Goal: Task Accomplishment & Management: Use online tool/utility

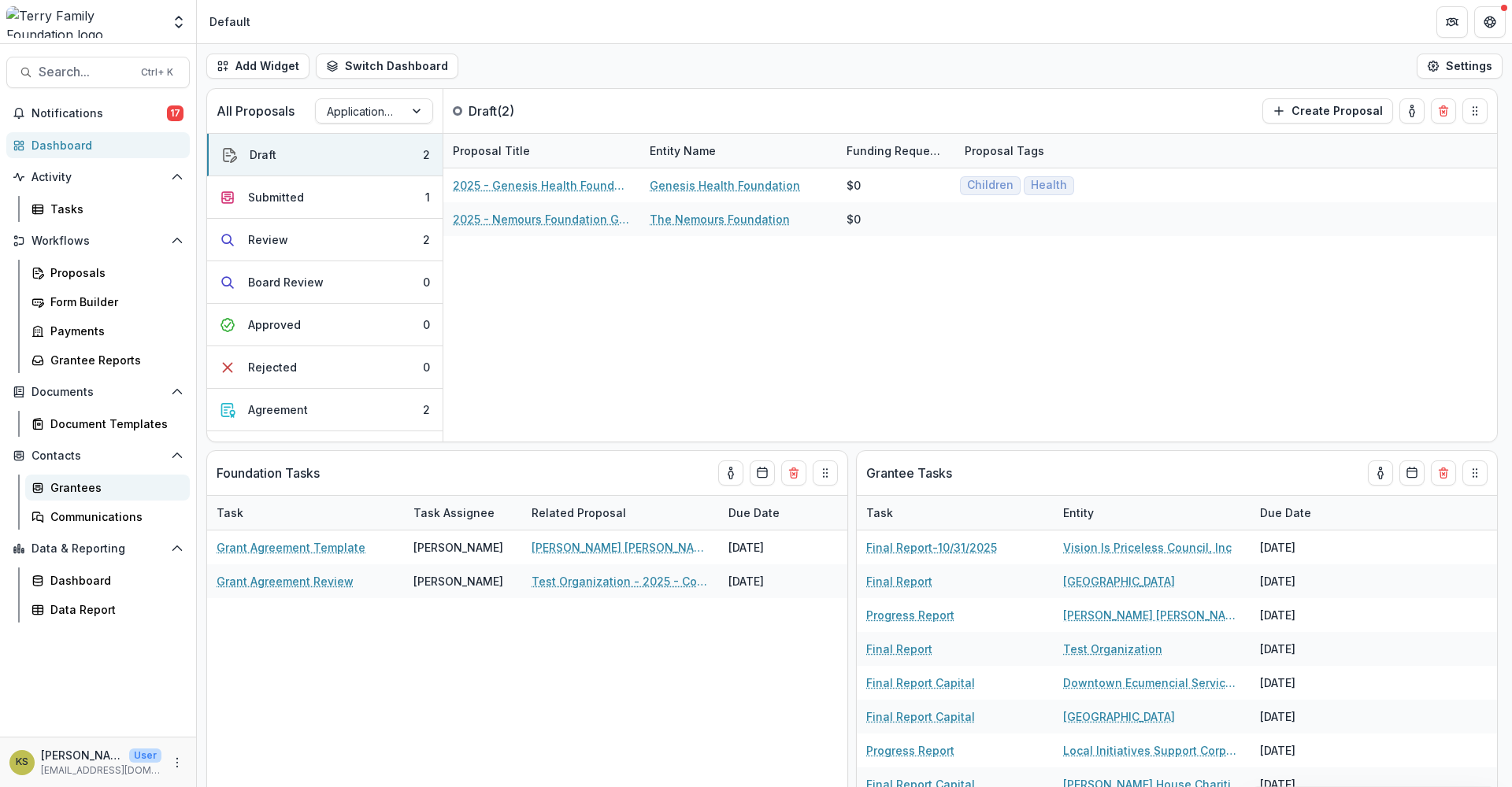
click at [74, 489] on div "Grantees" at bounding box center [114, 488] width 127 height 17
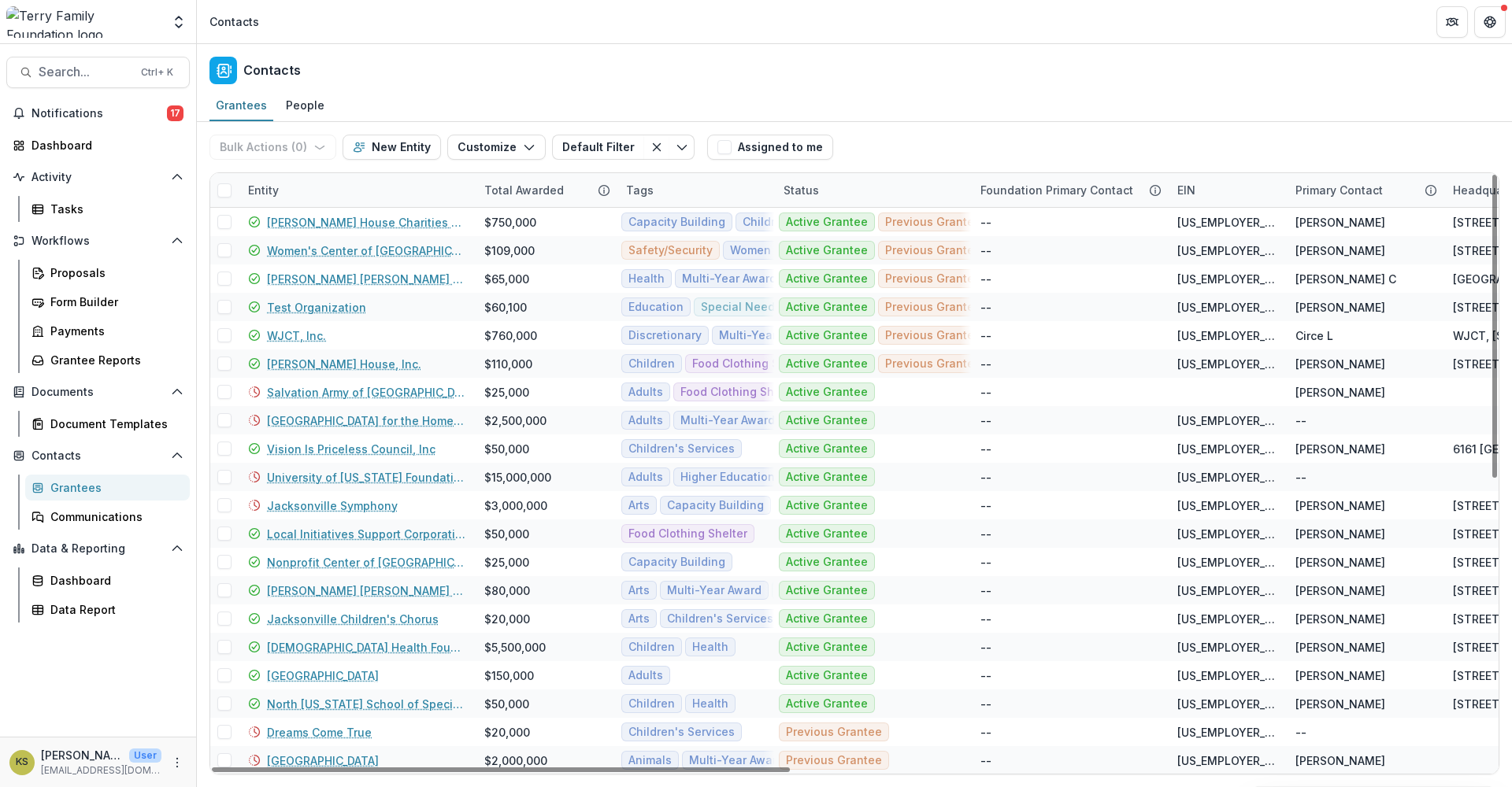
click at [227, 192] on span at bounding box center [224, 190] width 14 height 14
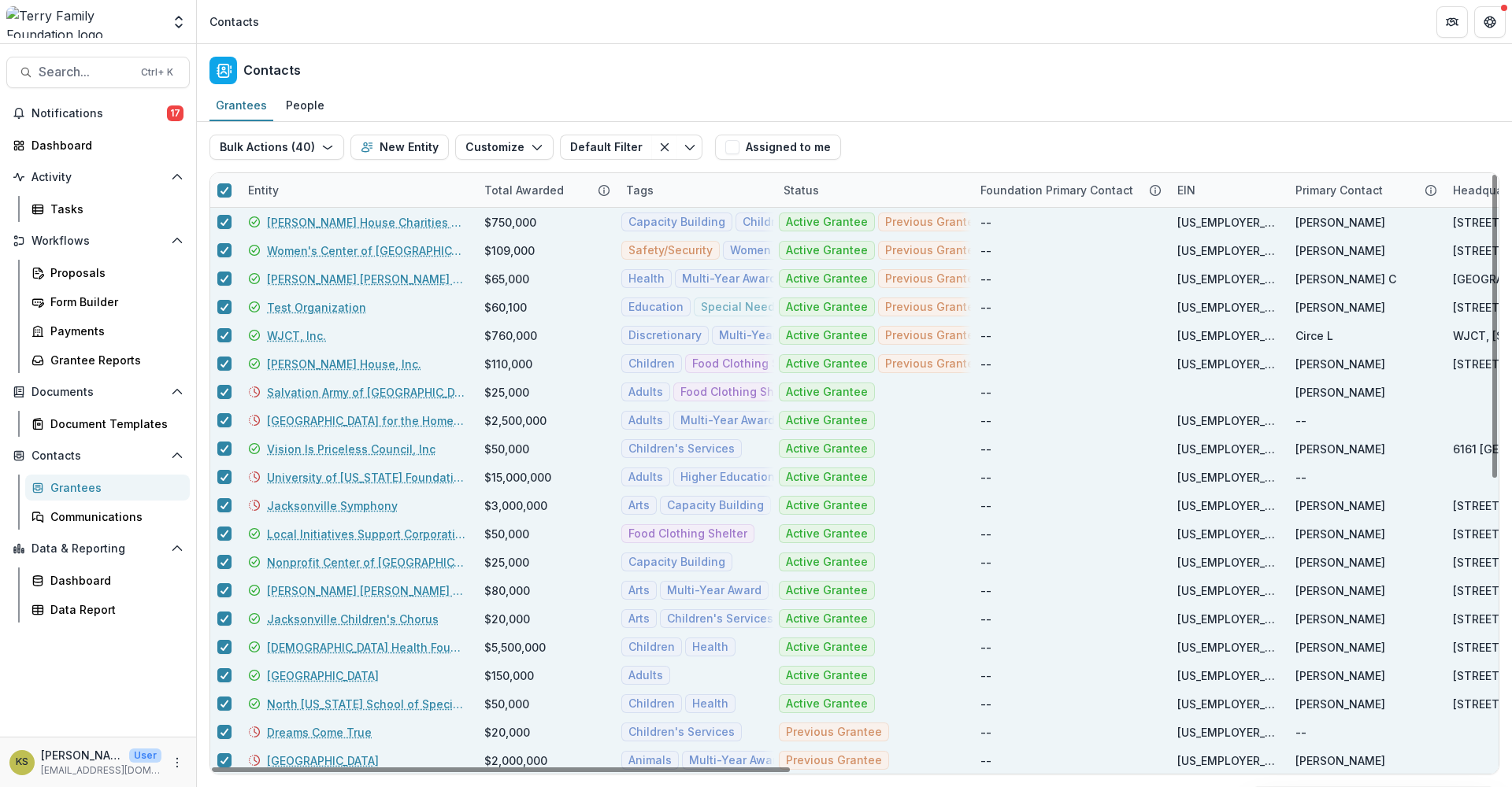
click at [294, 195] on div "Entity" at bounding box center [356, 190] width 236 height 33
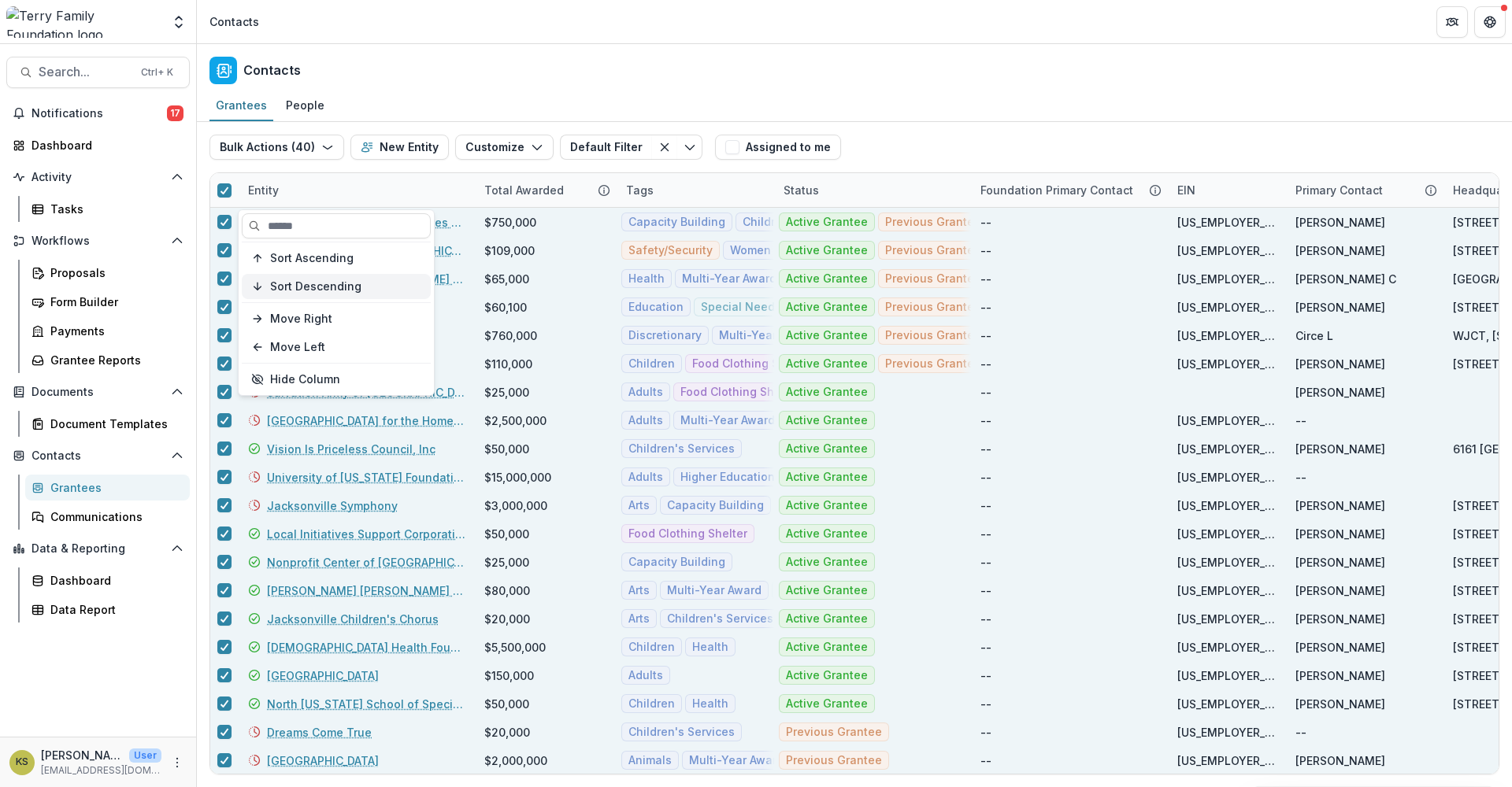
click at [296, 280] on span "Sort Descending" at bounding box center [315, 287] width 91 height 13
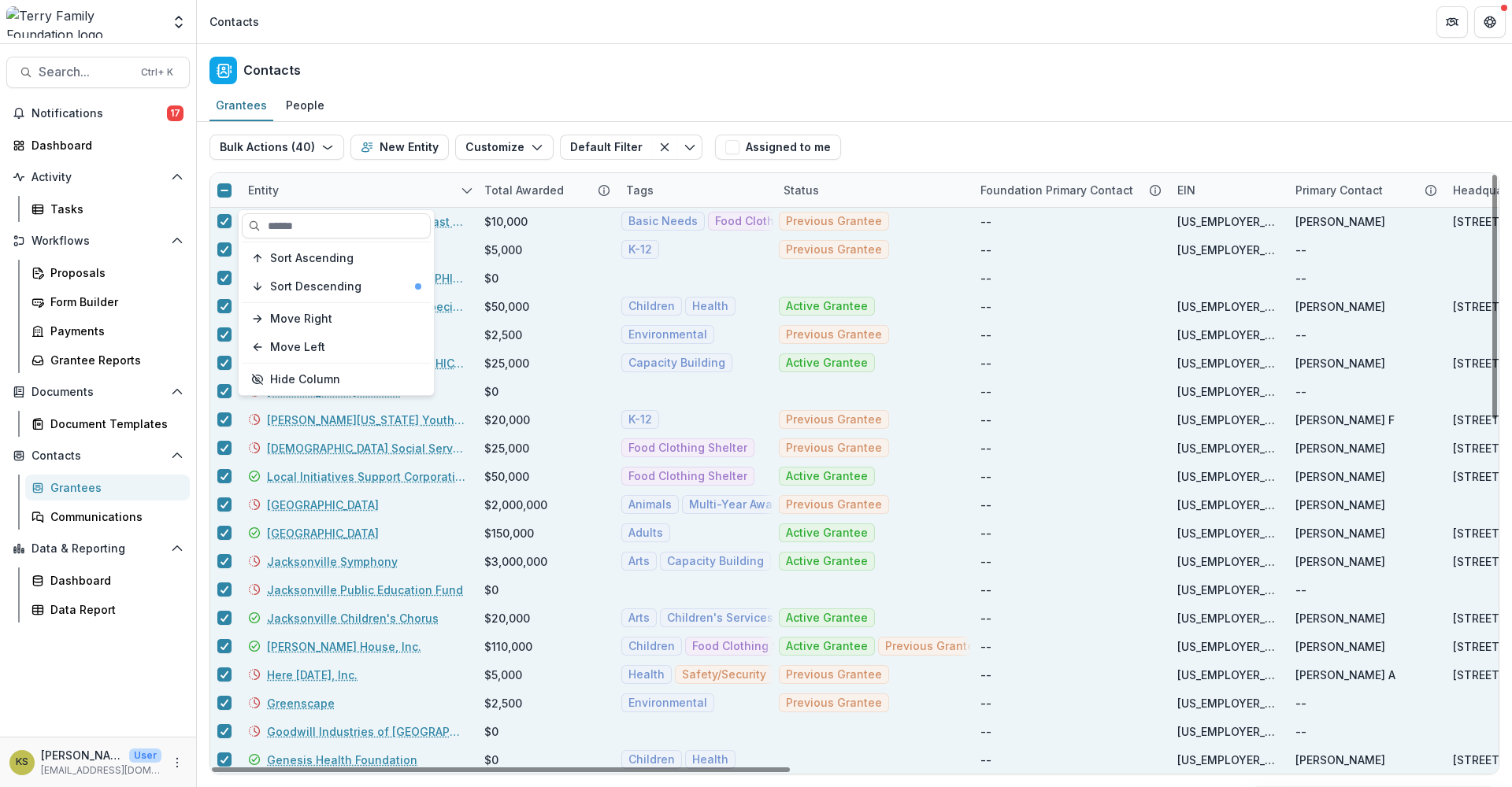
scroll to position [305, 0]
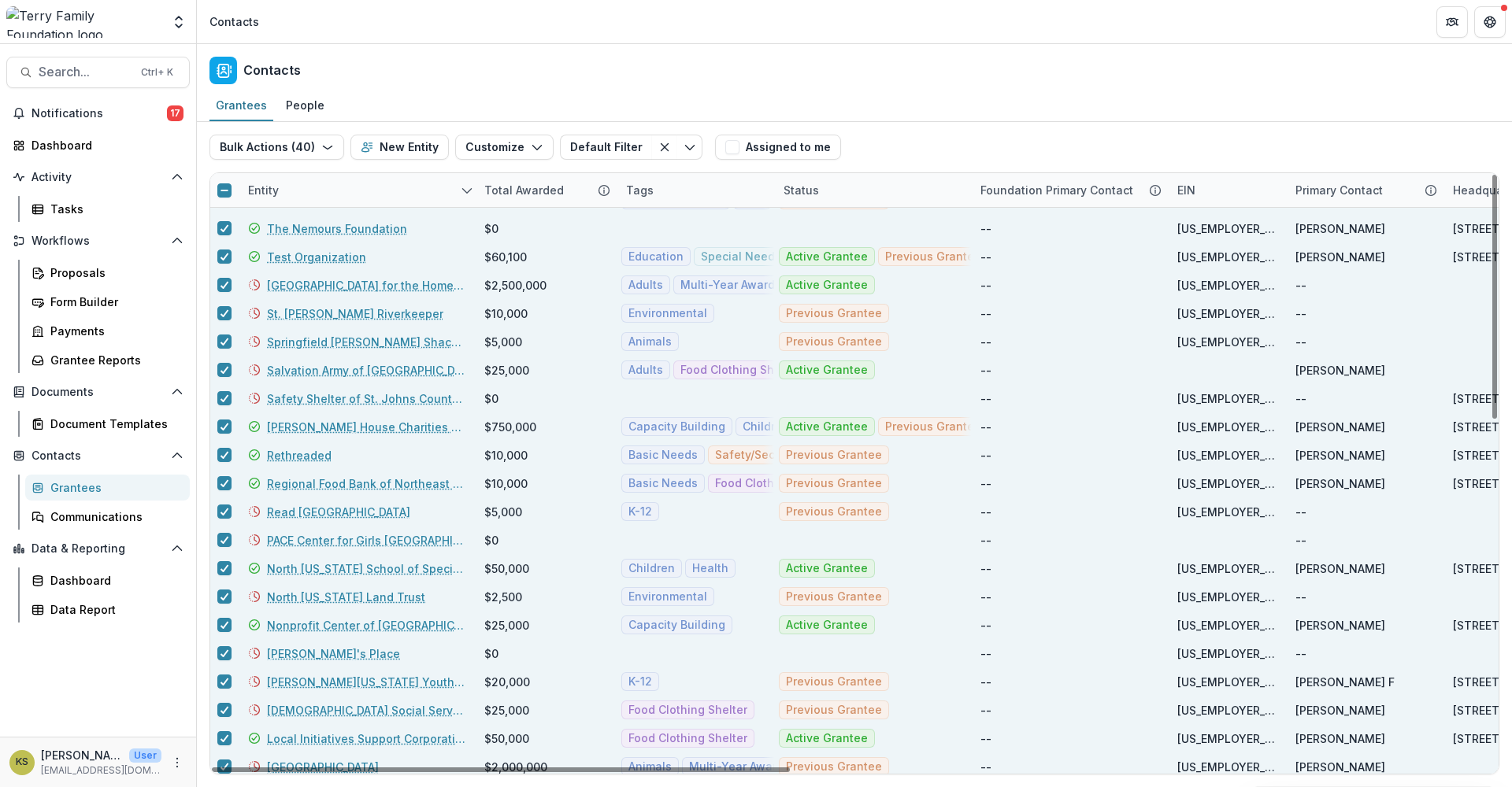
click at [331, 622] on link "Nonprofit Center of [GEOGRAPHIC_DATA][US_STATE]" at bounding box center [366, 626] width 198 height 17
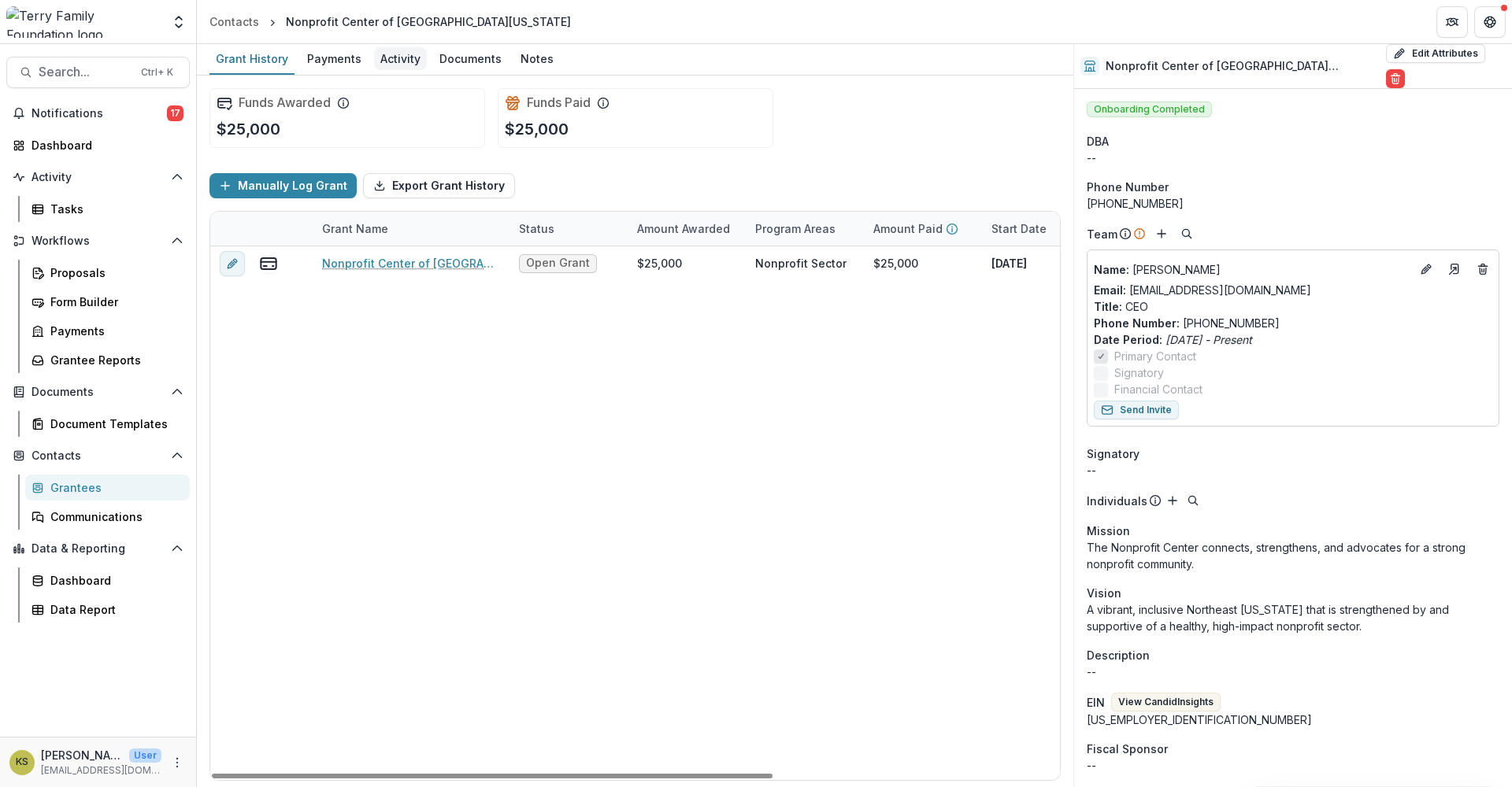
click at [397, 63] on div "Activity" at bounding box center [400, 58] width 53 height 23
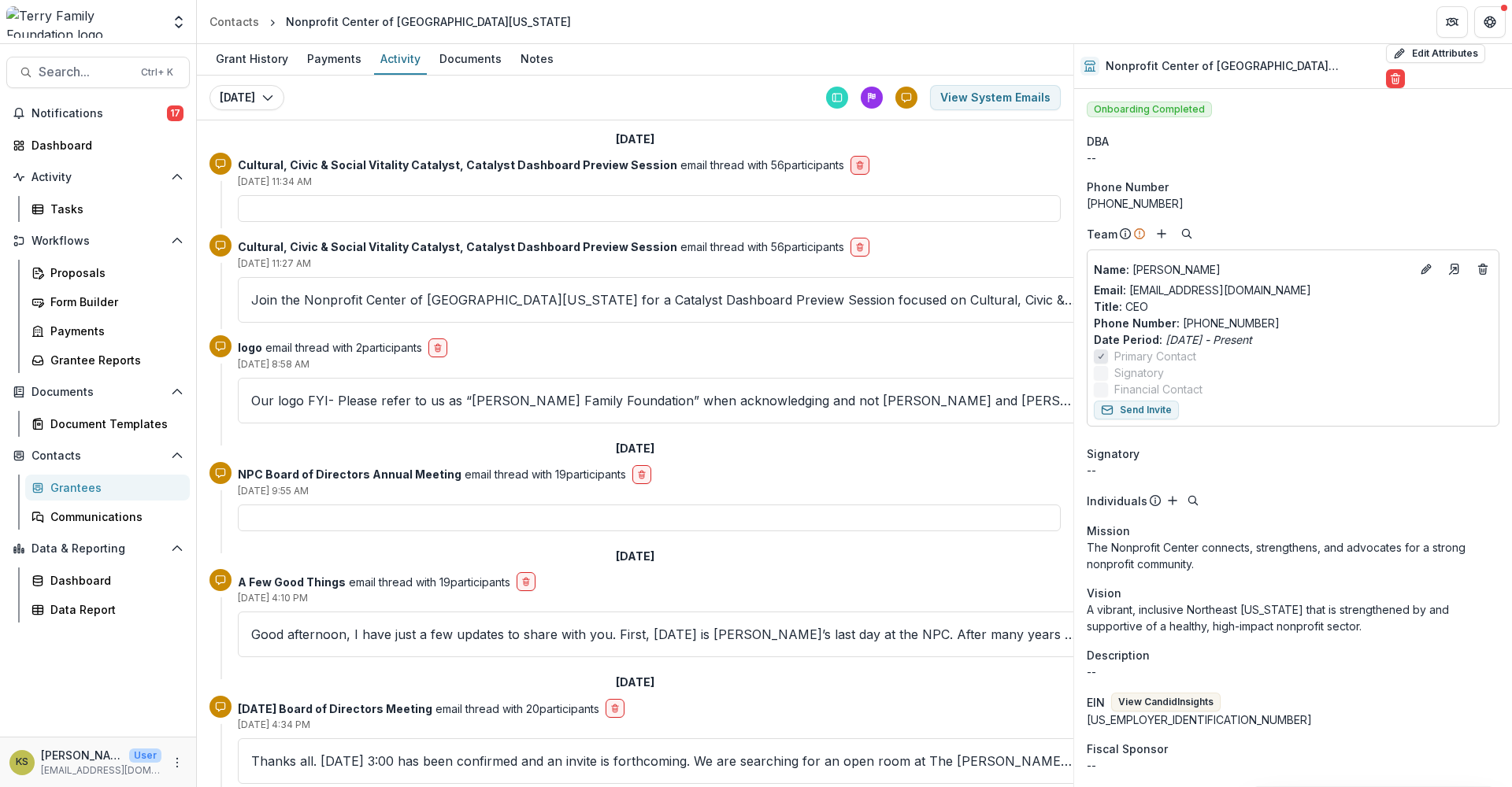
click at [850, 171] on button "delete-button" at bounding box center [859, 165] width 19 height 19
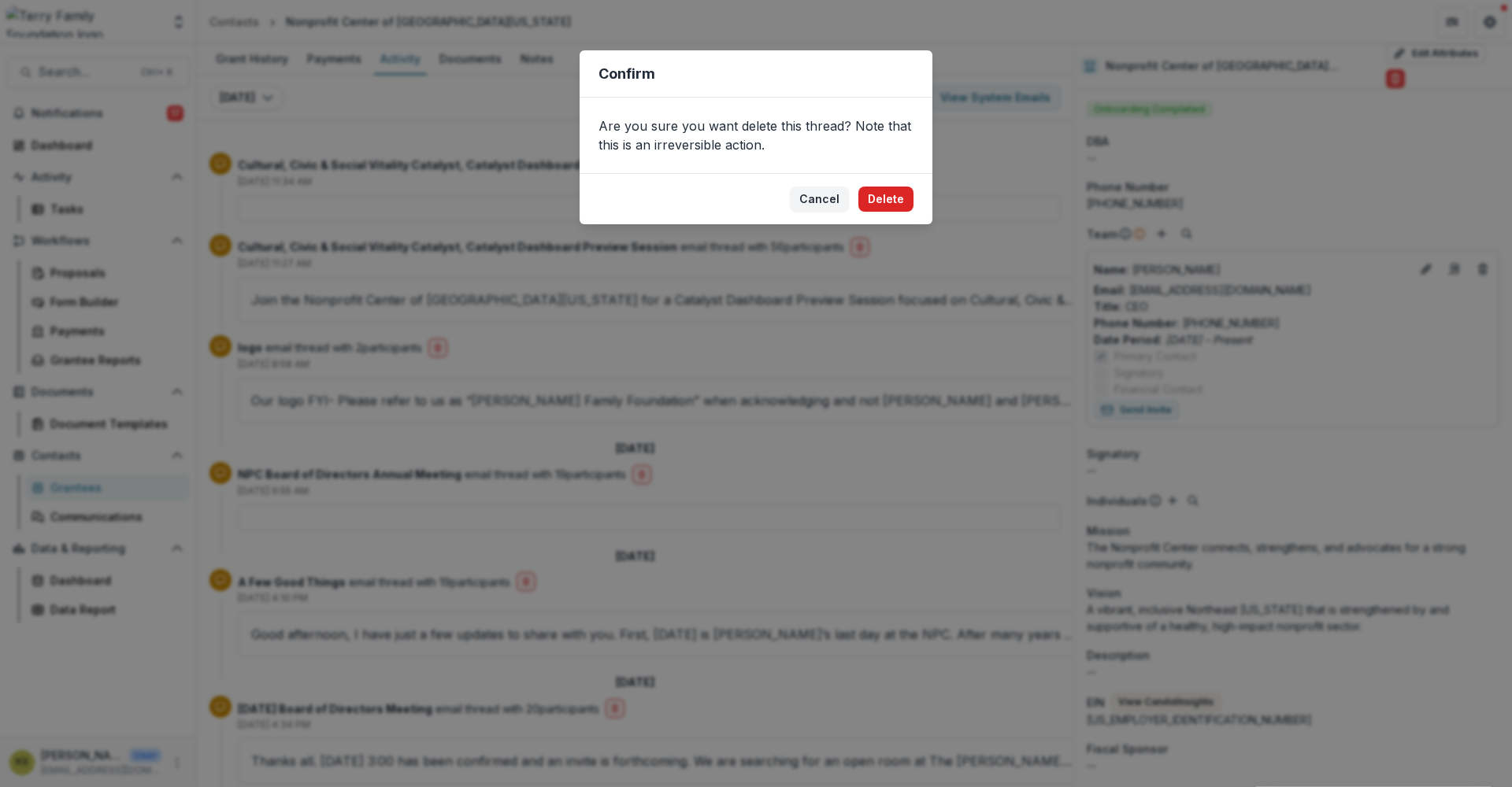
click at [880, 197] on button "Delete" at bounding box center [886, 199] width 55 height 25
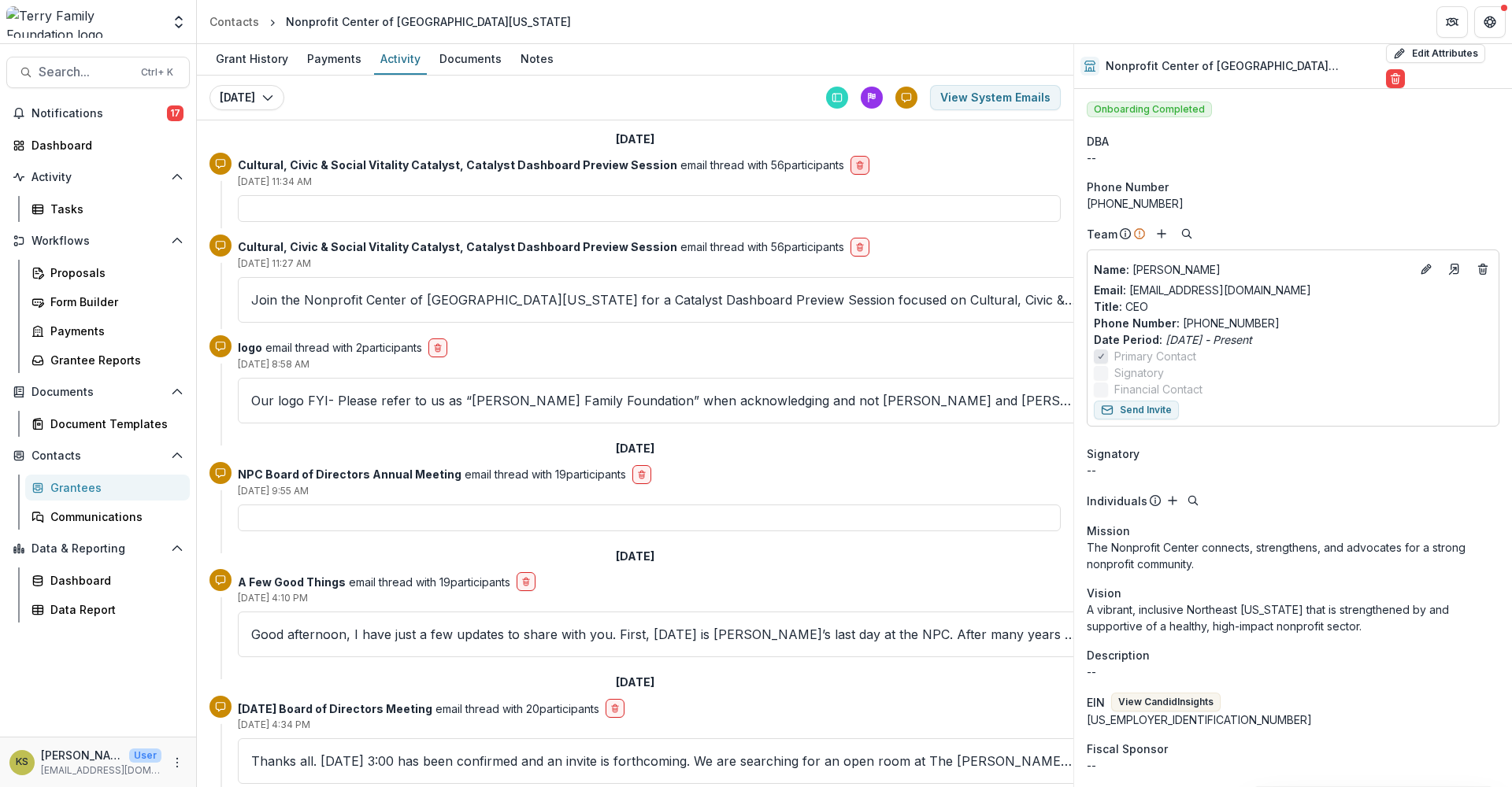
click at [850, 171] on button "delete-button" at bounding box center [859, 165] width 19 height 19
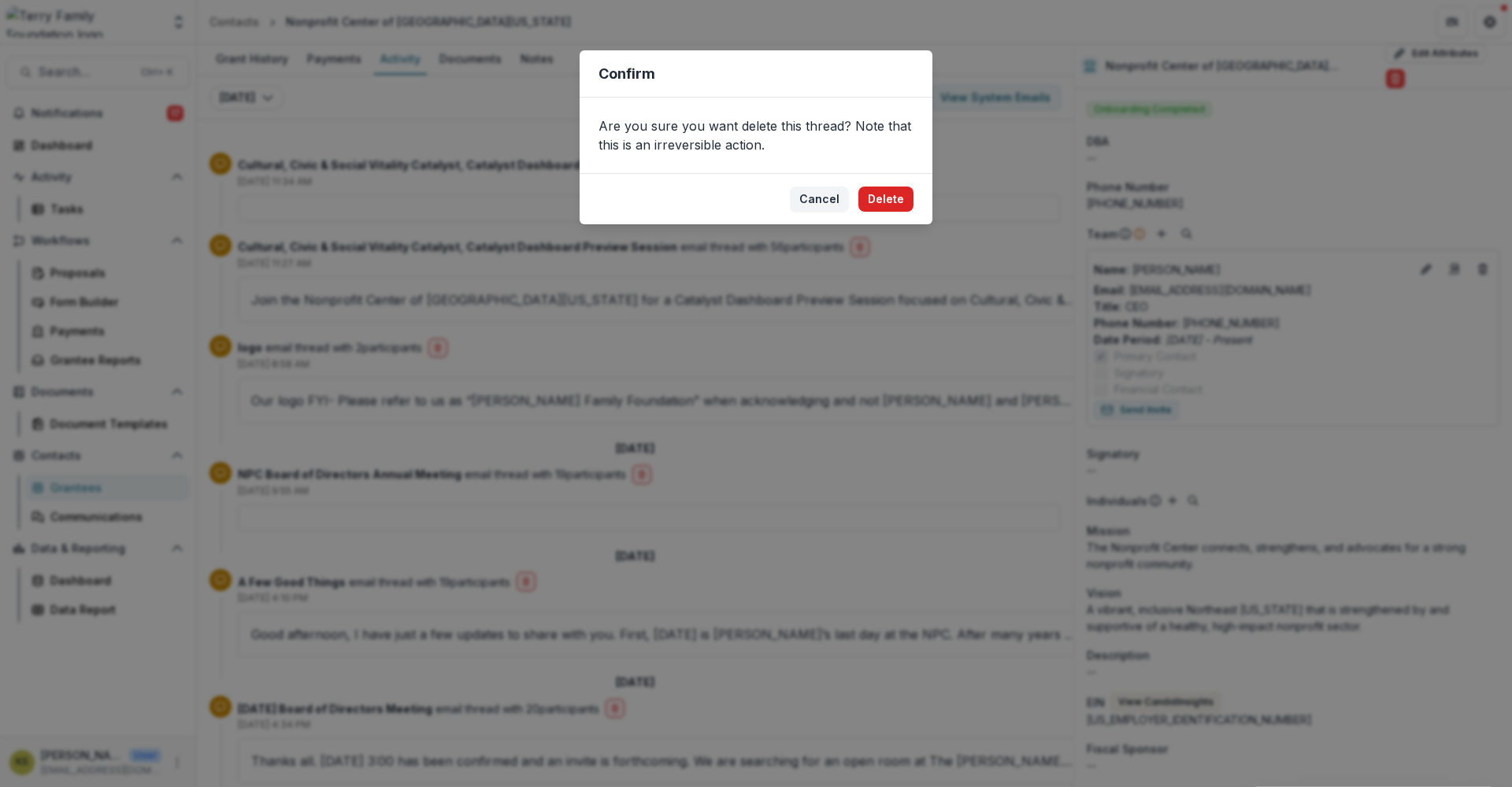
click at [878, 197] on button "Delete" at bounding box center [886, 199] width 55 height 25
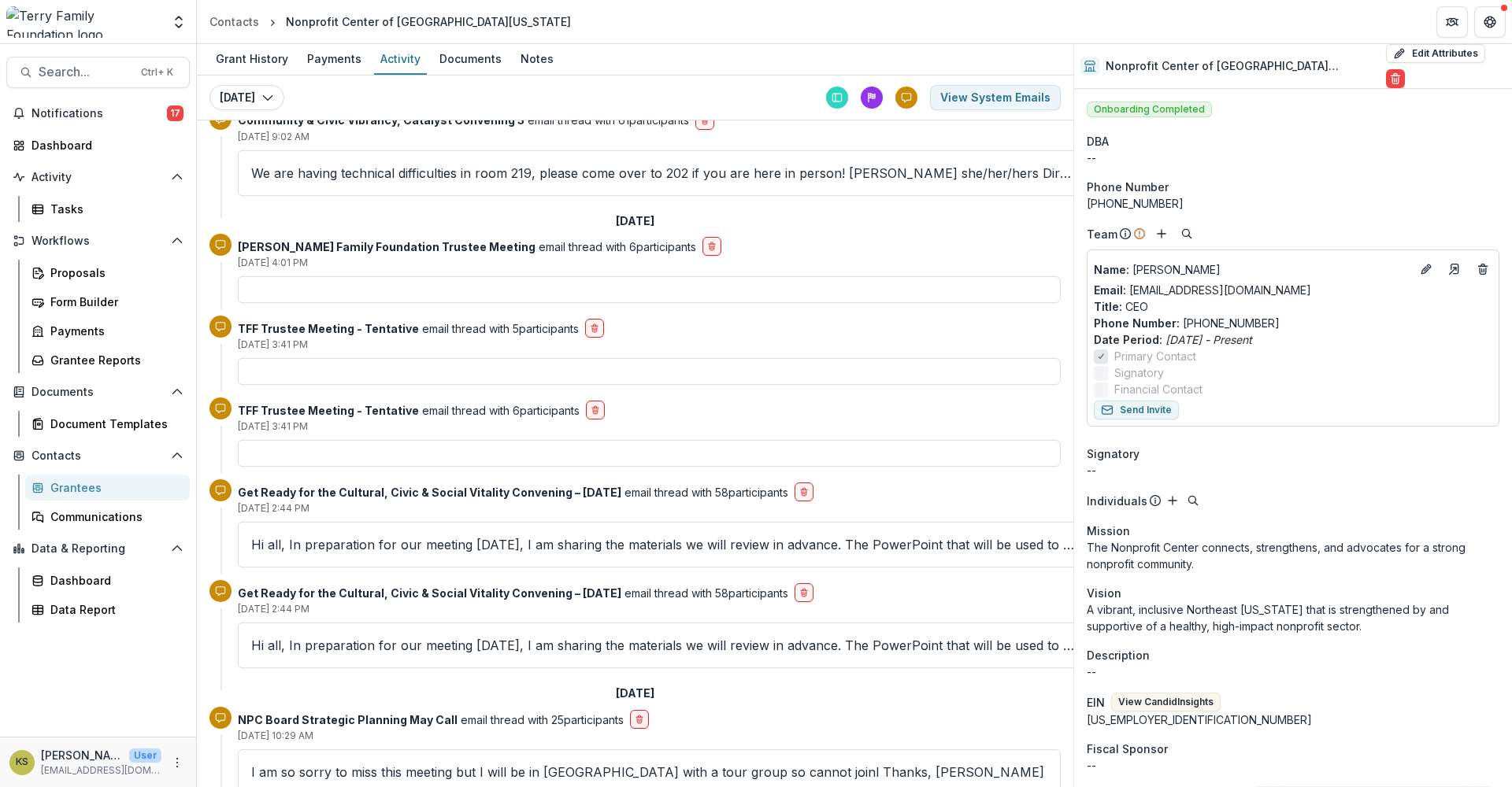
scroll to position [4569, 0]
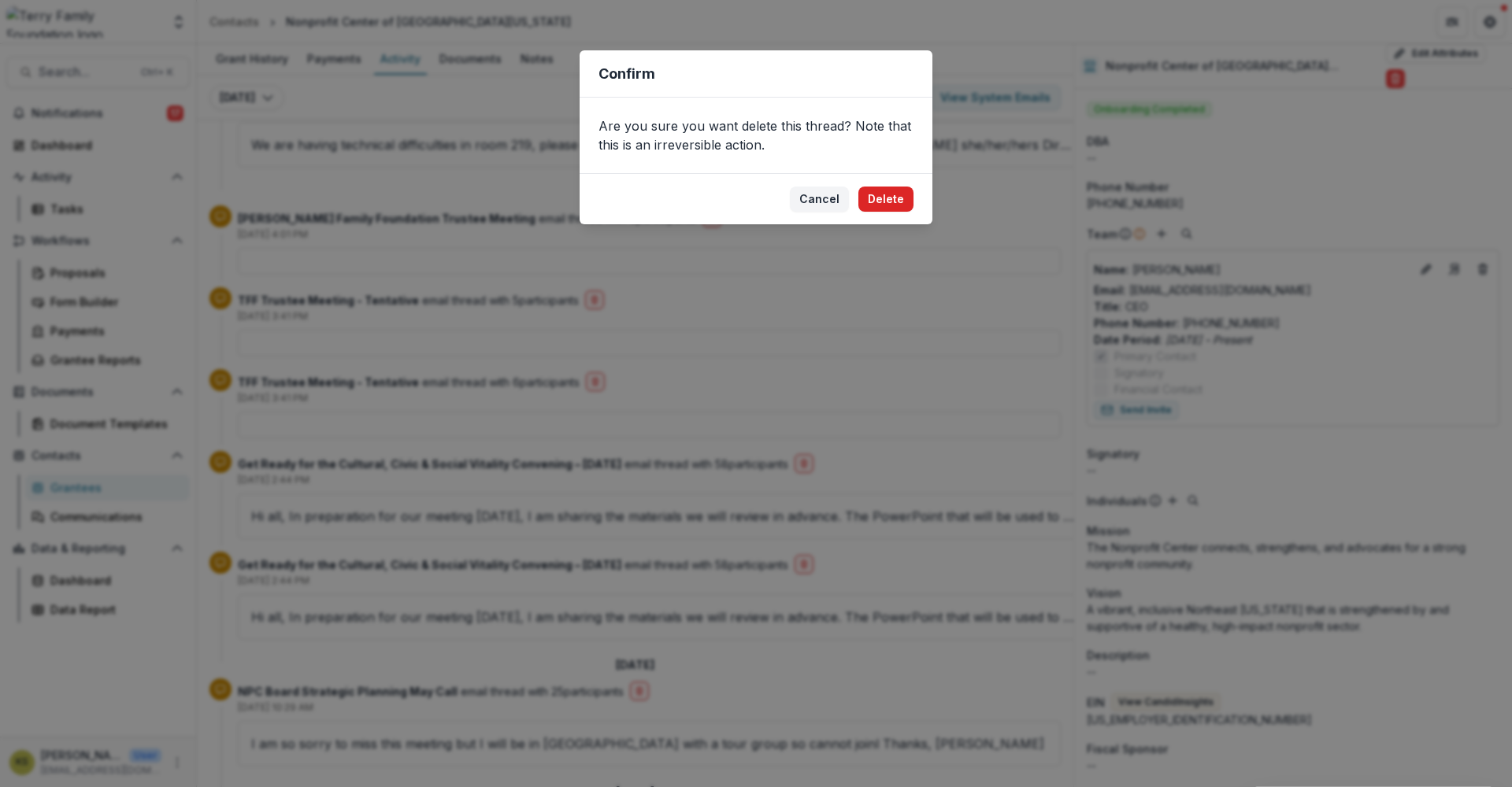
click at [880, 197] on button "Delete" at bounding box center [886, 199] width 55 height 25
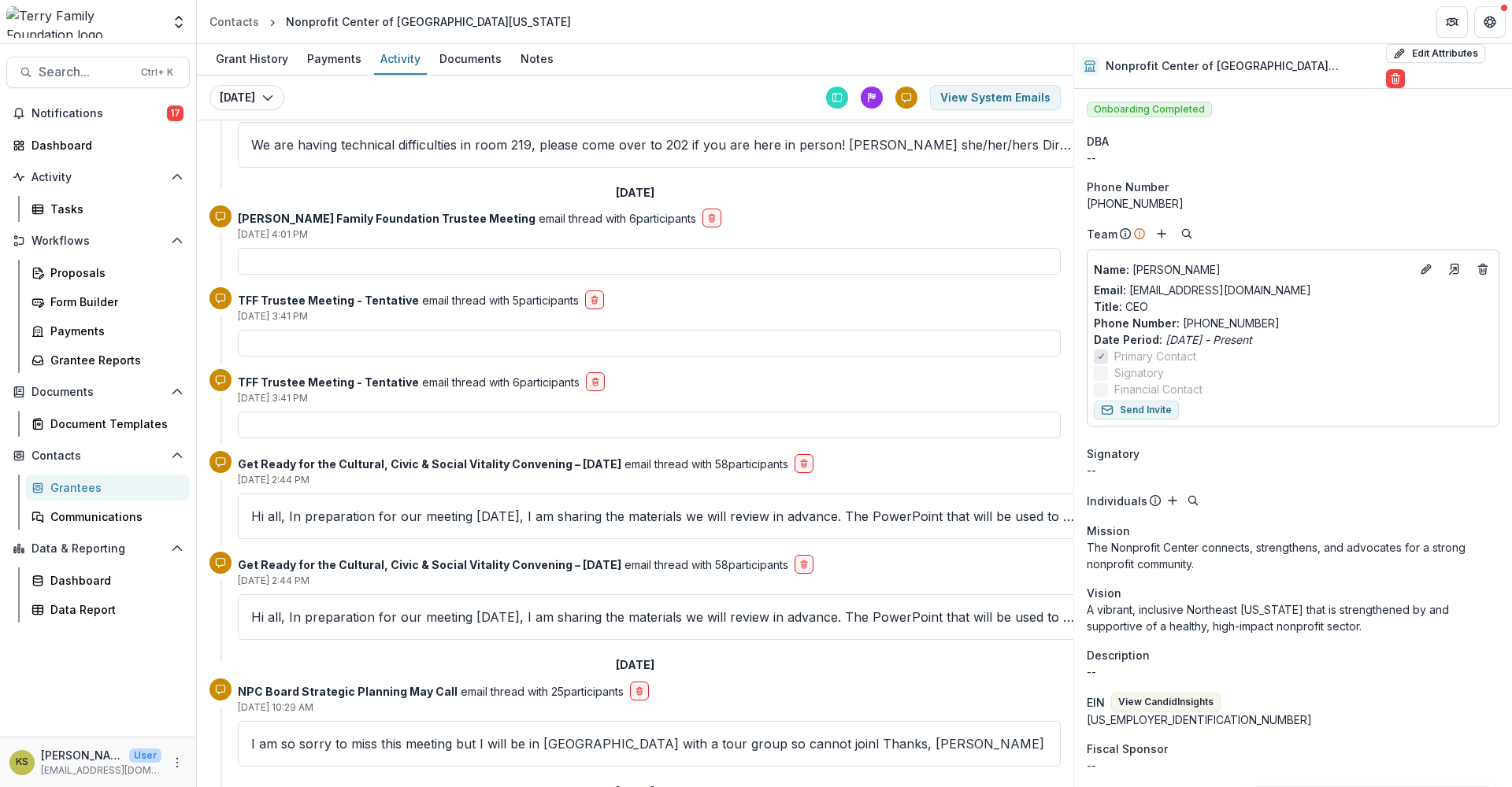
scroll to position [4442, 0]
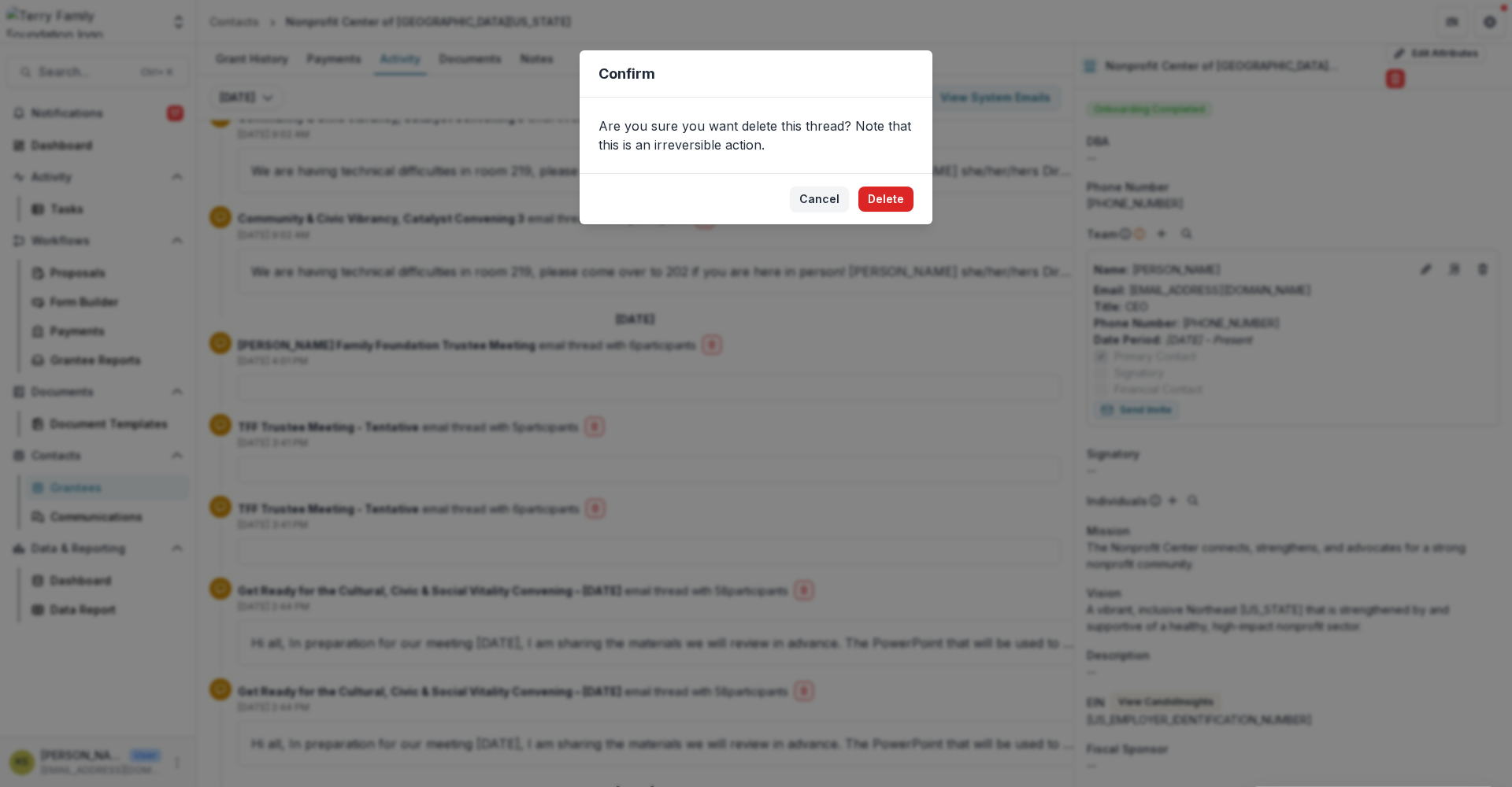
click at [882, 198] on button "Delete" at bounding box center [886, 199] width 55 height 25
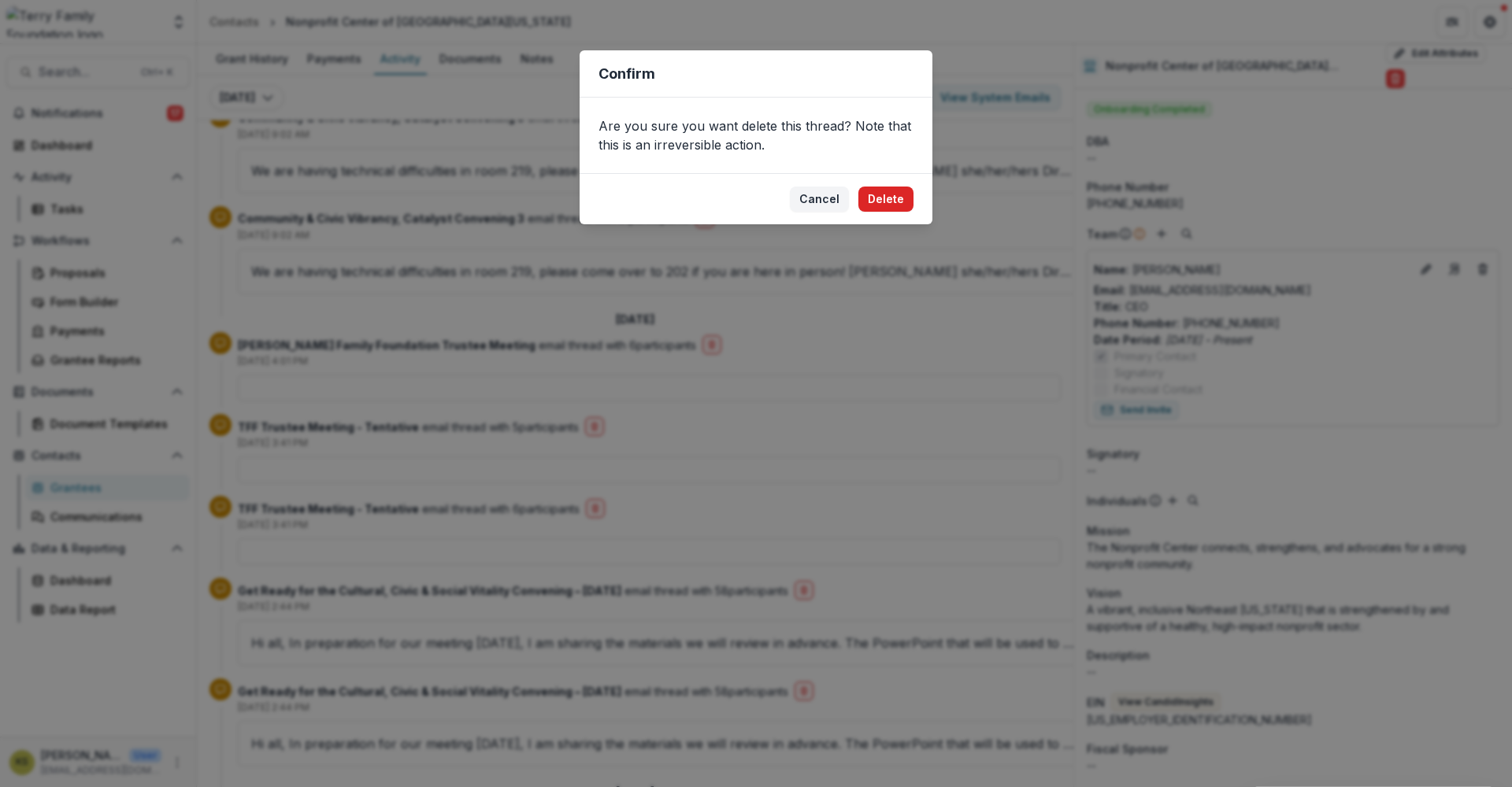
click at [894, 201] on button "Delete" at bounding box center [886, 199] width 55 height 25
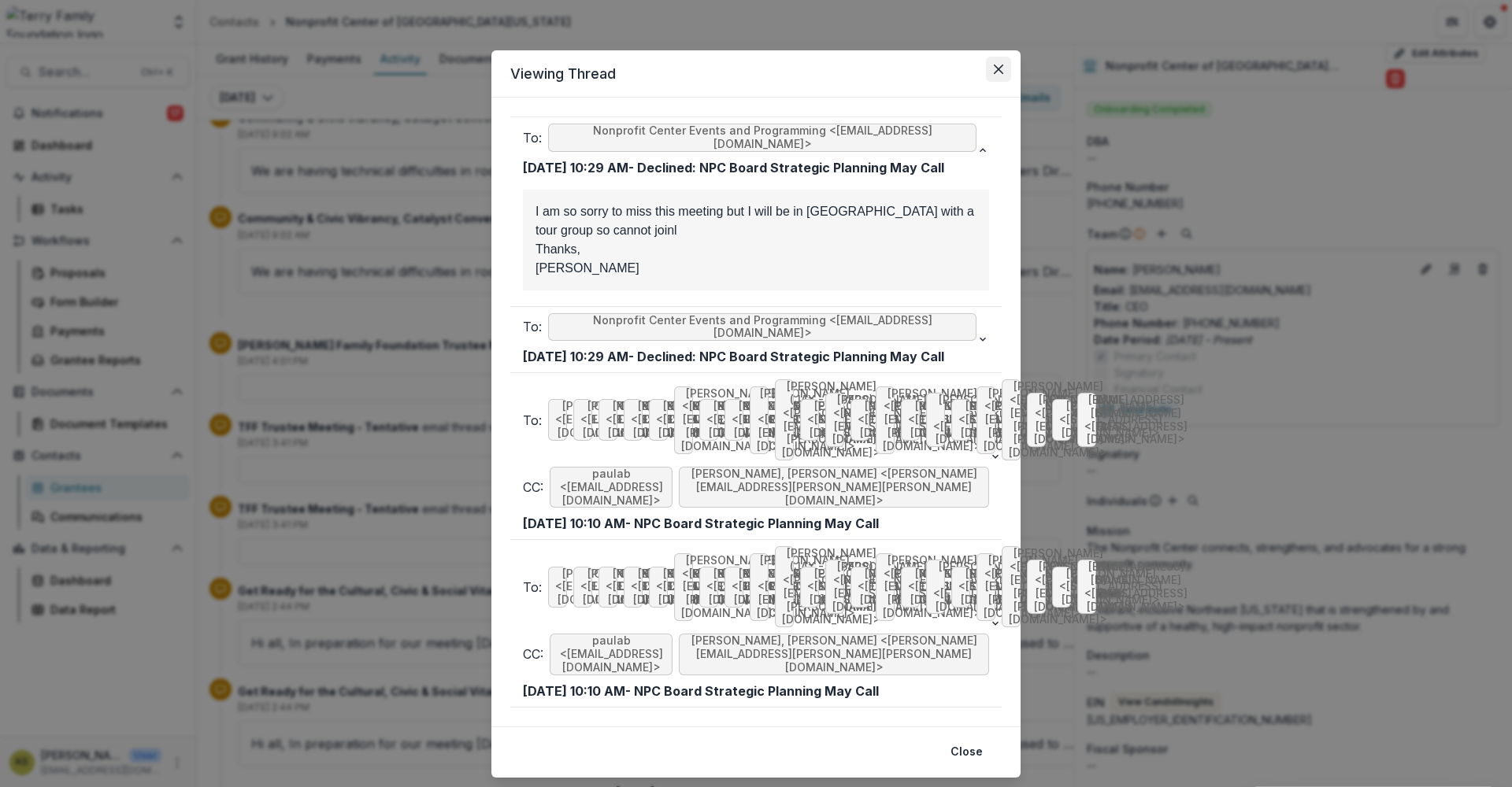
click at [1004, 68] on button "Close" at bounding box center [998, 69] width 25 height 25
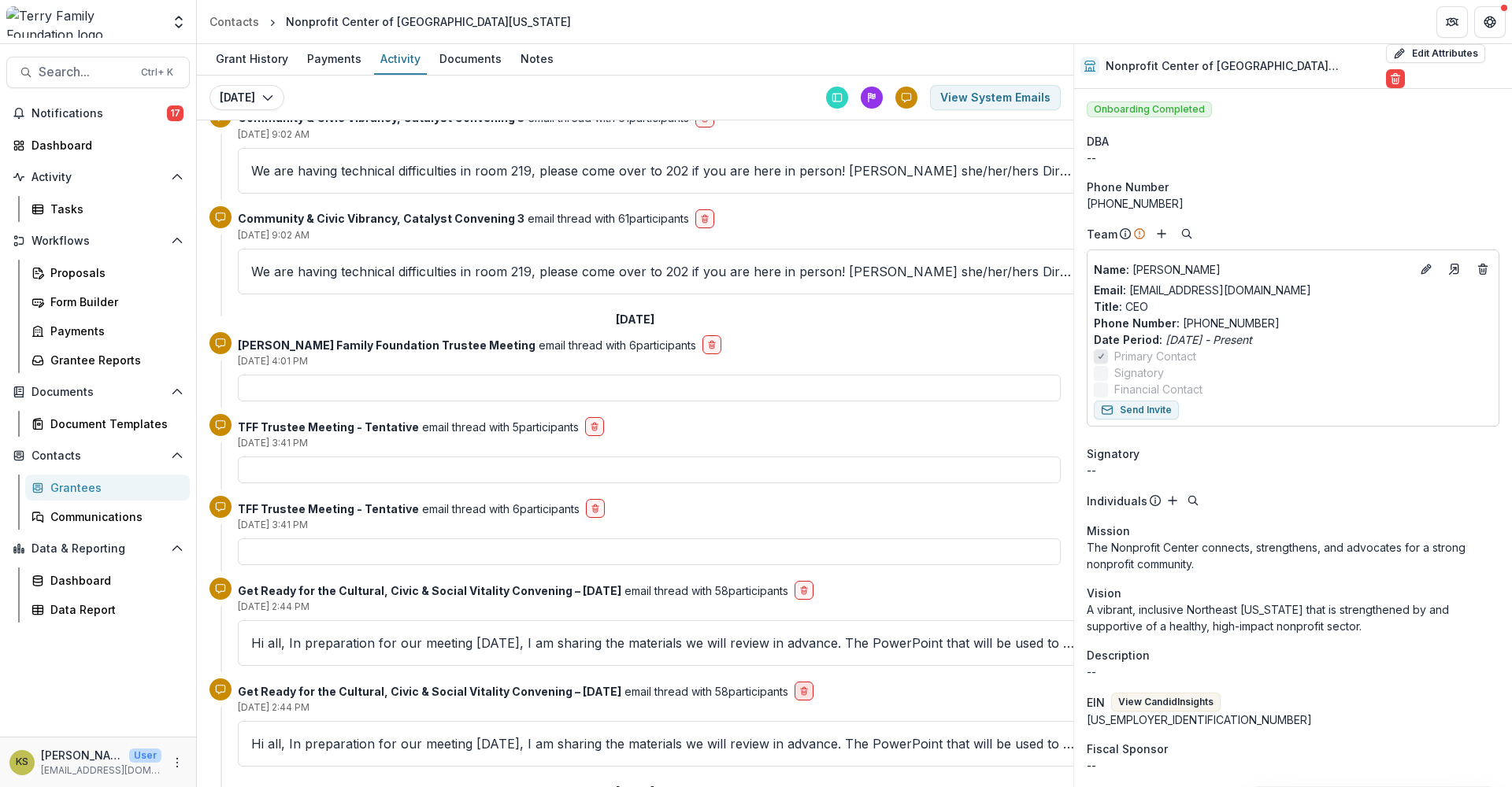
click at [803, 687] on icon "delete-button" at bounding box center [804, 688] width 3 height 2
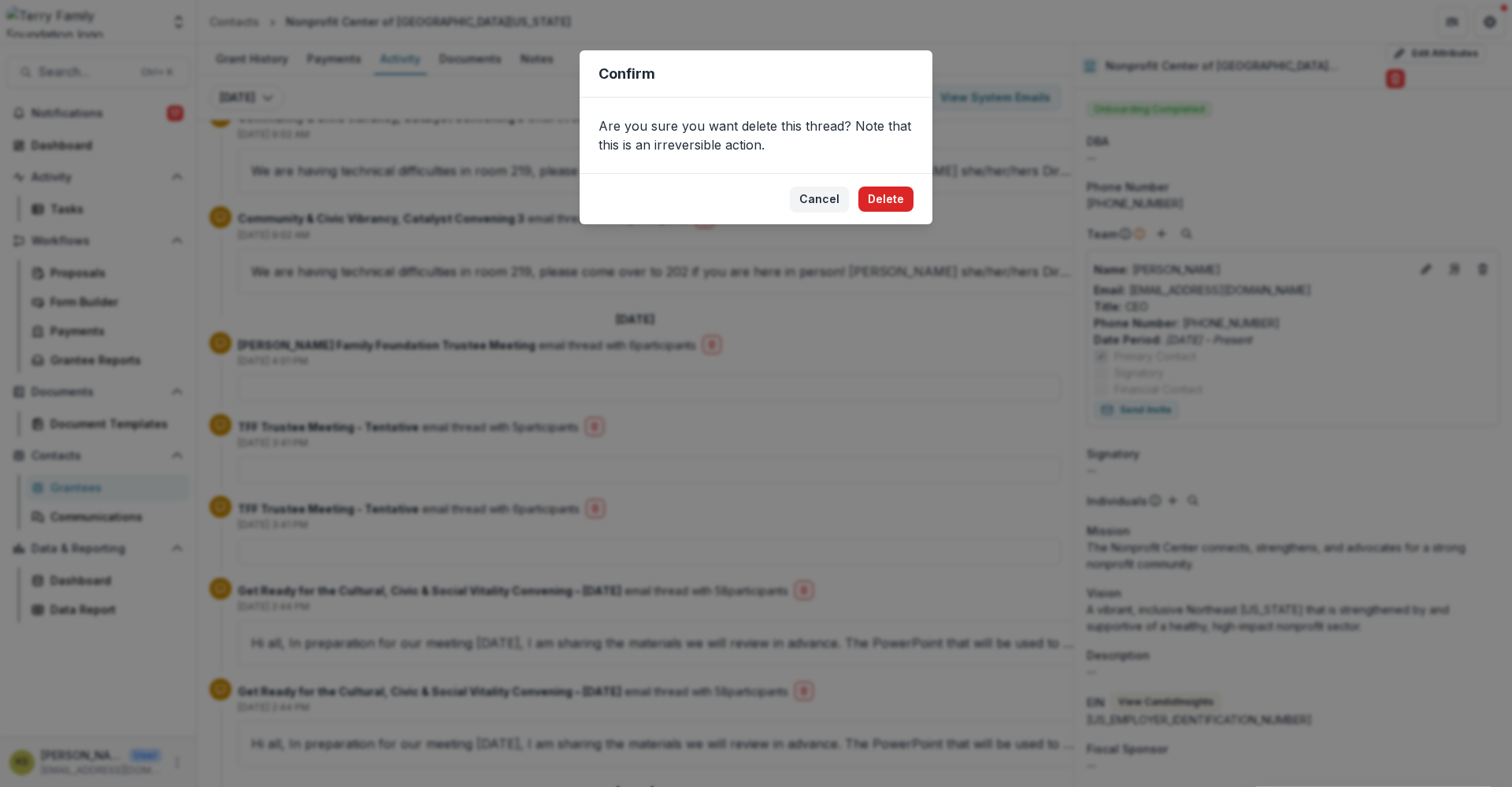
click at [883, 203] on button "Delete" at bounding box center [886, 199] width 55 height 25
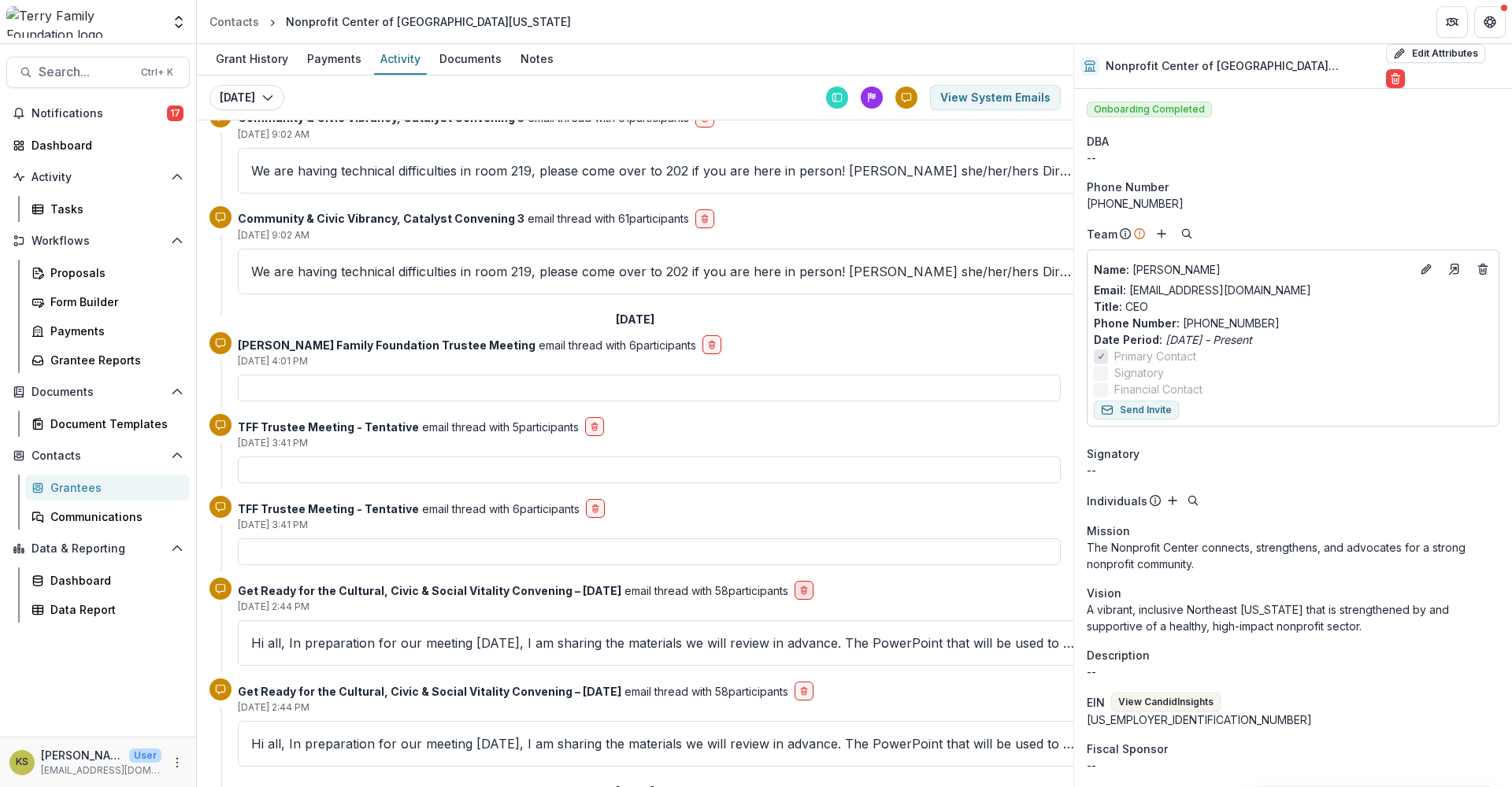
click at [802, 590] on icon "delete-button" at bounding box center [804, 592] width 5 height 5
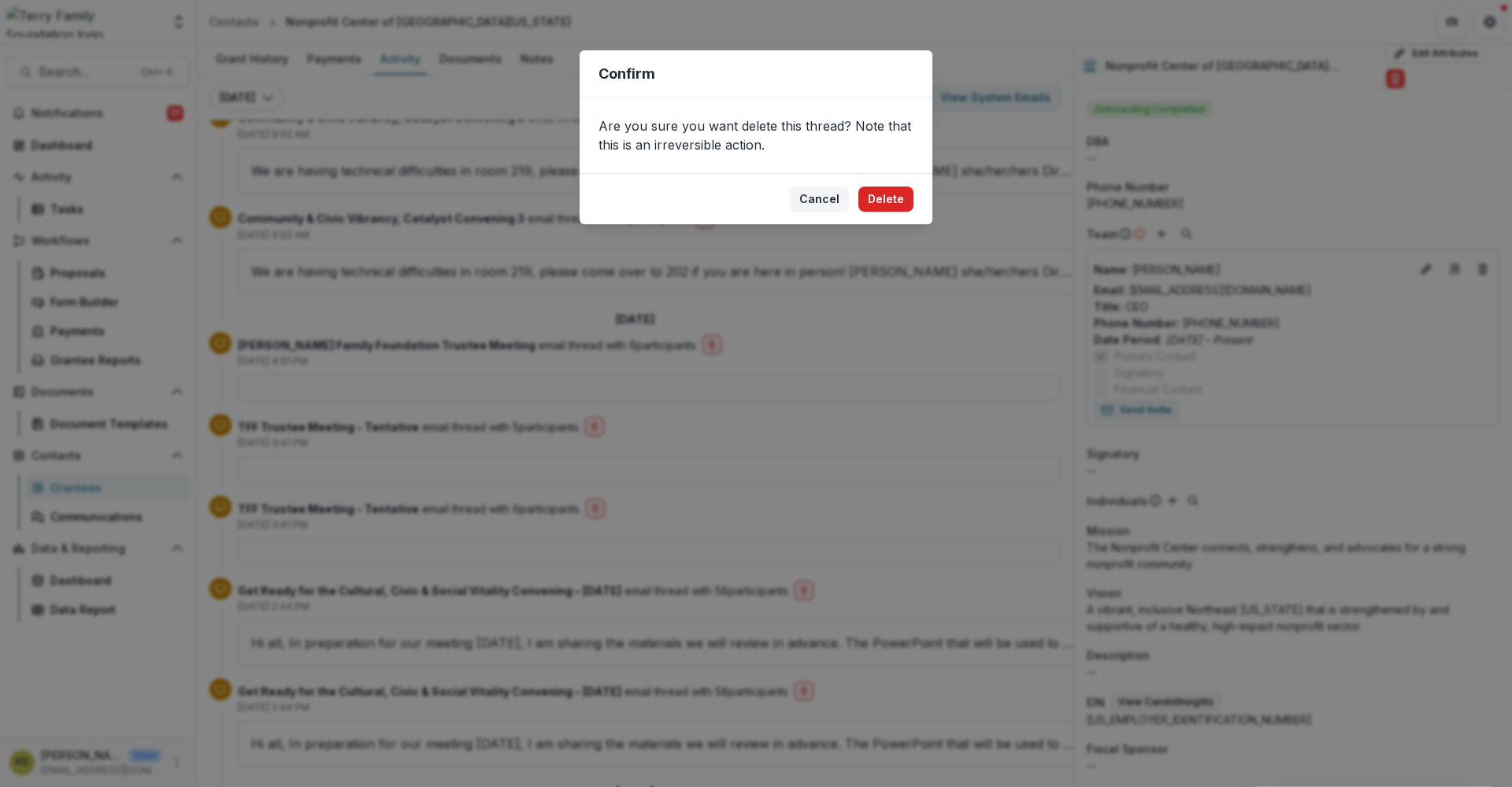
click at [897, 205] on button "Delete" at bounding box center [886, 199] width 55 height 25
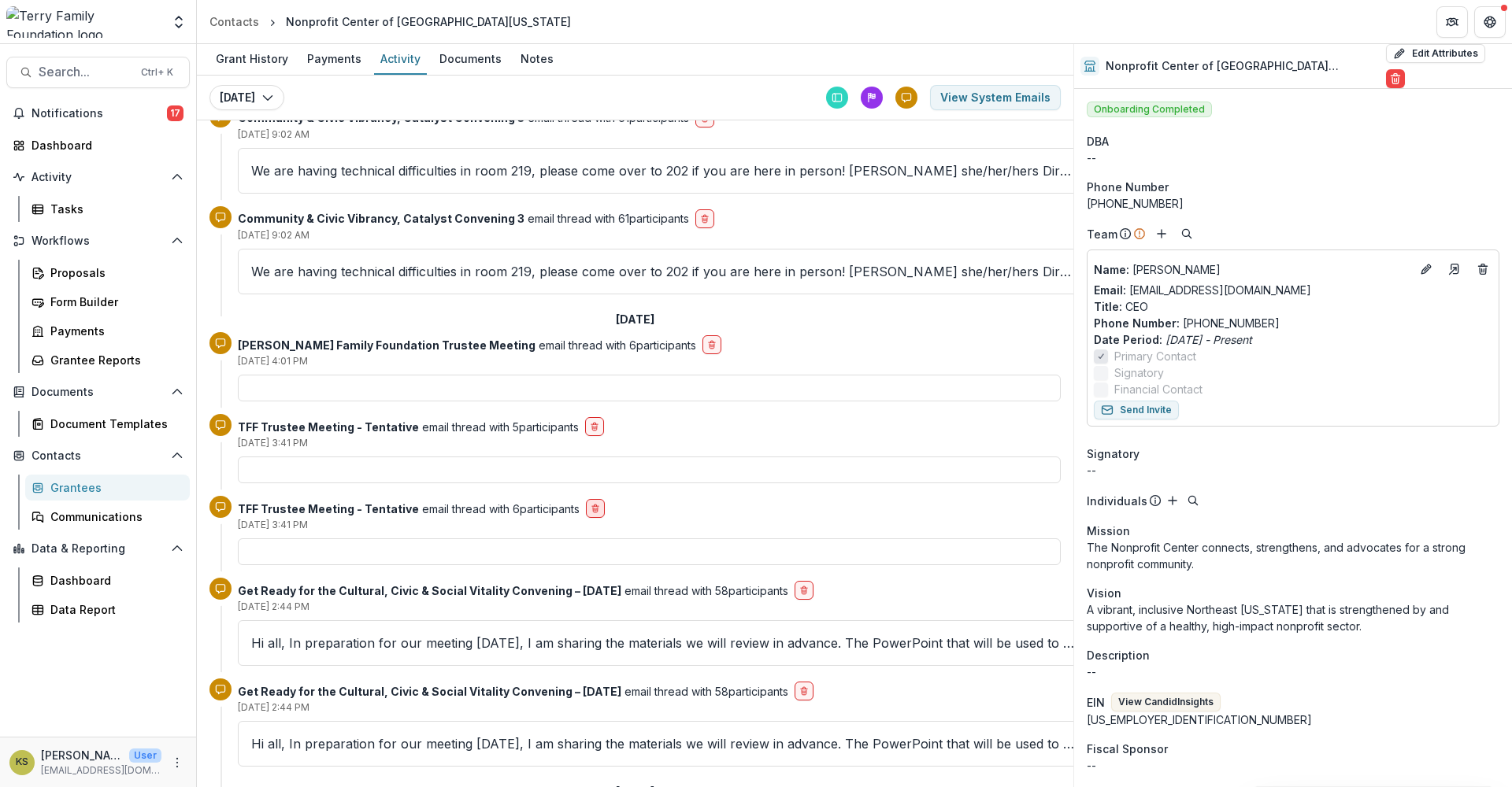
click at [592, 503] on icon "delete-button" at bounding box center [595, 508] width 9 height 9
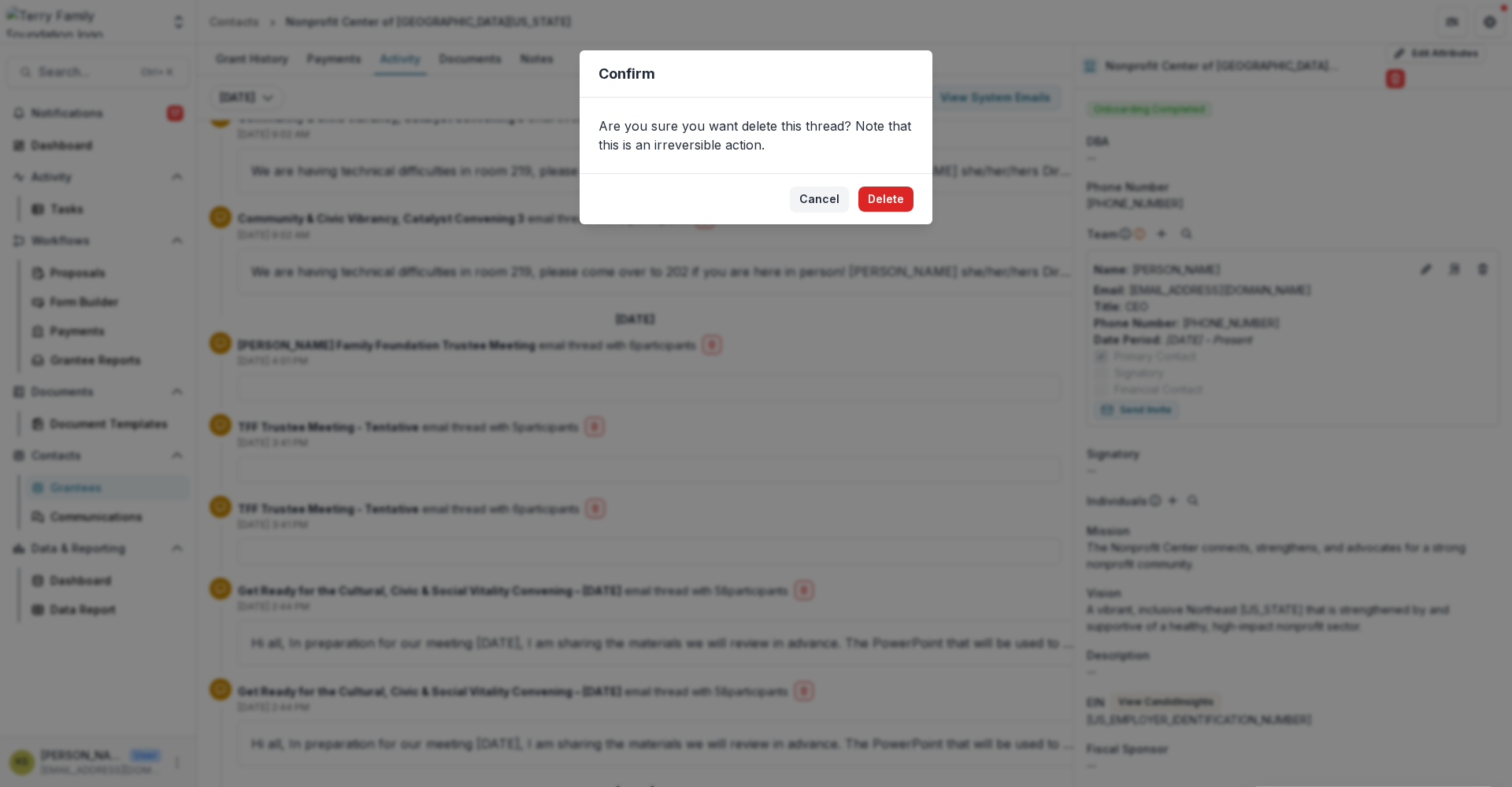
click at [884, 195] on button "Delete" at bounding box center [886, 199] width 55 height 25
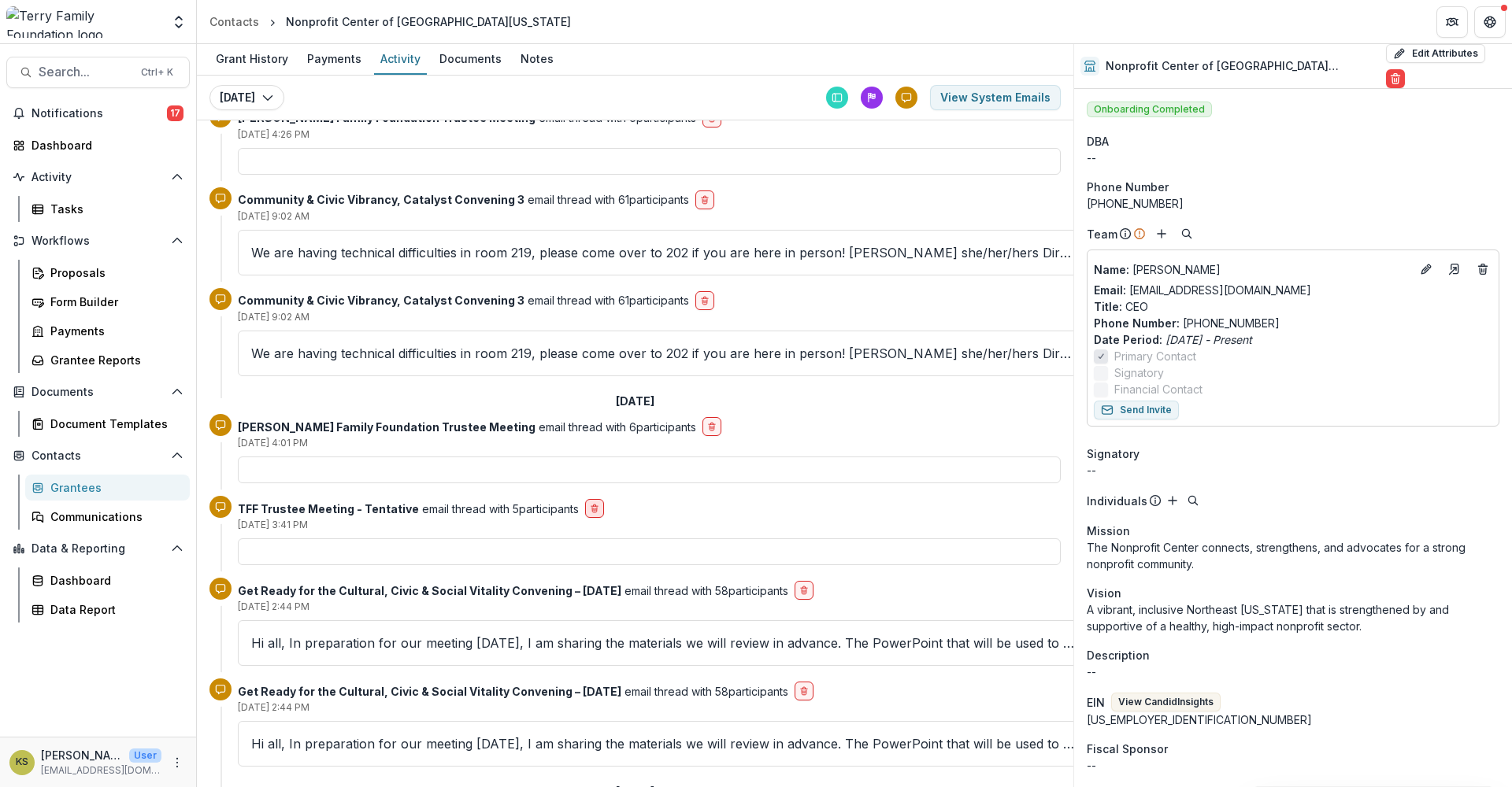
click at [595, 503] on icon "delete-button" at bounding box center [594, 508] width 9 height 9
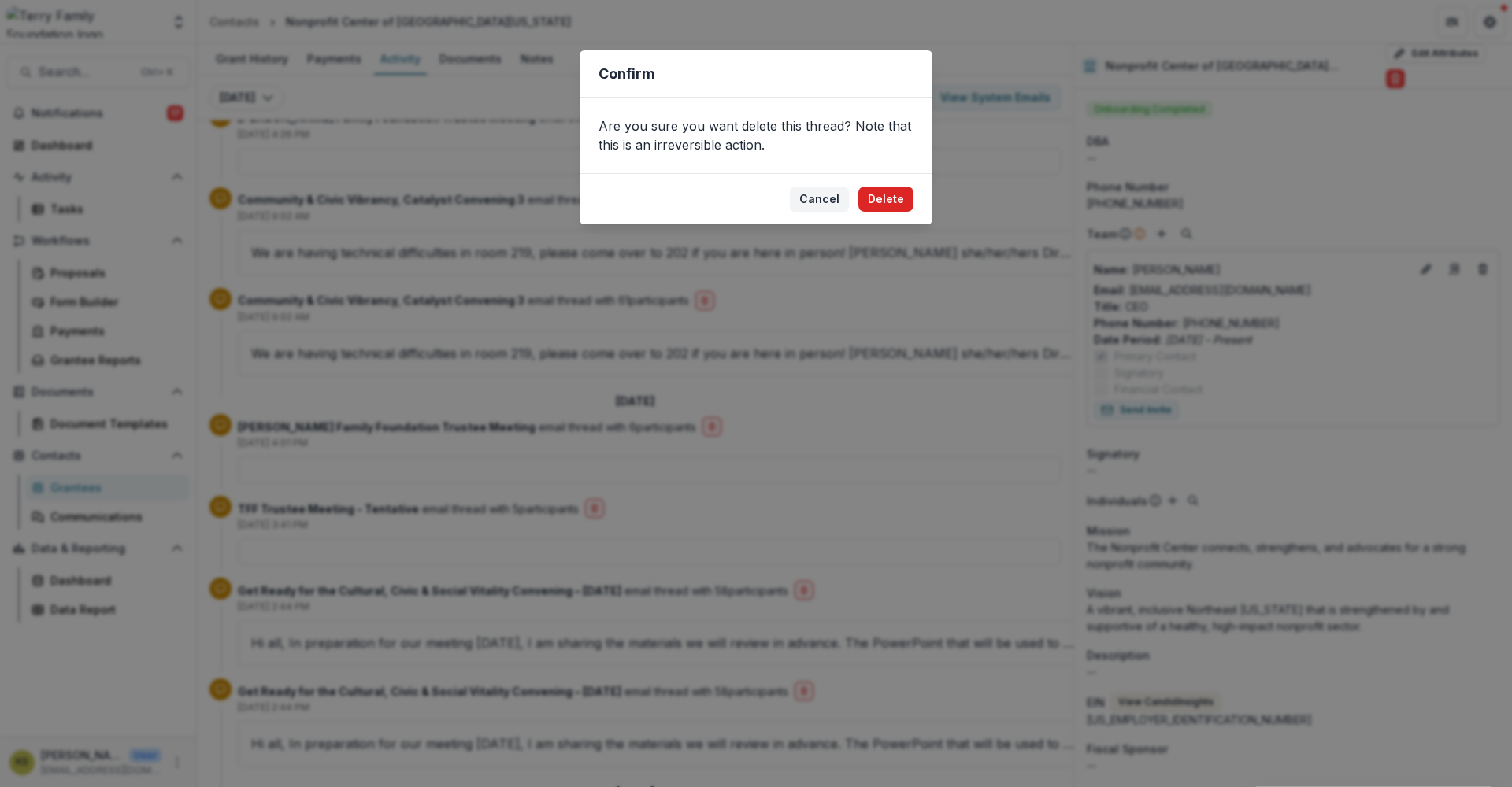
click at [880, 198] on button "Delete" at bounding box center [886, 199] width 55 height 25
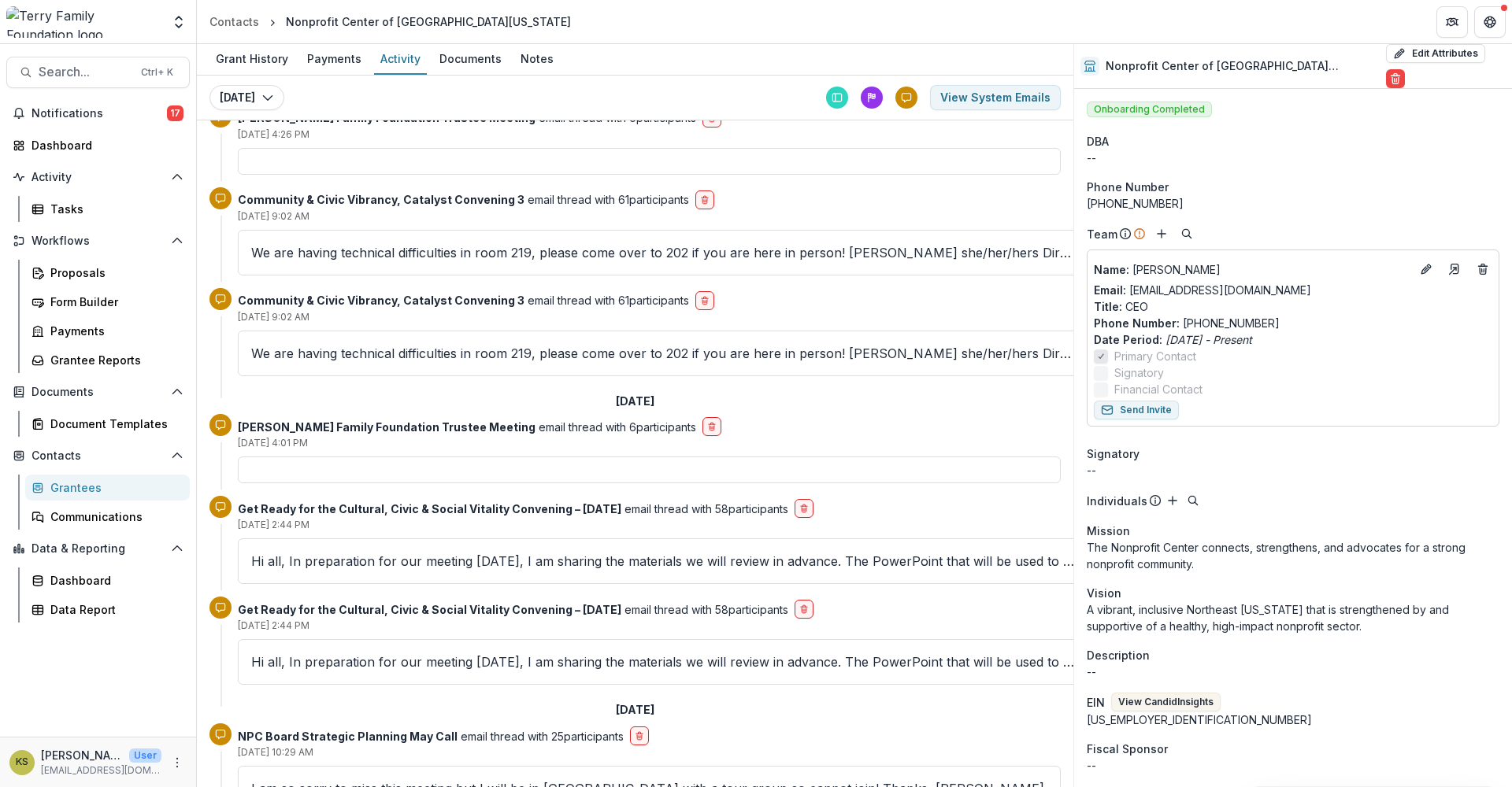
scroll to position [4279, 0]
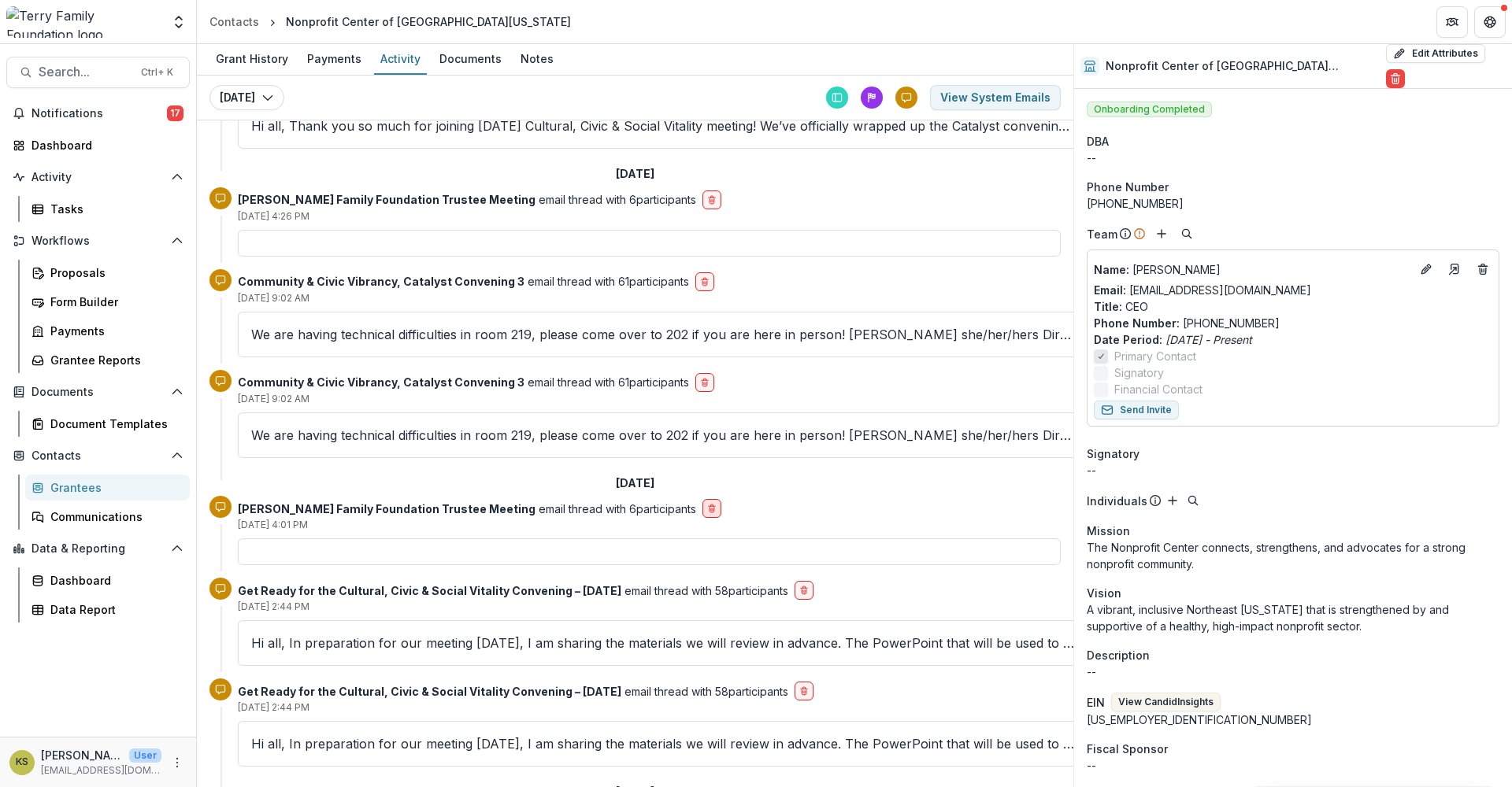
click at [707, 503] on icon "delete-button" at bounding box center [711, 508] width 9 height 9
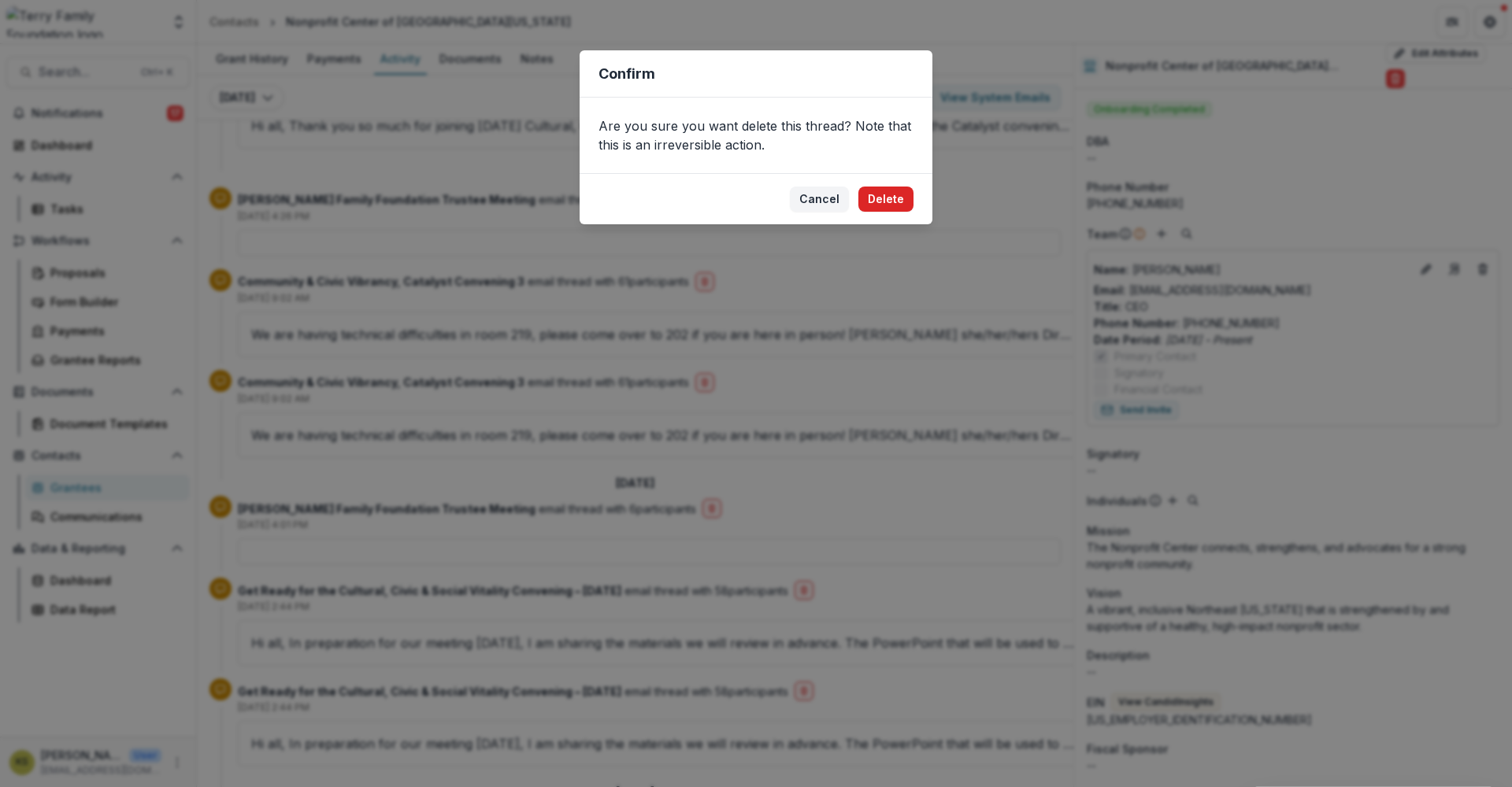
click at [875, 199] on button "Delete" at bounding box center [886, 199] width 55 height 25
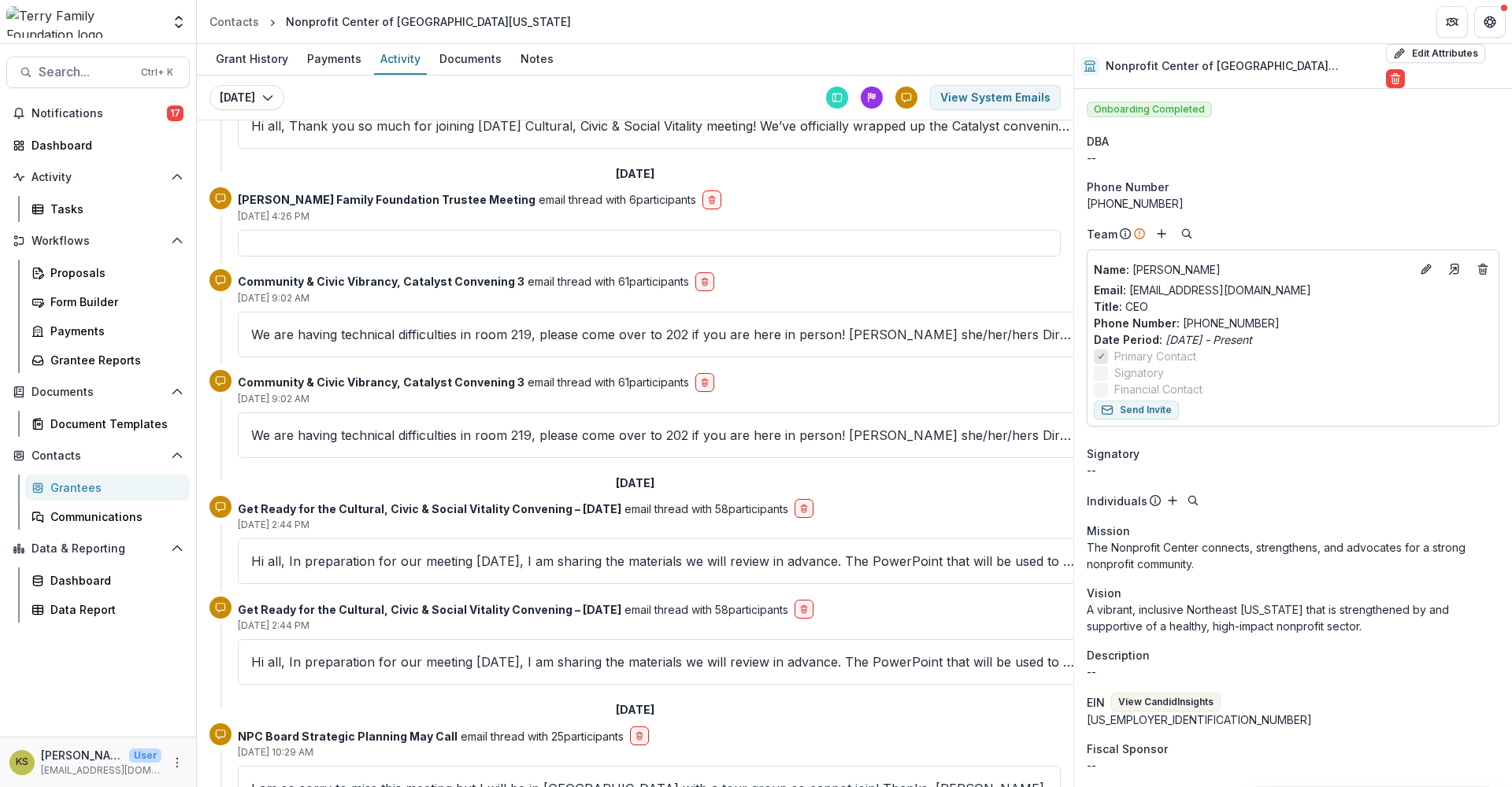
scroll to position [4197, 0]
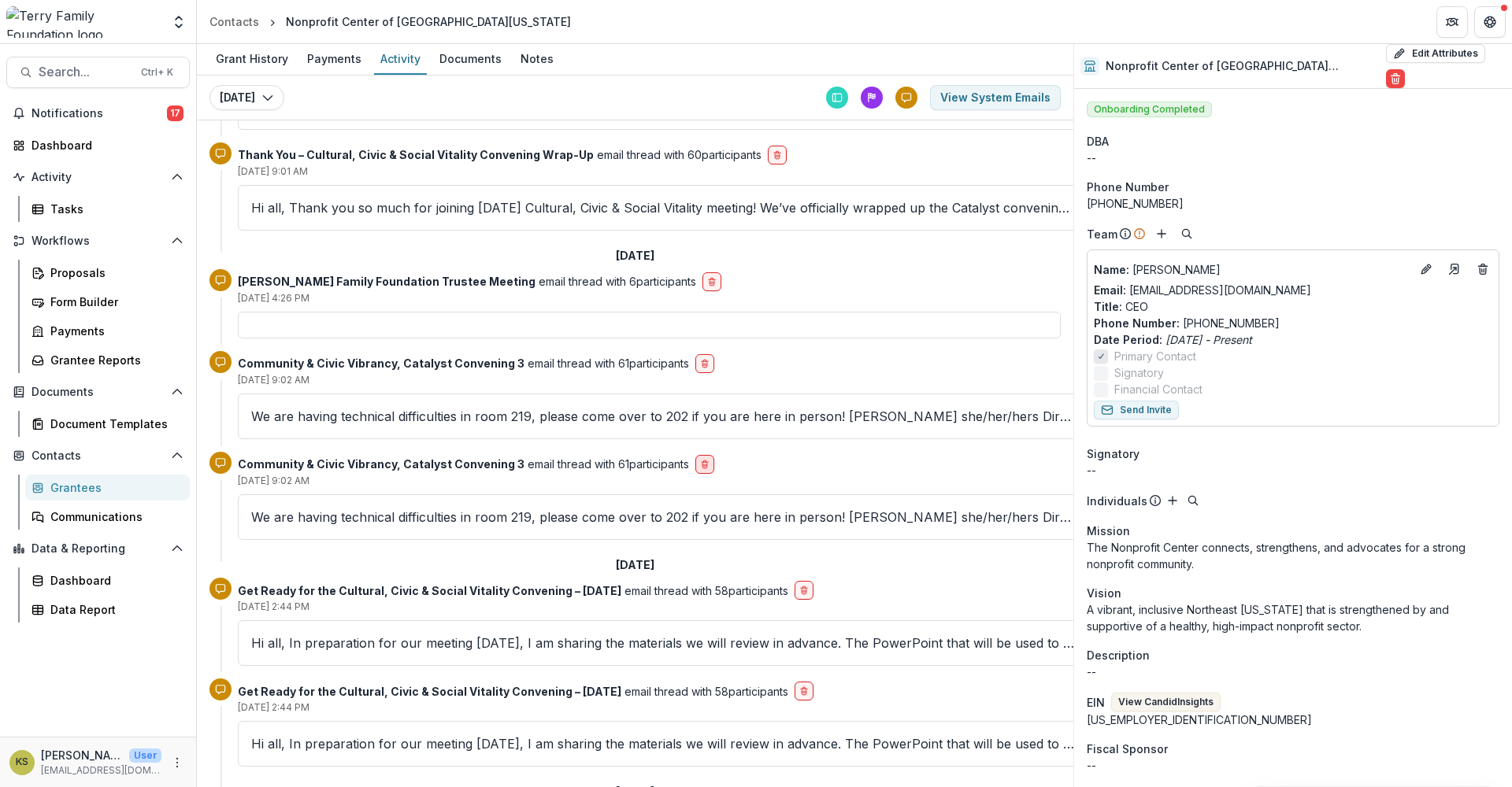
click at [700, 460] on icon "delete-button" at bounding box center [705, 464] width 9 height 9
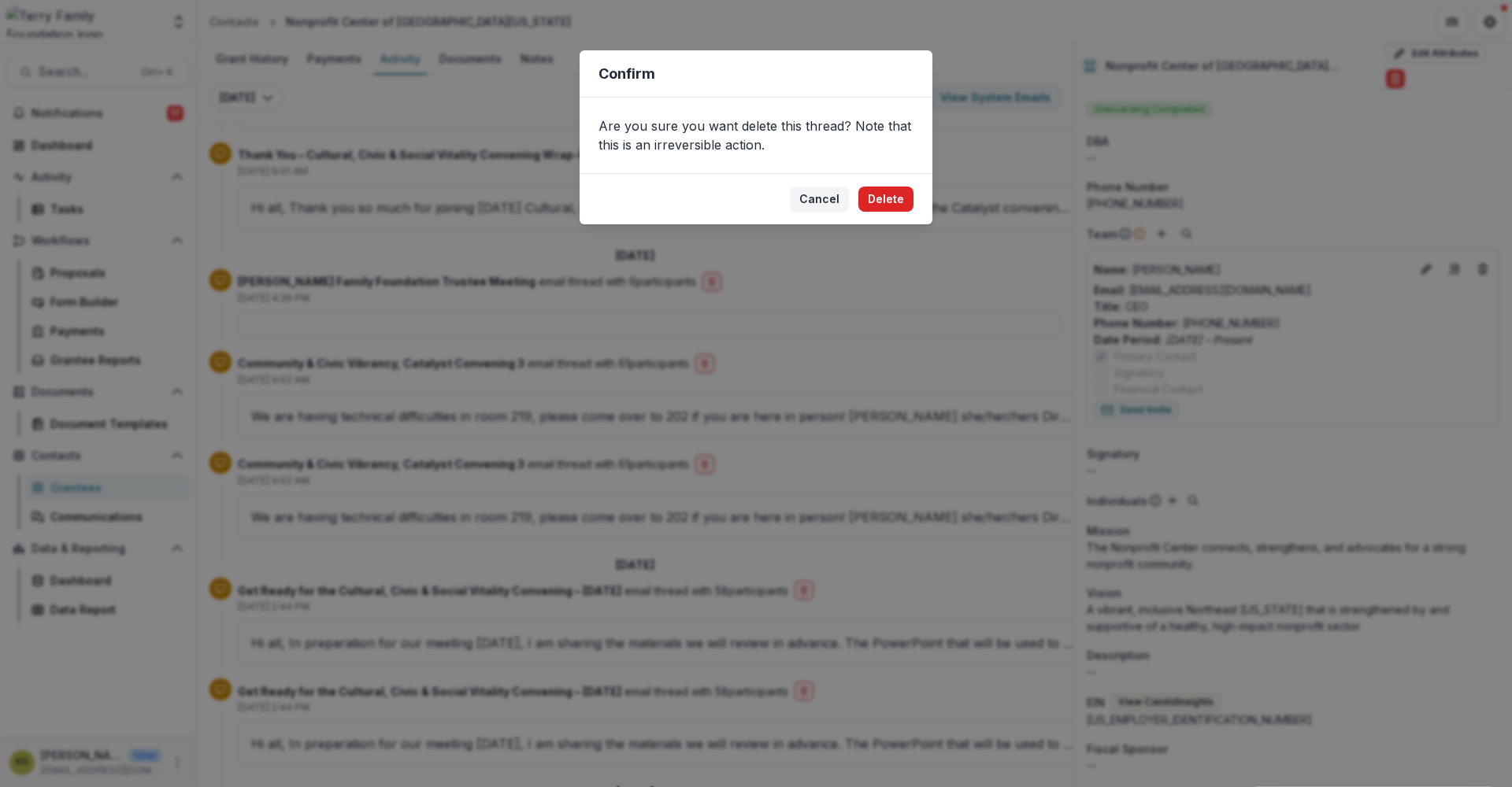
click at [901, 201] on button "Delete" at bounding box center [886, 199] width 55 height 25
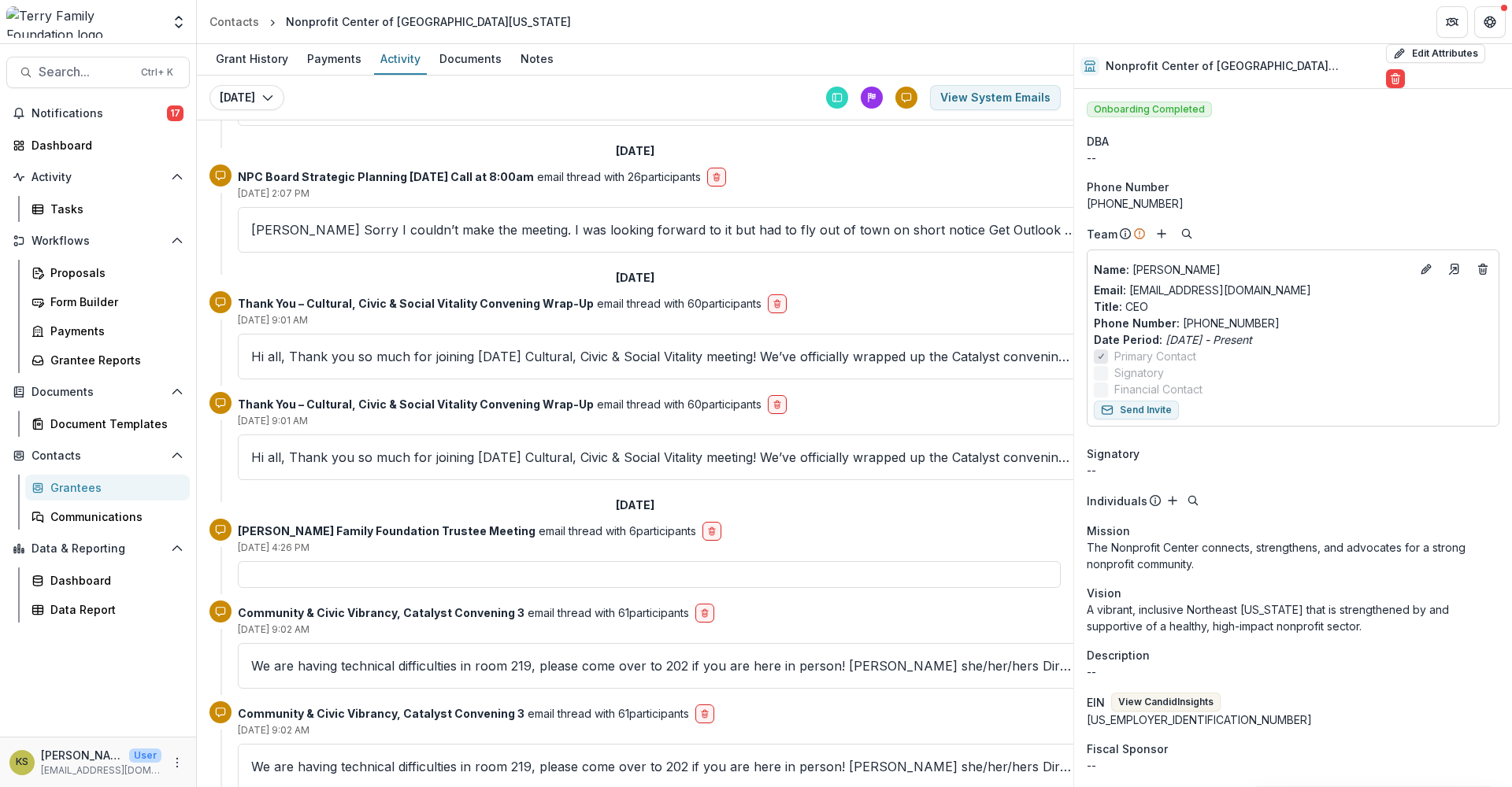
scroll to position [3934, 0]
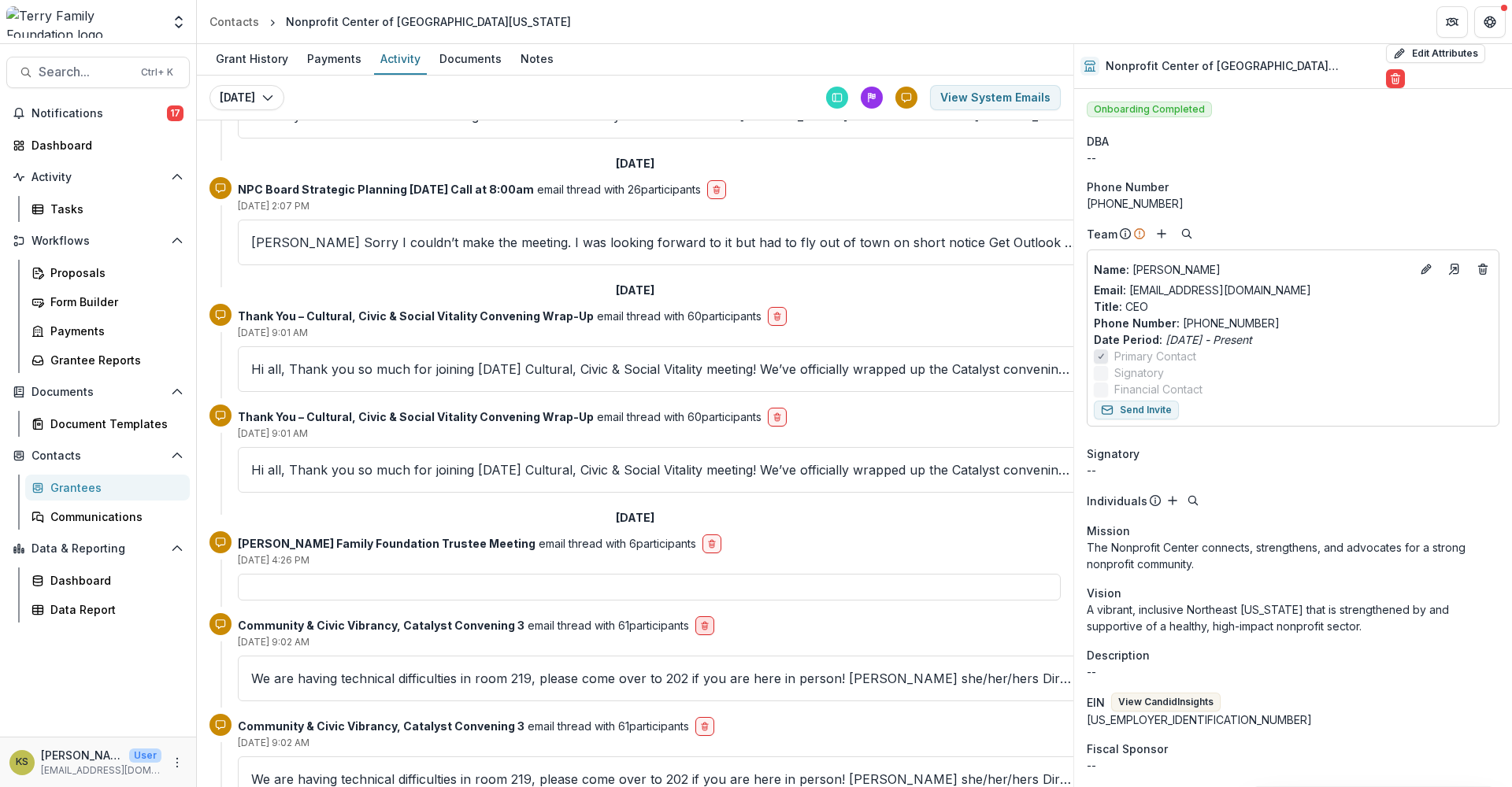
click at [702, 621] on icon "delete-button" at bounding box center [705, 626] width 9 height 9
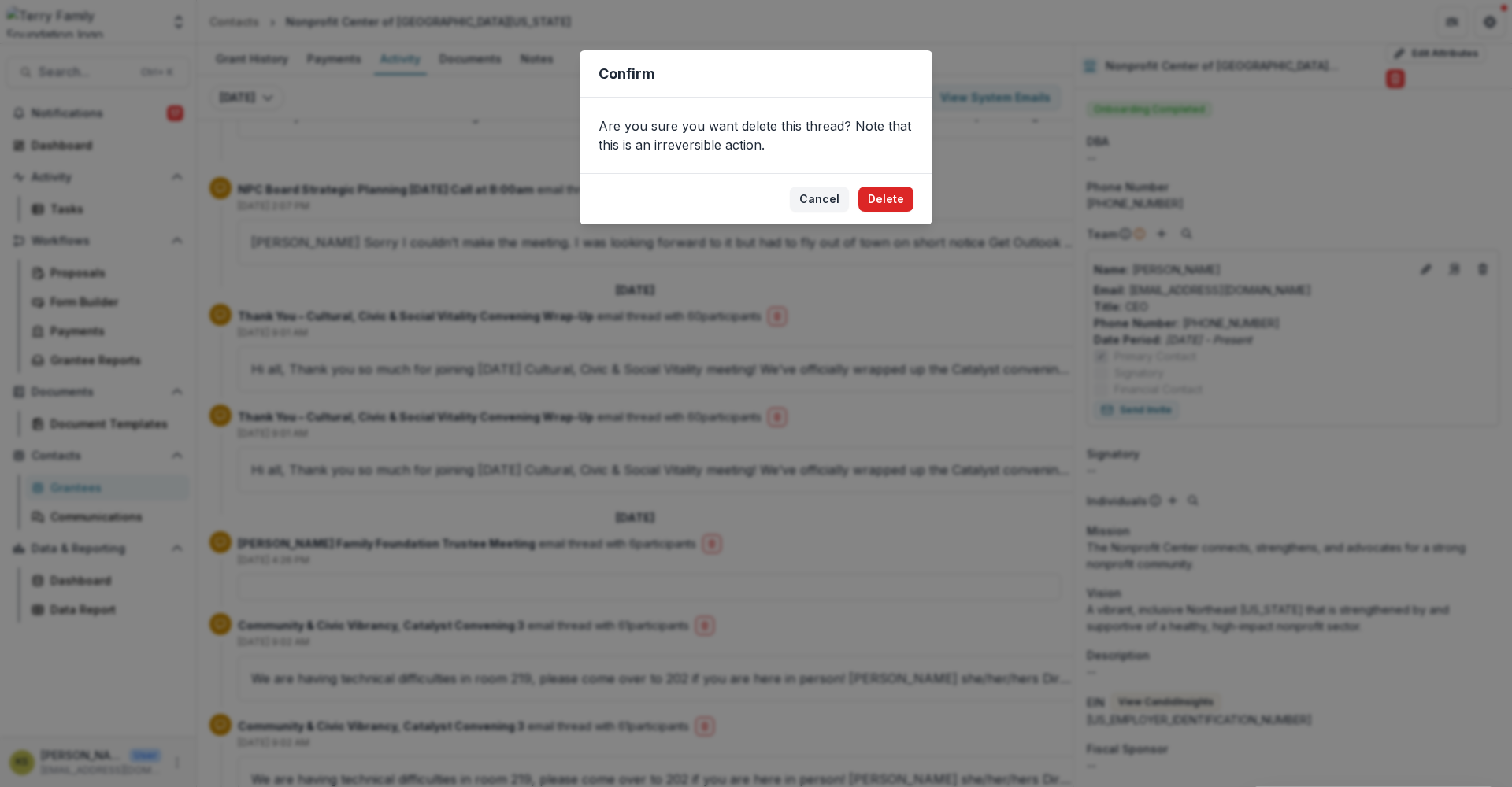
click at [905, 195] on button "Delete" at bounding box center [886, 199] width 55 height 25
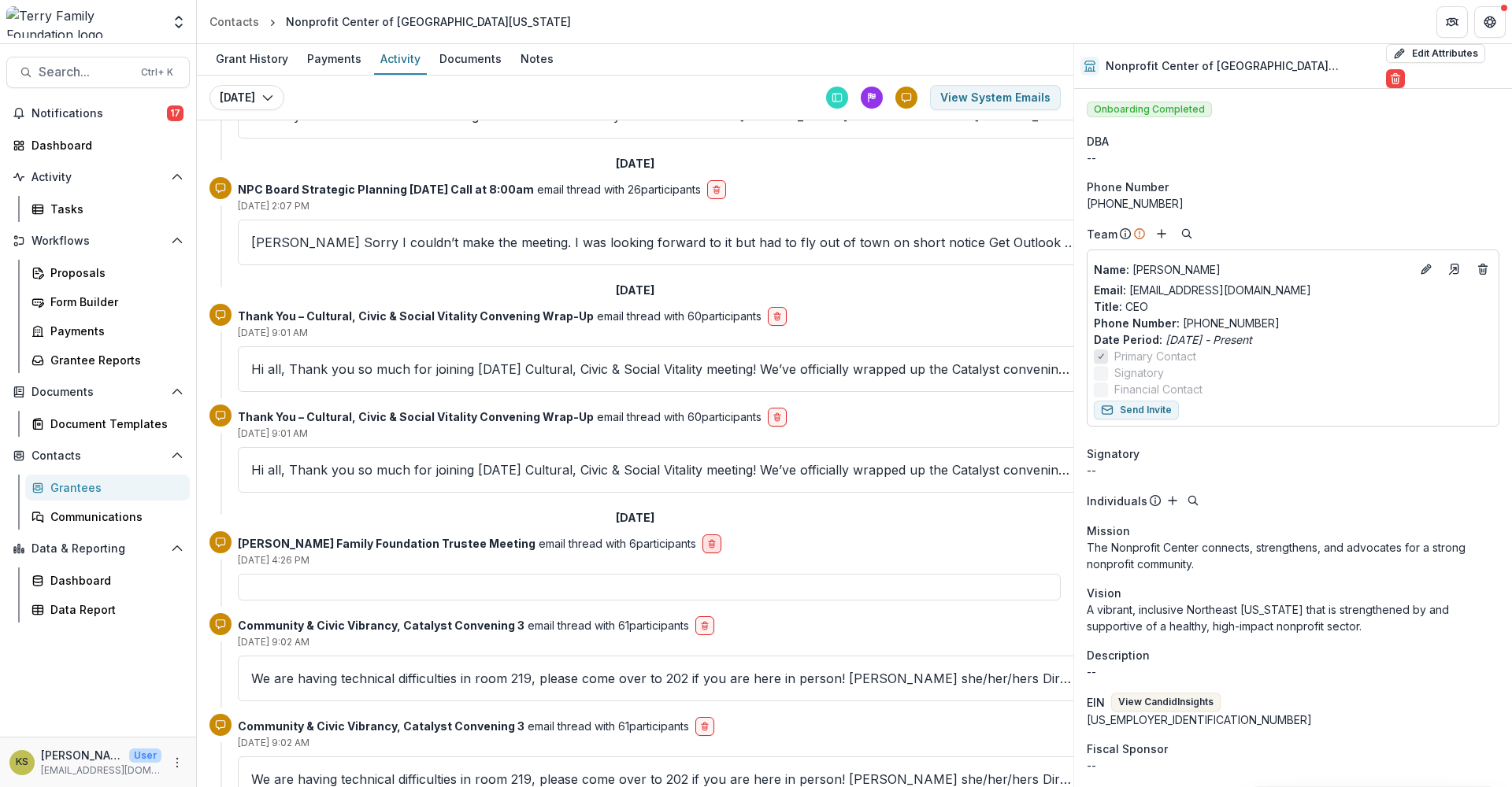
click at [702, 534] on button "delete-button" at bounding box center [711, 544] width 19 height 19
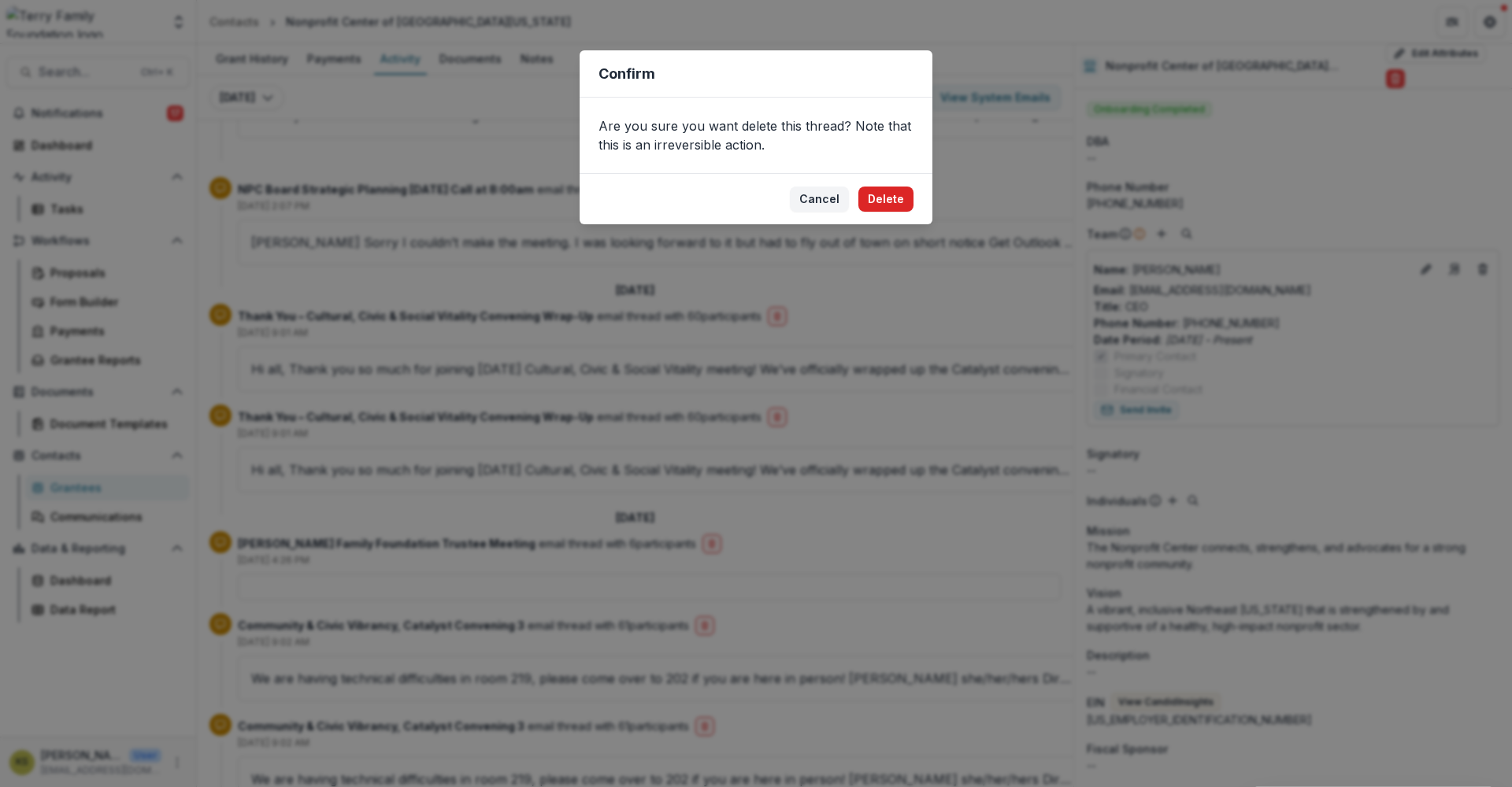
click at [889, 207] on button "Delete" at bounding box center [886, 199] width 55 height 25
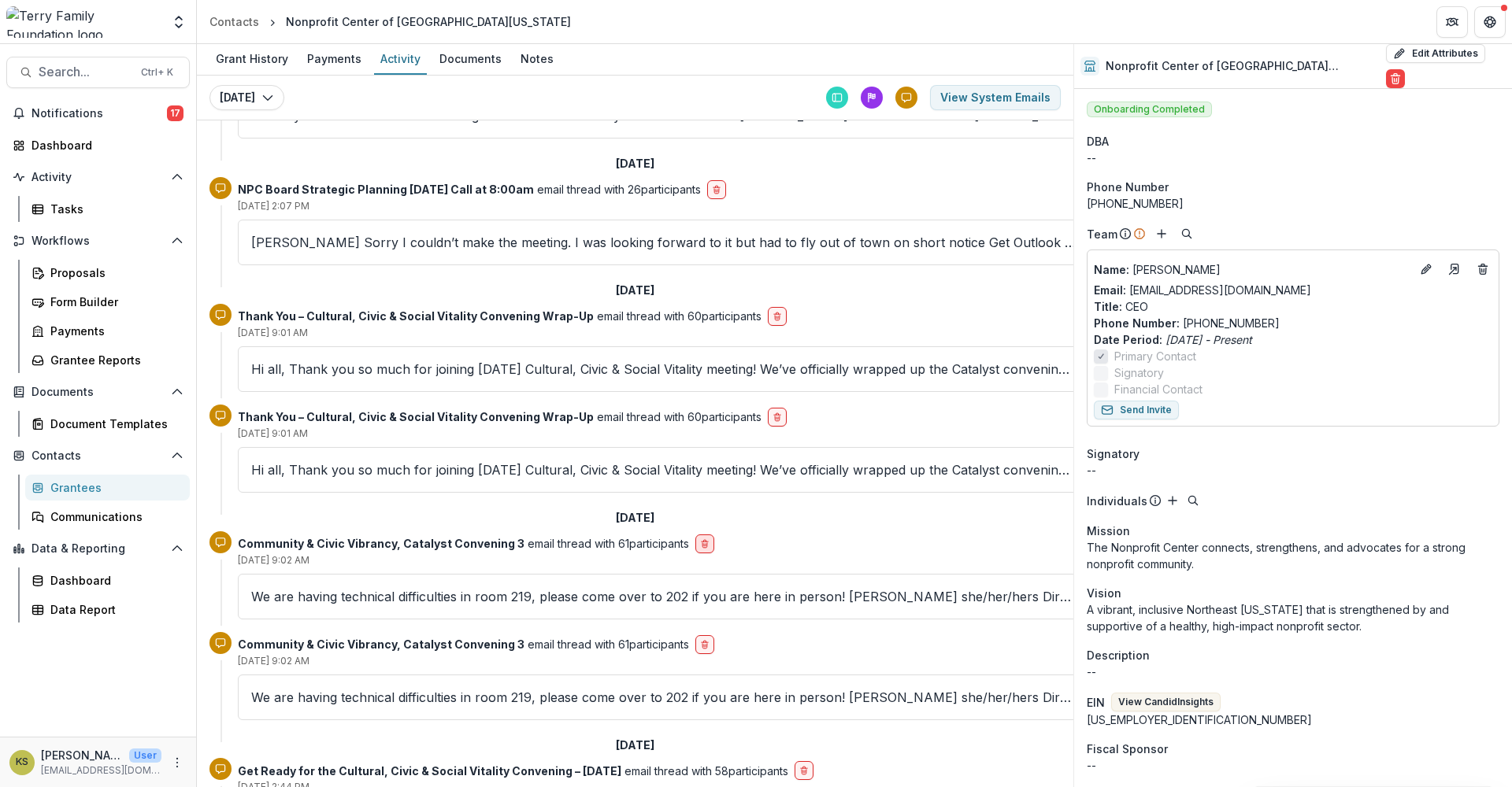
click at [702, 542] on icon "delete-button" at bounding box center [705, 544] width 5 height 5
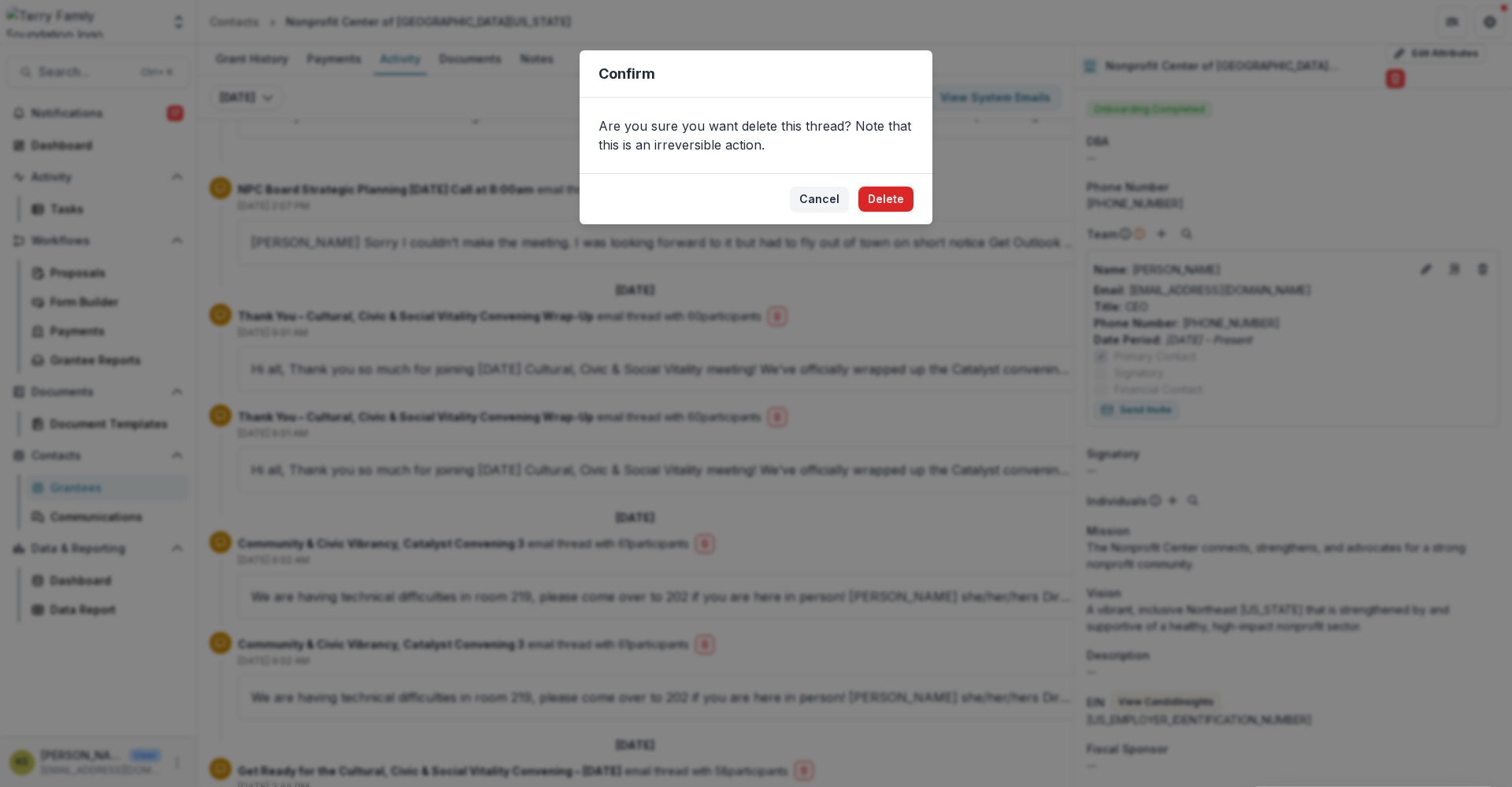
click at [893, 202] on button "Delete" at bounding box center [886, 199] width 55 height 25
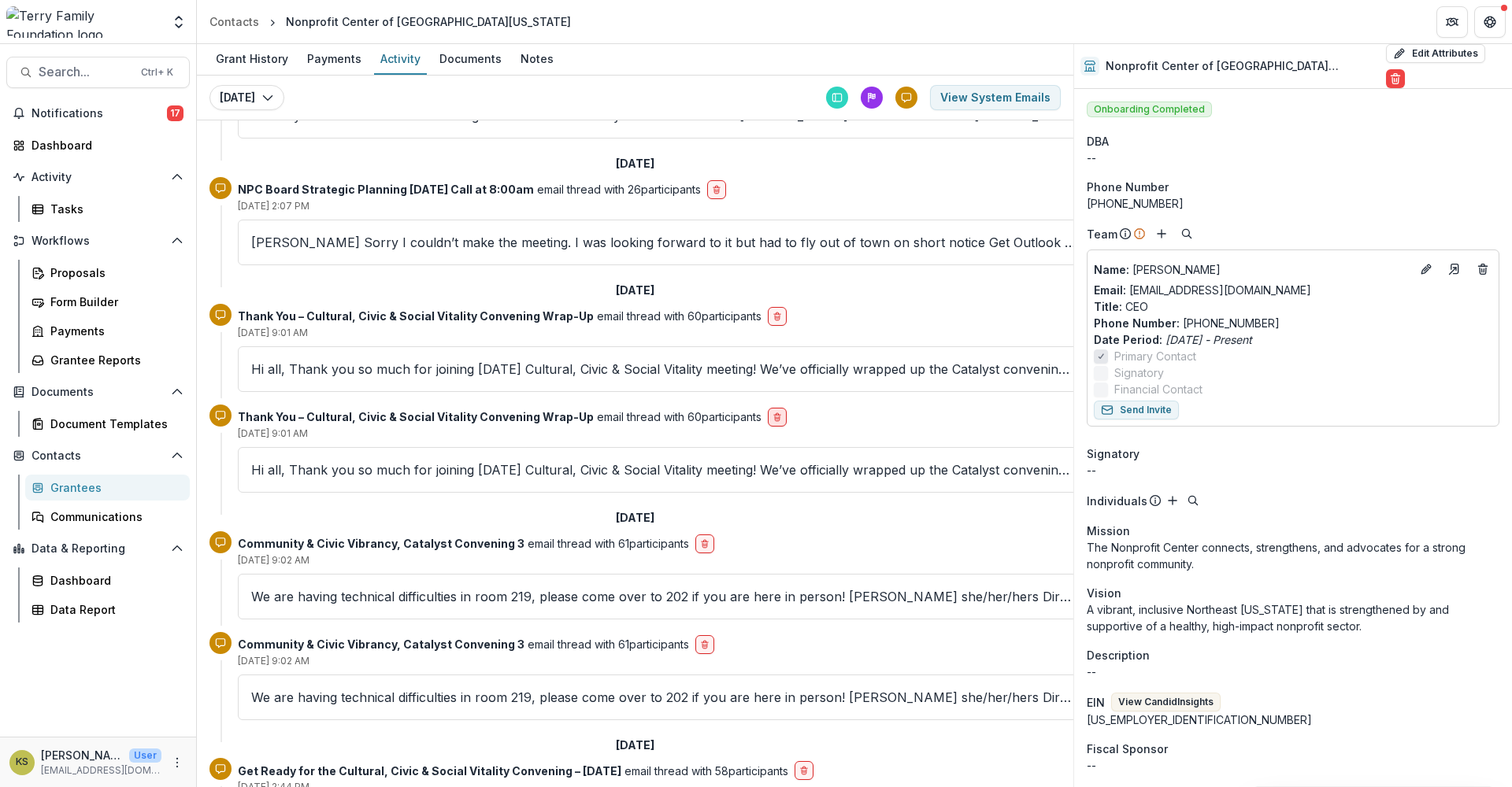
click at [772, 412] on icon "delete-button" at bounding box center [777, 416] width 9 height 9
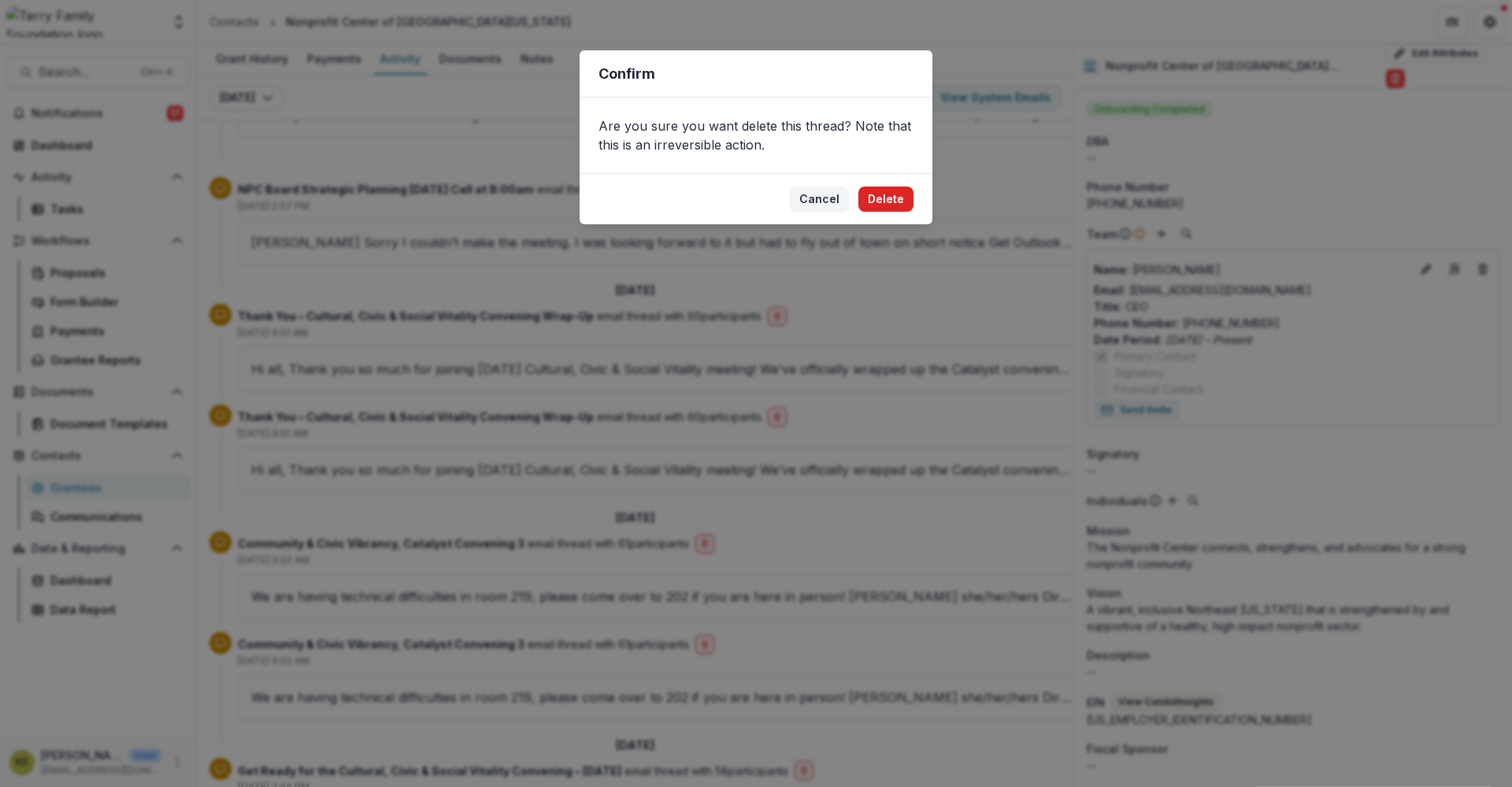
click at [882, 198] on button "Delete" at bounding box center [886, 199] width 55 height 25
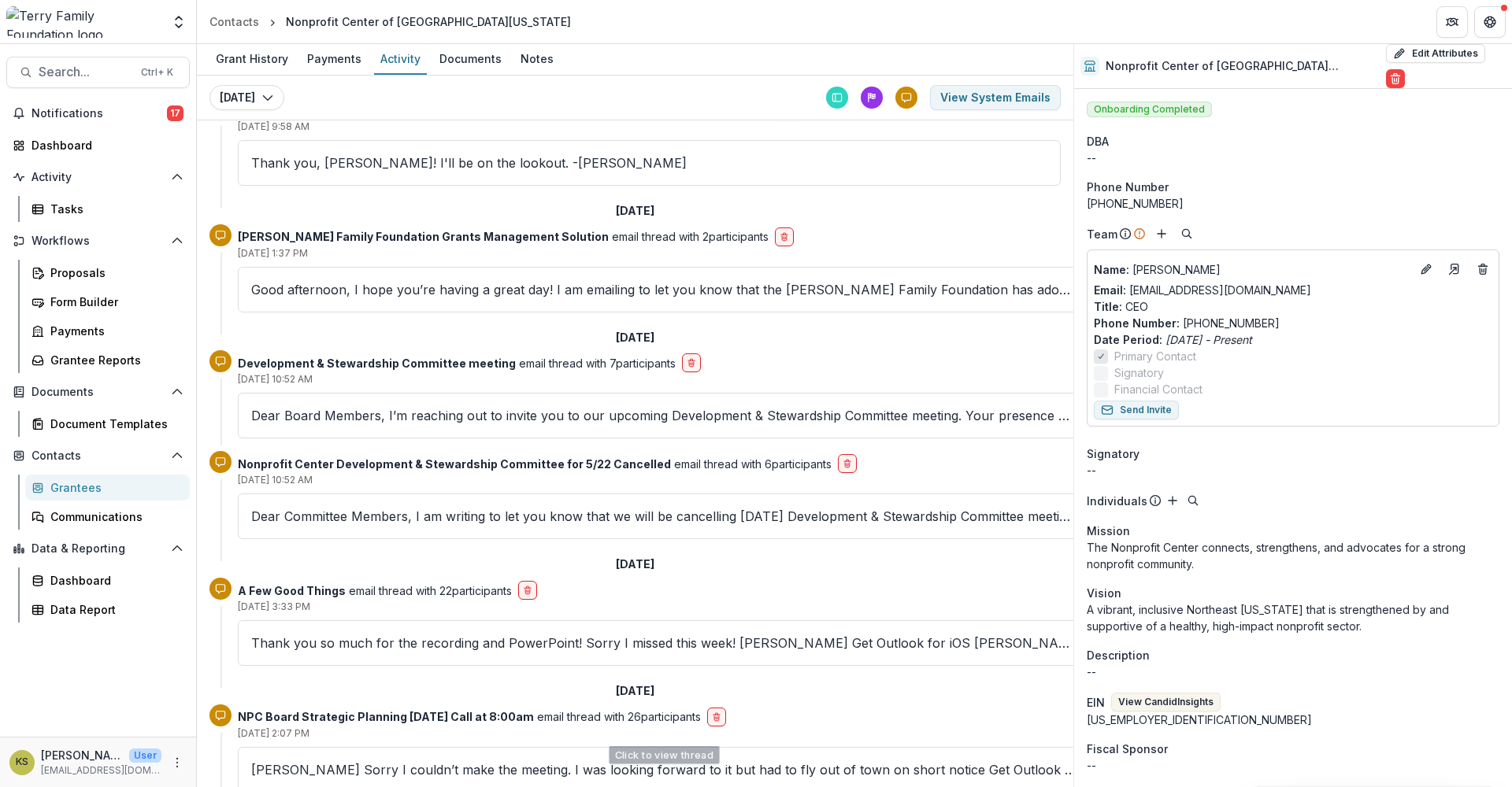
scroll to position [3147, 0]
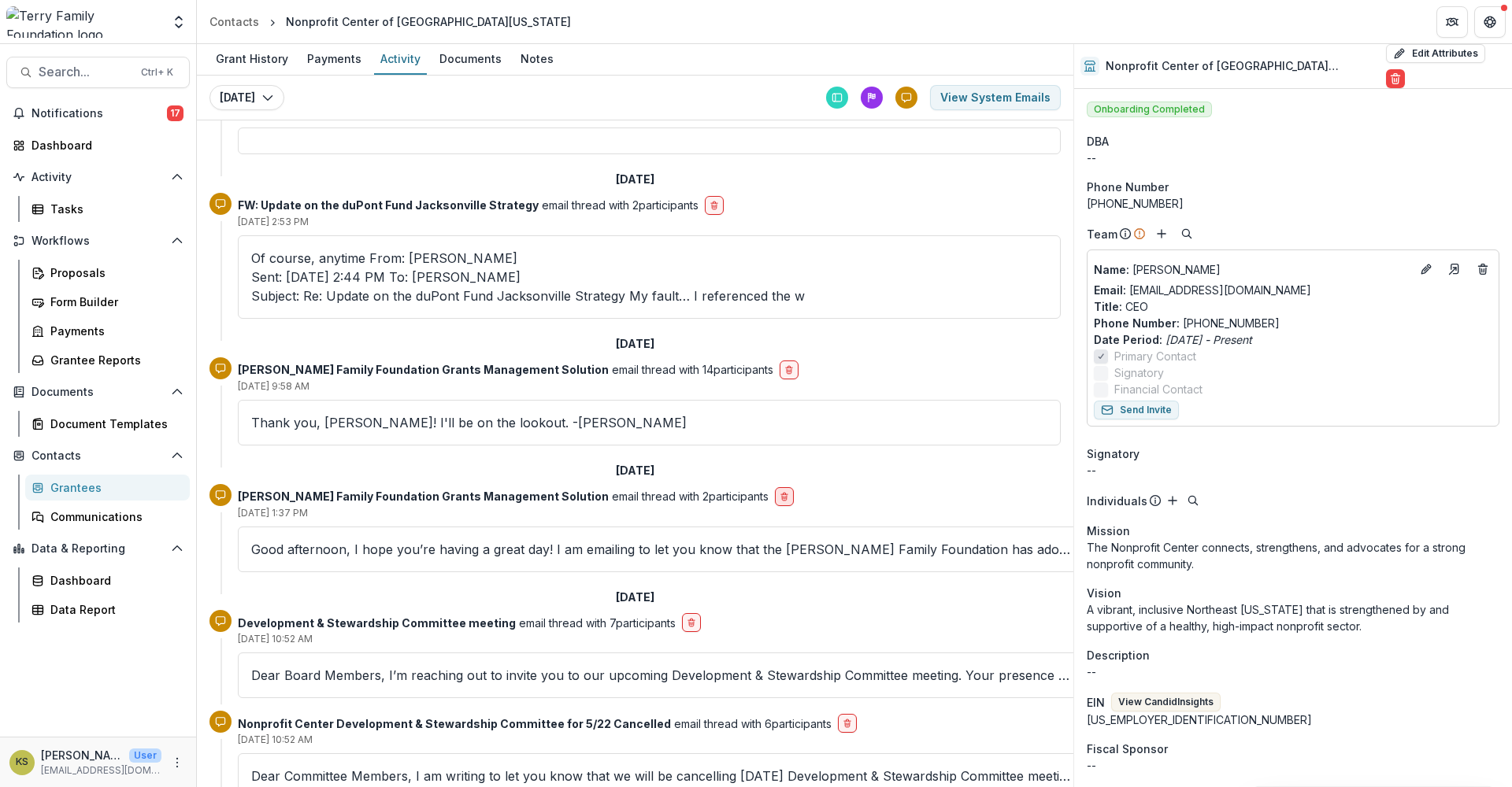
click at [780, 492] on icon "delete-button" at bounding box center [784, 496] width 9 height 9
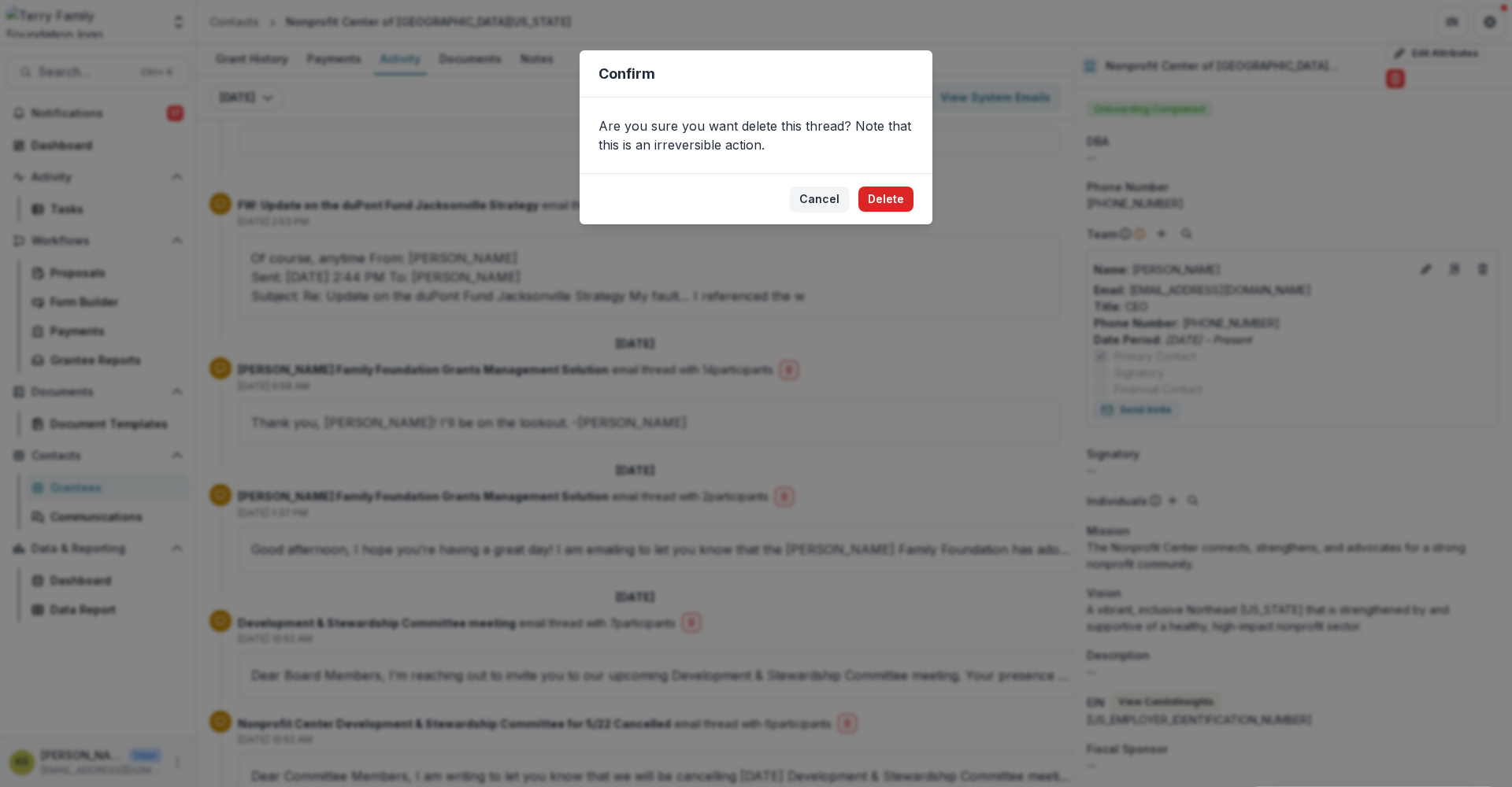
click at [894, 198] on button "Delete" at bounding box center [886, 199] width 55 height 25
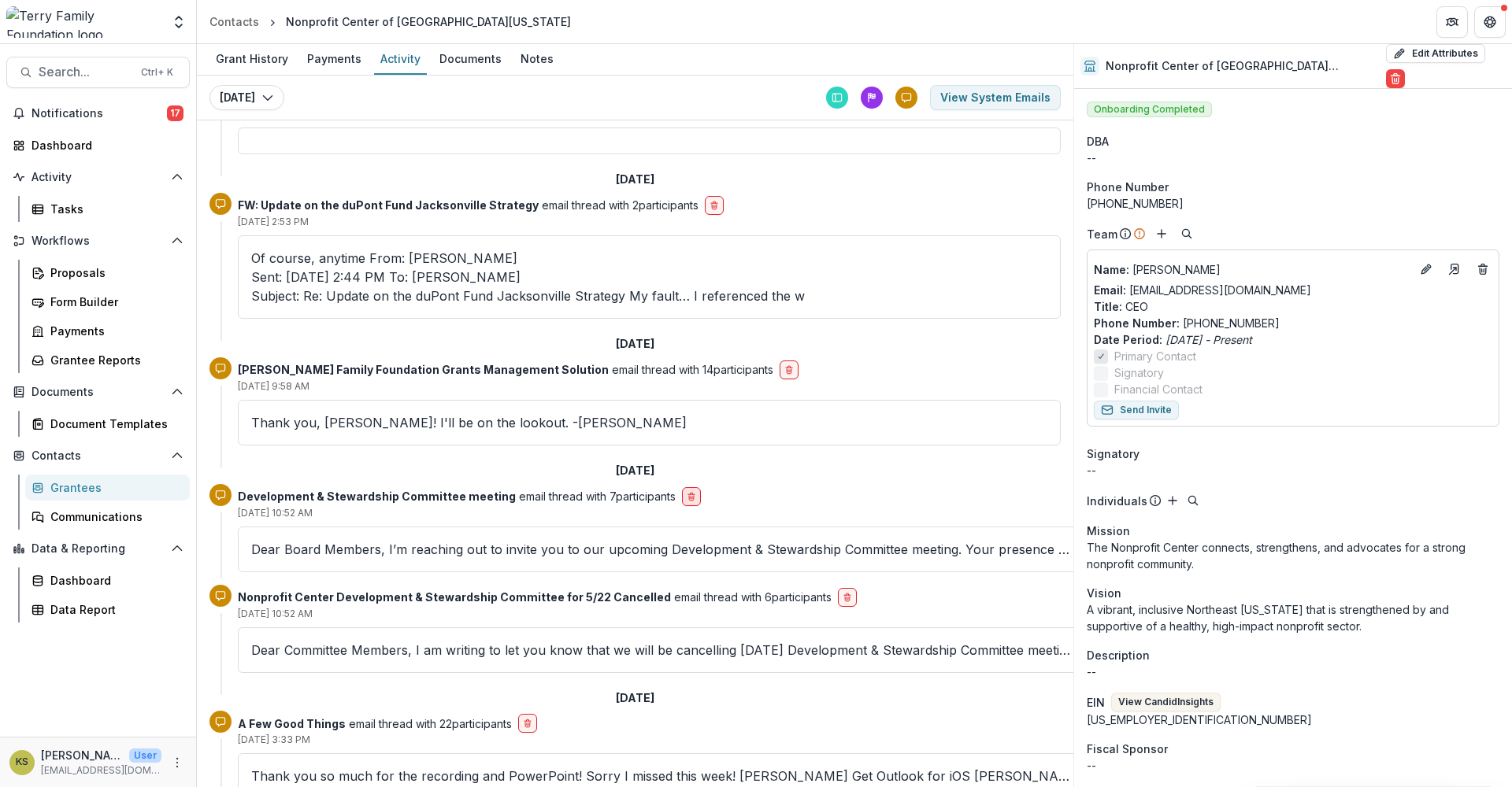
click at [687, 492] on icon "delete-button" at bounding box center [691, 496] width 9 height 9
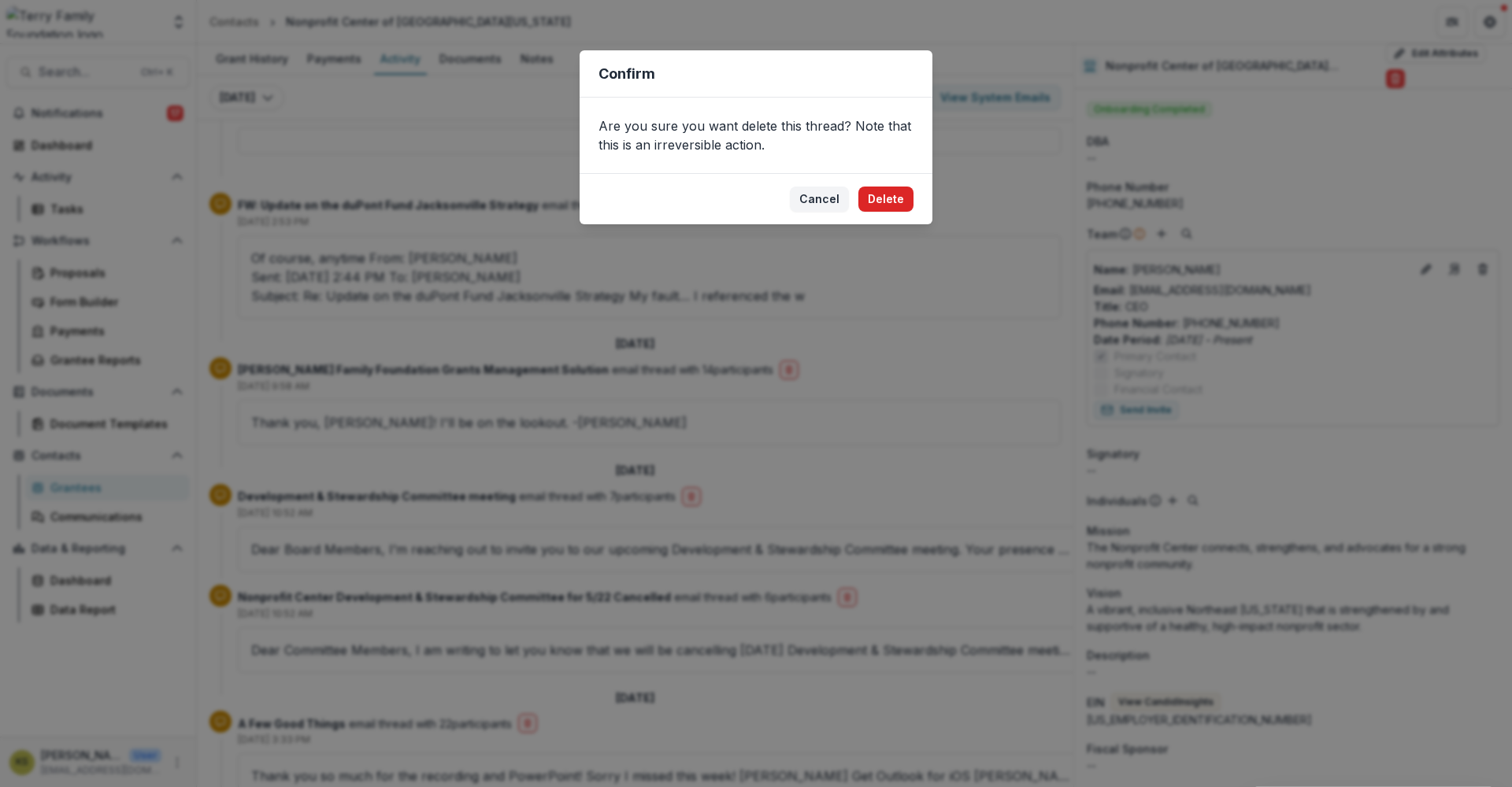
click at [888, 199] on button "Delete" at bounding box center [886, 199] width 55 height 25
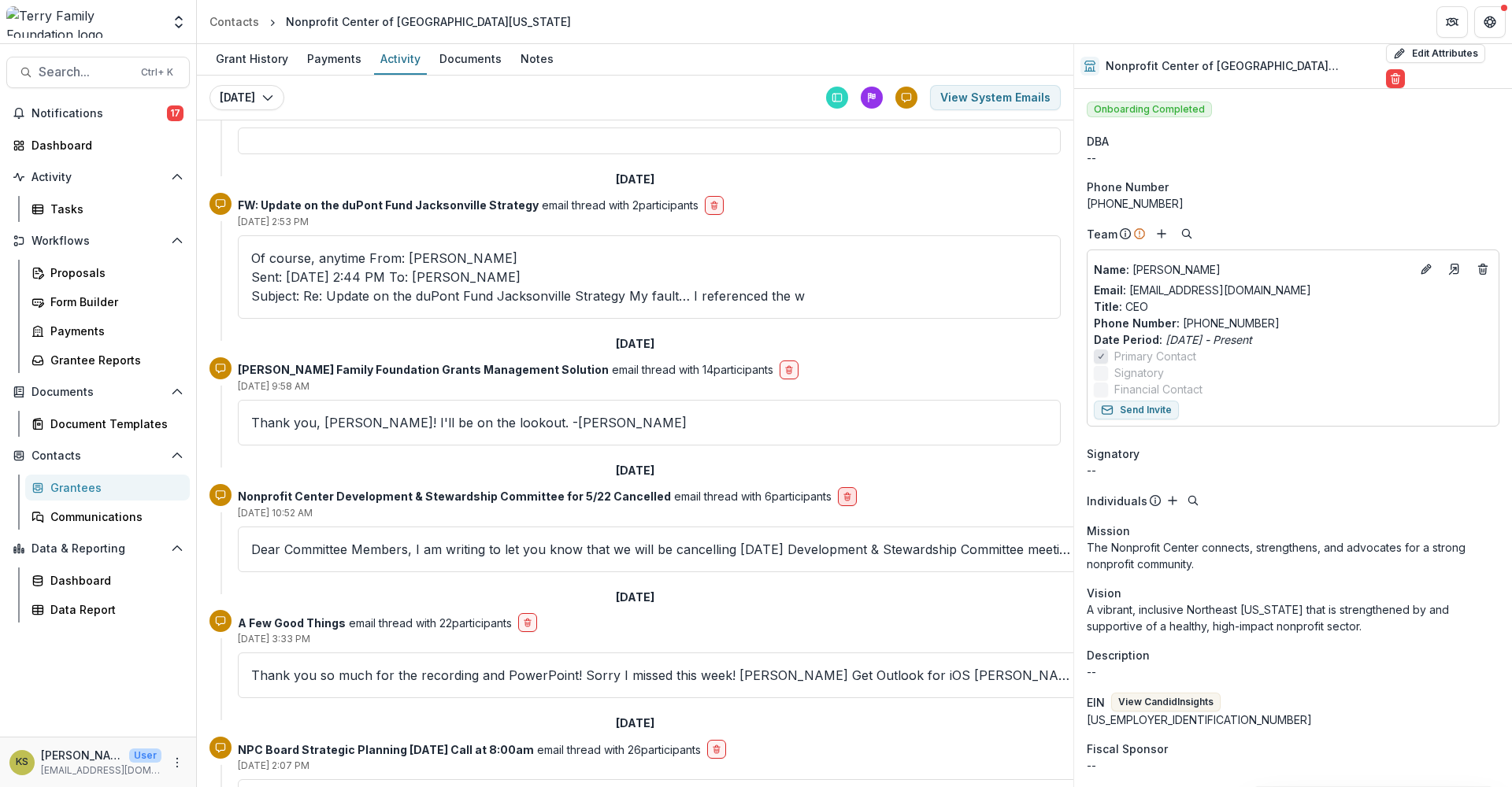
click at [838, 488] on button "delete-button" at bounding box center [847, 497] width 19 height 19
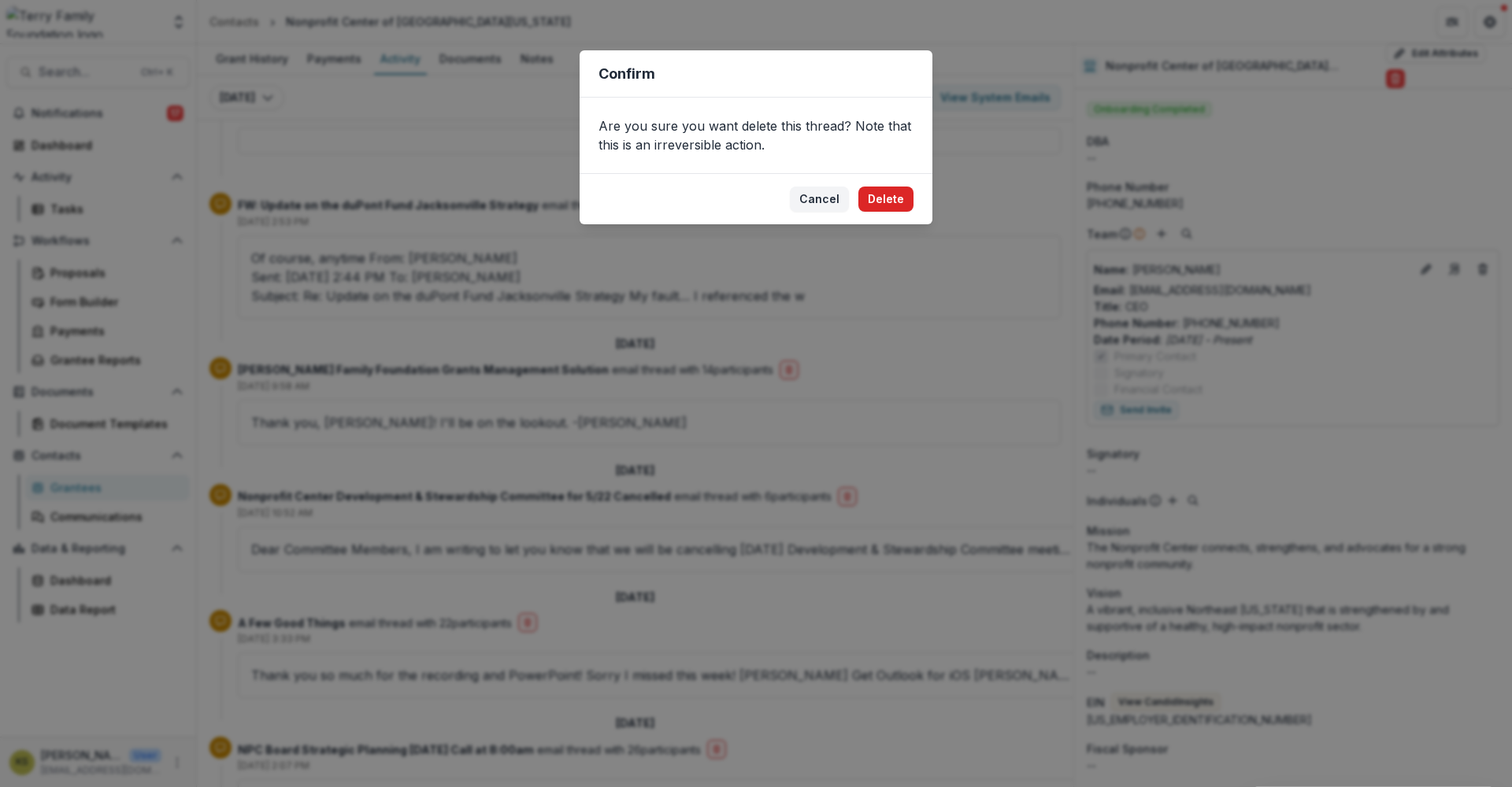
click at [897, 196] on button "Delete" at bounding box center [886, 199] width 55 height 25
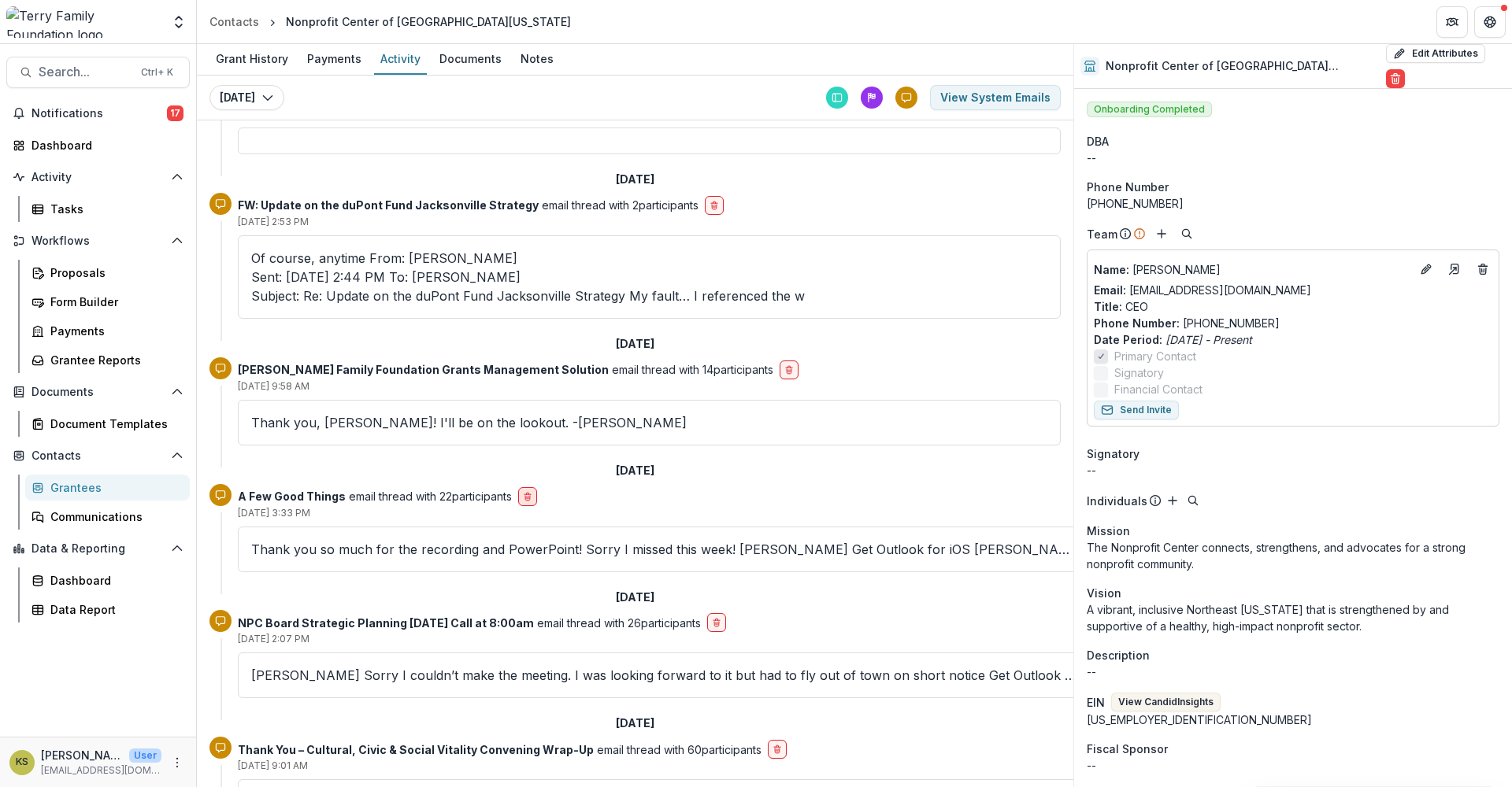
click at [530, 493] on g "delete-button" at bounding box center [528, 496] width 7 height 8
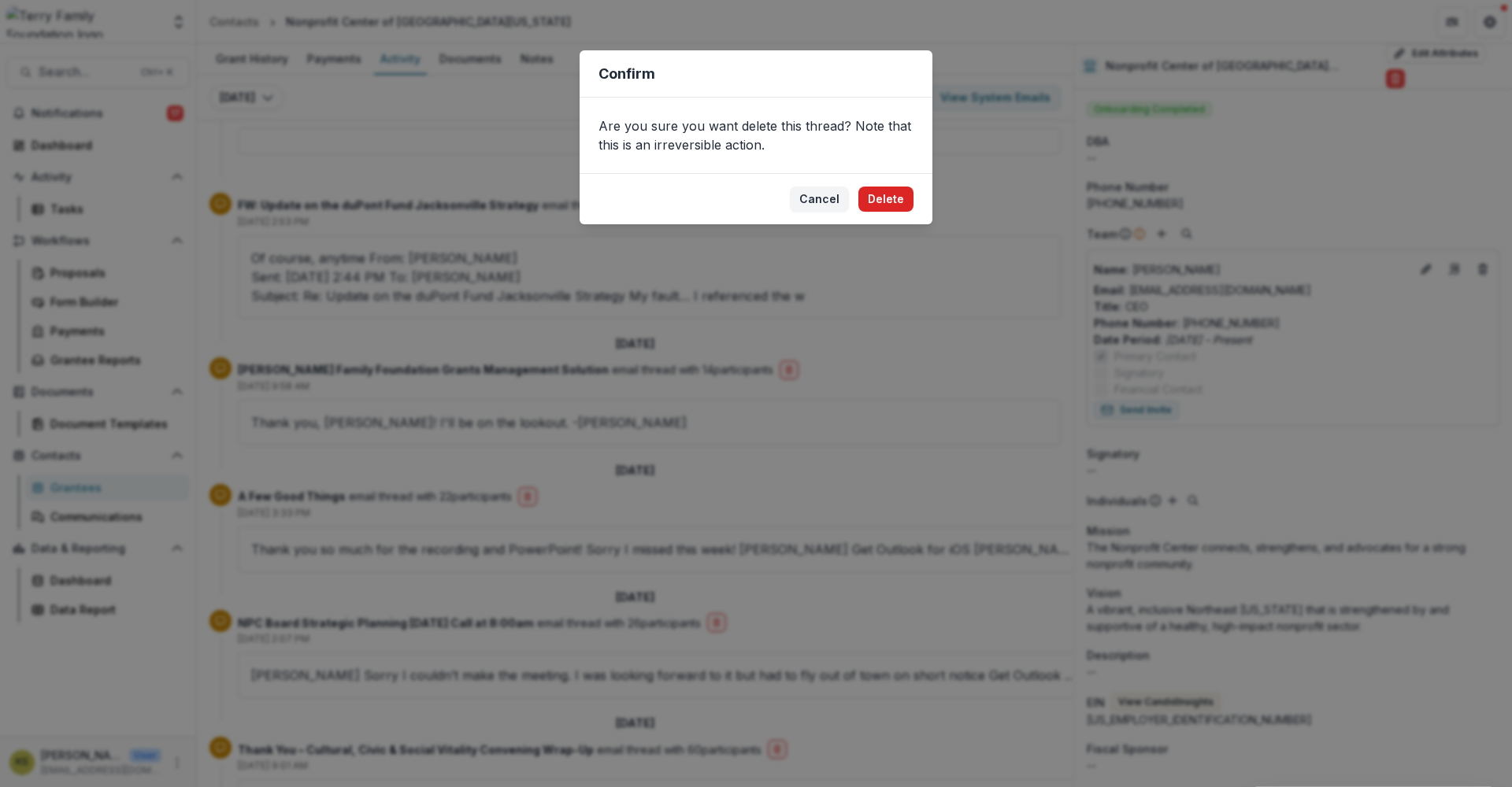
click at [875, 194] on button "Delete" at bounding box center [886, 199] width 55 height 25
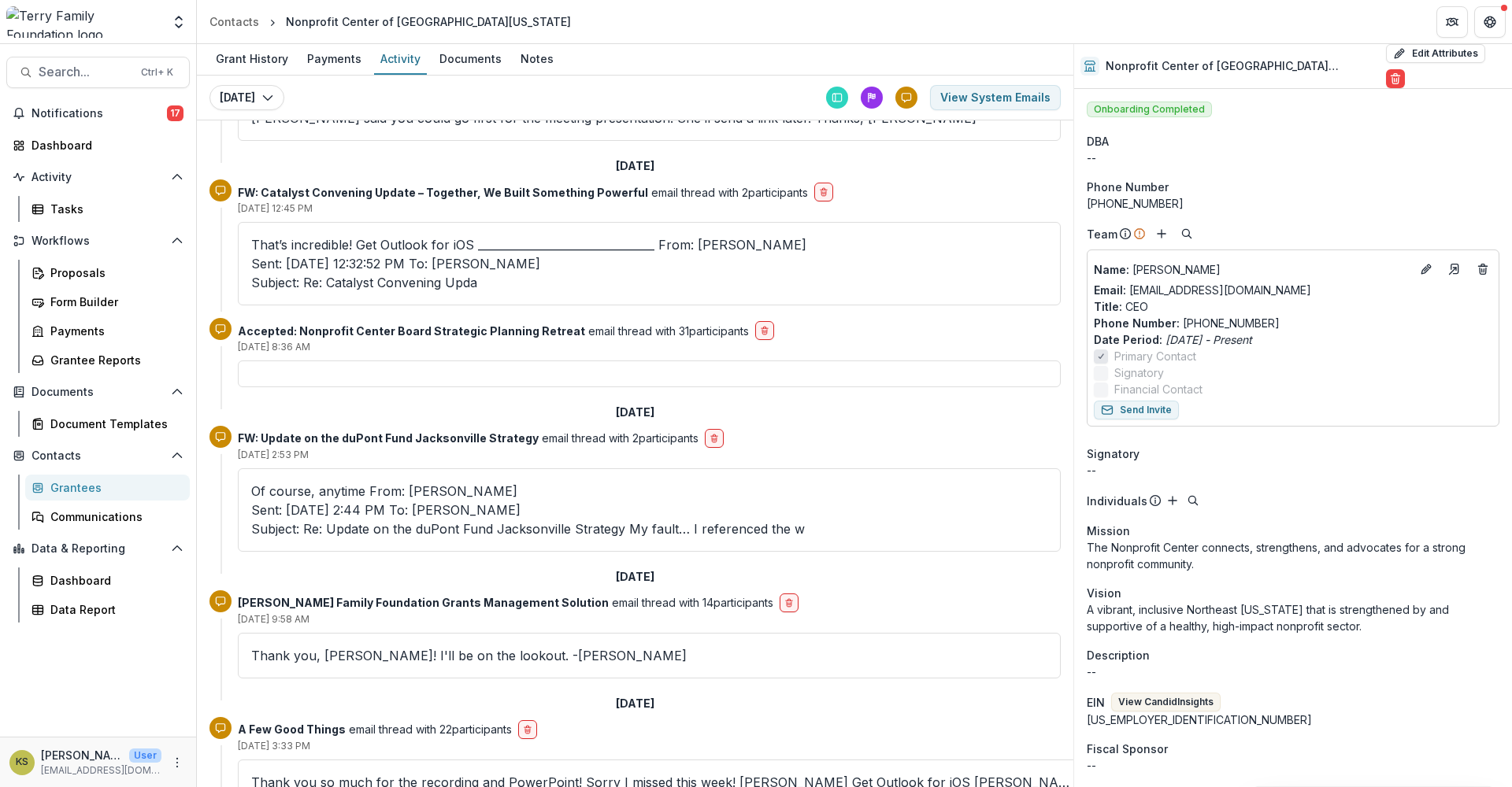
scroll to position [2885, 0]
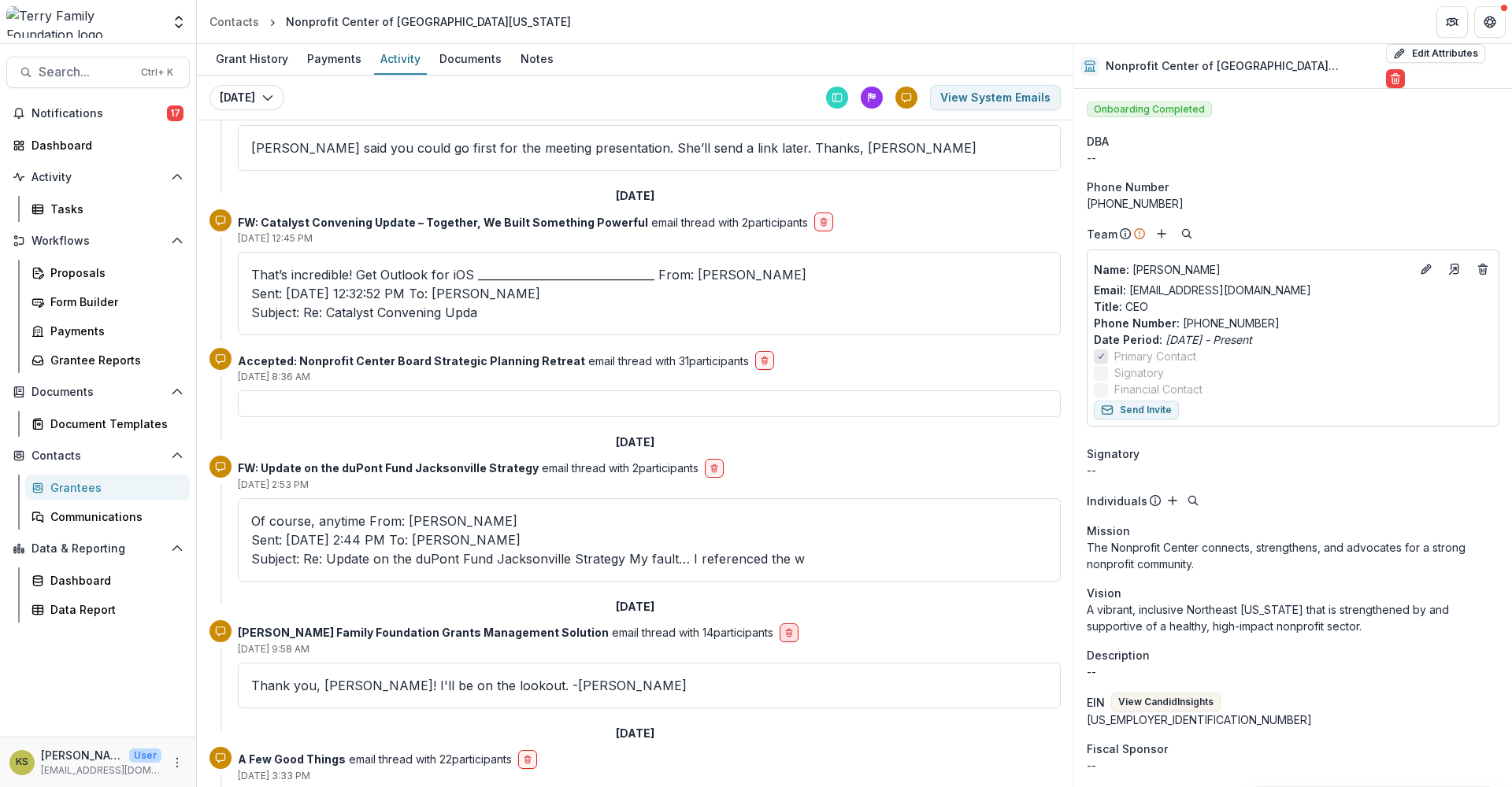
click at [780, 623] on button "delete-button" at bounding box center [789, 632] width 19 height 19
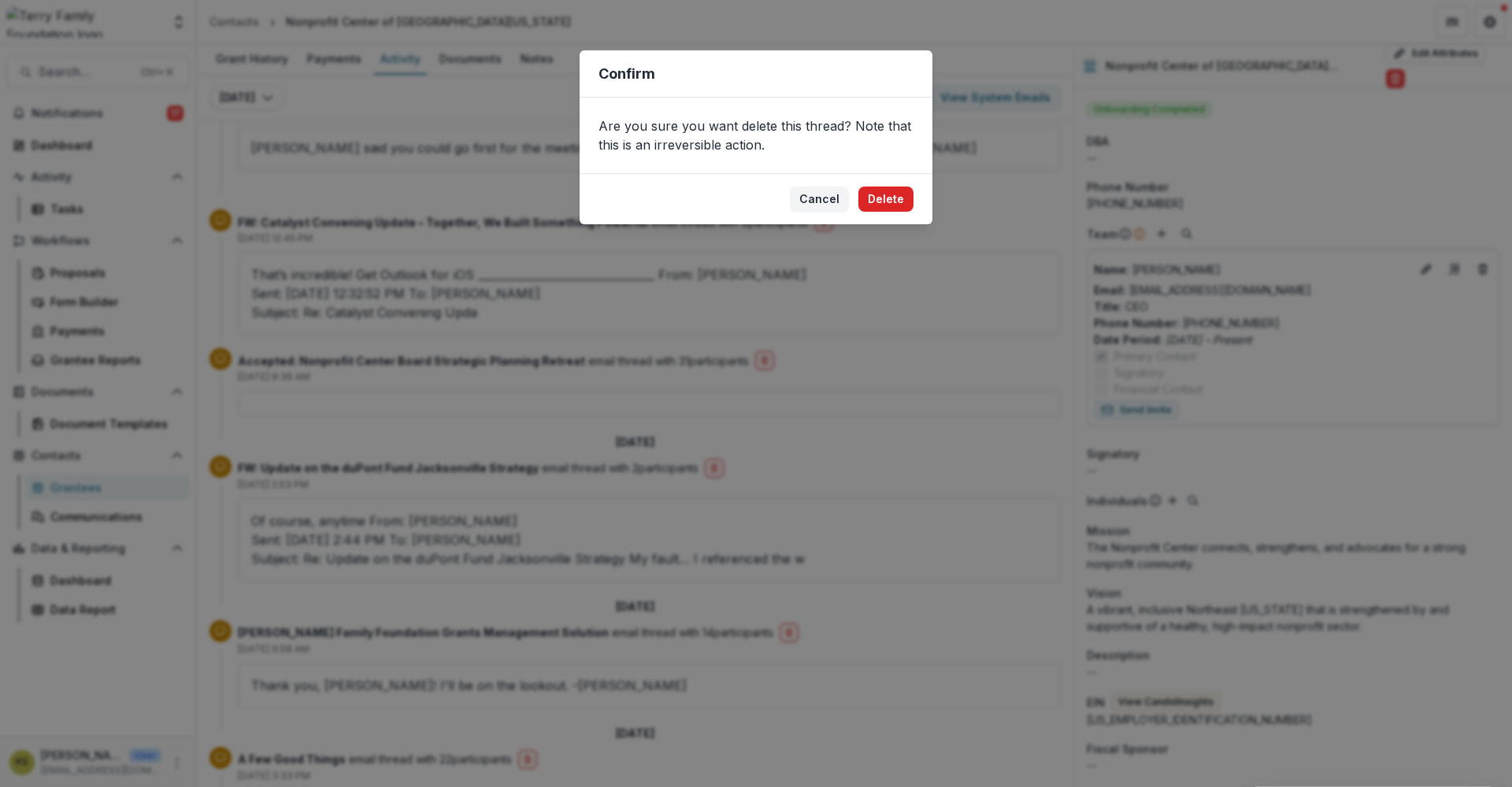
click at [881, 207] on button "Delete" at bounding box center [886, 199] width 55 height 25
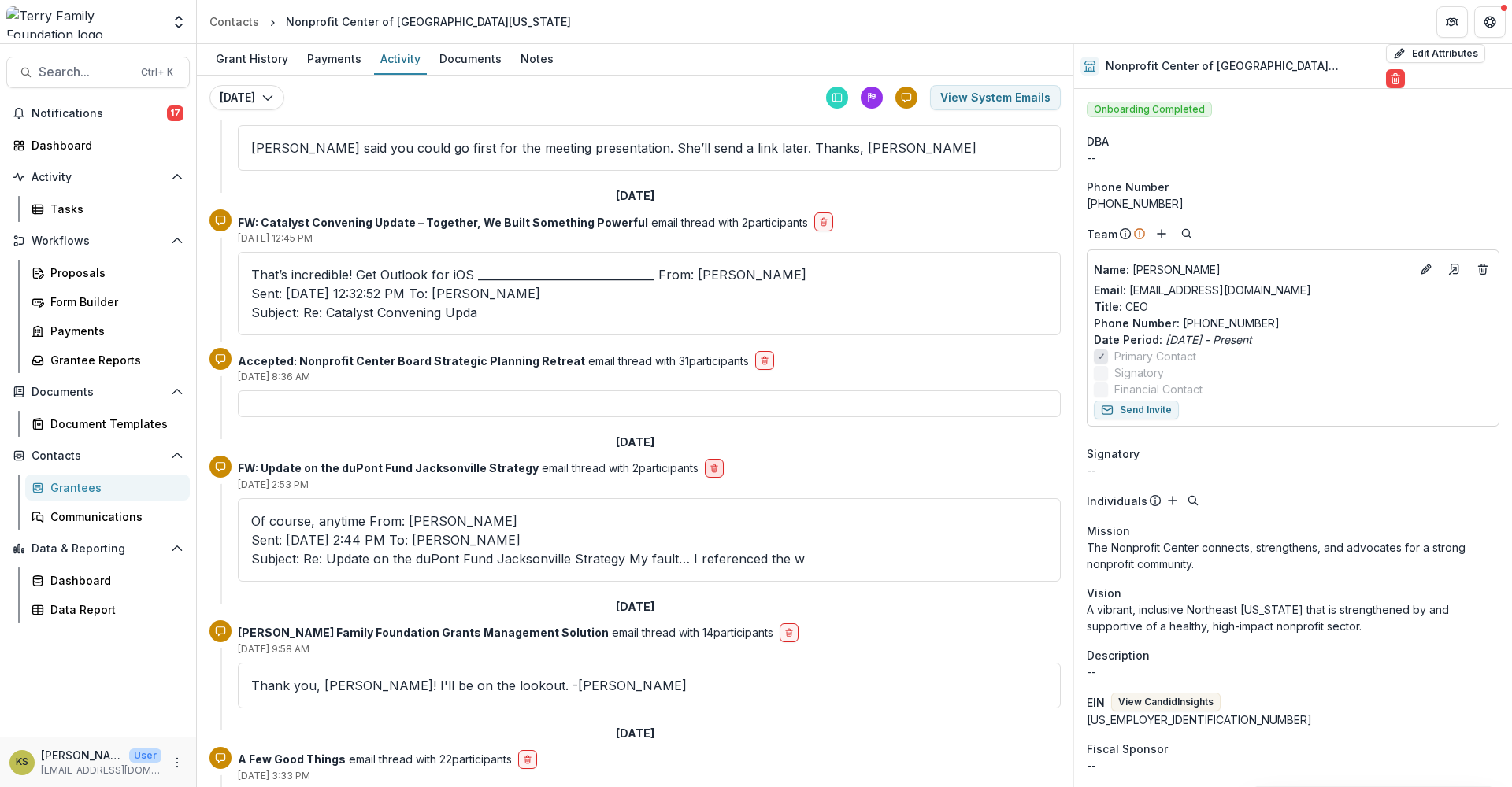
click at [710, 463] on icon "delete-button" at bounding box center [714, 468] width 9 height 9
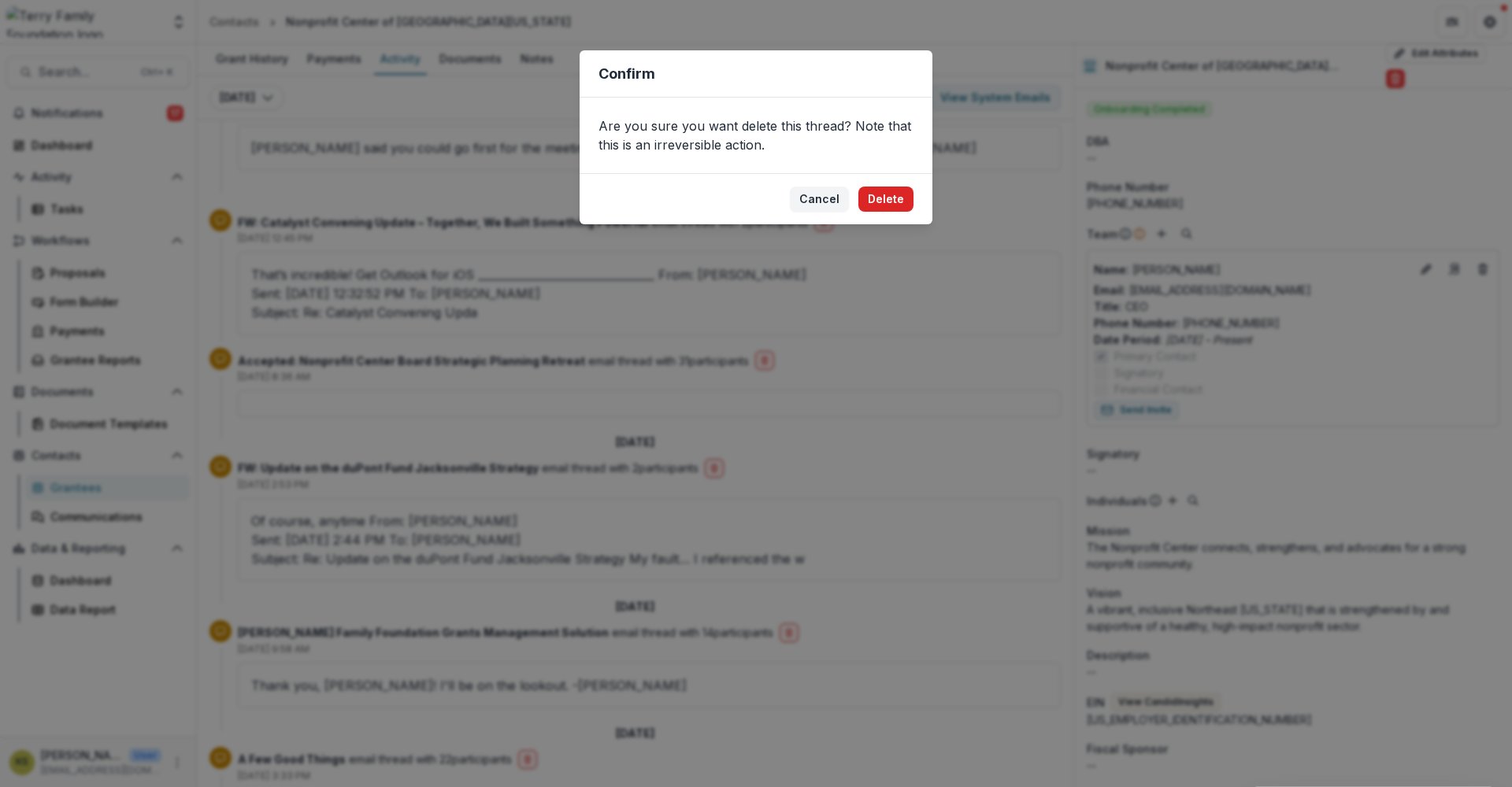
click at [880, 202] on button "Delete" at bounding box center [886, 199] width 55 height 25
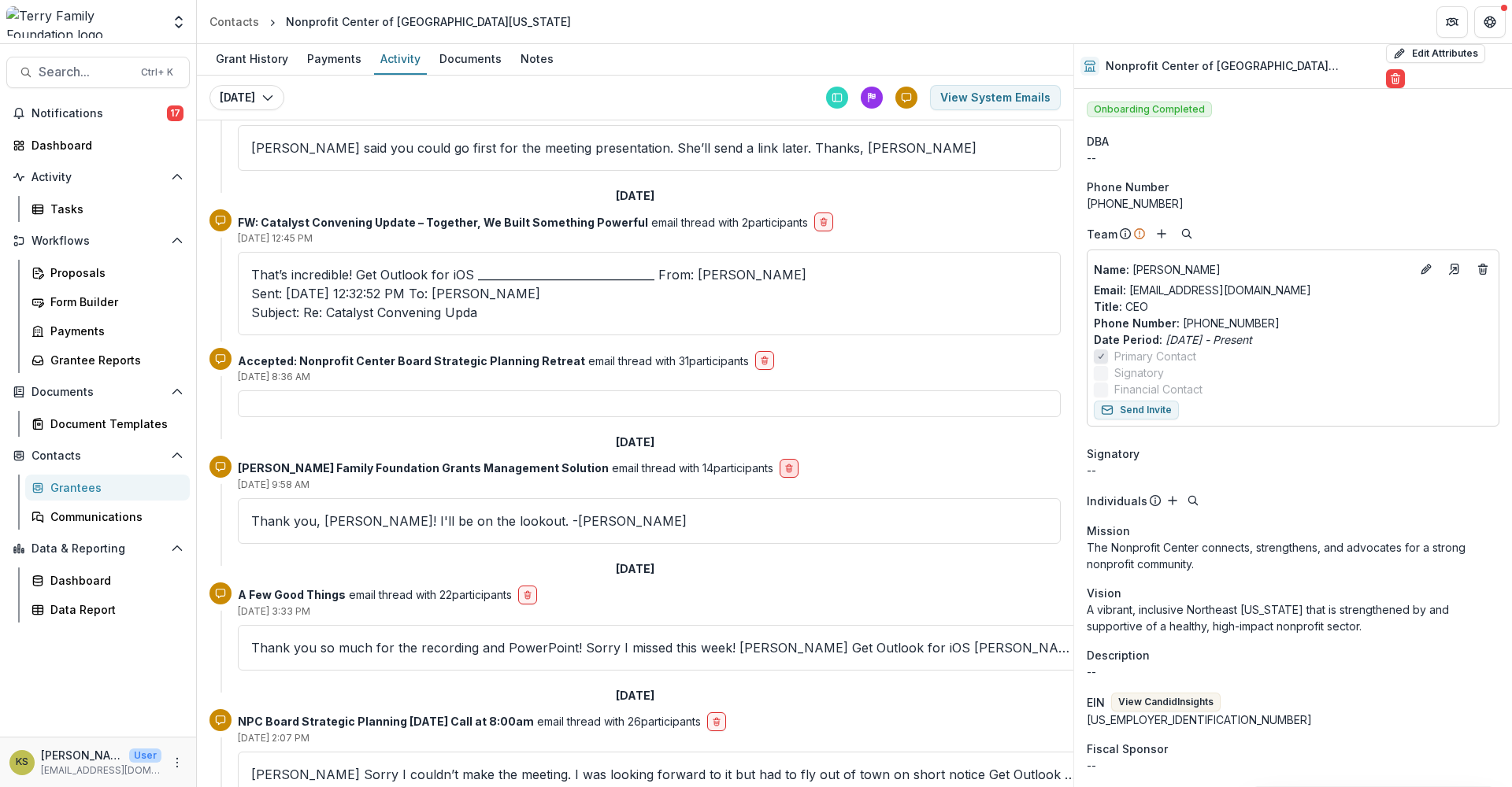
click at [784, 463] on icon "delete-button" at bounding box center [788, 468] width 9 height 9
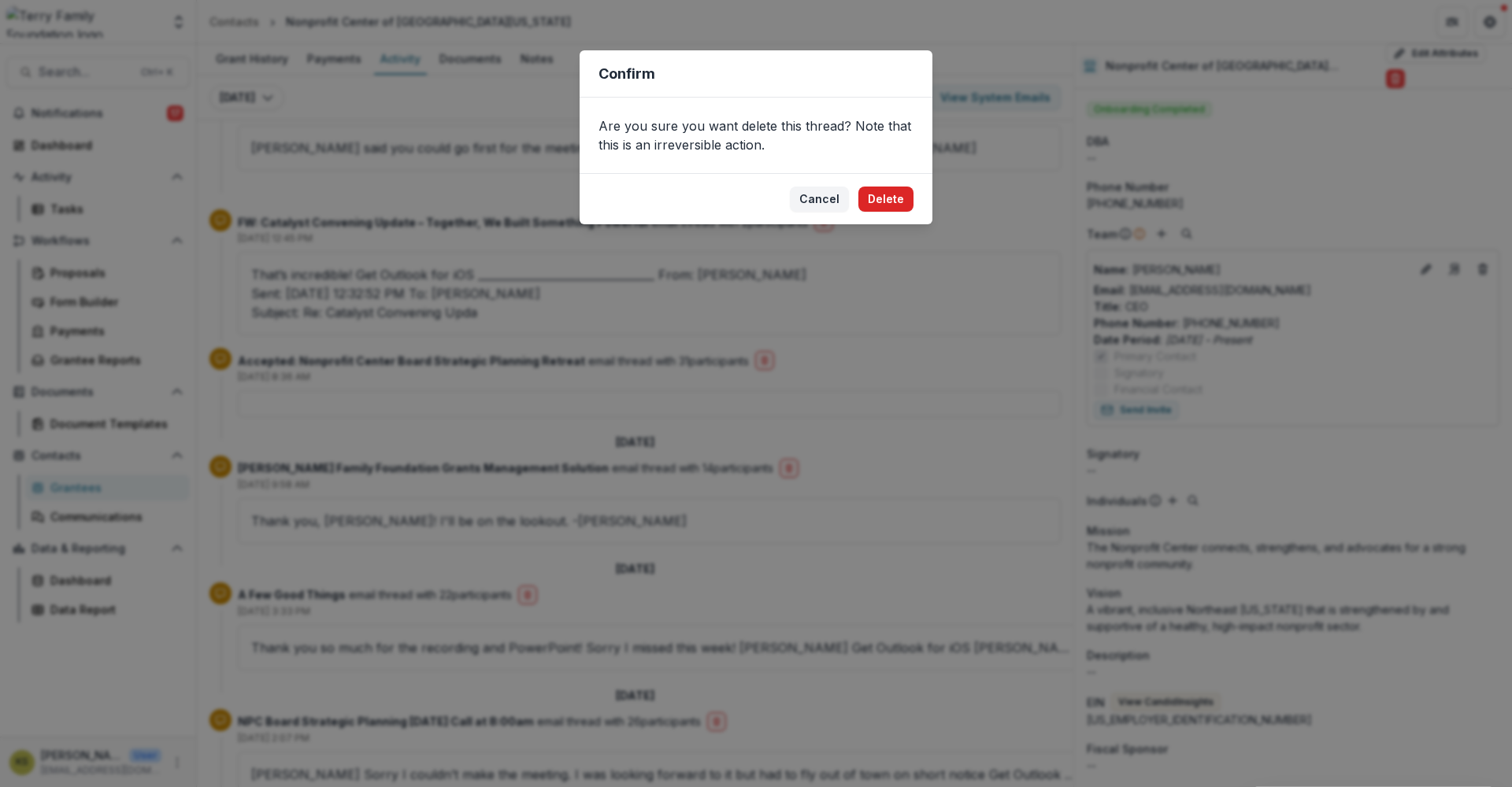
click at [882, 195] on button "Delete" at bounding box center [886, 199] width 55 height 25
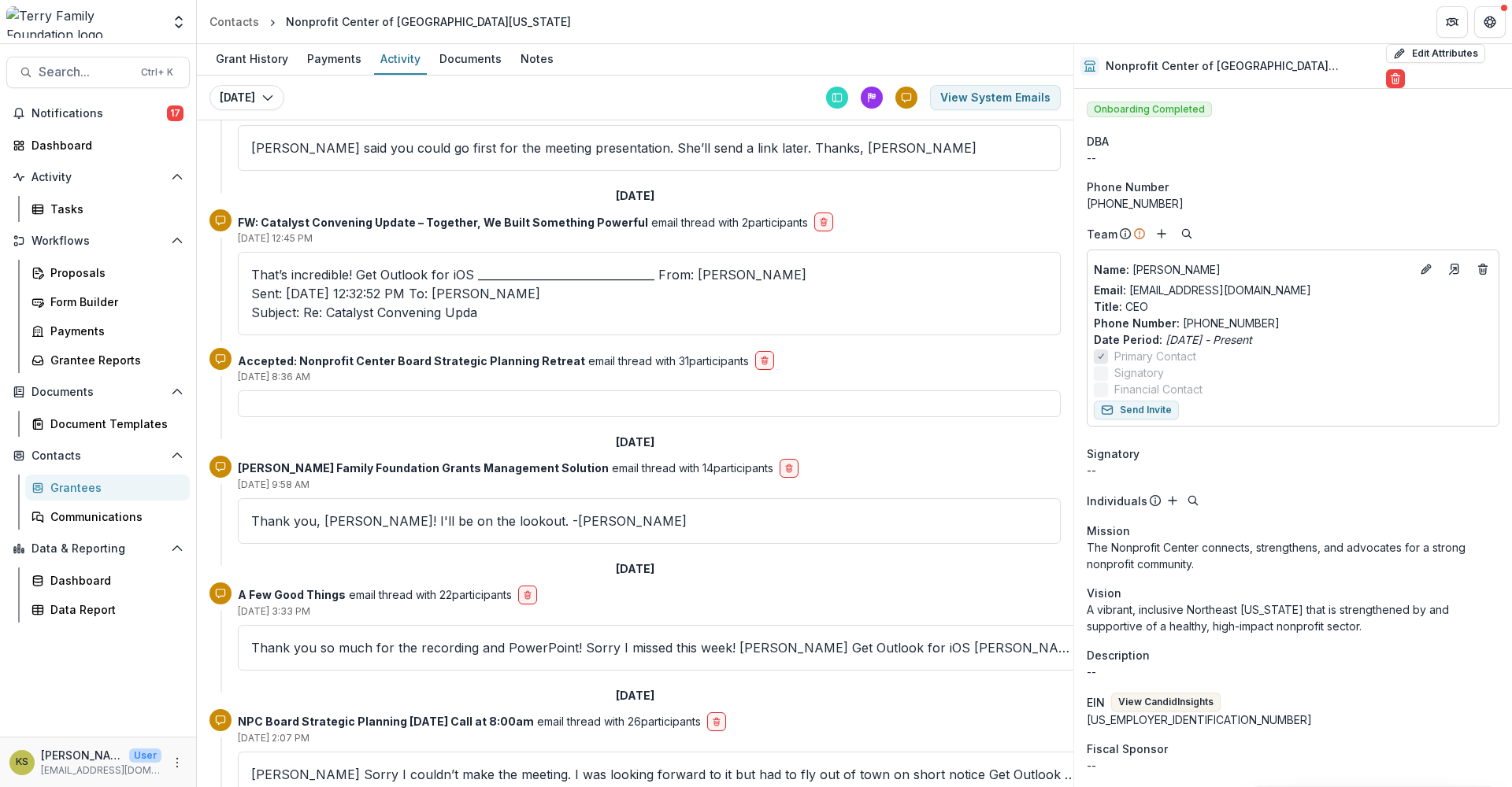
scroll to position [2623, 0]
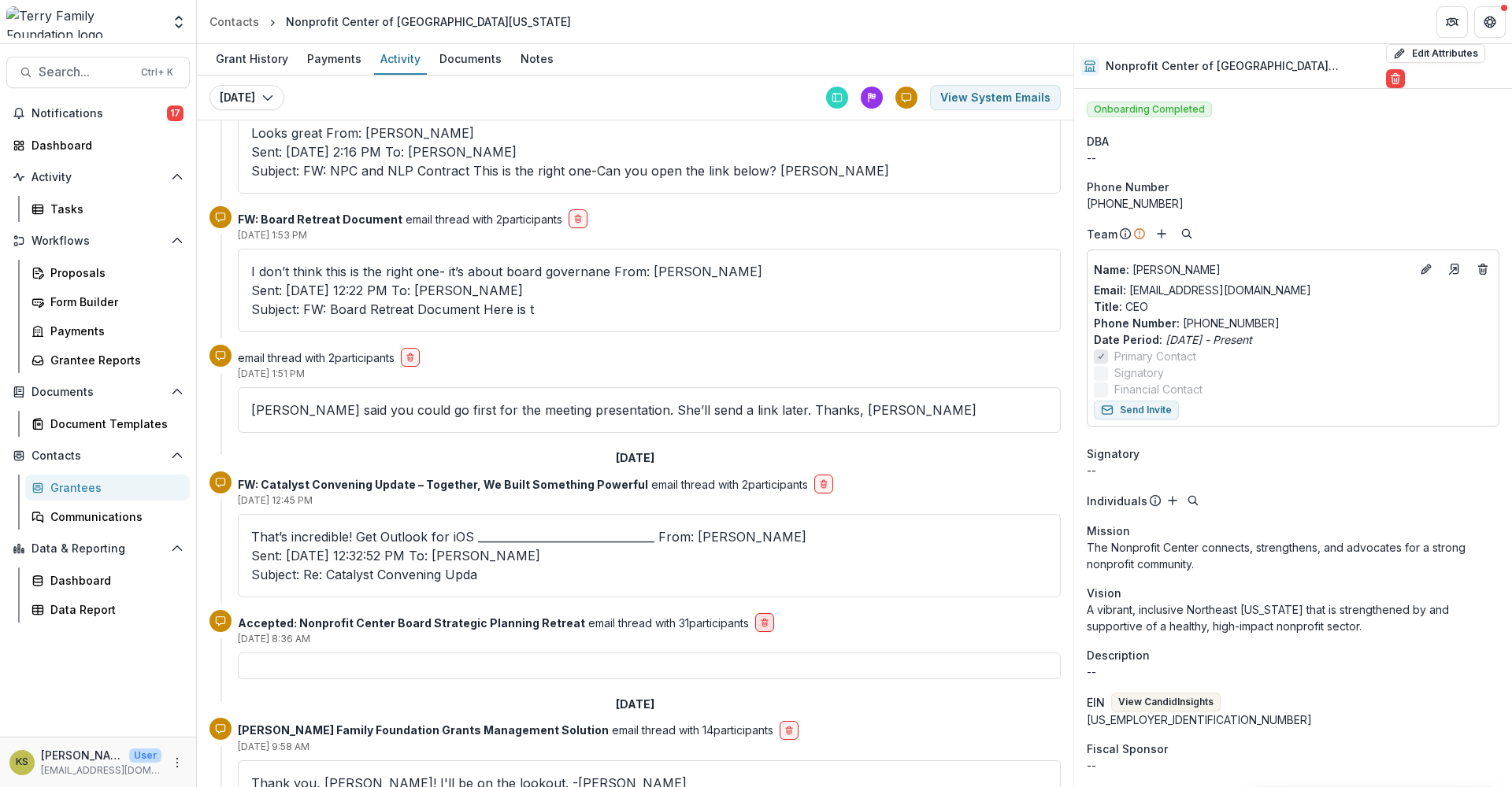
click at [760, 618] on icon "delete-button" at bounding box center [764, 622] width 9 height 9
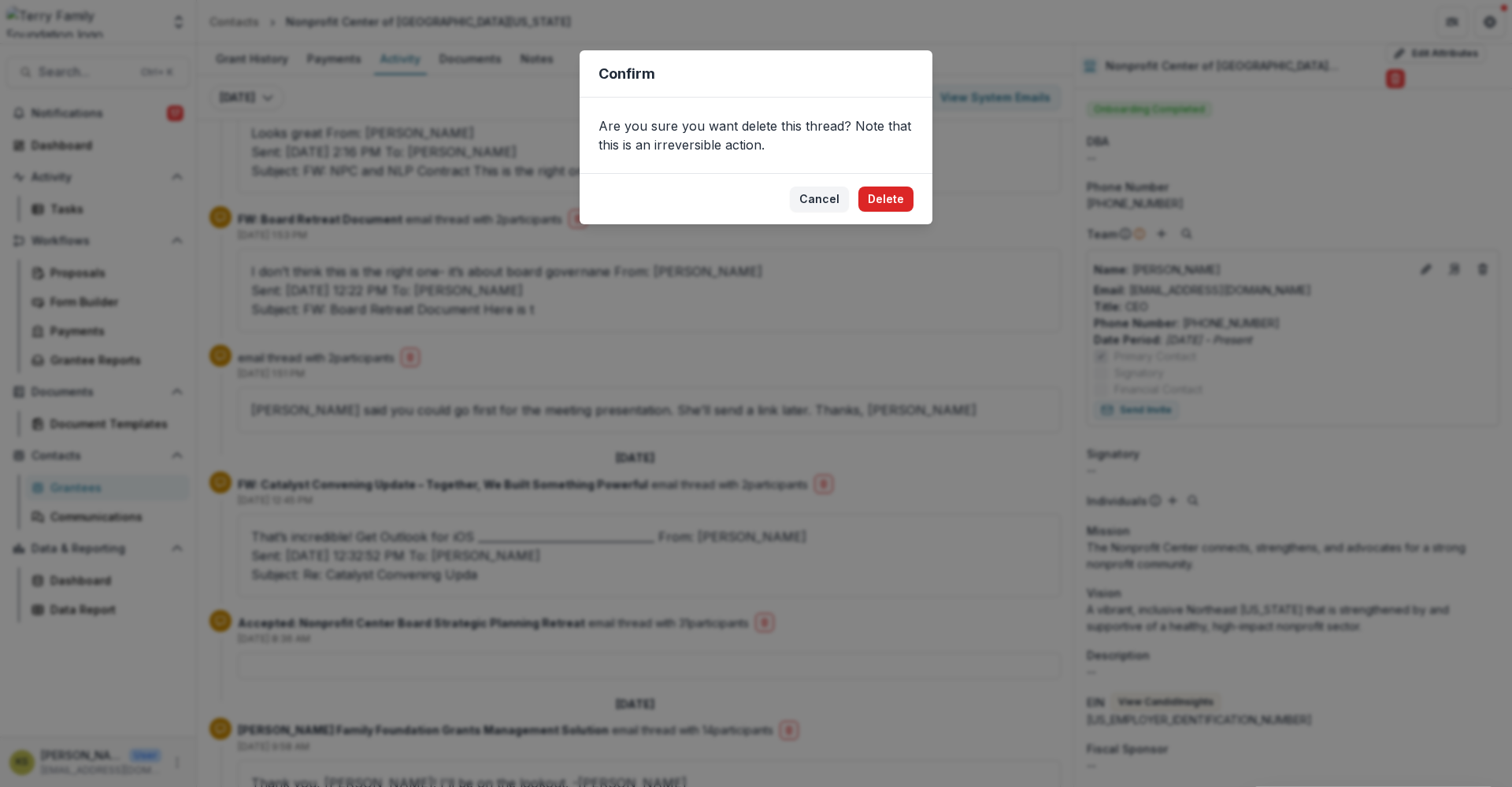
click at [889, 200] on button "Delete" at bounding box center [886, 199] width 55 height 25
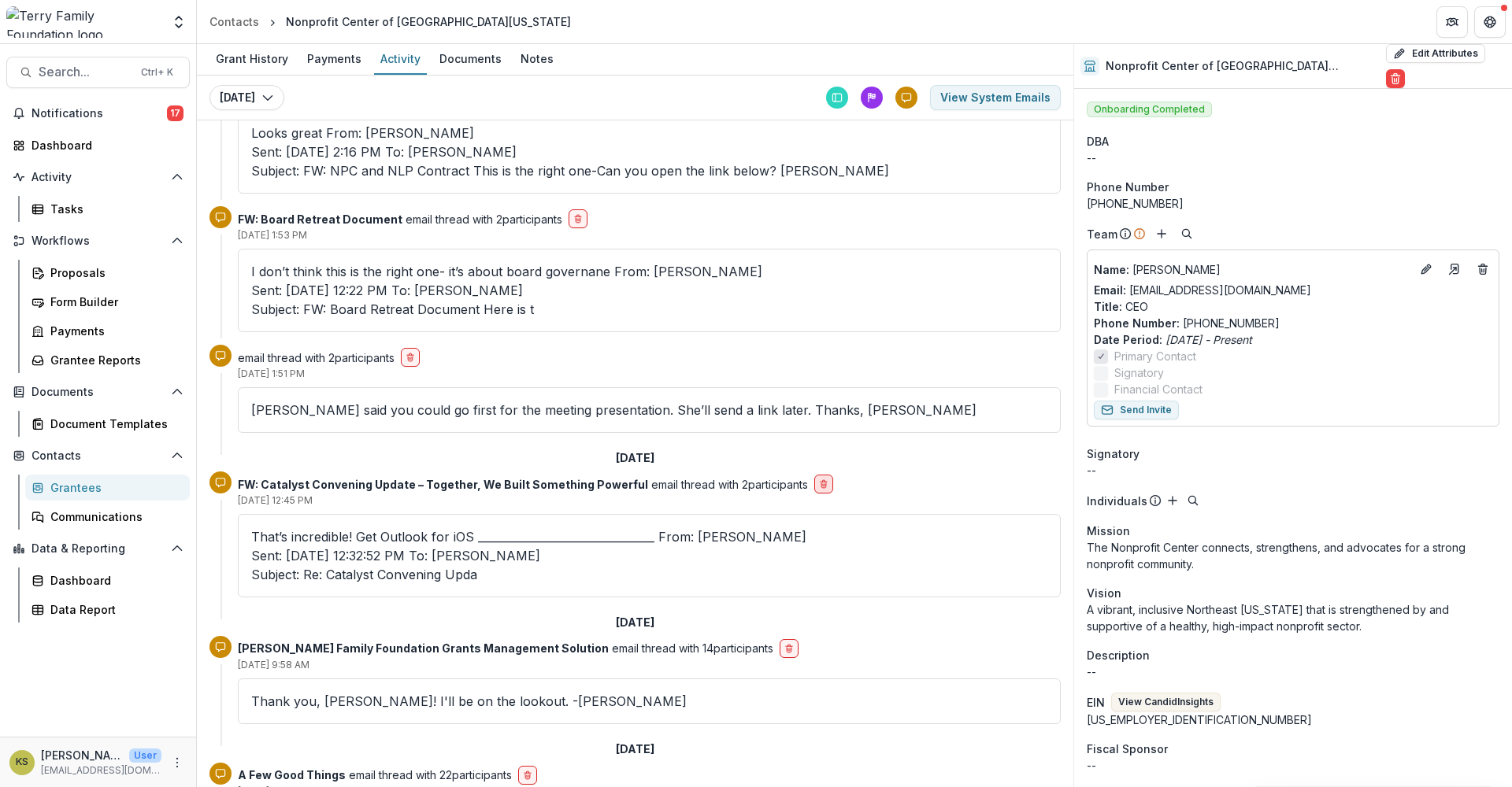
click at [824, 484] on line "delete-button" at bounding box center [824, 485] width 0 height 3
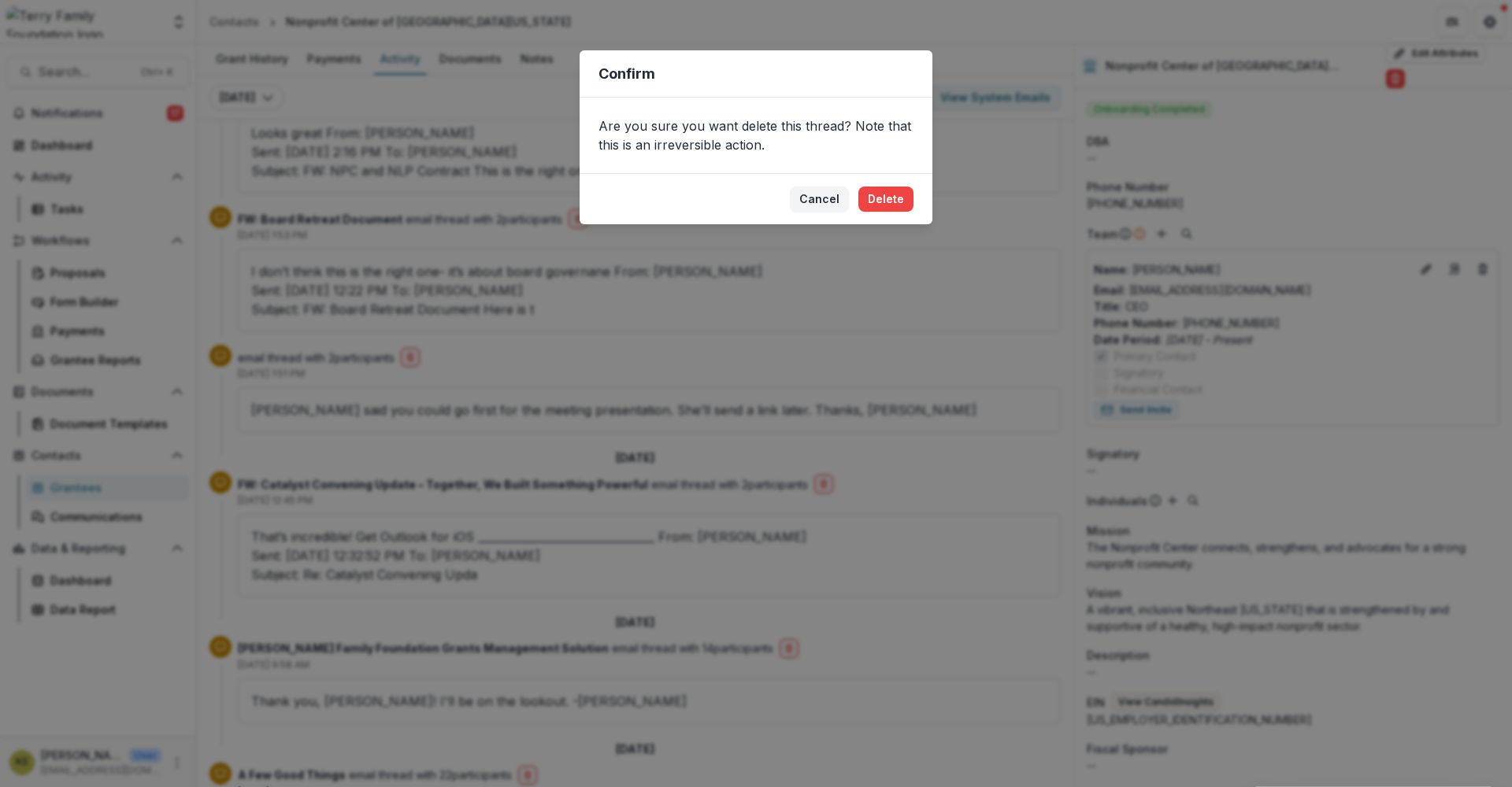
drag, startPoint x: 894, startPoint y: 197, endPoint x: 916, endPoint y: 220, distance: 31.8
click at [894, 198] on button "Delete" at bounding box center [886, 199] width 55 height 25
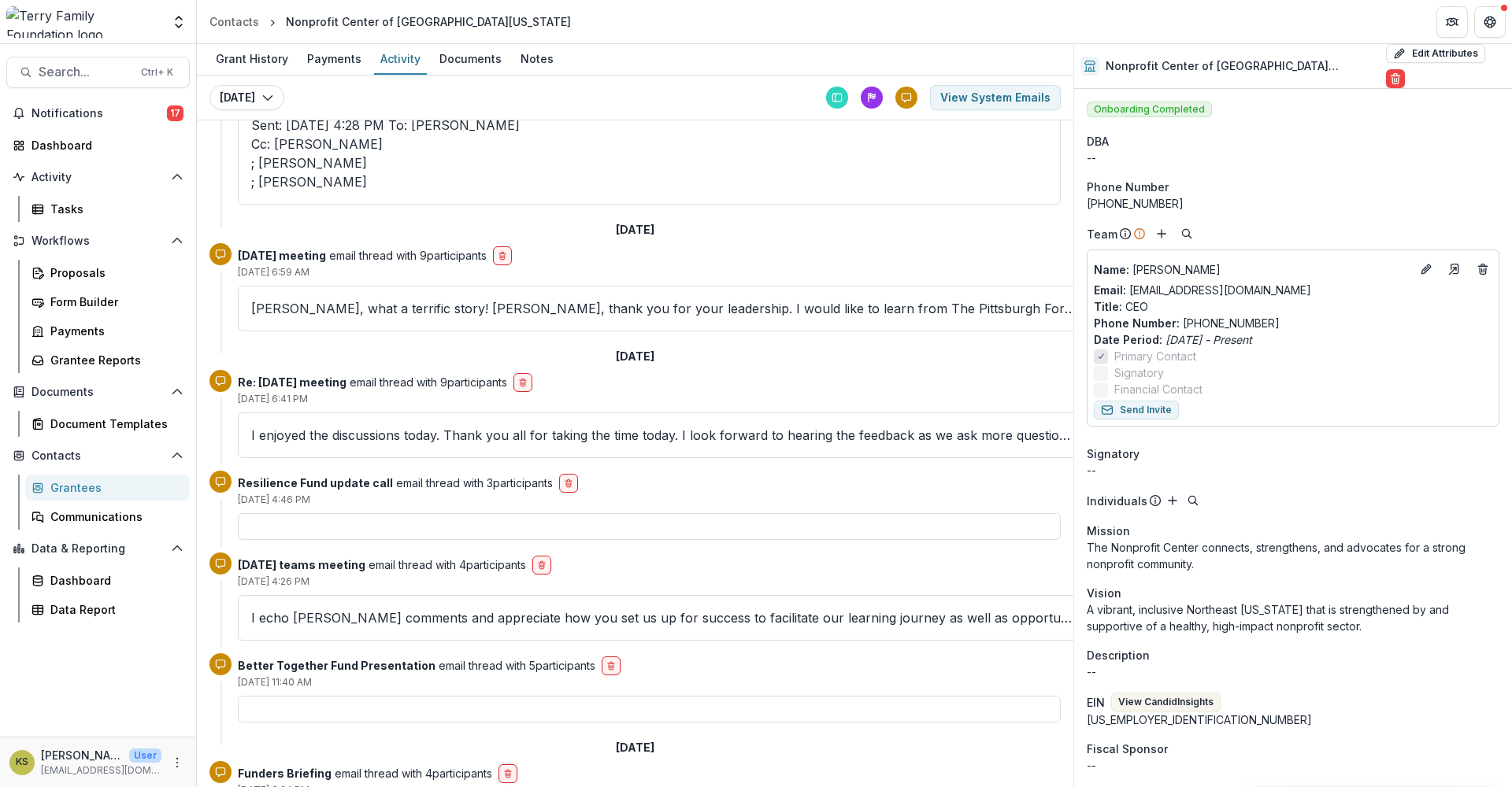
scroll to position [1311, 0]
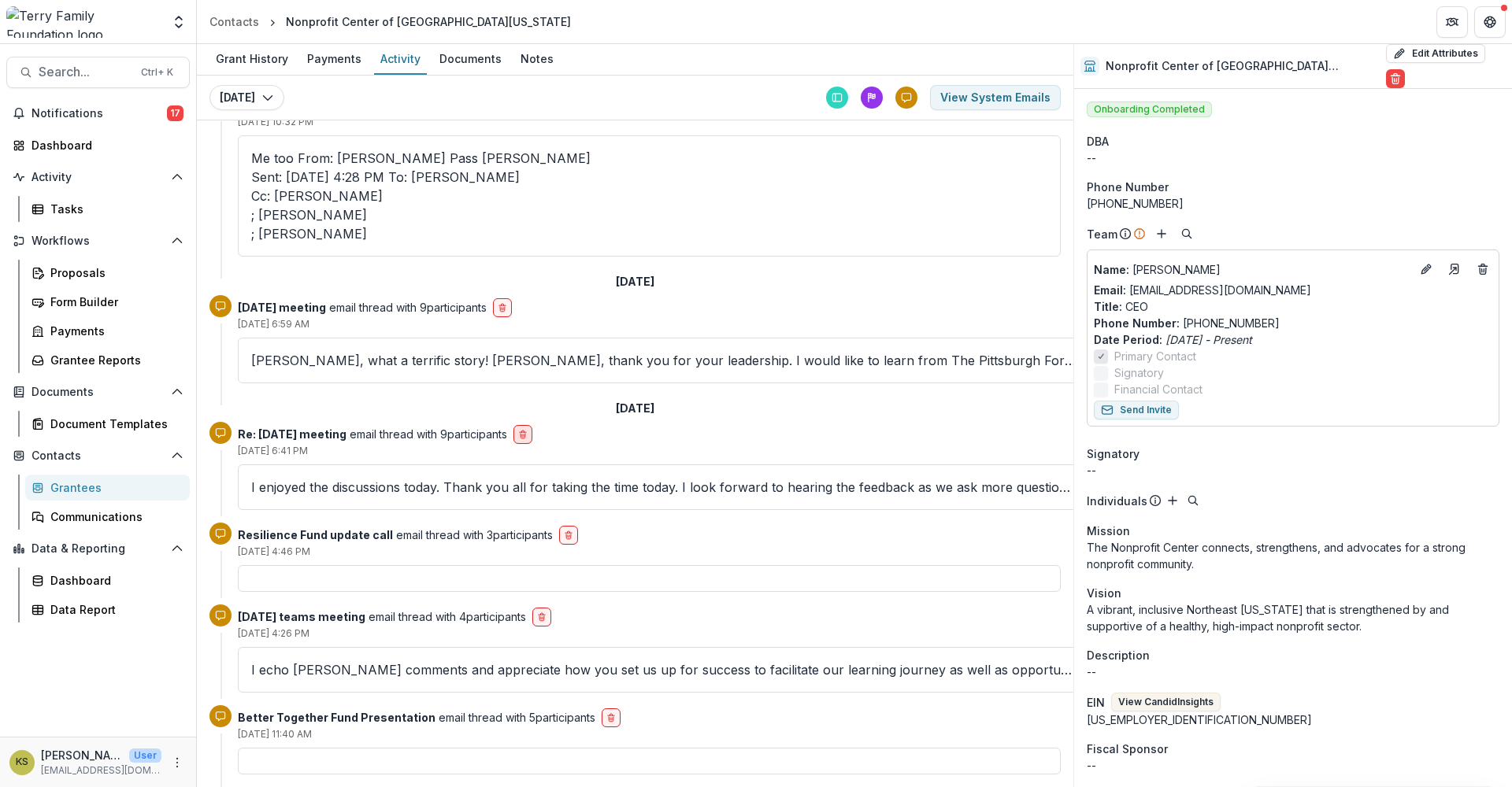
click at [528, 430] on icon "delete-button" at bounding box center [522, 434] width 9 height 9
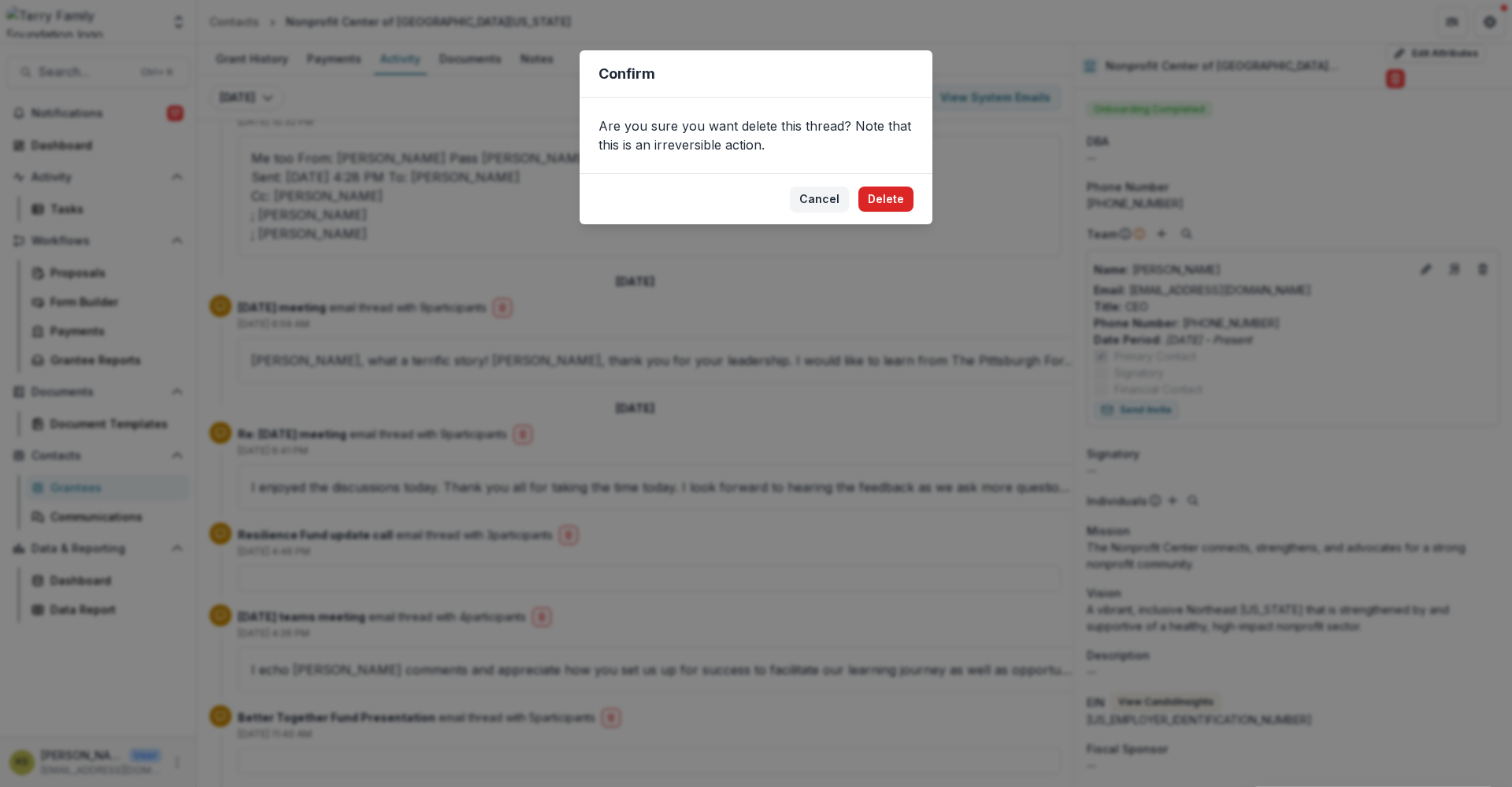
click at [885, 202] on button "Delete" at bounding box center [886, 199] width 55 height 25
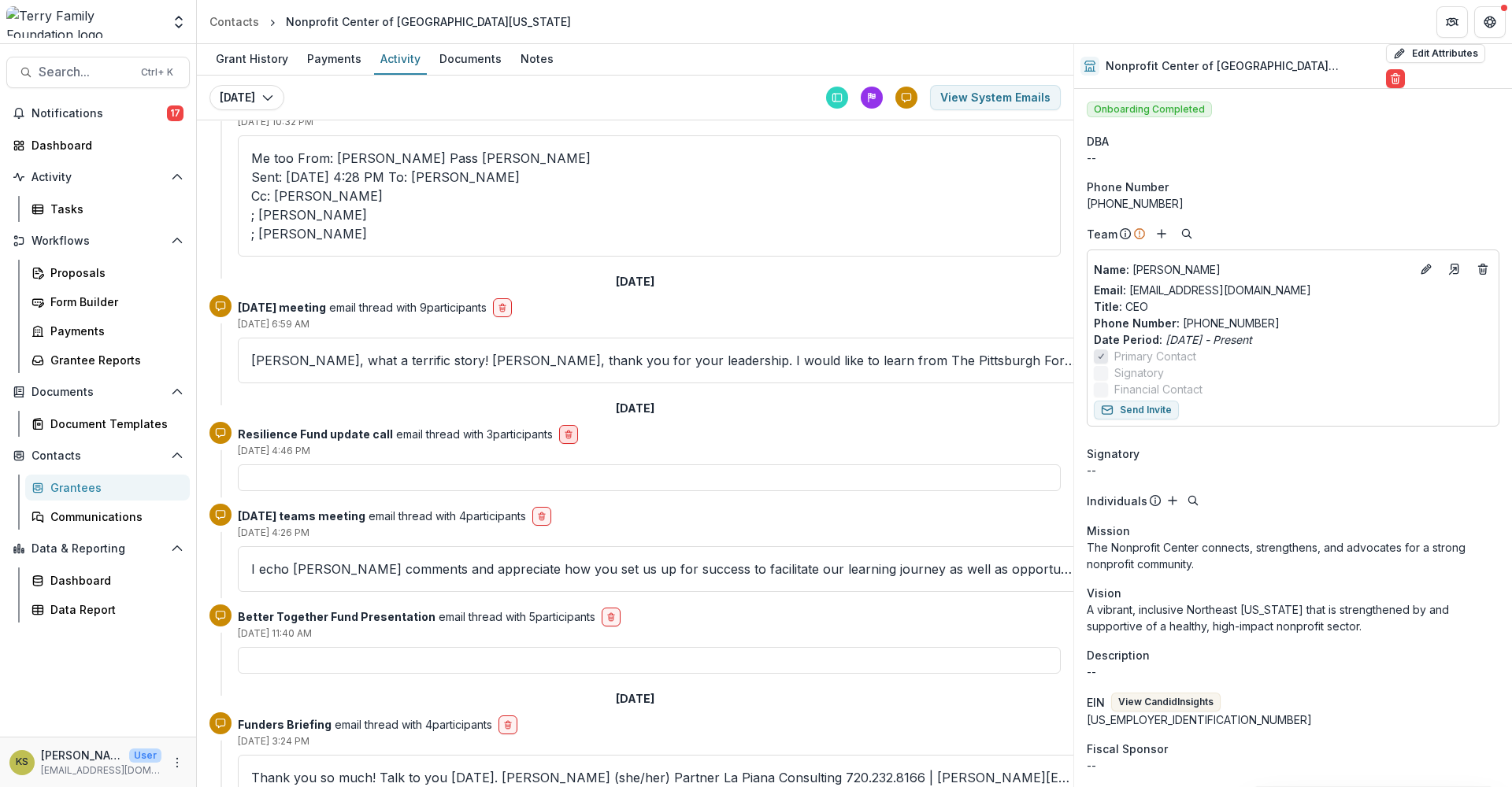
click at [569, 434] on line "delete-button" at bounding box center [569, 435] width 0 height 3
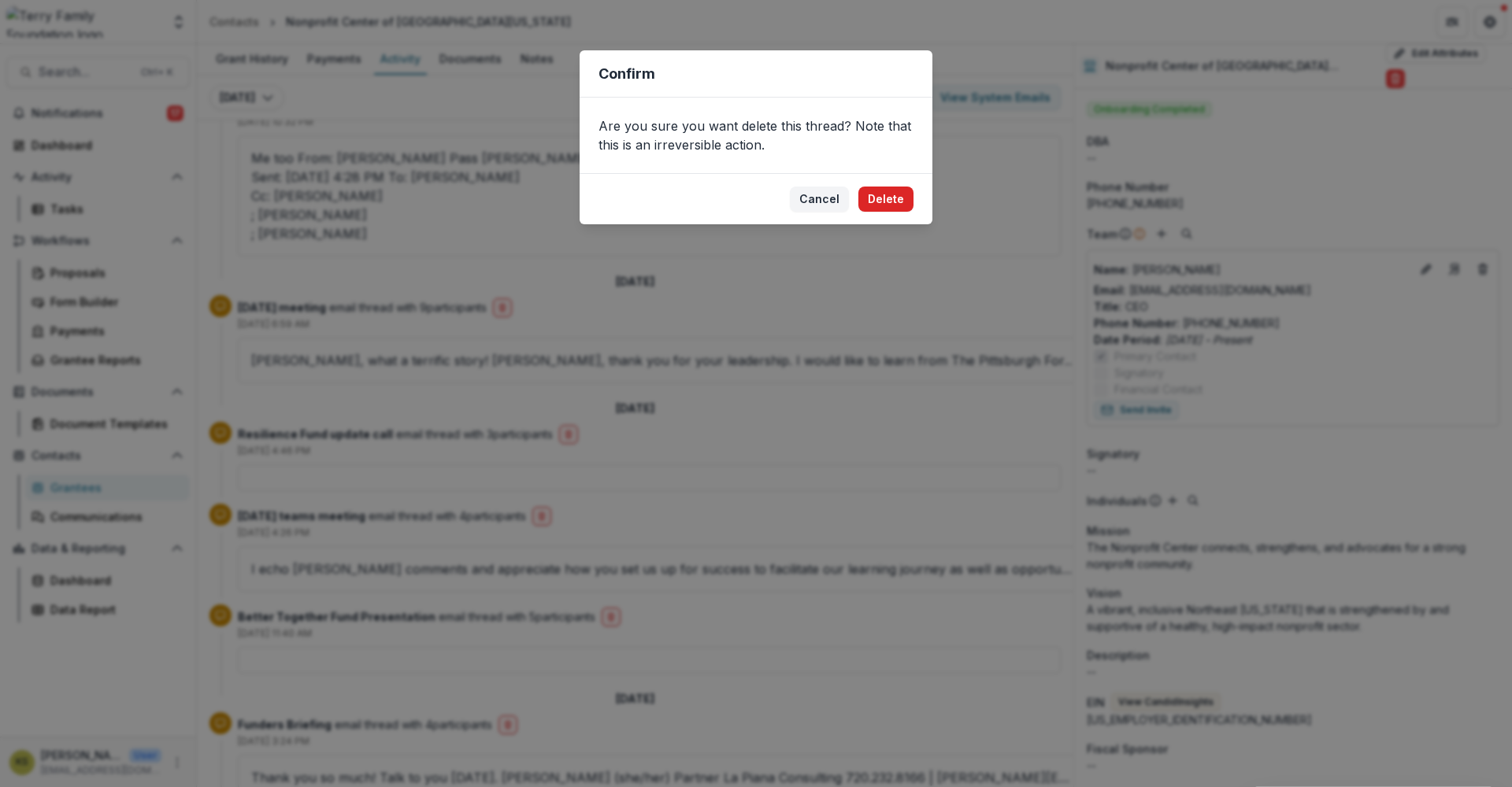
click at [888, 207] on button "Delete" at bounding box center [886, 199] width 55 height 25
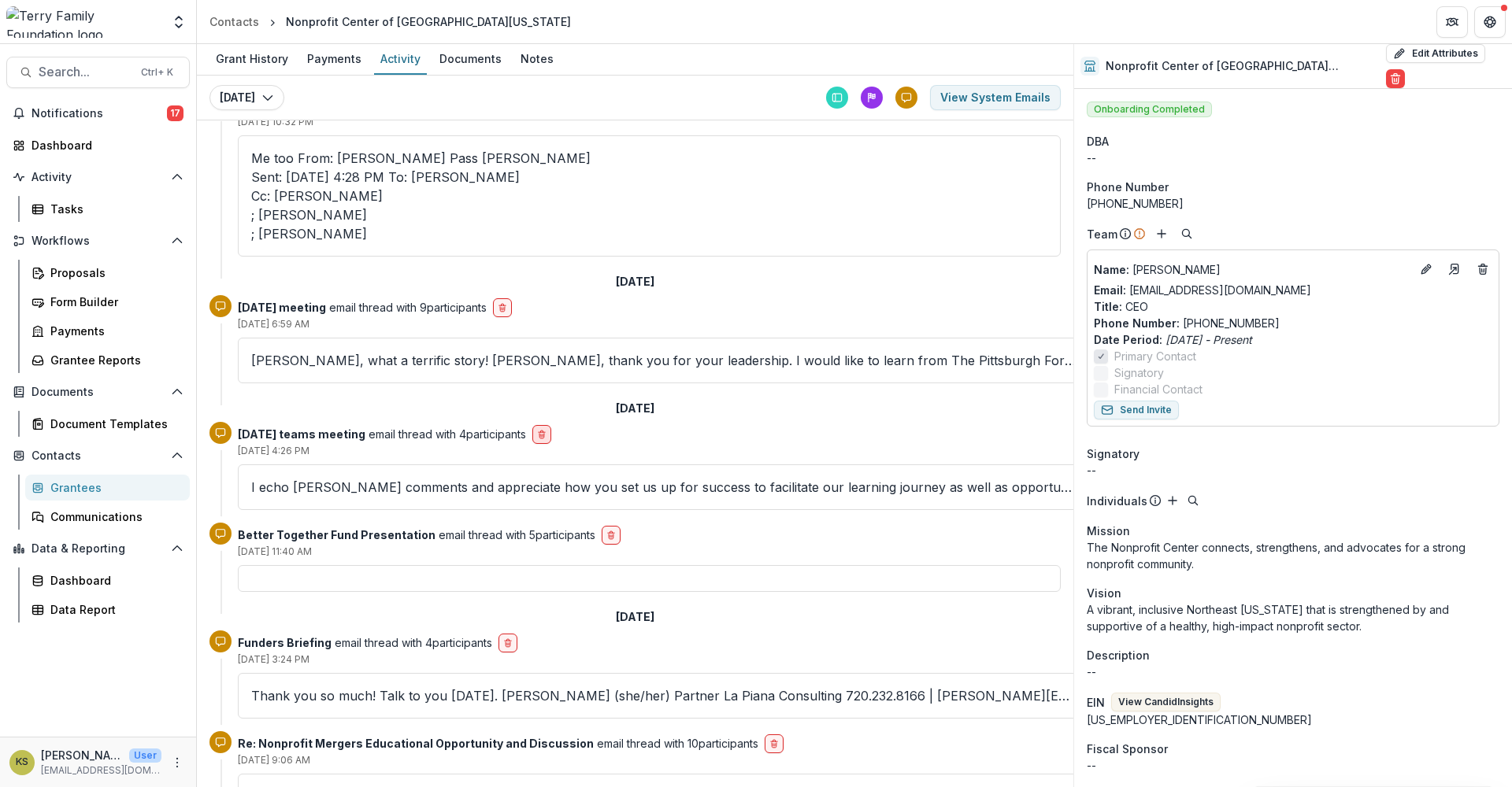
click at [546, 430] on icon "delete-button" at bounding box center [541, 434] width 9 height 9
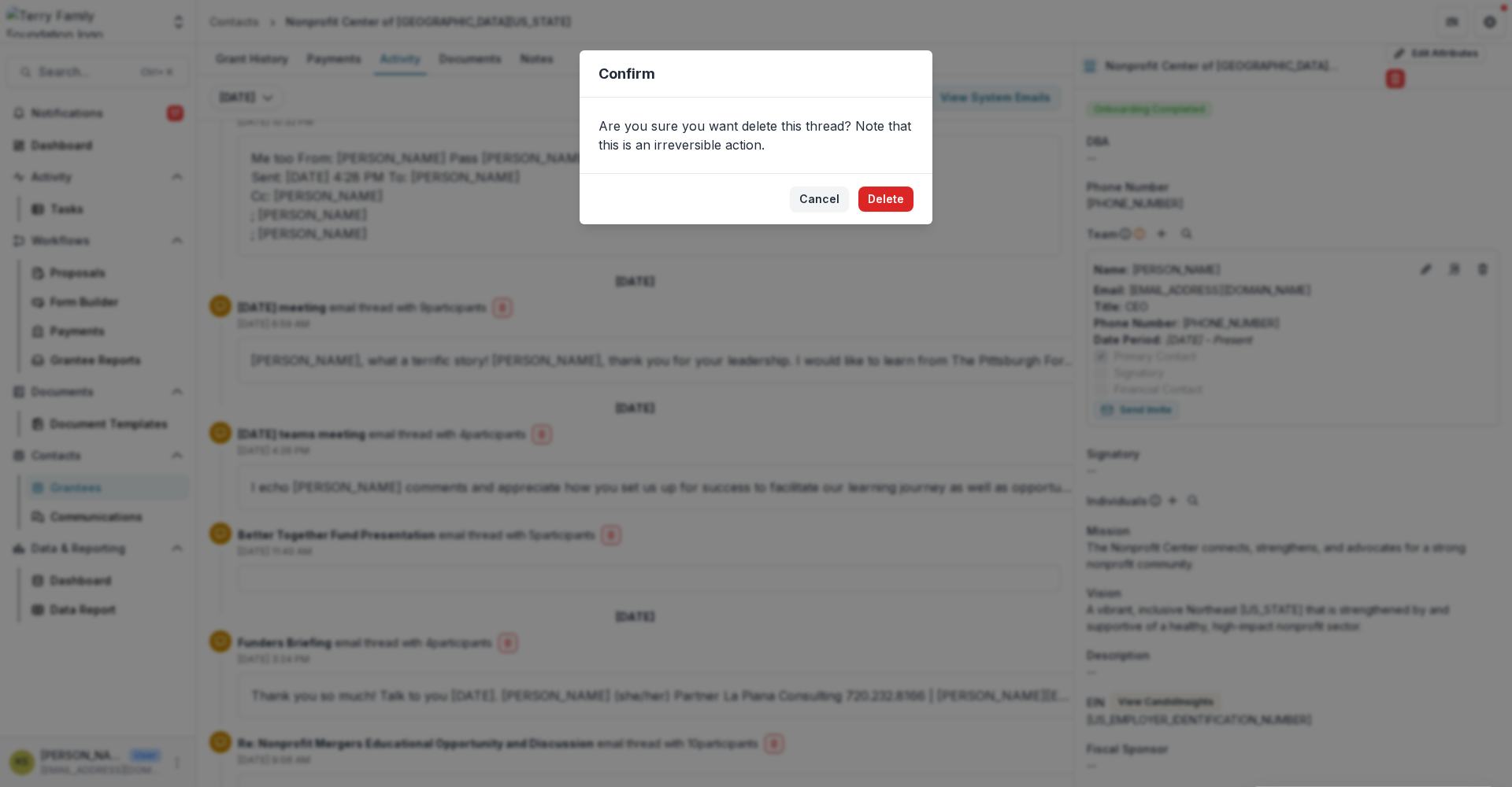
click at [872, 197] on button "Delete" at bounding box center [886, 199] width 55 height 25
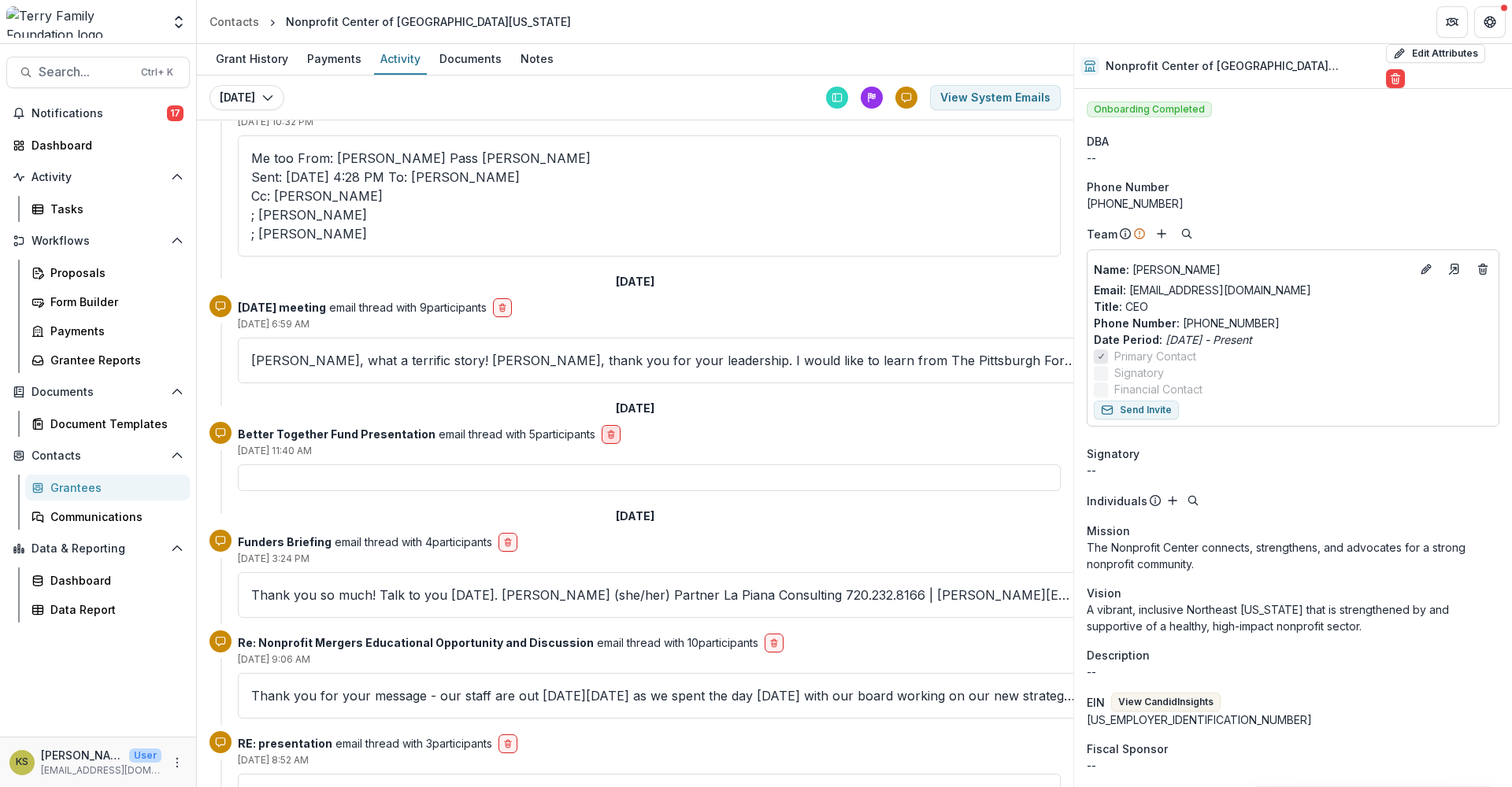
click at [608, 430] on icon "delete-button" at bounding box center [611, 434] width 9 height 9
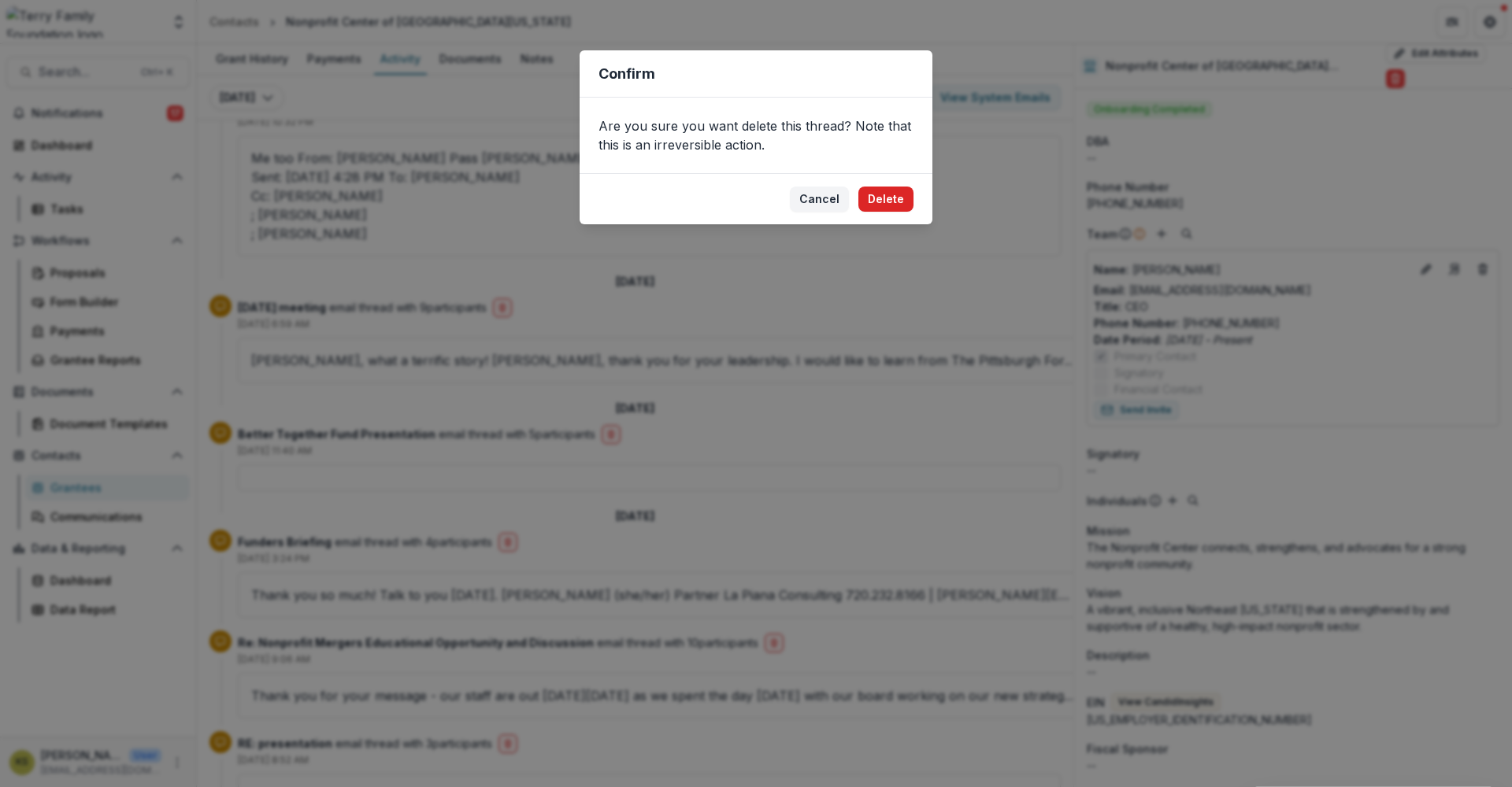
click at [881, 200] on button "Delete" at bounding box center [886, 199] width 55 height 25
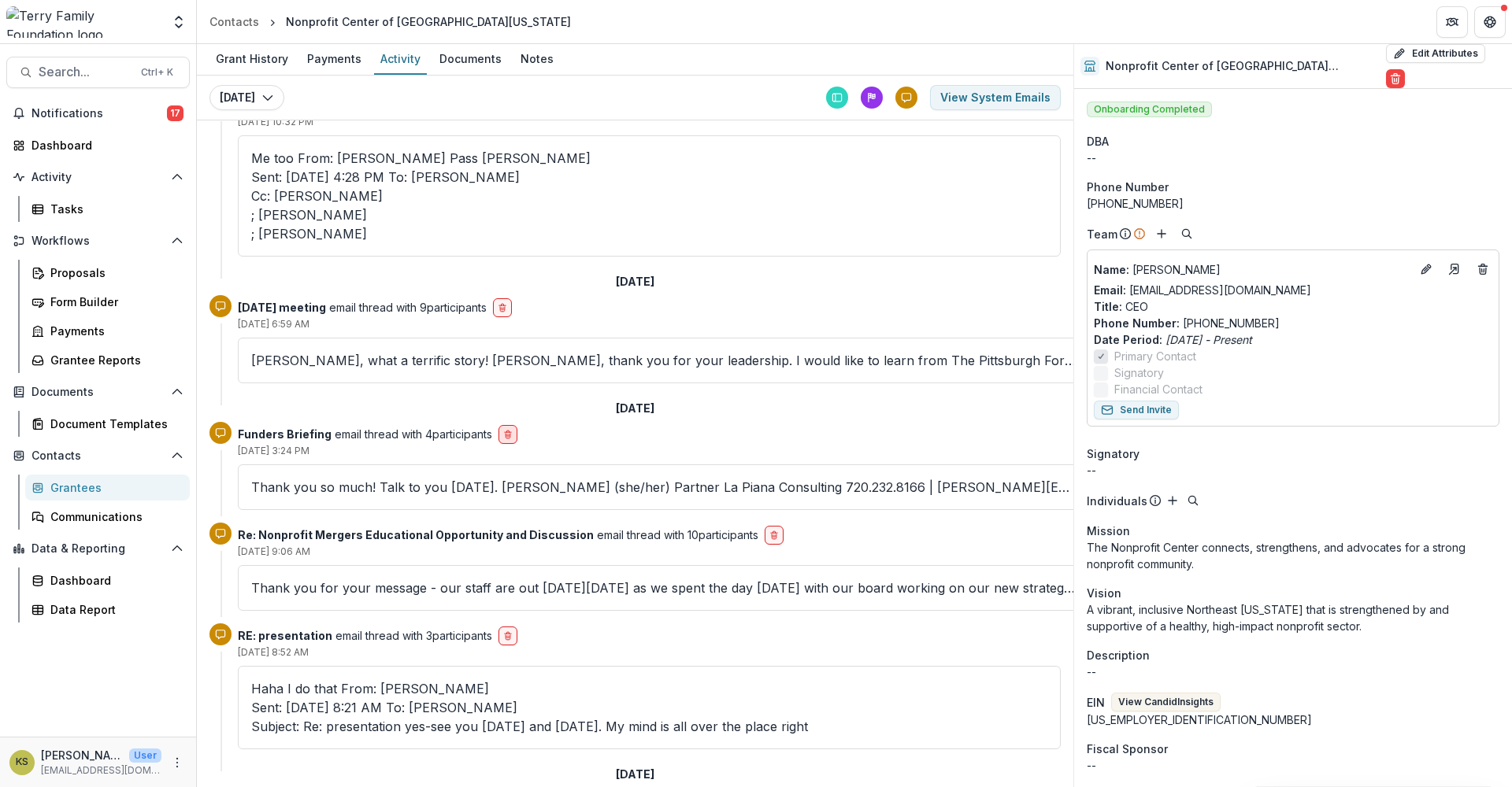
click at [512, 430] on icon "delete-button" at bounding box center [507, 434] width 9 height 9
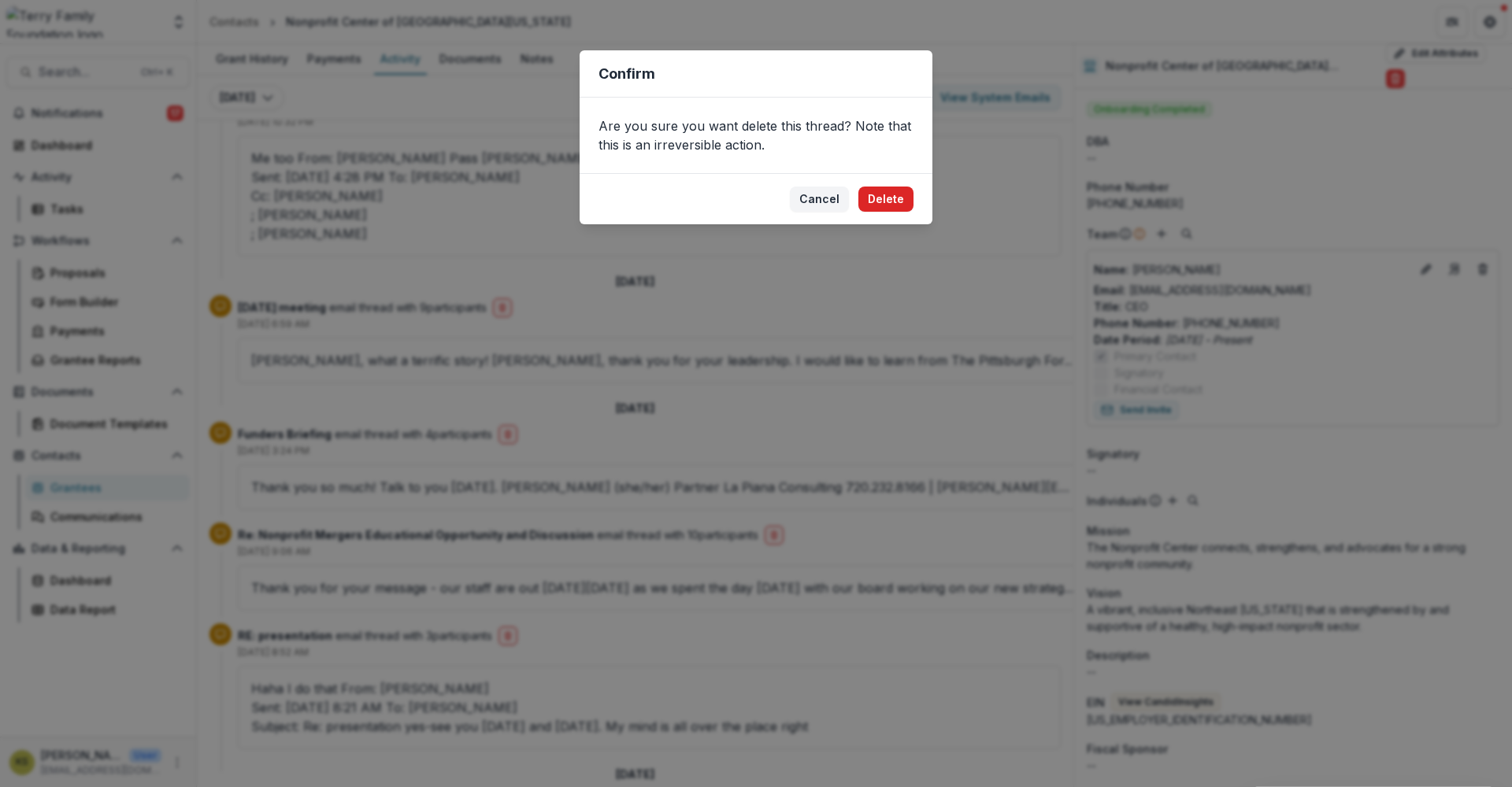
click at [889, 200] on button "Delete" at bounding box center [886, 199] width 55 height 25
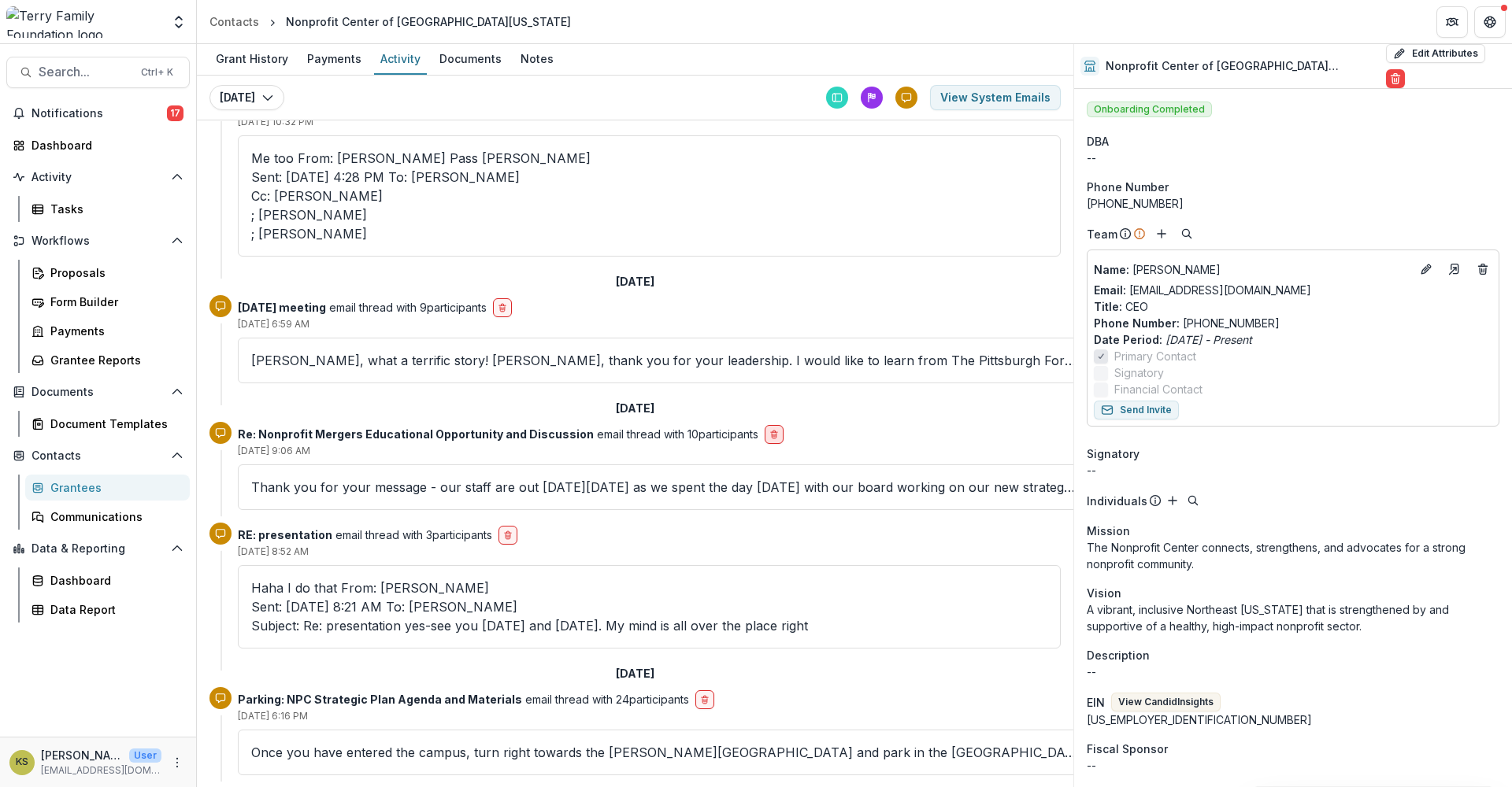
click at [769, 430] on icon "delete-button" at bounding box center [773, 434] width 9 height 9
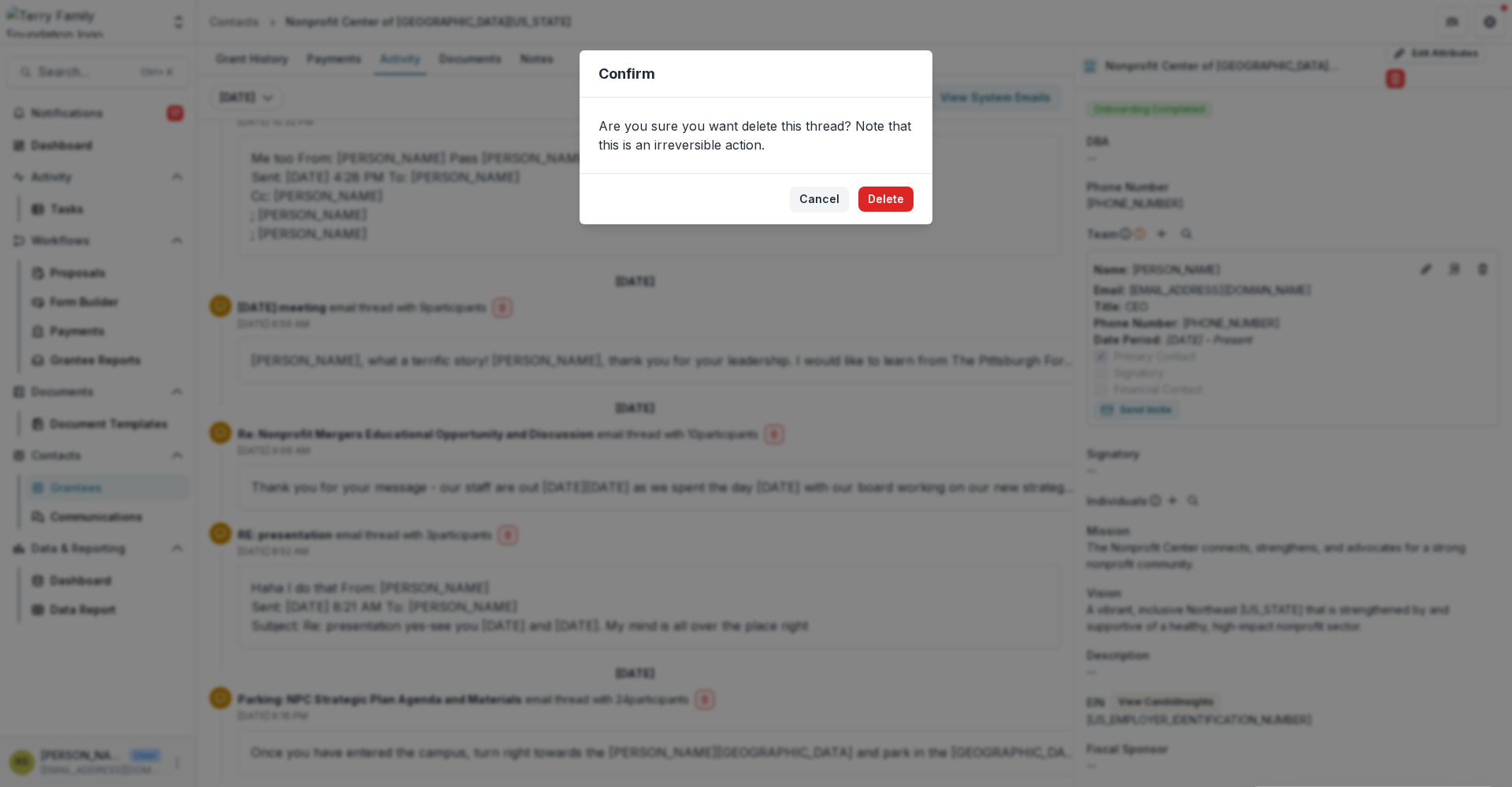
click at [902, 195] on button "Delete" at bounding box center [886, 199] width 55 height 25
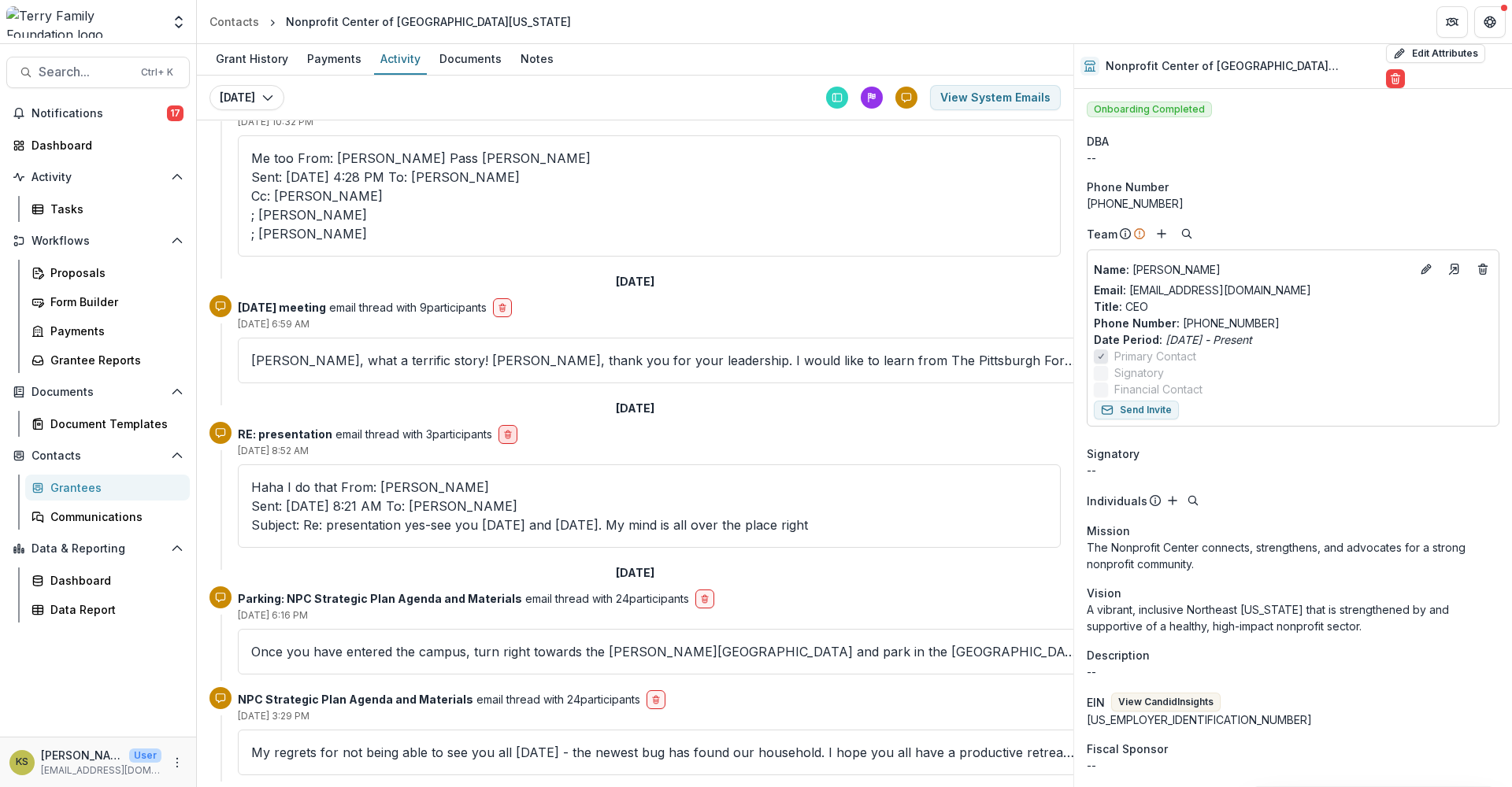
click at [507, 434] on icon "delete-button" at bounding box center [508, 437] width 5 height 5
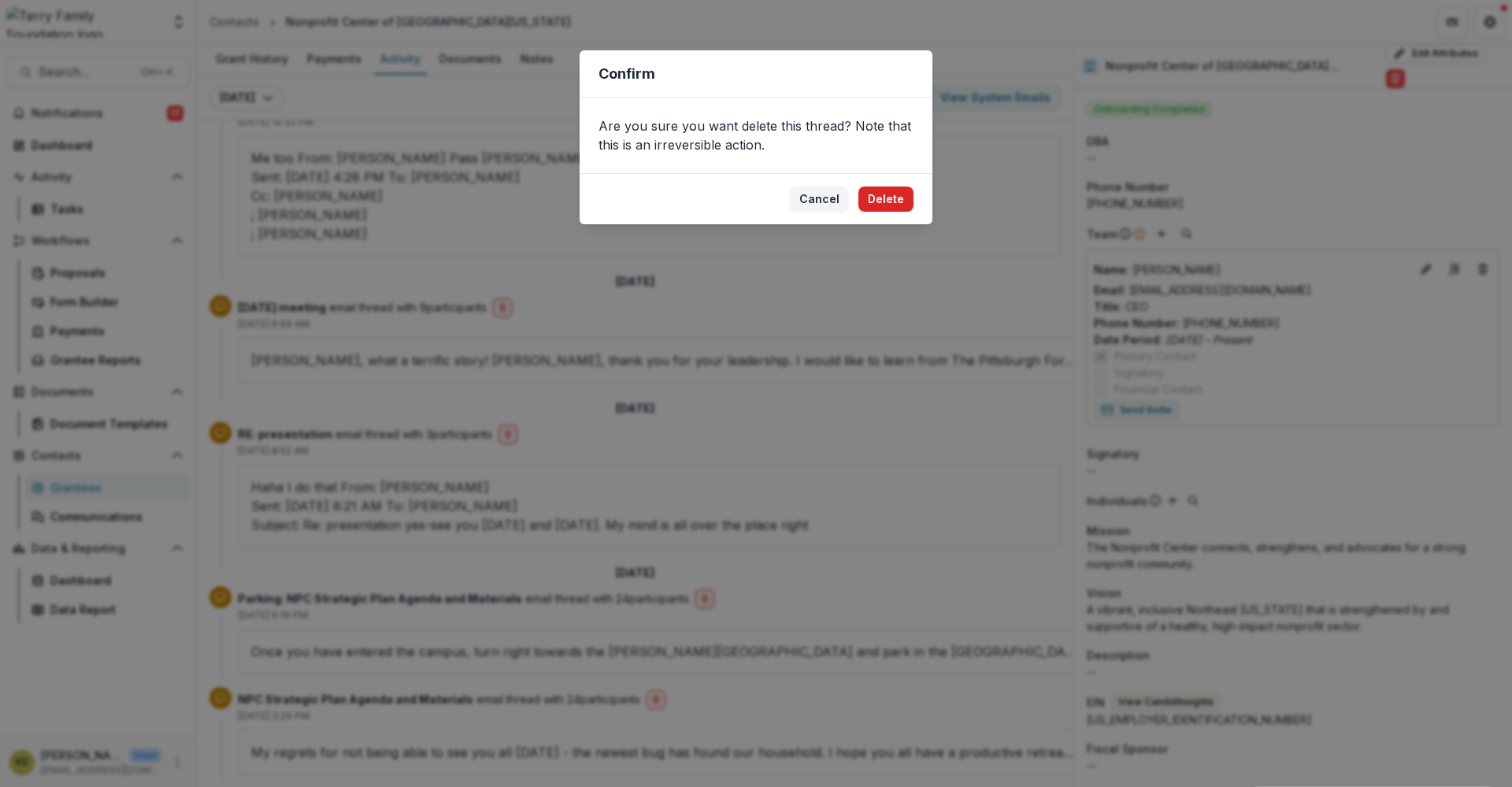
click at [881, 193] on button "Delete" at bounding box center [886, 199] width 55 height 25
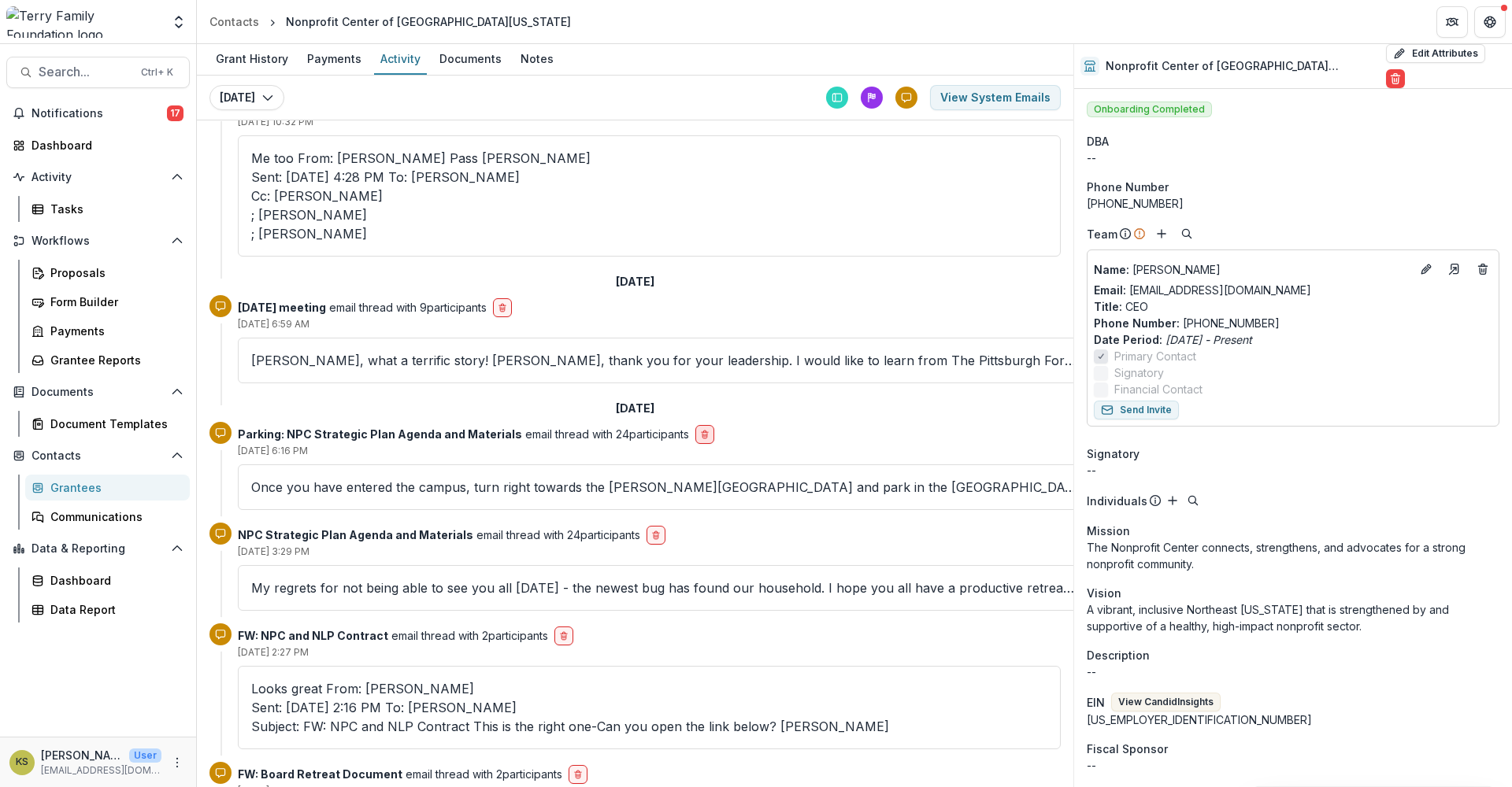
click at [700, 430] on icon "delete-button" at bounding box center [705, 434] width 9 height 9
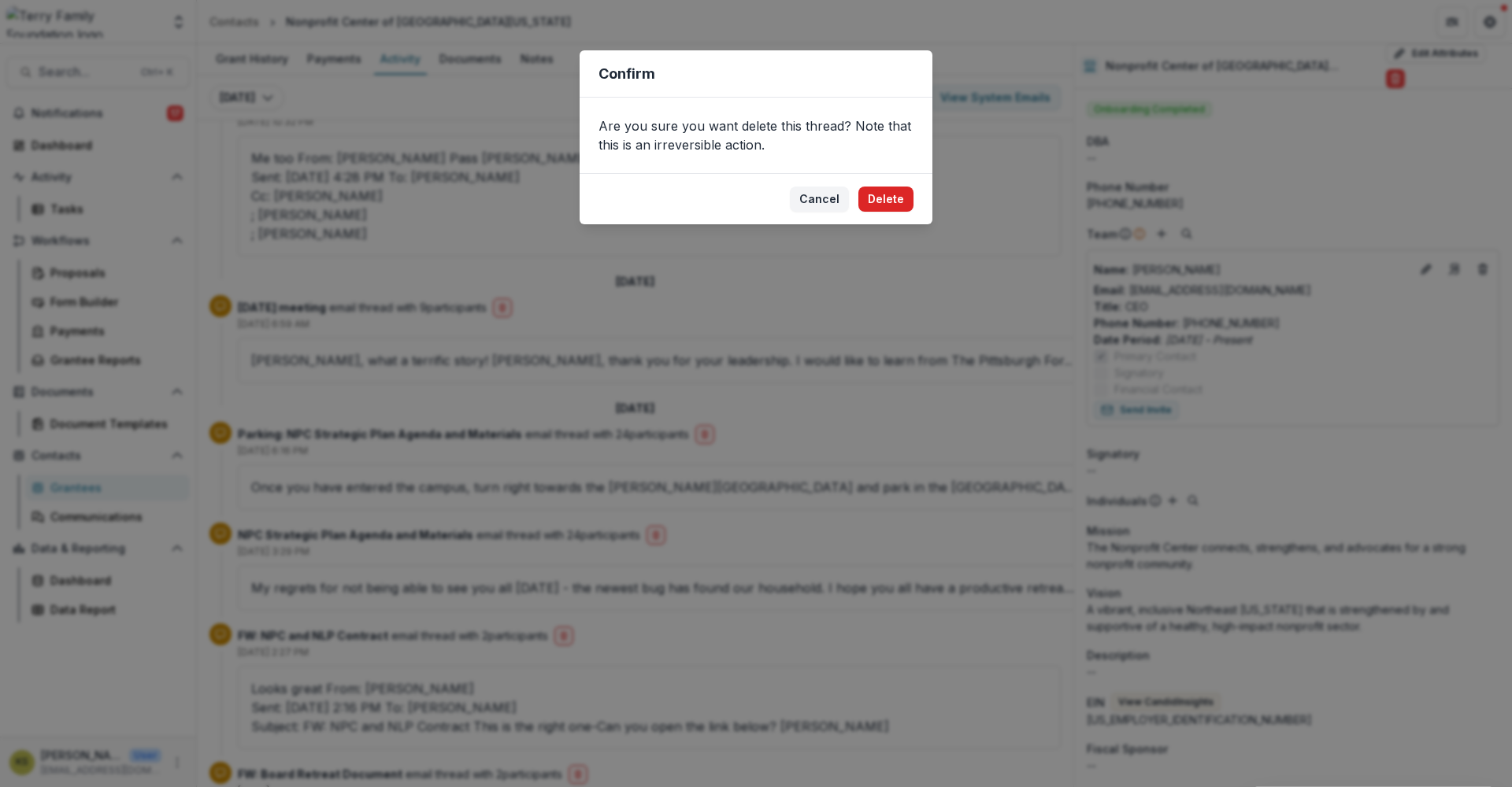
click at [883, 199] on button "Delete" at bounding box center [886, 199] width 55 height 25
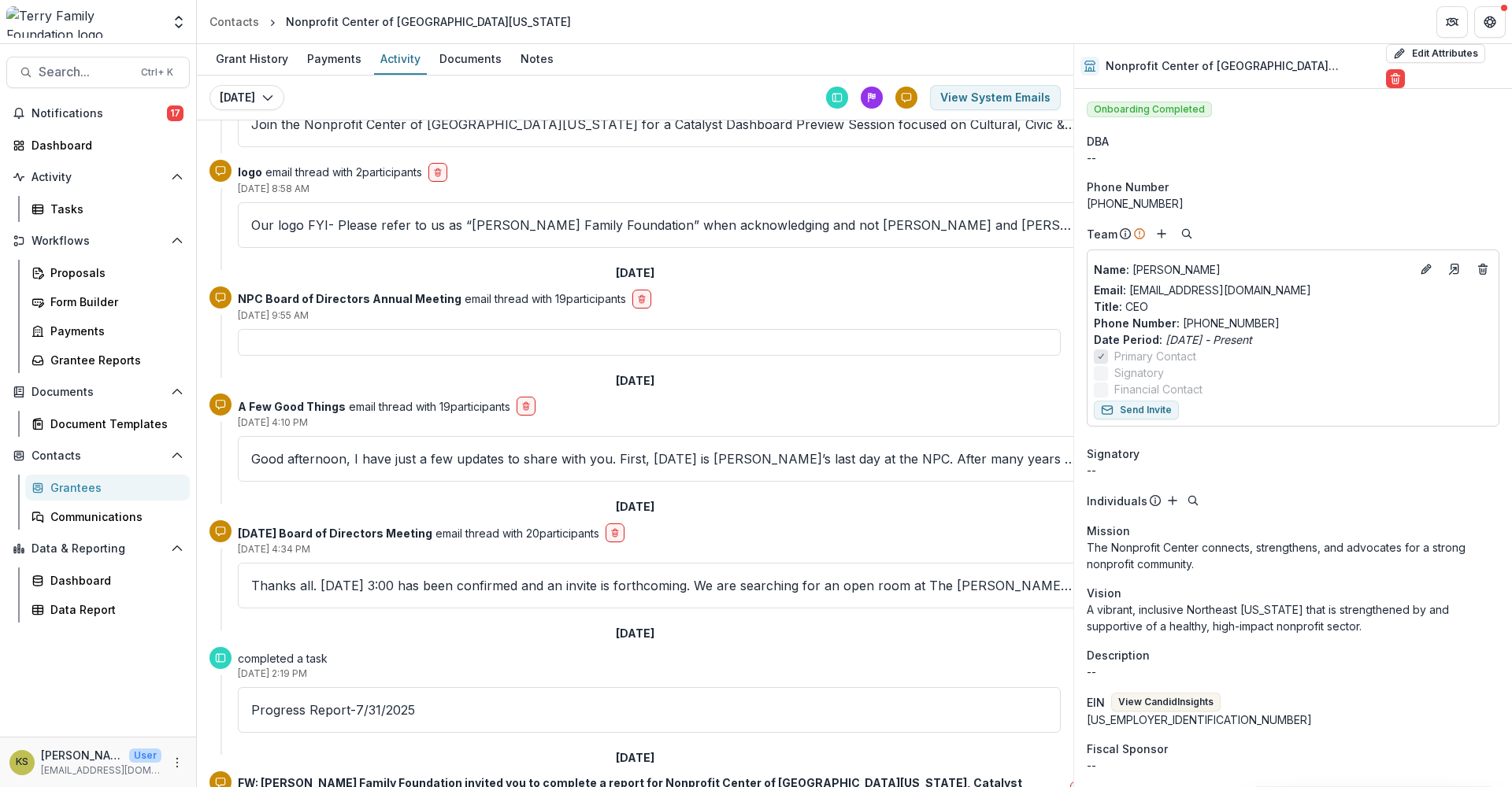
scroll to position [0, 0]
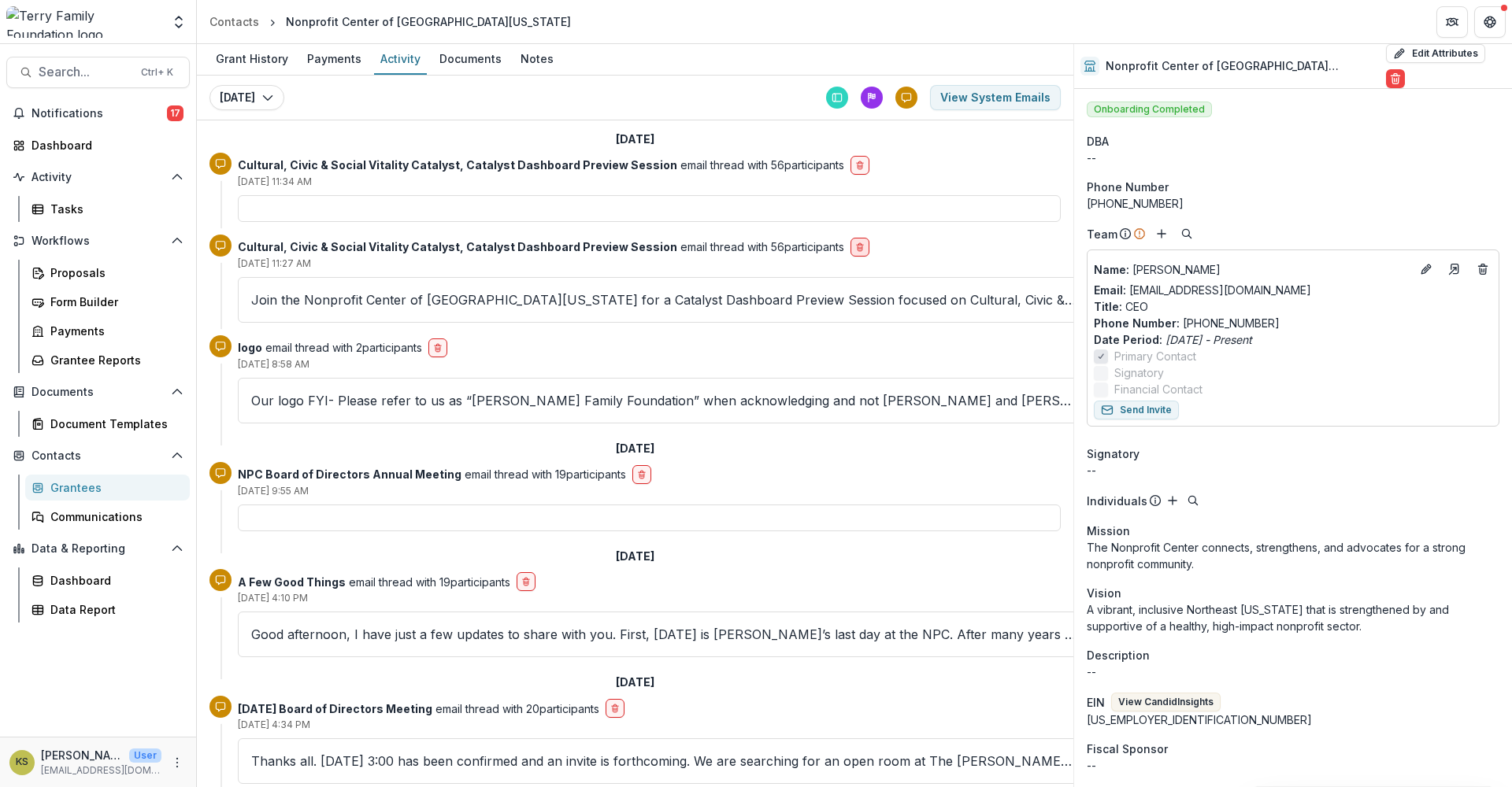
click at [855, 247] on icon "delete-button" at bounding box center [859, 247] width 9 height 9
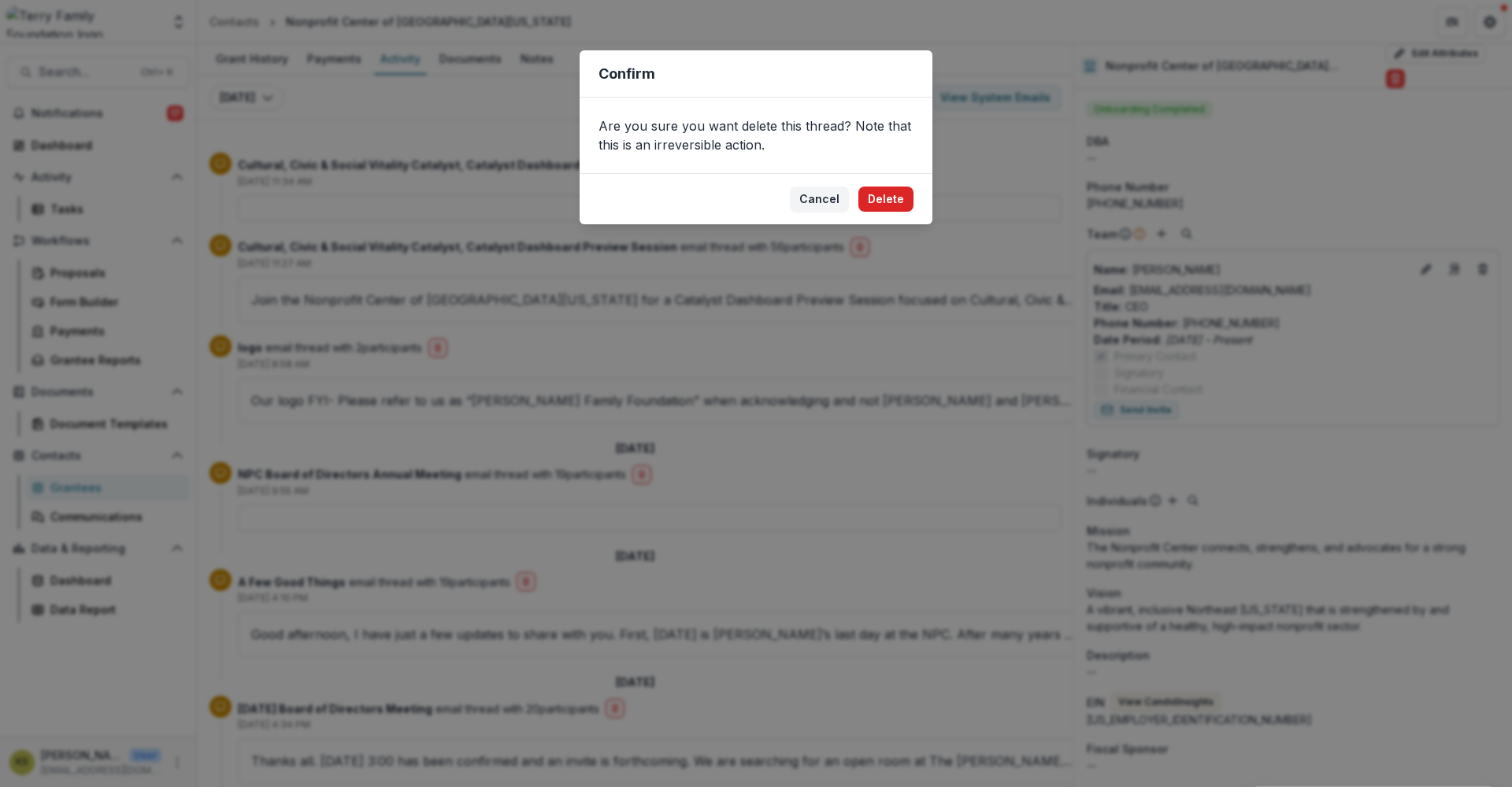
click at [899, 202] on button "Delete" at bounding box center [886, 199] width 55 height 25
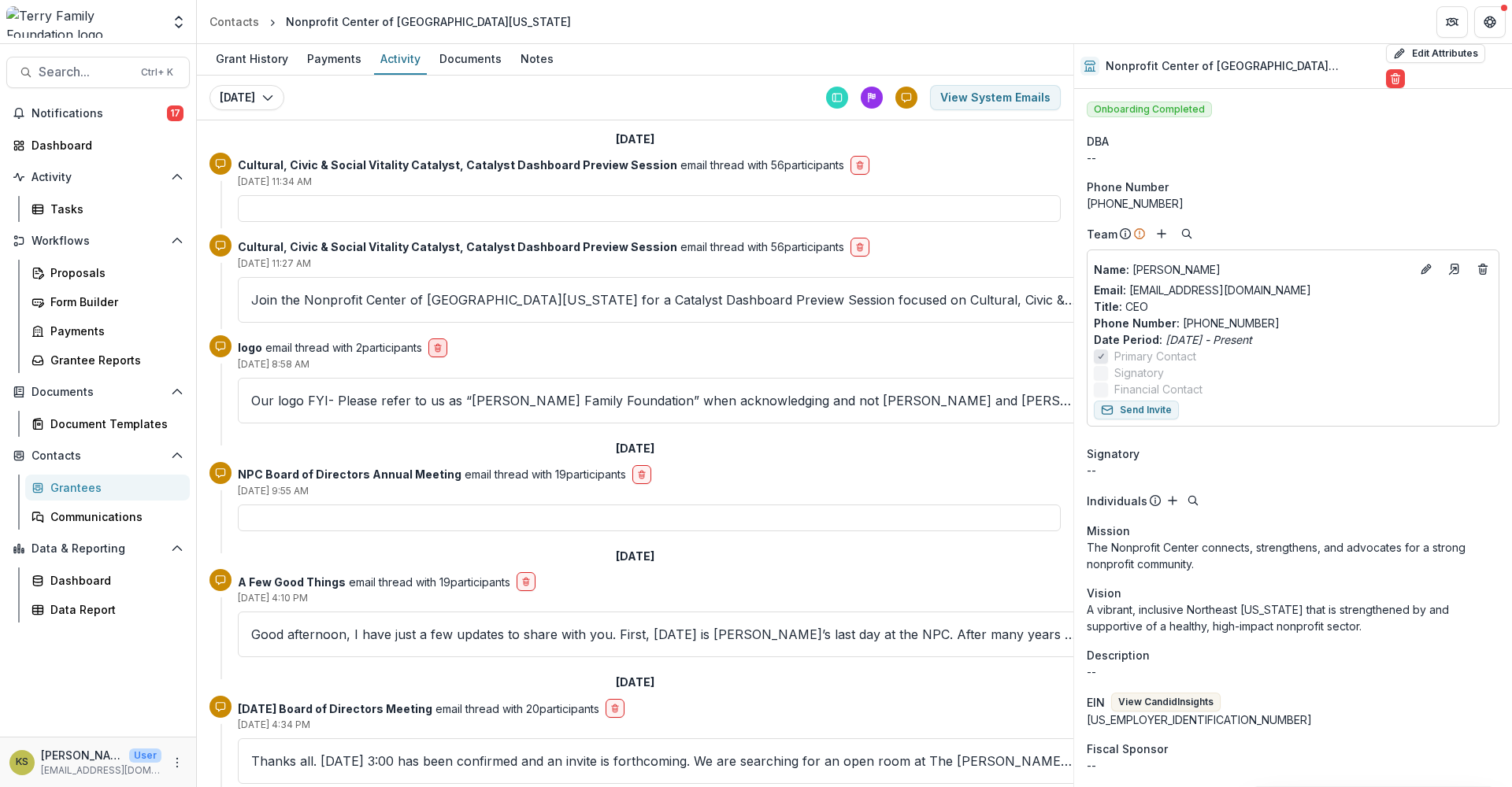
click at [443, 350] on icon "delete-button" at bounding box center [438, 347] width 9 height 9
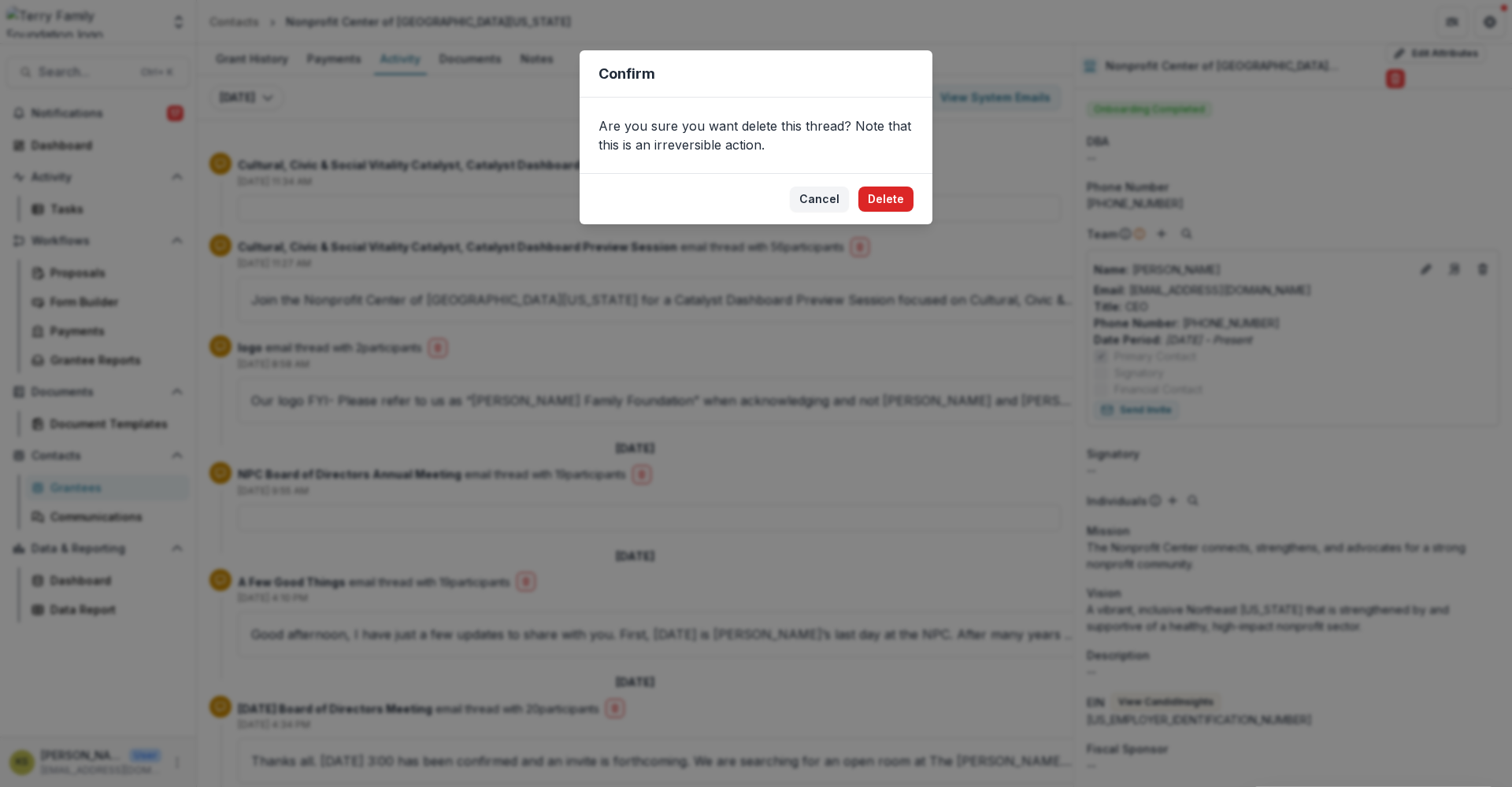
click at [889, 206] on button "Delete" at bounding box center [886, 199] width 55 height 25
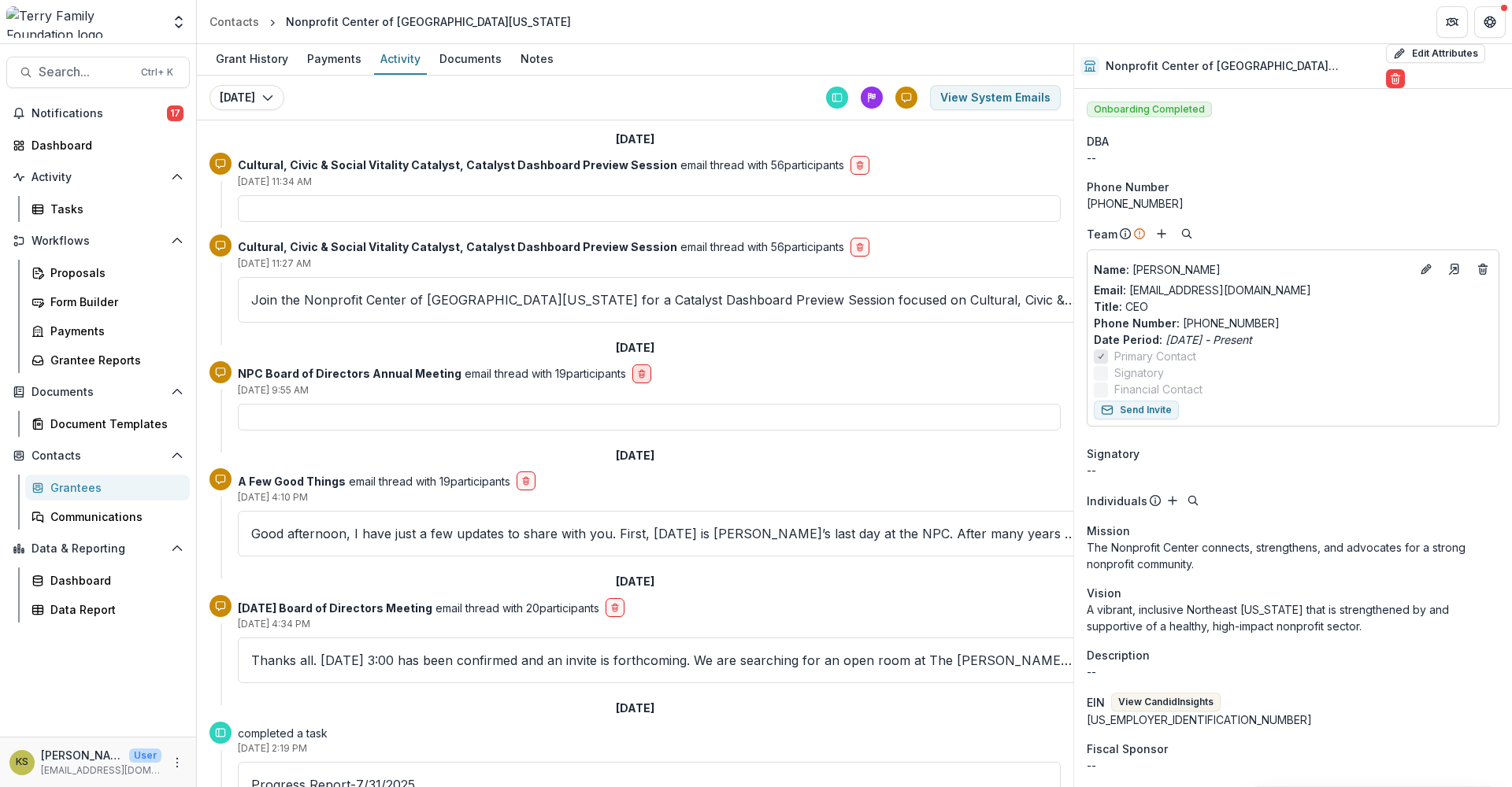
click at [639, 374] on icon "delete-button" at bounding box center [641, 373] width 9 height 9
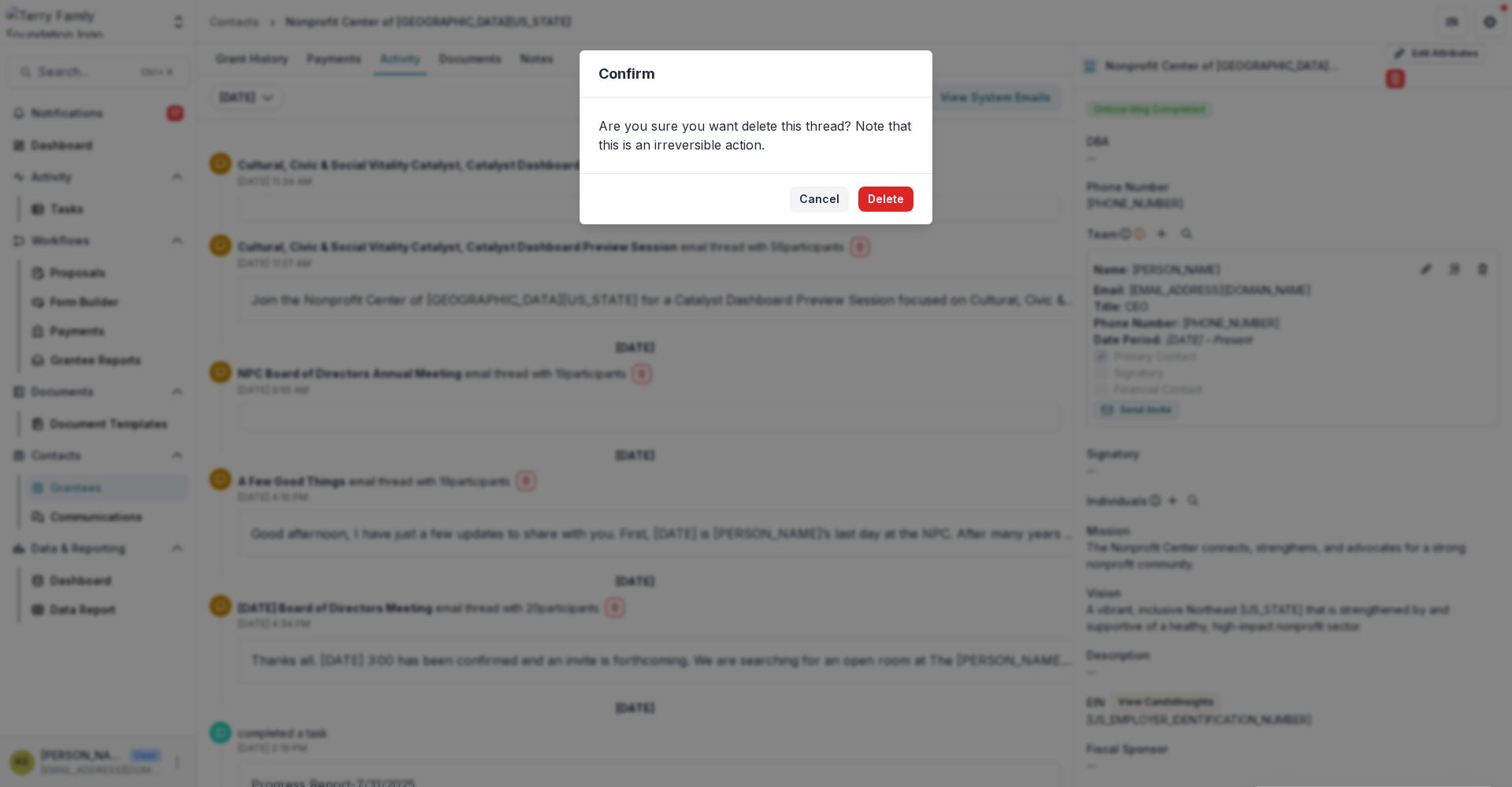
click at [889, 197] on button "Delete" at bounding box center [886, 199] width 55 height 25
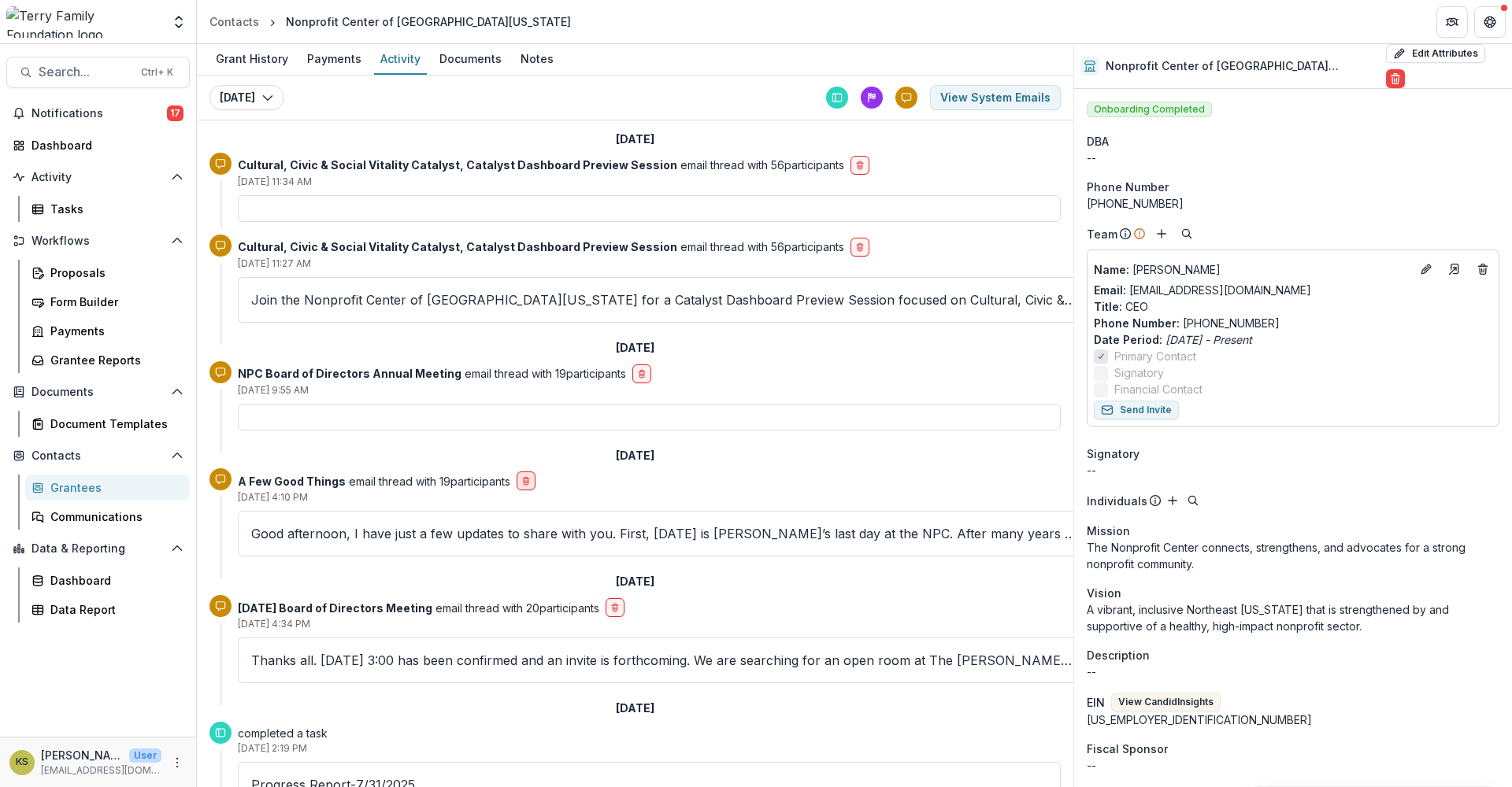
click at [528, 483] on icon "delete-button" at bounding box center [525, 480] width 9 height 9
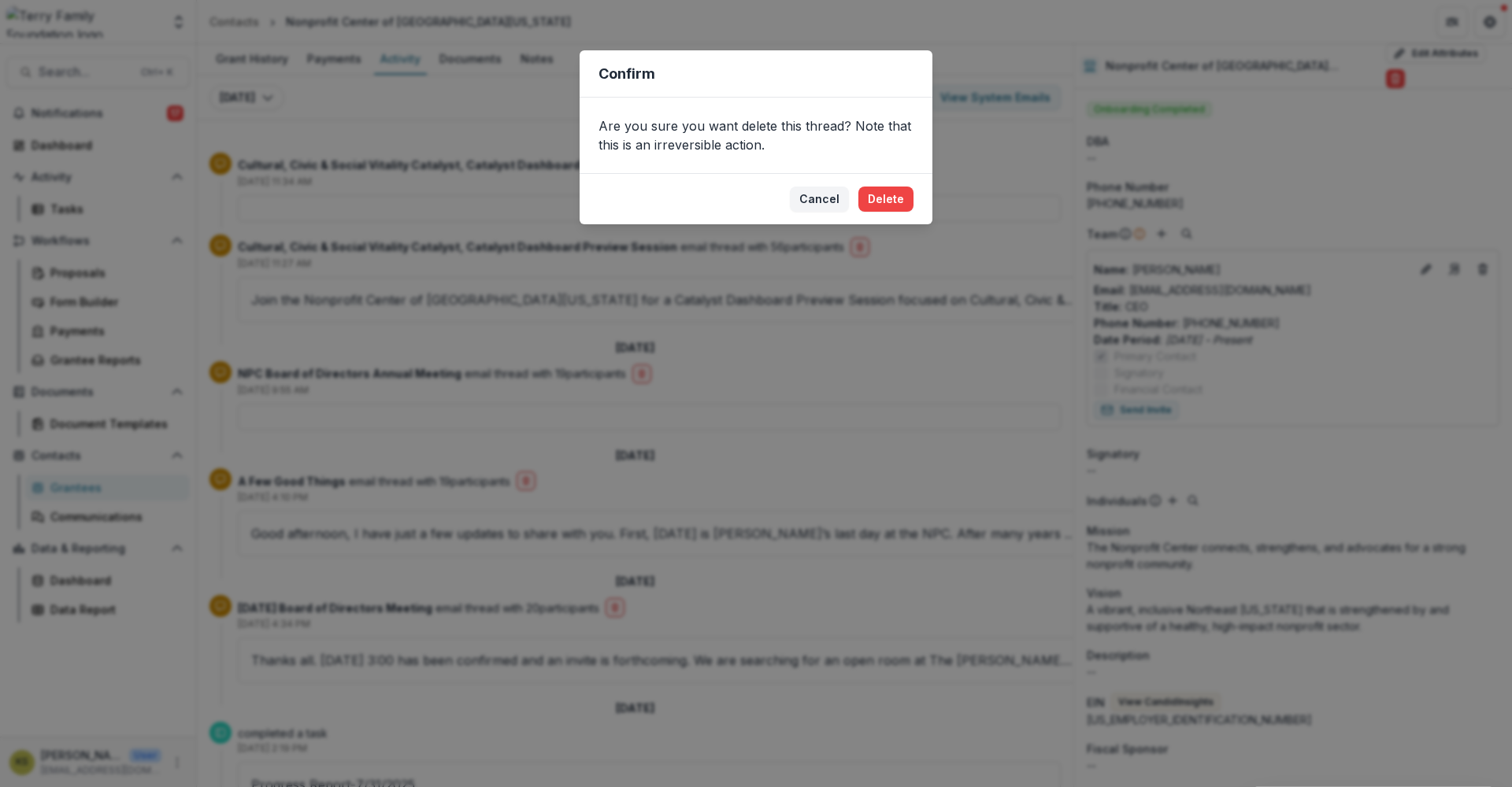
click at [896, 208] on button "Delete" at bounding box center [886, 199] width 55 height 25
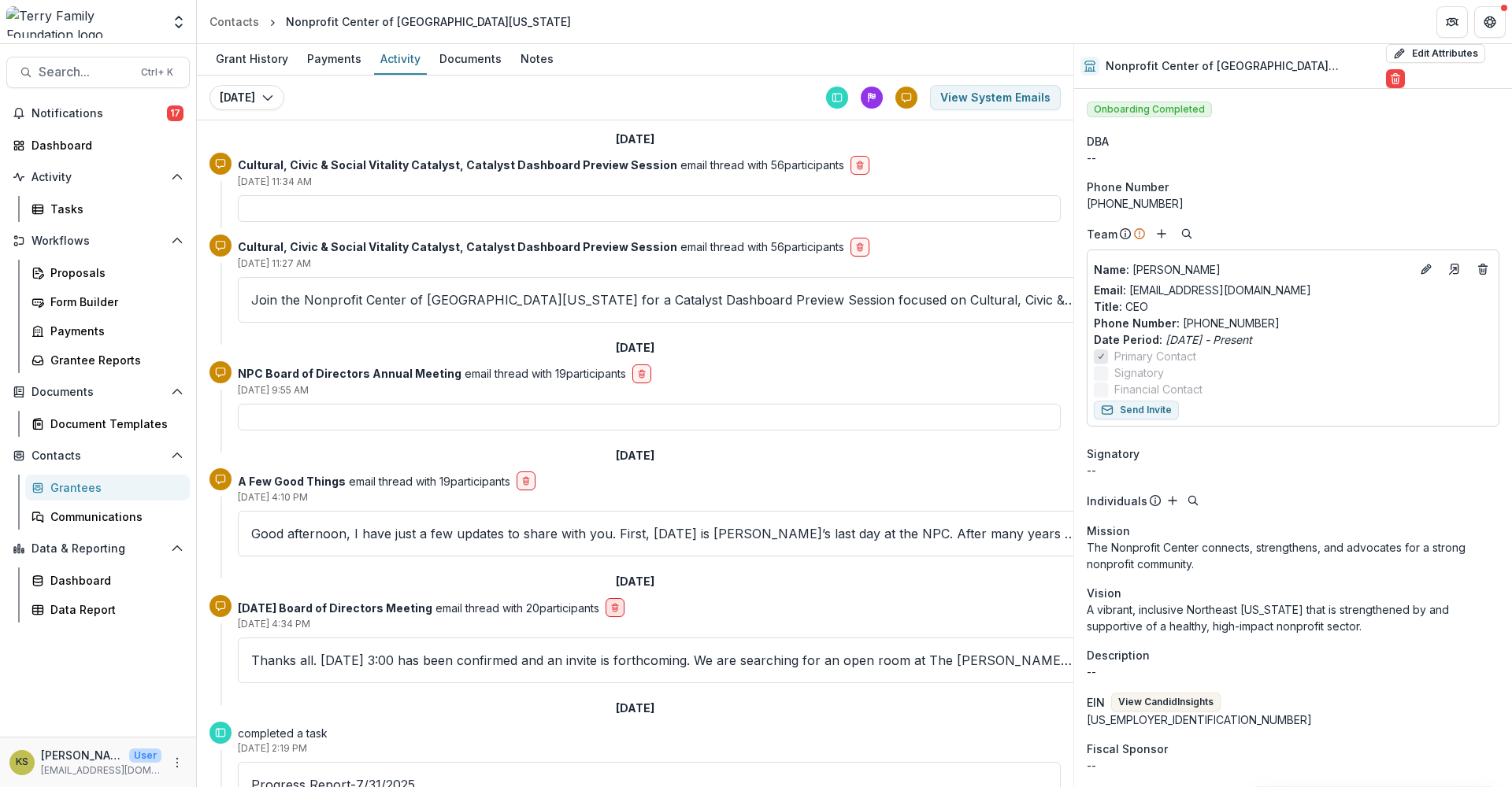
click at [620, 608] on icon "delete-button" at bounding box center [614, 607] width 9 height 9
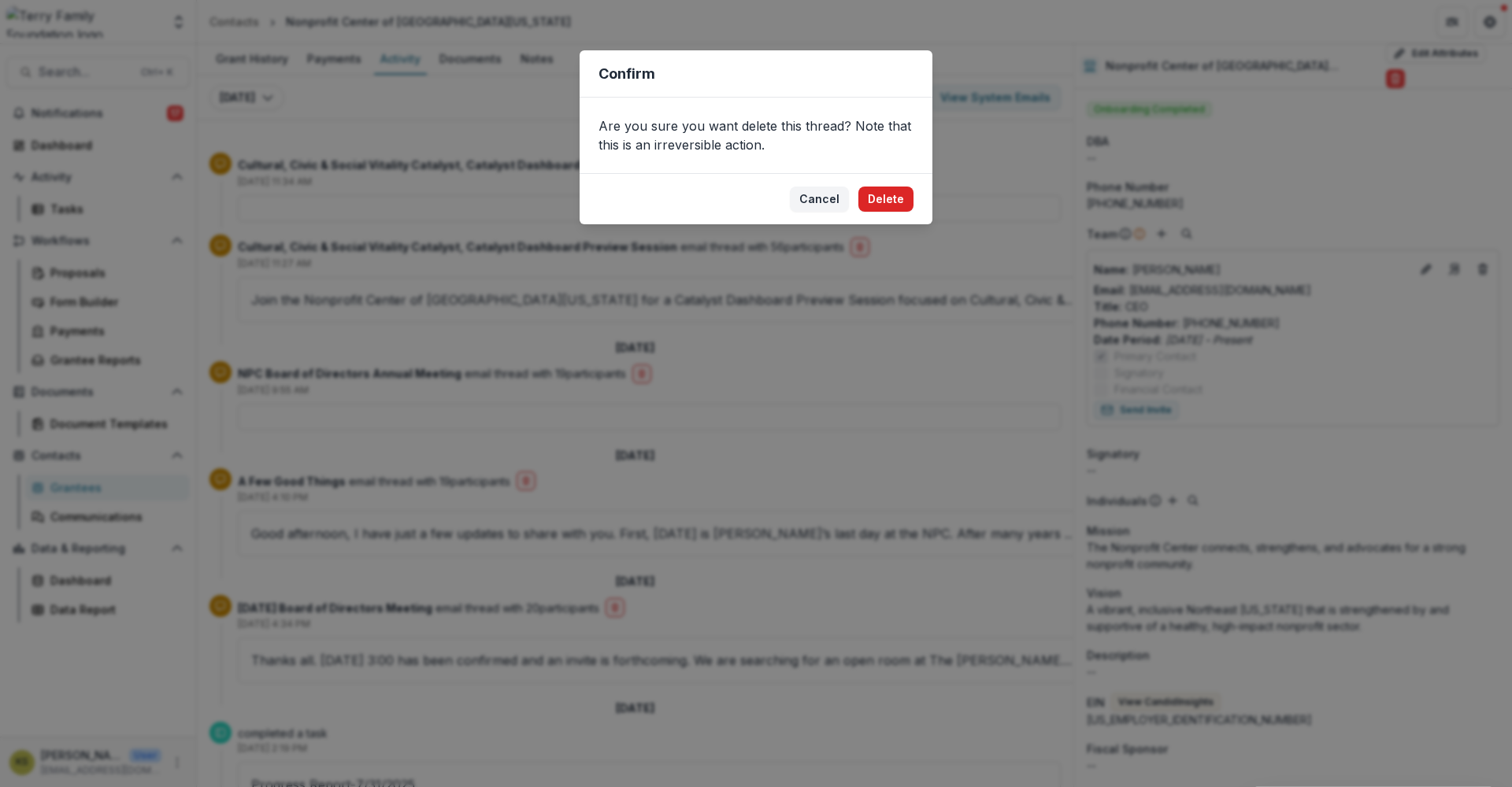
click at [894, 197] on button "Delete" at bounding box center [886, 199] width 55 height 25
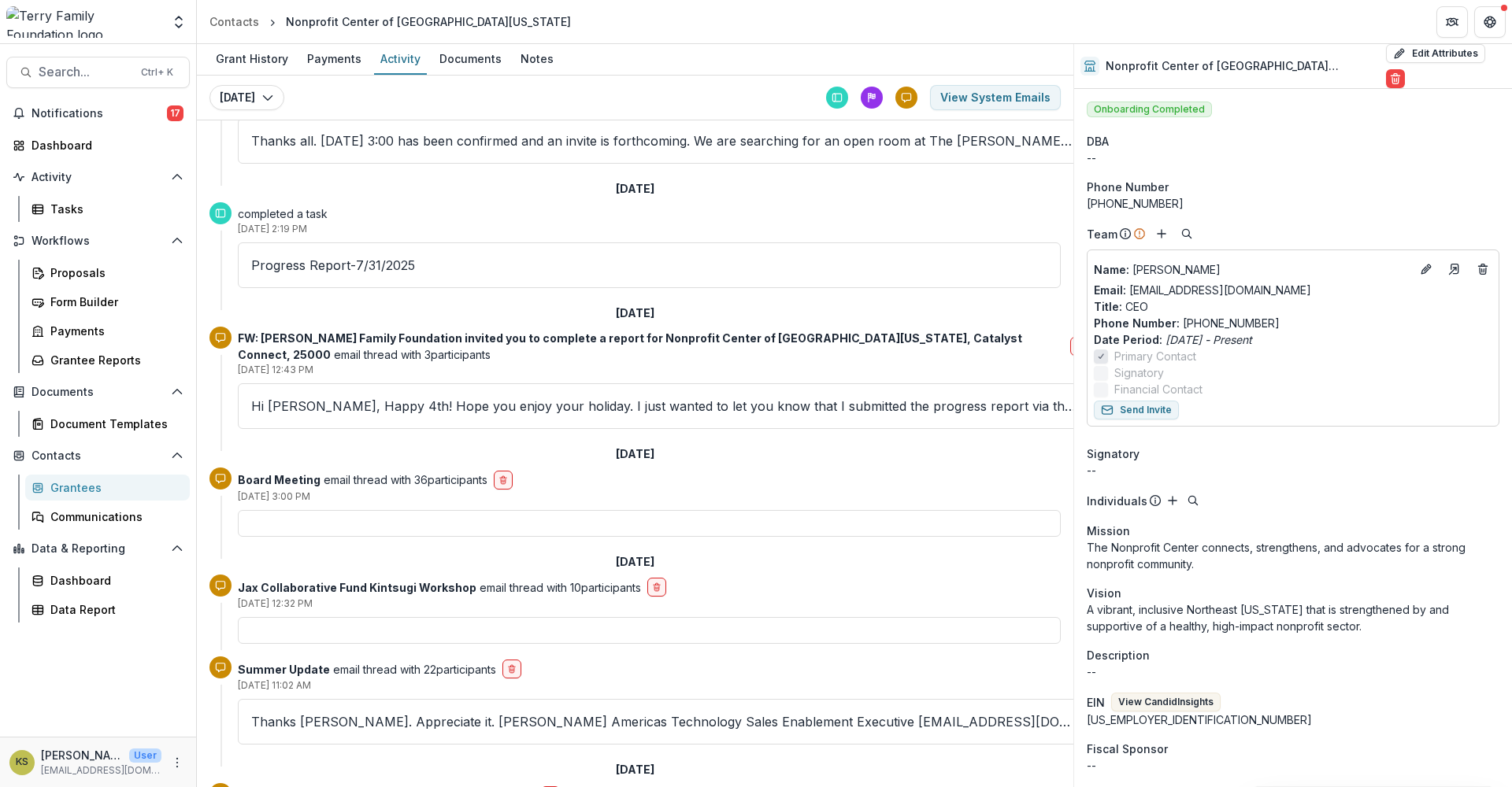
scroll to position [525, 0]
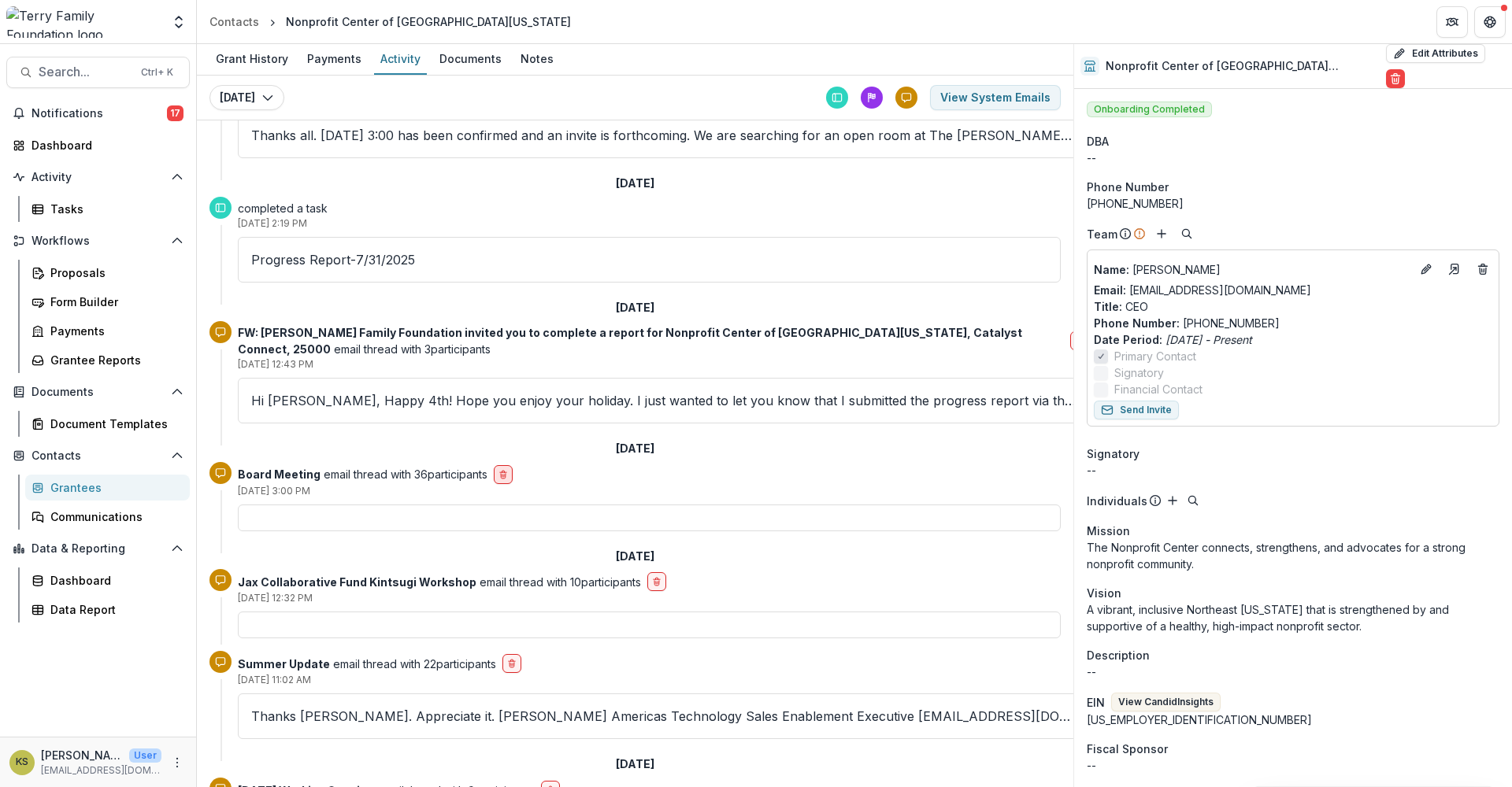
click at [508, 478] on icon "delete-button" at bounding box center [503, 474] width 9 height 9
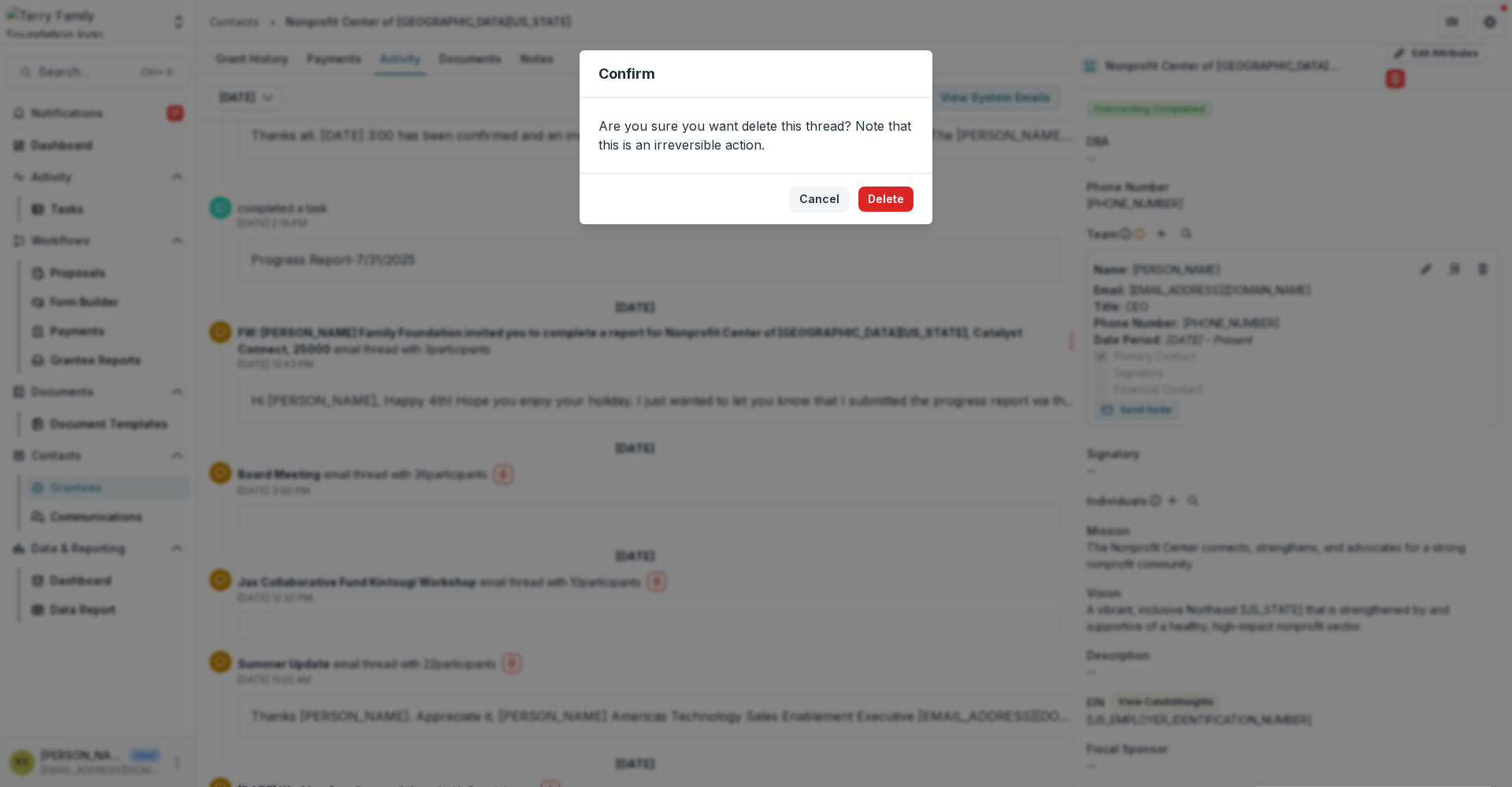
click at [883, 201] on button "Delete" at bounding box center [886, 199] width 55 height 25
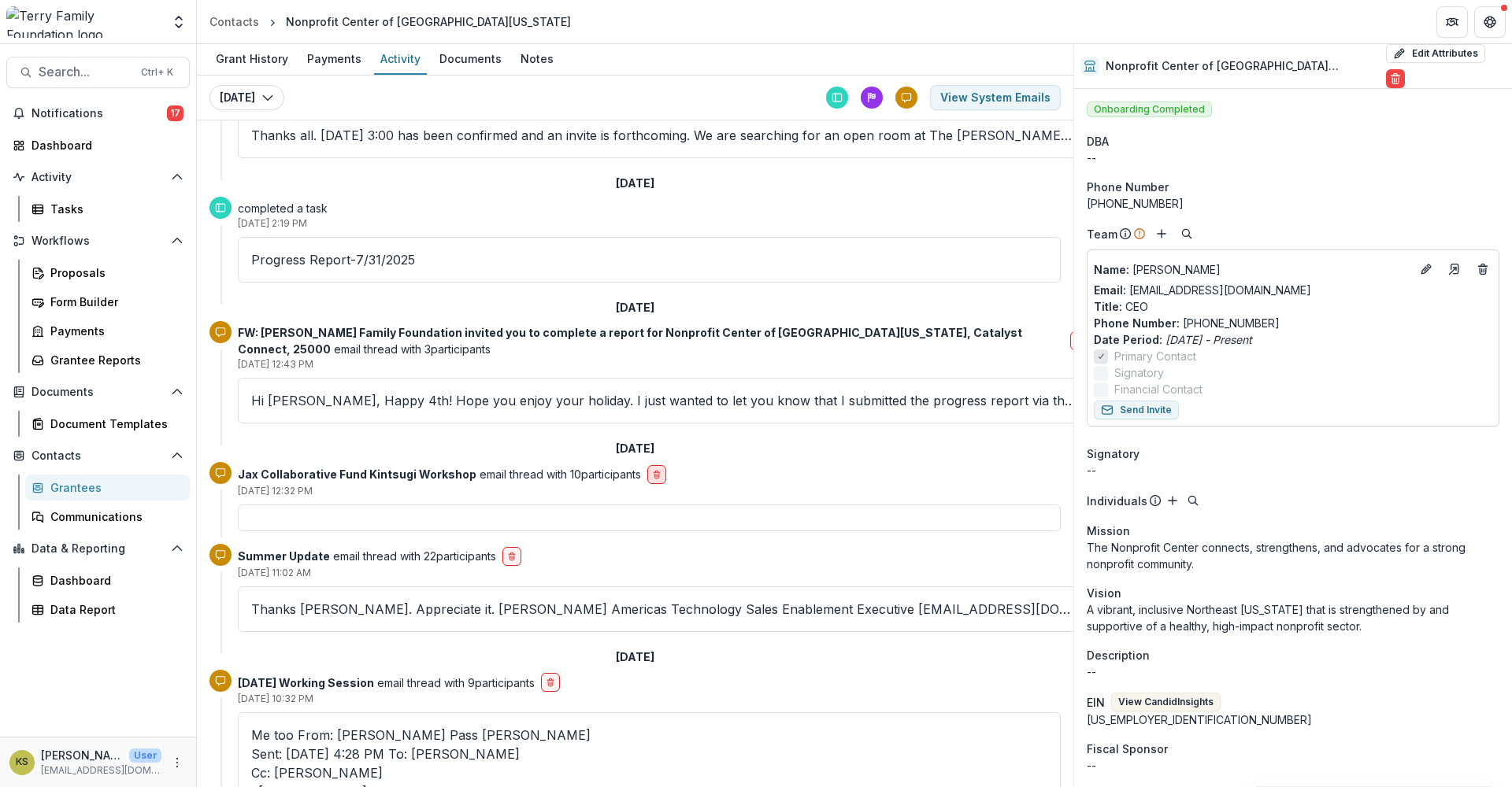
click at [652, 472] on icon "delete-button" at bounding box center [656, 474] width 9 height 9
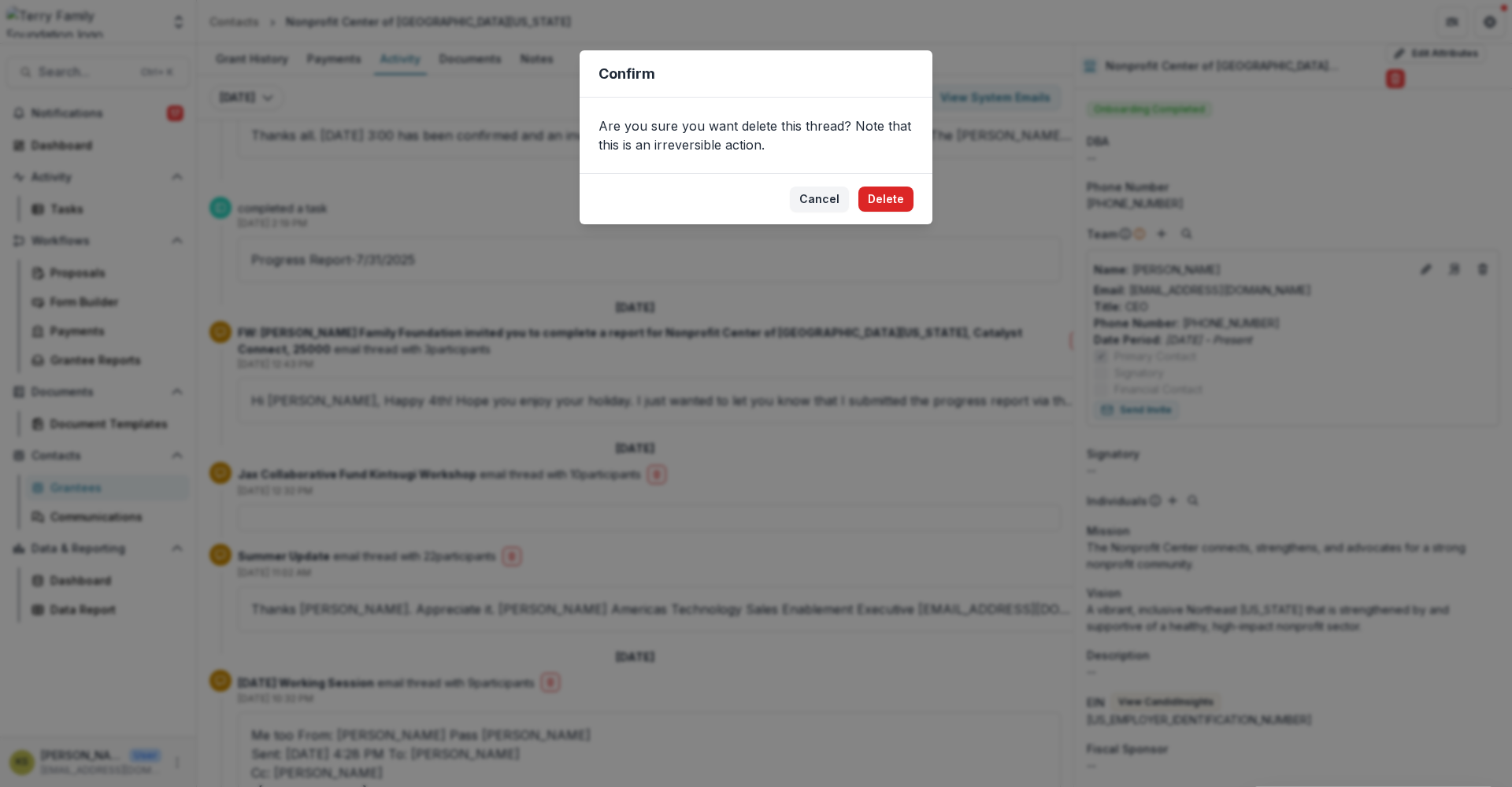
click at [886, 197] on button "Delete" at bounding box center [886, 199] width 55 height 25
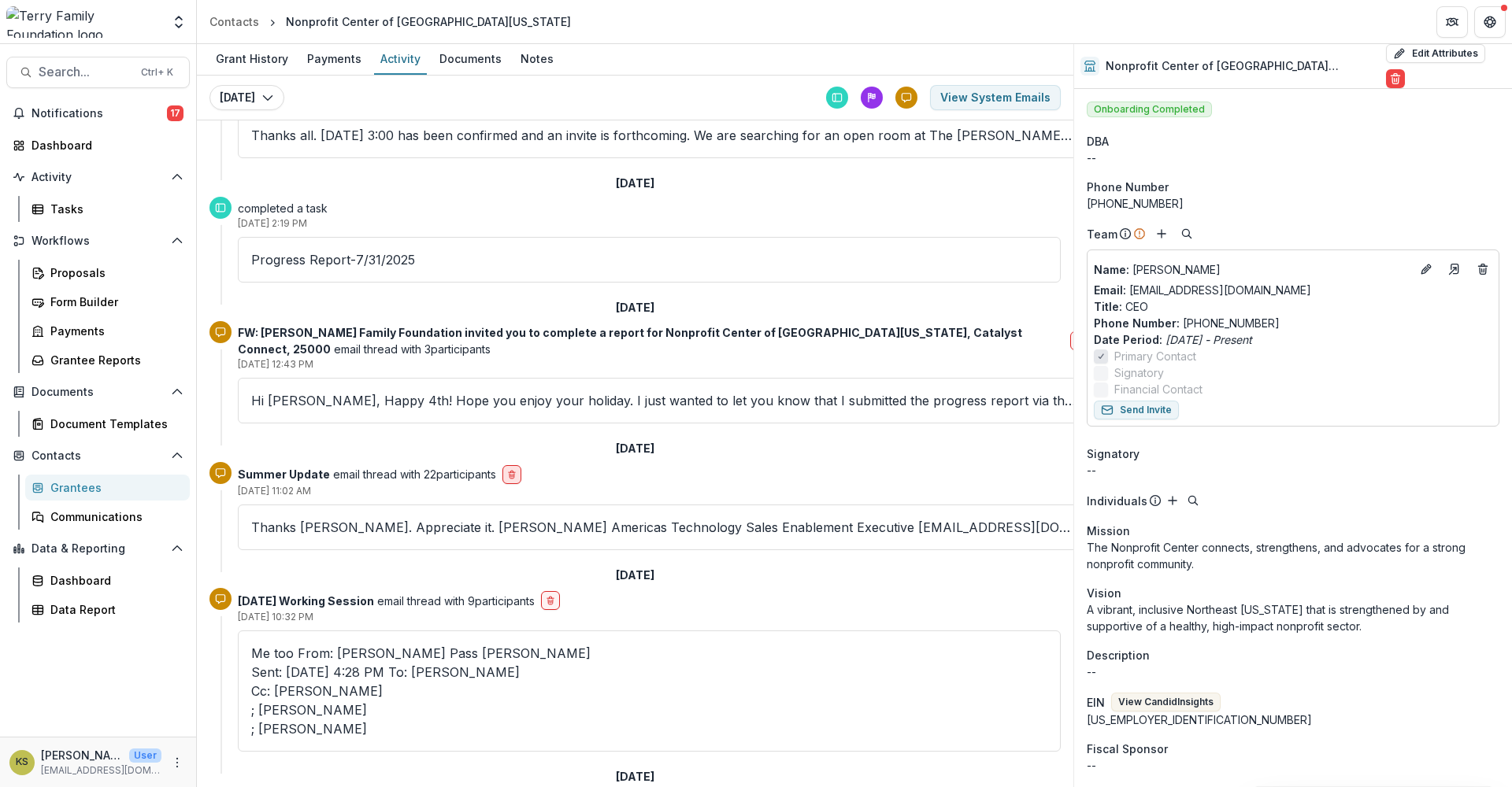
click at [512, 473] on line "delete-button" at bounding box center [512, 473] width 7 height 0
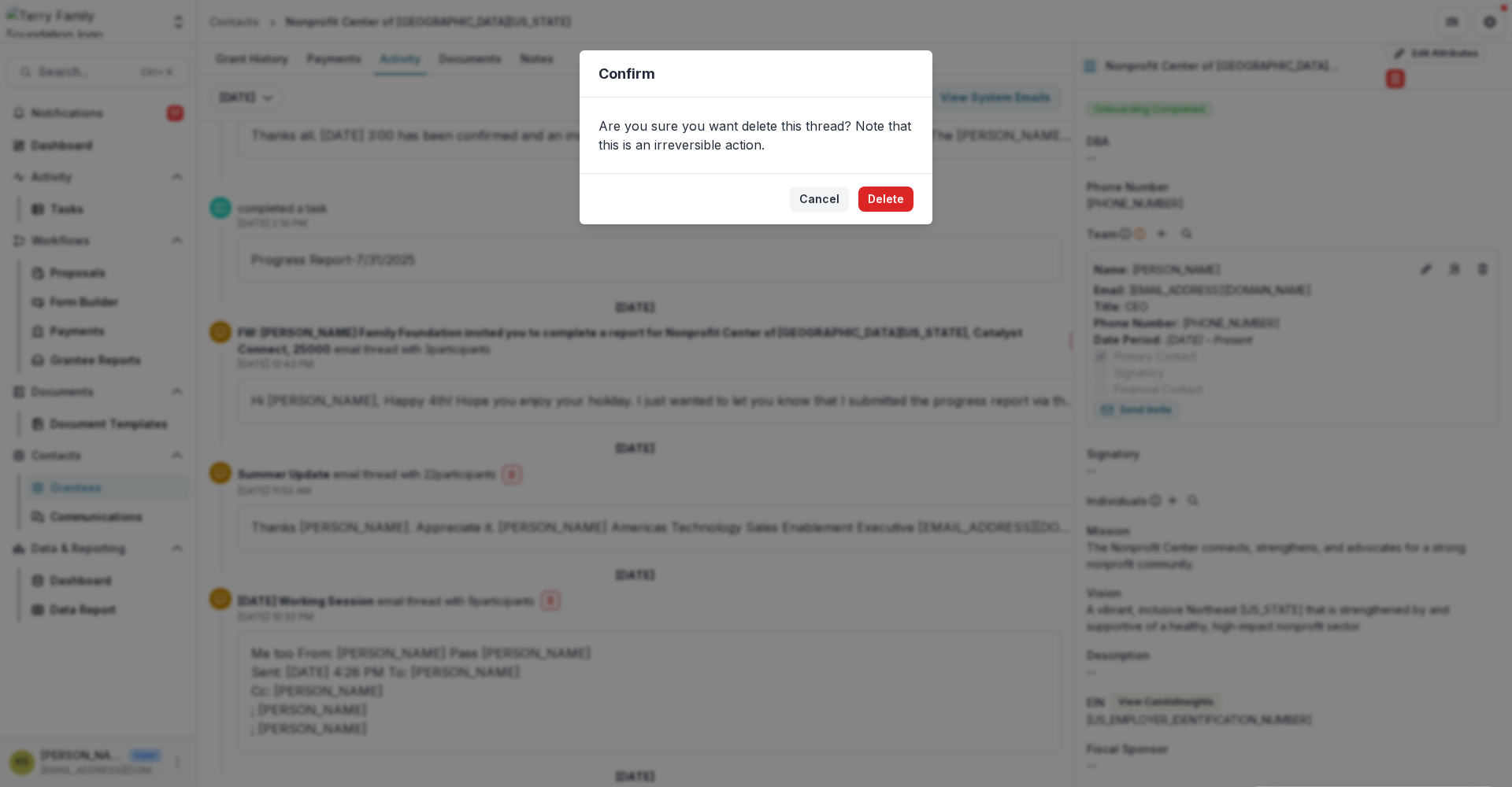
click at [877, 196] on button "Delete" at bounding box center [886, 199] width 55 height 25
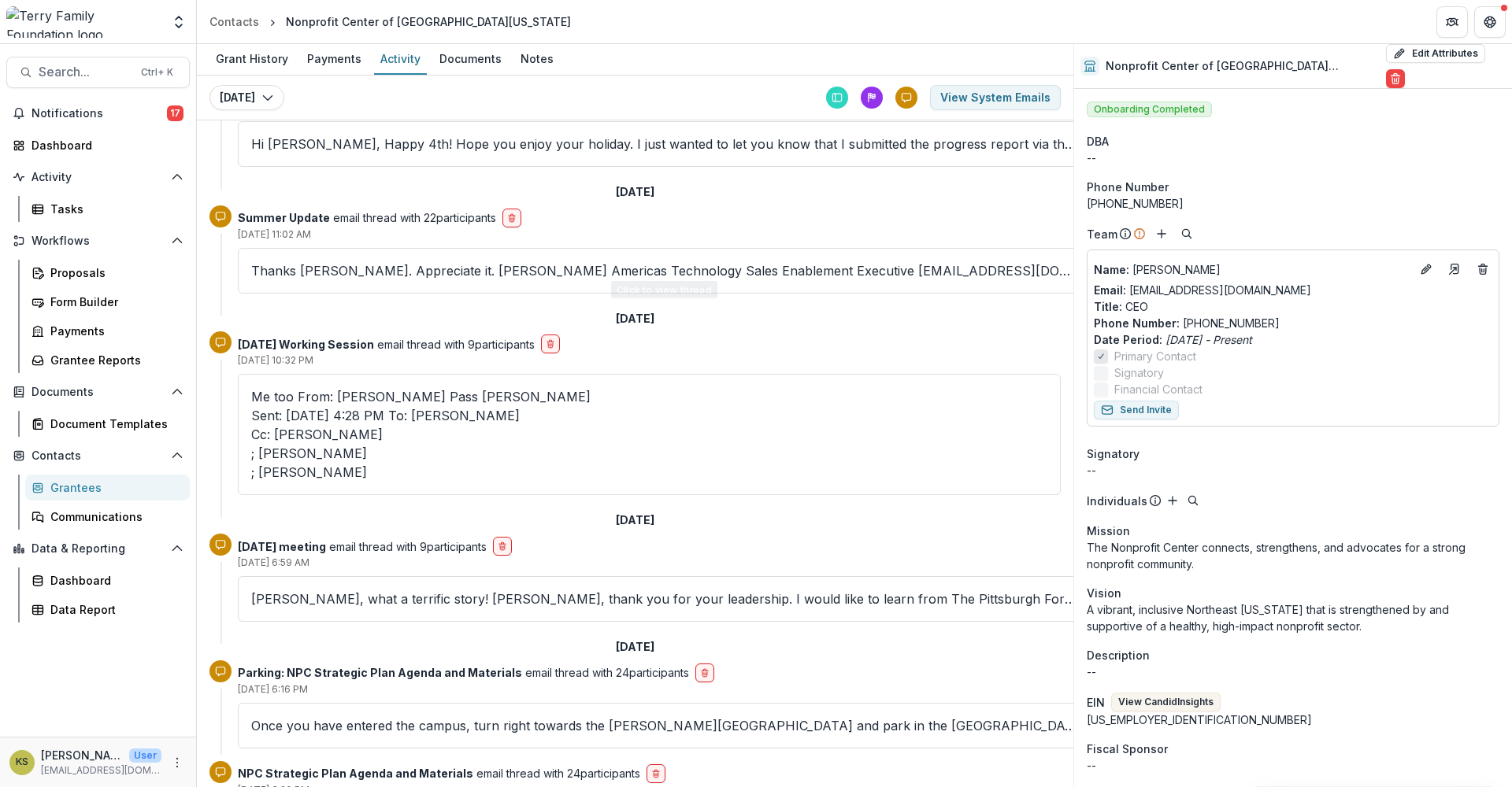
scroll to position [787, 0]
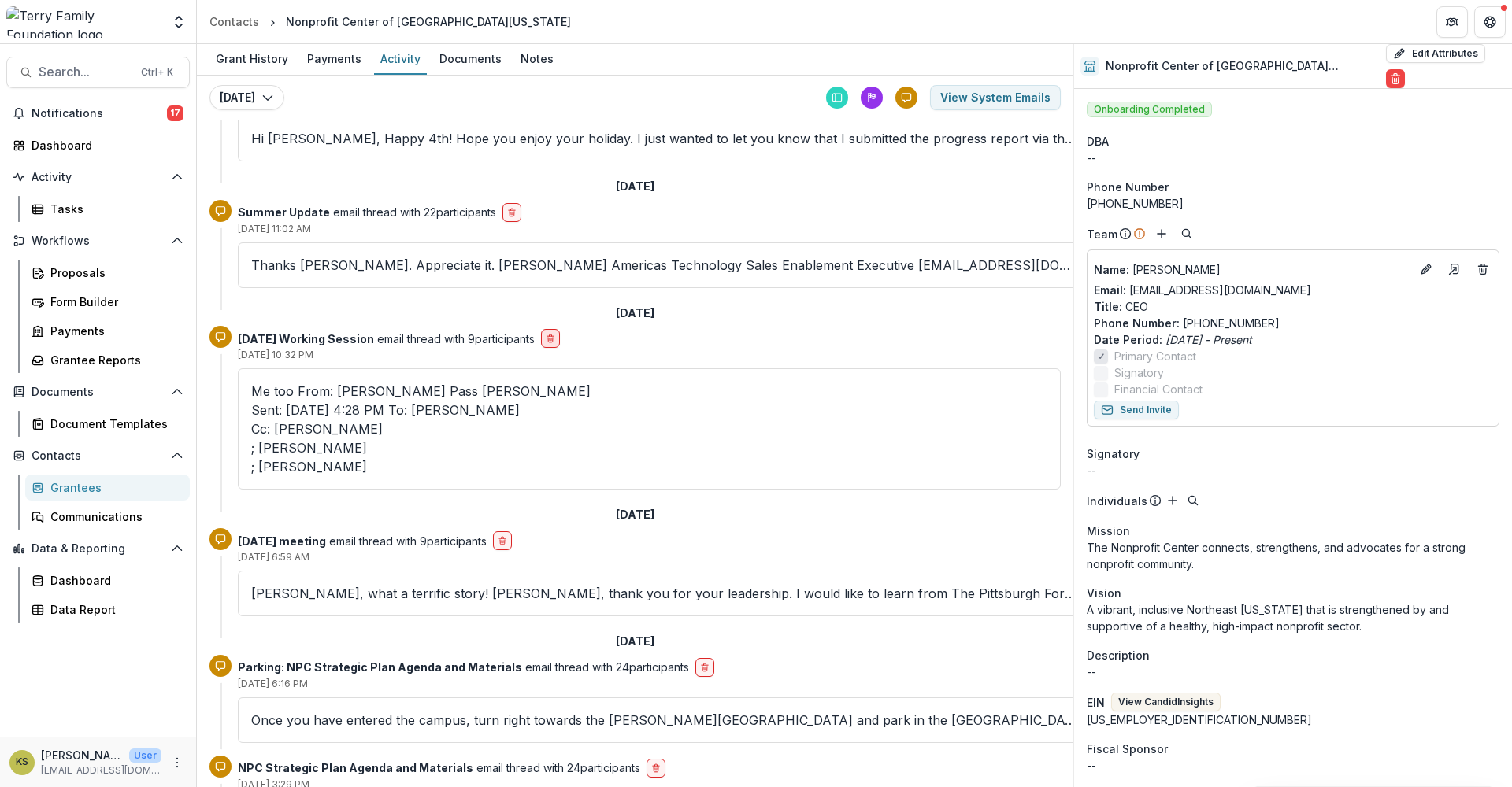
click at [555, 343] on icon "delete-button" at bounding box center [550, 338] width 9 height 9
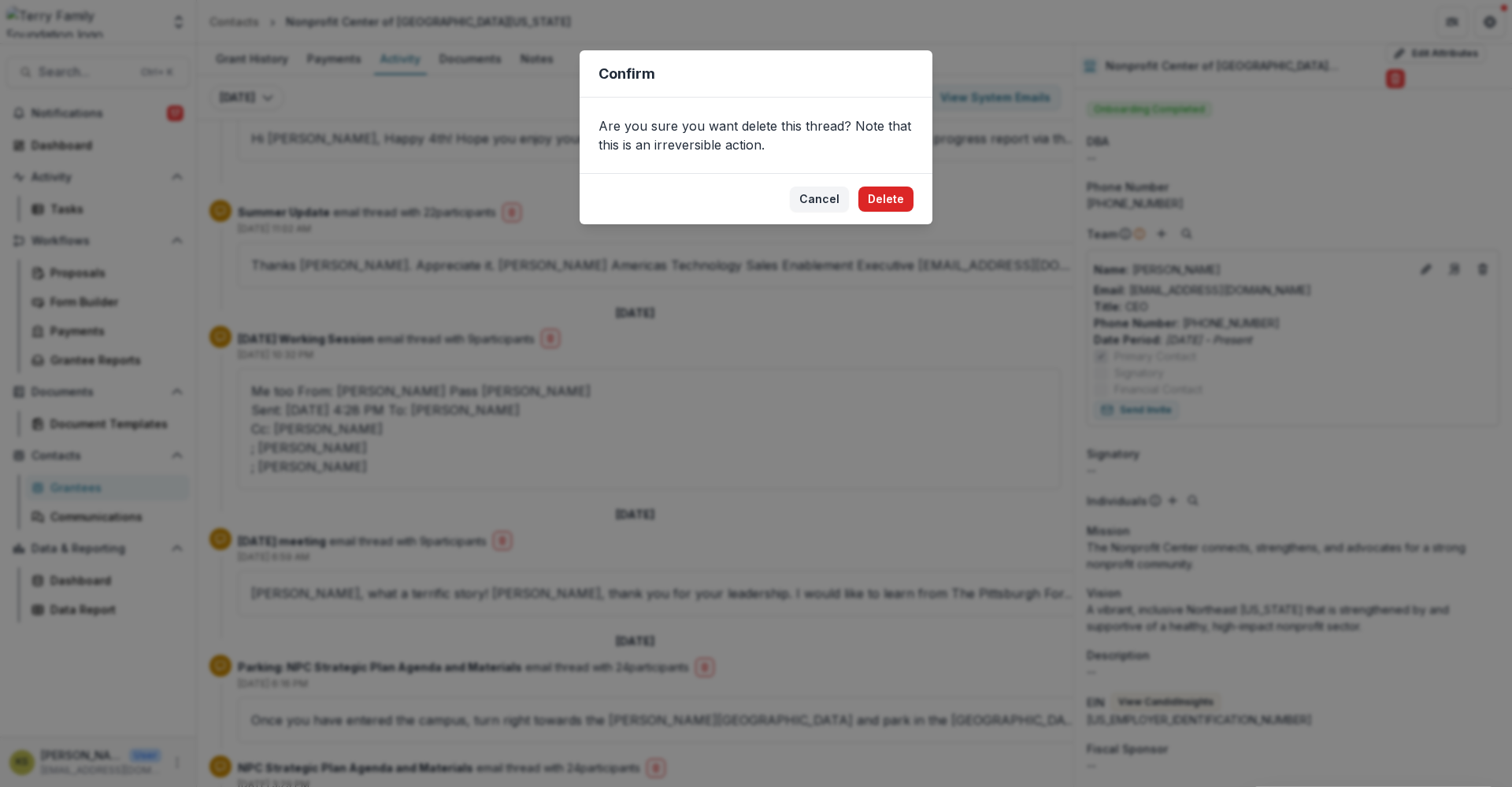
click at [880, 194] on button "Delete" at bounding box center [886, 199] width 55 height 25
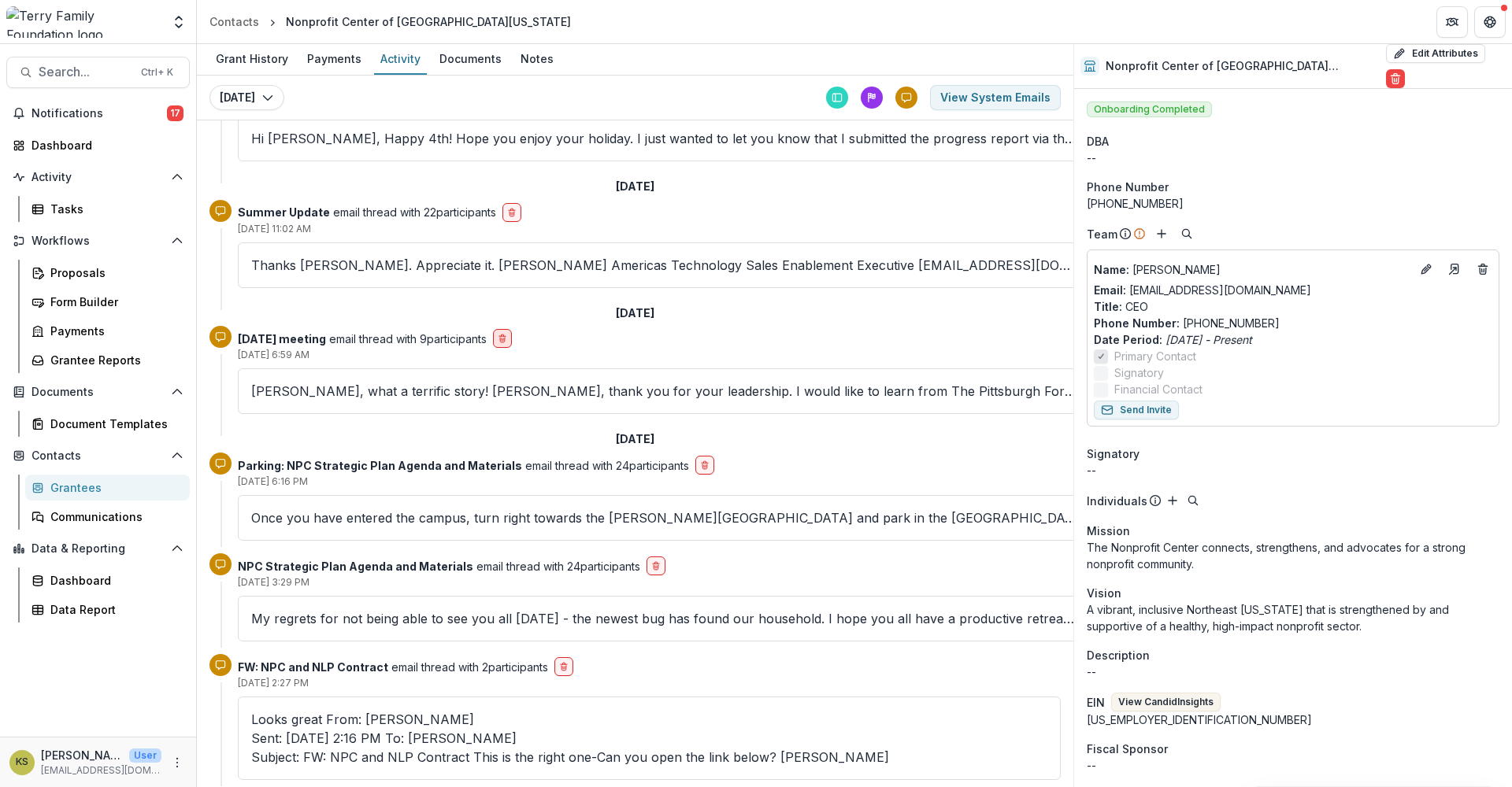
click at [505, 338] on icon "delete-button" at bounding box center [502, 338] width 9 height 9
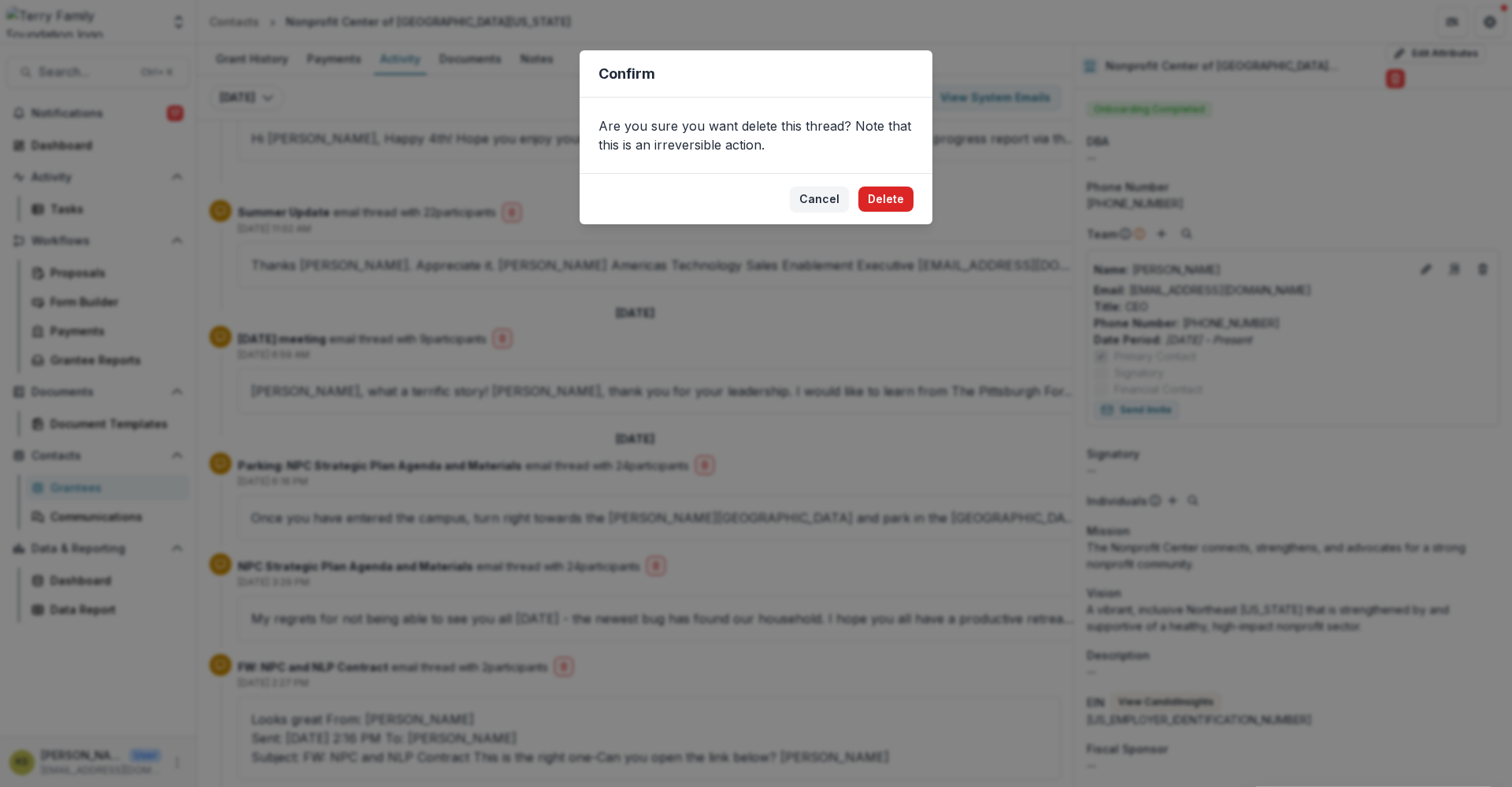
click at [877, 195] on button "Delete" at bounding box center [886, 199] width 55 height 25
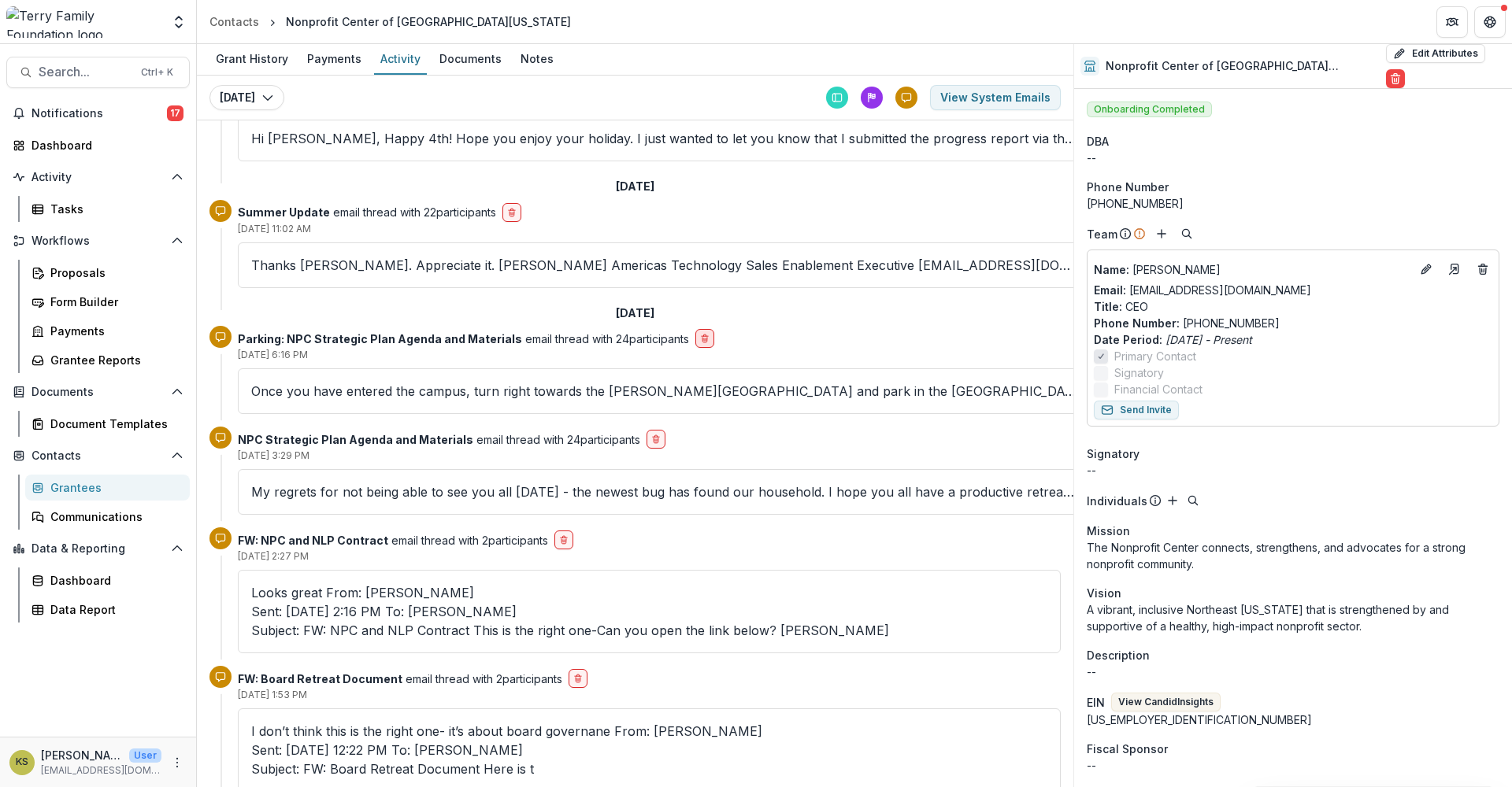
click at [700, 340] on icon "delete-button" at bounding box center [705, 338] width 9 height 9
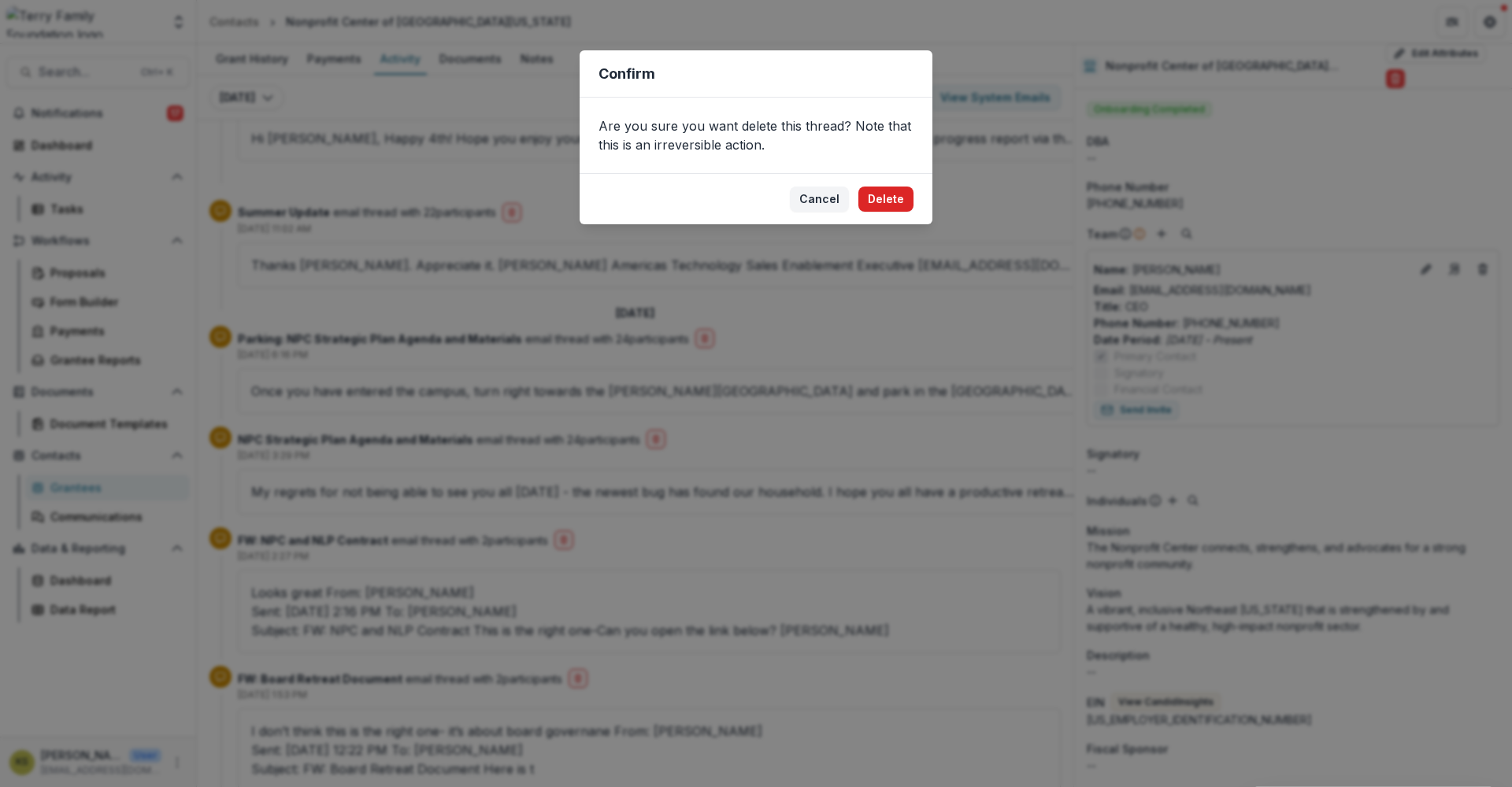
click at [889, 194] on button "Delete" at bounding box center [886, 199] width 55 height 25
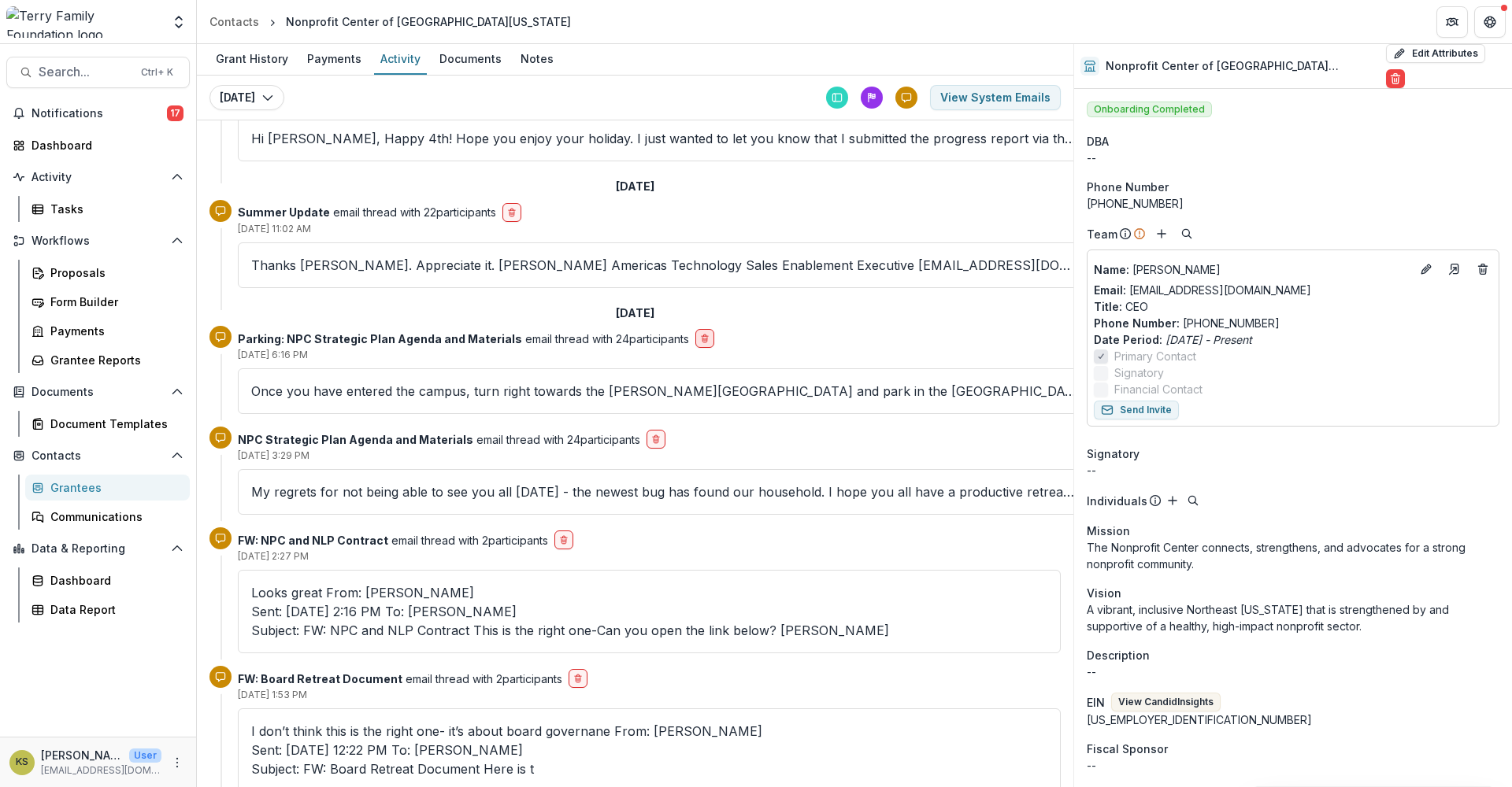
click at [700, 340] on icon "delete-button" at bounding box center [705, 338] width 9 height 9
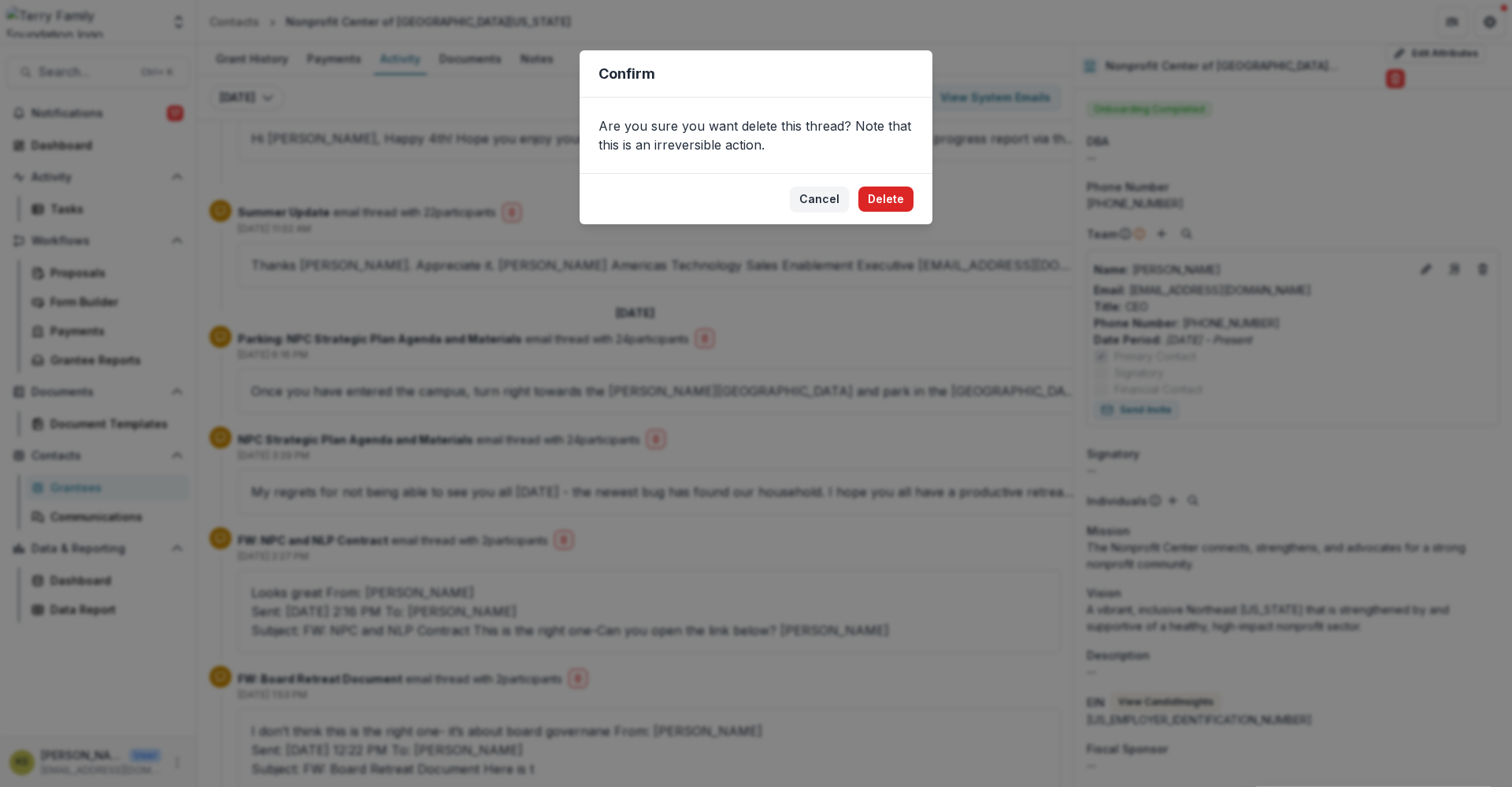
click at [887, 193] on button "Delete" at bounding box center [886, 199] width 55 height 25
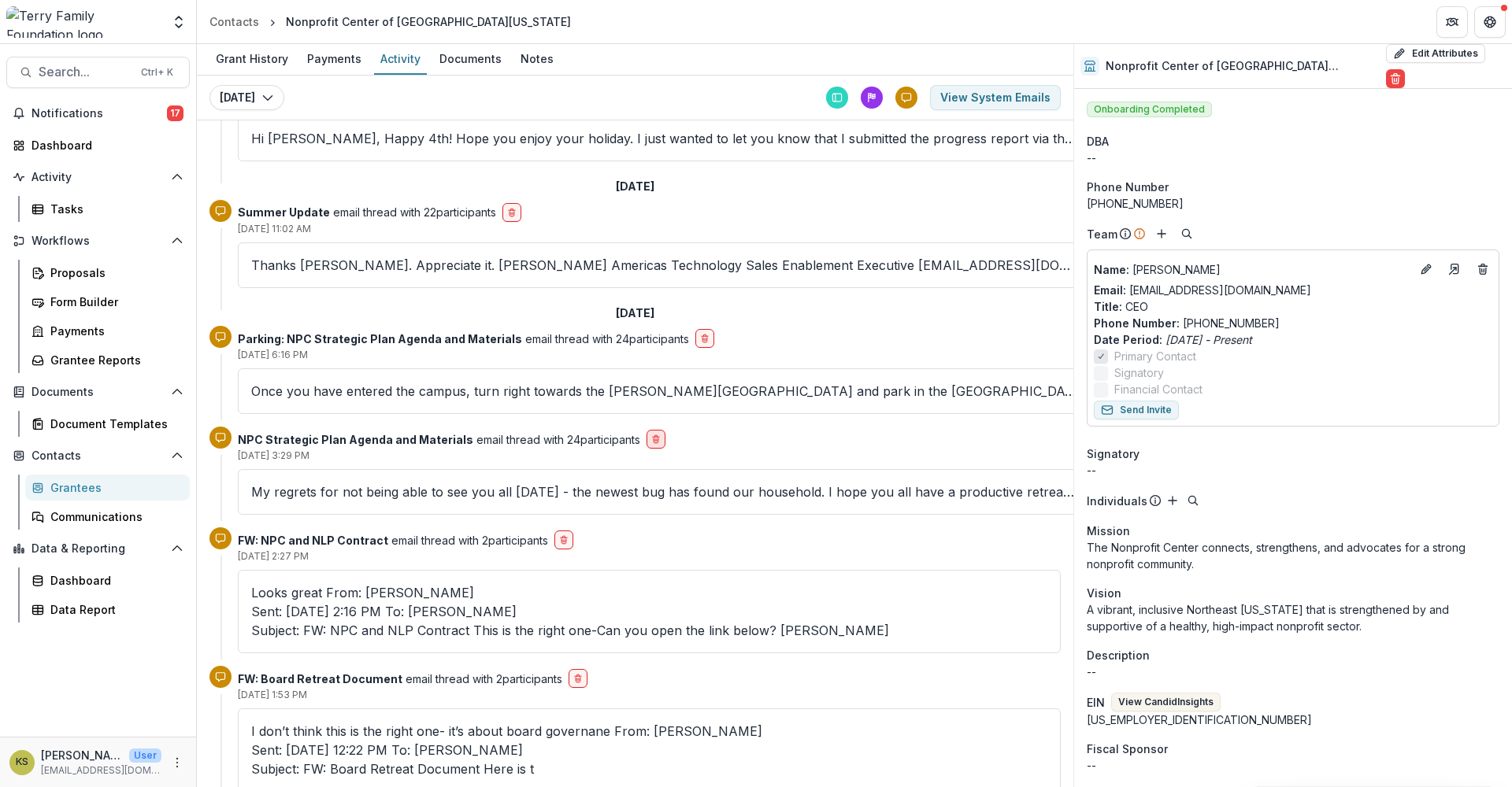
click at [653, 444] on button "delete-button" at bounding box center [656, 439] width 19 height 19
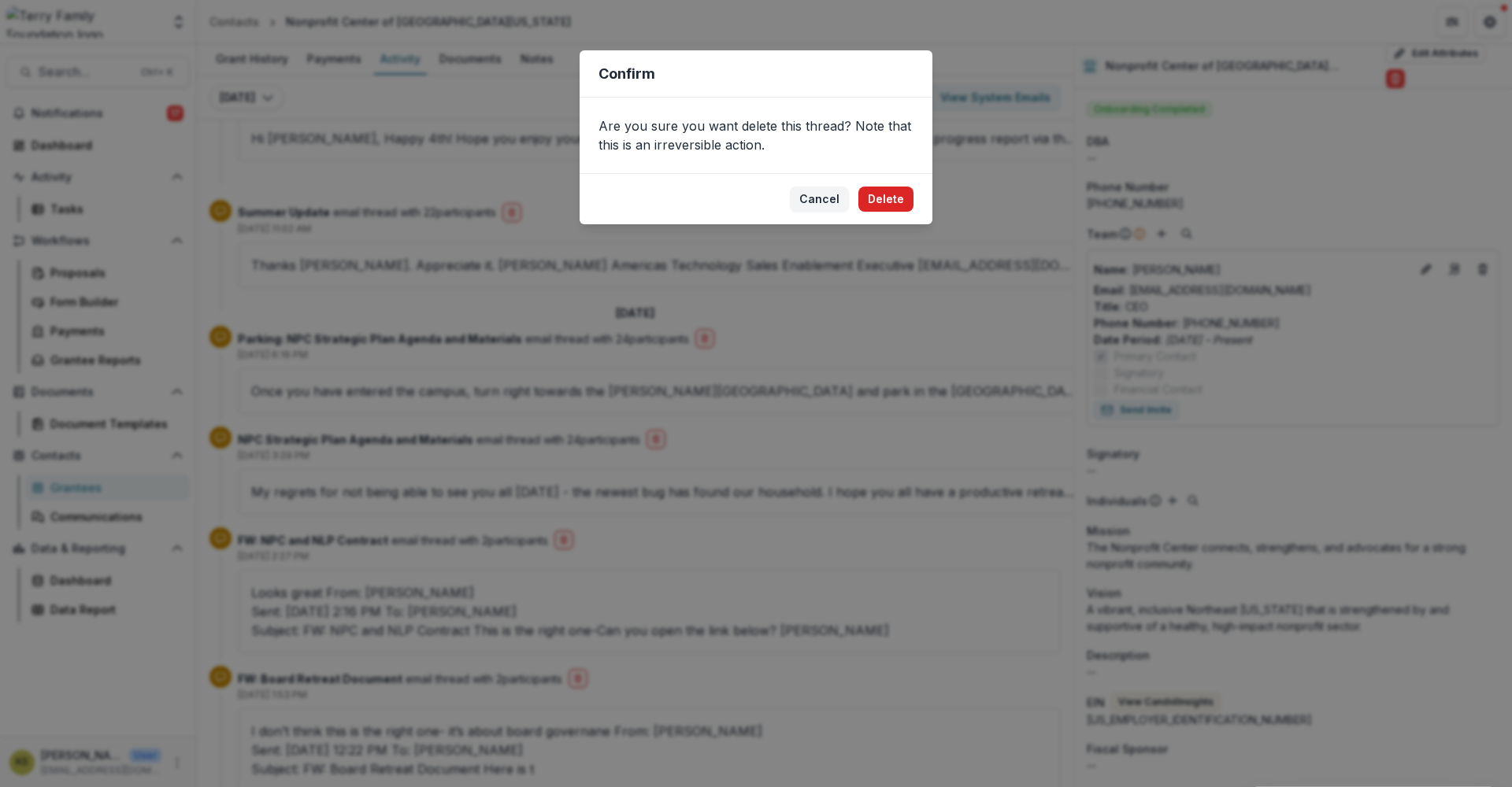
click at [874, 197] on button "Delete" at bounding box center [886, 199] width 55 height 25
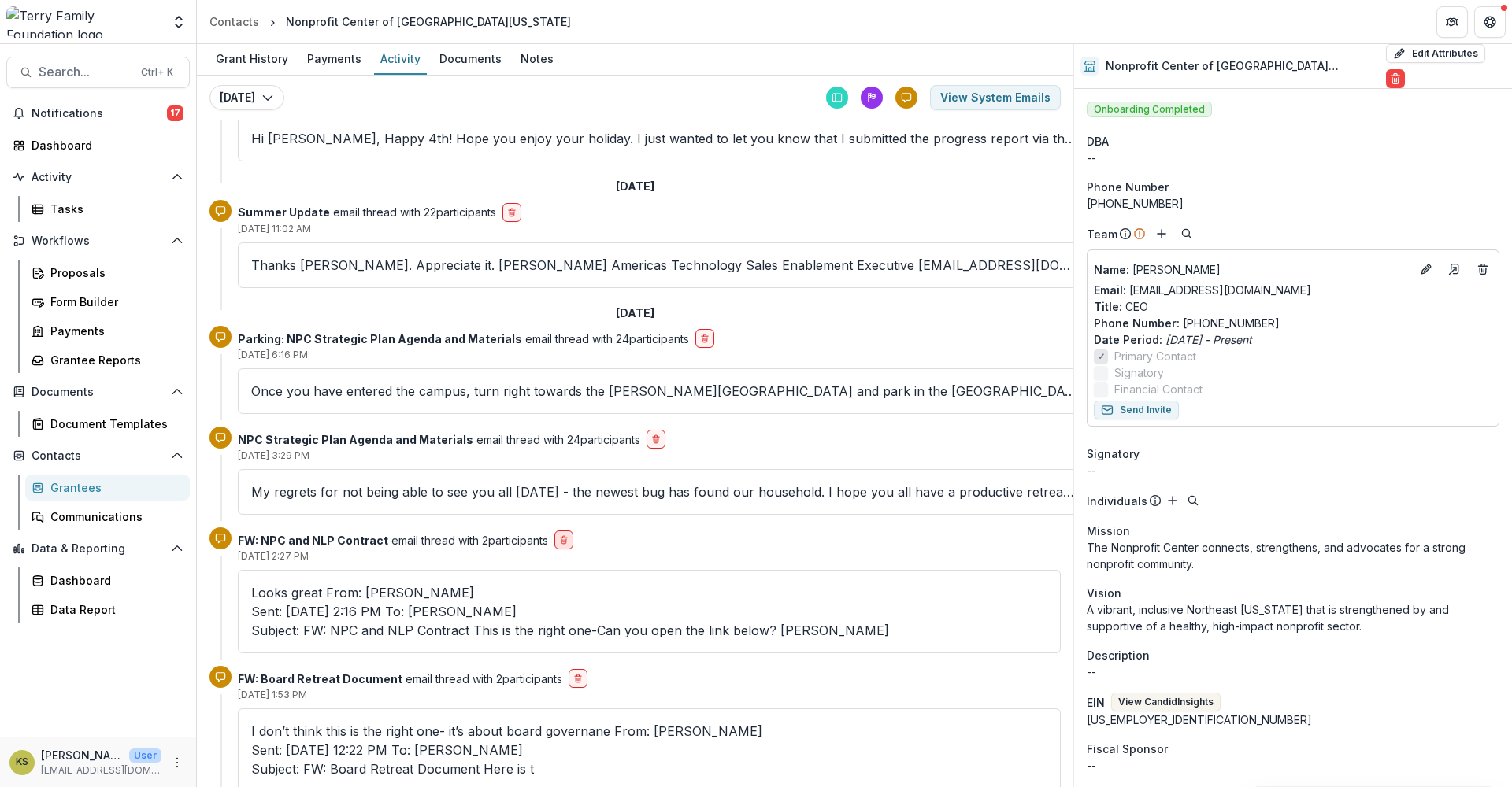
click at [568, 542] on icon "delete-button" at bounding box center [563, 539] width 9 height 9
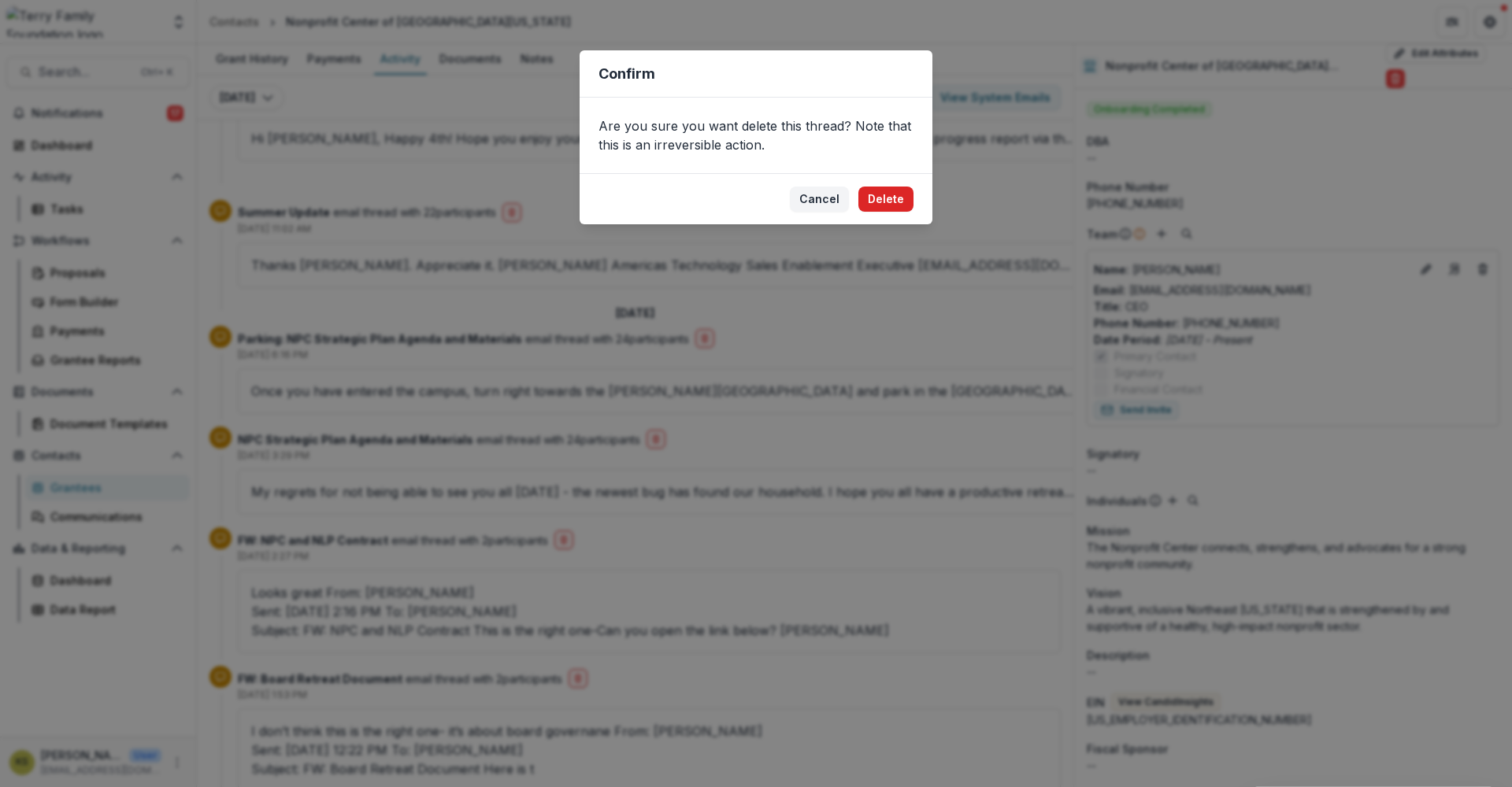
click at [887, 204] on button "Delete" at bounding box center [886, 199] width 55 height 25
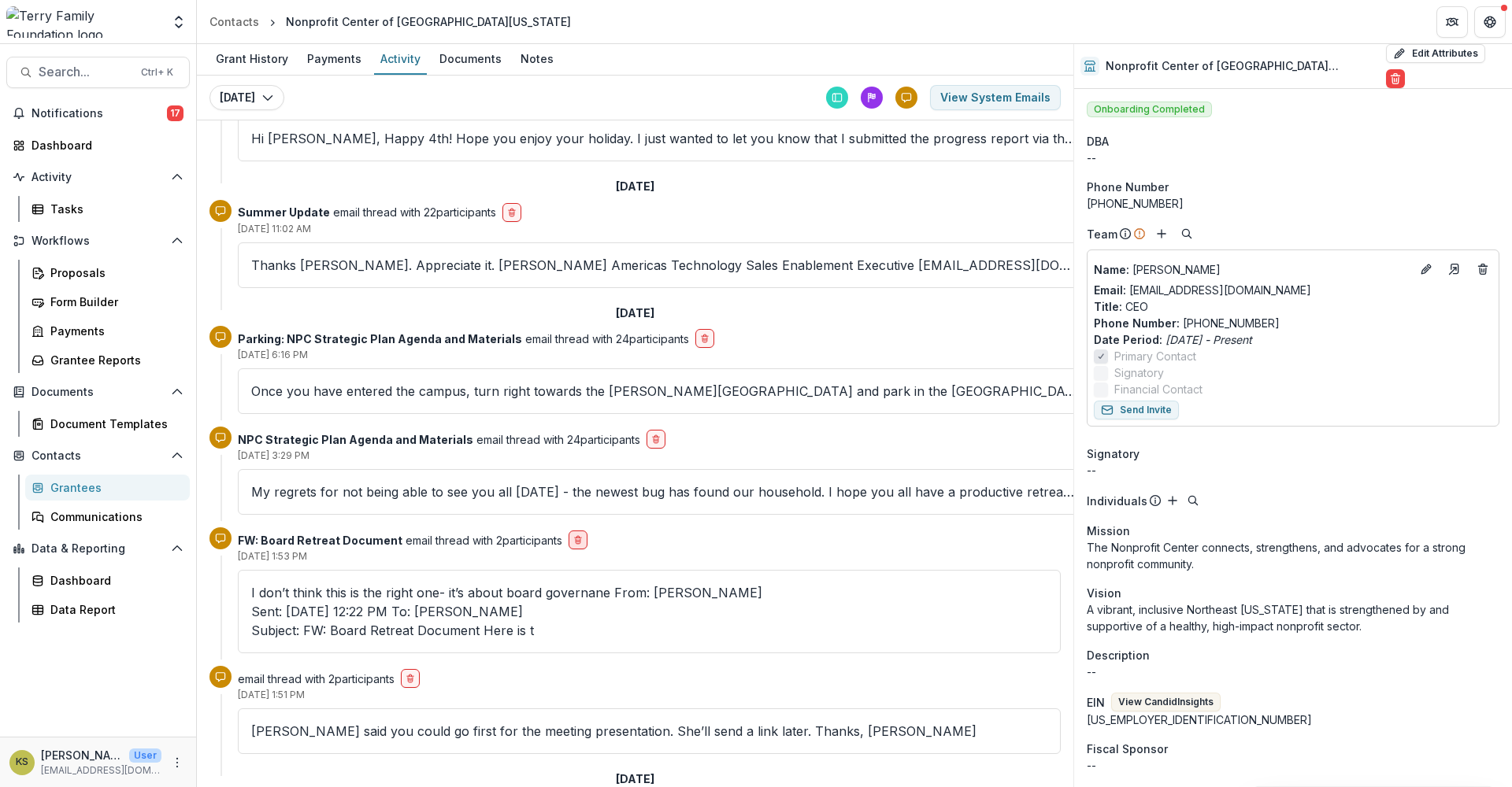
click at [579, 539] on icon "delete-button" at bounding box center [577, 539] width 9 height 9
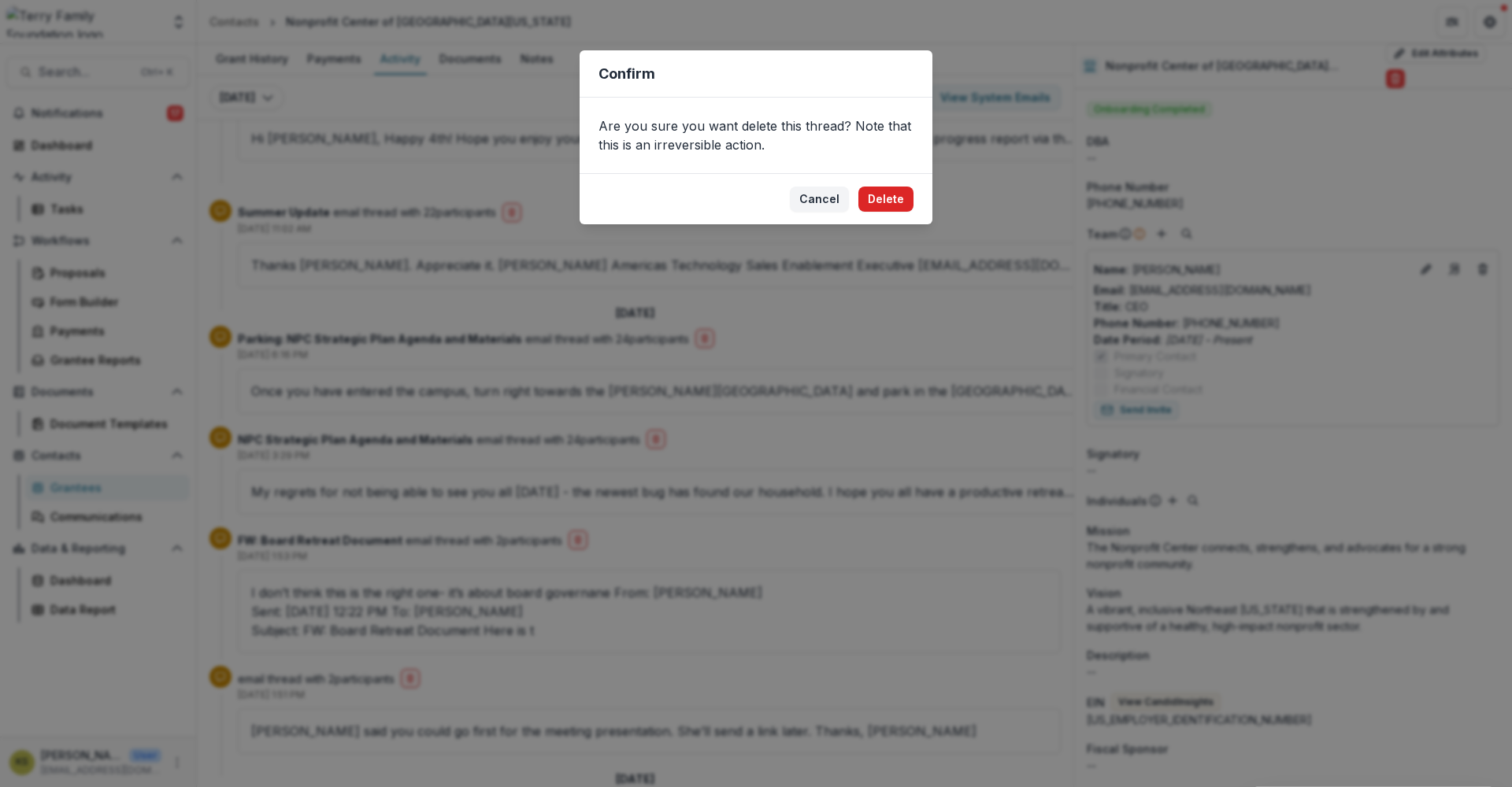
click at [893, 203] on button "Delete" at bounding box center [886, 199] width 55 height 25
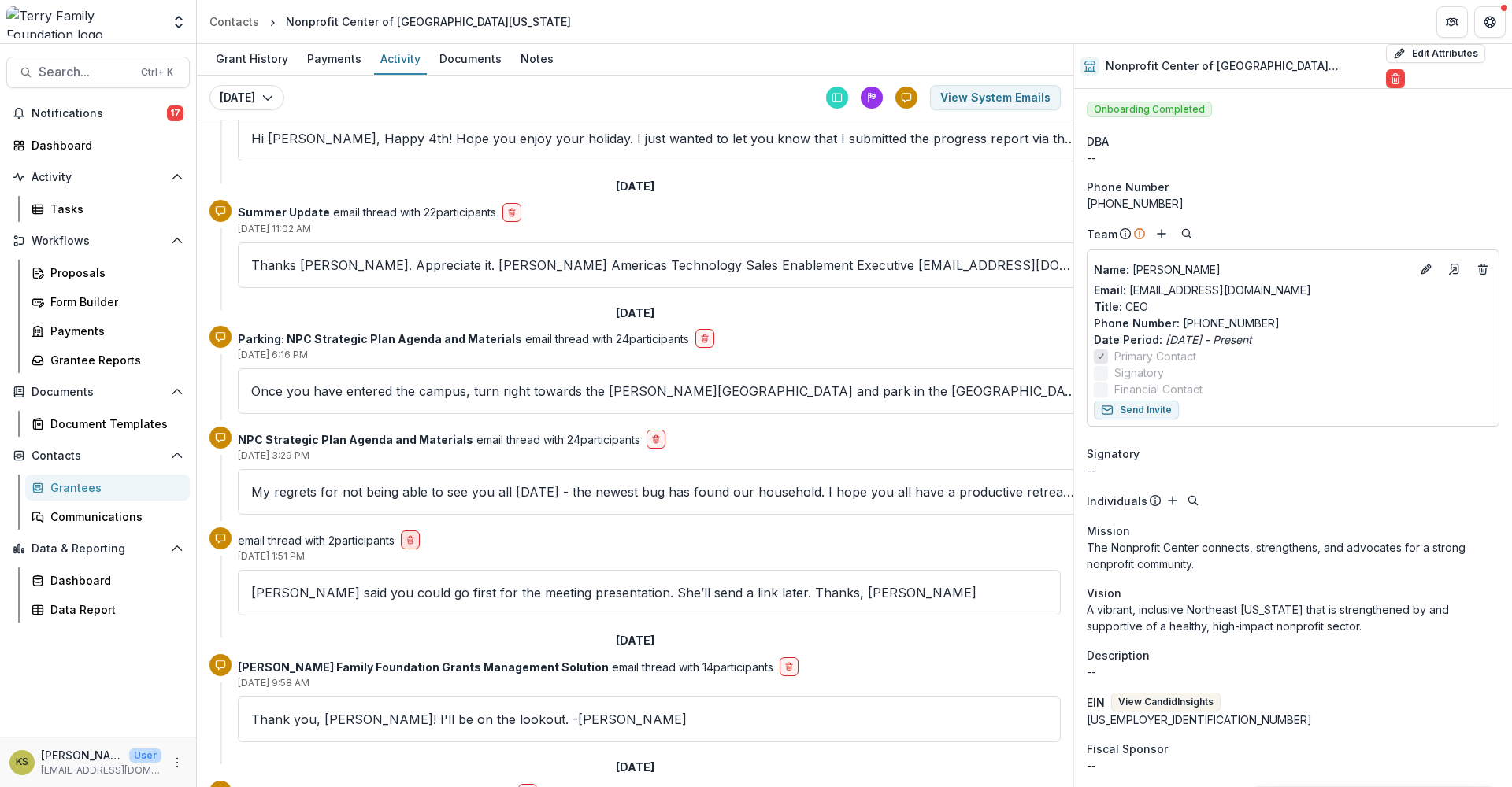
click at [415, 541] on icon "delete-button" at bounding box center [410, 539] width 9 height 9
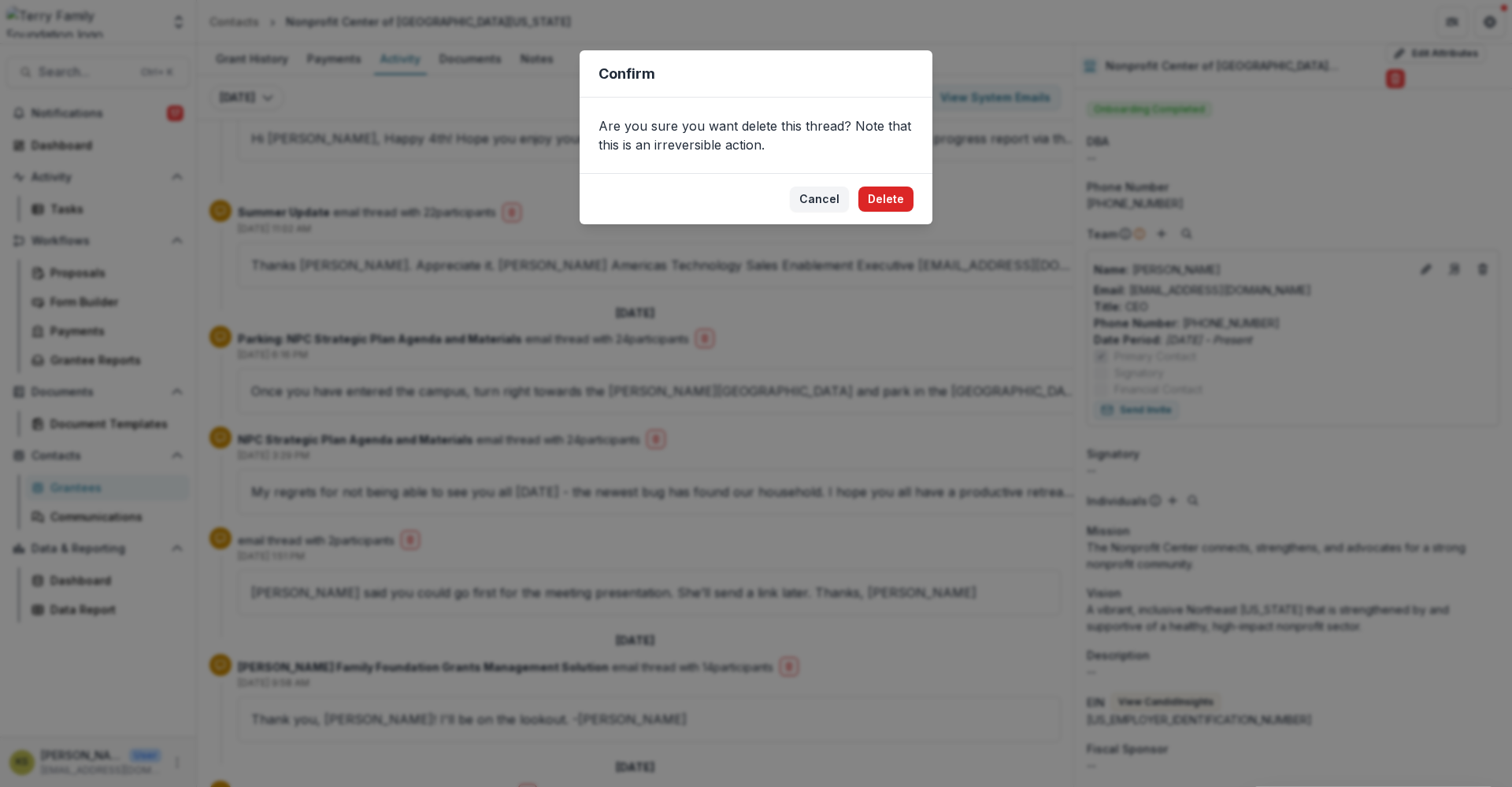
click at [898, 202] on button "Delete" at bounding box center [886, 199] width 55 height 25
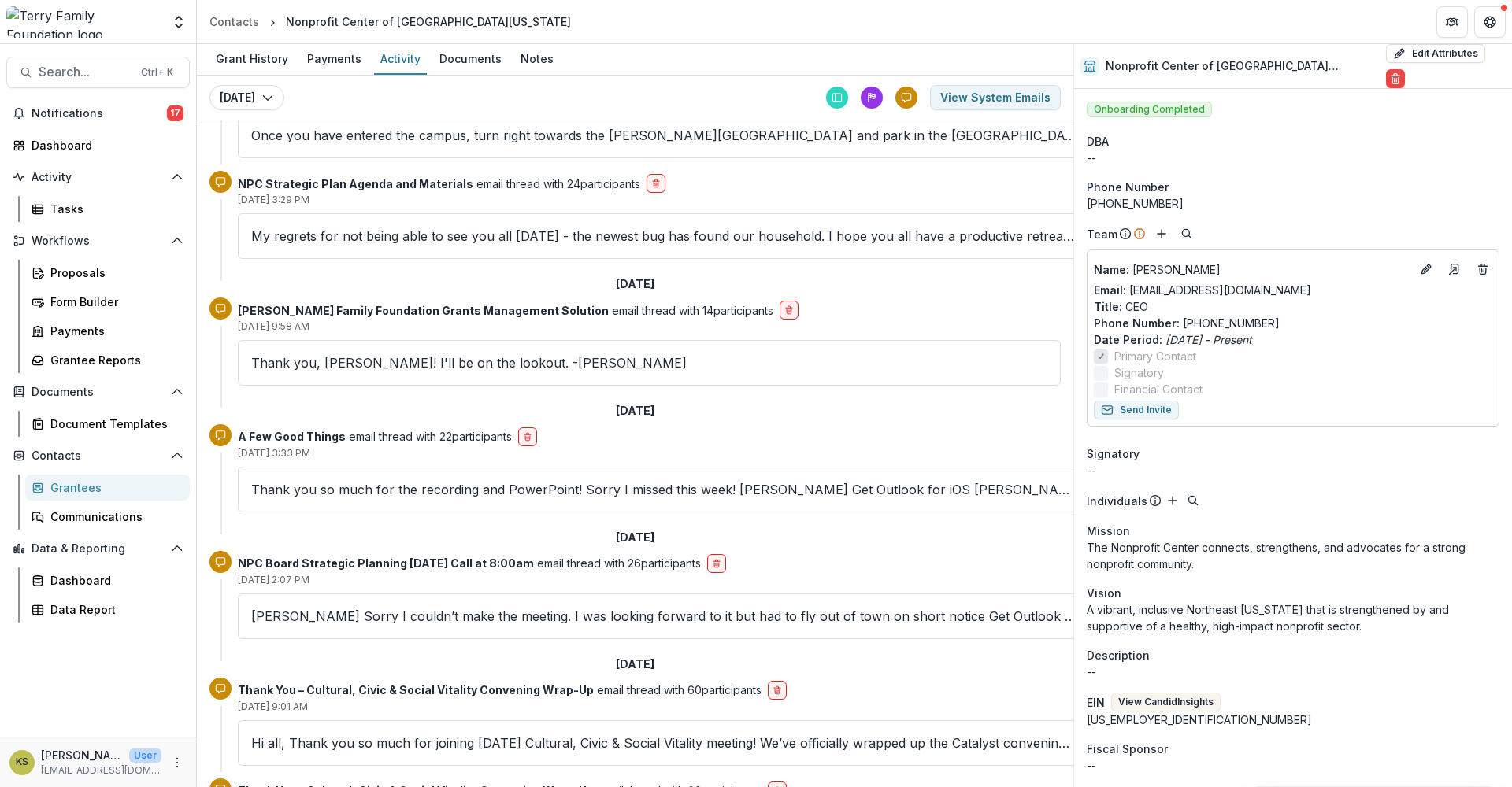
scroll to position [1049, 0]
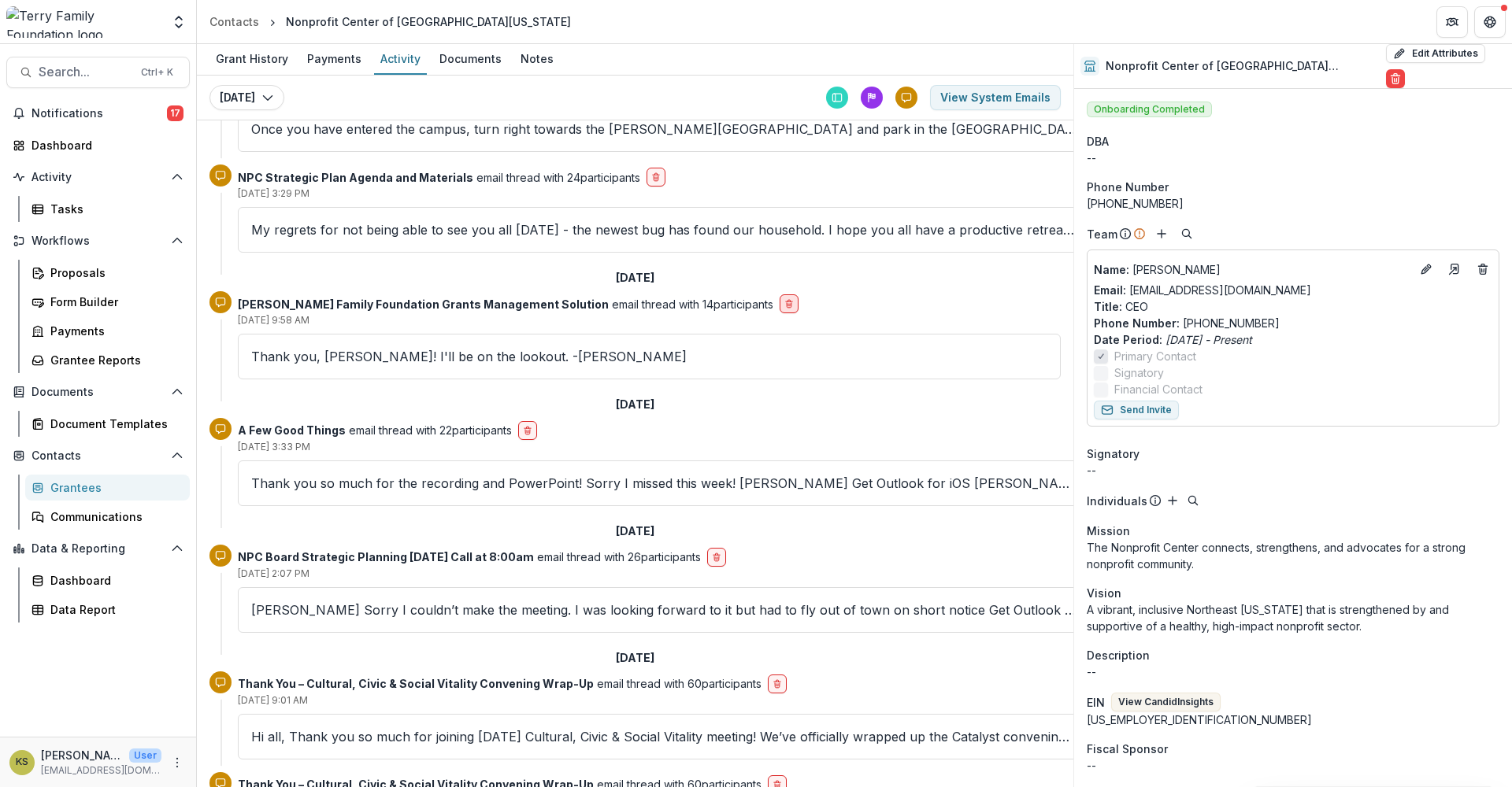
click at [780, 299] on button "delete-button" at bounding box center [789, 304] width 19 height 19
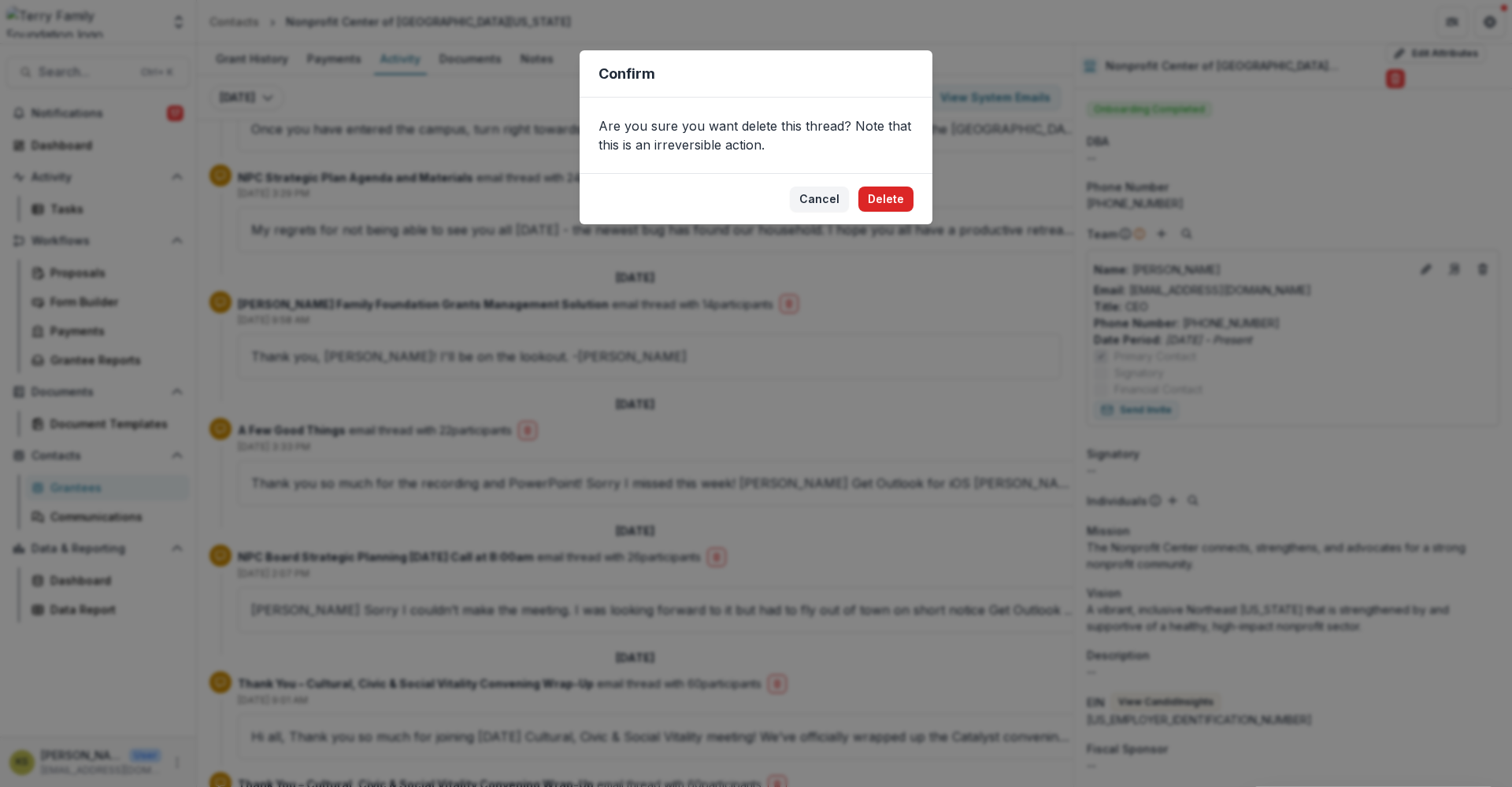
click at [894, 202] on button "Delete" at bounding box center [886, 199] width 55 height 25
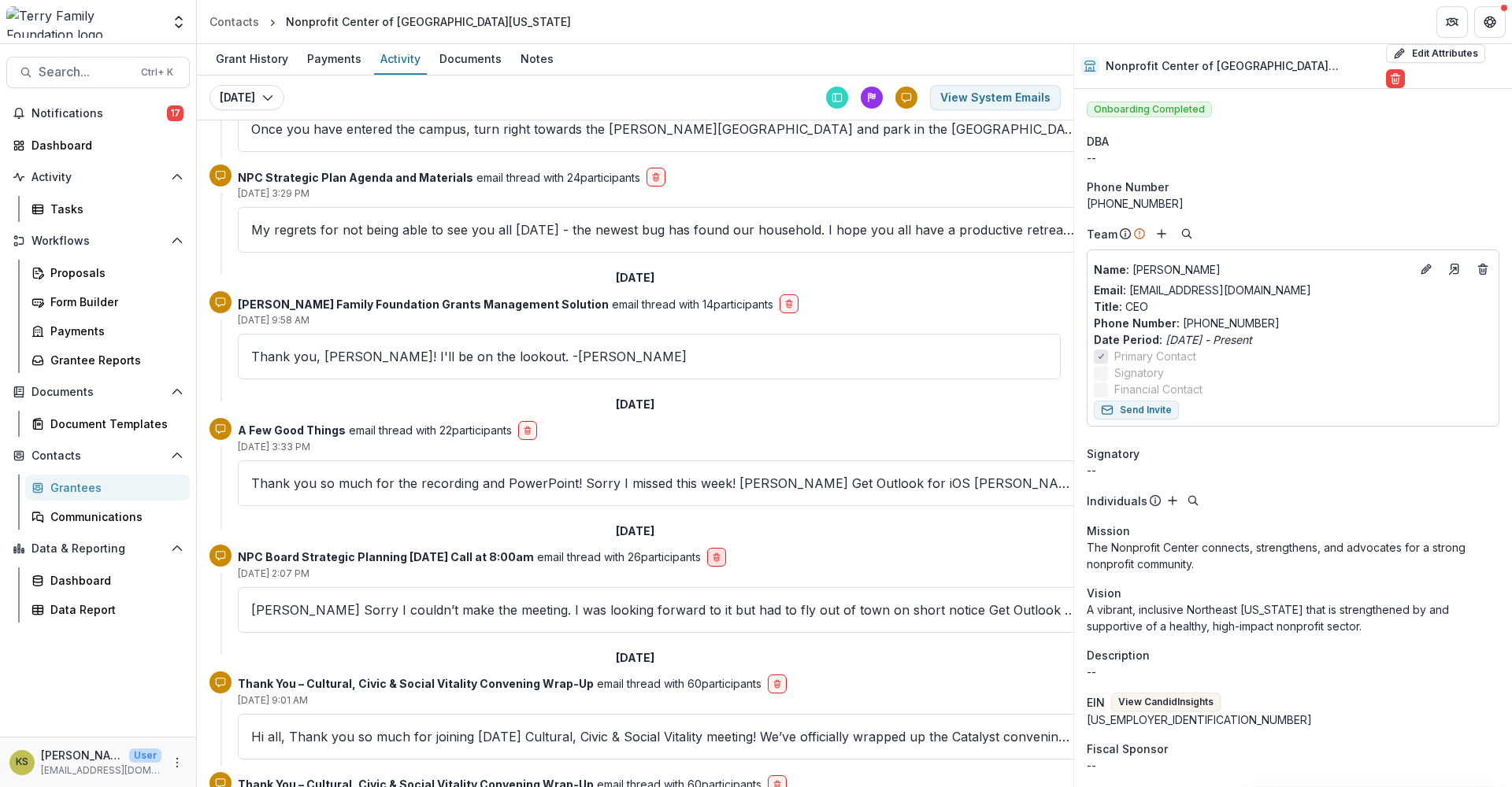
click at [715, 558] on line "delete-button" at bounding box center [715, 558] width 0 height 3
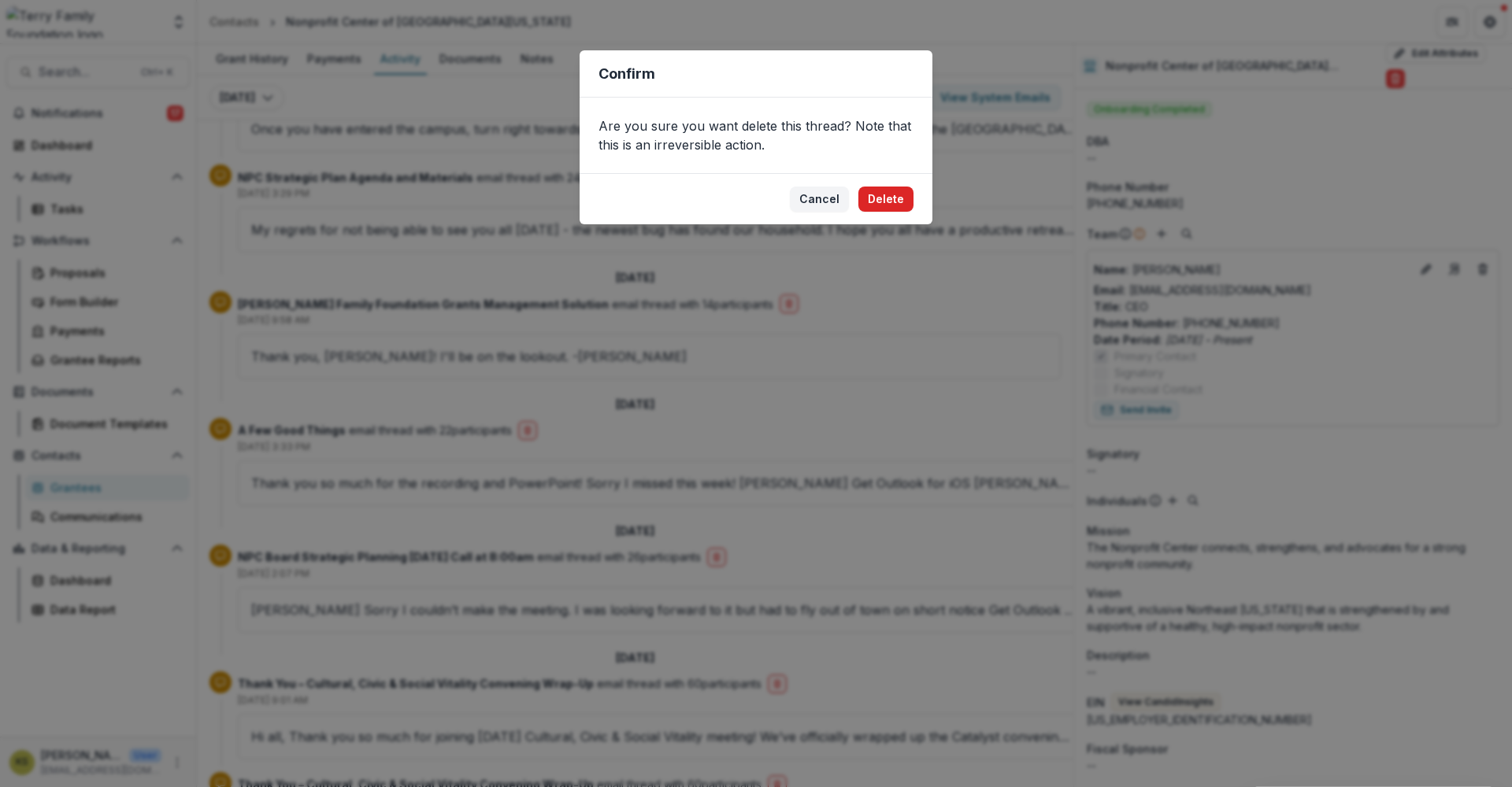
click at [902, 196] on button "Delete" at bounding box center [886, 199] width 55 height 25
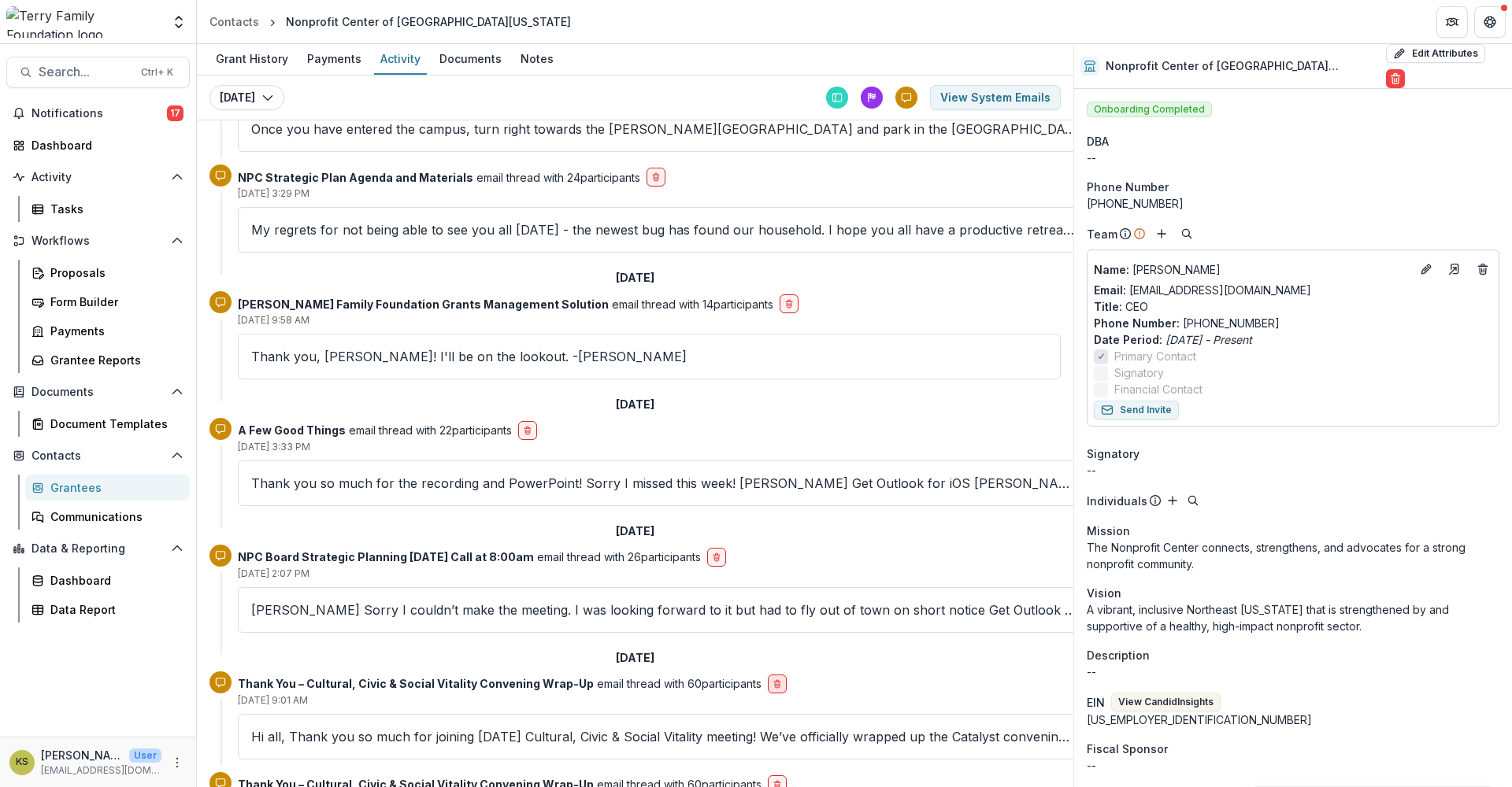
click at [773, 682] on icon "delete-button" at bounding box center [777, 683] width 9 height 9
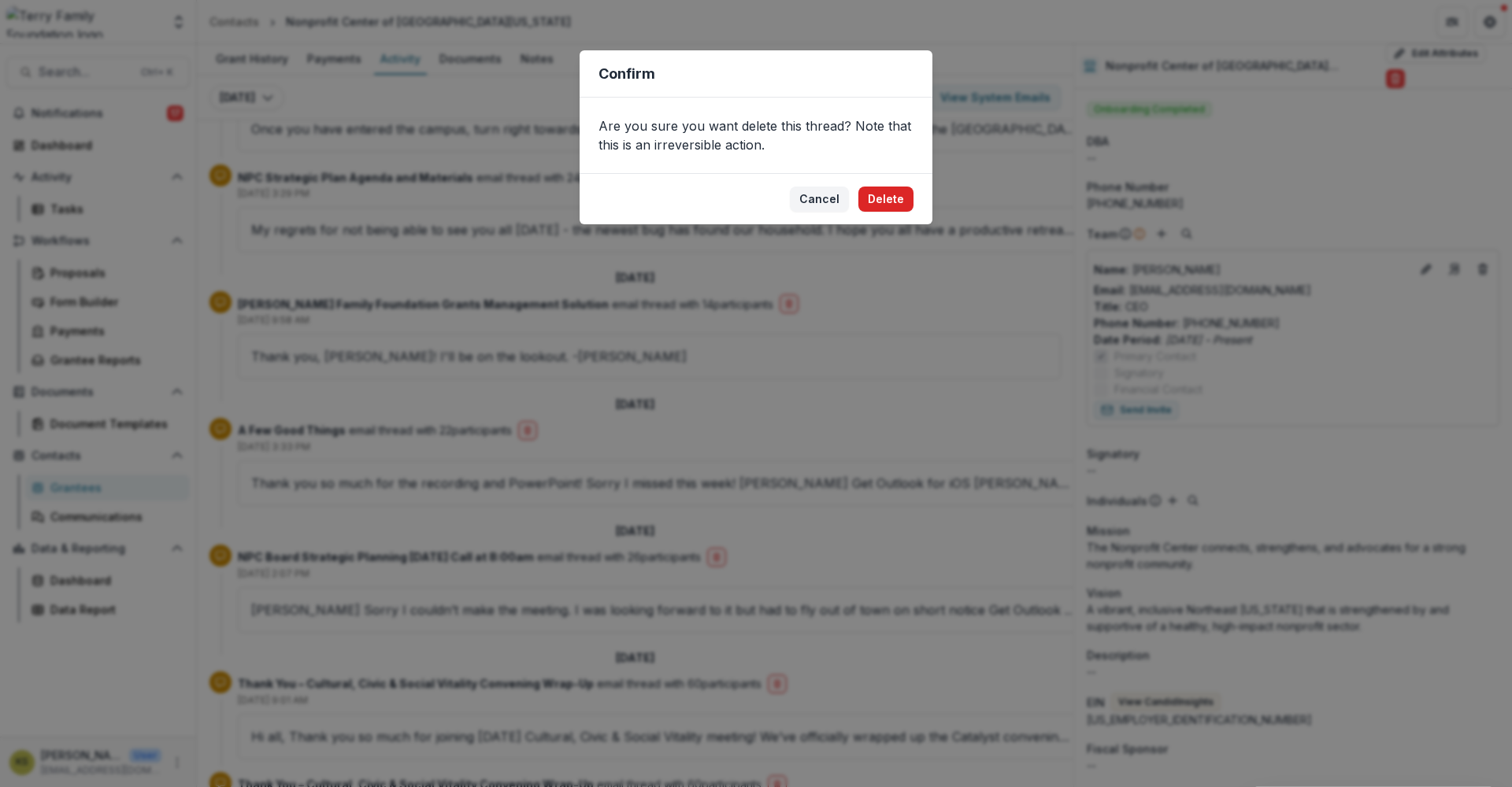
click at [905, 197] on button "Delete" at bounding box center [886, 199] width 55 height 25
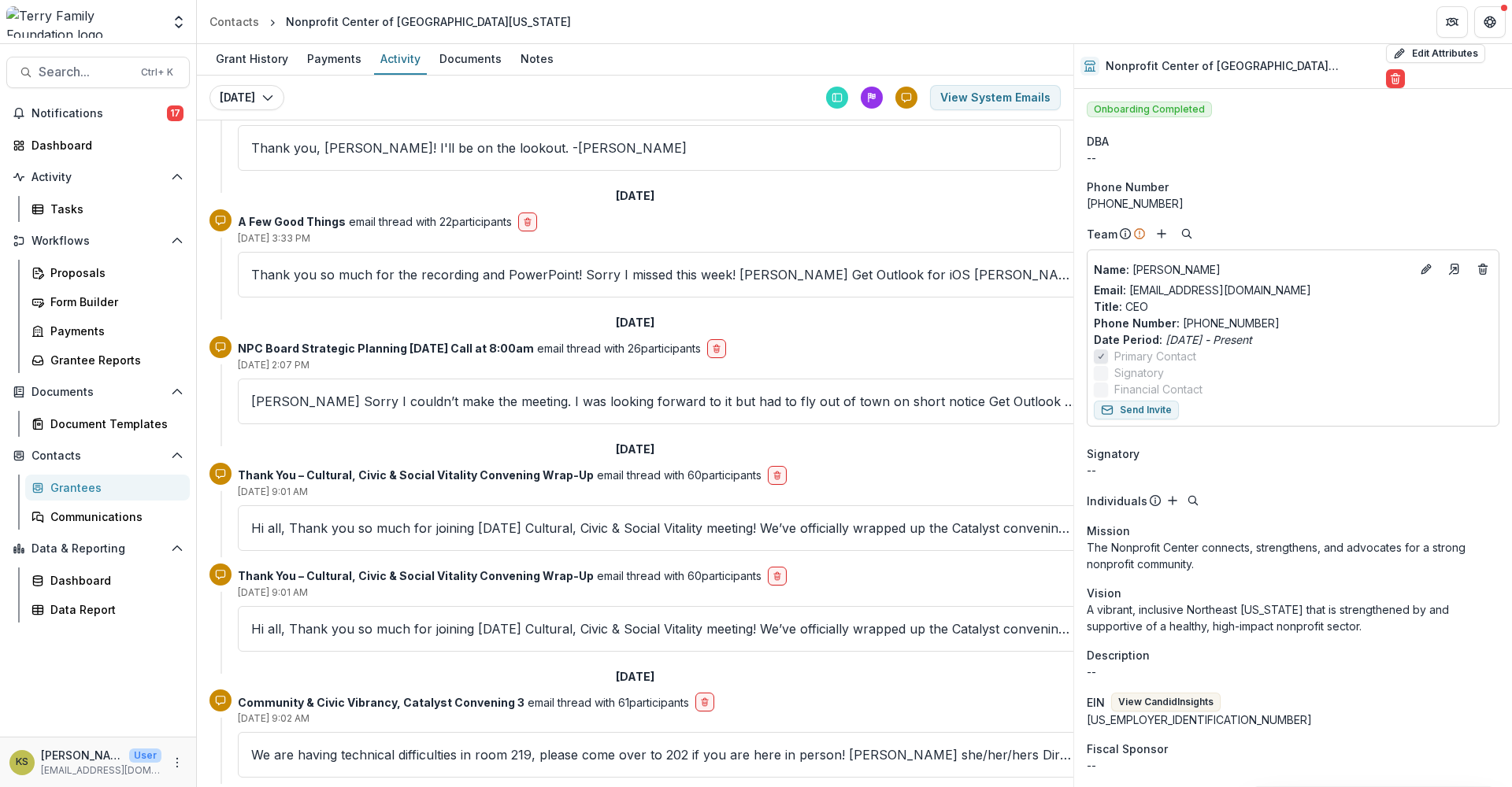
scroll to position [1574, 0]
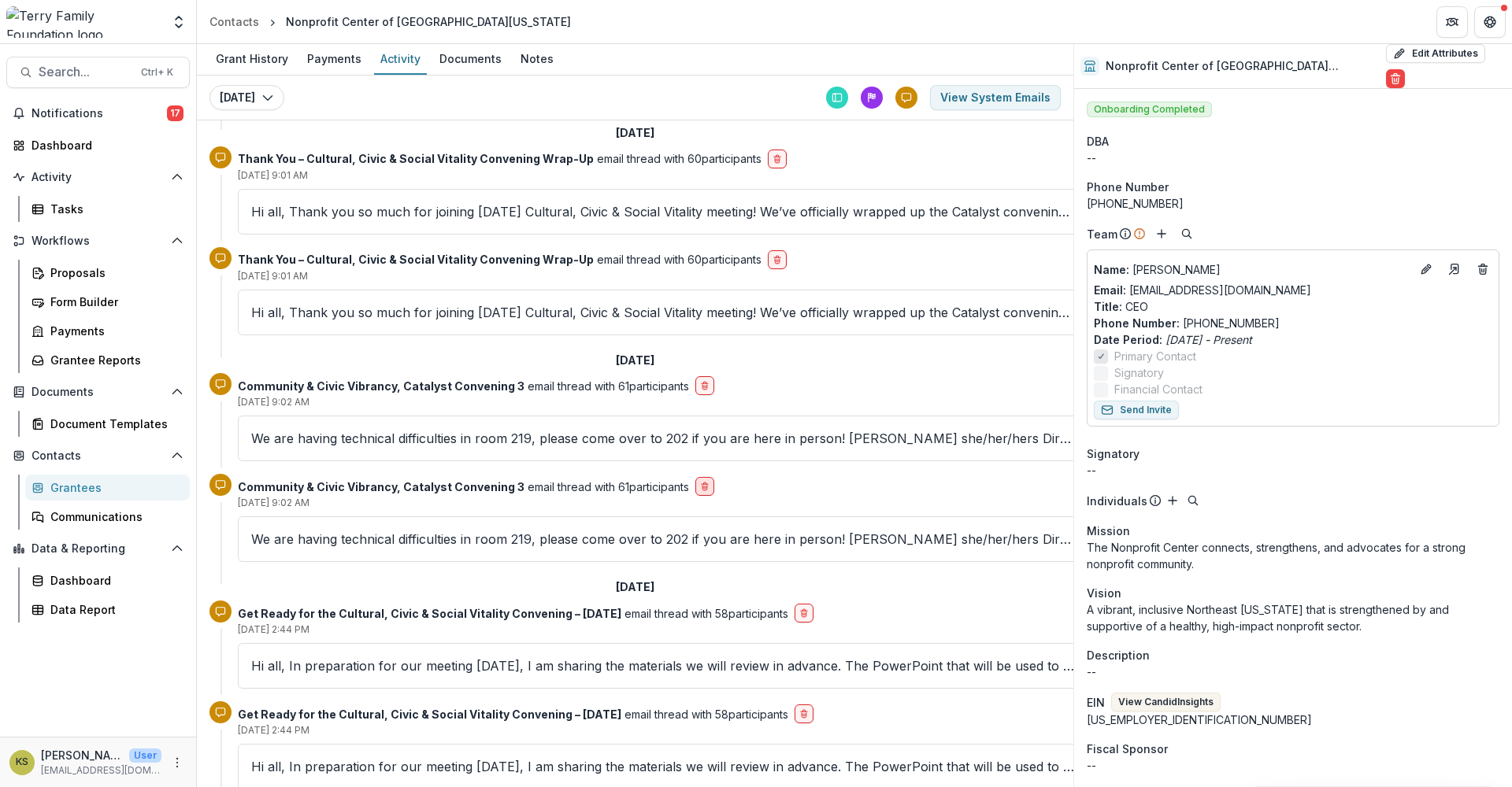
click at [700, 486] on icon "delete-button" at bounding box center [705, 486] width 9 height 9
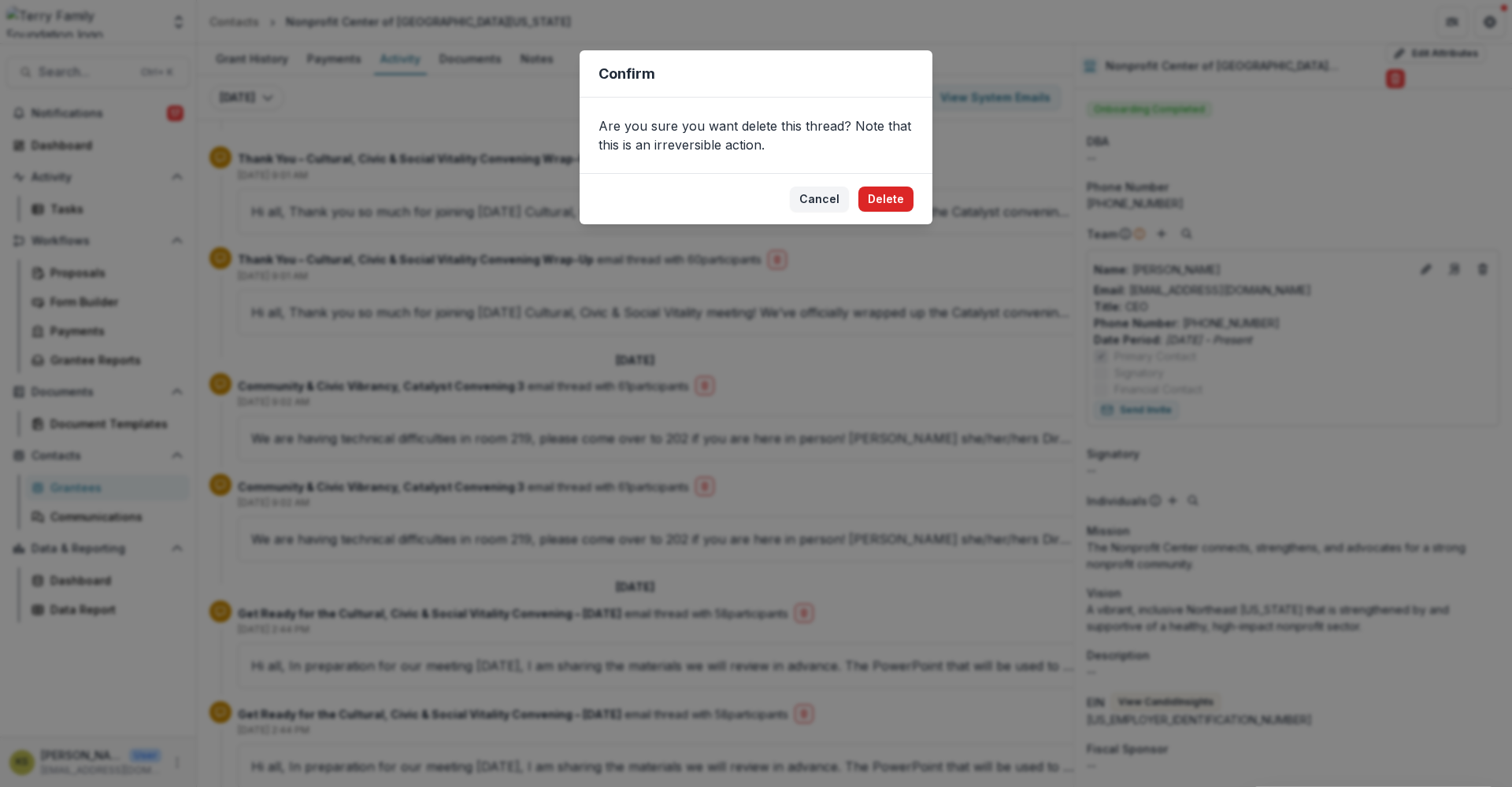
click at [886, 202] on button "Delete" at bounding box center [886, 199] width 55 height 25
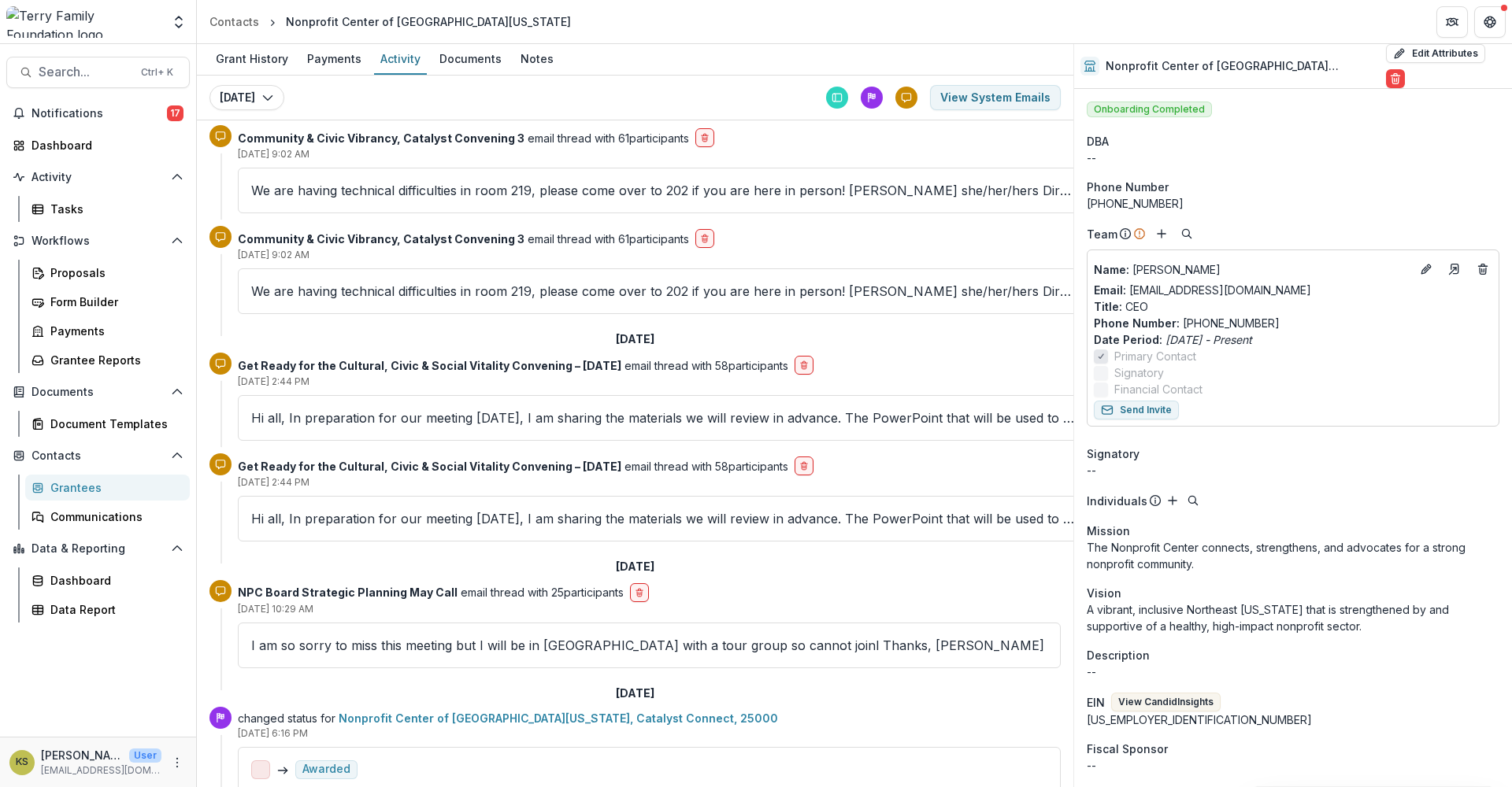
scroll to position [1862, 0]
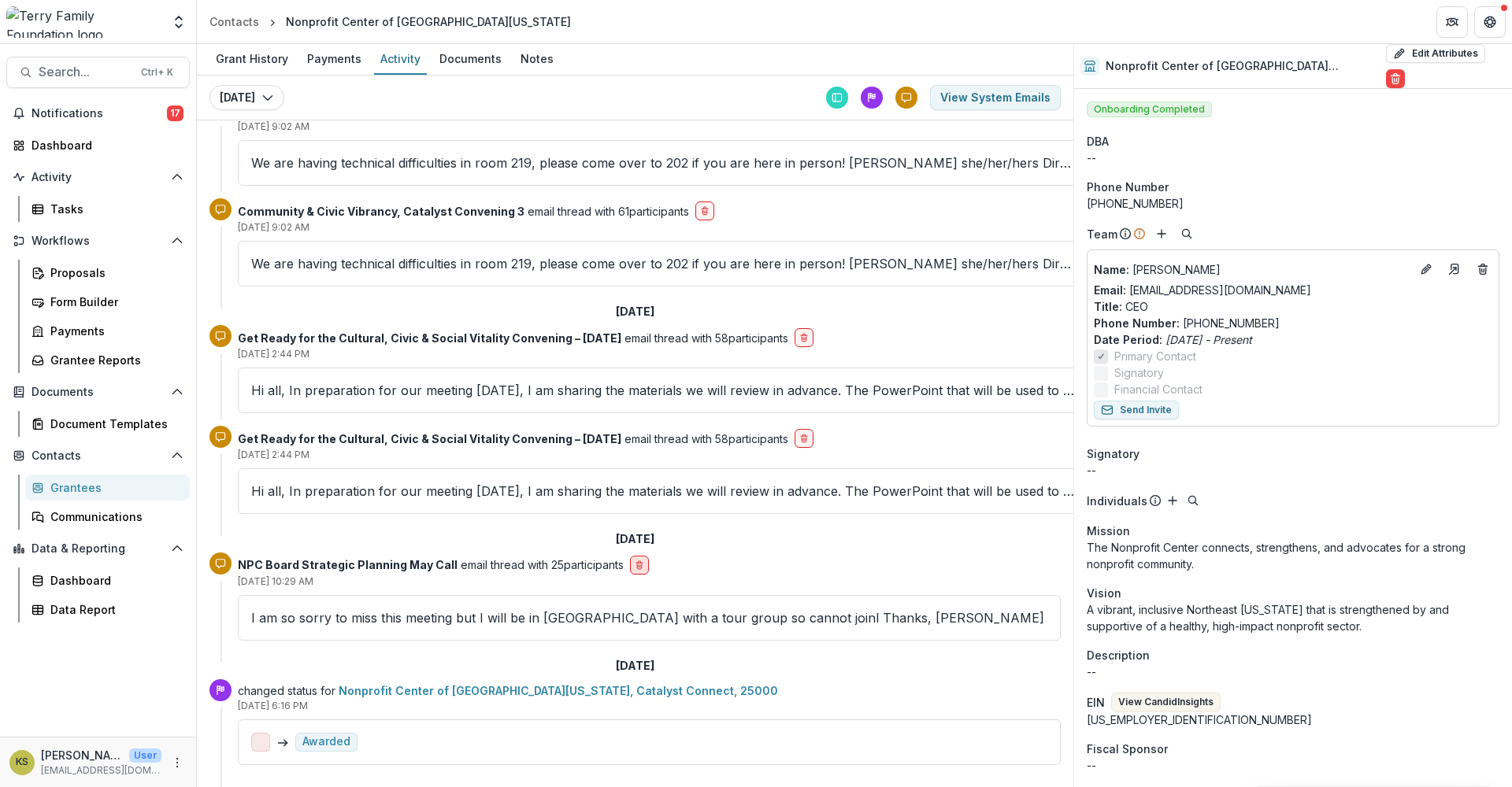
click at [637, 560] on icon "delete-button" at bounding box center [639, 565] width 9 height 9
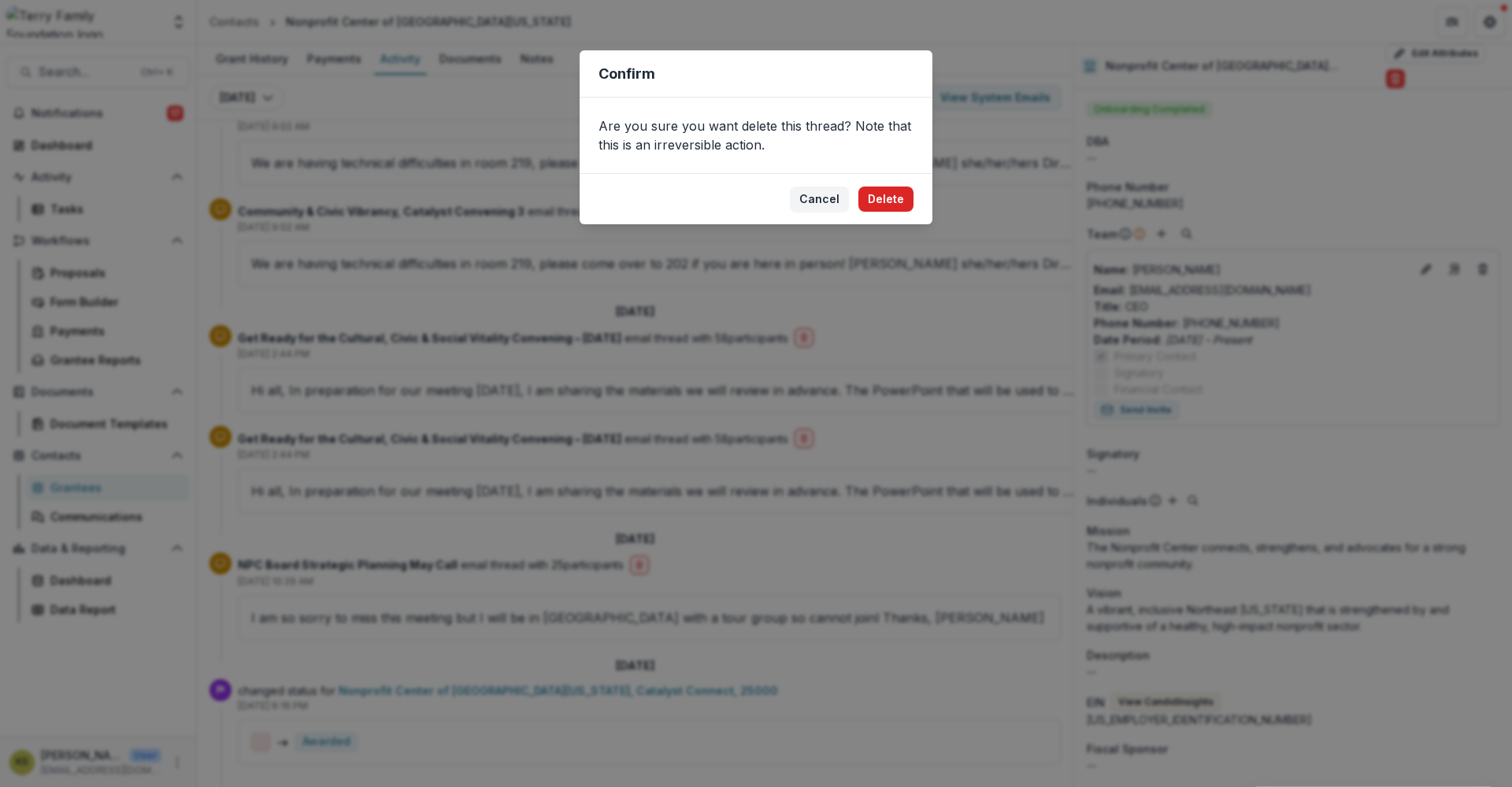
click at [879, 200] on button "Delete" at bounding box center [886, 199] width 55 height 25
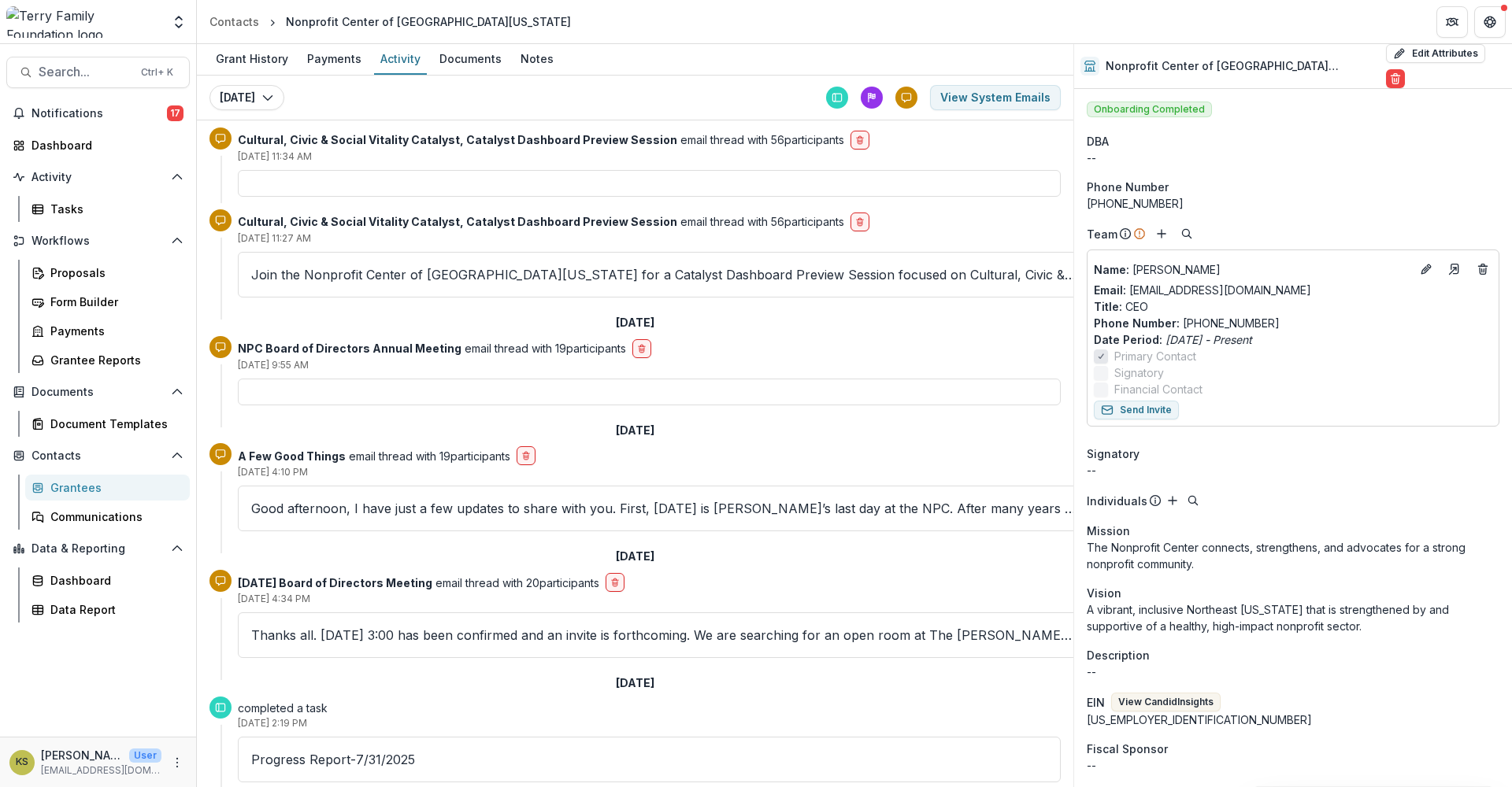
scroll to position [0, 0]
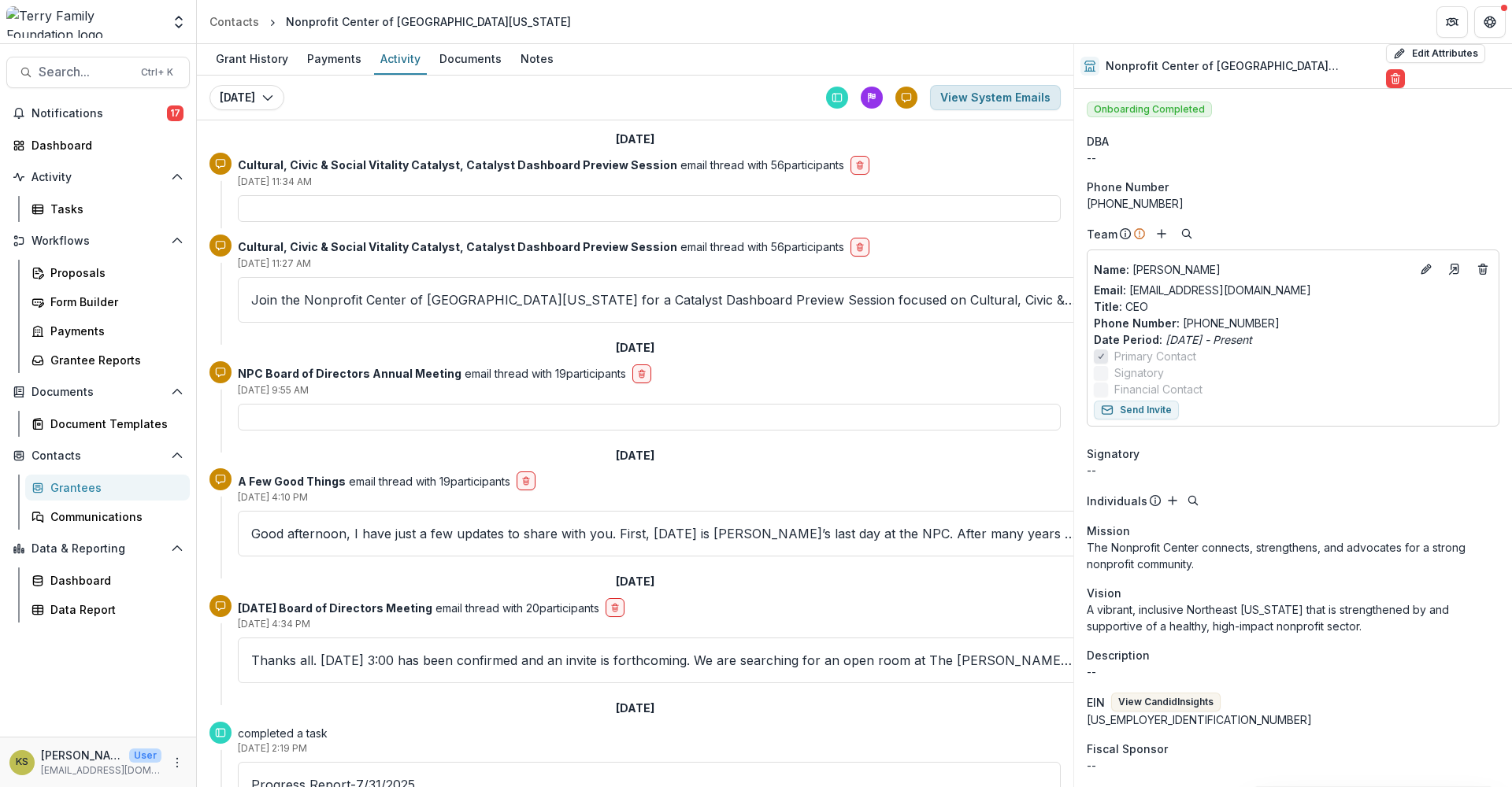
click at [990, 90] on button "View System Emails" at bounding box center [995, 98] width 131 height 25
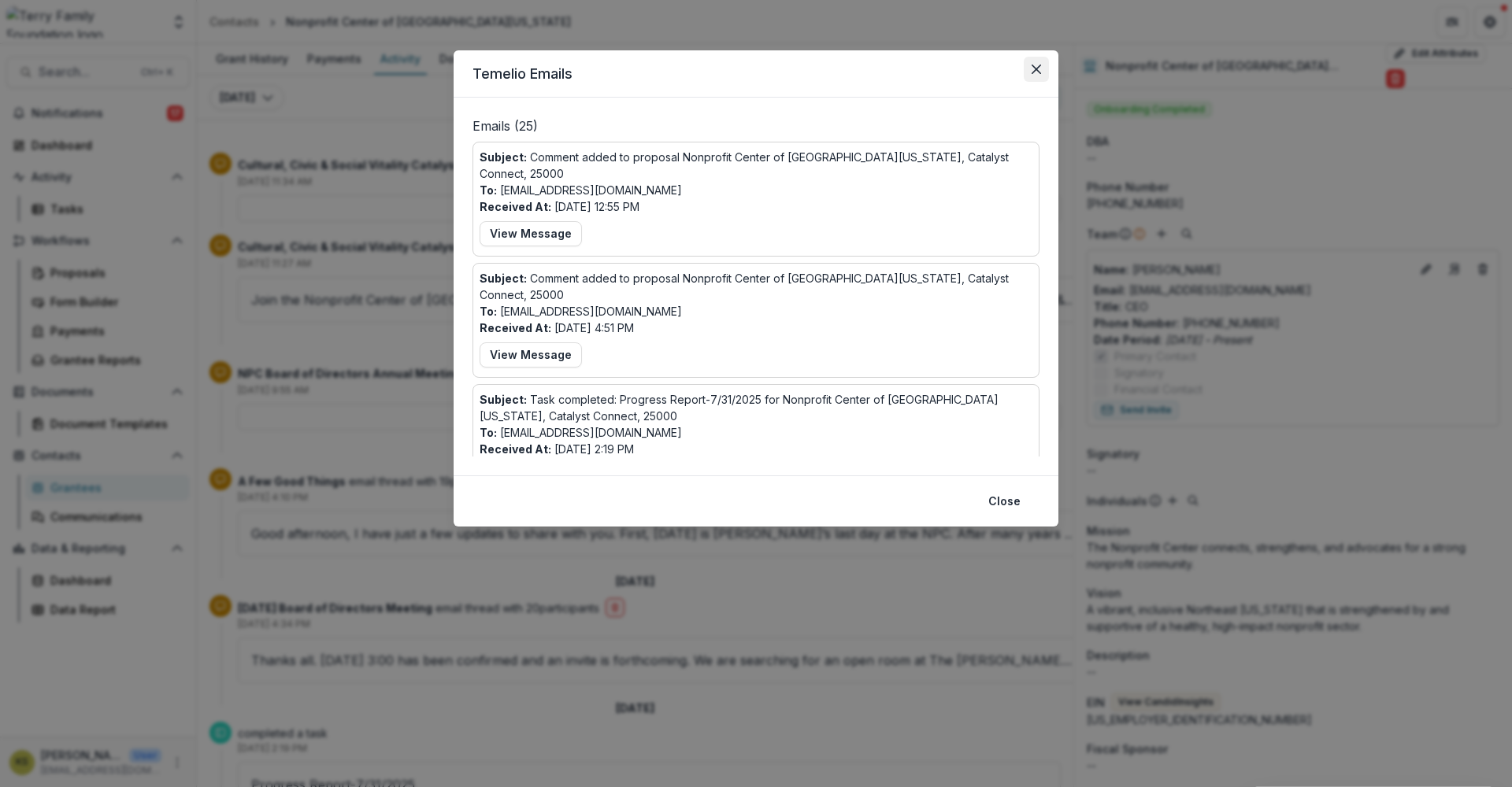
click at [1035, 69] on icon "Close" at bounding box center [1036, 69] width 9 height 9
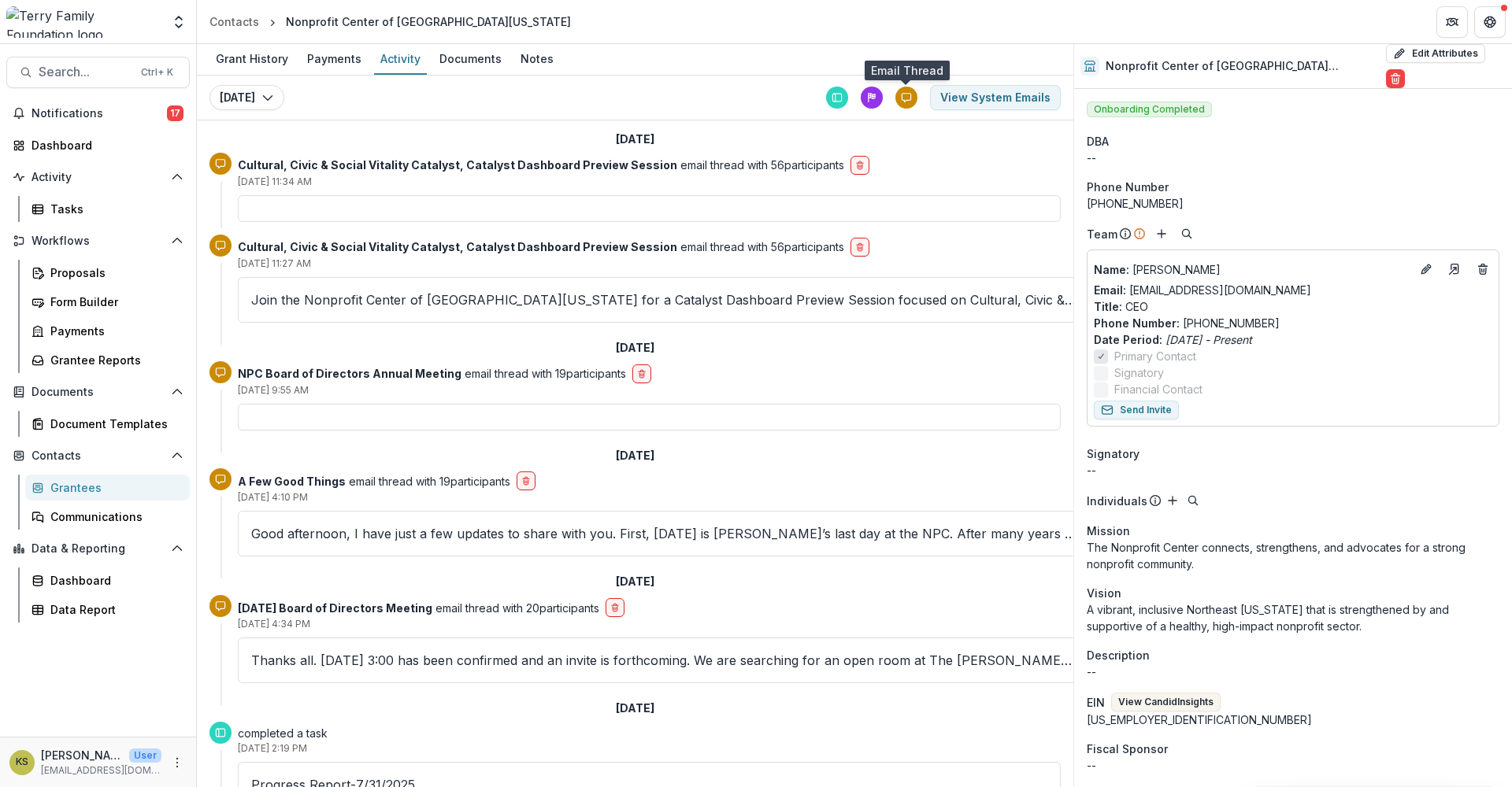
click at [902, 94] on icon at bounding box center [906, 98] width 8 height 8
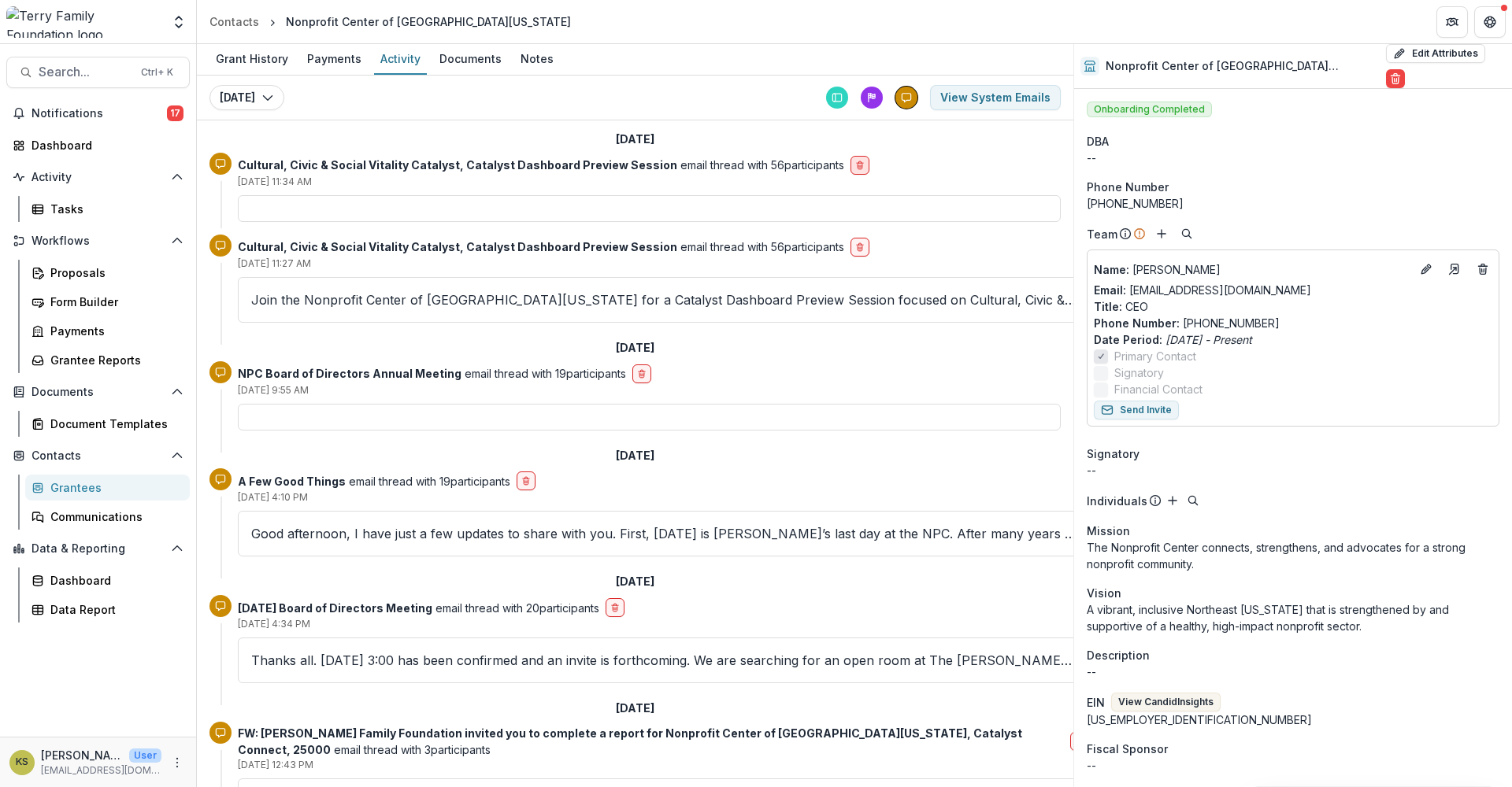
click at [855, 169] on icon "delete-button" at bounding box center [859, 165] width 9 height 9
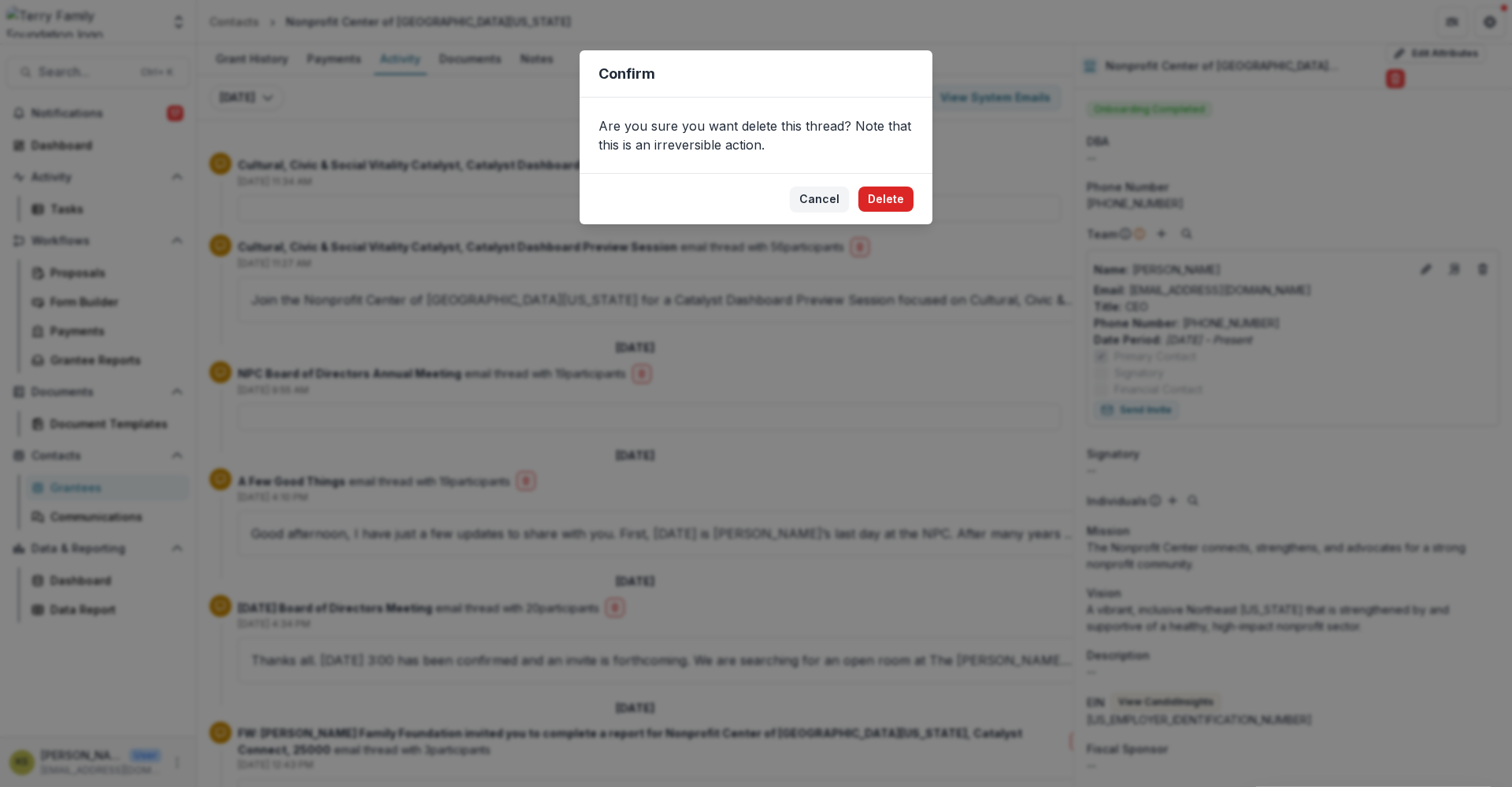
click at [882, 198] on button "Delete" at bounding box center [886, 199] width 55 height 25
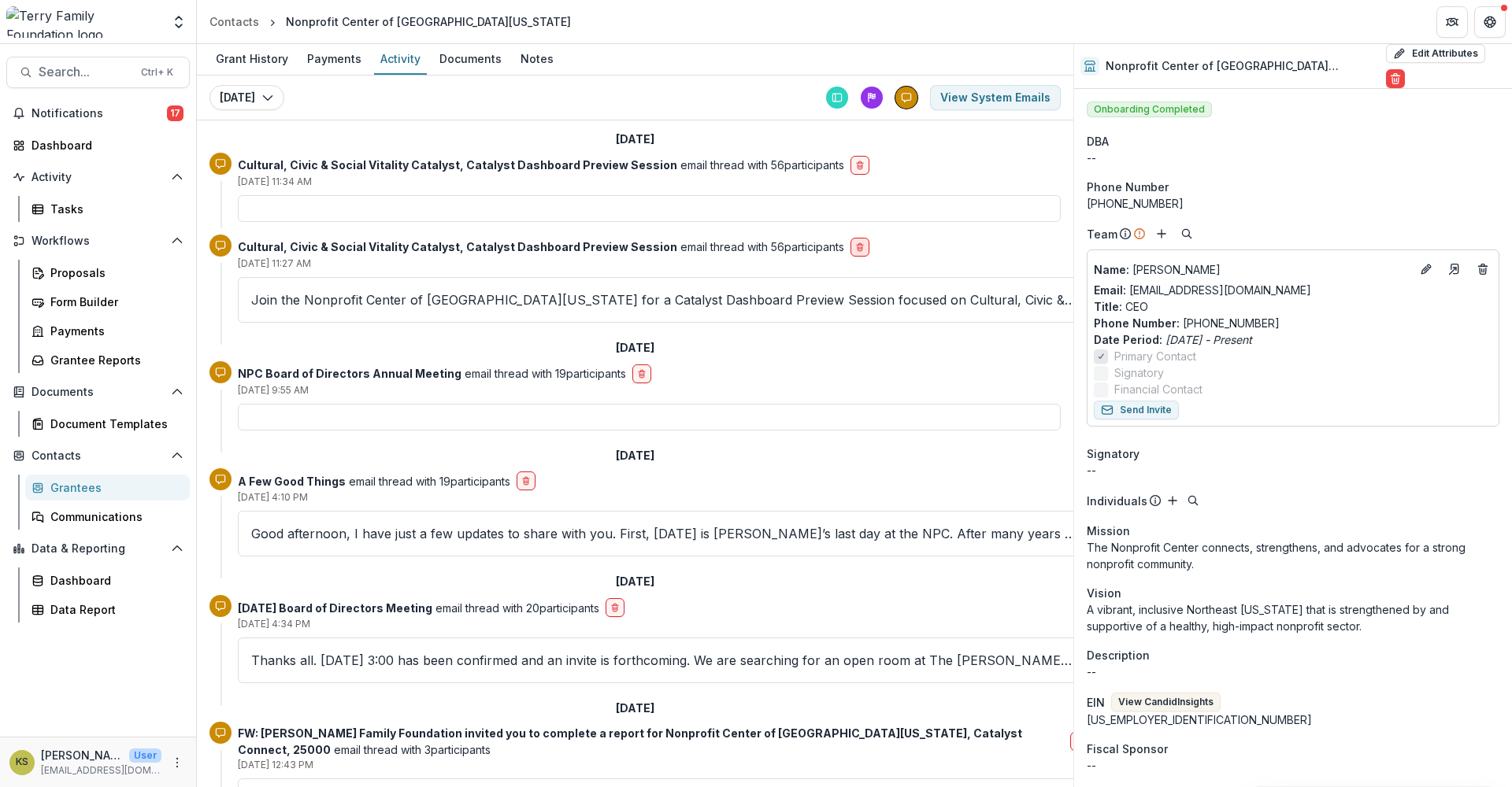
click at [855, 246] on icon "delete-button" at bounding box center [859, 247] width 9 height 9
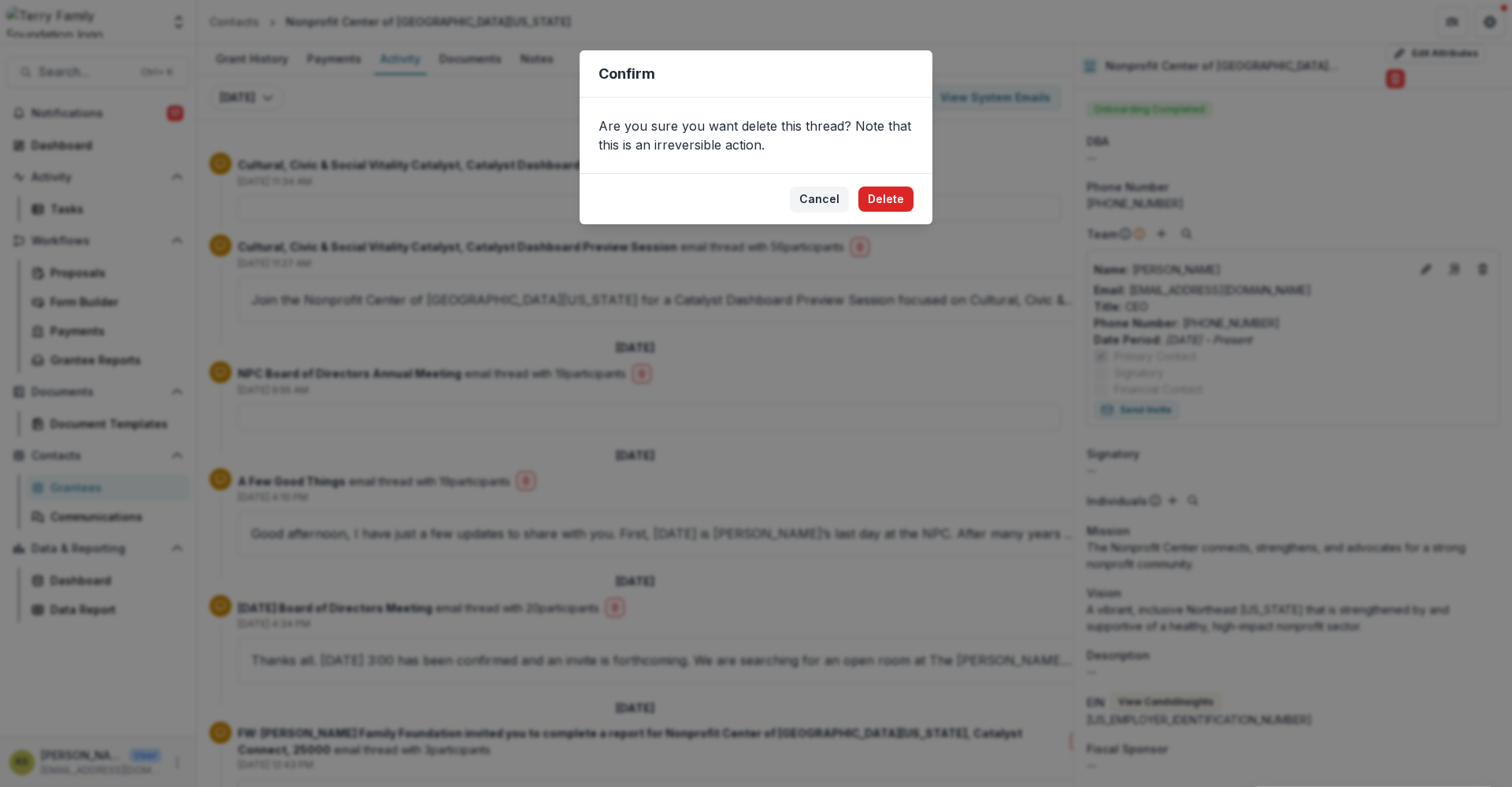
click at [889, 195] on button "Delete" at bounding box center [886, 199] width 55 height 25
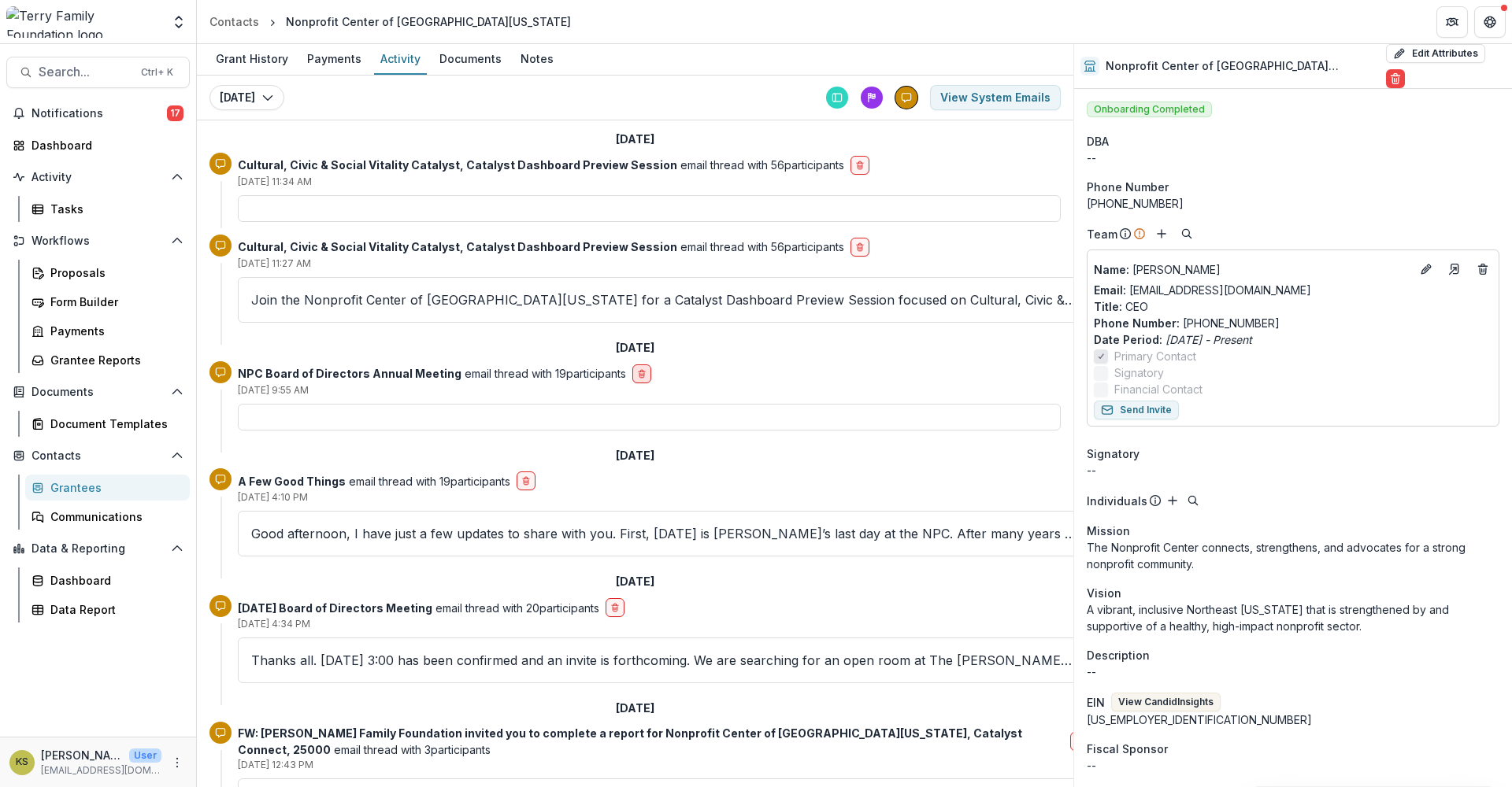
click at [637, 376] on icon "delete-button" at bounding box center [641, 373] width 9 height 9
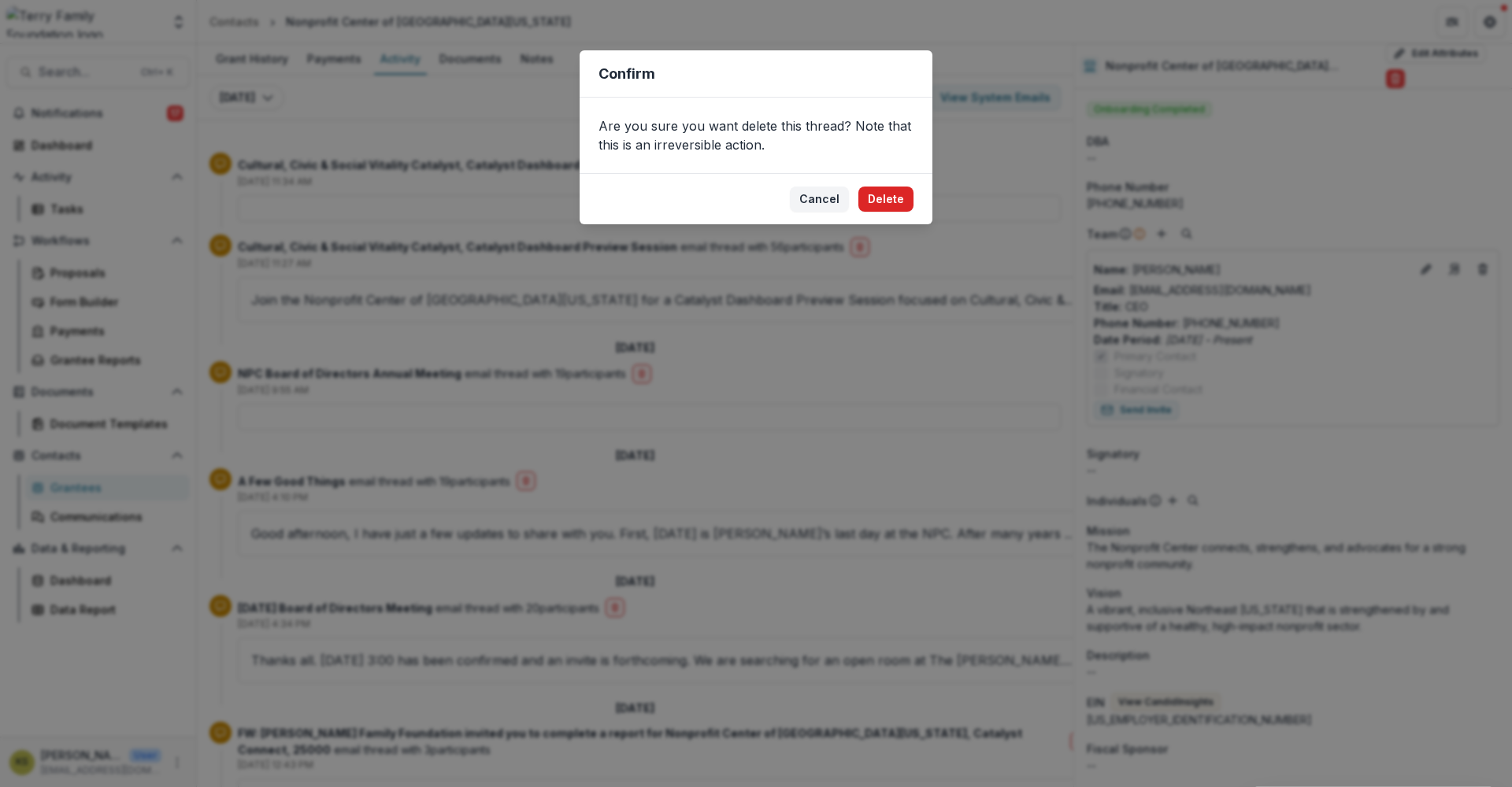
click at [890, 199] on button "Delete" at bounding box center [886, 199] width 55 height 25
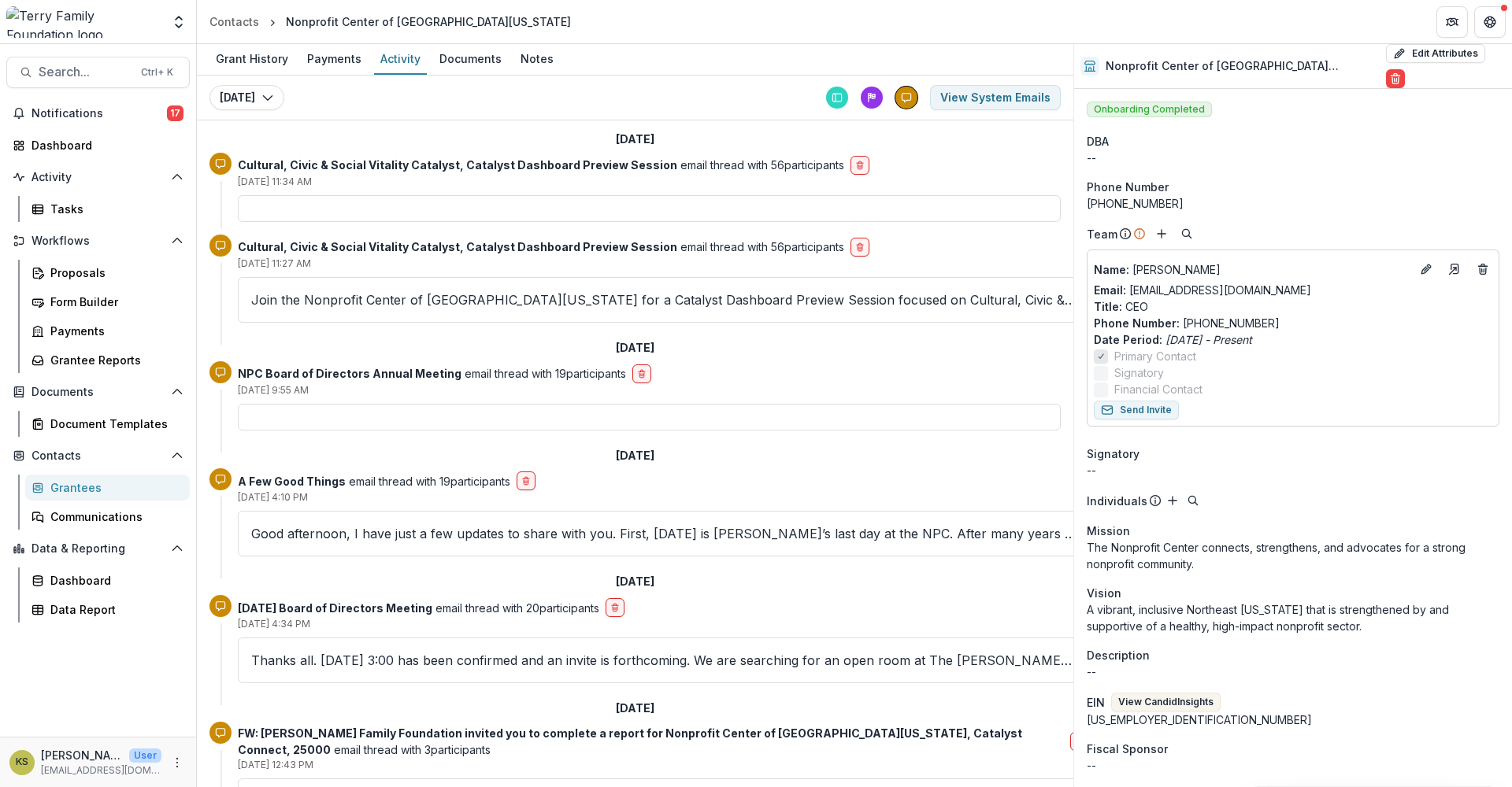
click at [73, 488] on div "Grantees" at bounding box center [114, 488] width 127 height 17
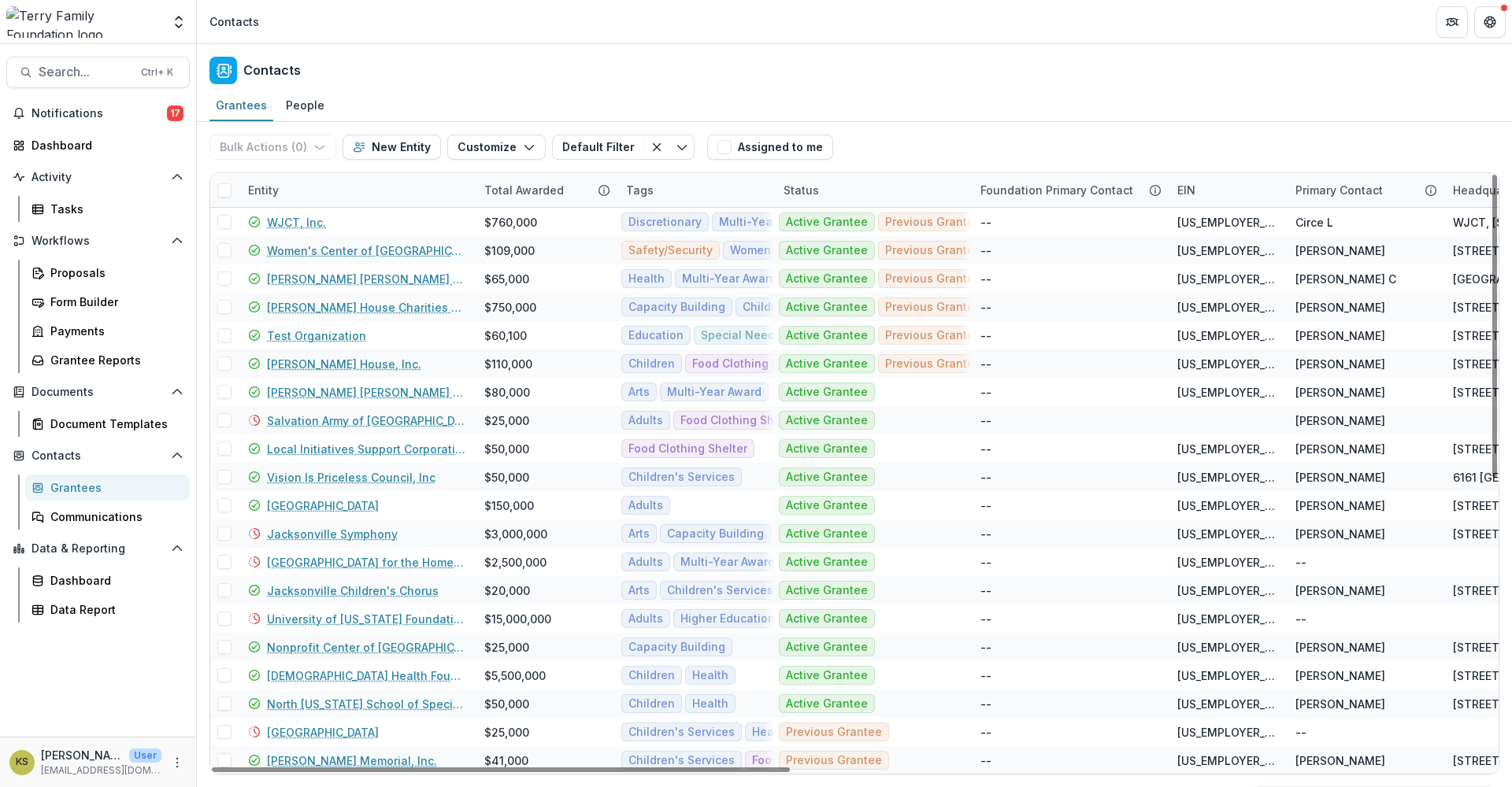
click at [269, 192] on div "Entity" at bounding box center [263, 190] width 49 height 17
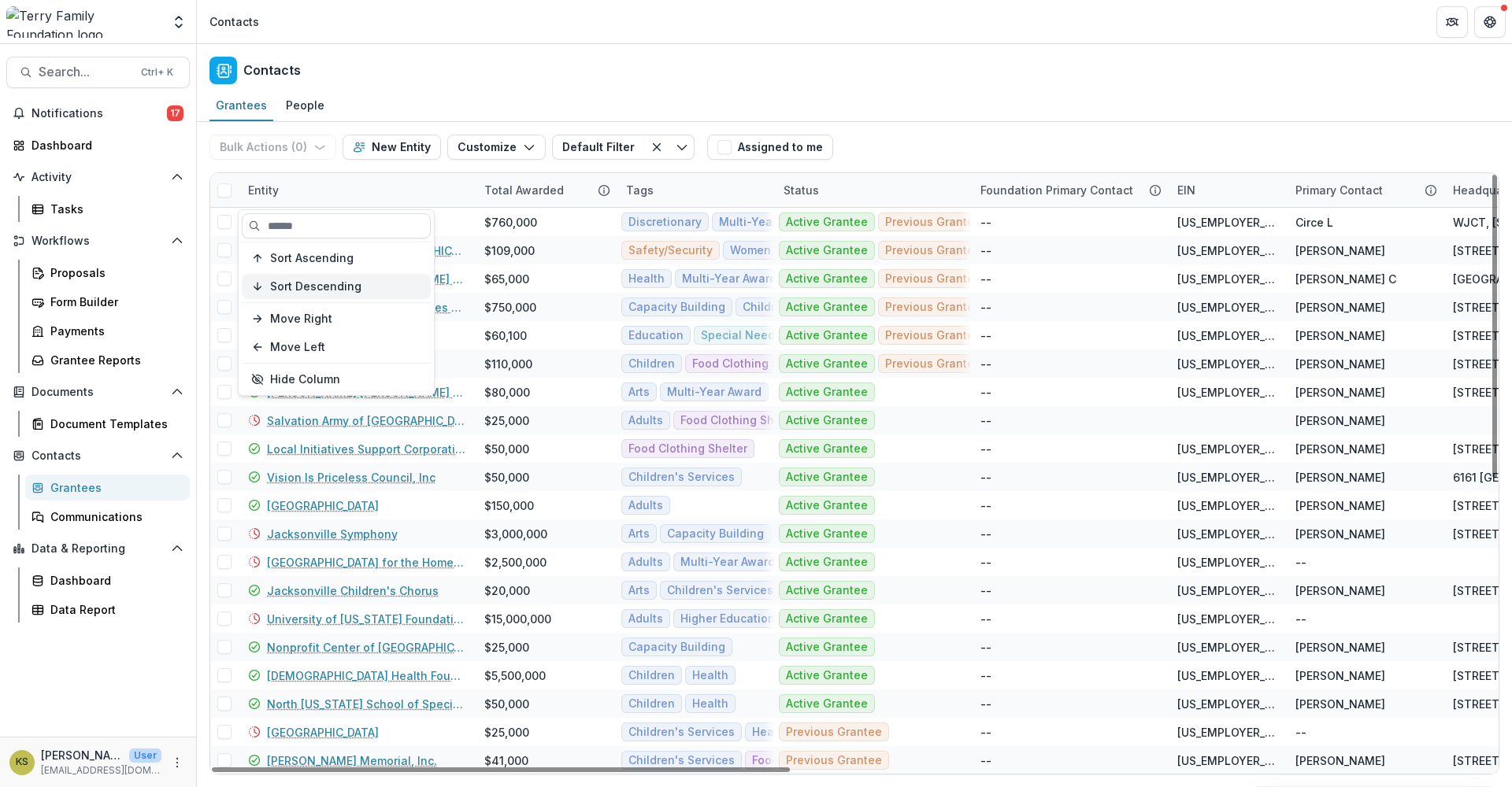
click at [268, 288] on button "Sort Descending" at bounding box center [336, 286] width 189 height 25
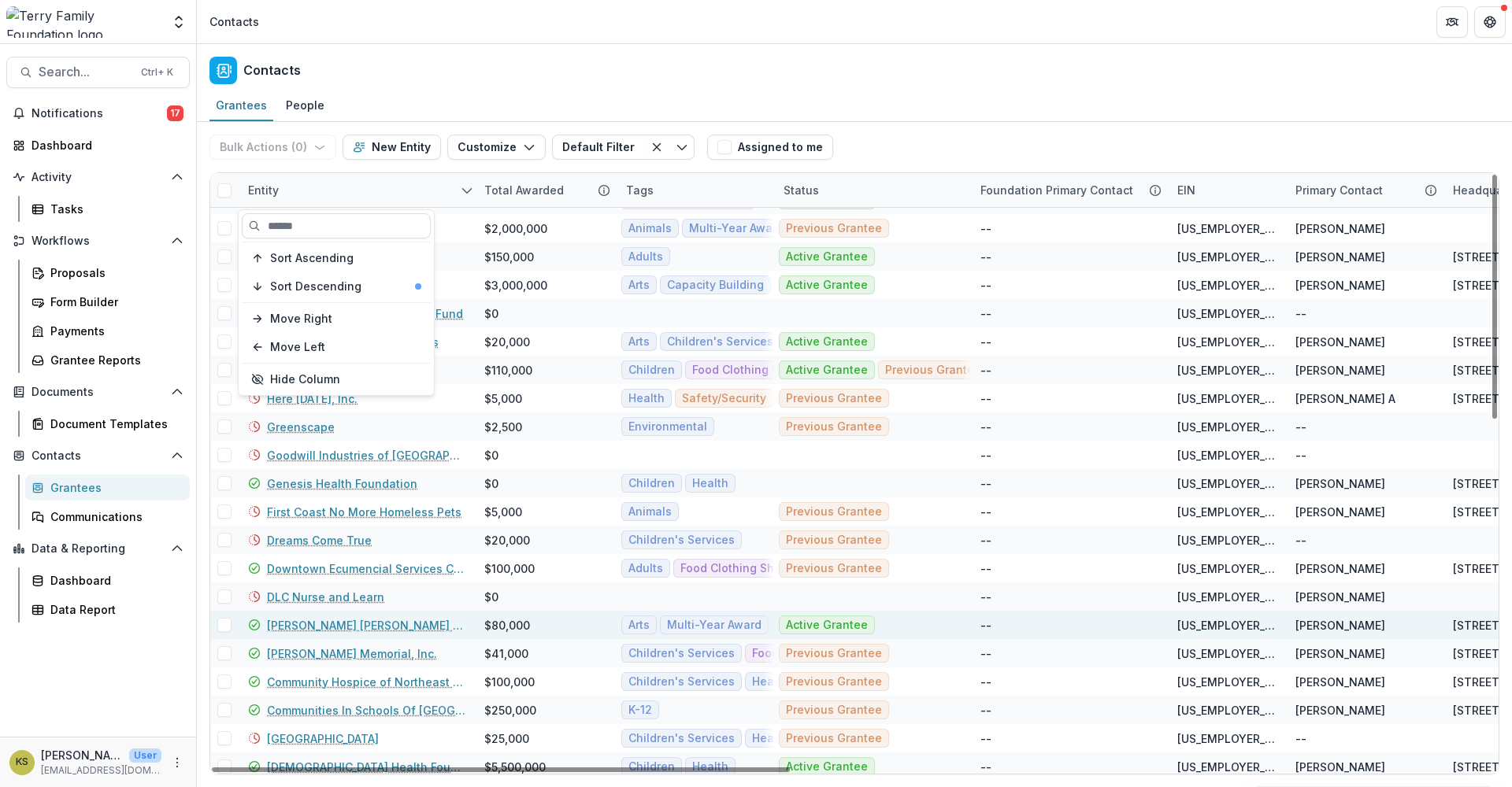
scroll to position [851, 0]
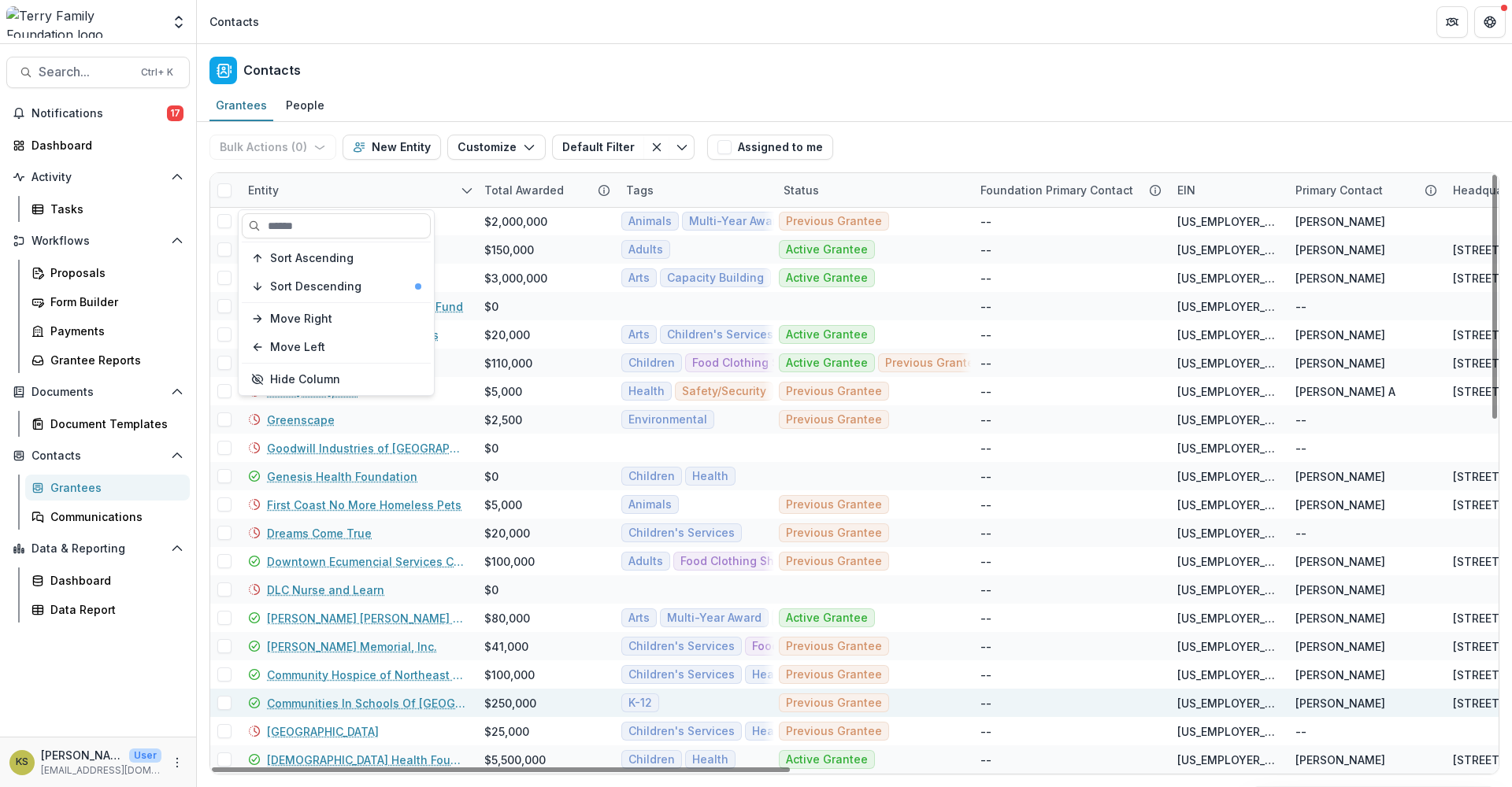
click at [361, 703] on link "Communities In Schools Of Jacksonville" at bounding box center [366, 703] width 198 height 17
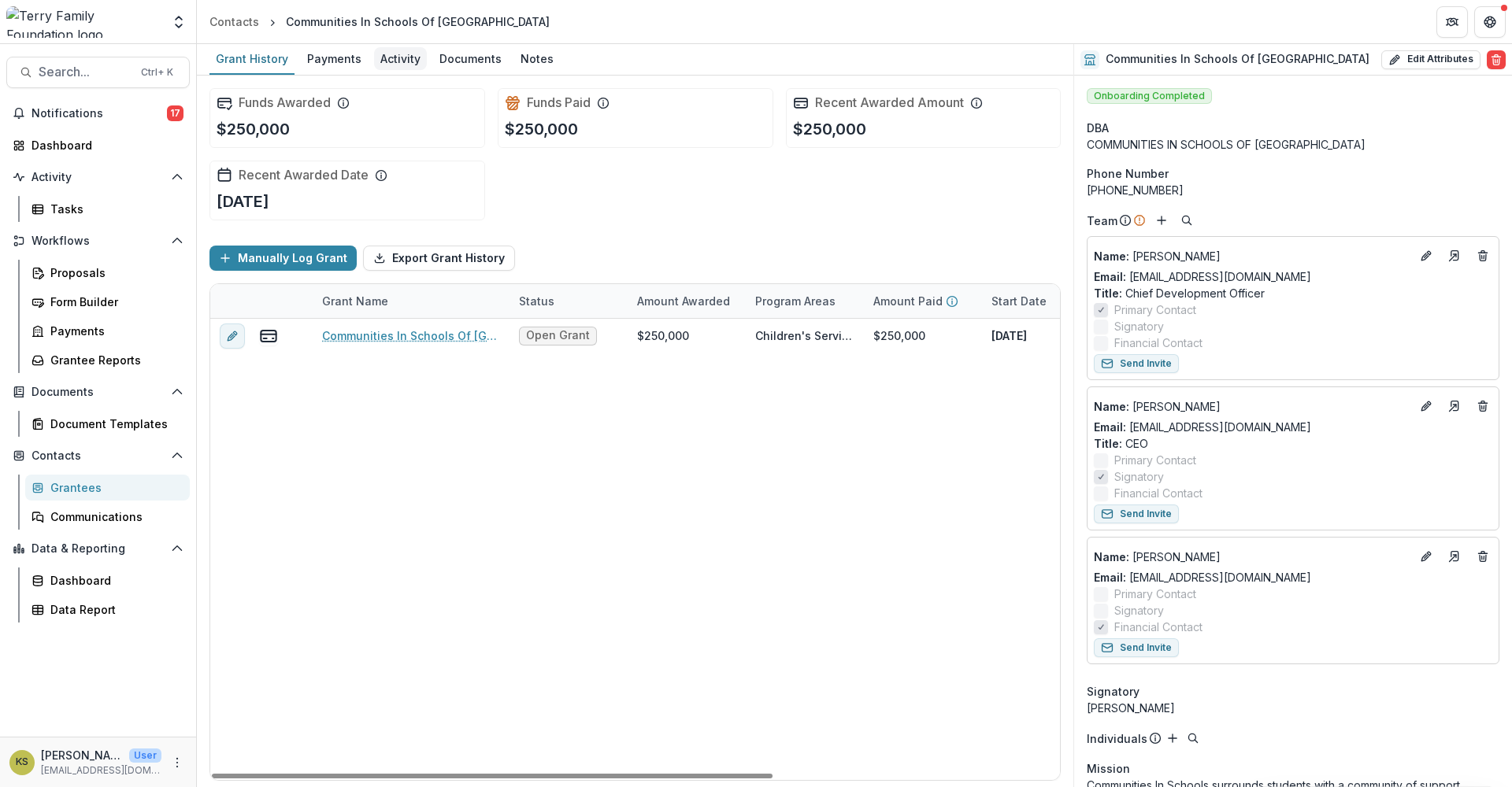
click at [404, 60] on div "Activity" at bounding box center [400, 58] width 53 height 23
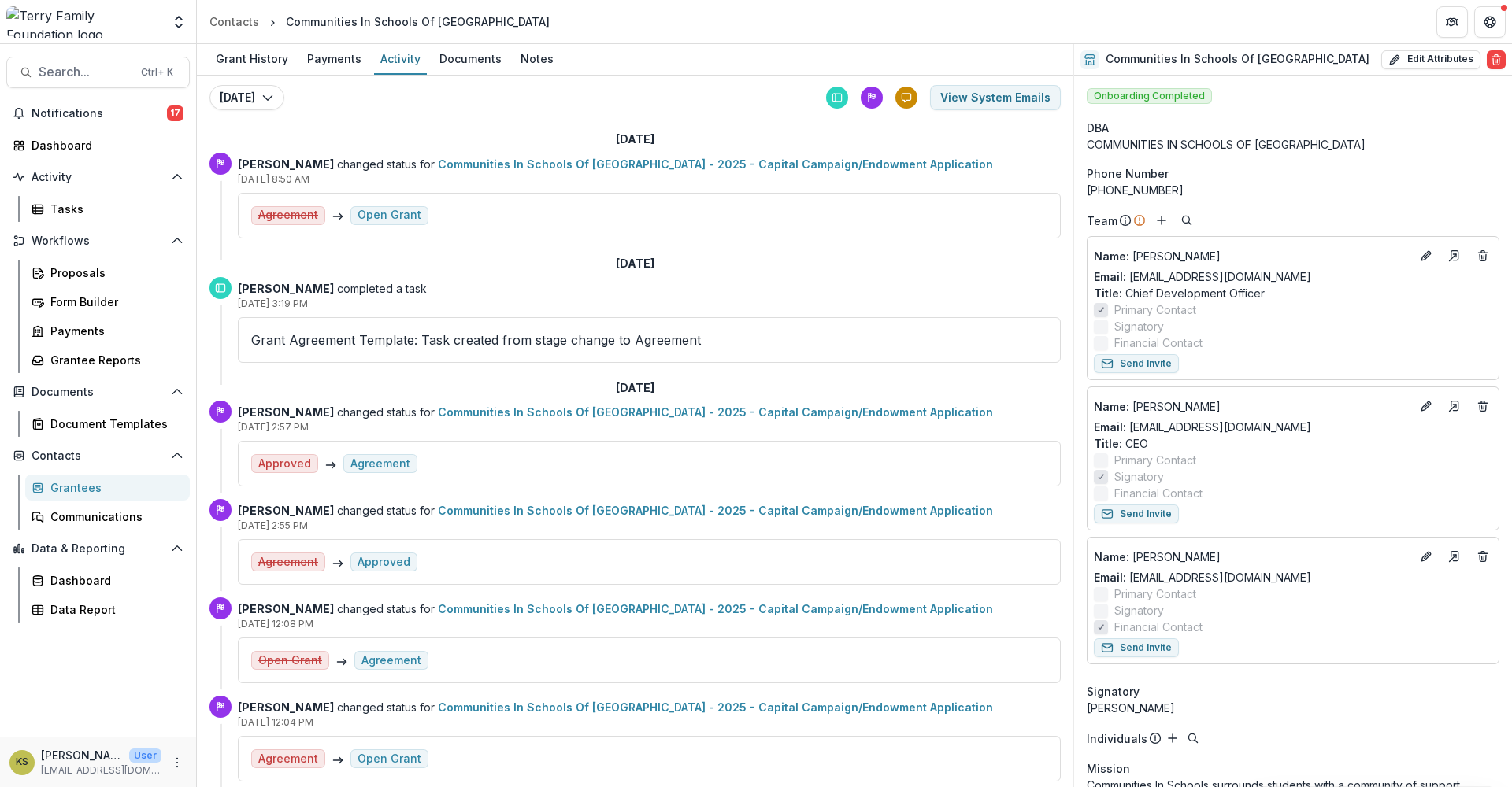
click at [91, 491] on div "Grantees" at bounding box center [114, 488] width 127 height 17
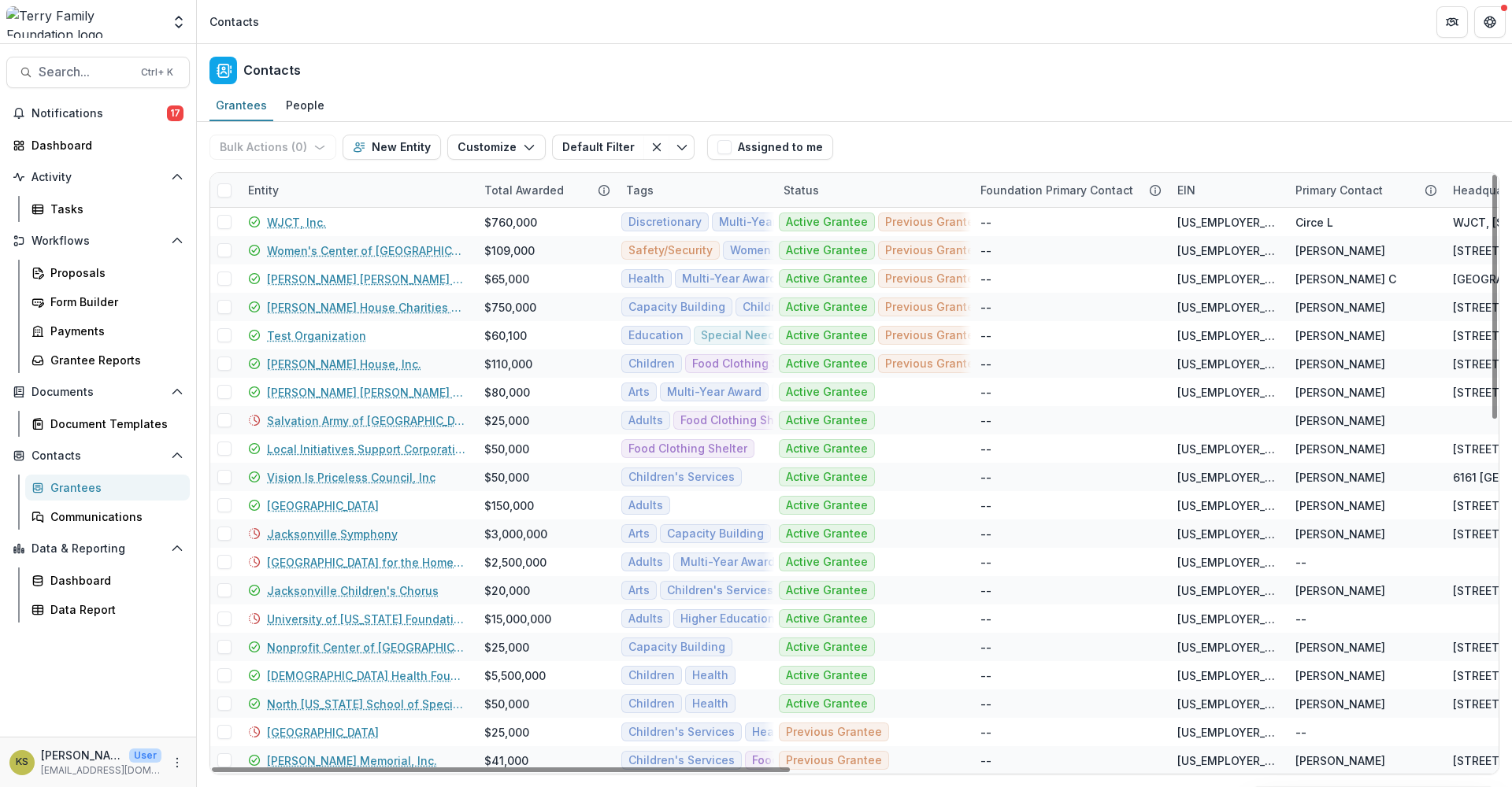
click at [274, 187] on div "Entity" at bounding box center [263, 190] width 49 height 17
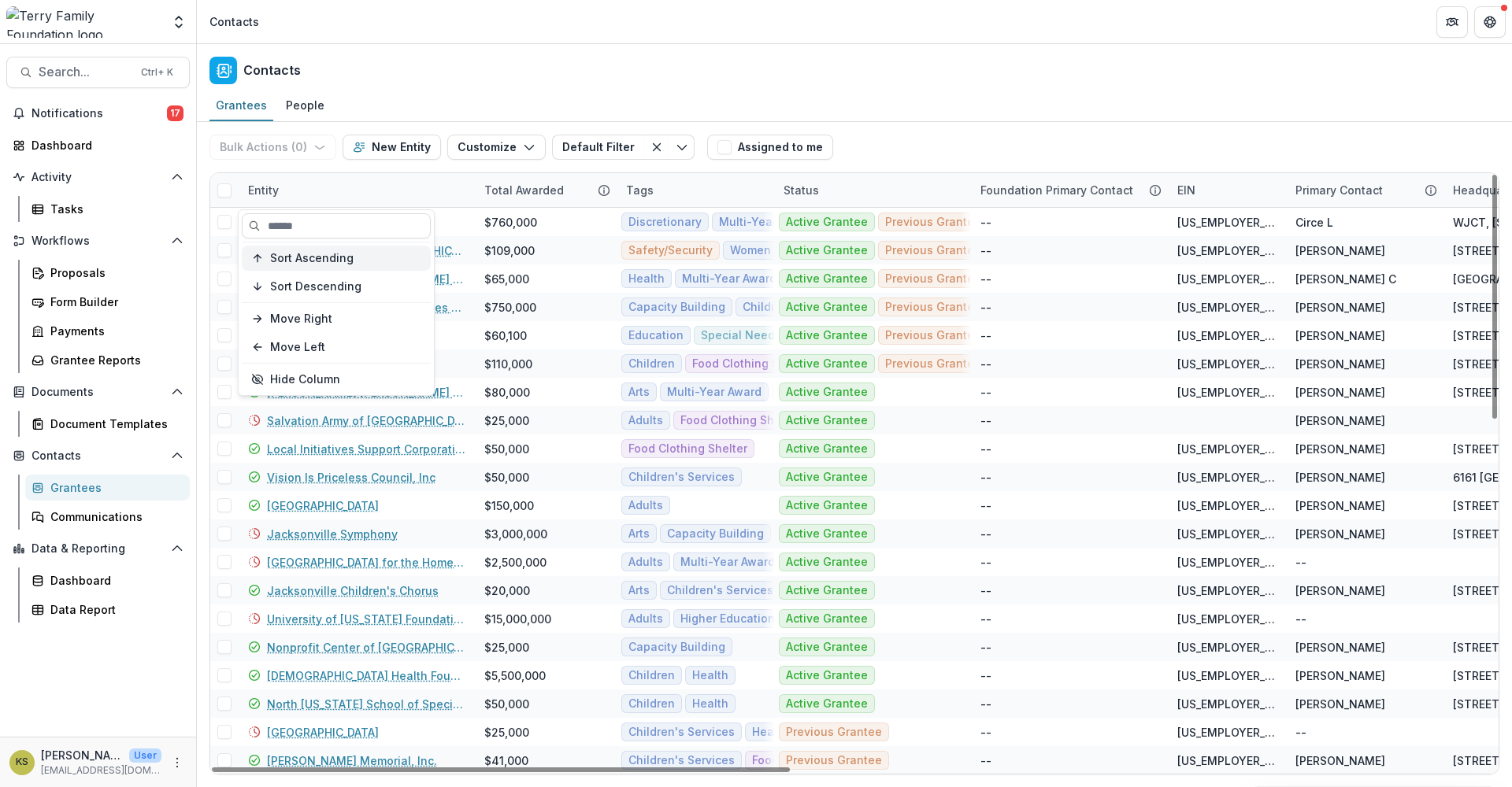
click at [304, 252] on span "Sort Ascending" at bounding box center [312, 258] width 84 height 13
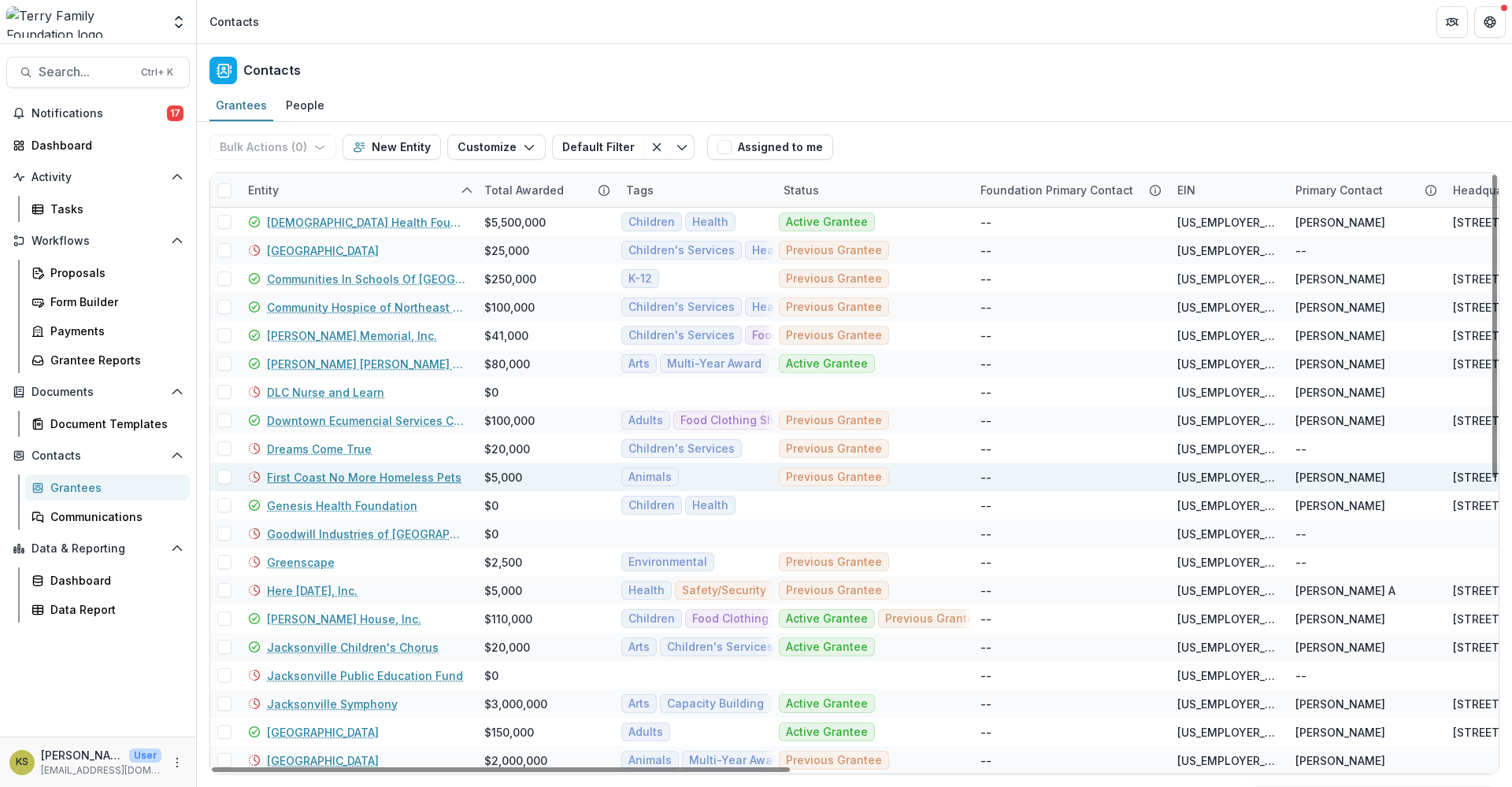
click at [360, 470] on link "First Coast No More Homeless Pets" at bounding box center [364, 478] width 194 height 17
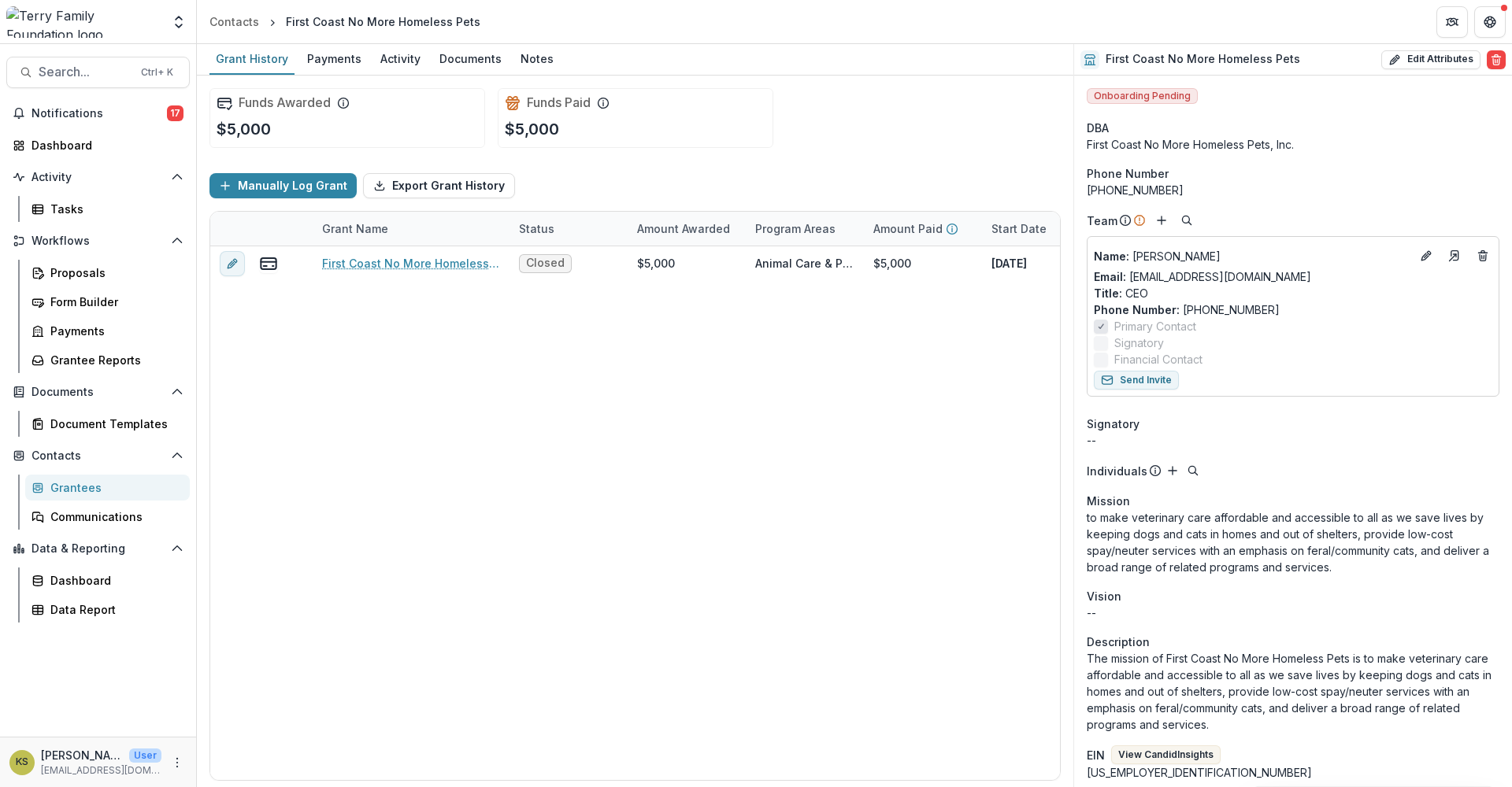
click at [81, 489] on div "Grantees" at bounding box center [114, 488] width 127 height 17
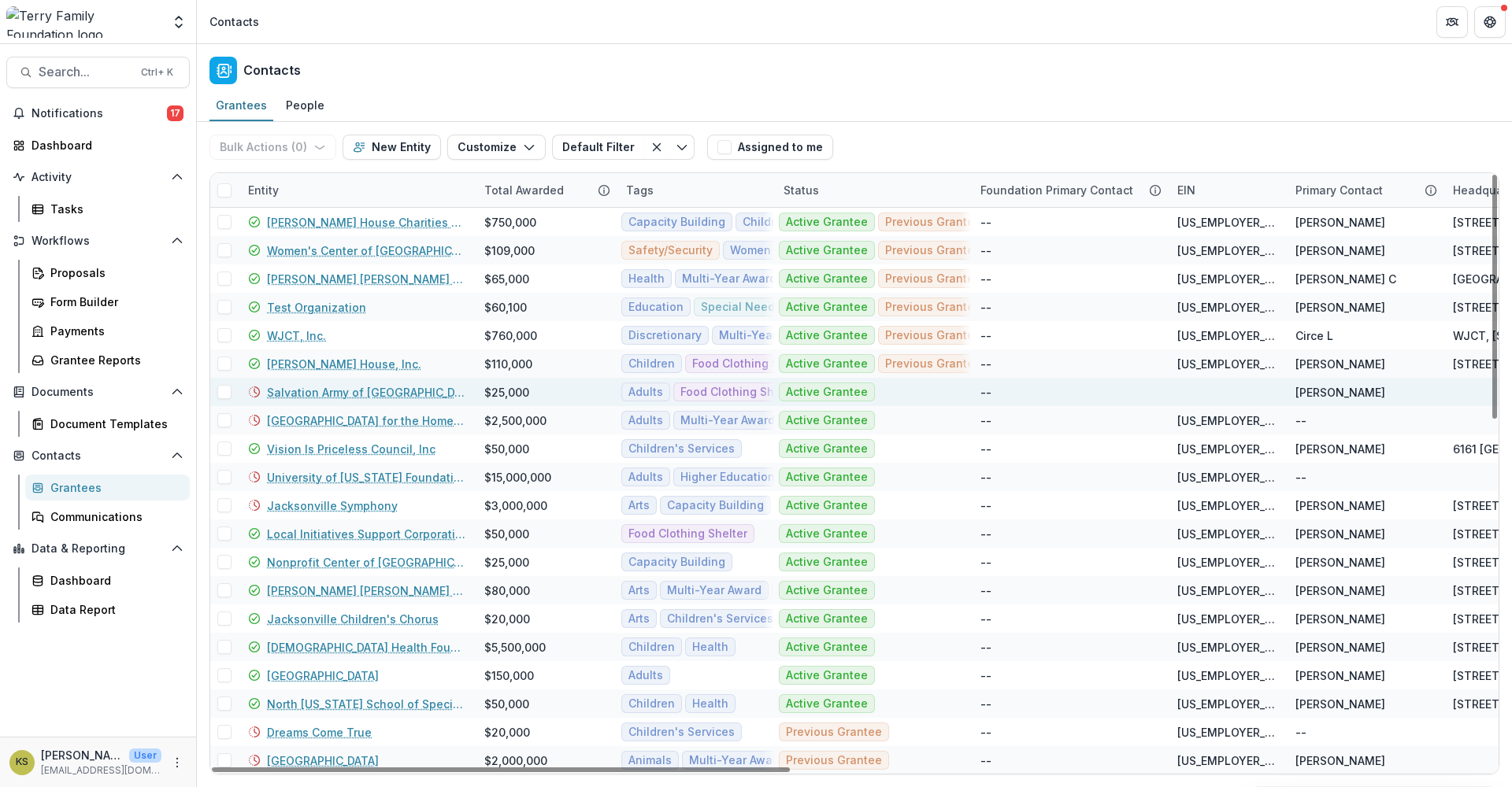
click at [366, 396] on link "Salvation Army of [GEOGRAPHIC_DATA][US_STATE]" at bounding box center [366, 392] width 198 height 17
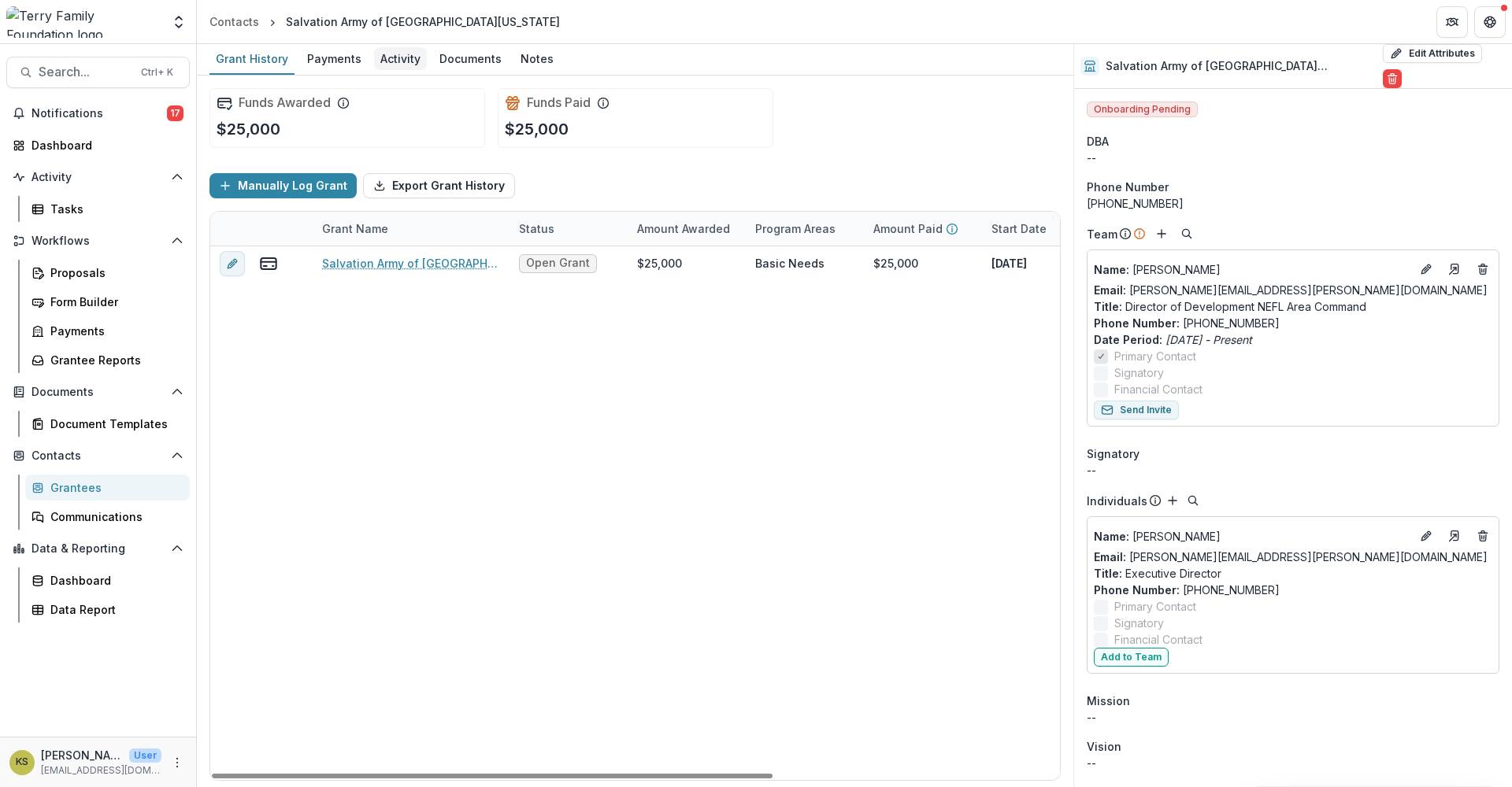
click at [413, 60] on div "Activity" at bounding box center [400, 58] width 53 height 23
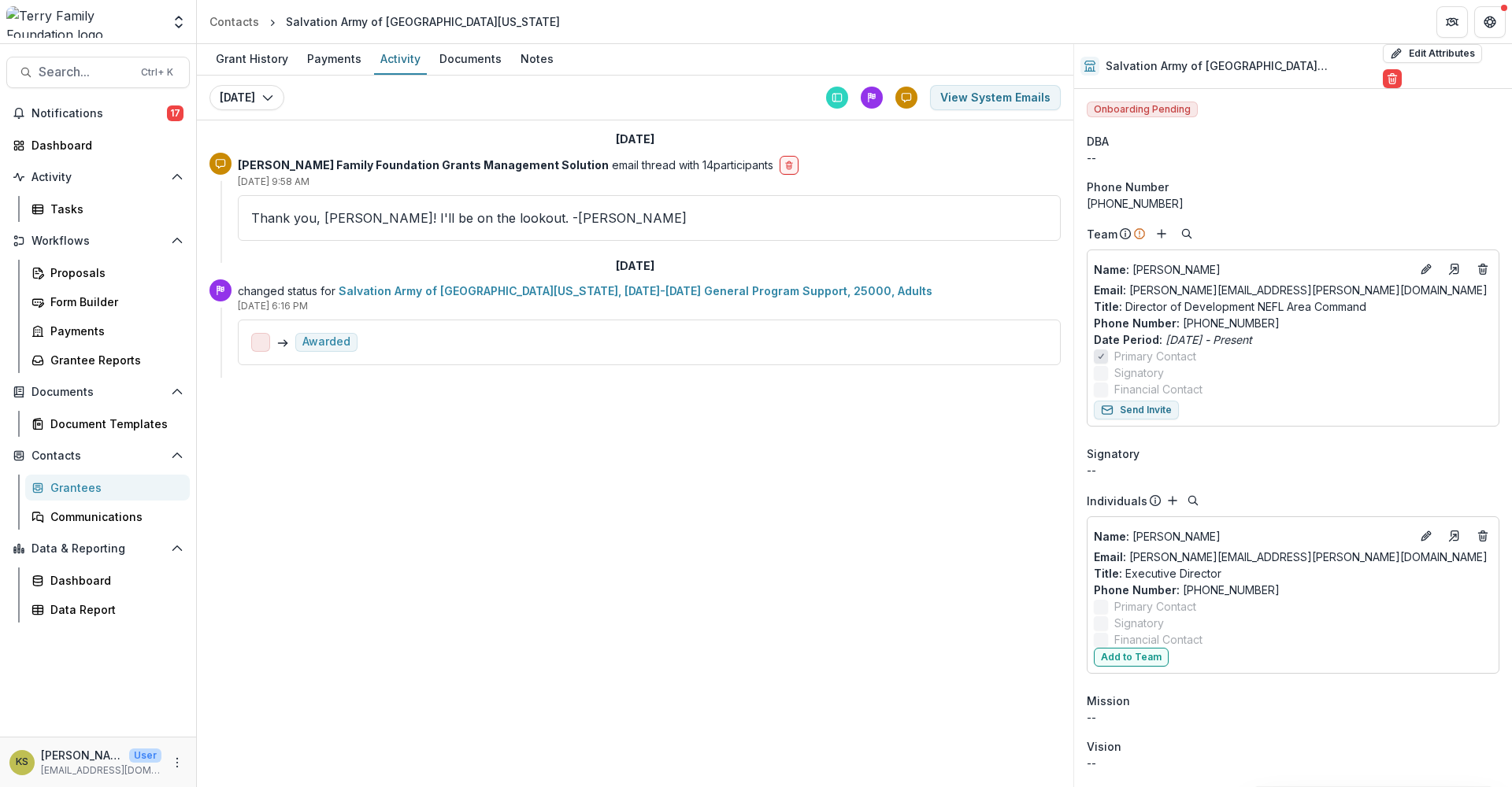
click at [103, 491] on div "Grantees" at bounding box center [114, 488] width 127 height 17
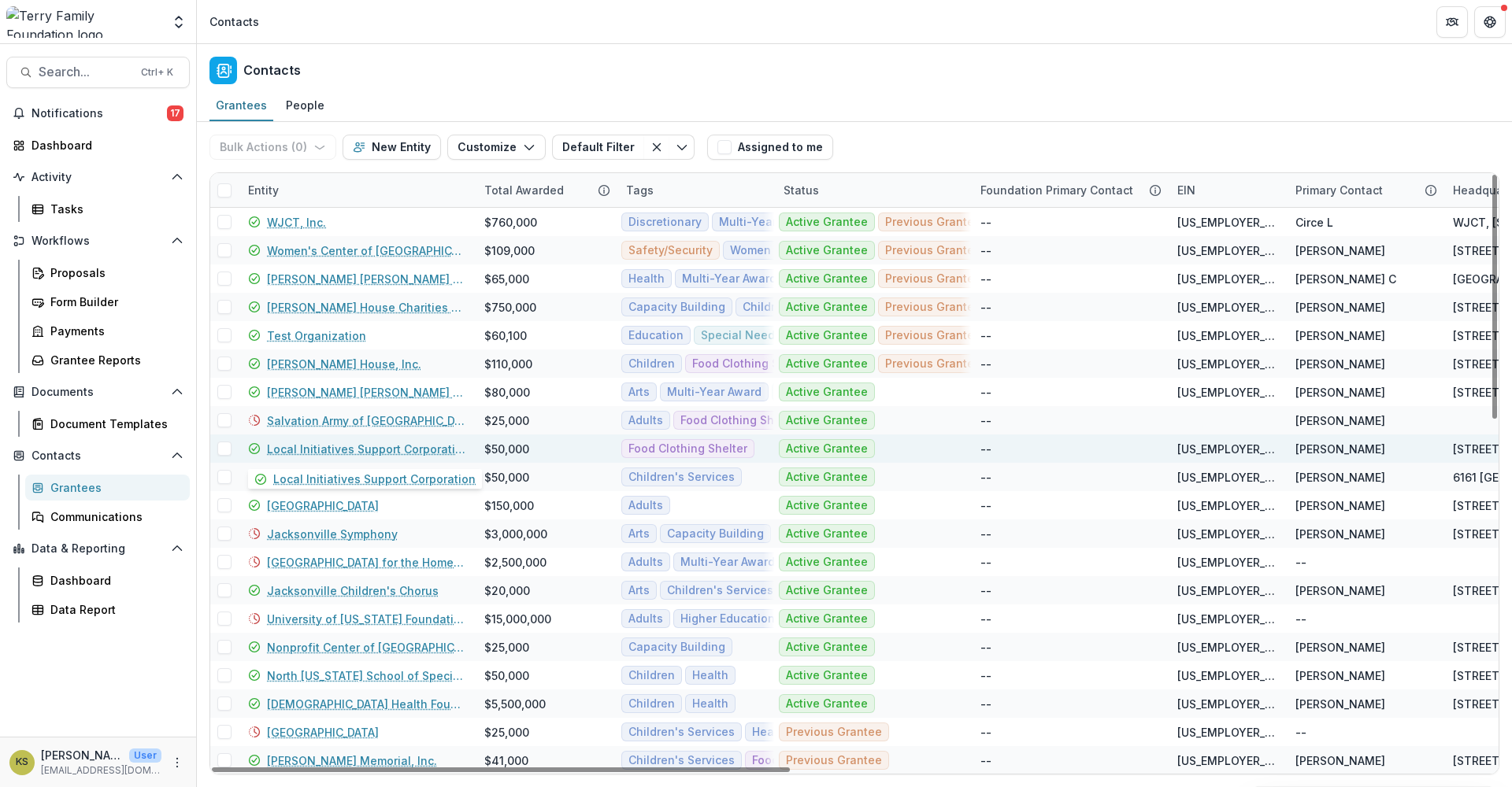
click at [391, 451] on link "Local Initiatives Support Corporation" at bounding box center [366, 449] width 198 height 17
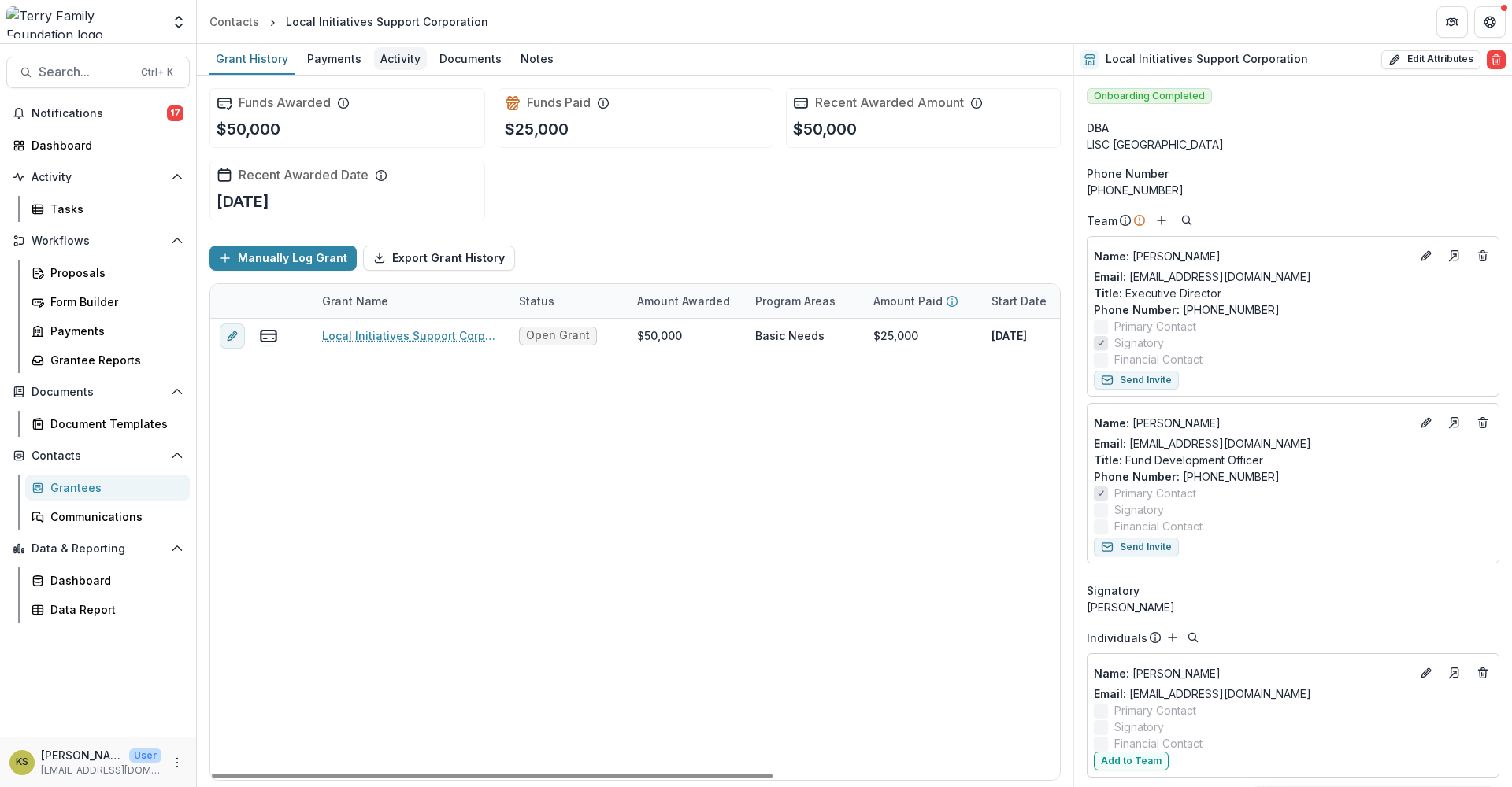
click at [386, 63] on div "Activity" at bounding box center [400, 58] width 53 height 23
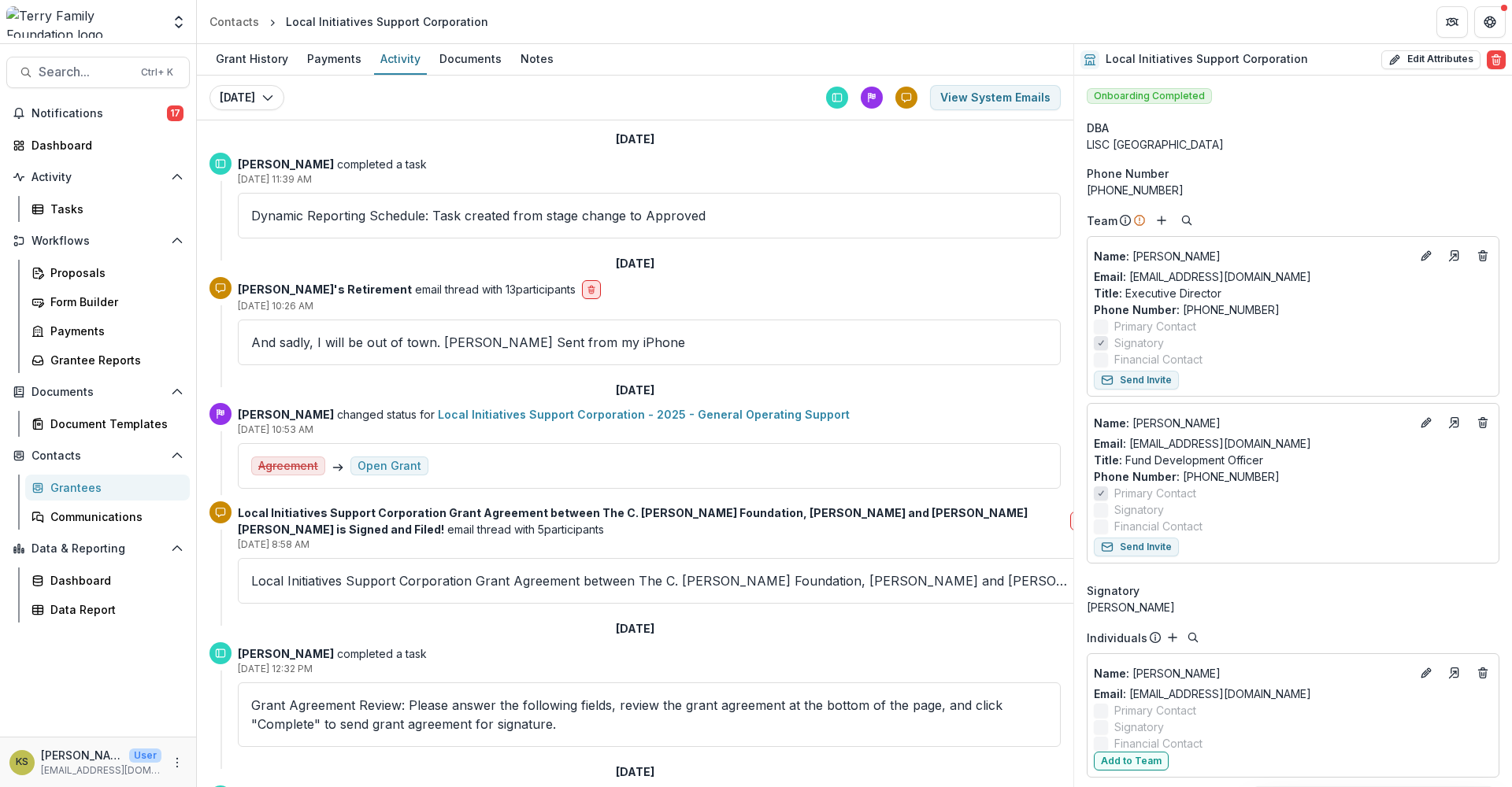
click at [587, 289] on icon "delete-button" at bounding box center [591, 289] width 9 height 9
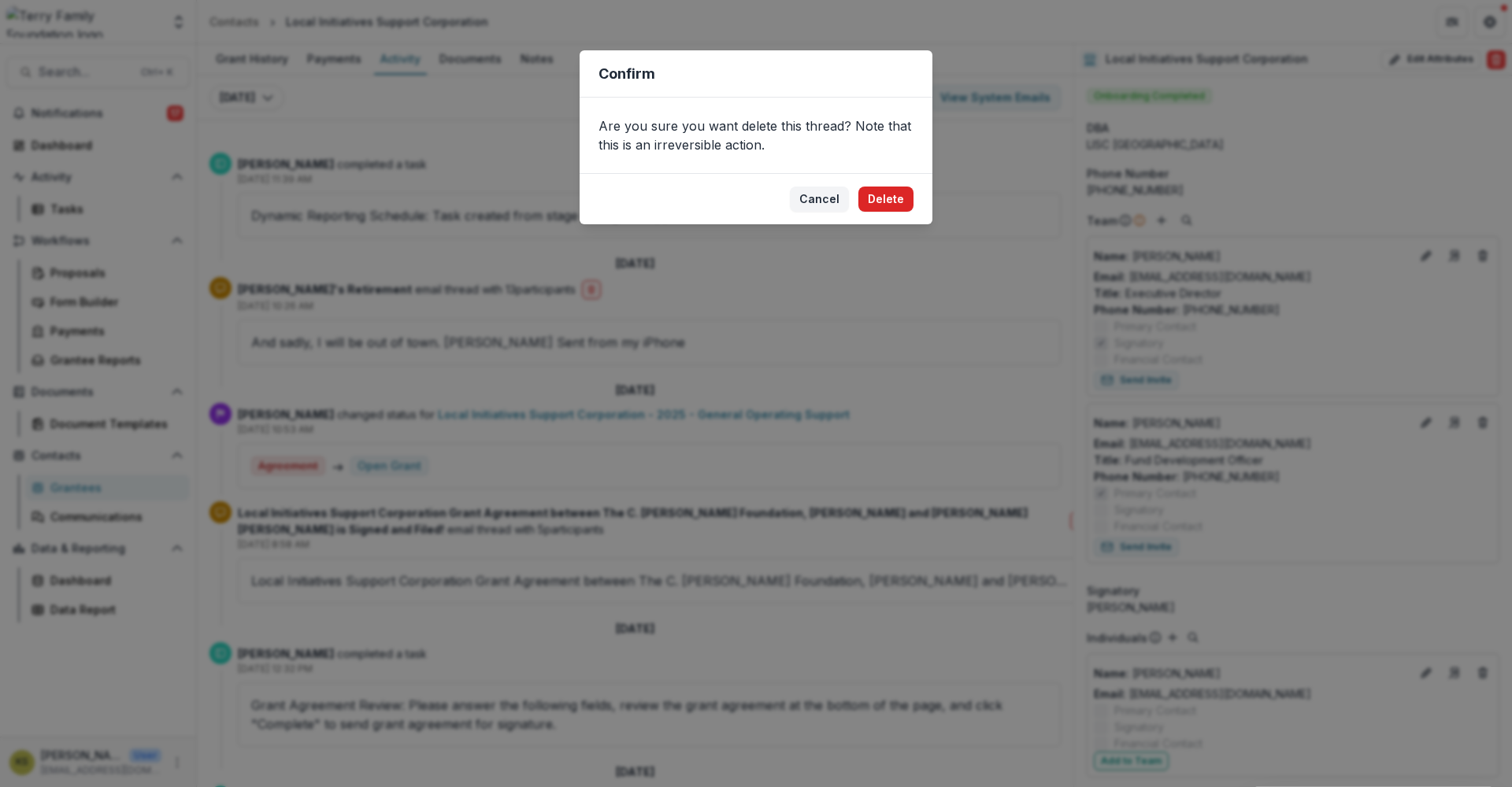
click at [904, 202] on button "Delete" at bounding box center [886, 199] width 55 height 25
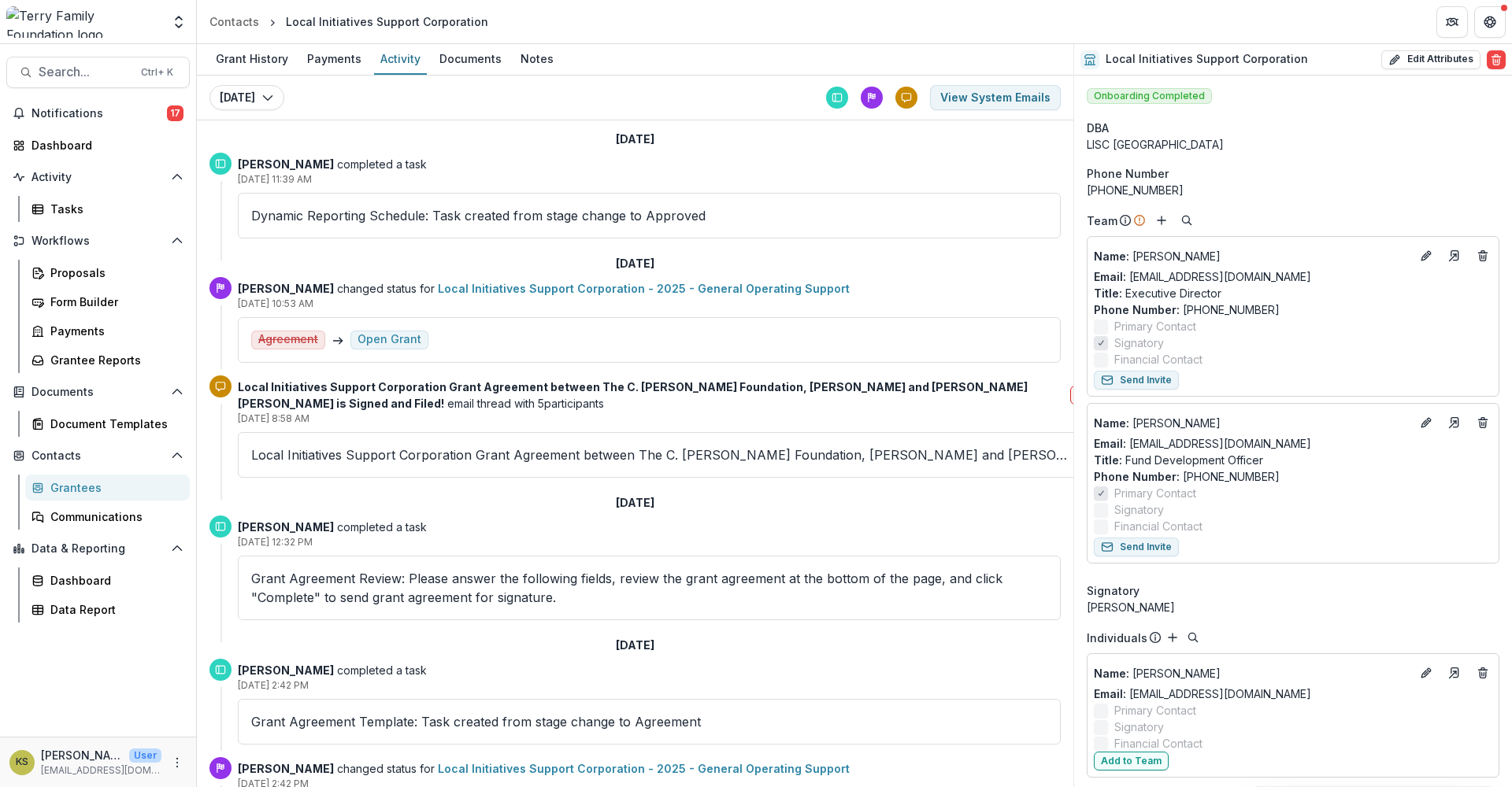
click at [102, 492] on div "Grantees" at bounding box center [114, 488] width 127 height 17
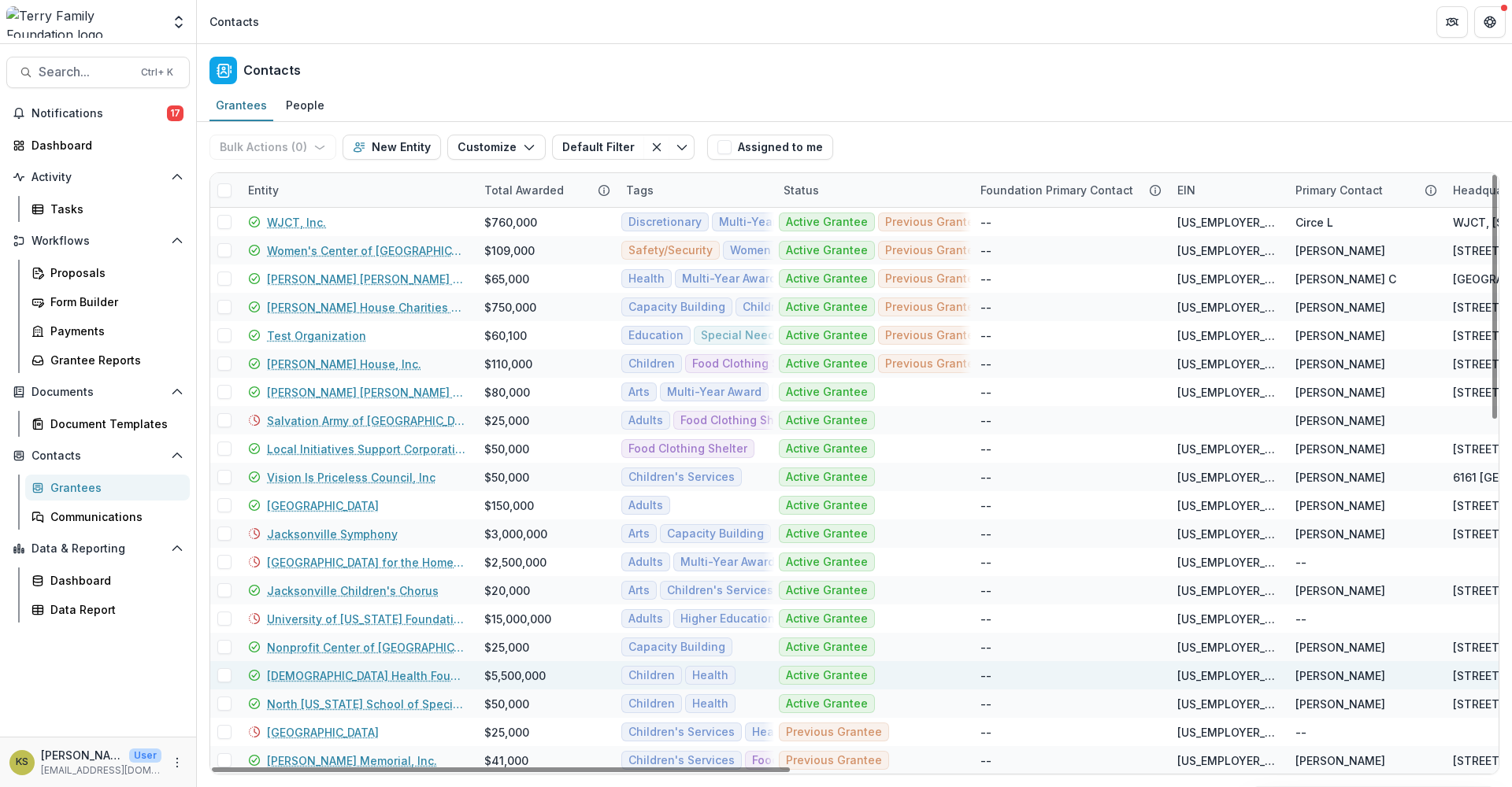
click at [356, 672] on link "[DEMOGRAPHIC_DATA] Health Foundation" at bounding box center [366, 676] width 198 height 17
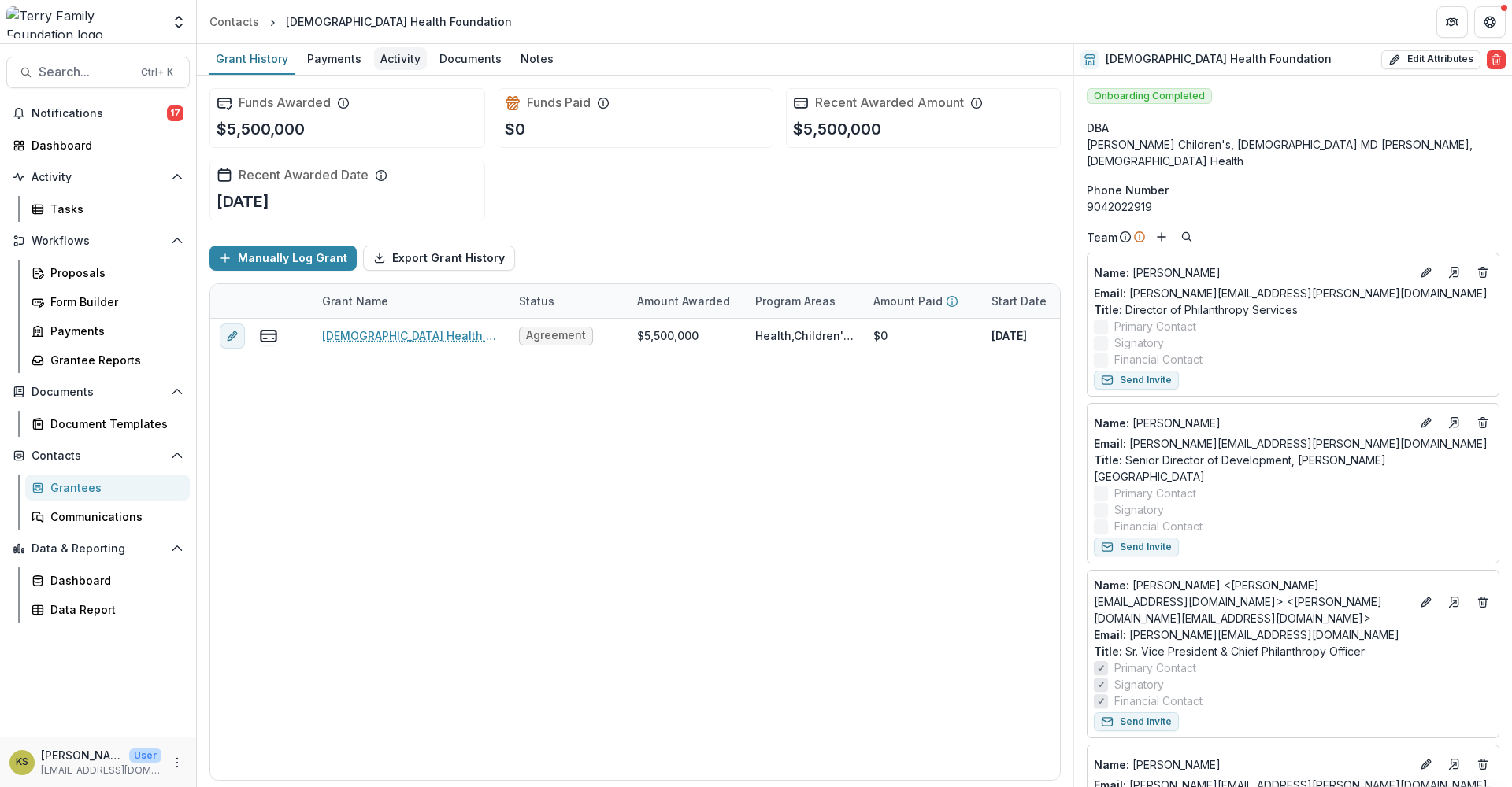
click at [401, 60] on div "Activity" at bounding box center [400, 58] width 53 height 23
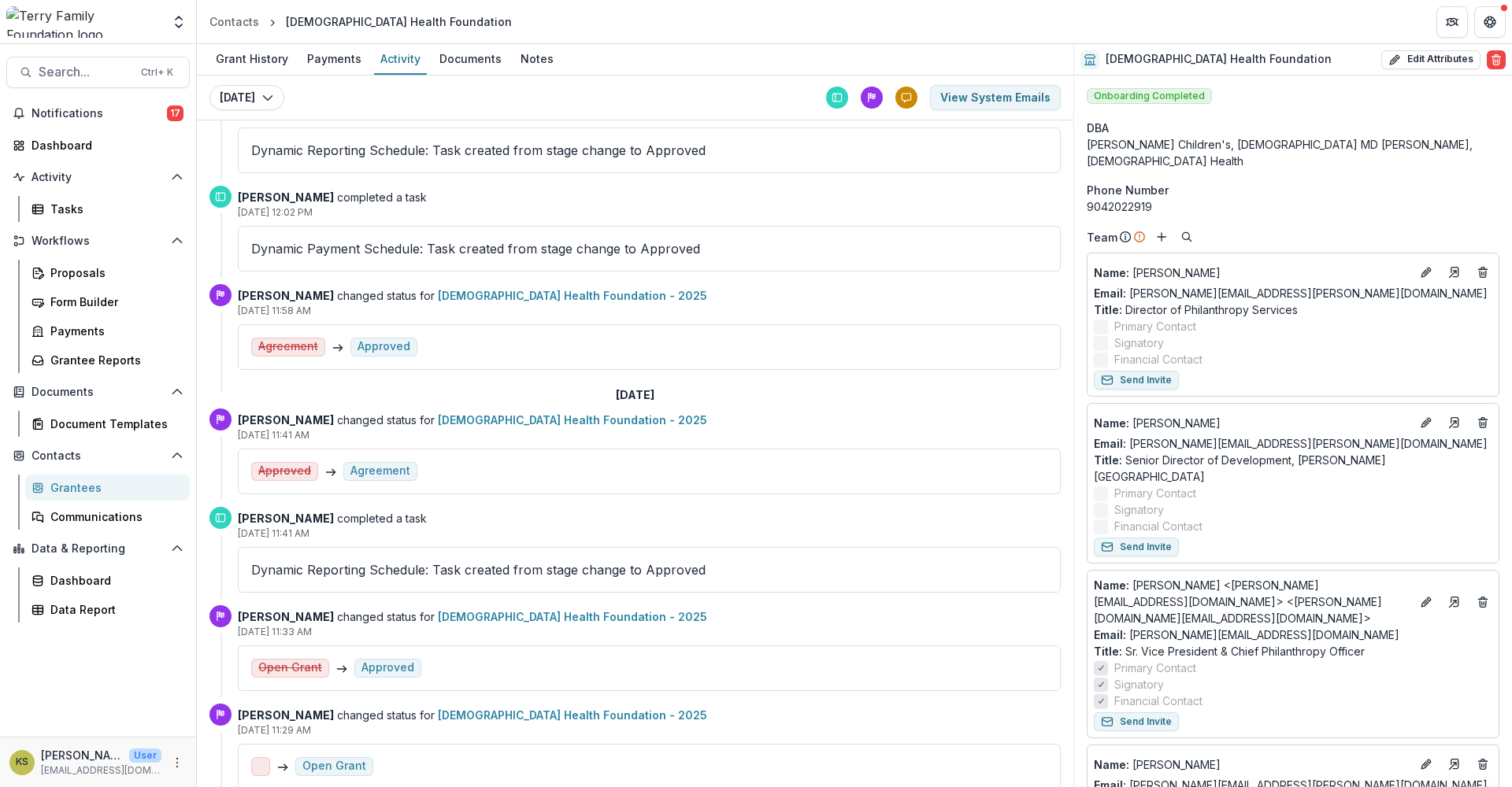
scroll to position [525, 0]
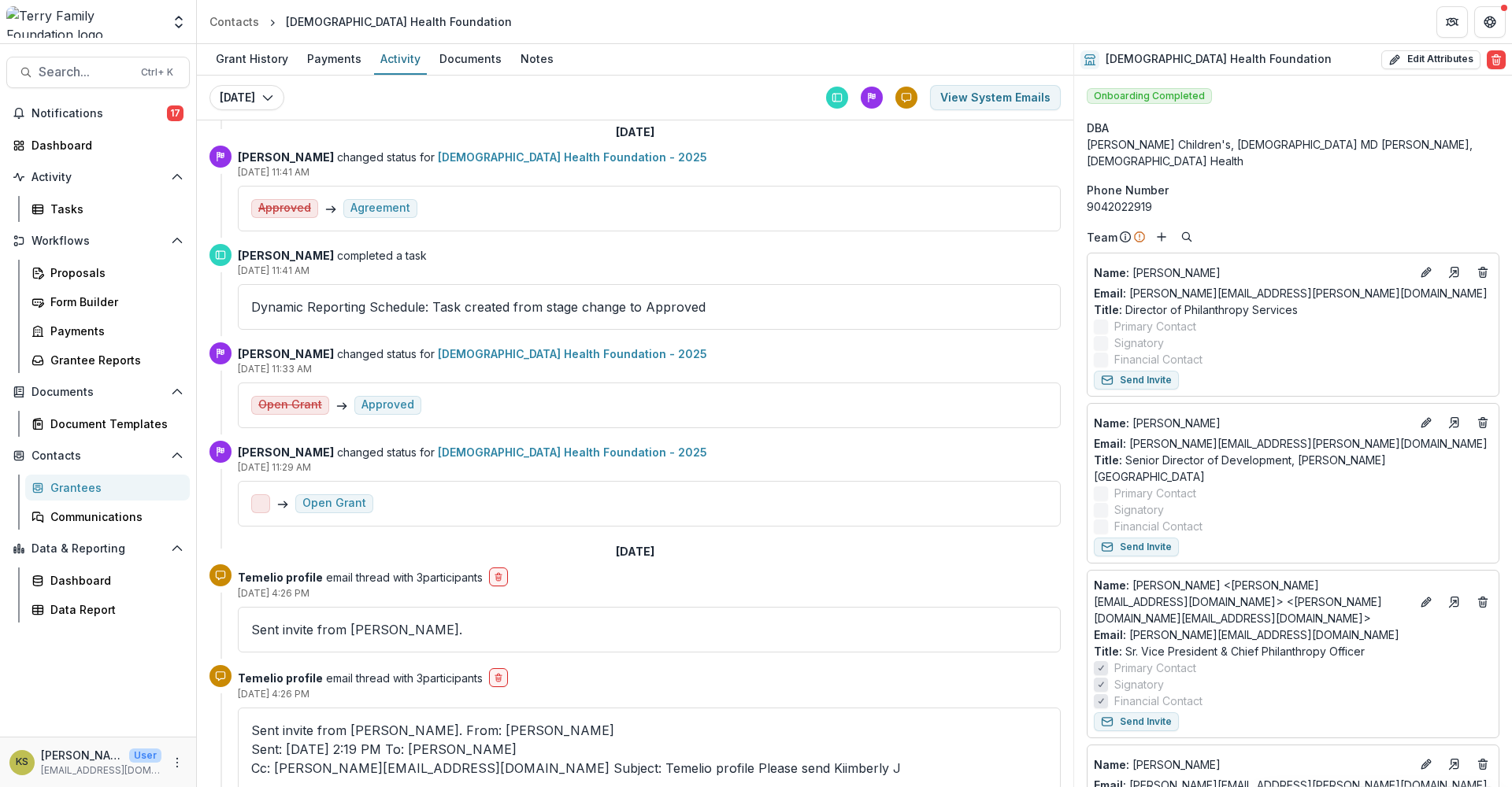
click at [93, 487] on div "Grantees" at bounding box center [114, 488] width 127 height 17
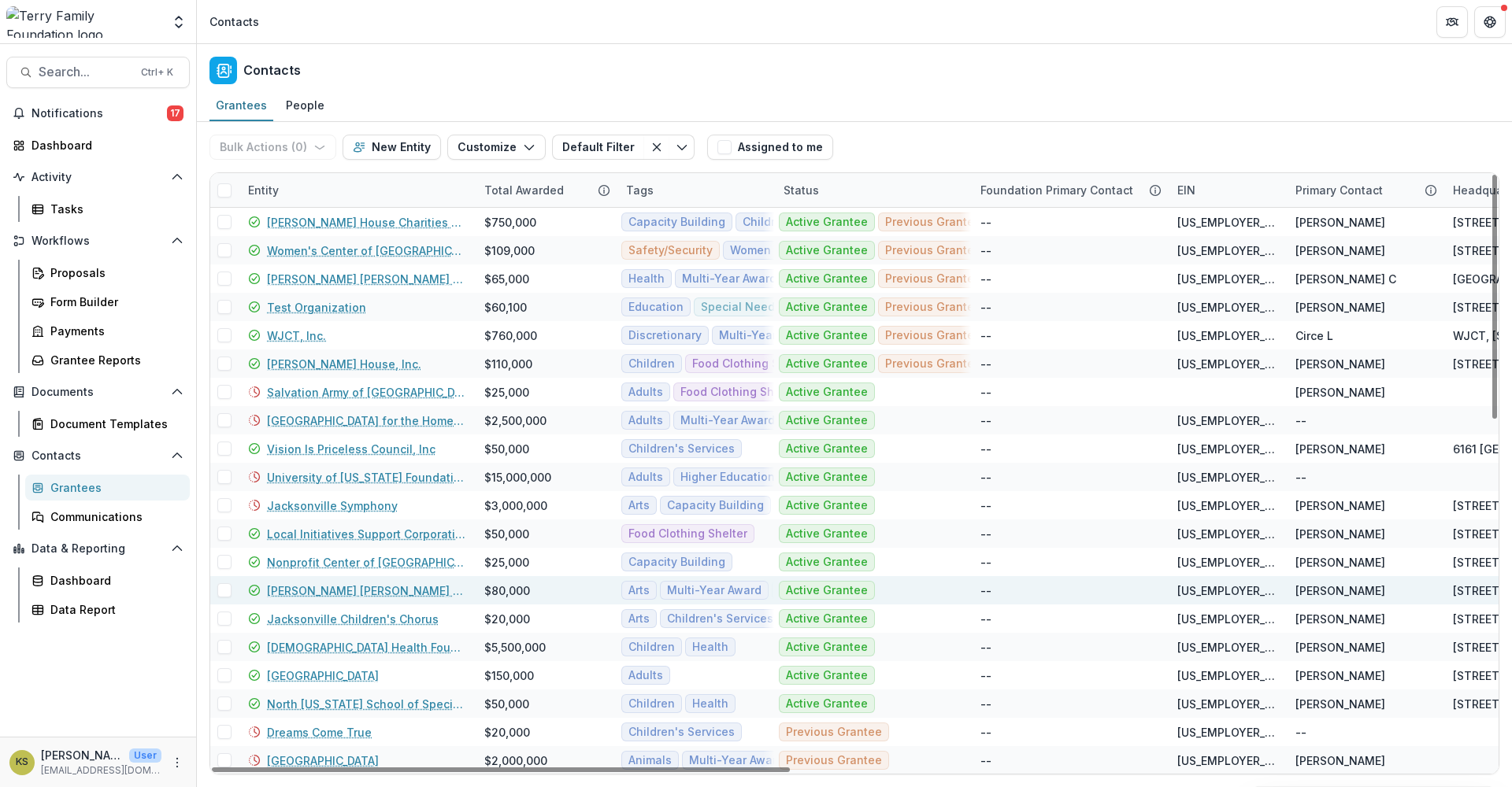
click at [403, 590] on link "[PERSON_NAME] [PERSON_NAME] Foundaton" at bounding box center [366, 590] width 198 height 17
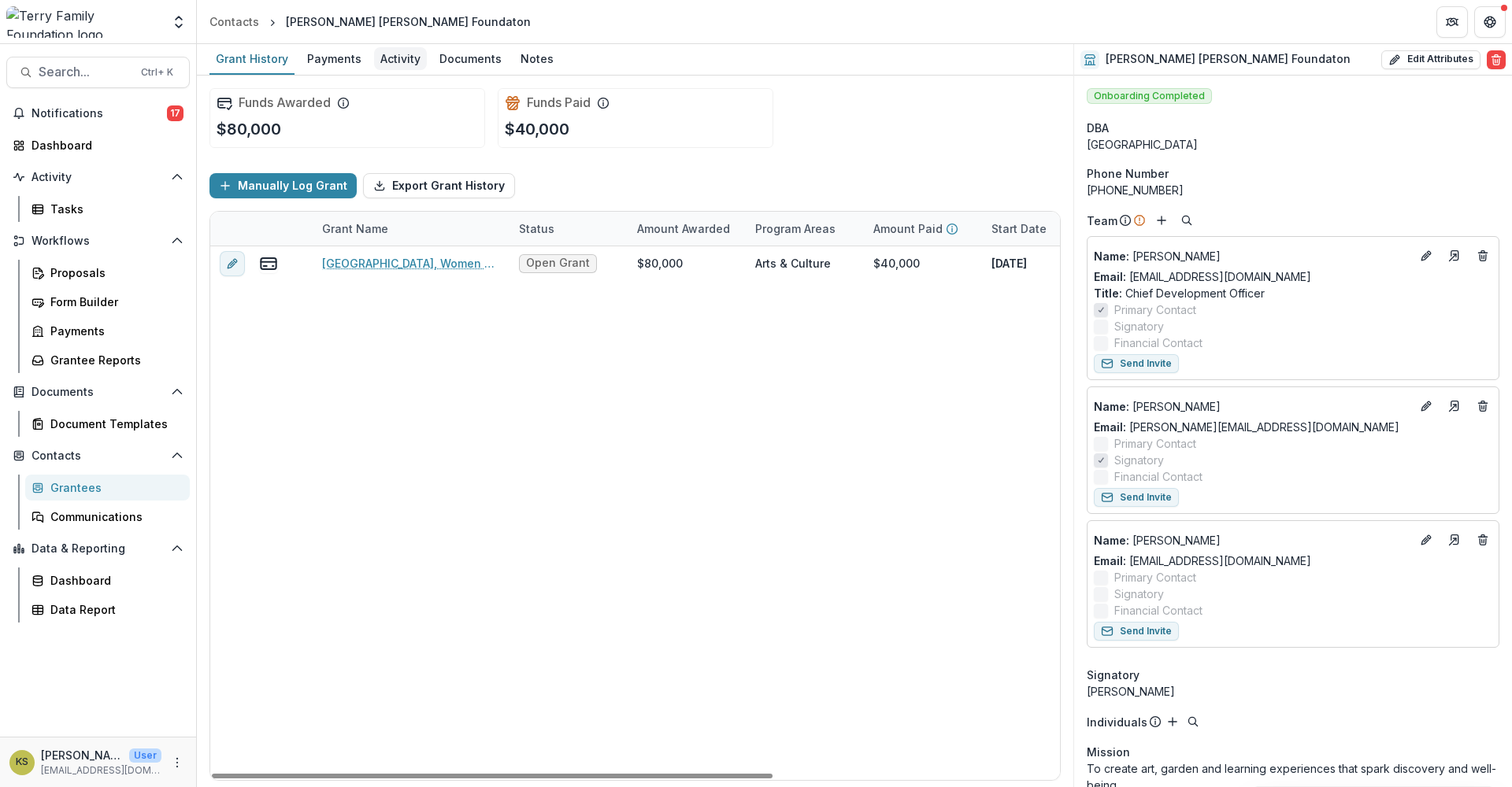
click at [386, 58] on div "Activity" at bounding box center [400, 58] width 53 height 23
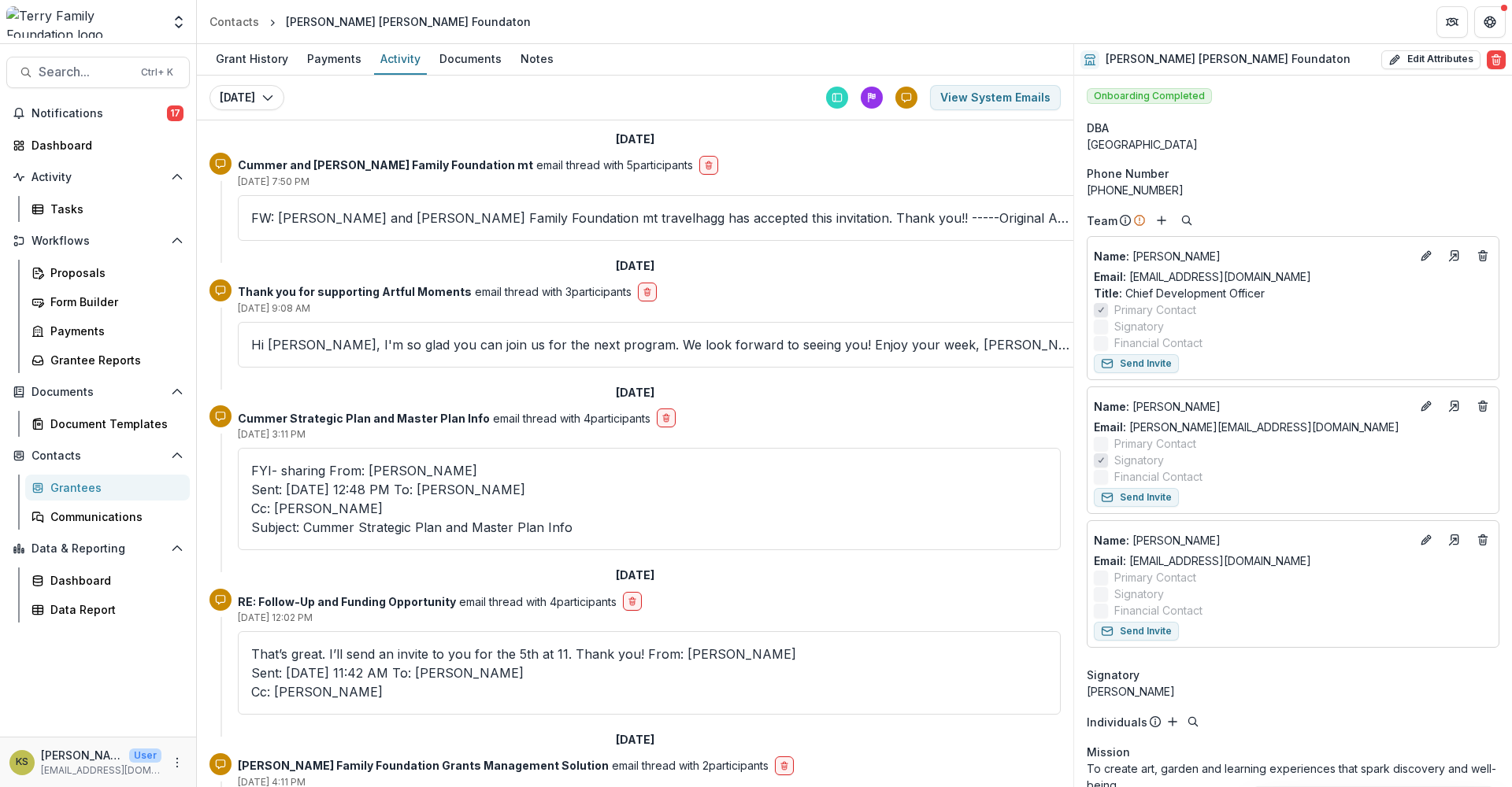
click at [80, 491] on div "Grantees" at bounding box center [114, 488] width 127 height 17
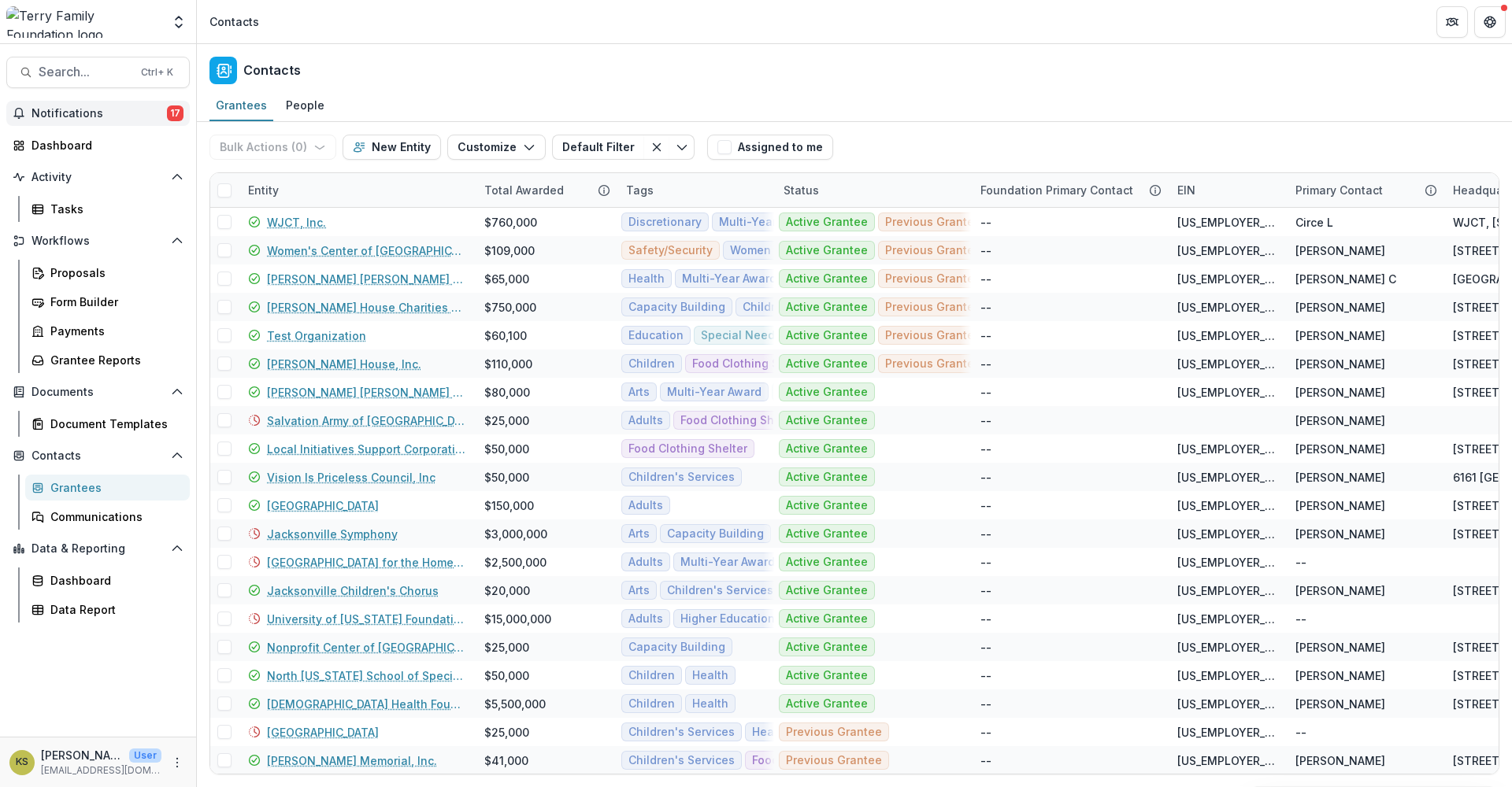
click at [94, 115] on span "Notifications" at bounding box center [100, 114] width 136 height 13
click at [74, 512] on div "Communications" at bounding box center [114, 517] width 127 height 17
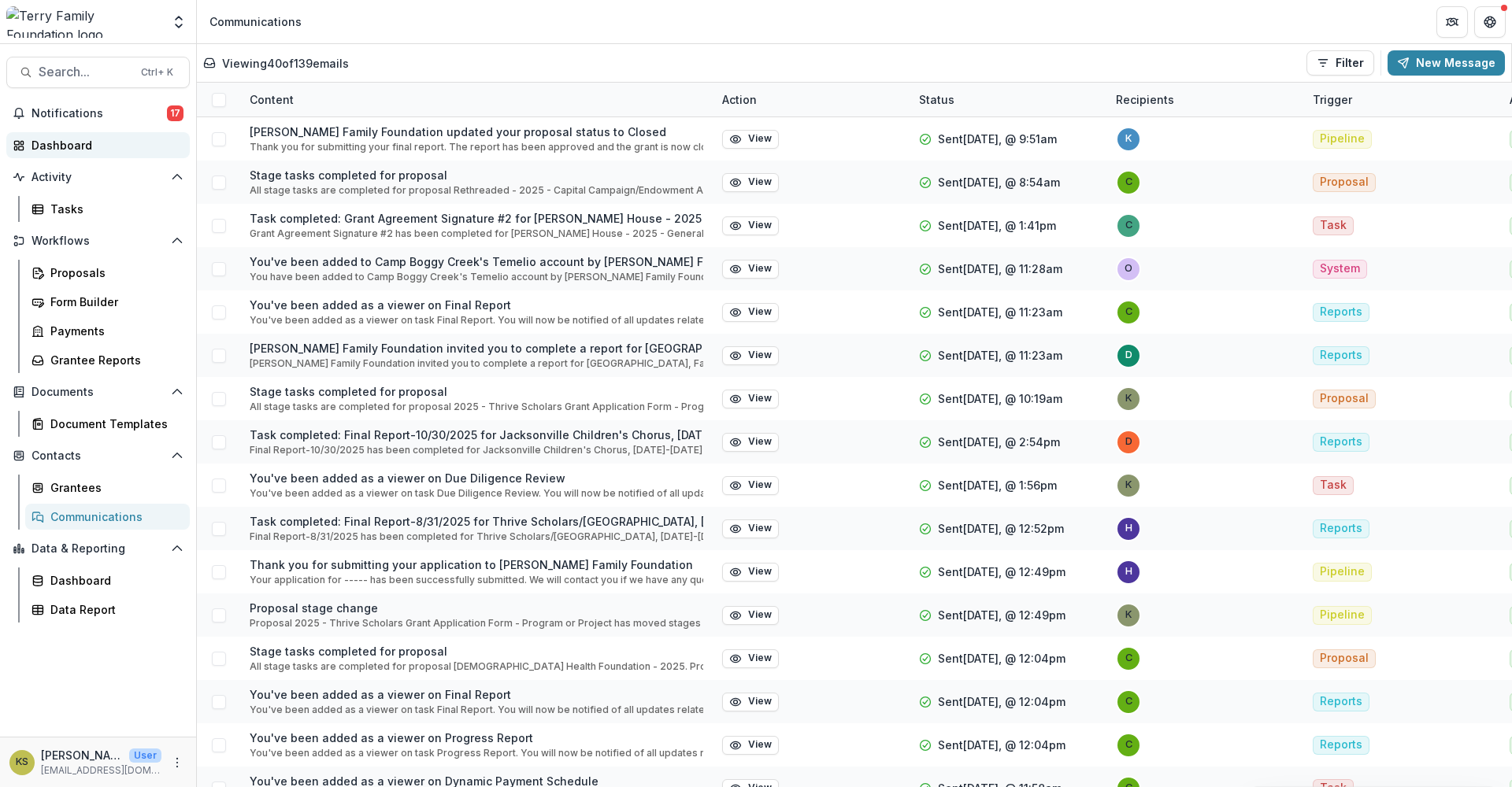
click at [75, 144] on div "Dashboard" at bounding box center [105, 146] width 146 height 17
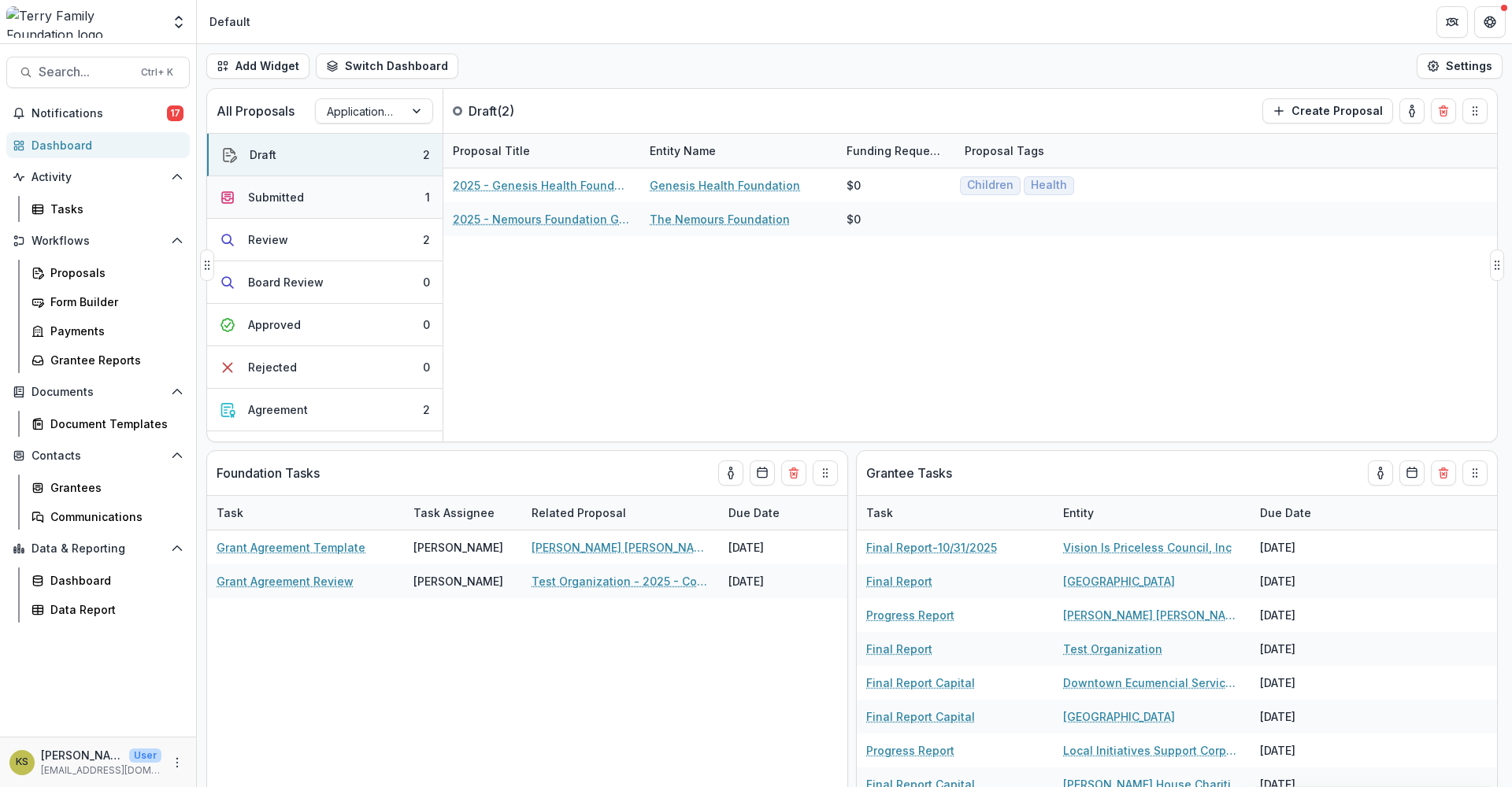
click at [344, 200] on button "Submitted 1" at bounding box center [325, 197] width 235 height 43
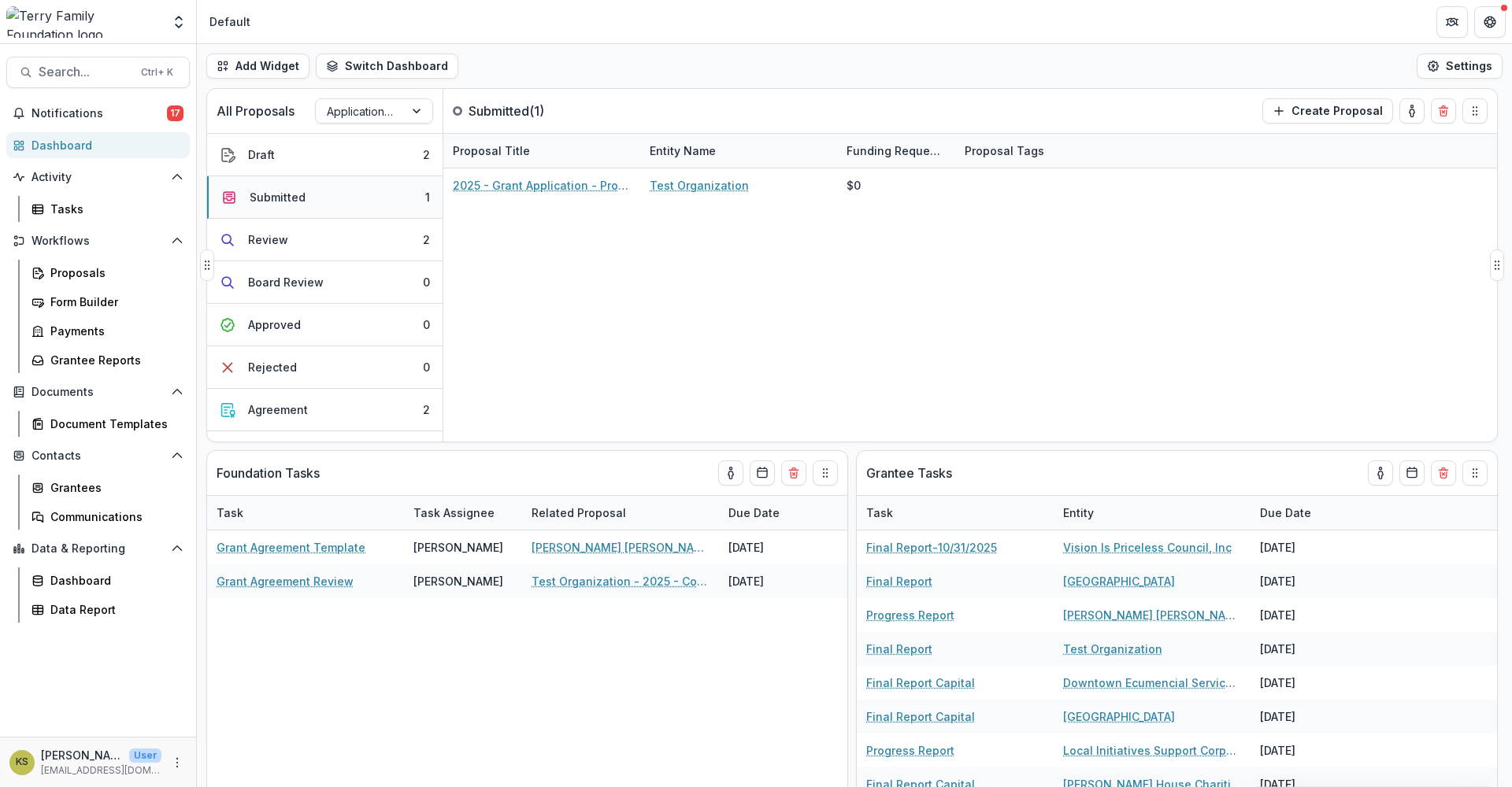
click at [344, 201] on button "Submitted 1" at bounding box center [325, 197] width 235 height 43
click at [375, 238] on button "Review 2" at bounding box center [325, 240] width 235 height 43
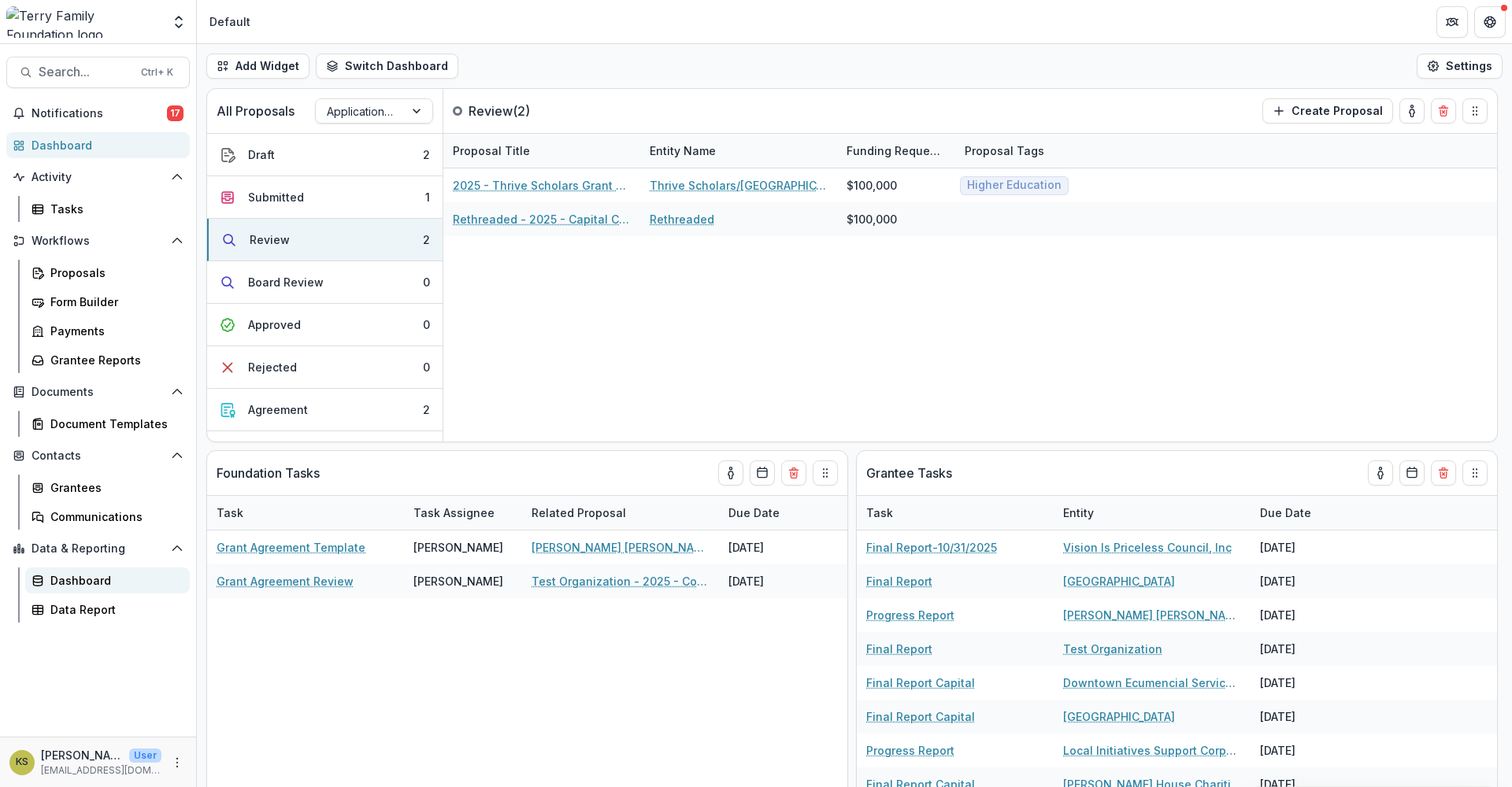
click at [113, 585] on div "Dashboard" at bounding box center [114, 580] width 127 height 17
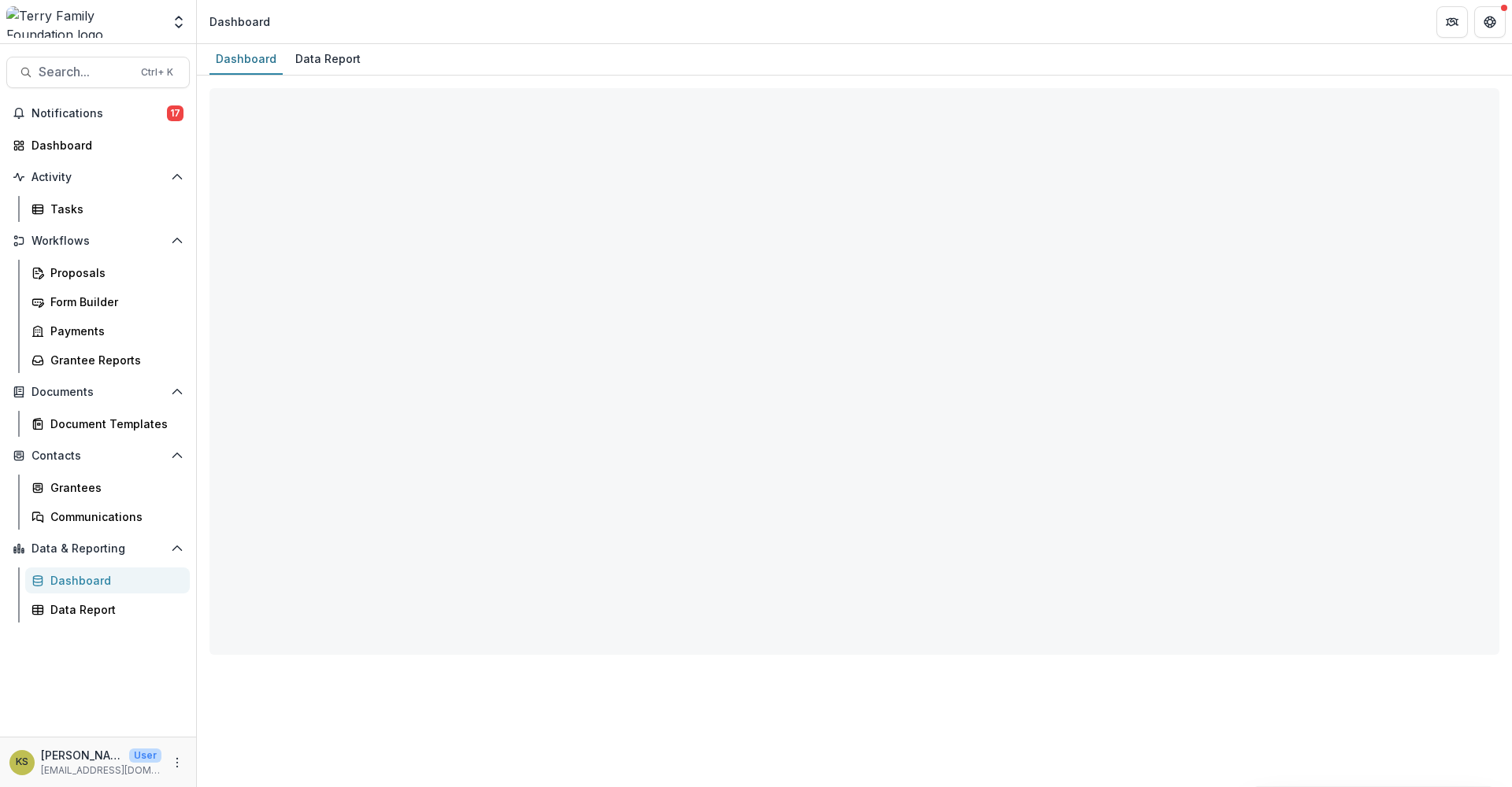
select select "**********"
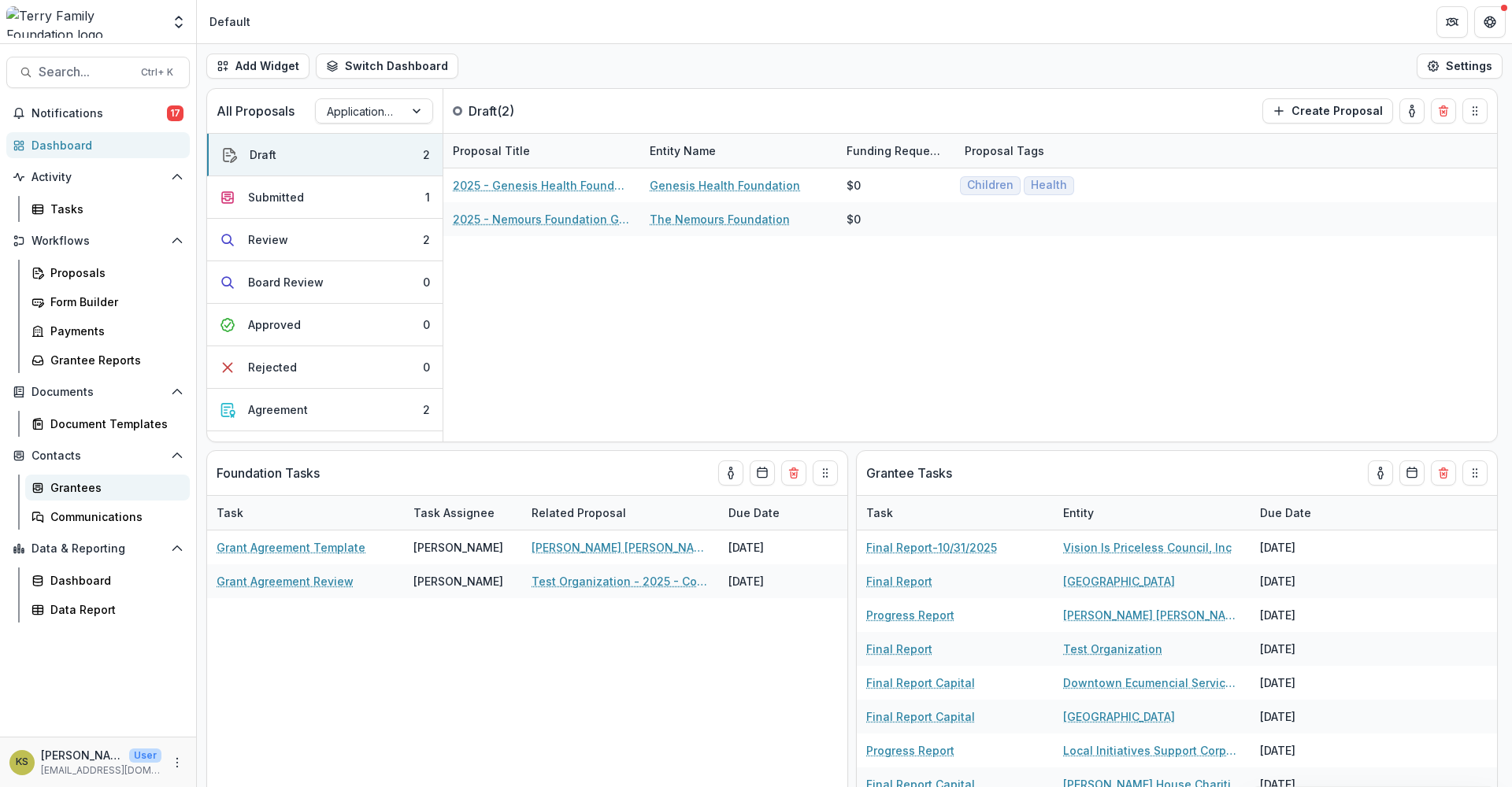
click at [84, 493] on div "Grantees" at bounding box center [114, 488] width 127 height 17
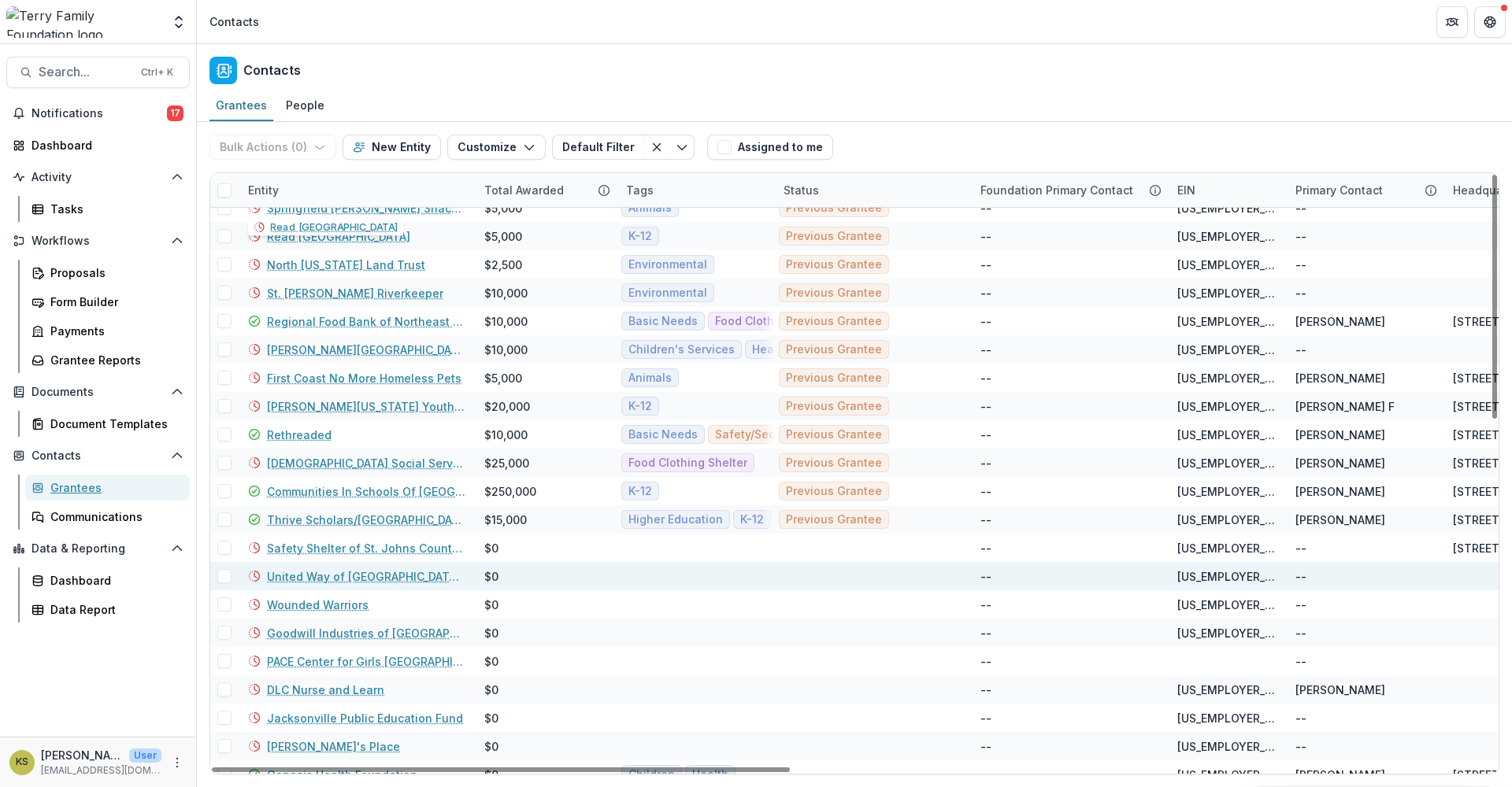
scroll to position [851, 0]
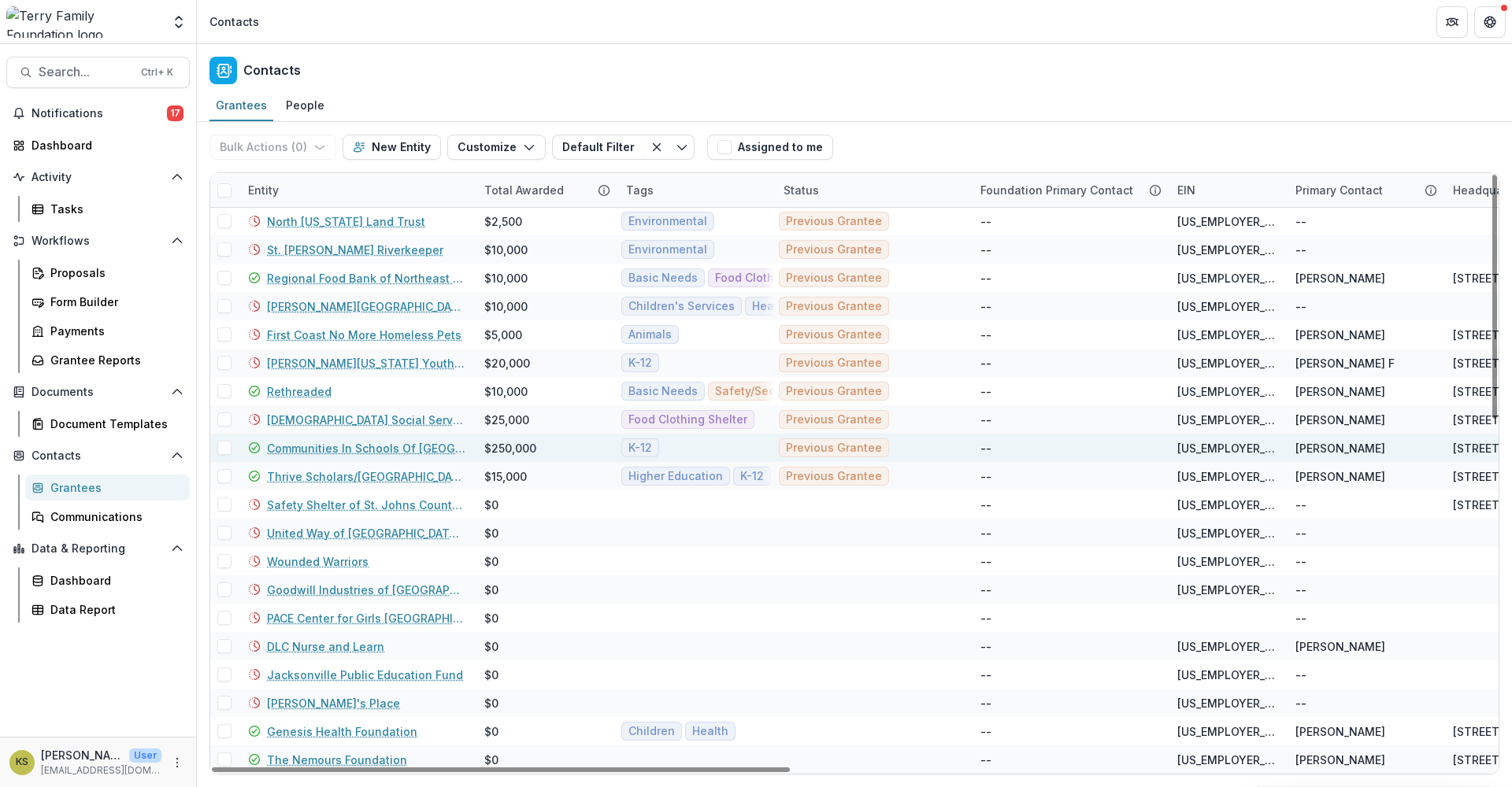
click at [309, 447] on link "Communities In Schools Of [GEOGRAPHIC_DATA]" at bounding box center [366, 448] width 198 height 17
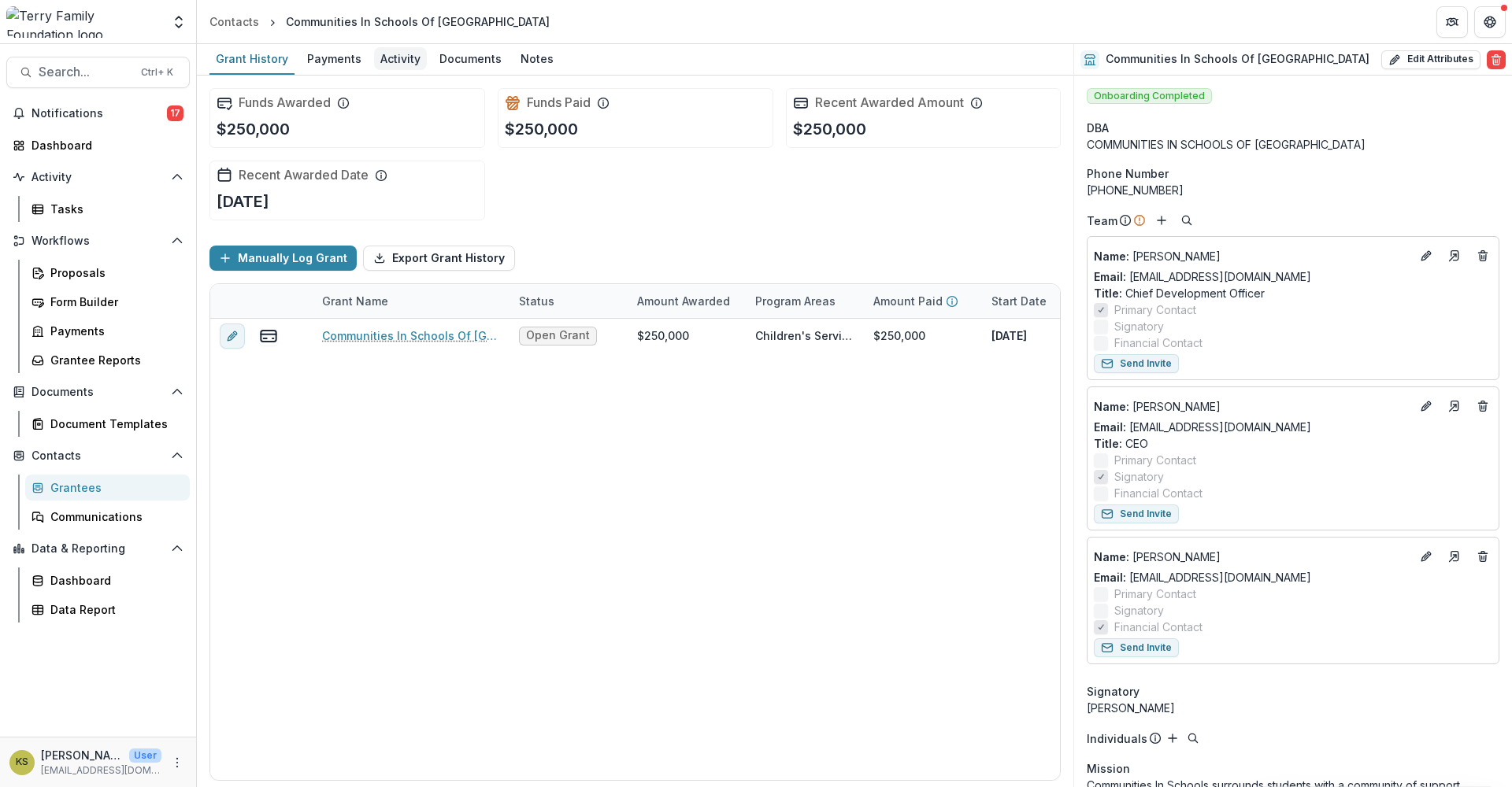
click at [404, 60] on div "Activity" at bounding box center [400, 58] width 53 height 23
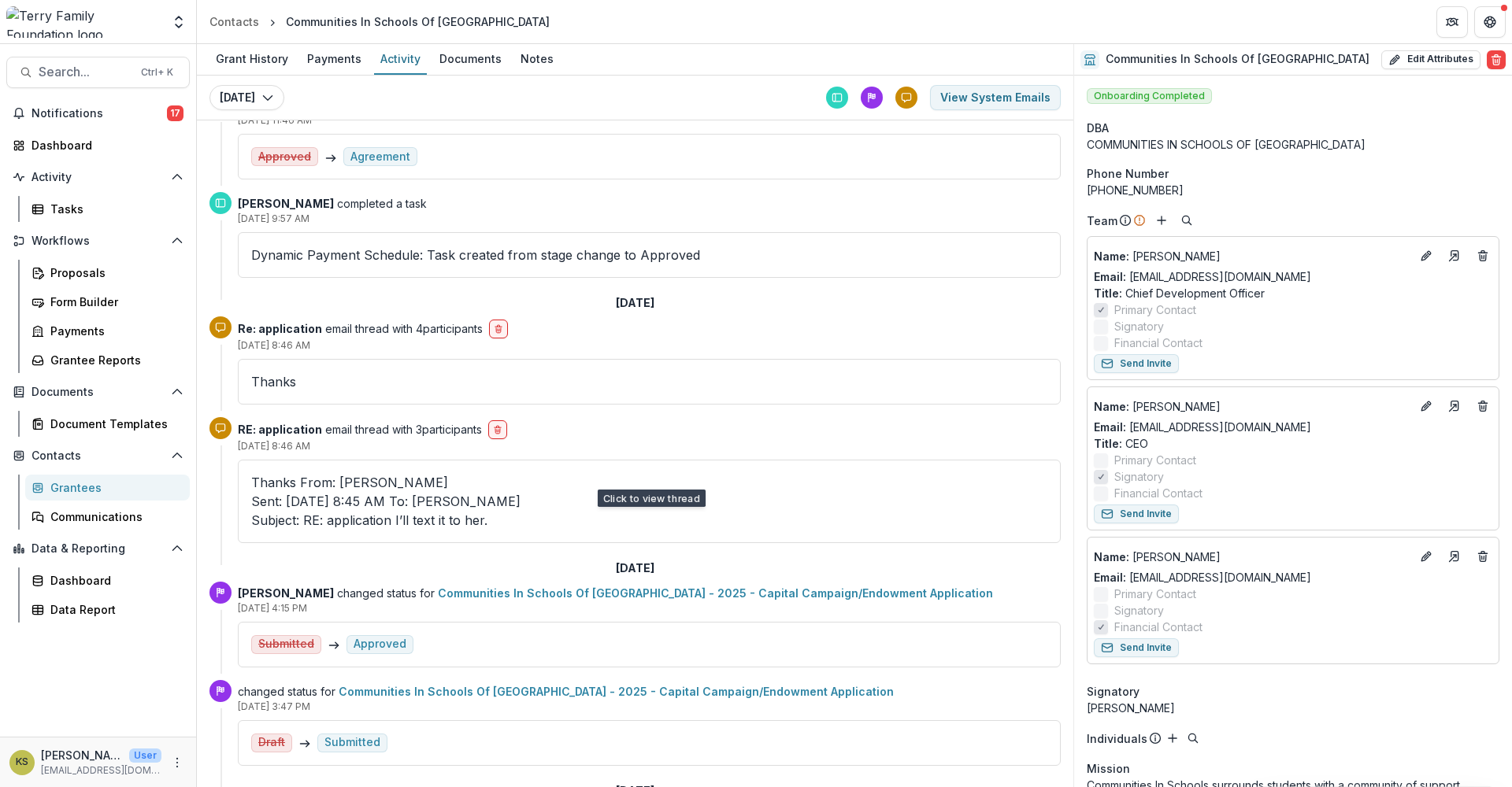
scroll to position [1049, 0]
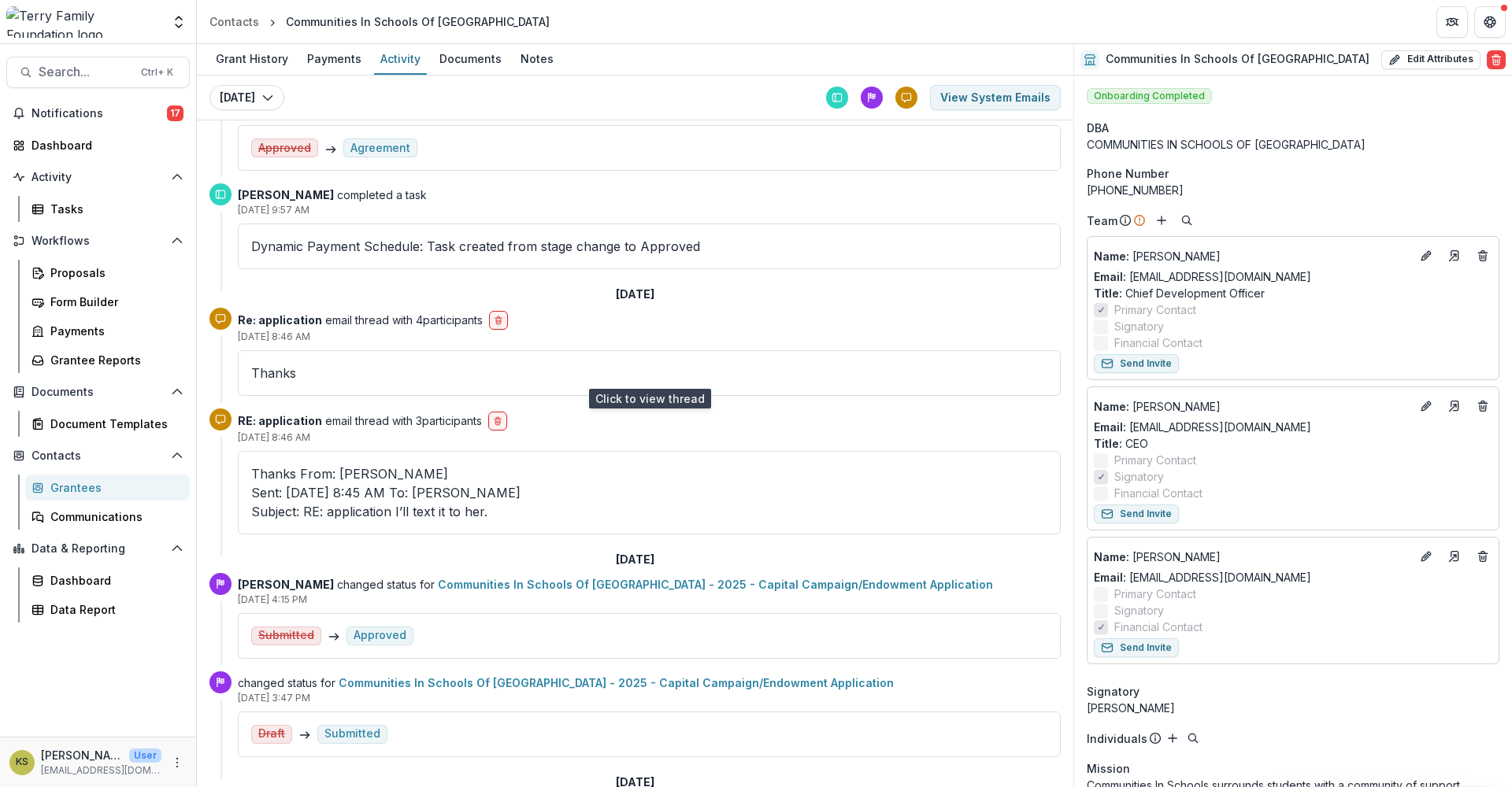
click at [433, 381] on p "Thanks ‌ ‌ ‌ ‌ ‌ ‌ ‌ ‌ ‌ ‌ ‌ ‌ ‌ ‌ ‌ ‌ ‌ ‌ ‌ ‌ ‌ ‌ ‌ ‌ ‌ ‌ ‌ ‌ ‌ ‌ ‌ ‌ ‌ ‌ ‌ ‌ …" at bounding box center [648, 373] width 796 height 19
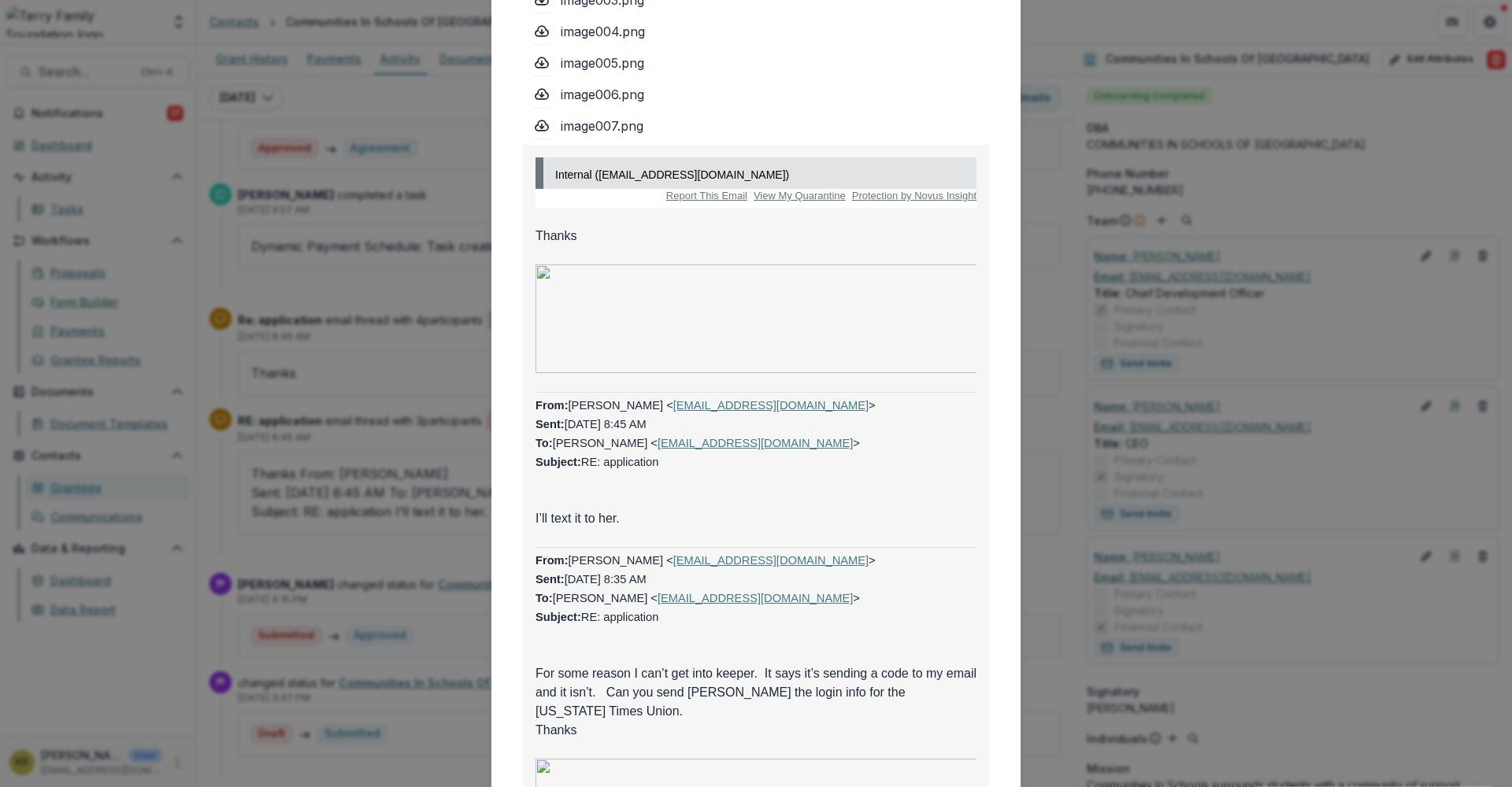
scroll to position [0, 0]
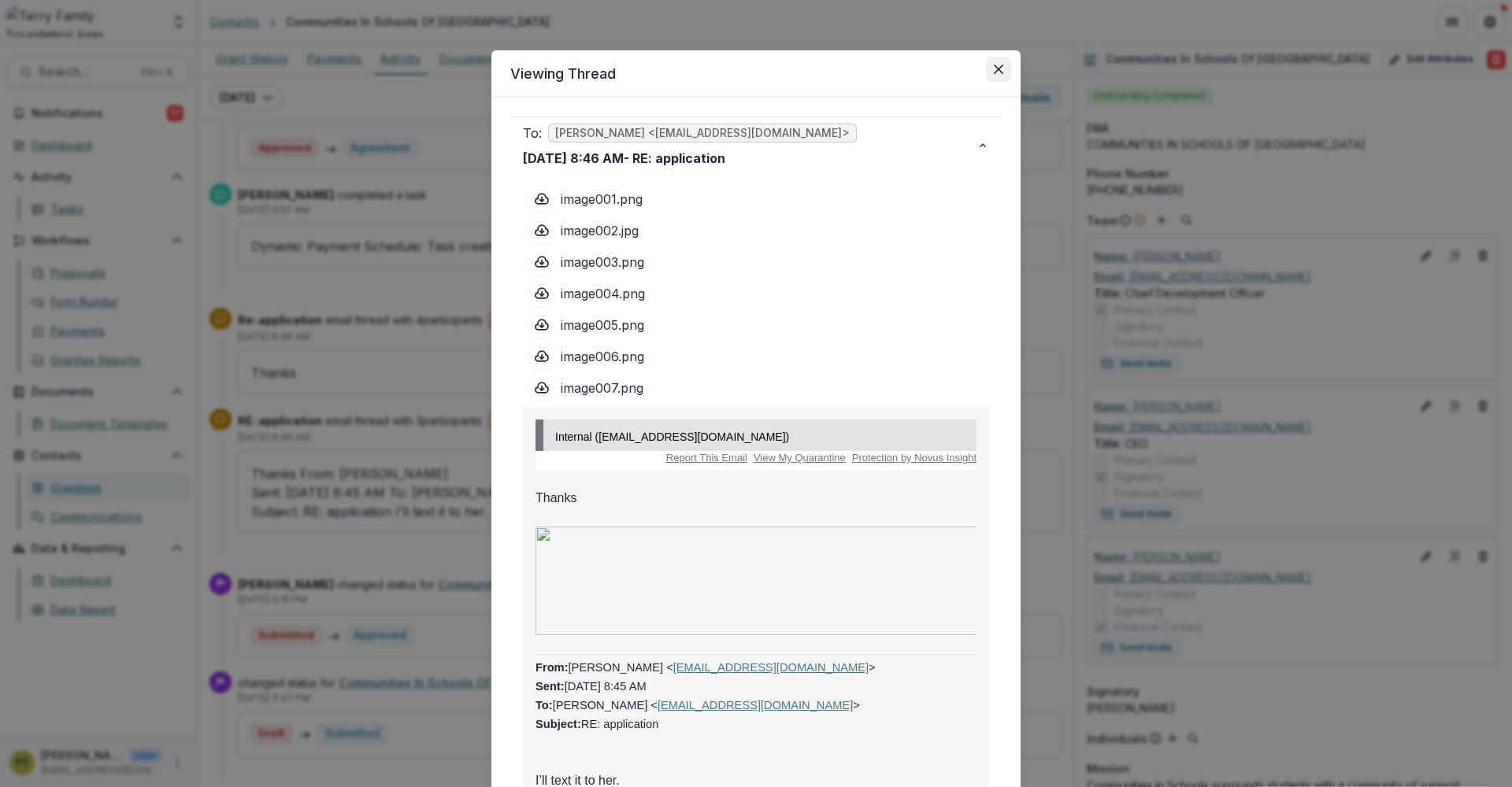
click at [997, 68] on icon "Close" at bounding box center [998, 69] width 9 height 9
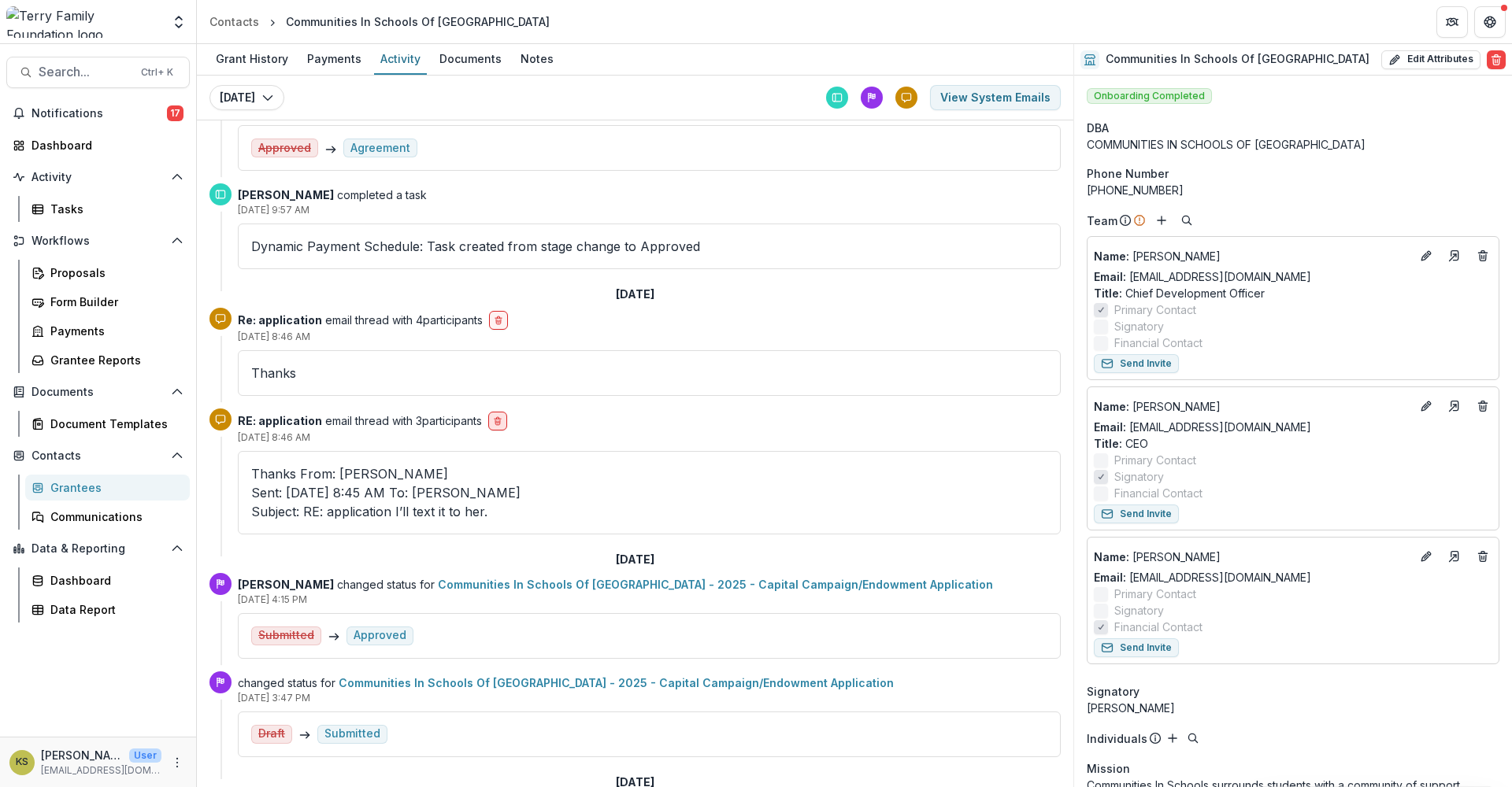
click at [500, 423] on icon "delete-button" at bounding box center [498, 423] width 5 height 5
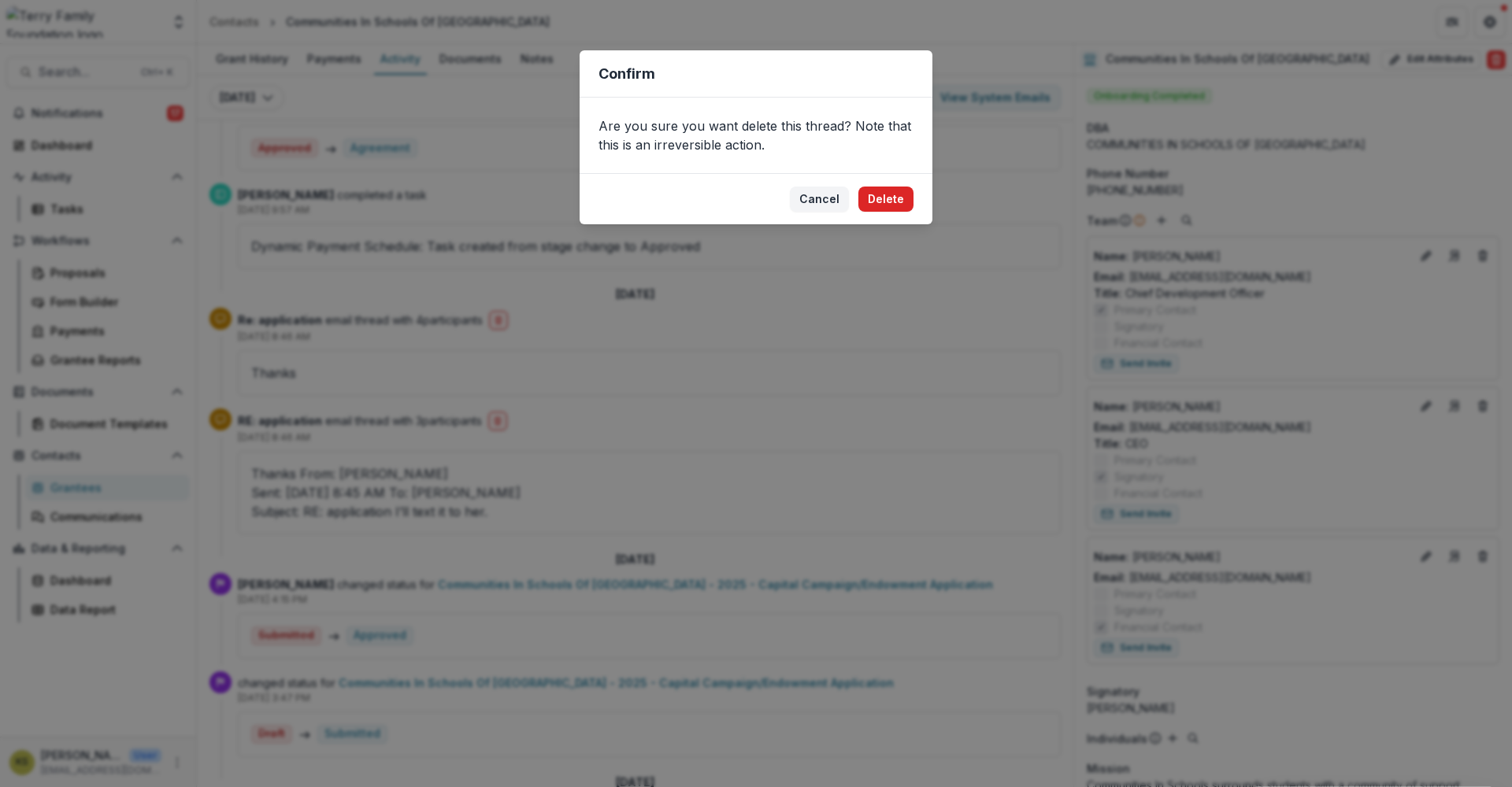
click at [876, 189] on button "Delete" at bounding box center [886, 199] width 55 height 25
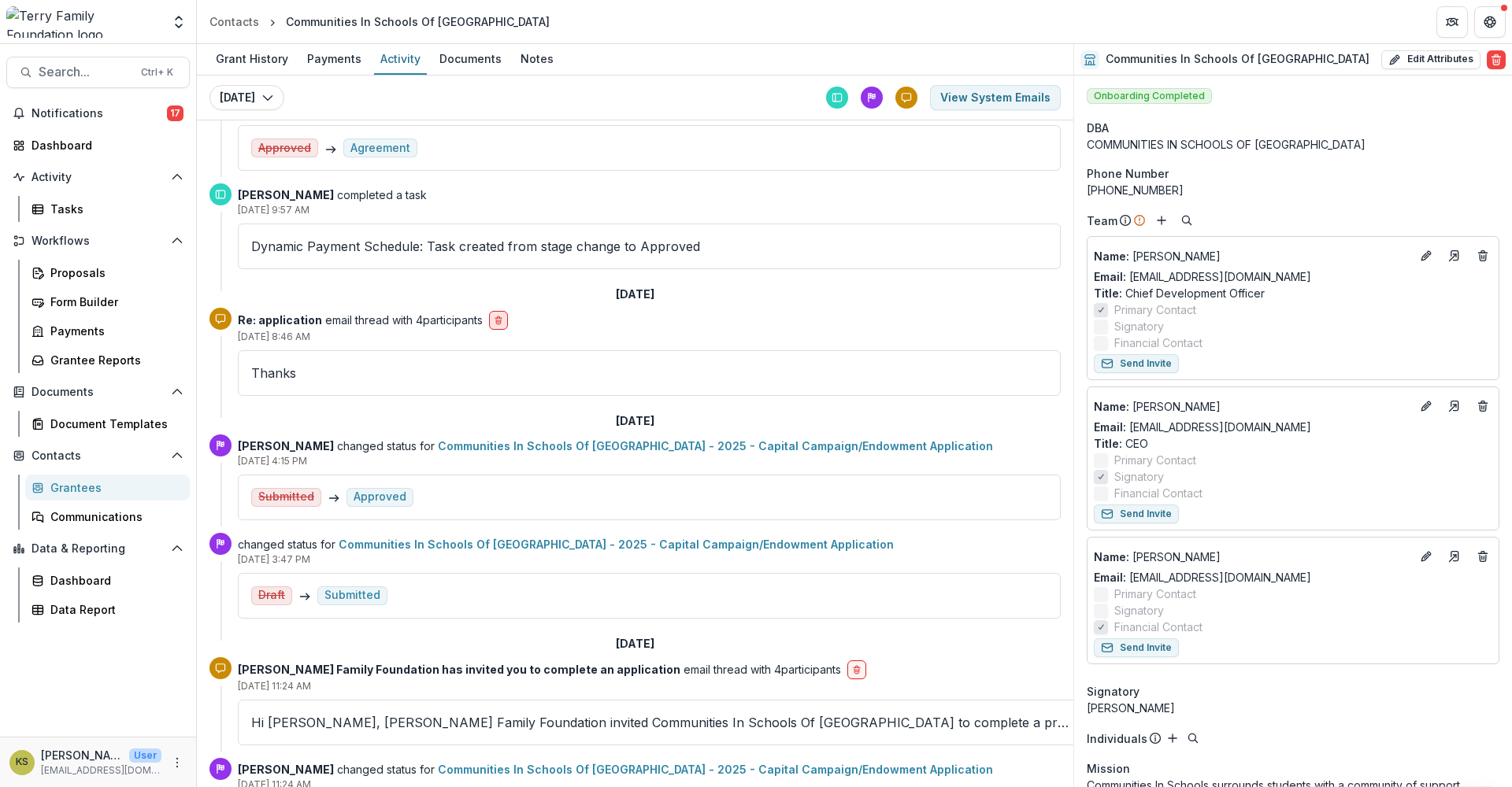
click at [503, 321] on icon "delete-button" at bounding box center [498, 319] width 9 height 9
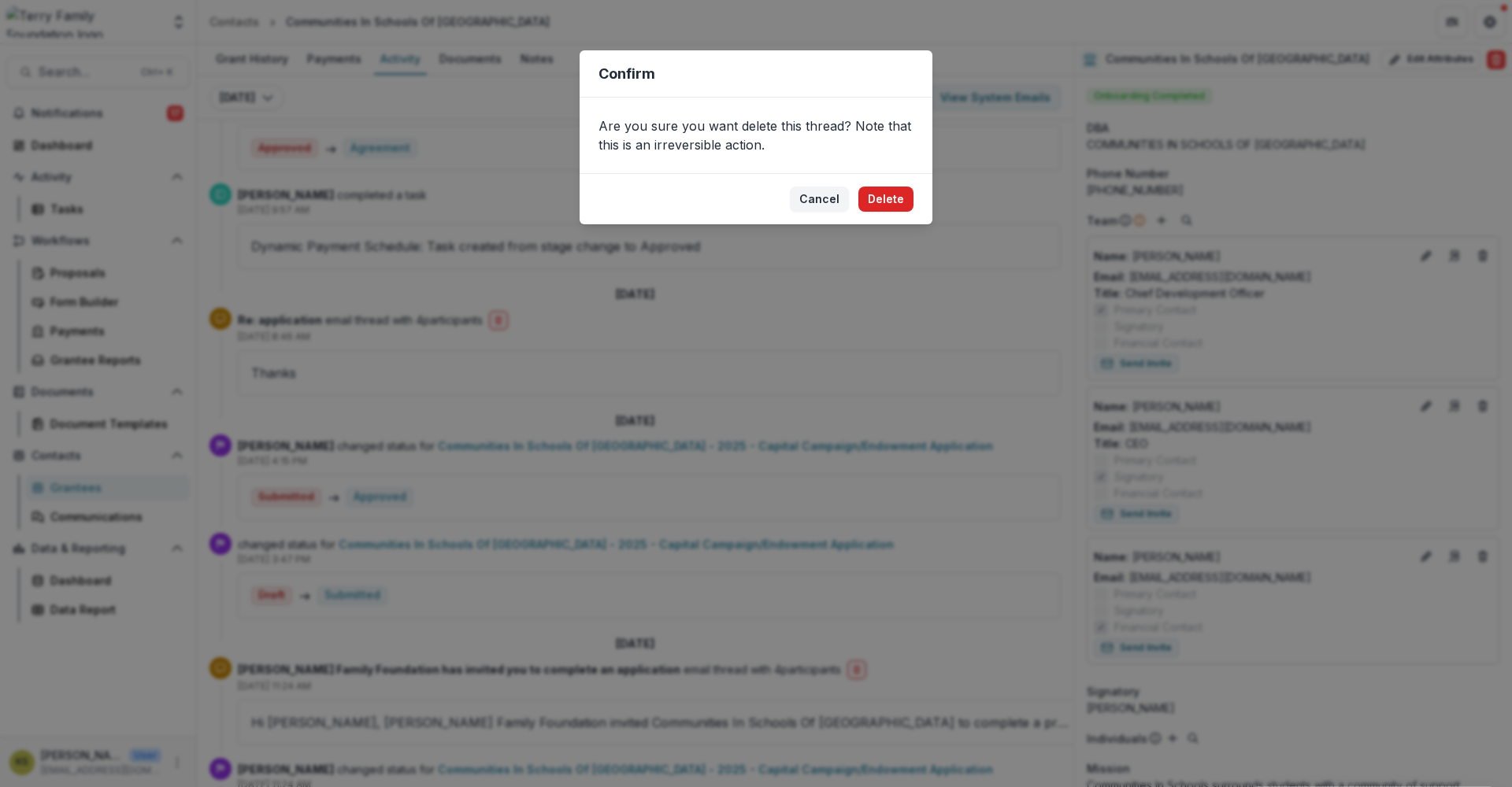
click at [874, 204] on button "Delete" at bounding box center [886, 199] width 55 height 25
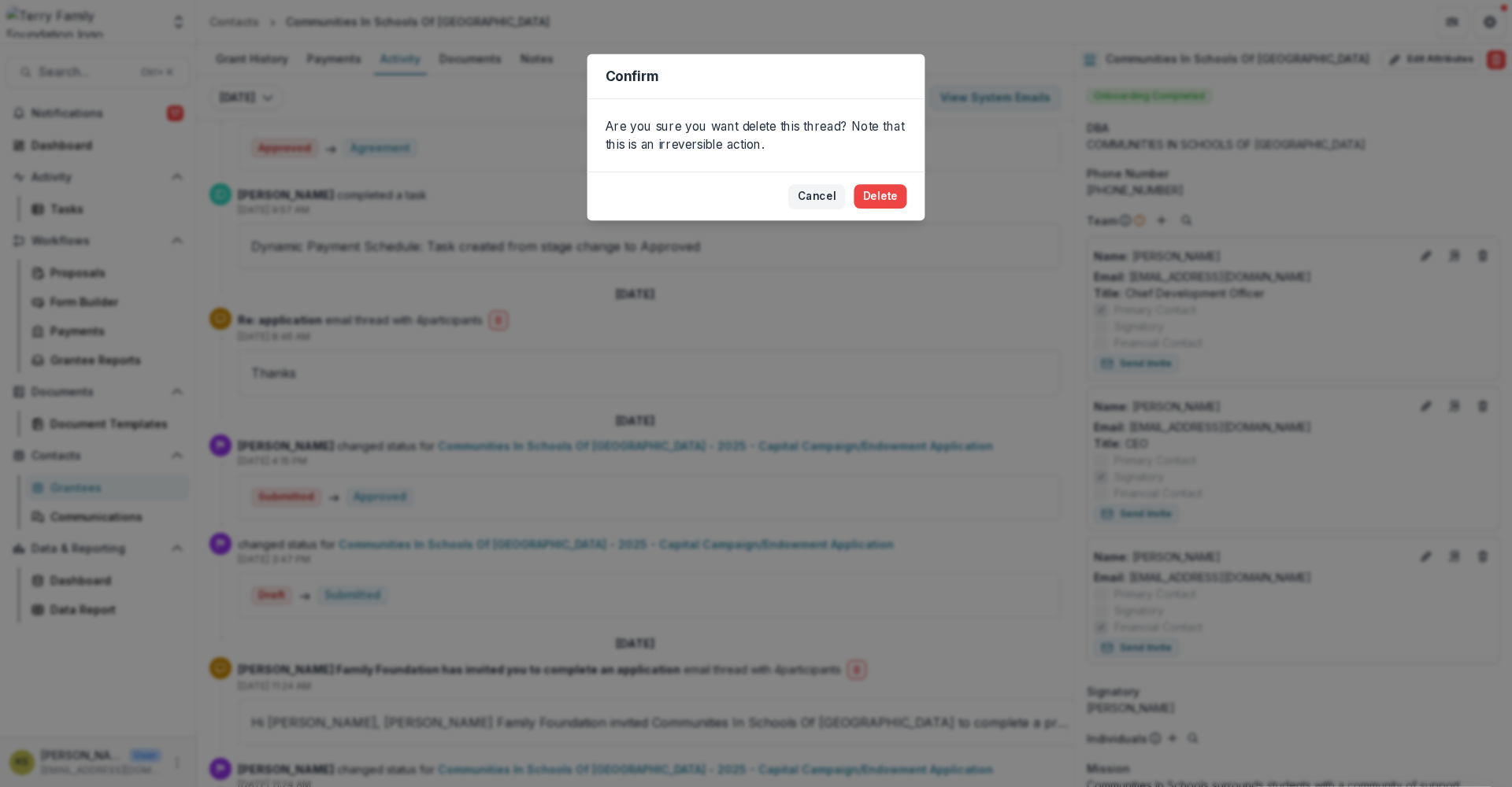
scroll to position [1013, 0]
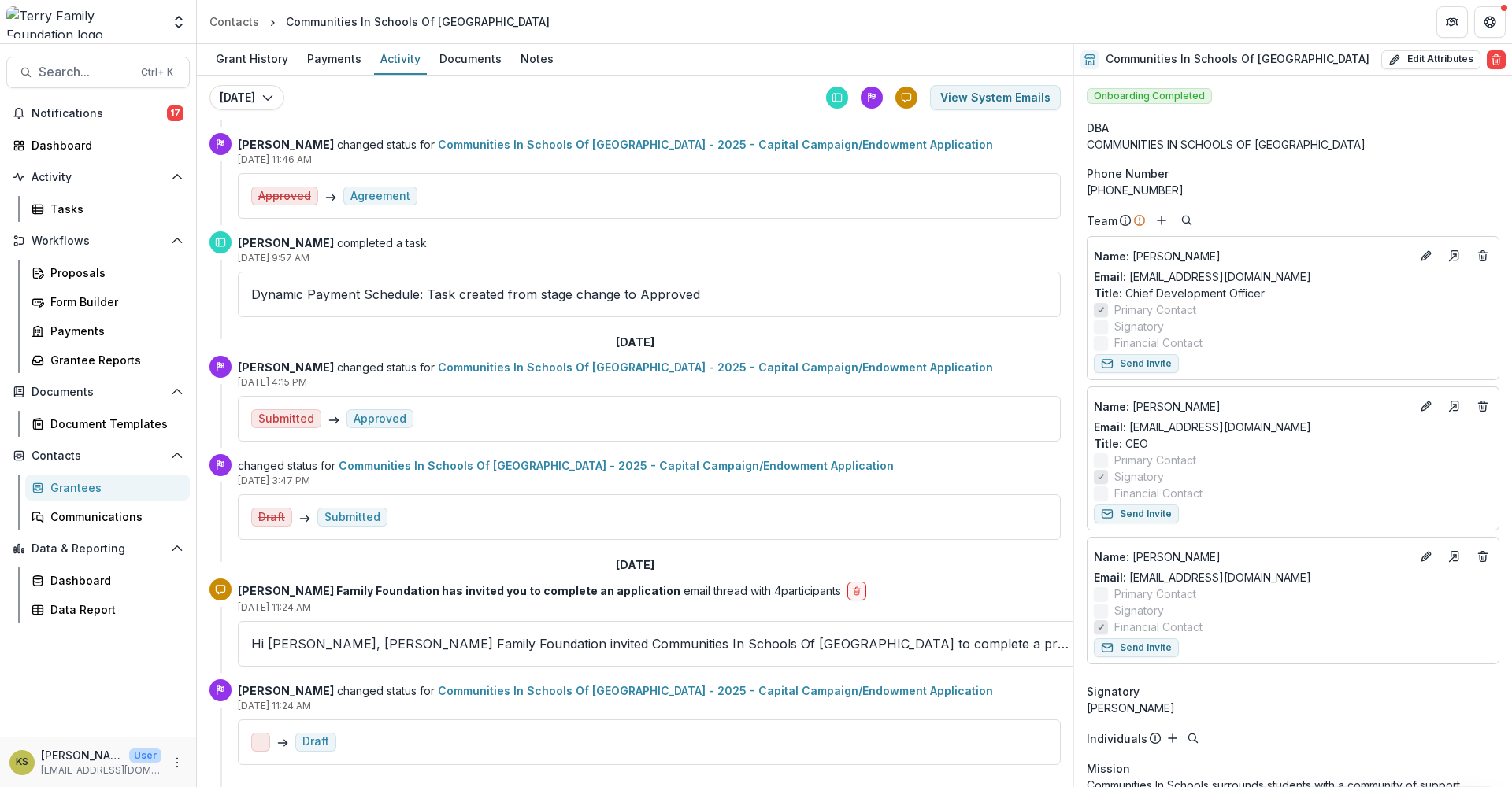
click at [100, 485] on div "Grantees" at bounding box center [114, 488] width 127 height 17
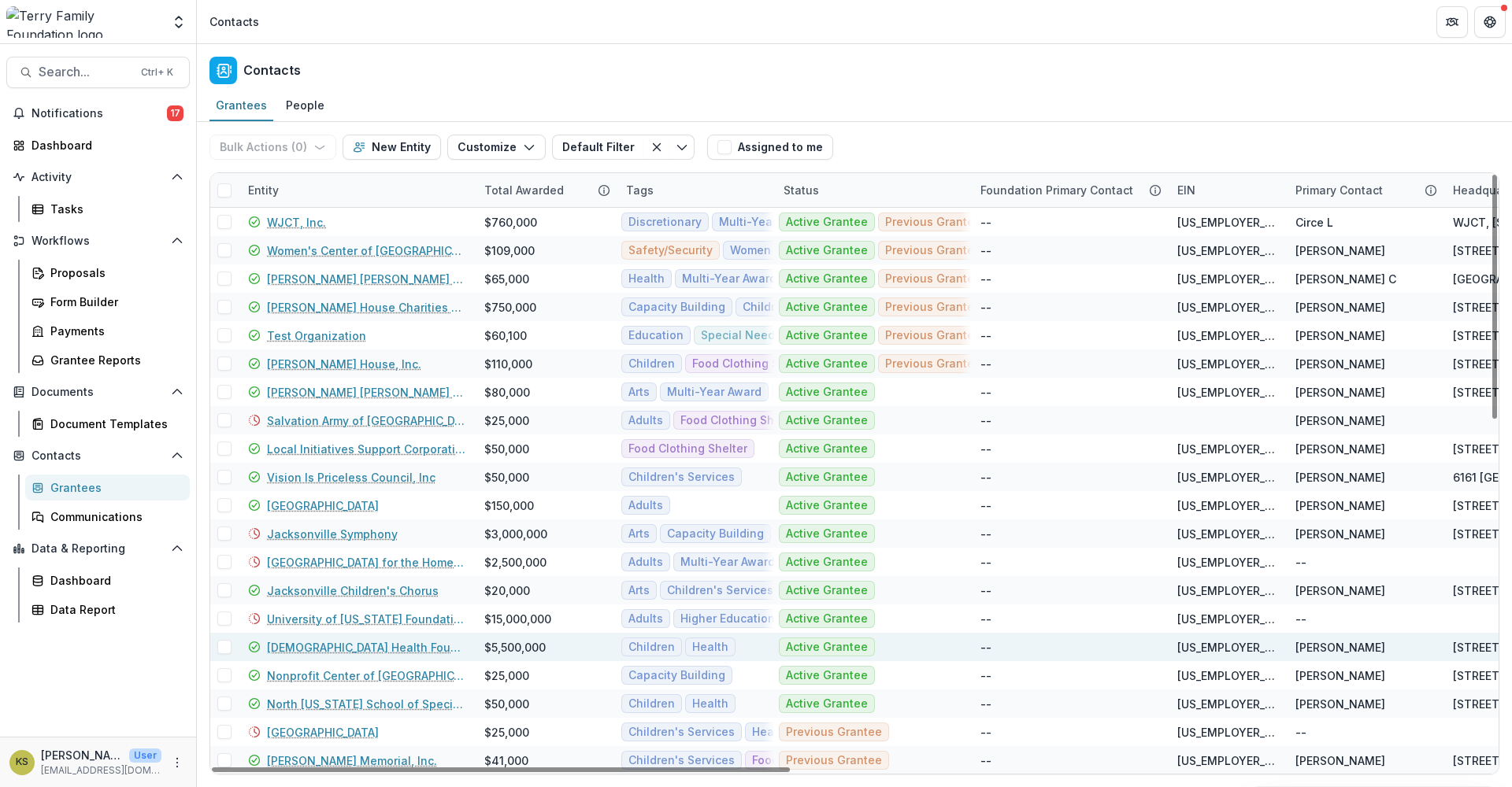
click at [377, 650] on link "[DEMOGRAPHIC_DATA] Health Foundation" at bounding box center [366, 647] width 198 height 17
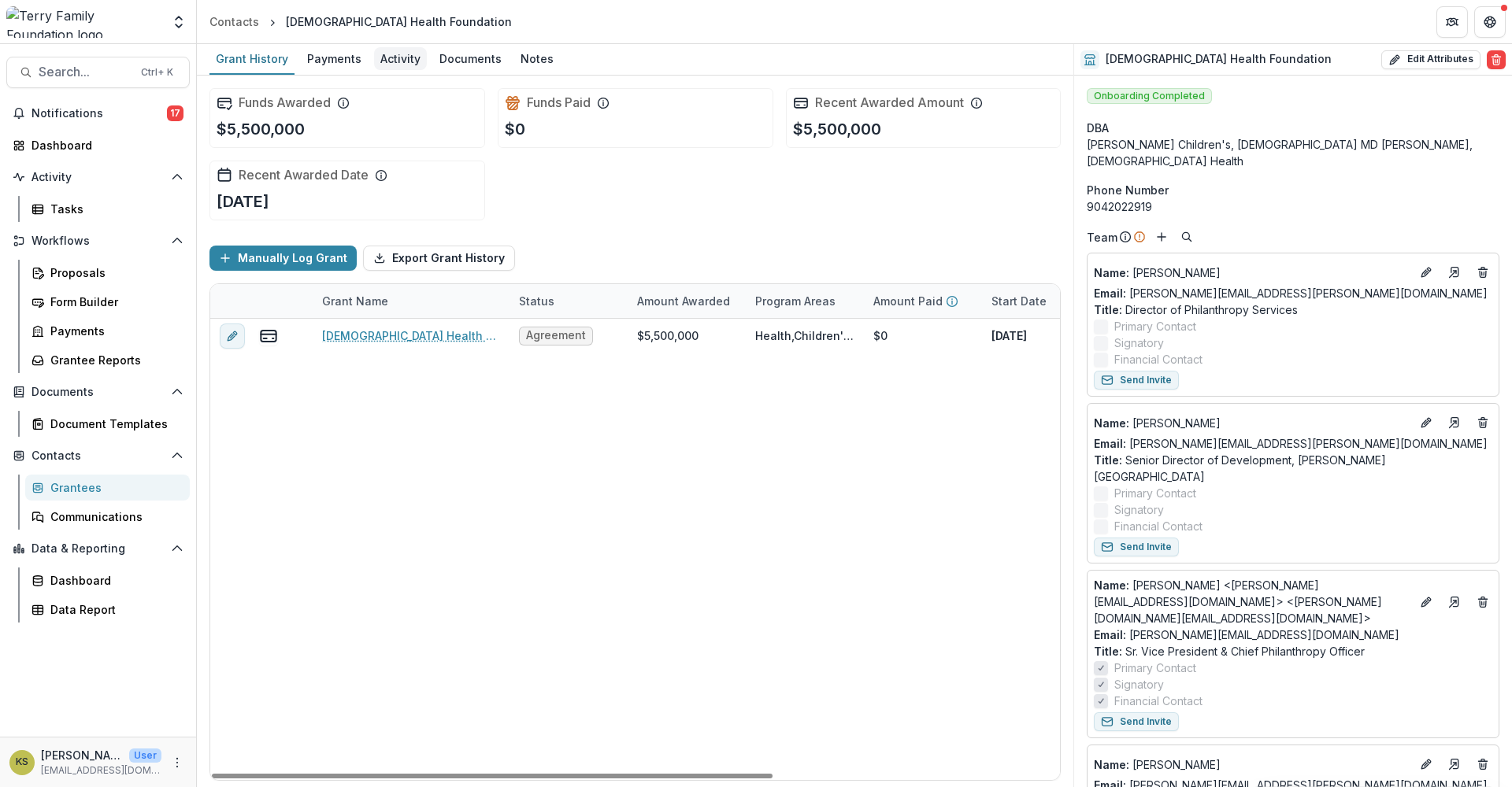
click at [387, 60] on div "Activity" at bounding box center [400, 58] width 53 height 23
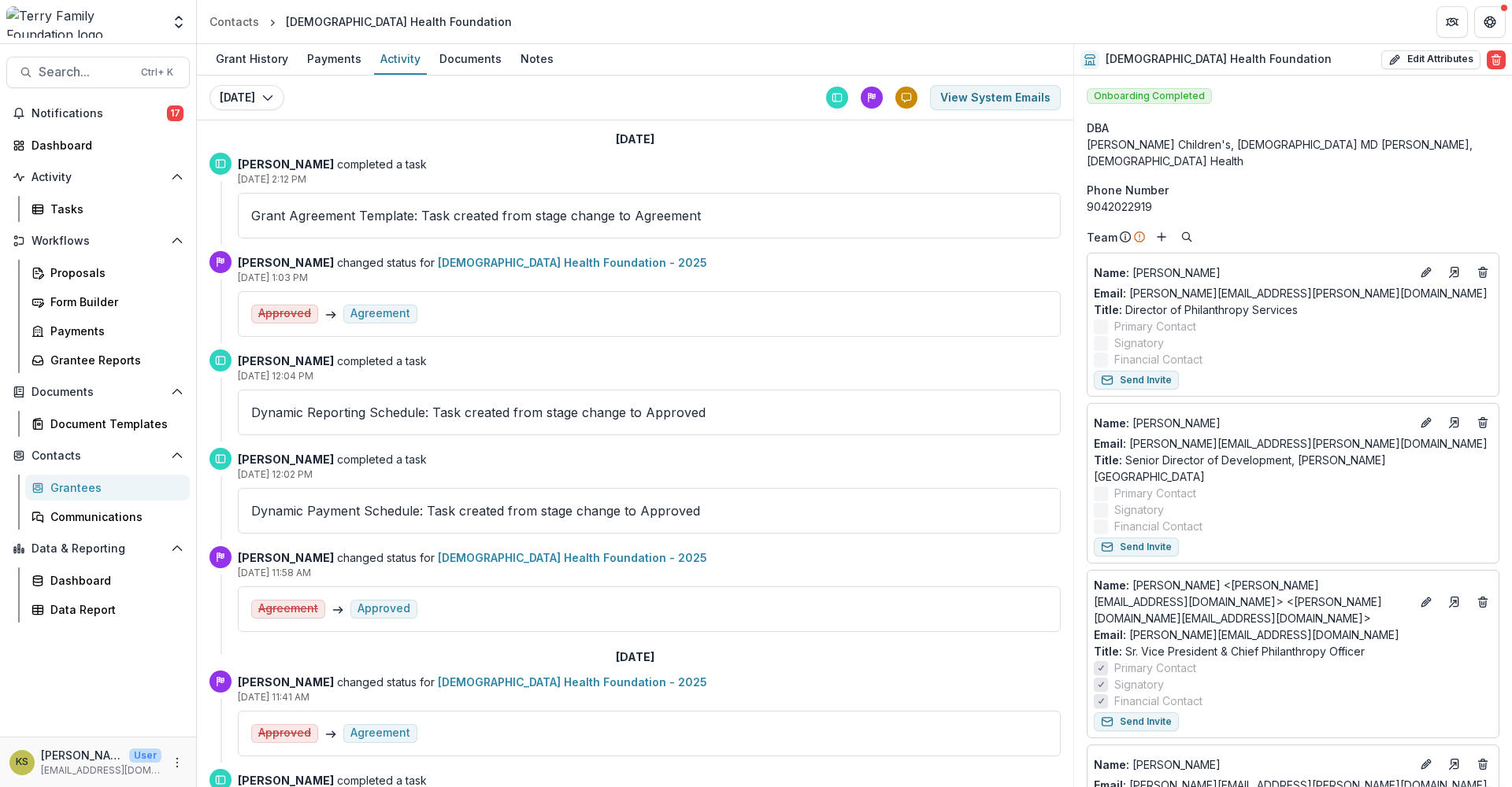
click at [60, 490] on div "Grantees" at bounding box center [114, 488] width 127 height 17
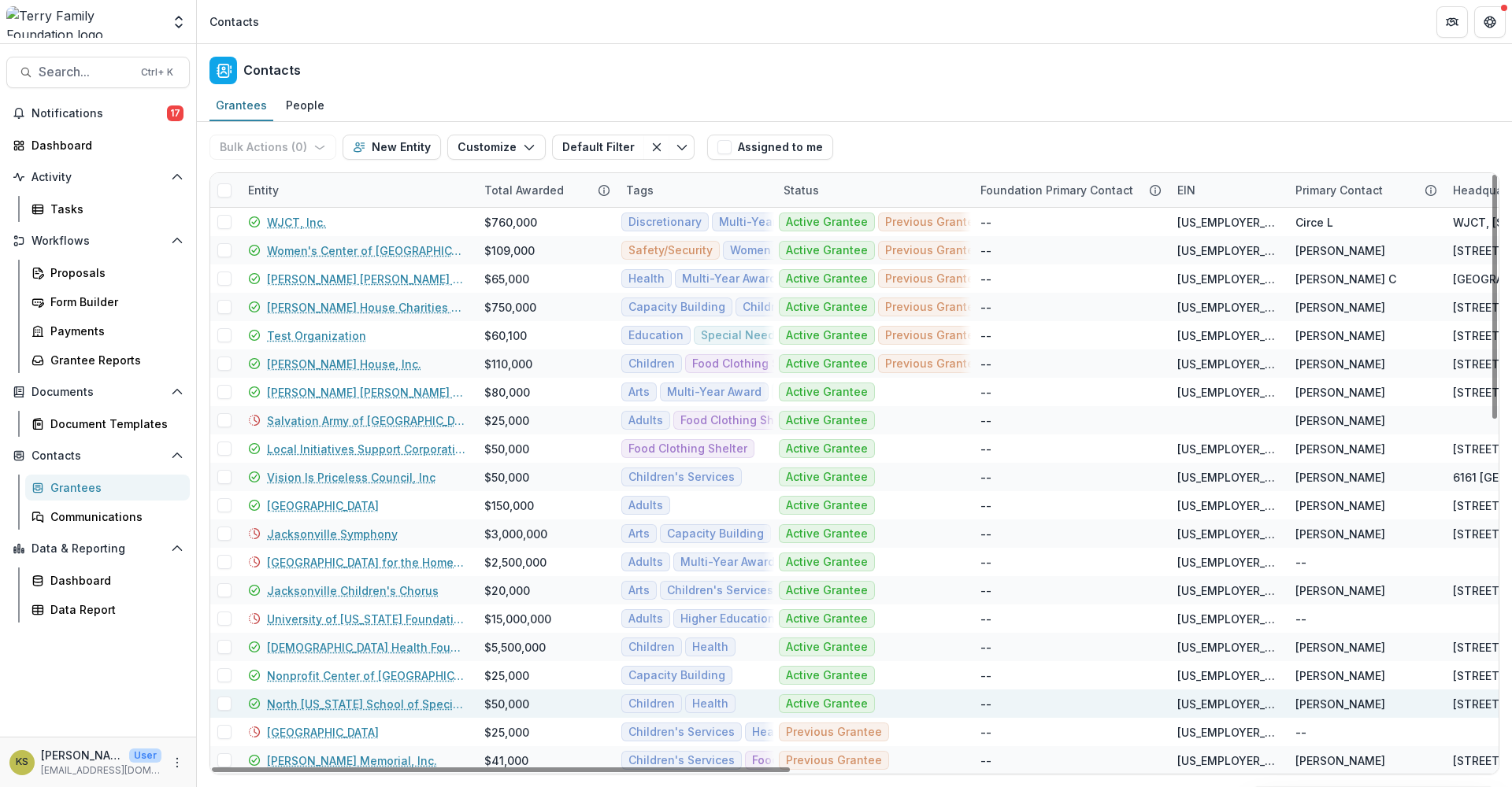
click at [361, 701] on link "North [US_STATE] School of Special Education" at bounding box center [366, 704] width 198 height 17
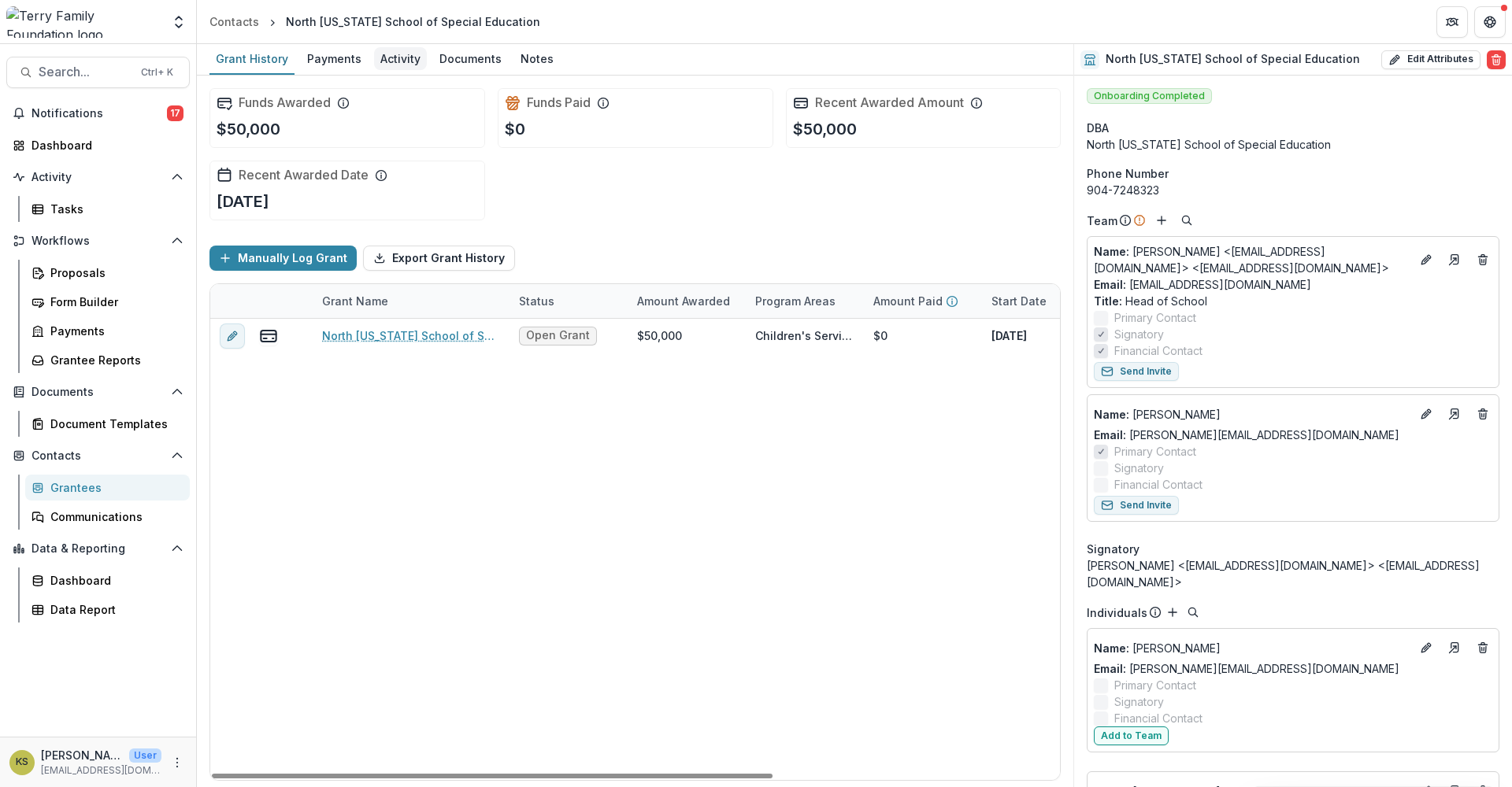
click at [397, 56] on div "Activity" at bounding box center [400, 58] width 53 height 23
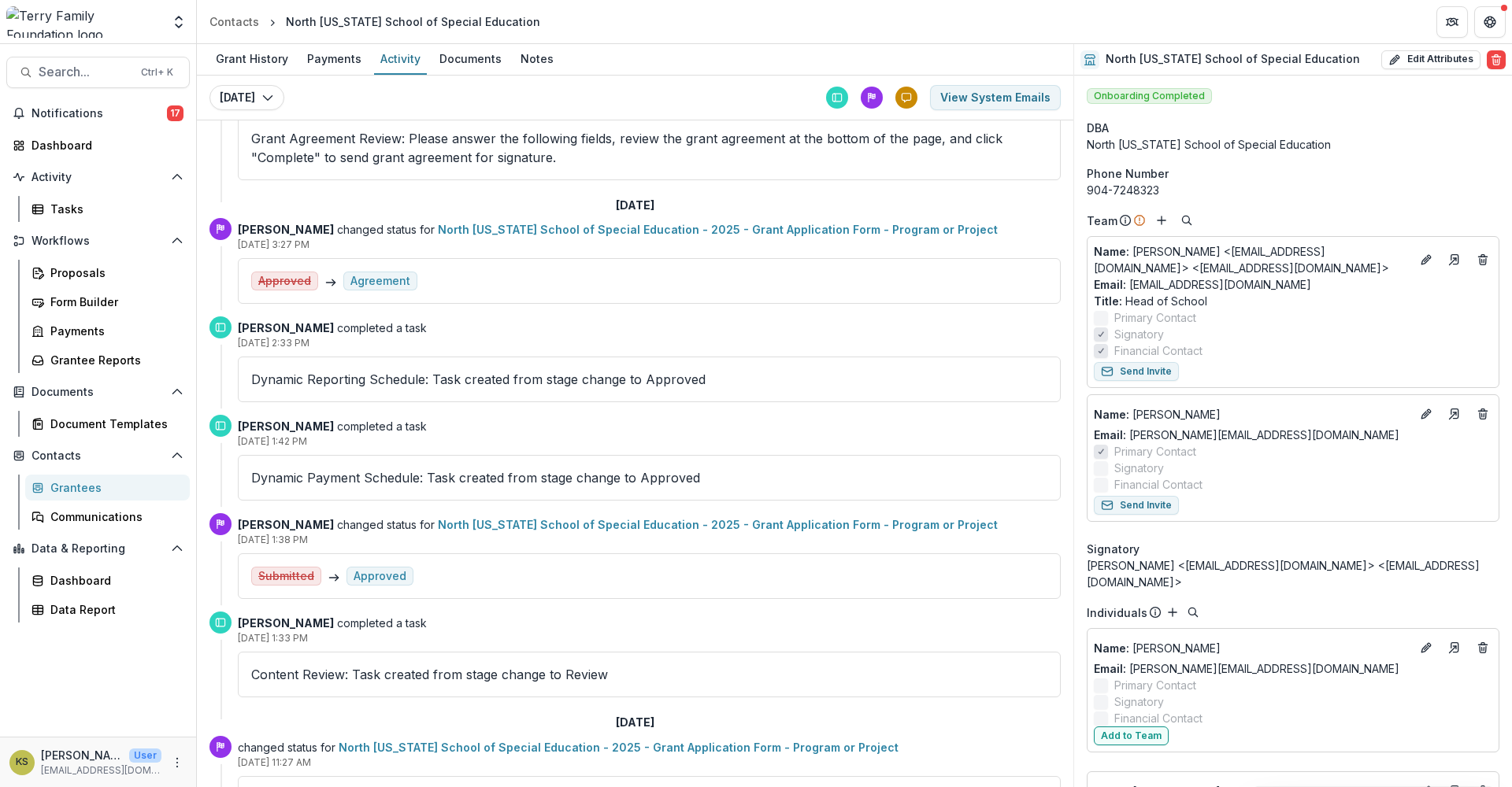
scroll to position [186, 0]
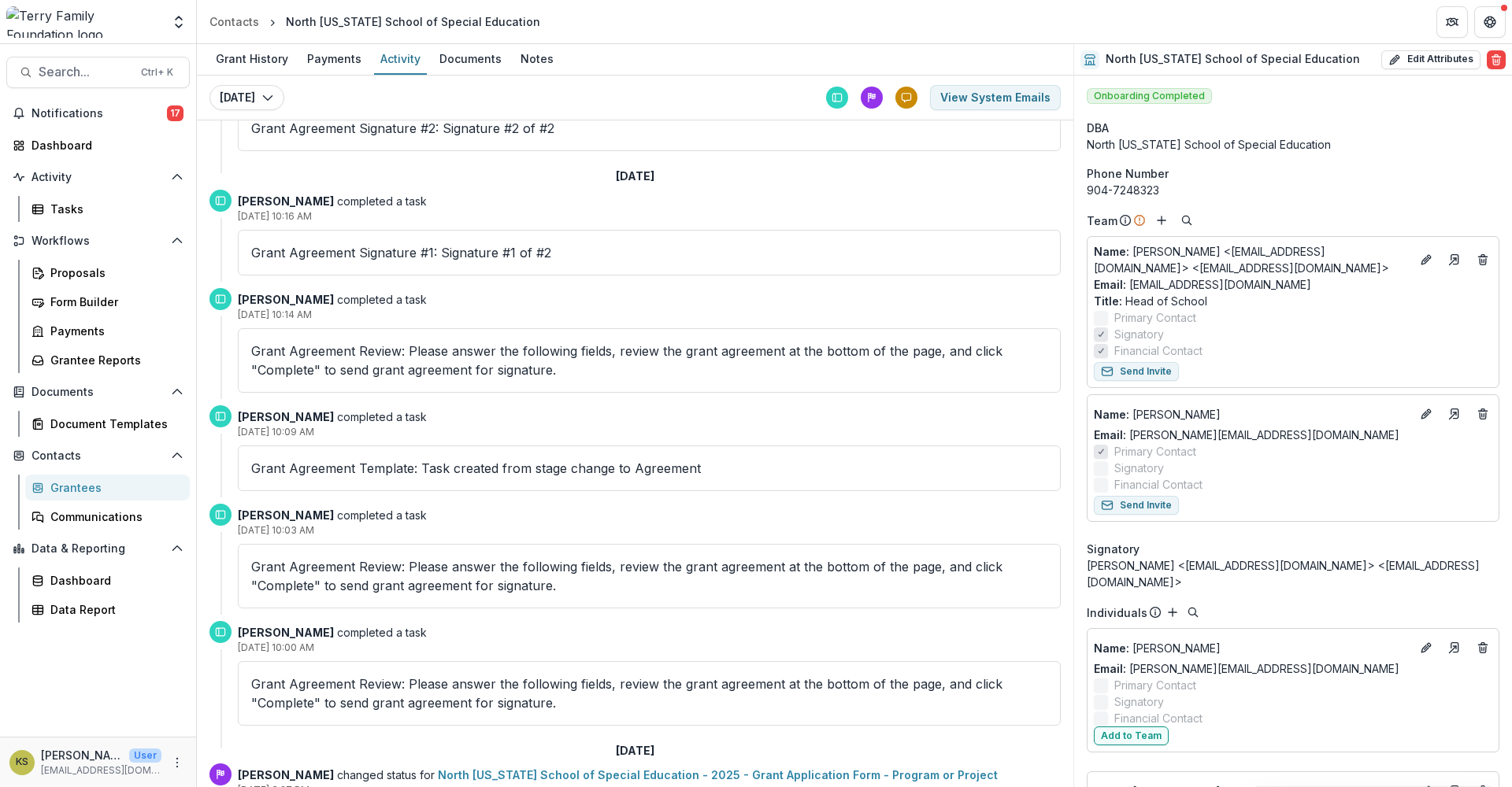
click at [78, 487] on div "Grantees" at bounding box center [114, 488] width 127 height 17
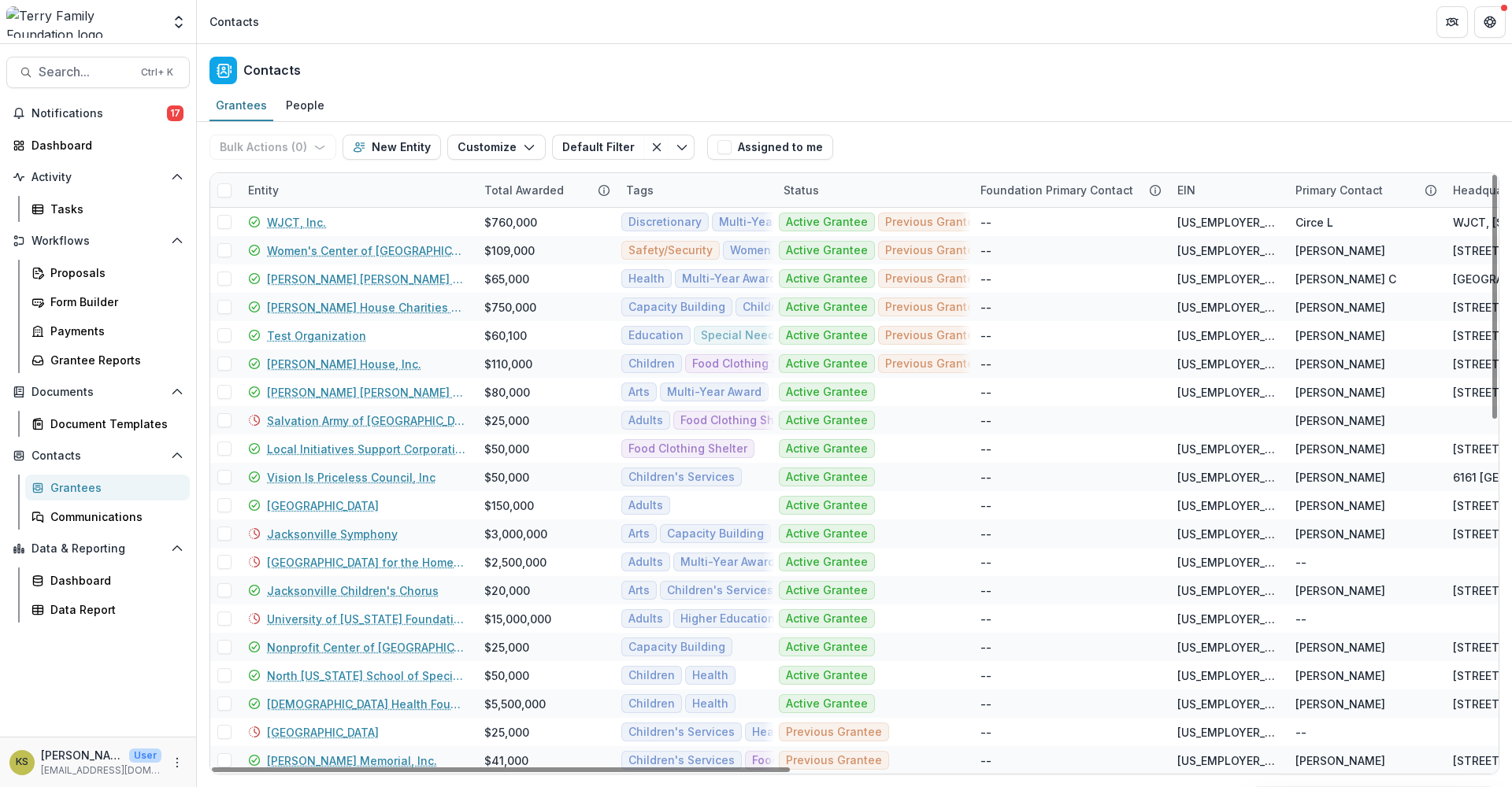
scroll to position [262, 0]
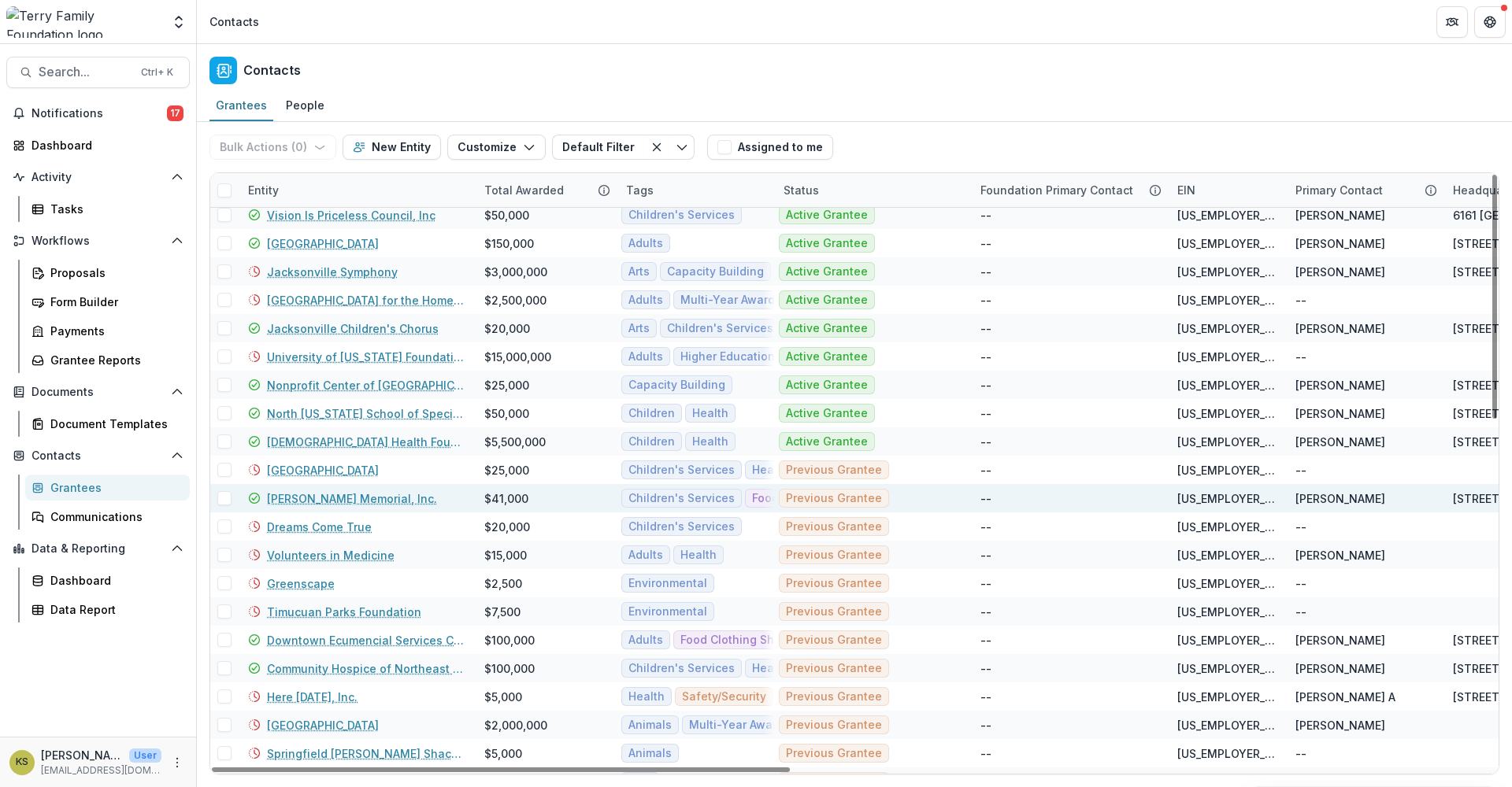
click at [336, 499] on link "[PERSON_NAME] Memorial, Inc." at bounding box center [351, 498] width 170 height 17
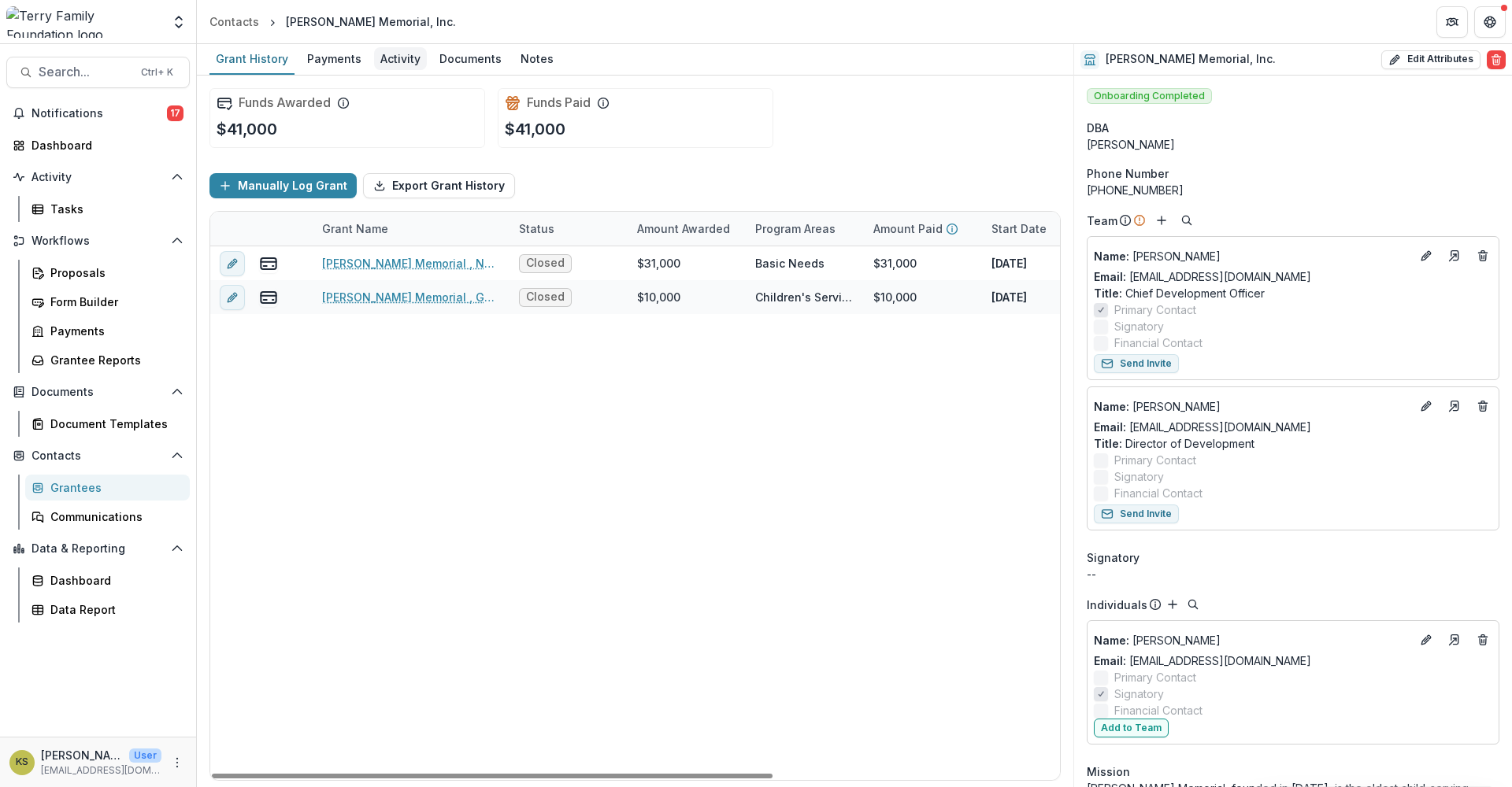
click at [380, 58] on div "Activity" at bounding box center [400, 58] width 53 height 23
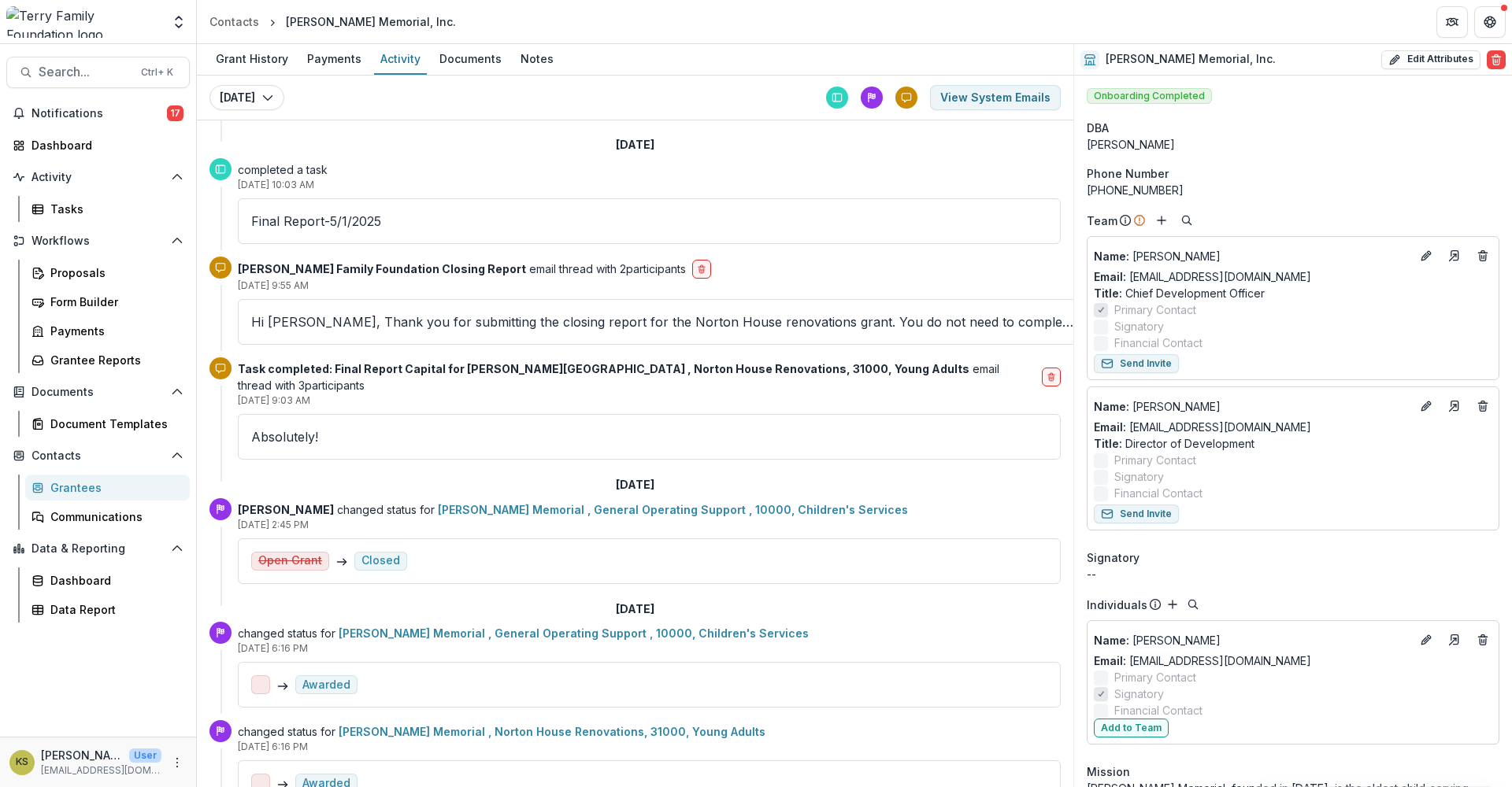
scroll to position [1052, 0]
click at [90, 482] on div "Grantees" at bounding box center [114, 488] width 127 height 17
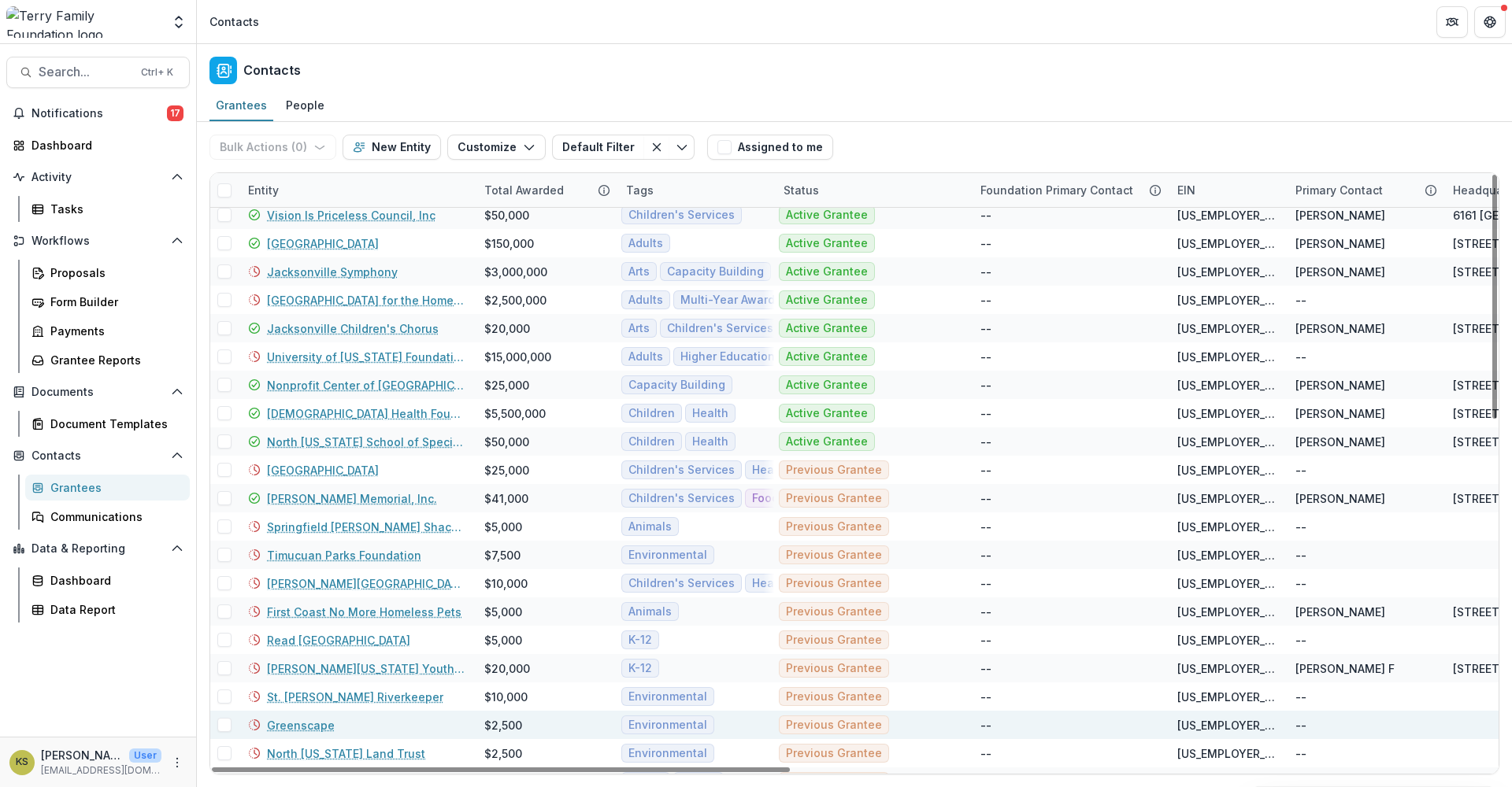
scroll to position [525, 0]
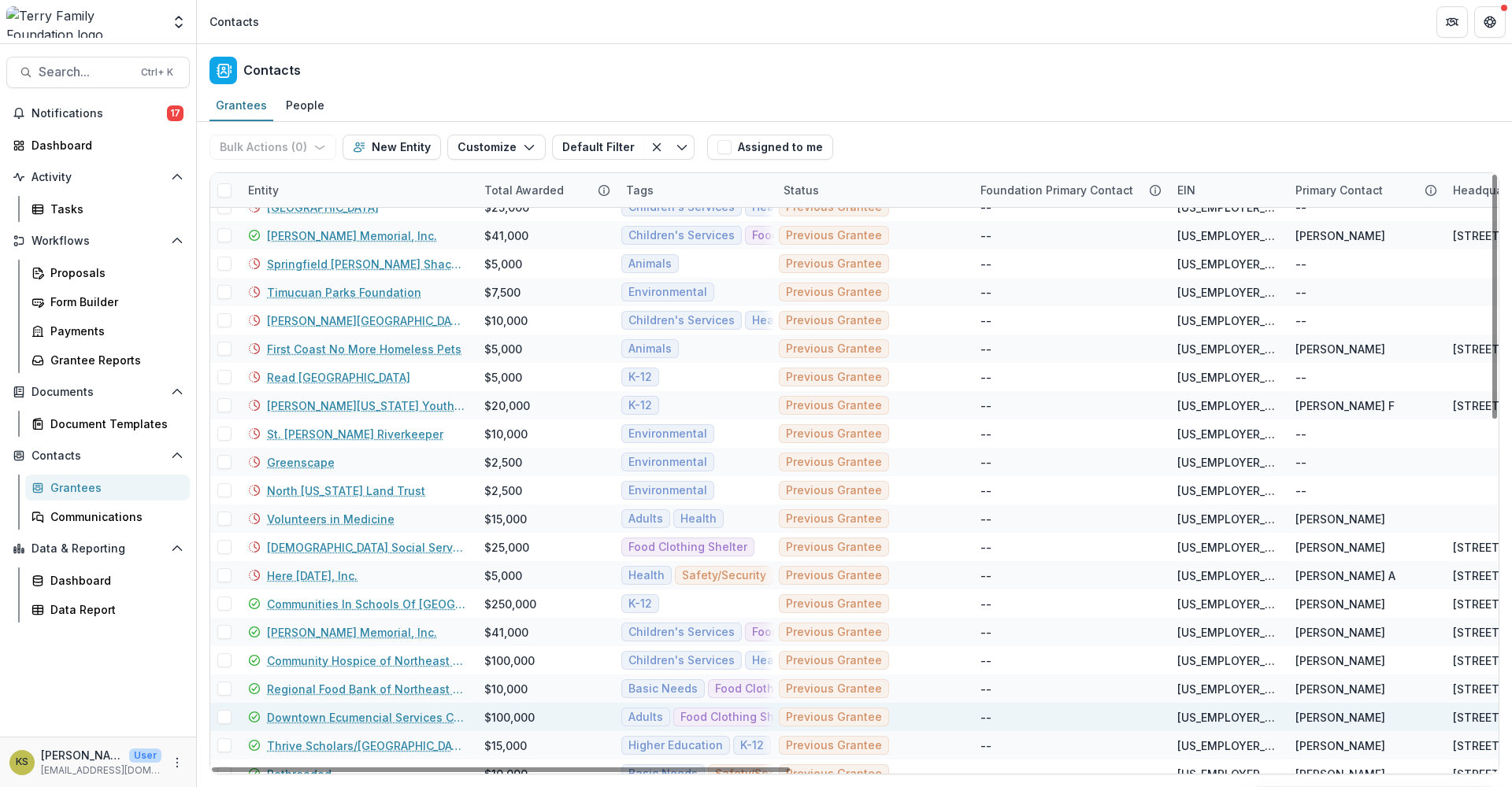
click at [420, 713] on link "Downtown Ecumencial Services Council" at bounding box center [366, 718] width 198 height 17
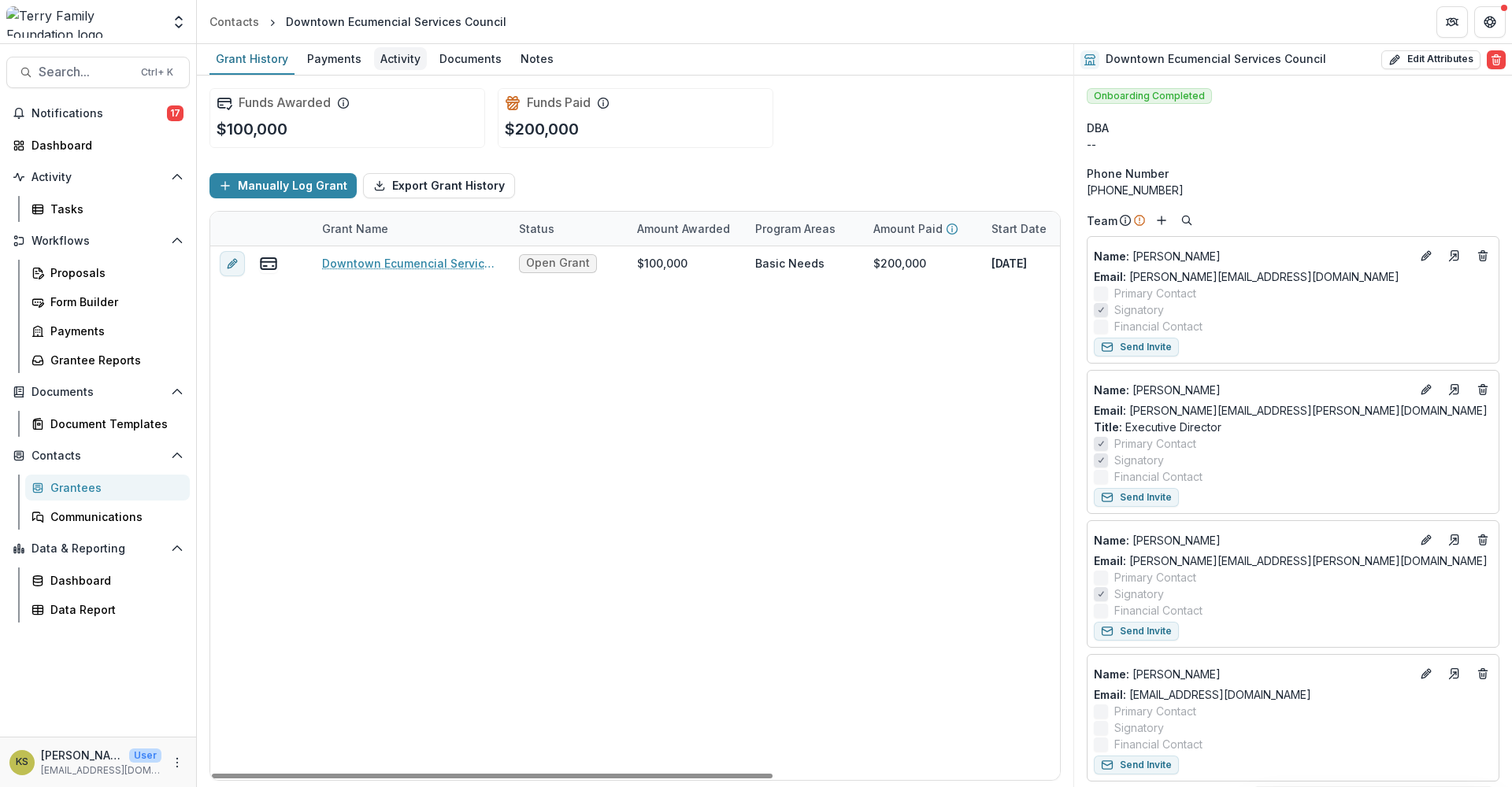
click at [386, 64] on div "Activity" at bounding box center [400, 58] width 53 height 23
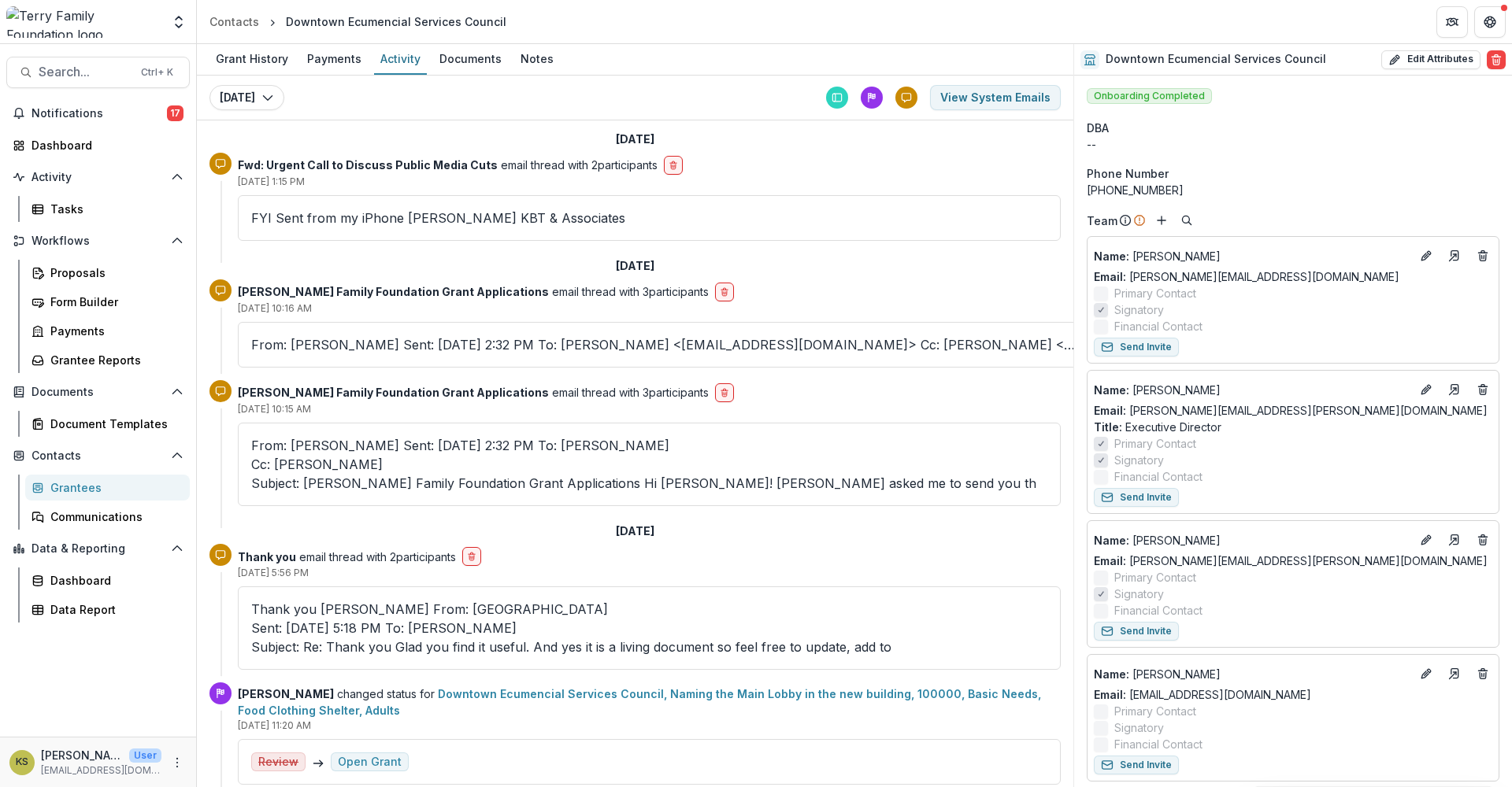
click at [473, 619] on mekl\@comcast\ "Sent: Wednesday, July 16, 2025 5:18 PM To: Kathleen Shaw Subject: Re: Thank you…" at bounding box center [648, 637] width 796 height 38
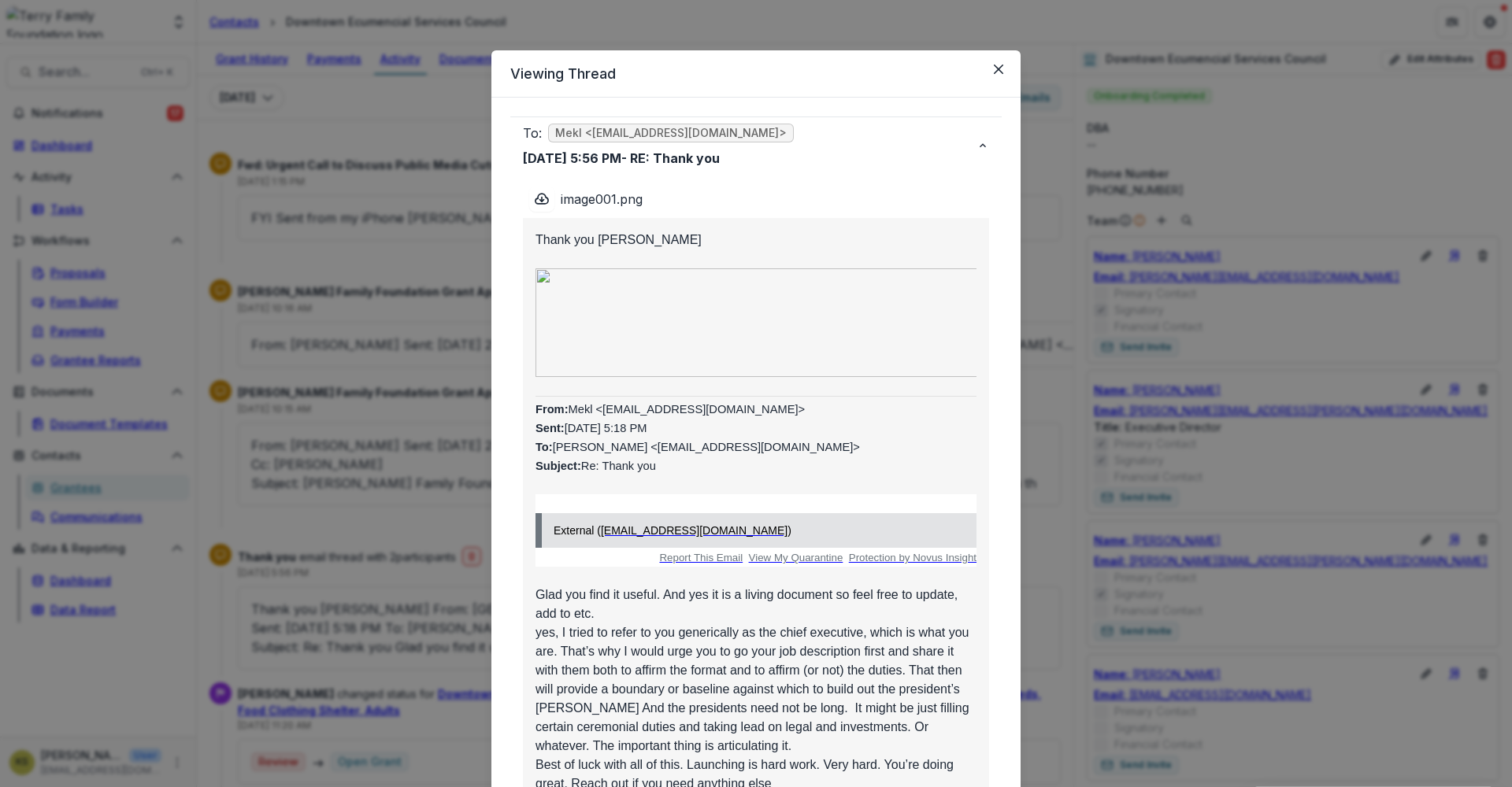
click at [473, 571] on div "Viewing Thread To: Mekl <mekl@comcast.net> Jul 16, 2025, 5:56 PM - RE: Thank yo…" at bounding box center [756, 393] width 1512 height 787
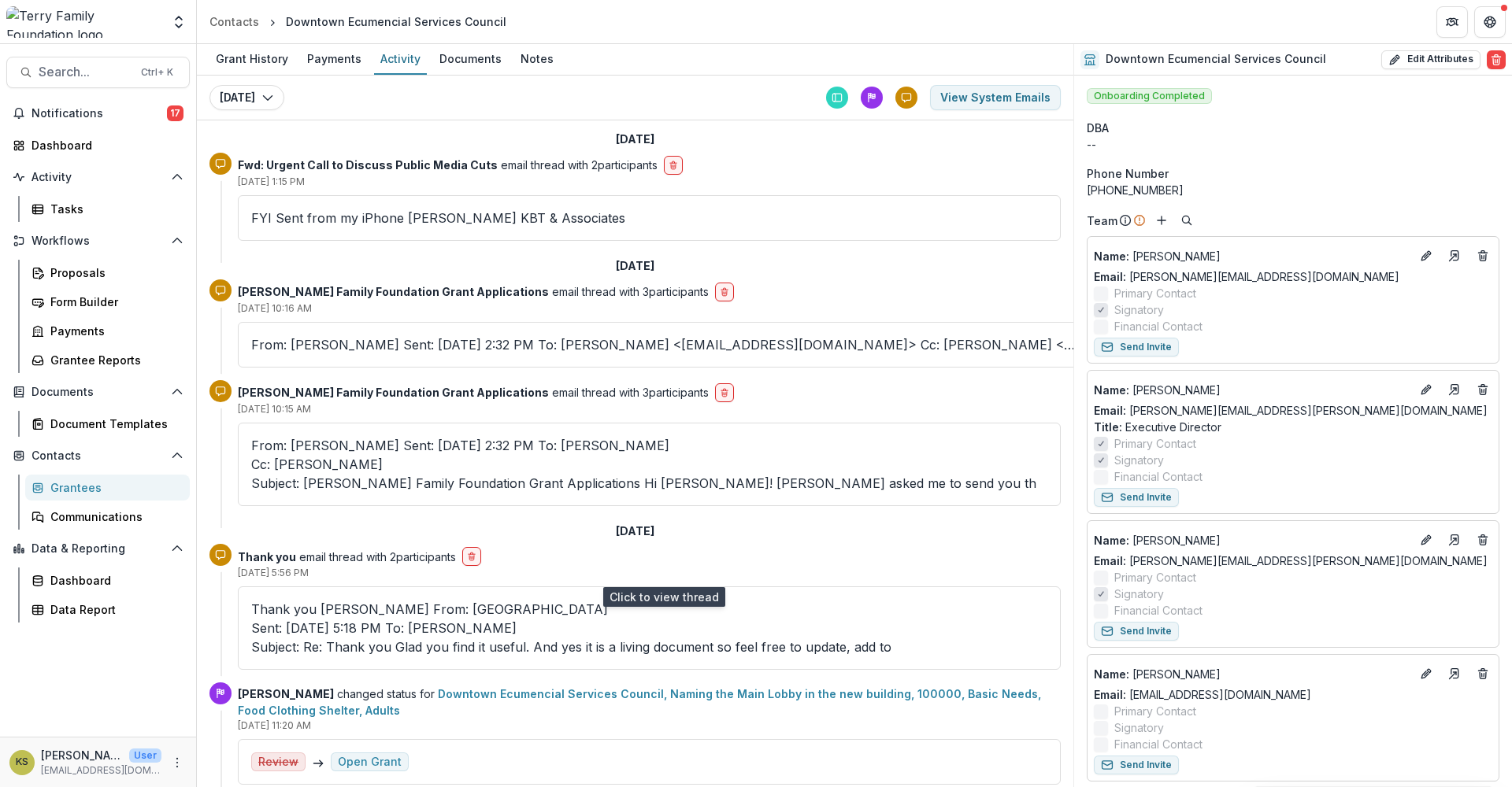
click at [473, 619] on mekl\@comcast\ "Sent: Wednesday, July 16, 2025 5:18 PM To: Kathleen Shaw Subject: Re: Thank you…" at bounding box center [648, 637] width 796 height 38
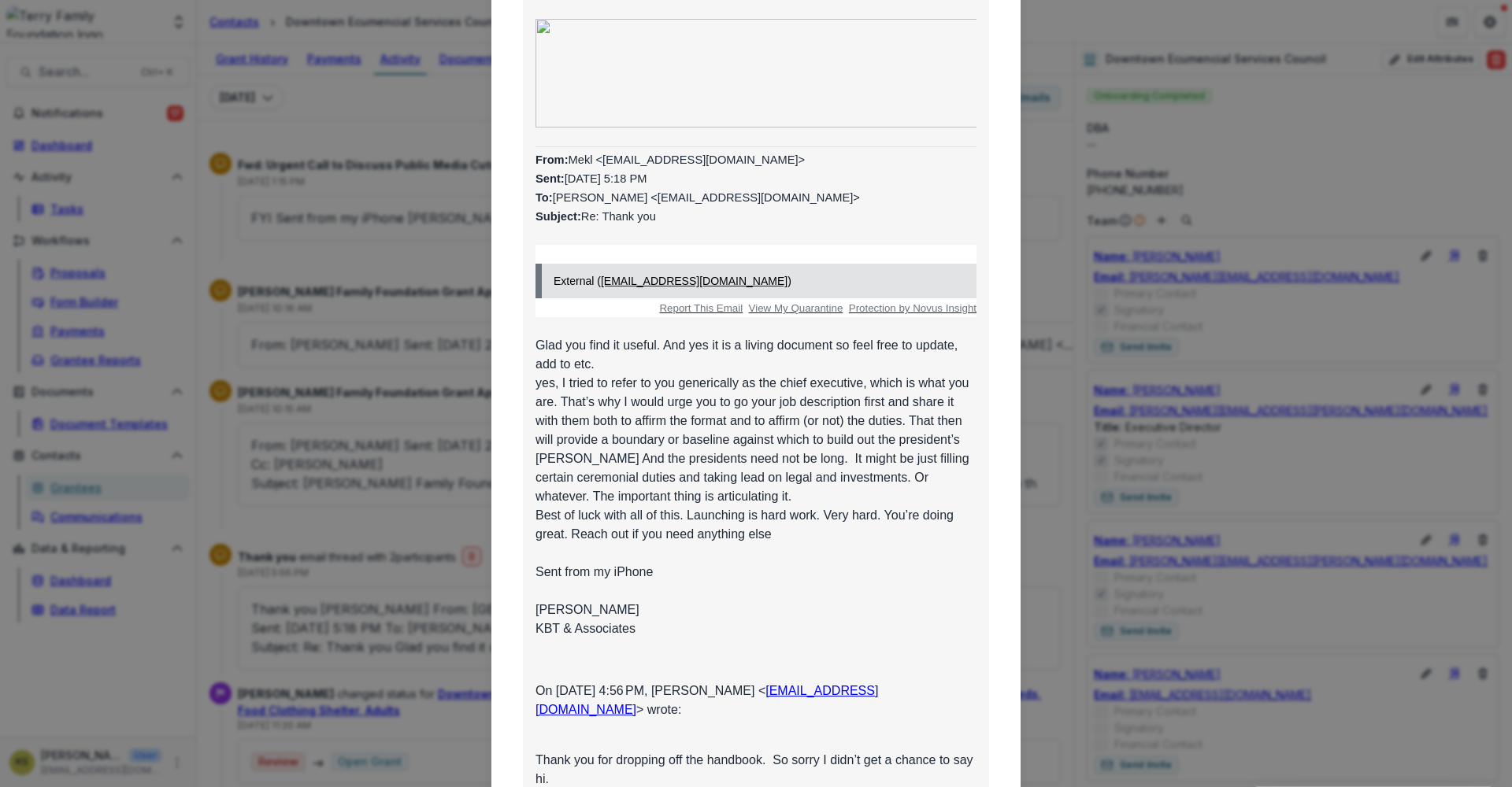
scroll to position [262, 0]
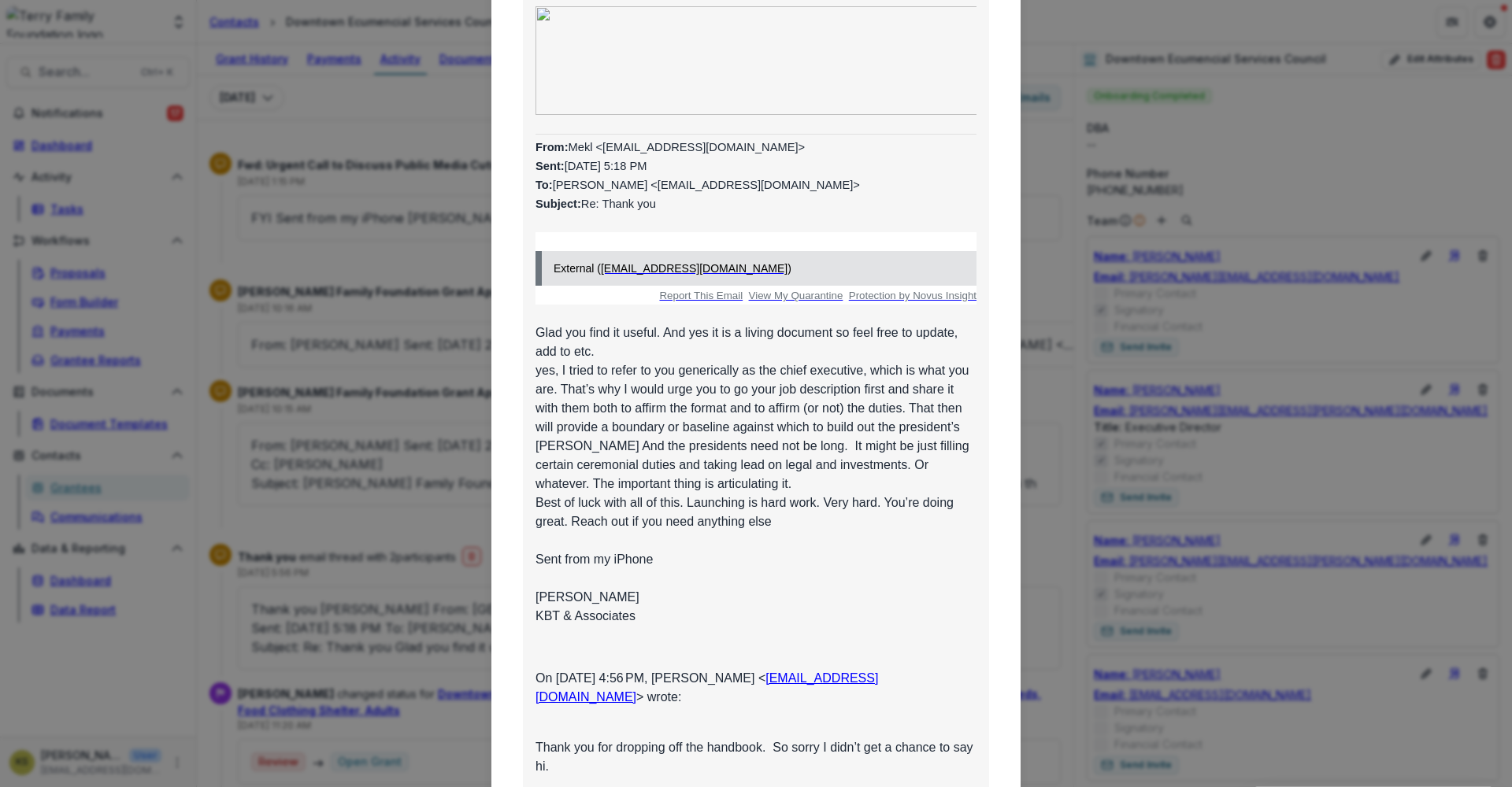
click at [1053, 281] on div "Viewing Thread To: Mekl <mekl@comcast.net> Jul 16, 2025, 5:56 PM - RE: Thank yo…" at bounding box center [756, 393] width 1512 height 787
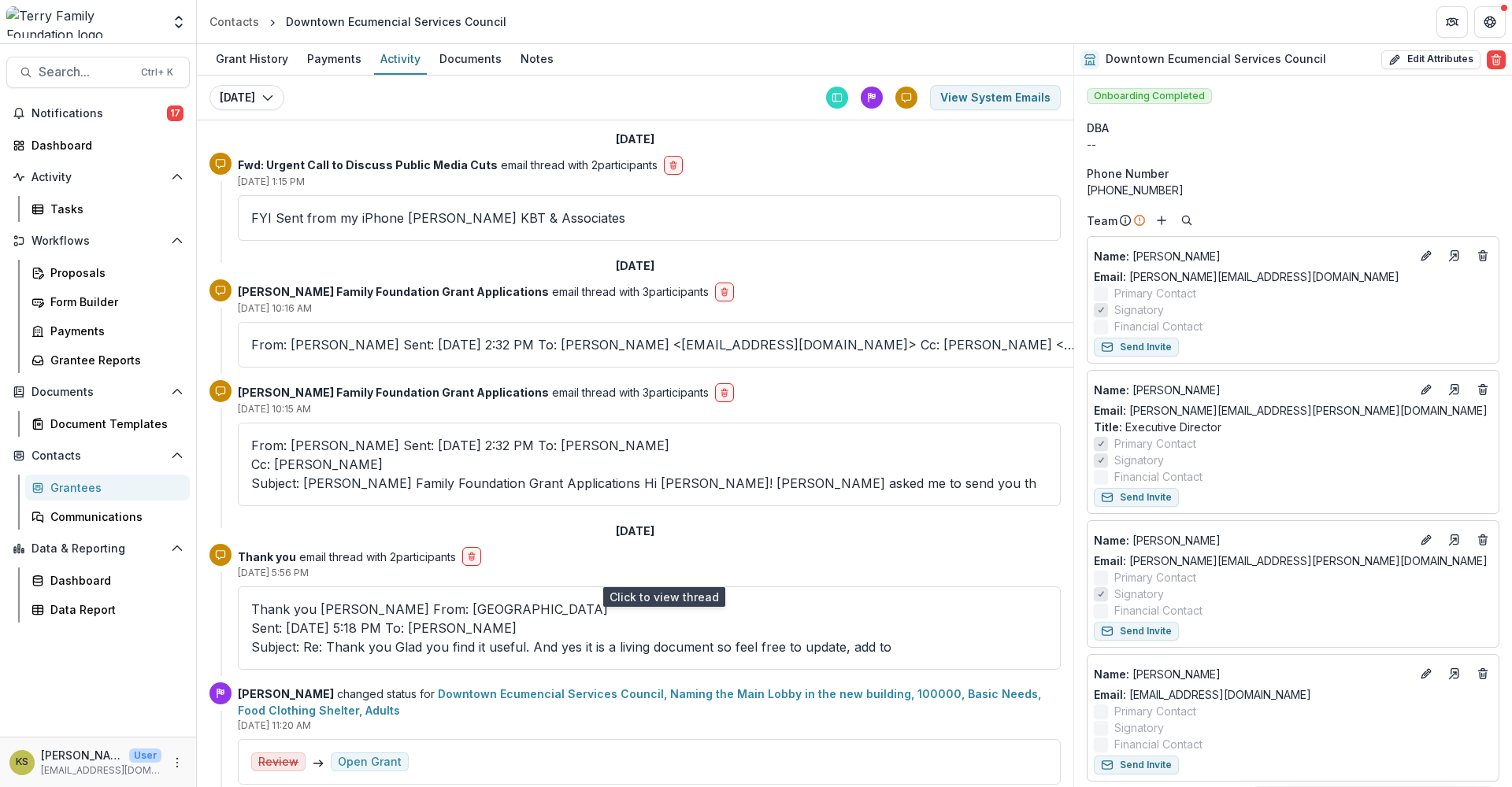
click at [361, 600] on p "Thank you Mary From: Mekl Sent: Wednesday, July 16, 2025 5:18 PM To: Kathleen S…" at bounding box center [648, 628] width 796 height 57
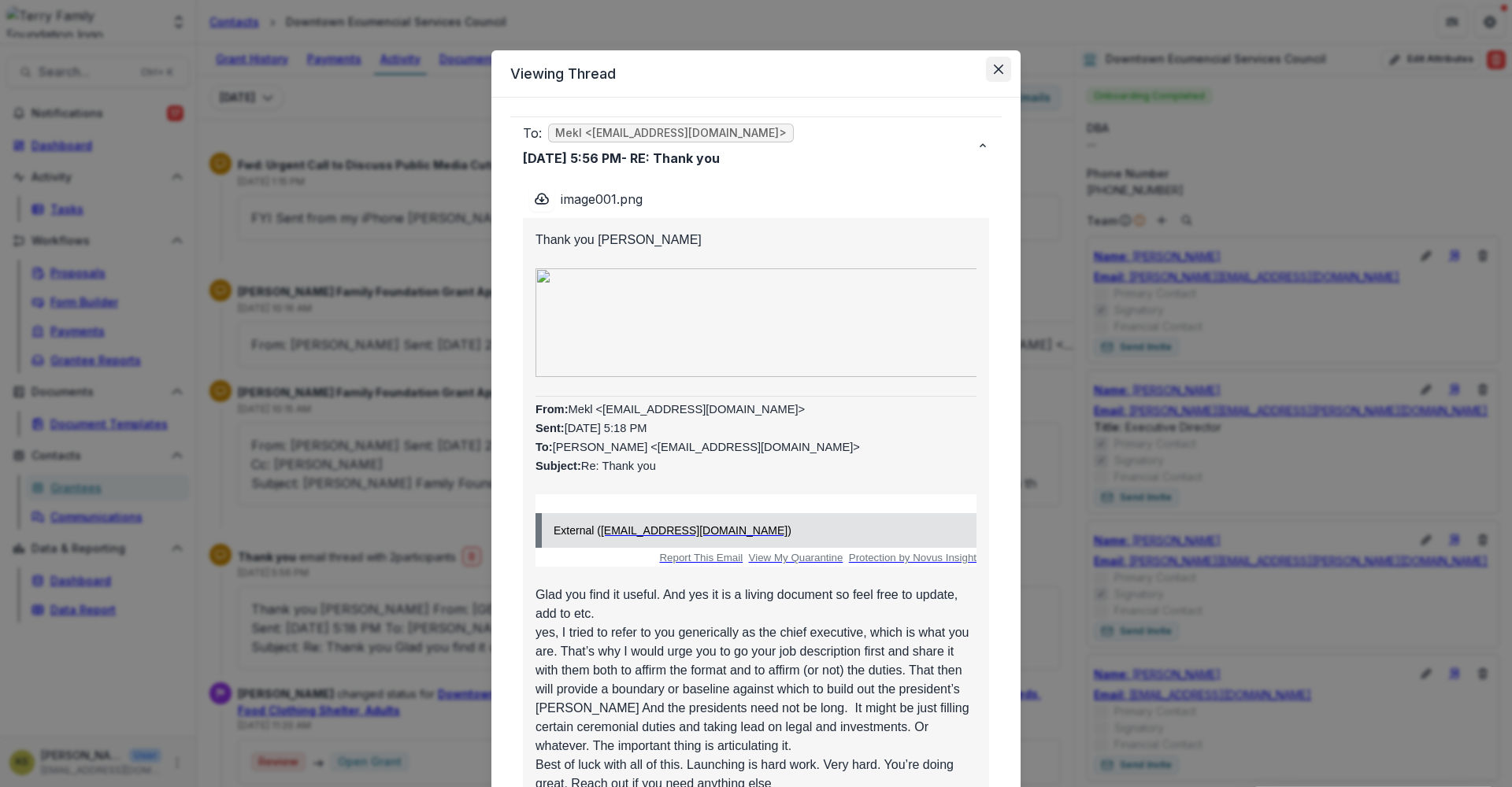
click at [1005, 74] on button "Close" at bounding box center [998, 69] width 25 height 25
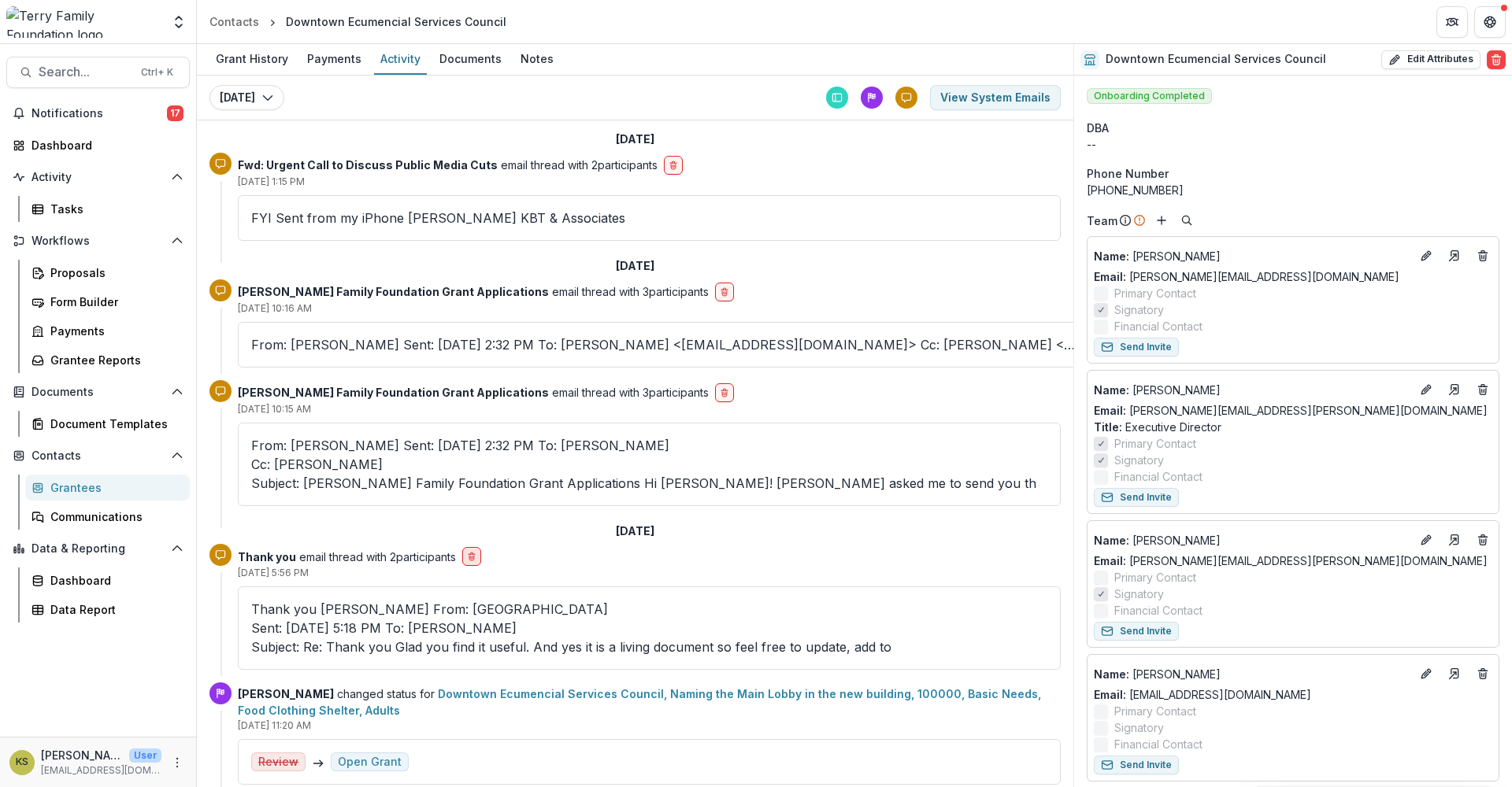
click at [475, 552] on icon "delete-button" at bounding box center [471, 556] width 9 height 9
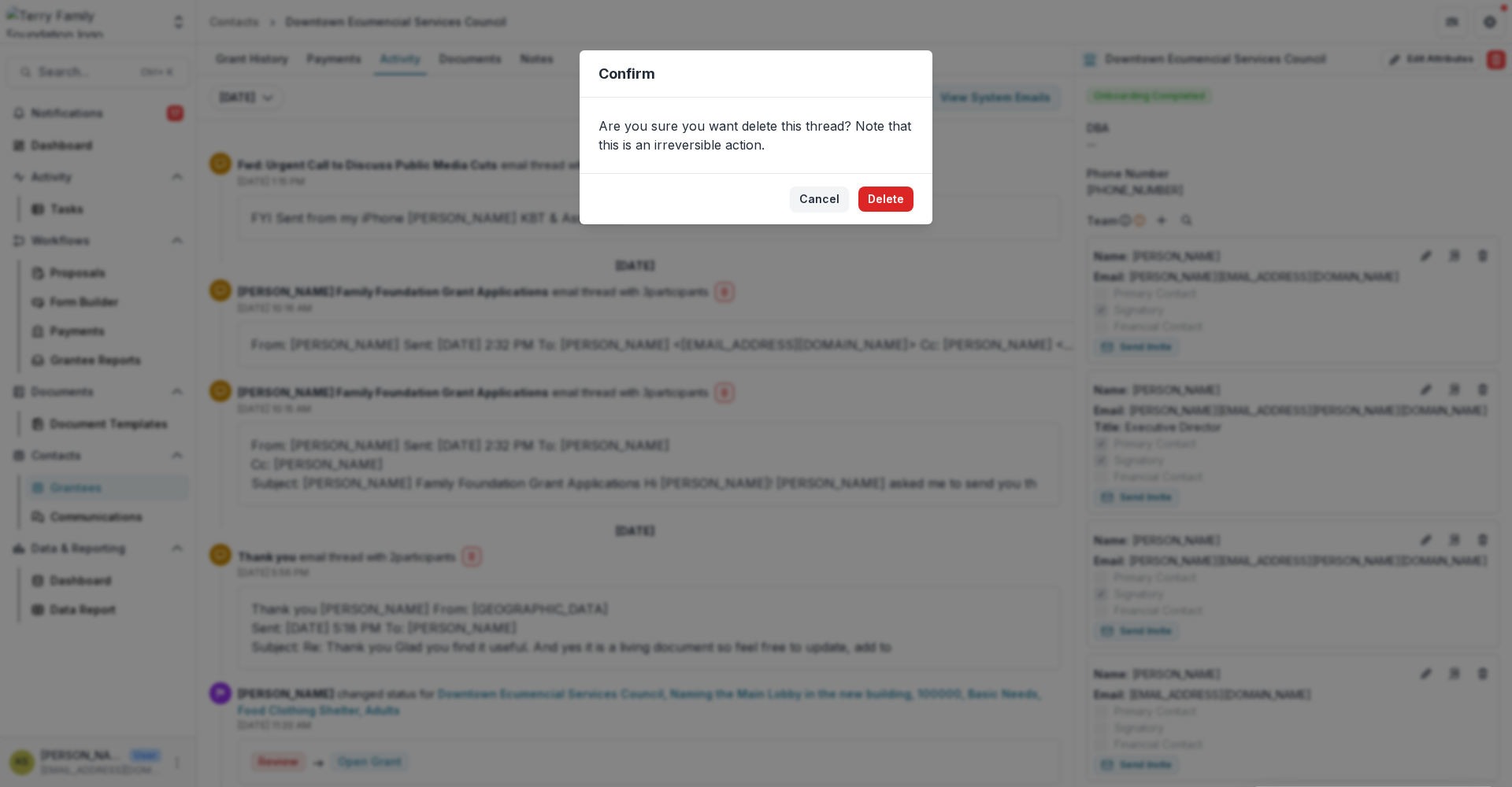
click at [881, 199] on button "Delete" at bounding box center [886, 199] width 55 height 25
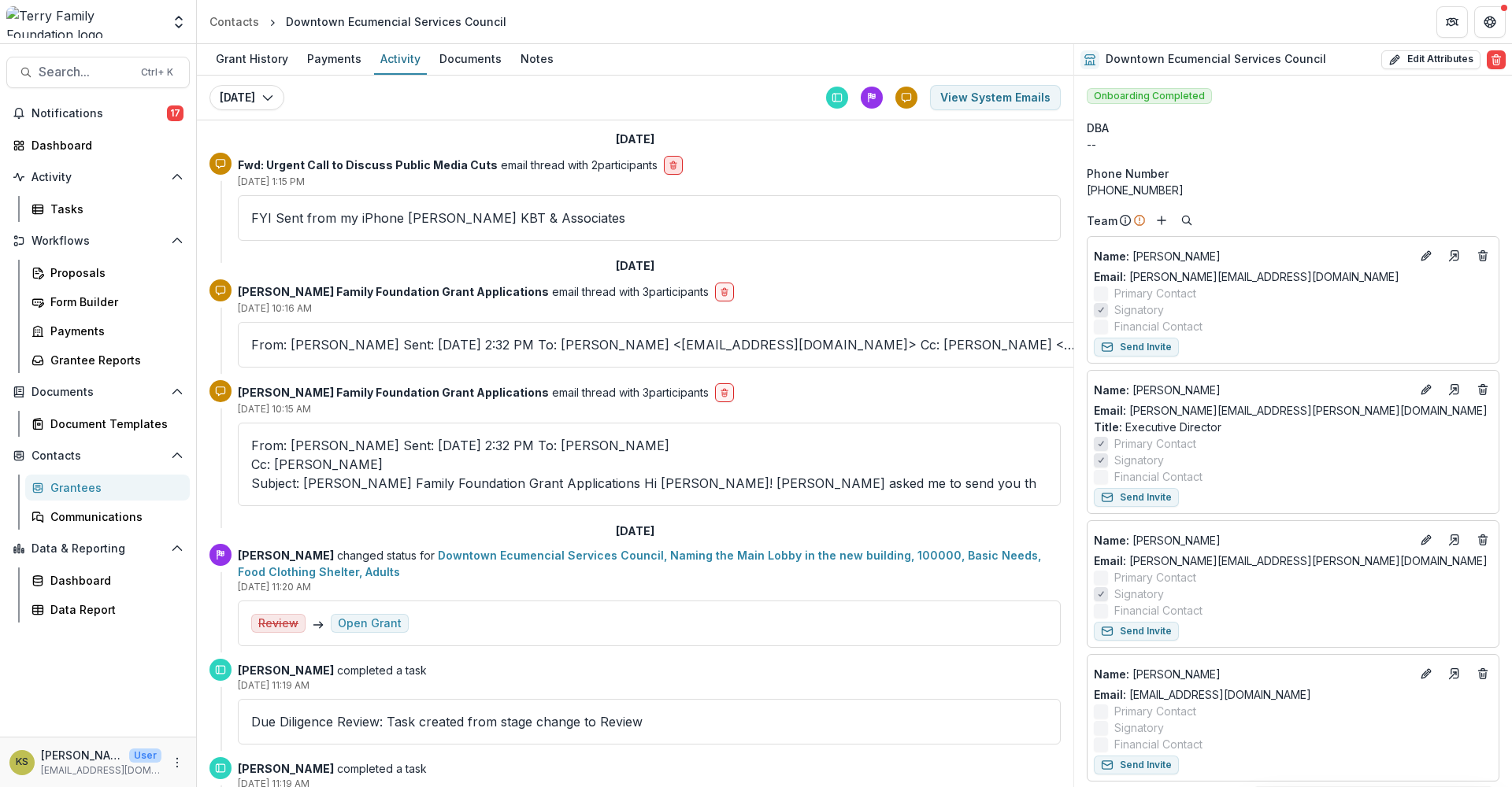
click at [674, 168] on button "delete-button" at bounding box center [673, 165] width 19 height 19
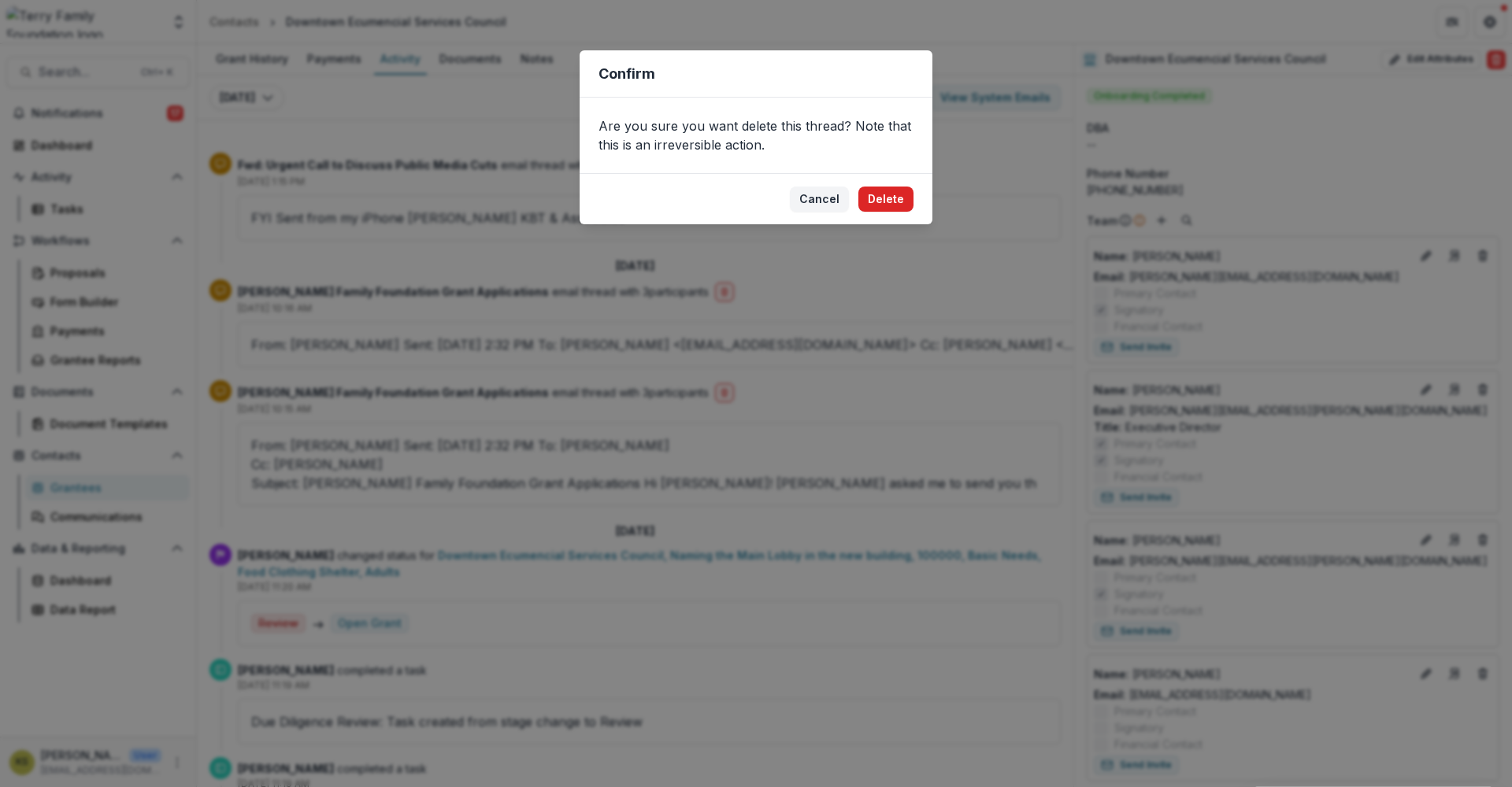
click at [889, 200] on button "Delete" at bounding box center [886, 199] width 55 height 25
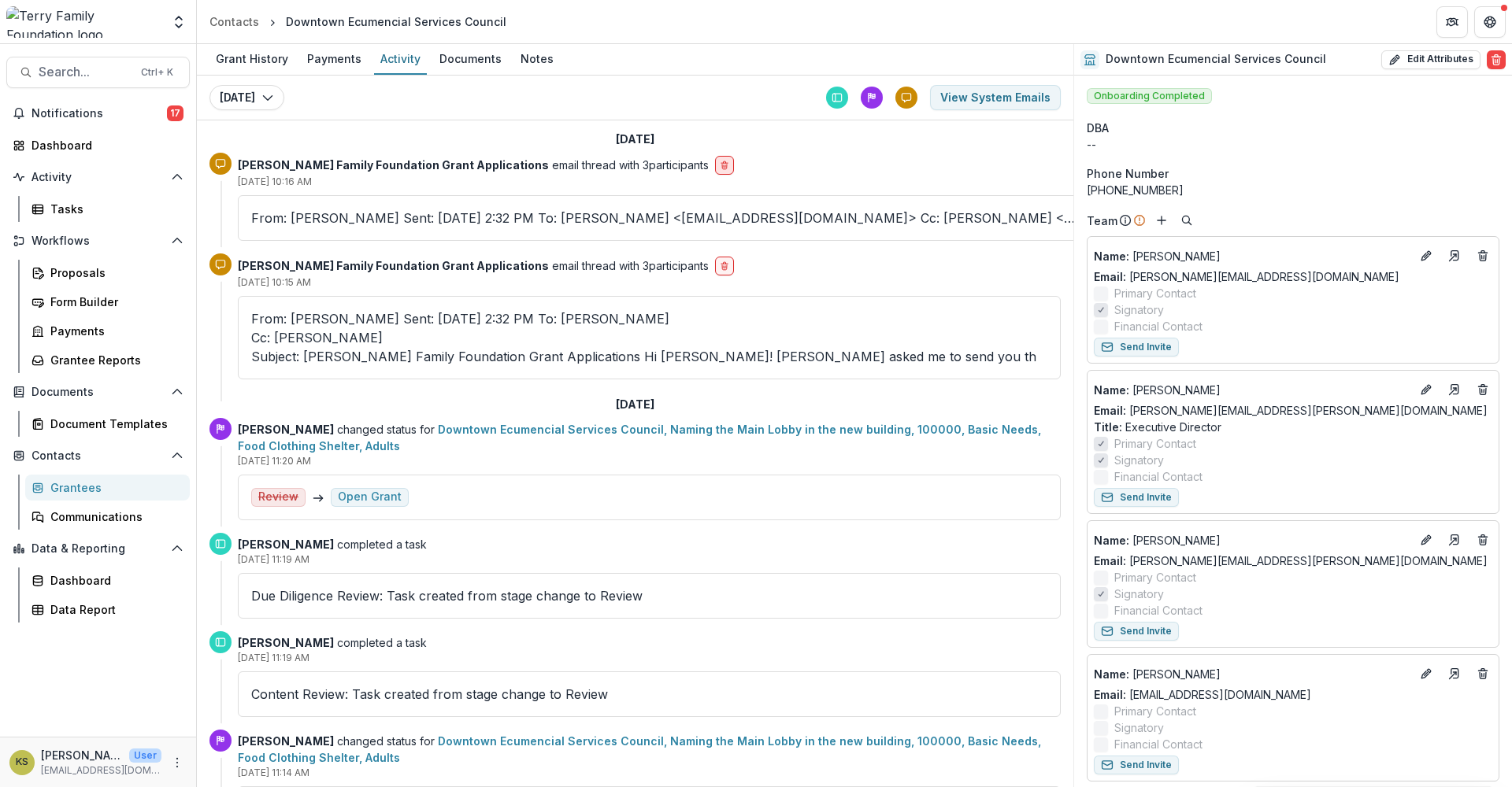
click at [720, 169] on icon "delete-button" at bounding box center [724, 165] width 9 height 9
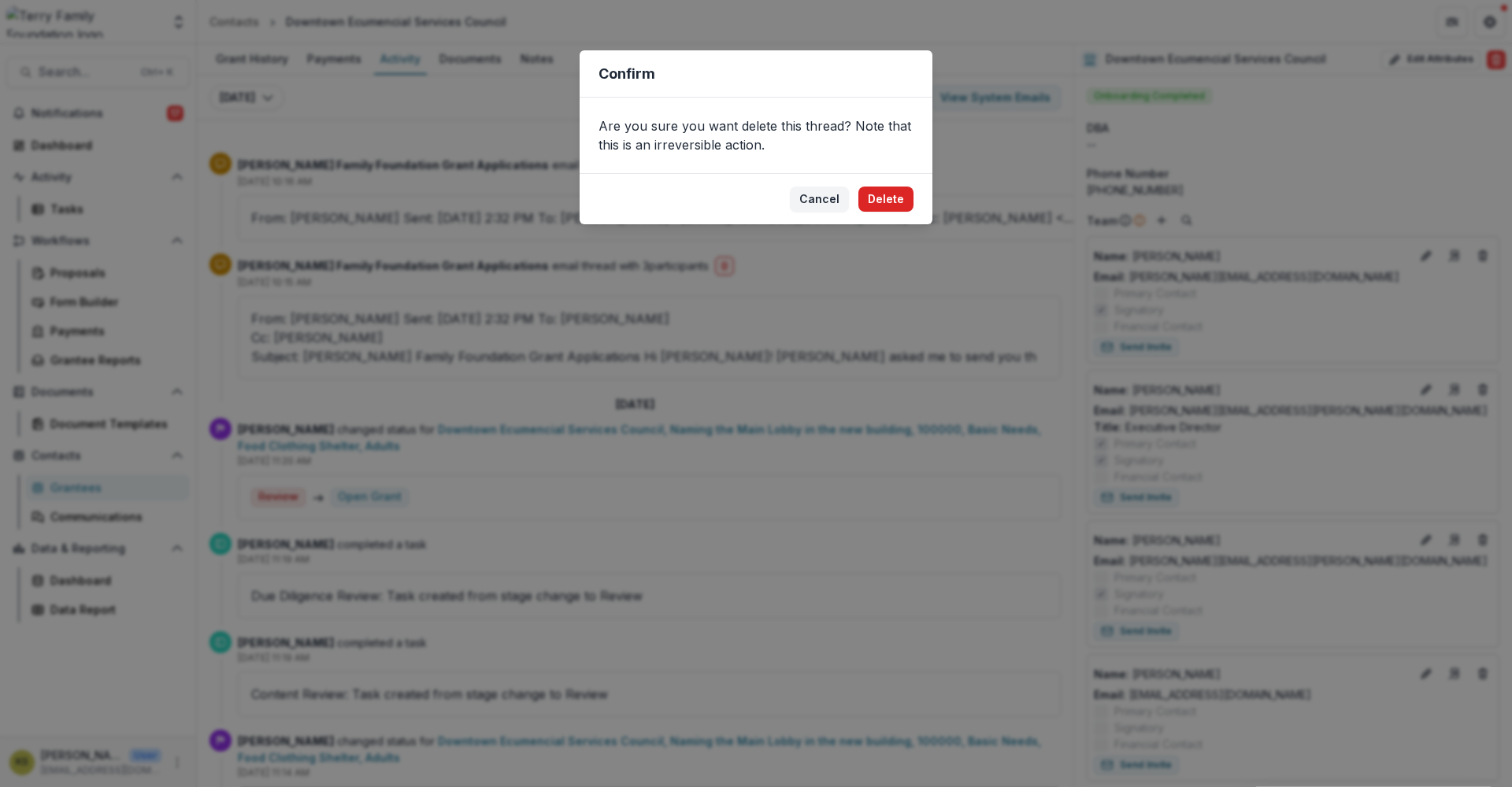
click at [885, 197] on button "Delete" at bounding box center [886, 199] width 55 height 25
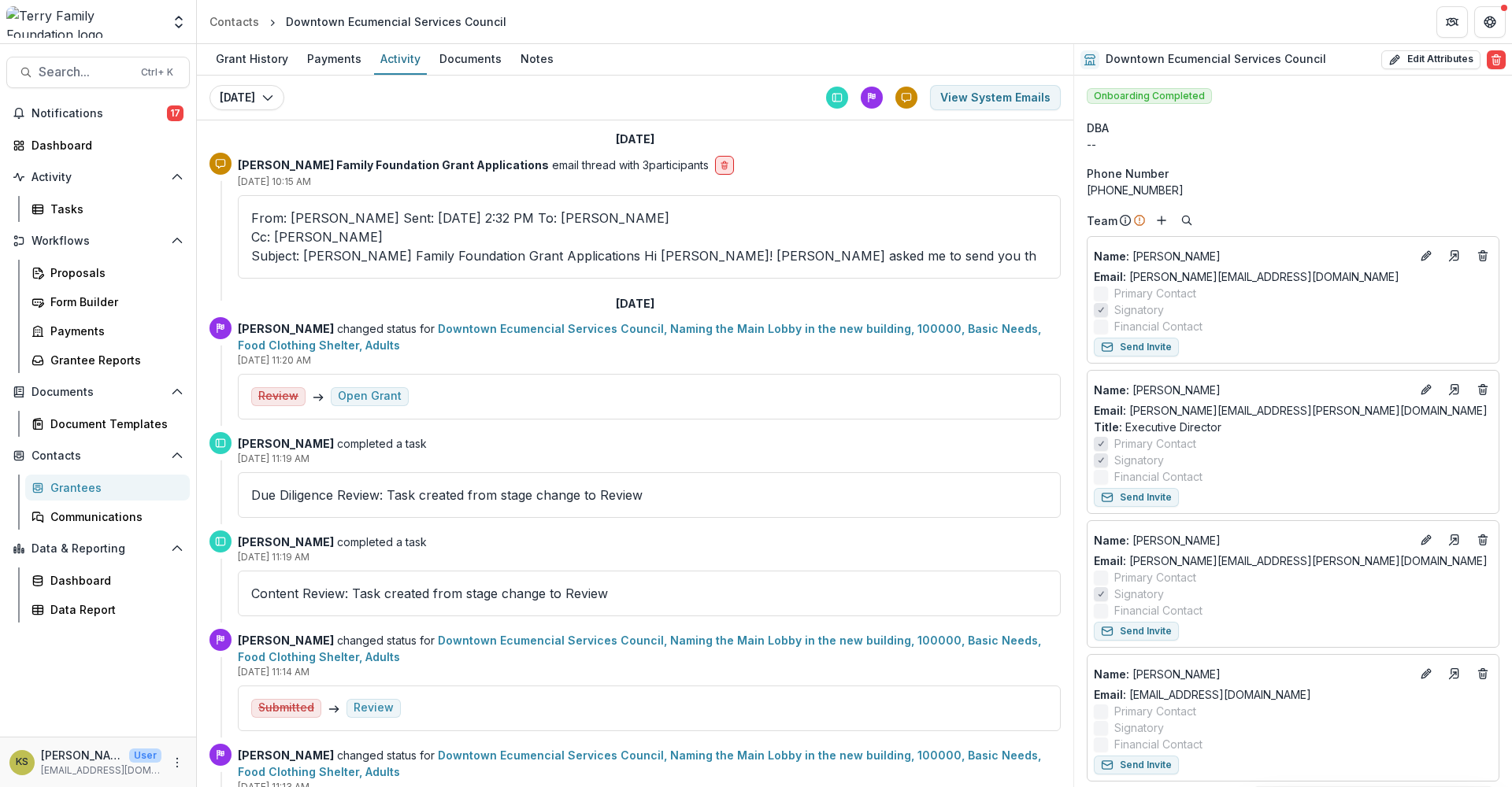
click at [720, 164] on icon "delete-button" at bounding box center [724, 165] width 9 height 9
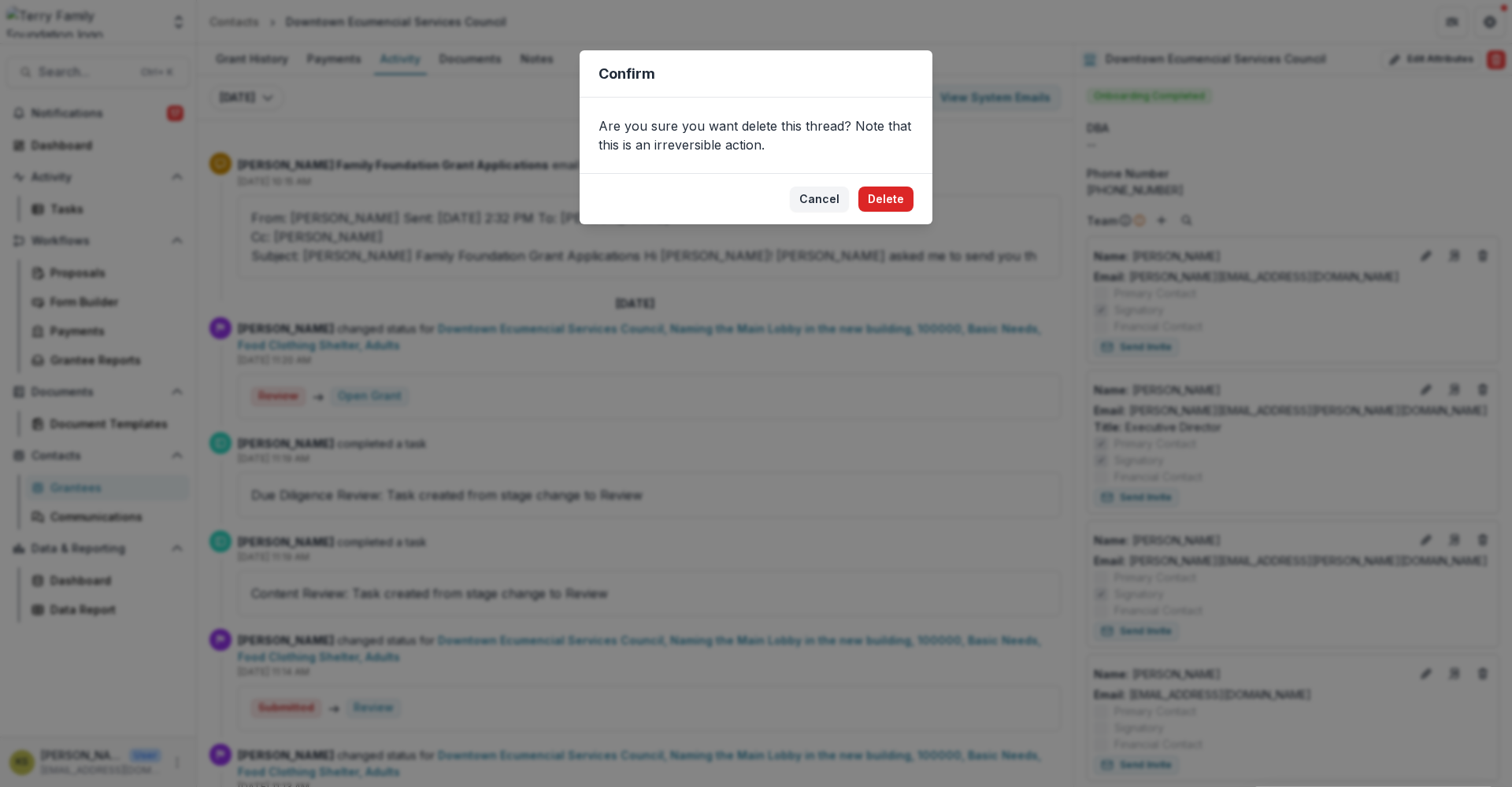
click at [889, 206] on button "Delete" at bounding box center [886, 199] width 55 height 25
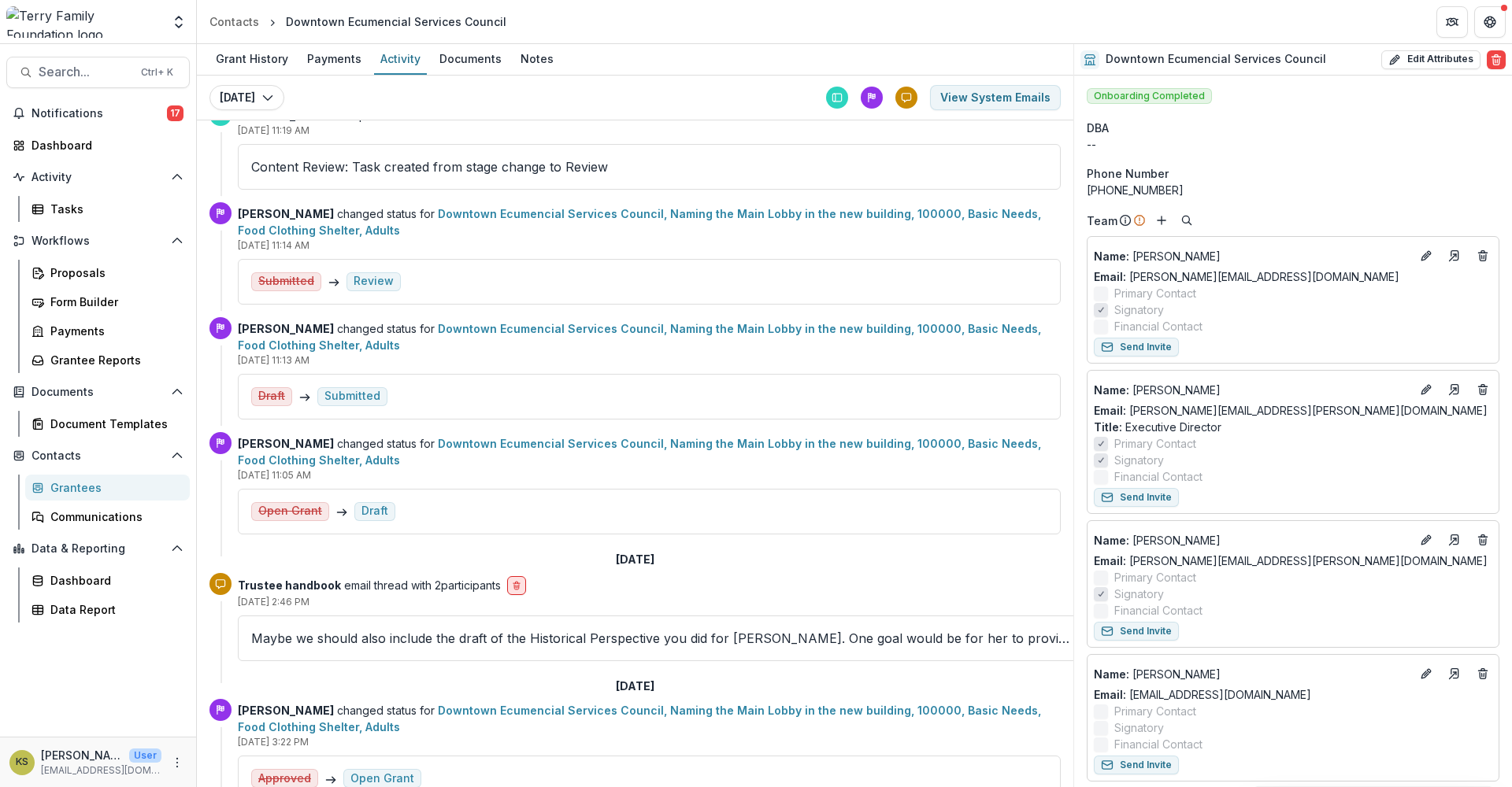
click at [521, 586] on icon "delete-button" at bounding box center [516, 585] width 9 height 9
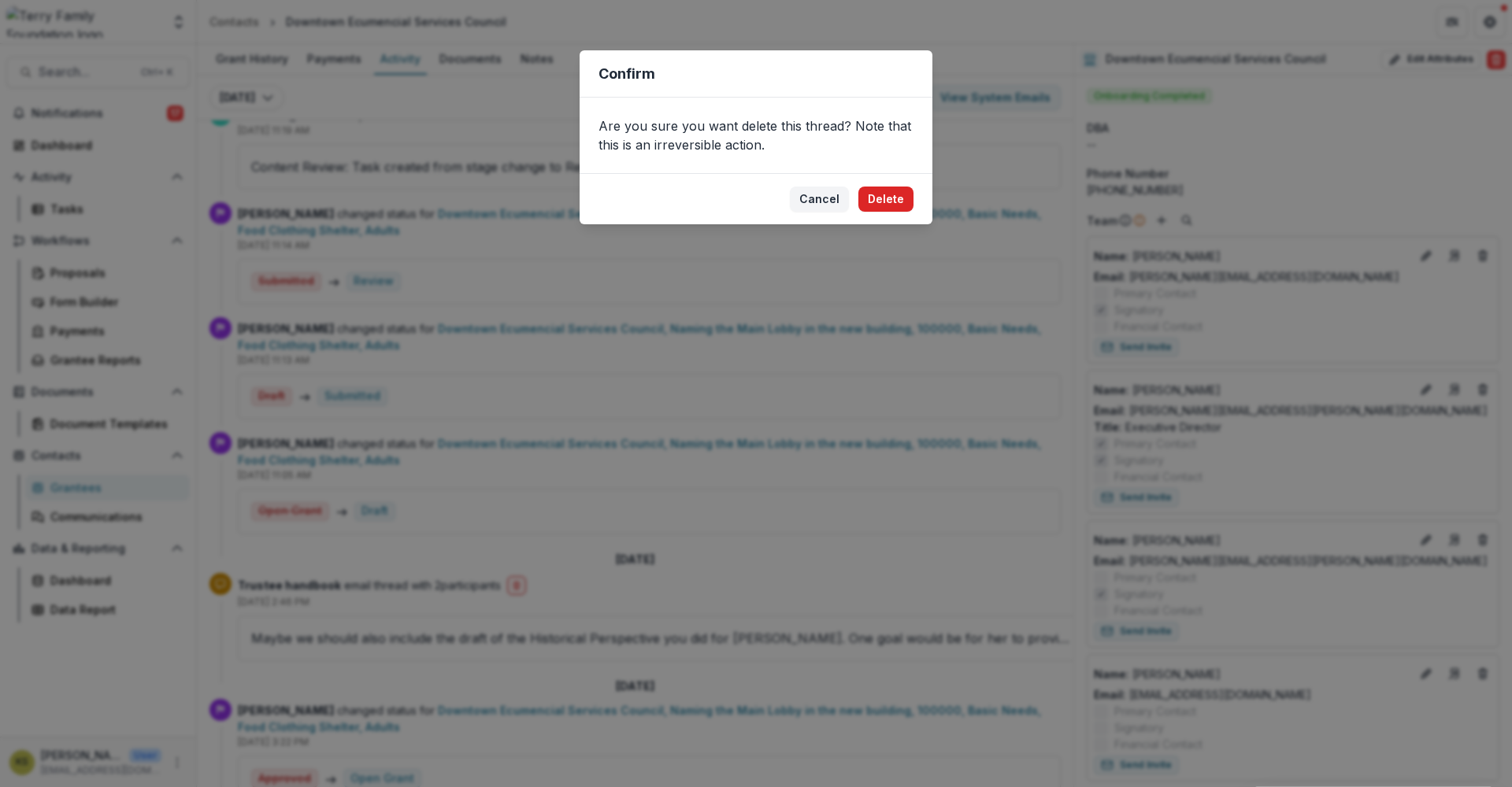
click at [885, 200] on button "Delete" at bounding box center [886, 199] width 55 height 25
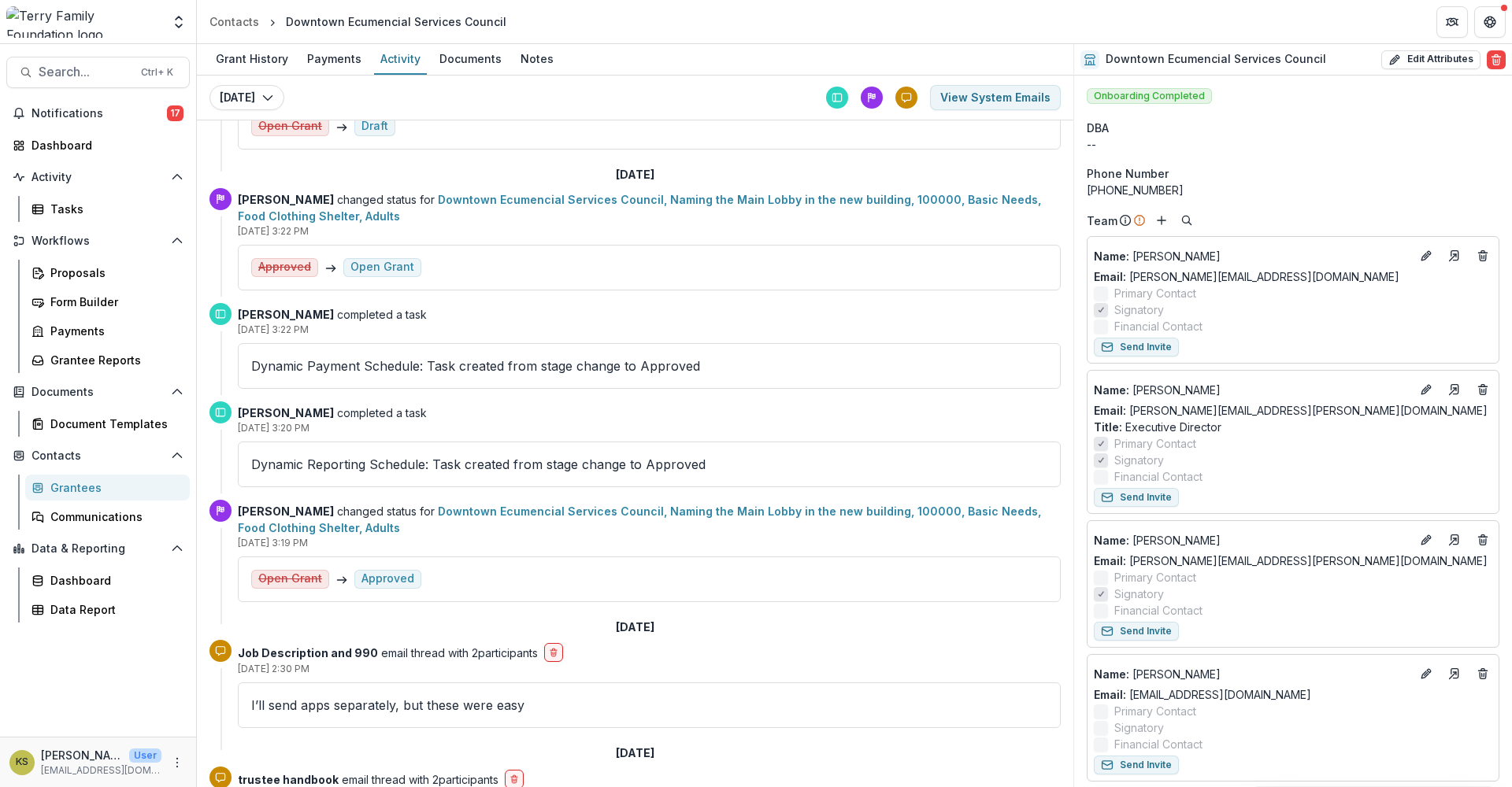
scroll to position [787, 0]
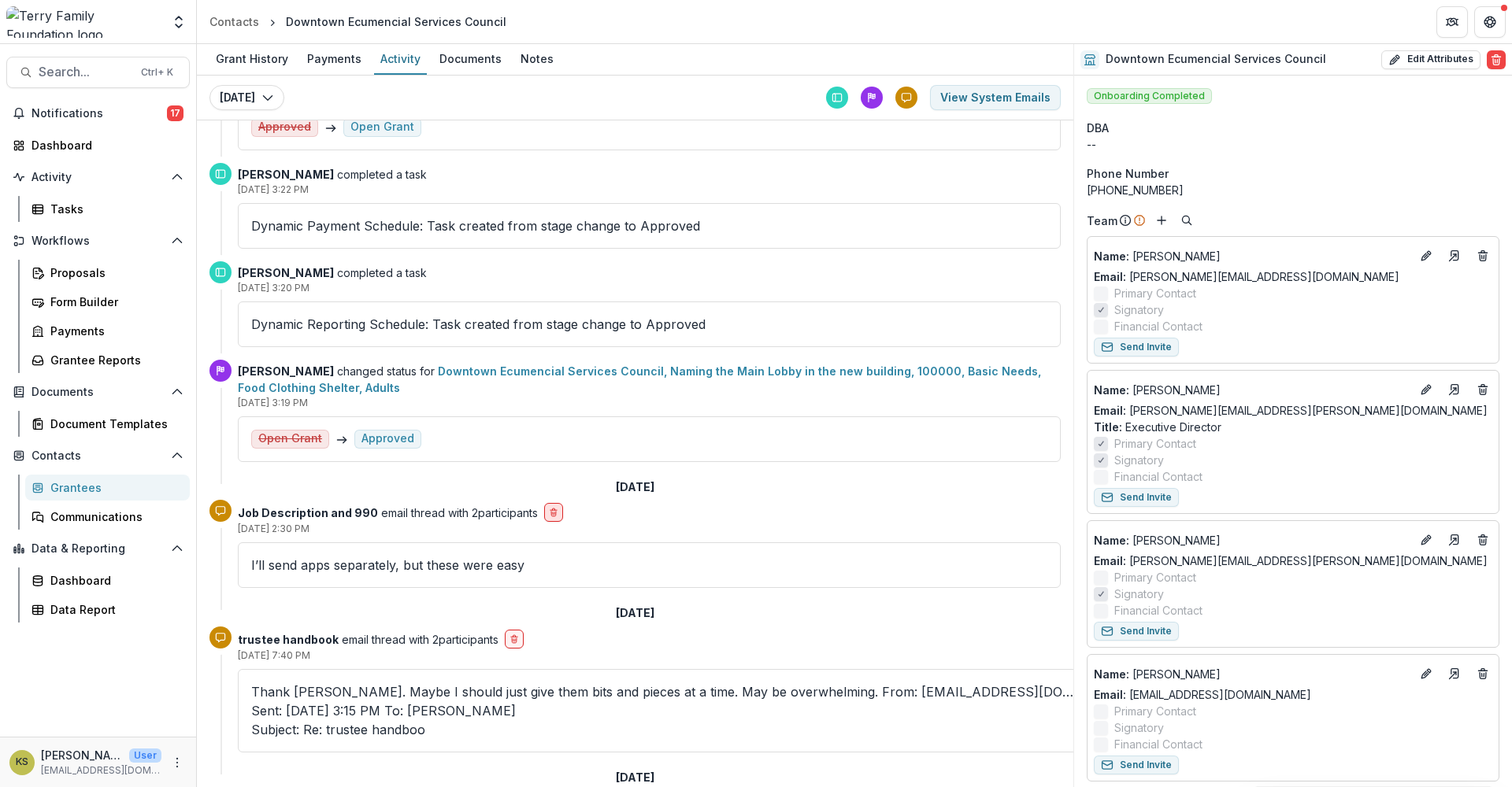
click at [553, 514] on icon "delete-button" at bounding box center [553, 512] width 9 height 9
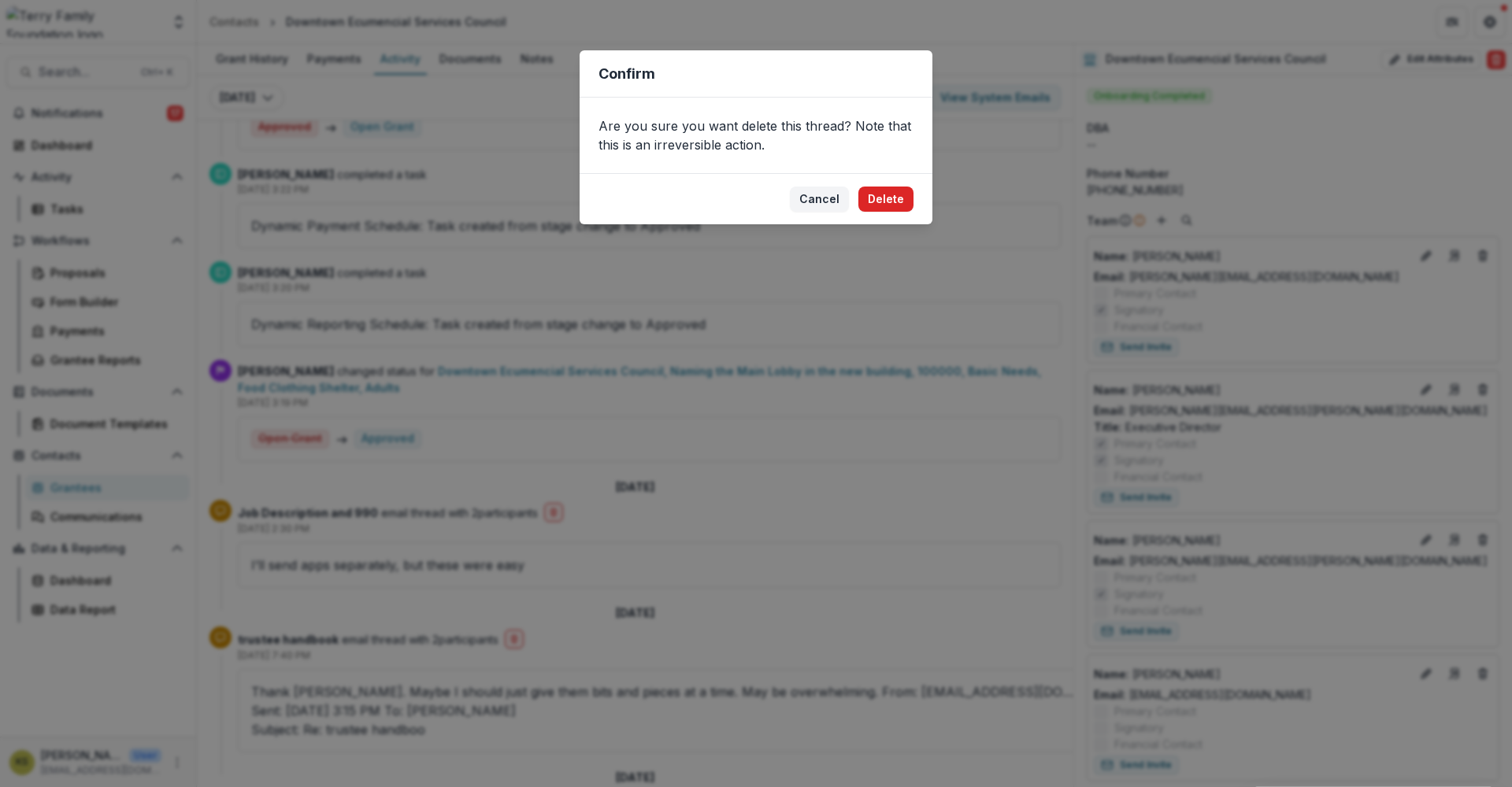
click at [883, 197] on button "Delete" at bounding box center [886, 199] width 55 height 25
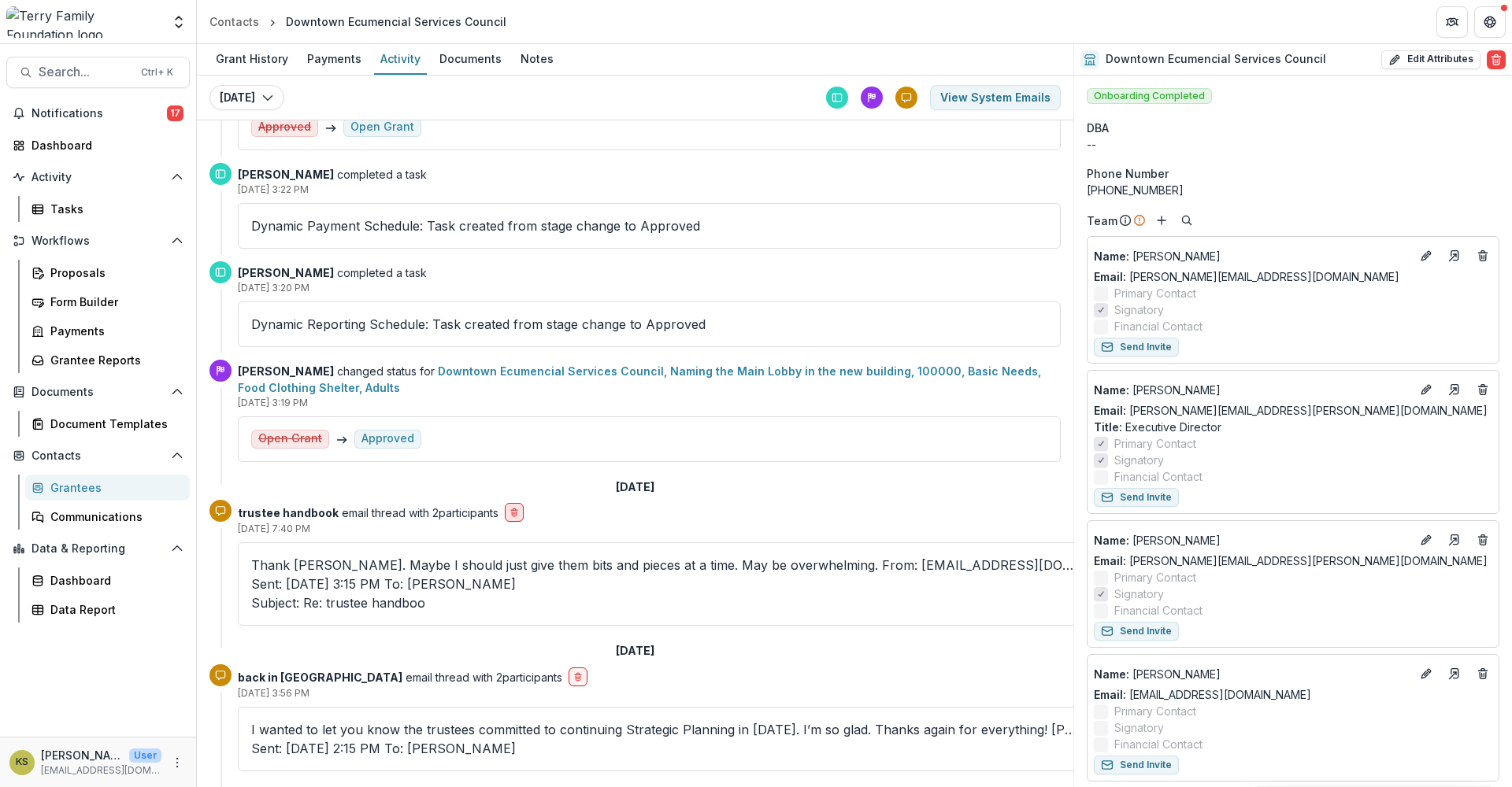
click at [522, 514] on button "delete-button" at bounding box center [514, 512] width 19 height 19
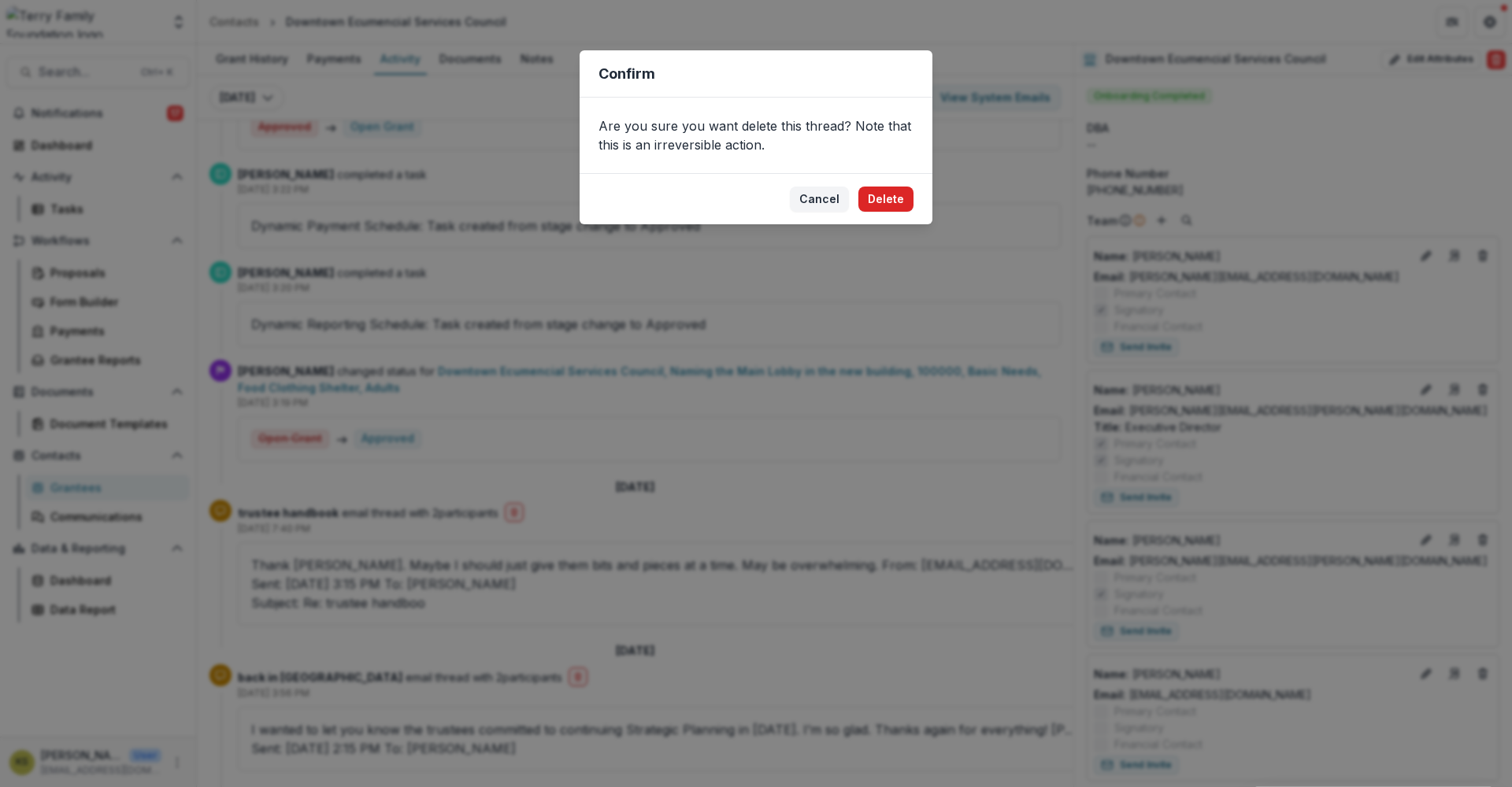
click at [890, 195] on button "Delete" at bounding box center [886, 199] width 55 height 25
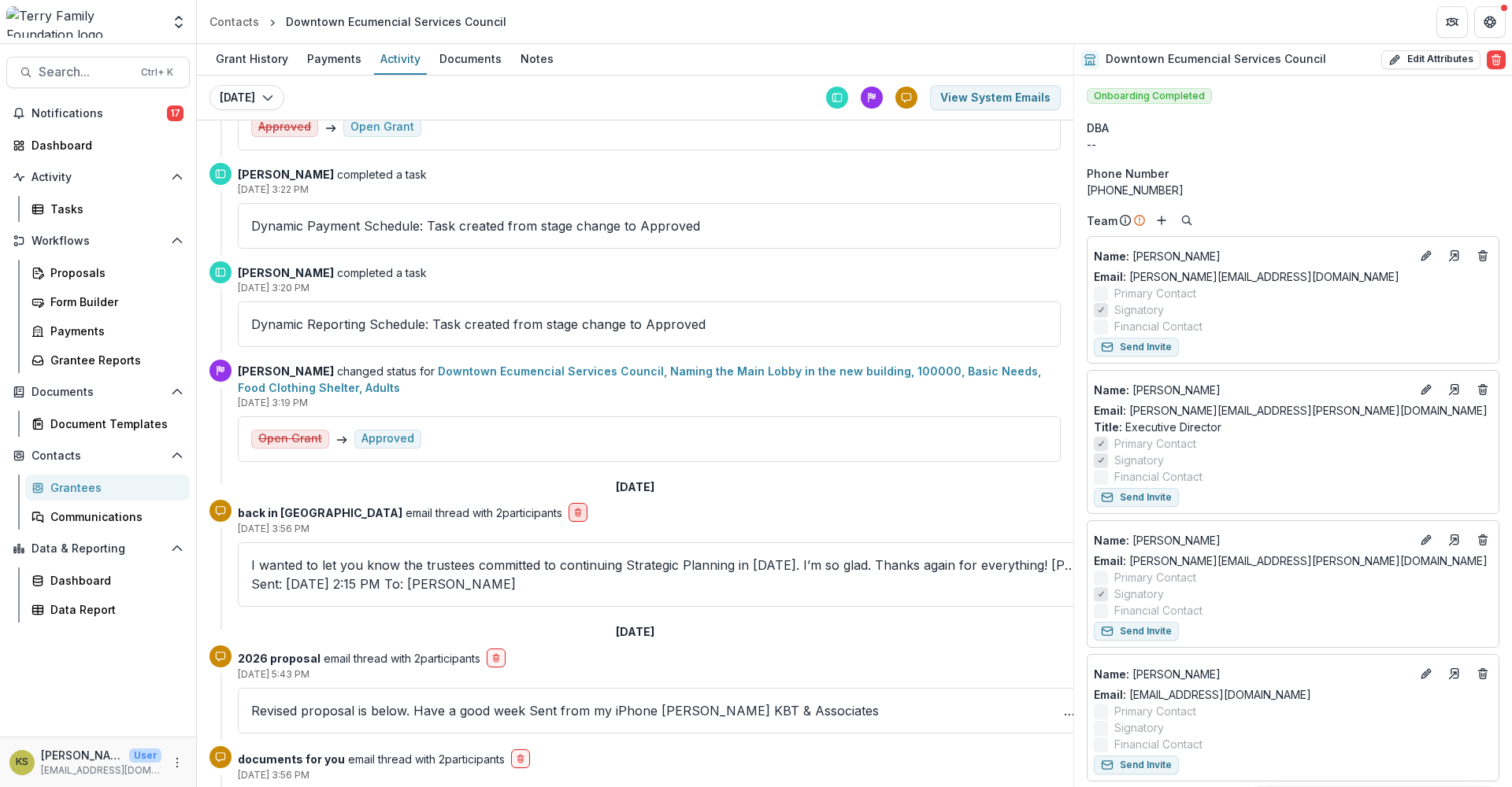
click at [579, 514] on line "delete-button" at bounding box center [579, 514] width 0 height 3
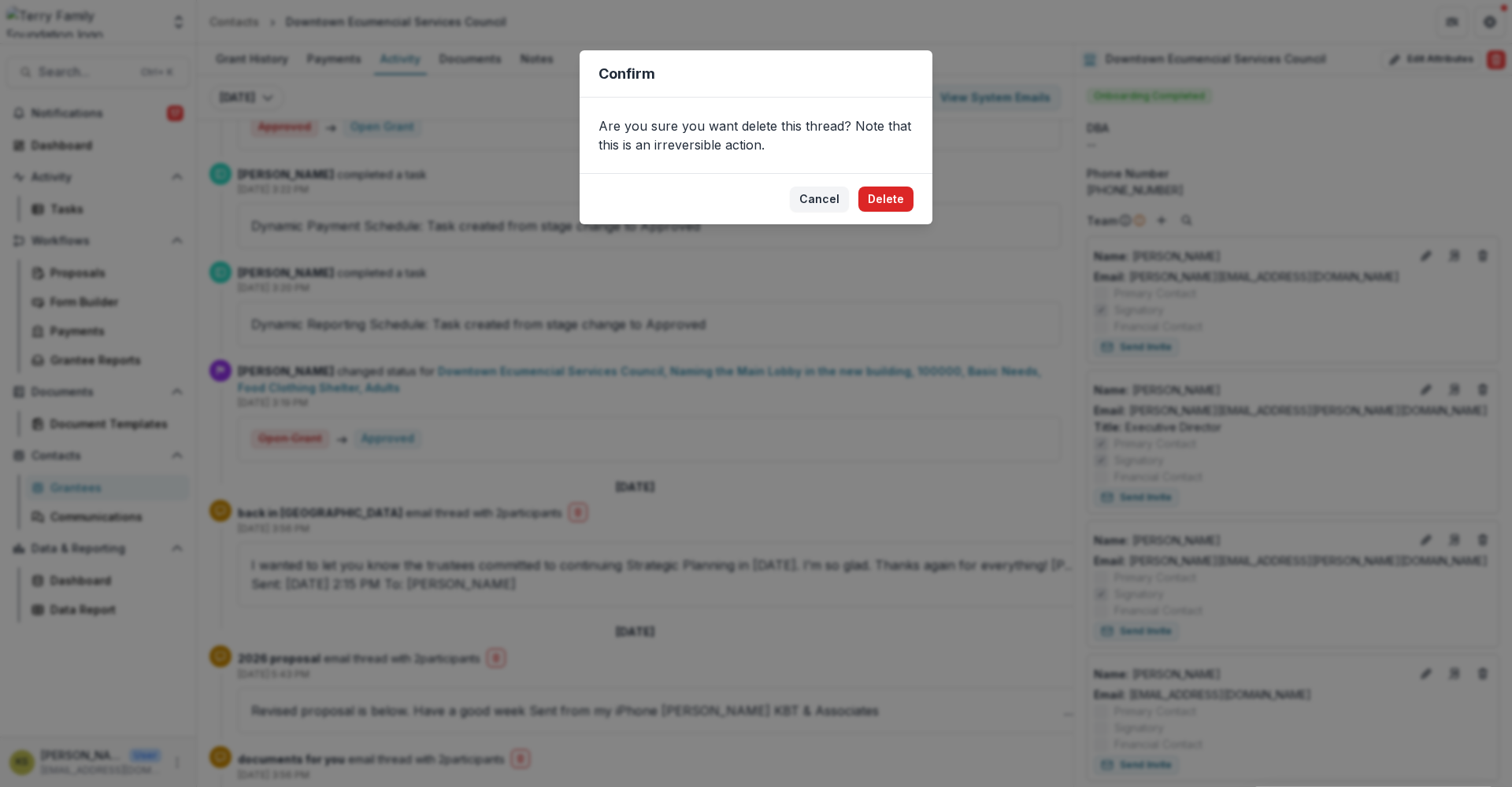
click at [892, 193] on button "Delete" at bounding box center [886, 199] width 55 height 25
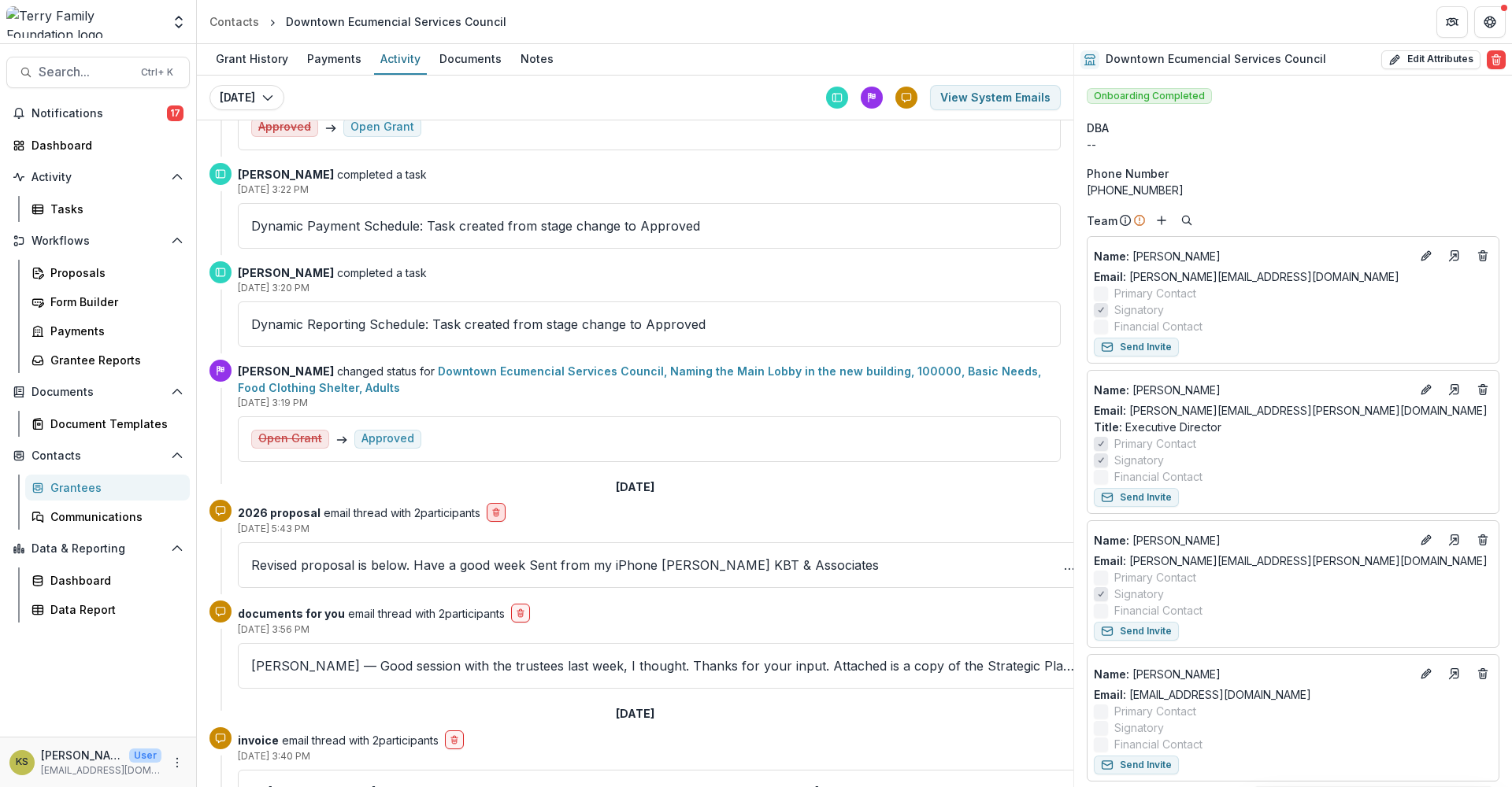
click at [501, 510] on icon "delete-button" at bounding box center [495, 512] width 9 height 9
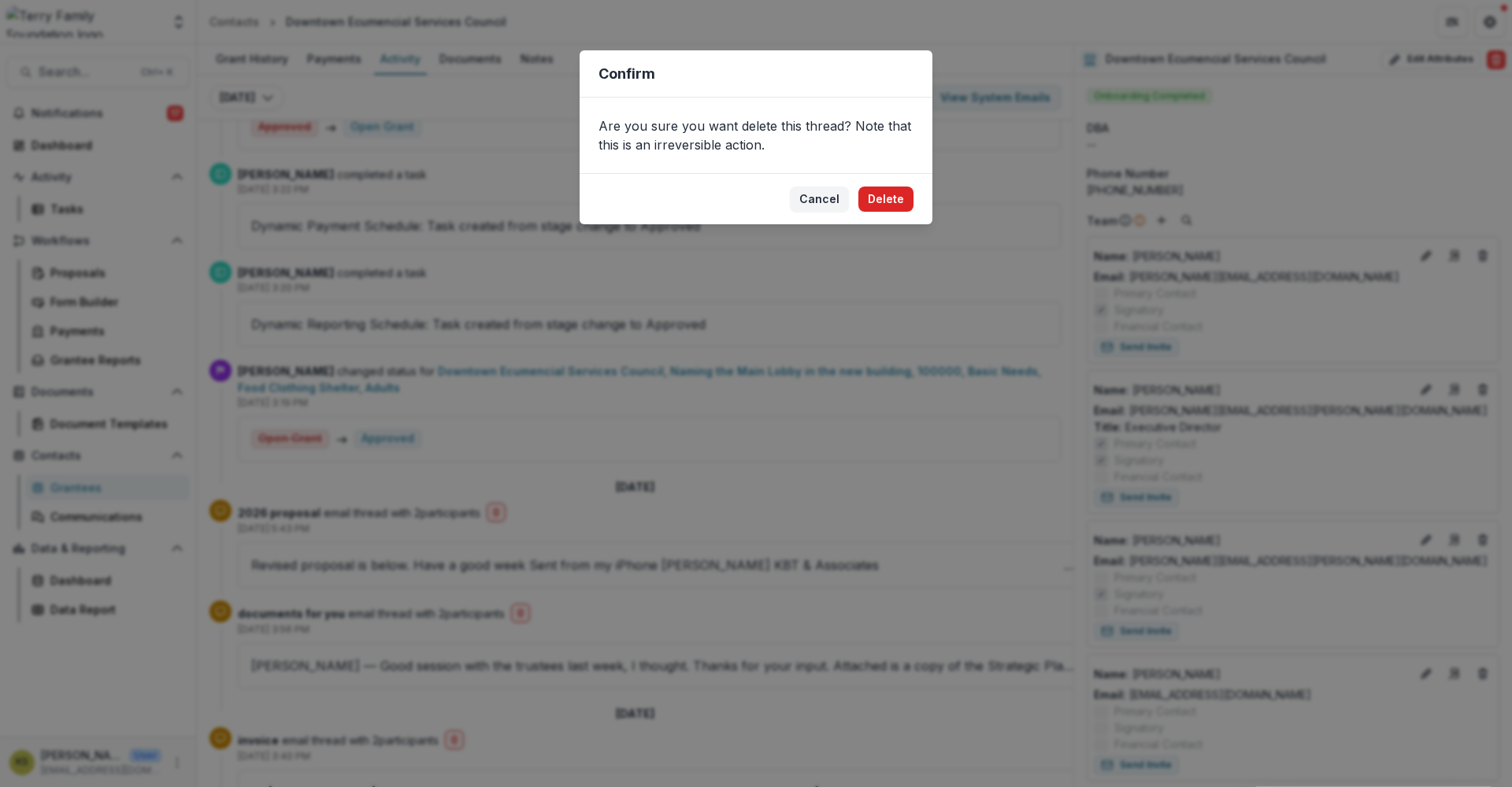
click at [896, 202] on button "Delete" at bounding box center [886, 199] width 55 height 25
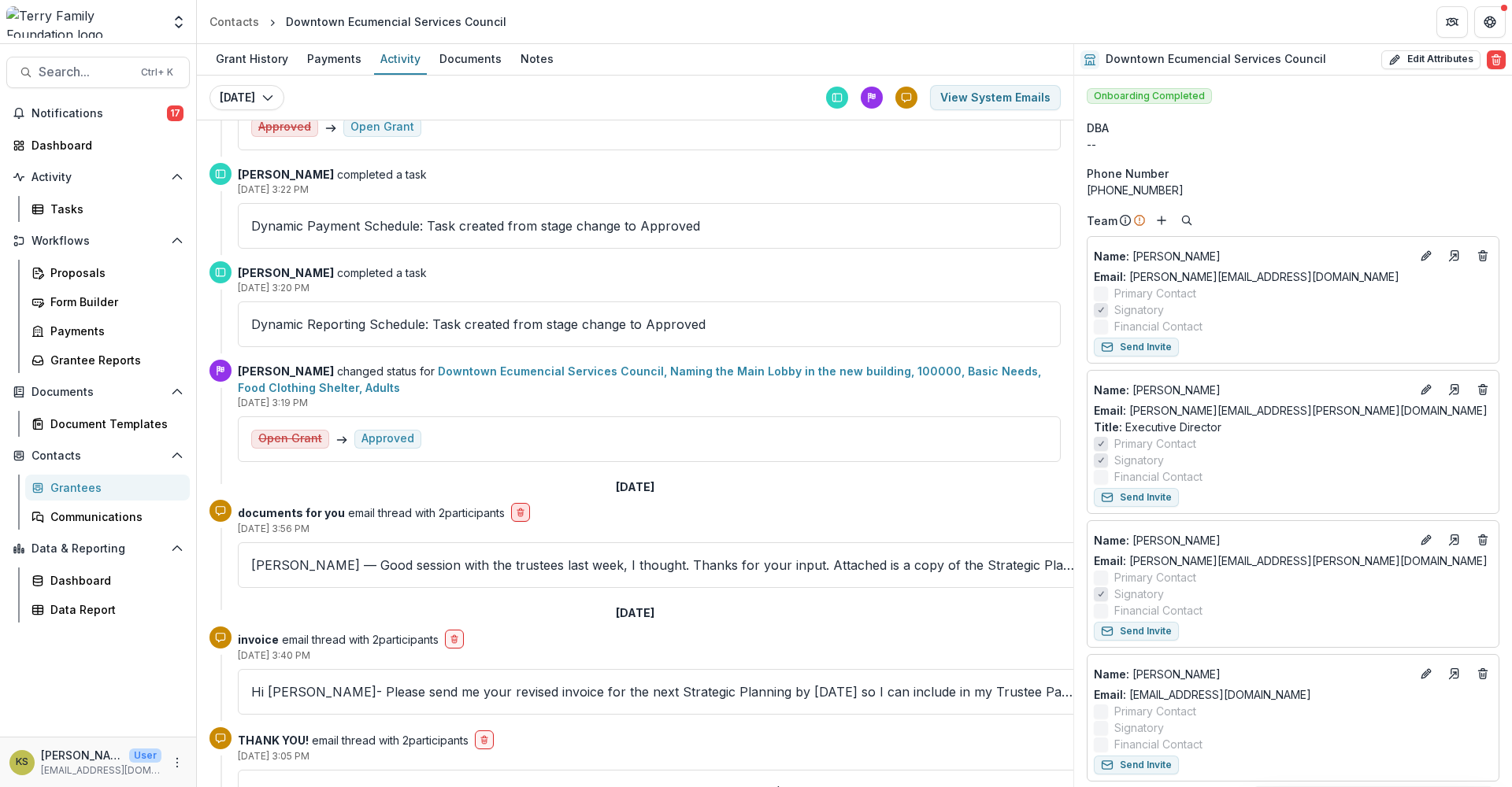
click at [525, 512] on icon "delete-button" at bounding box center [520, 512] width 9 height 9
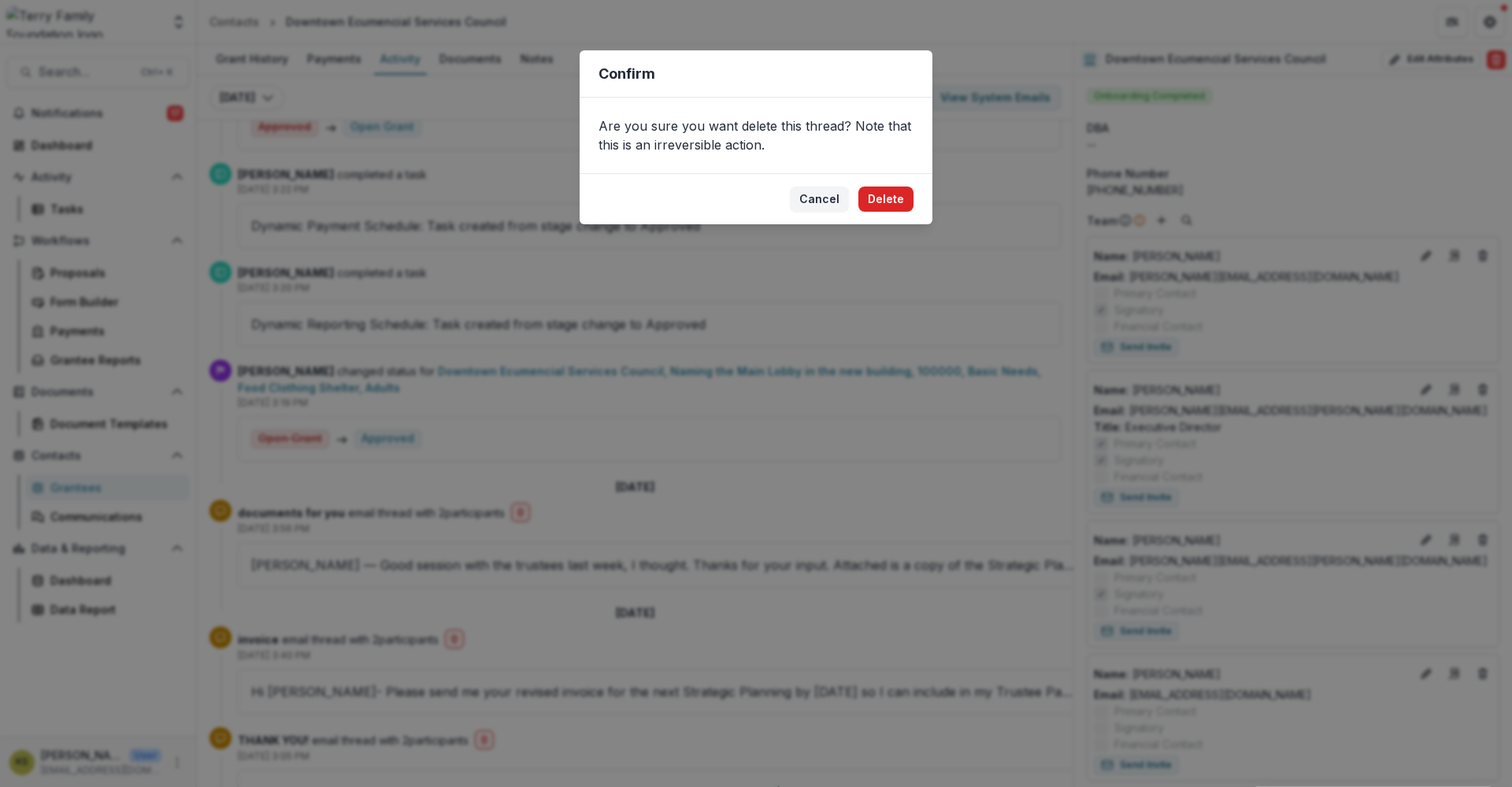
click at [881, 196] on button "Delete" at bounding box center [886, 199] width 55 height 25
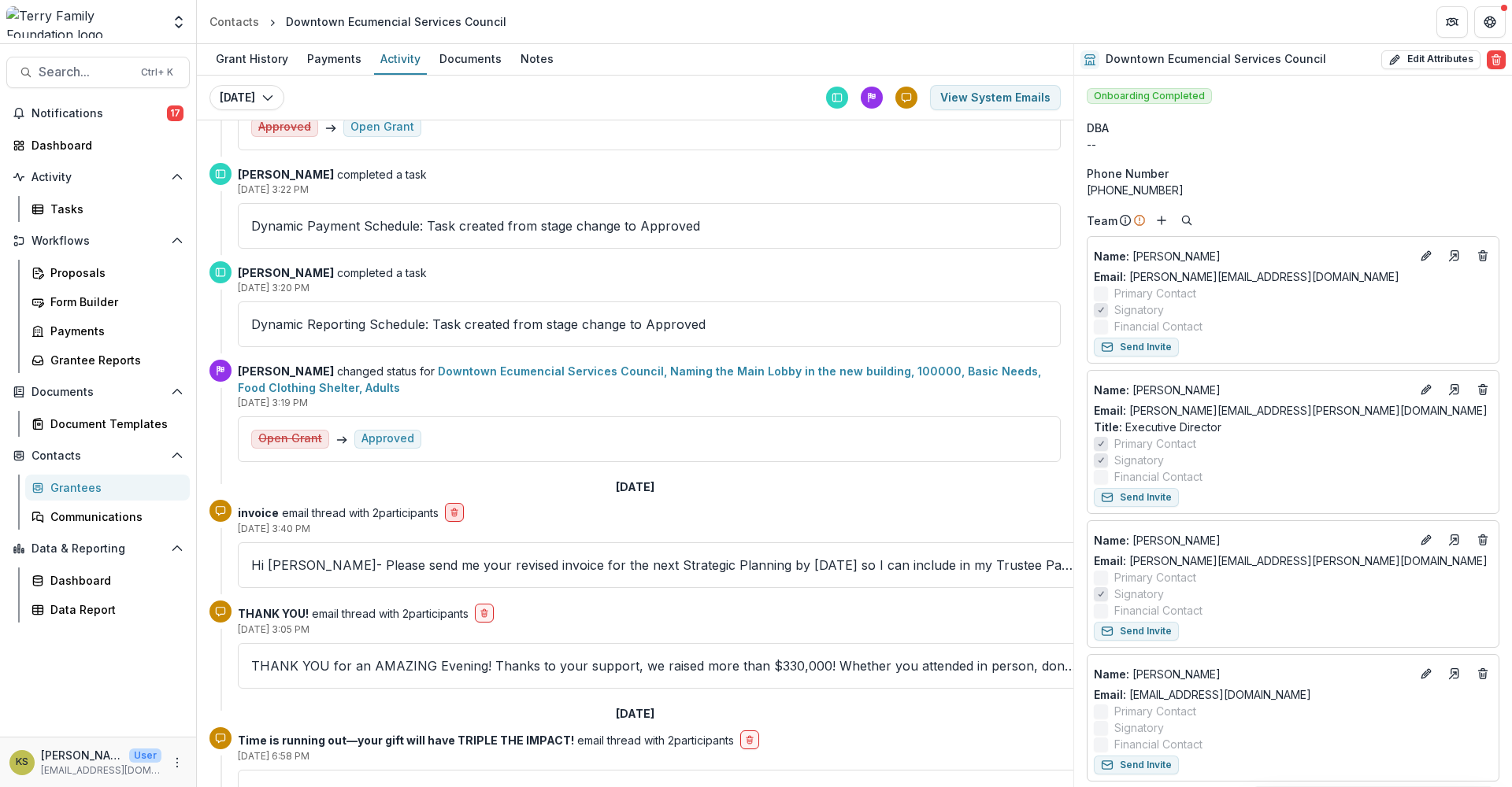
click at [459, 514] on icon "delete-button" at bounding box center [454, 512] width 9 height 9
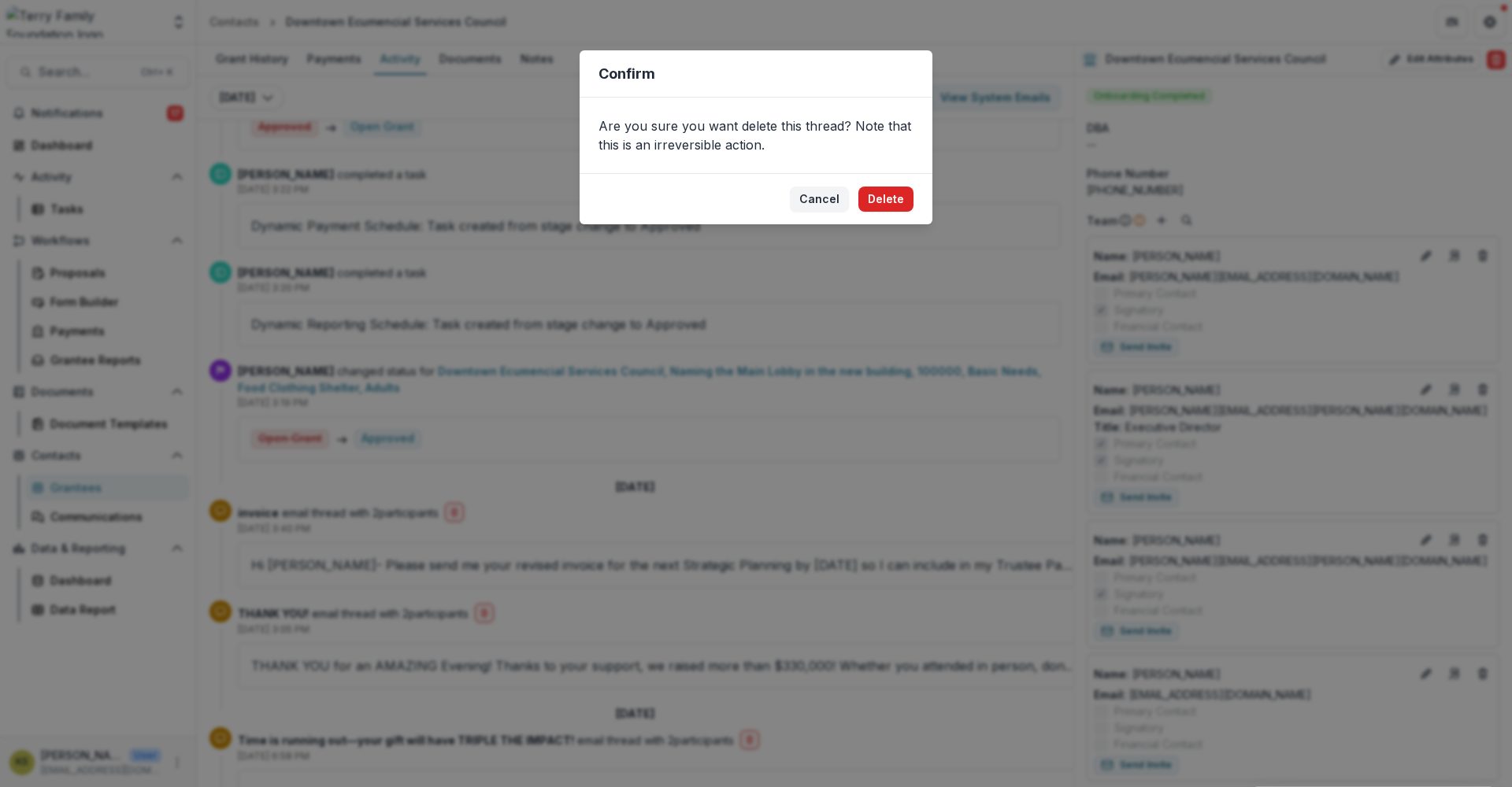
click at [880, 200] on button "Delete" at bounding box center [886, 199] width 55 height 25
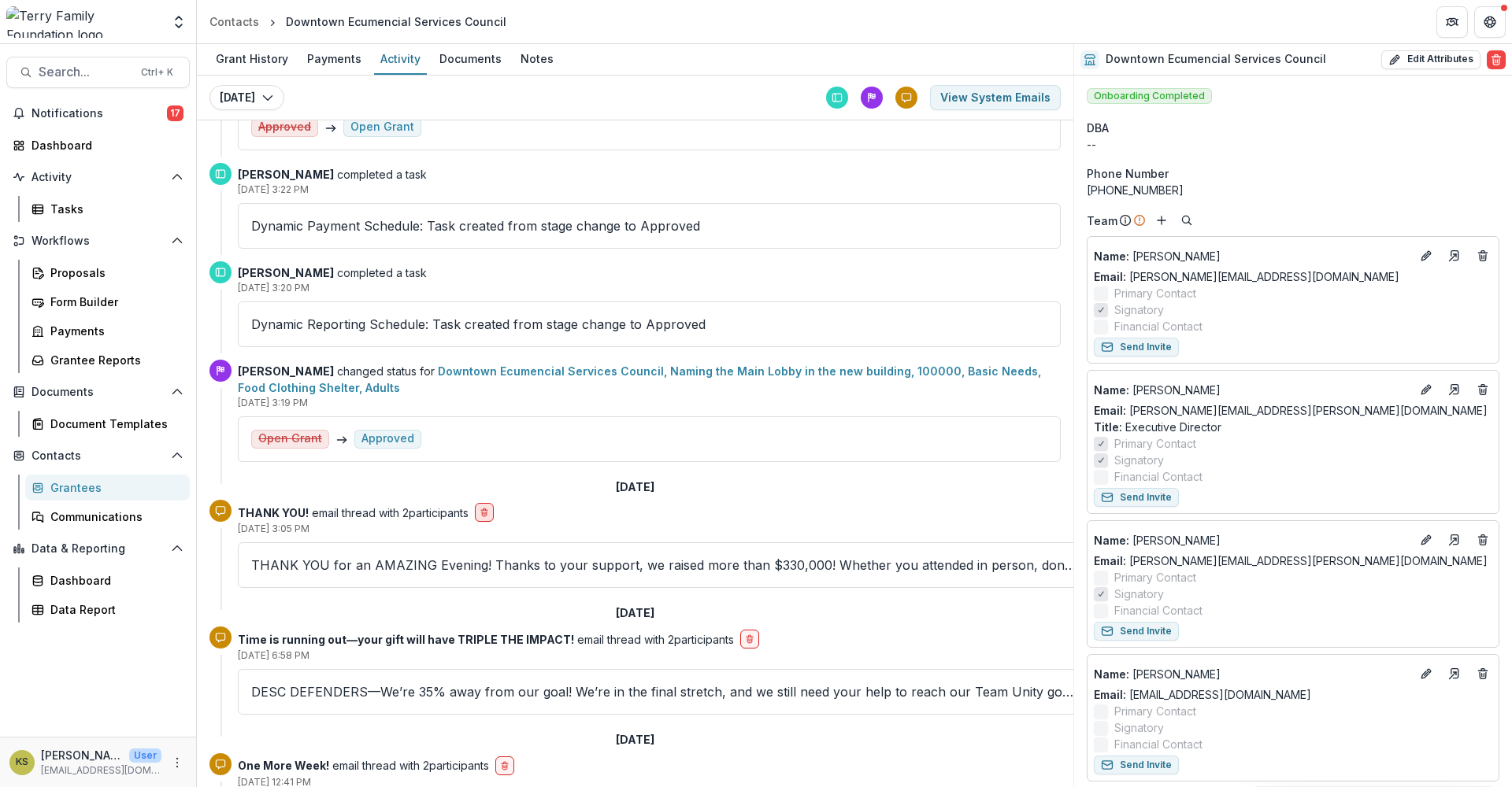
click at [489, 514] on icon "delete-button" at bounding box center [484, 512] width 9 height 9
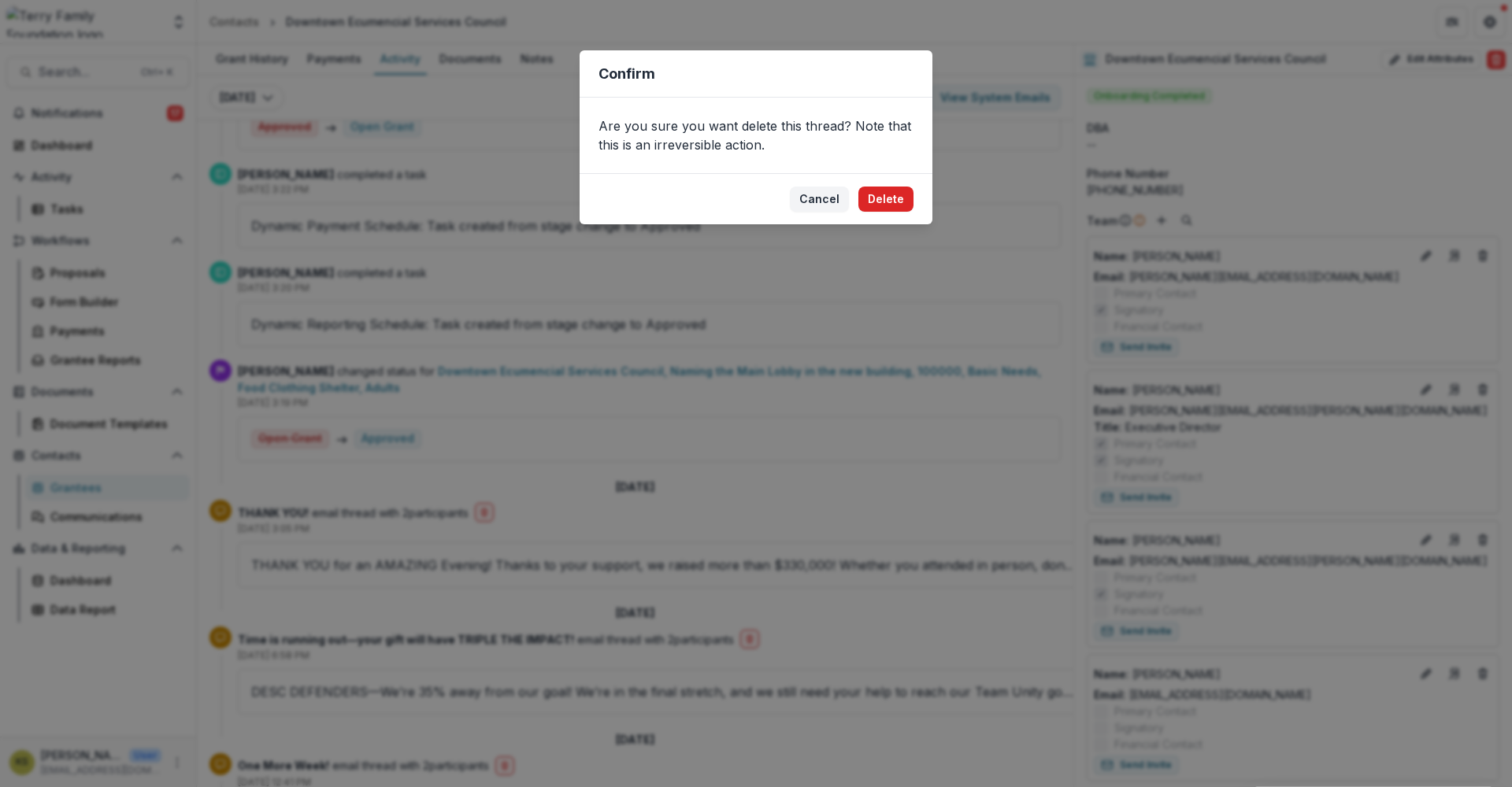
click at [899, 200] on button "Delete" at bounding box center [886, 199] width 55 height 25
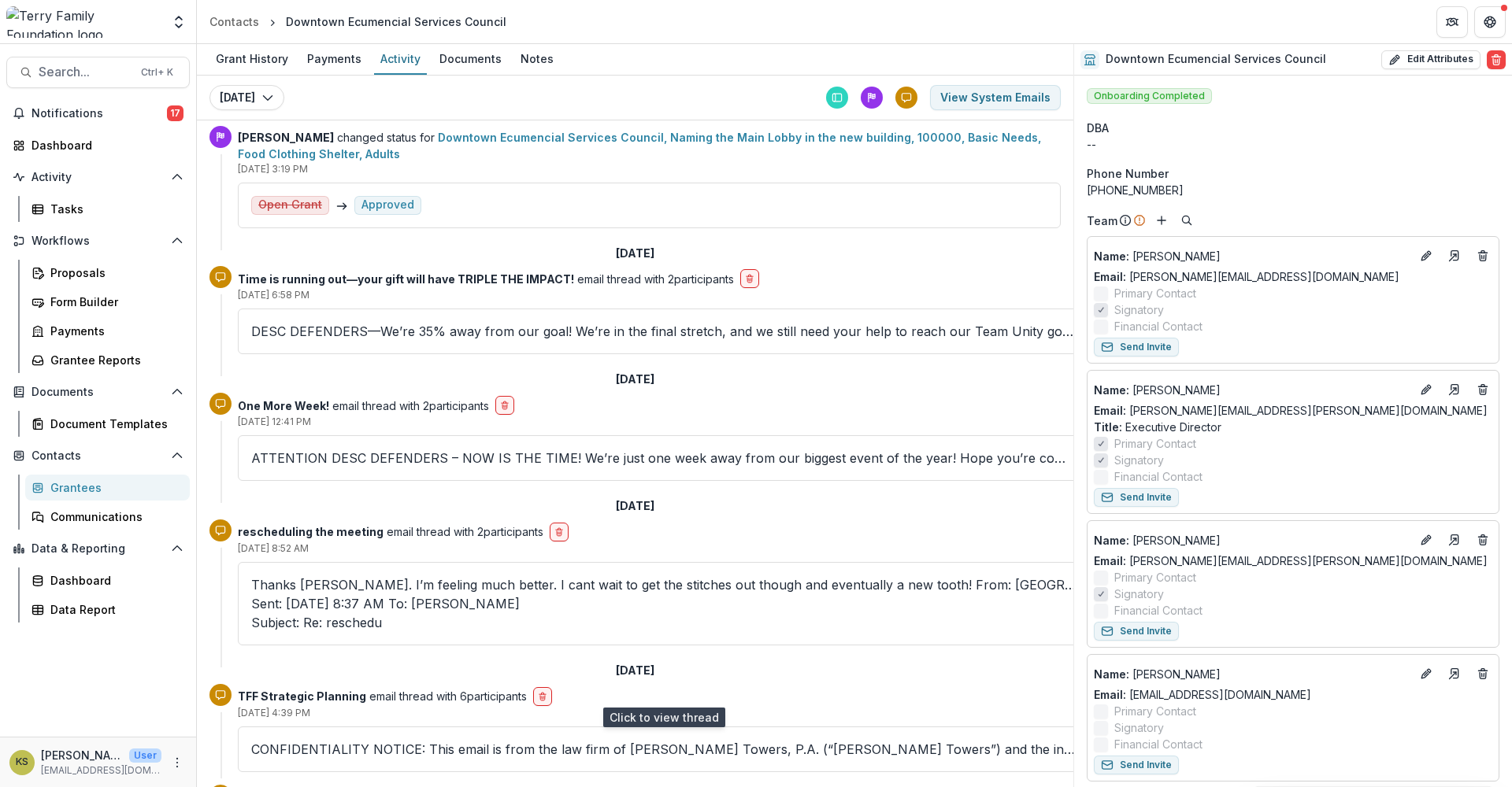
scroll to position [1049, 0]
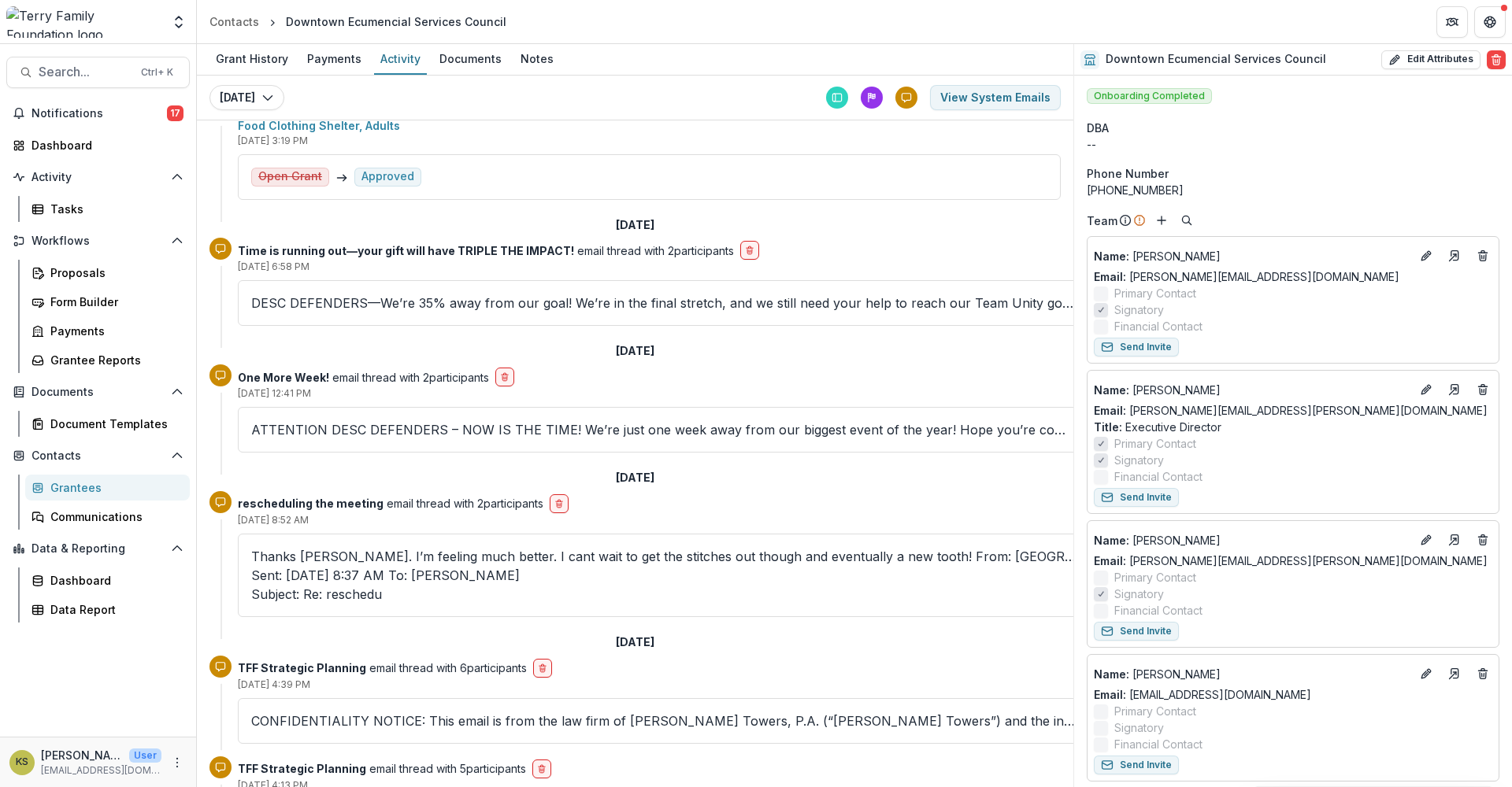
click at [377, 558] on p "Thanks Mary. I’m feeling much better. I cant wait to get the stitches out thoug…" at bounding box center [663, 575] width 824 height 57
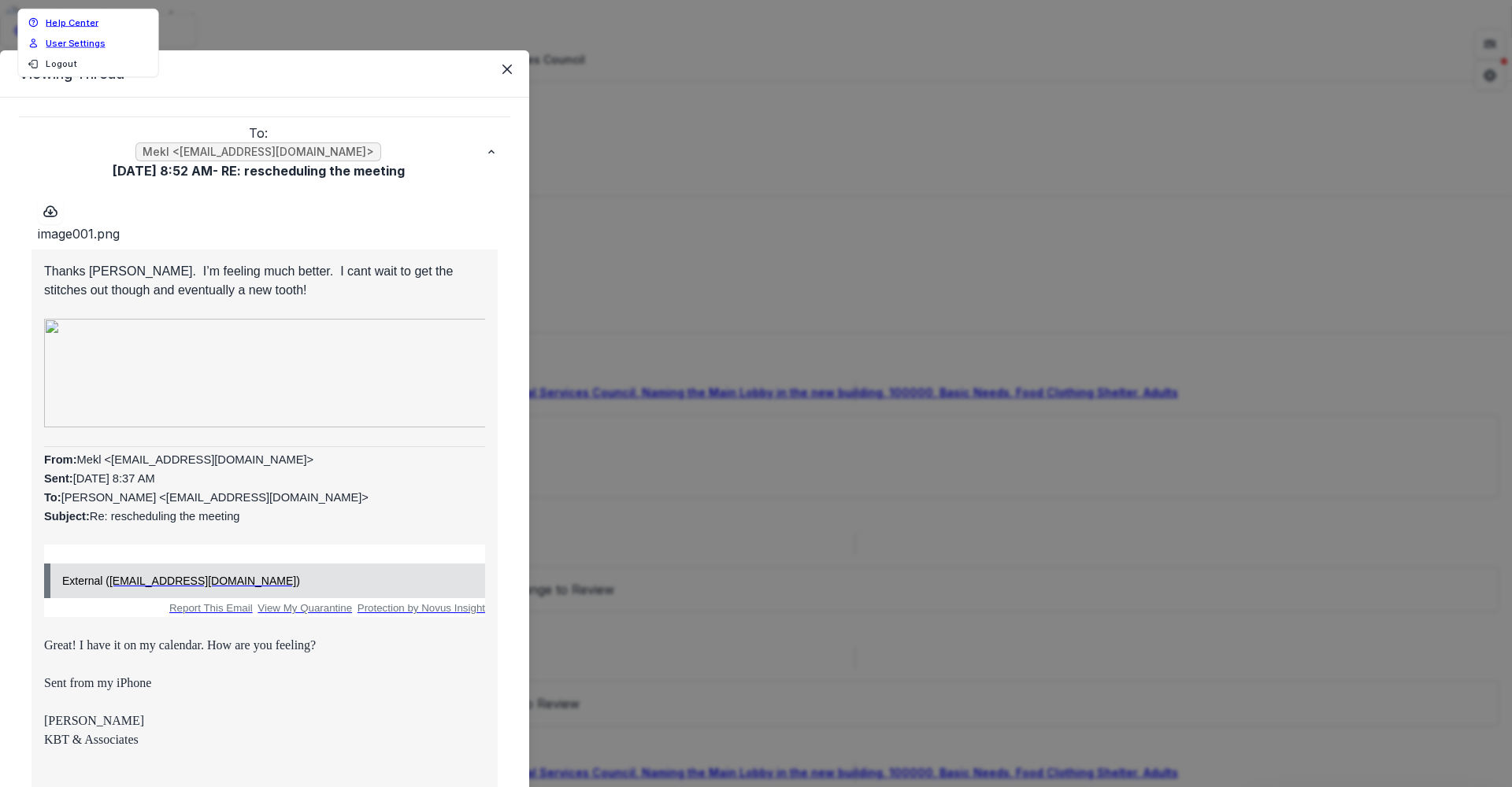
scroll to position [0, 0]
click at [510, 67] on icon "Close" at bounding box center [506, 69] width 9 height 9
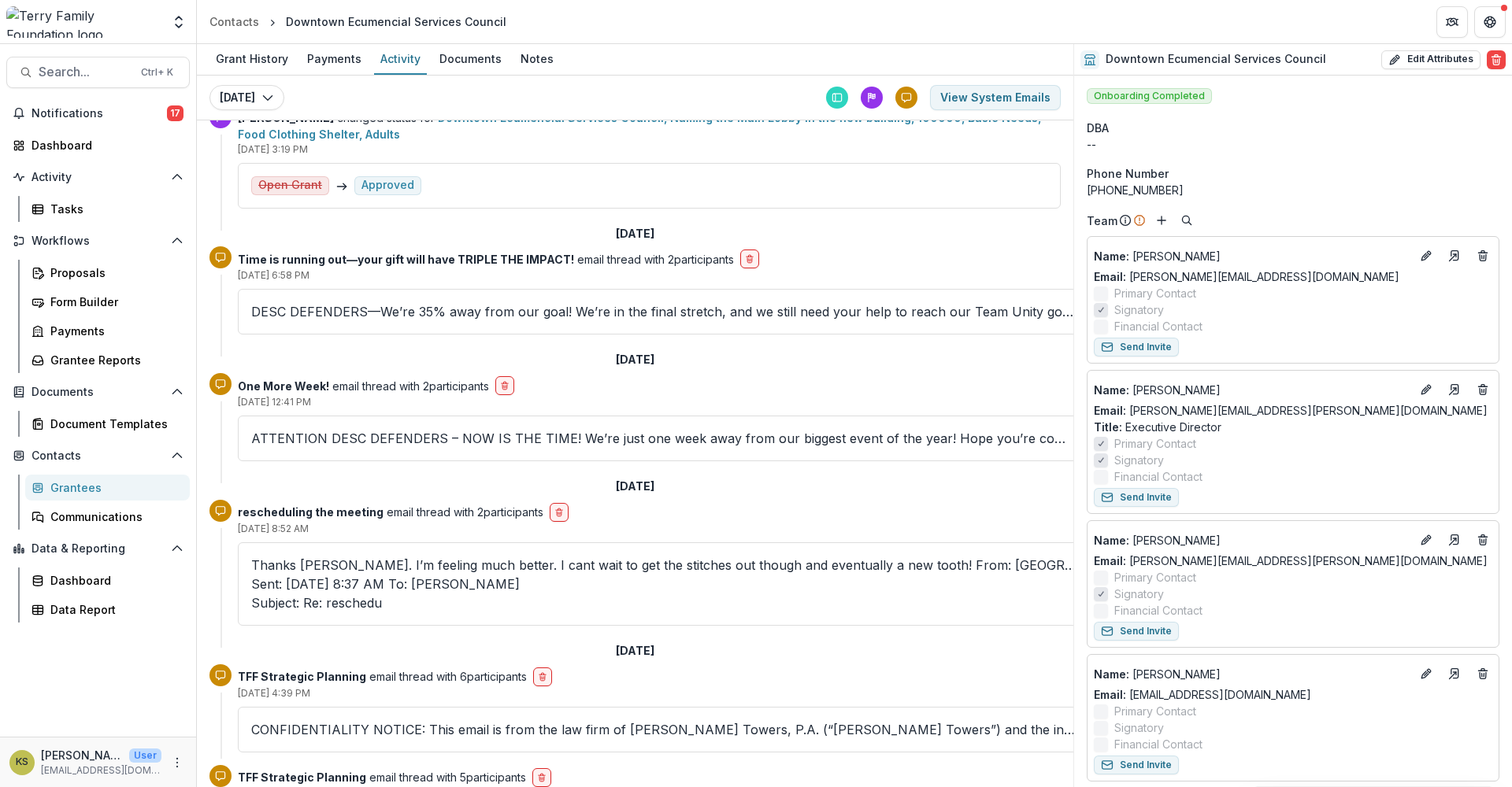
scroll to position [1049, 0]
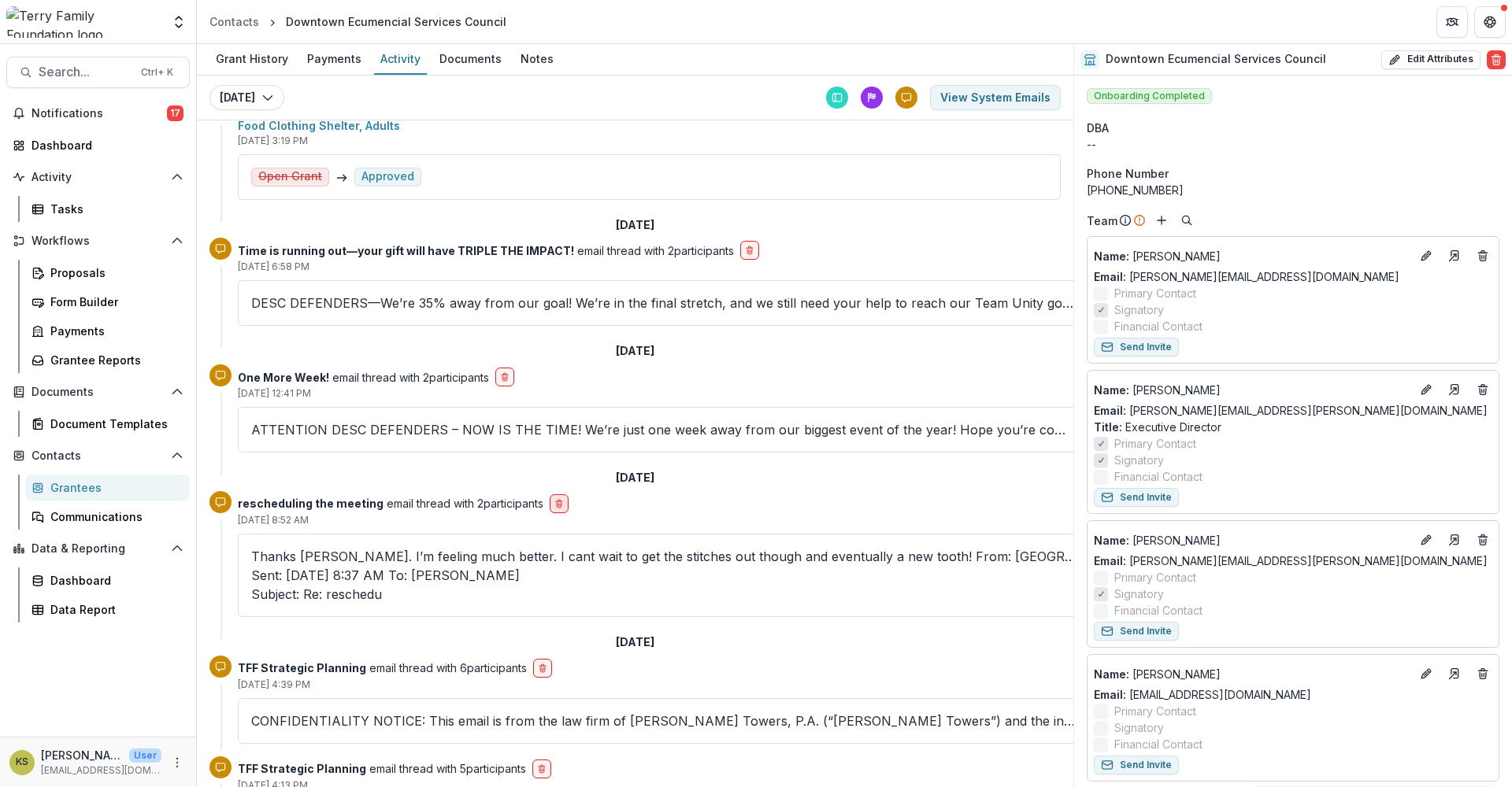
click at [556, 503] on icon "delete-button" at bounding box center [559, 503] width 9 height 9
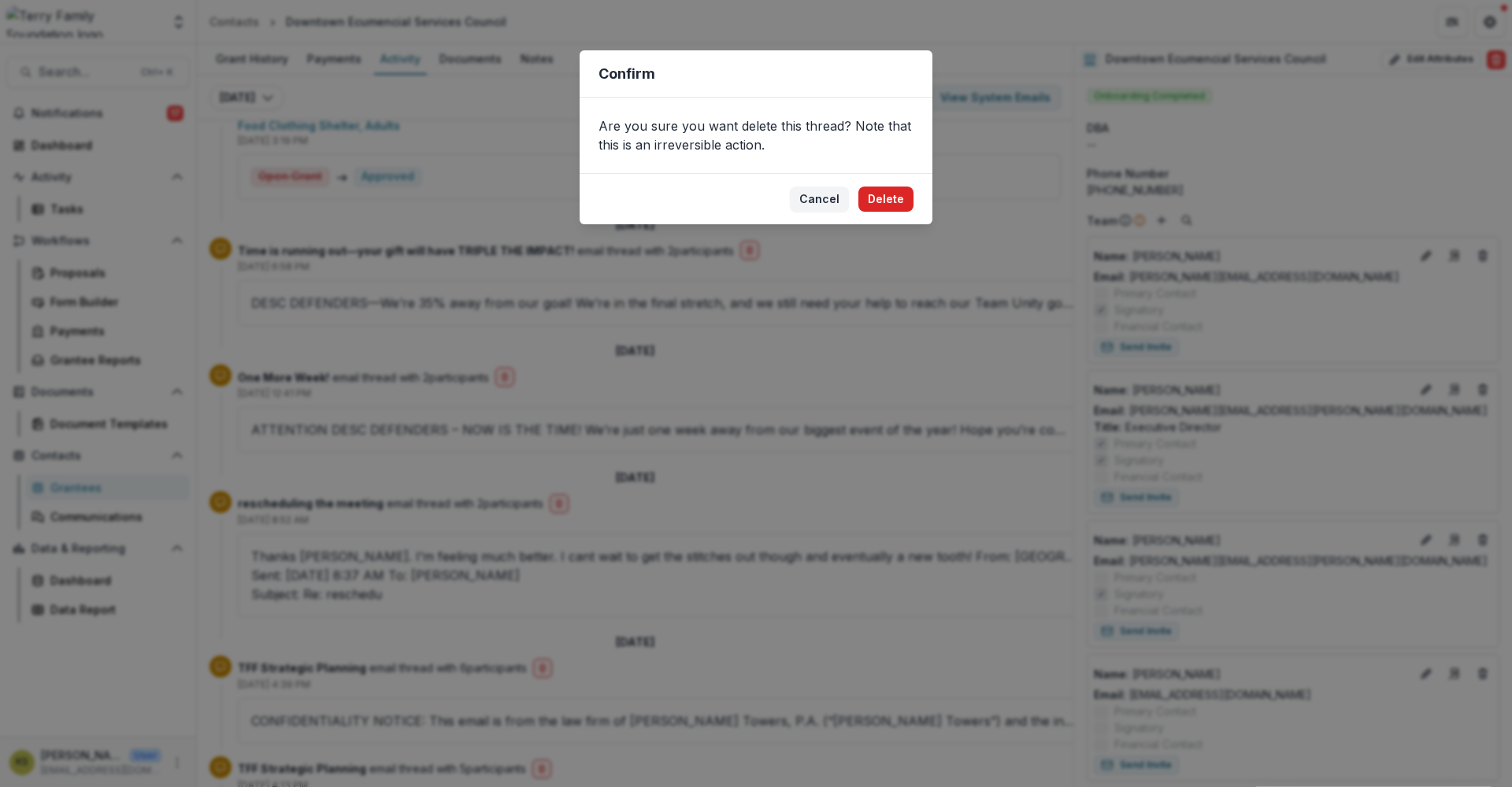
click at [902, 194] on button "Delete" at bounding box center [886, 199] width 55 height 25
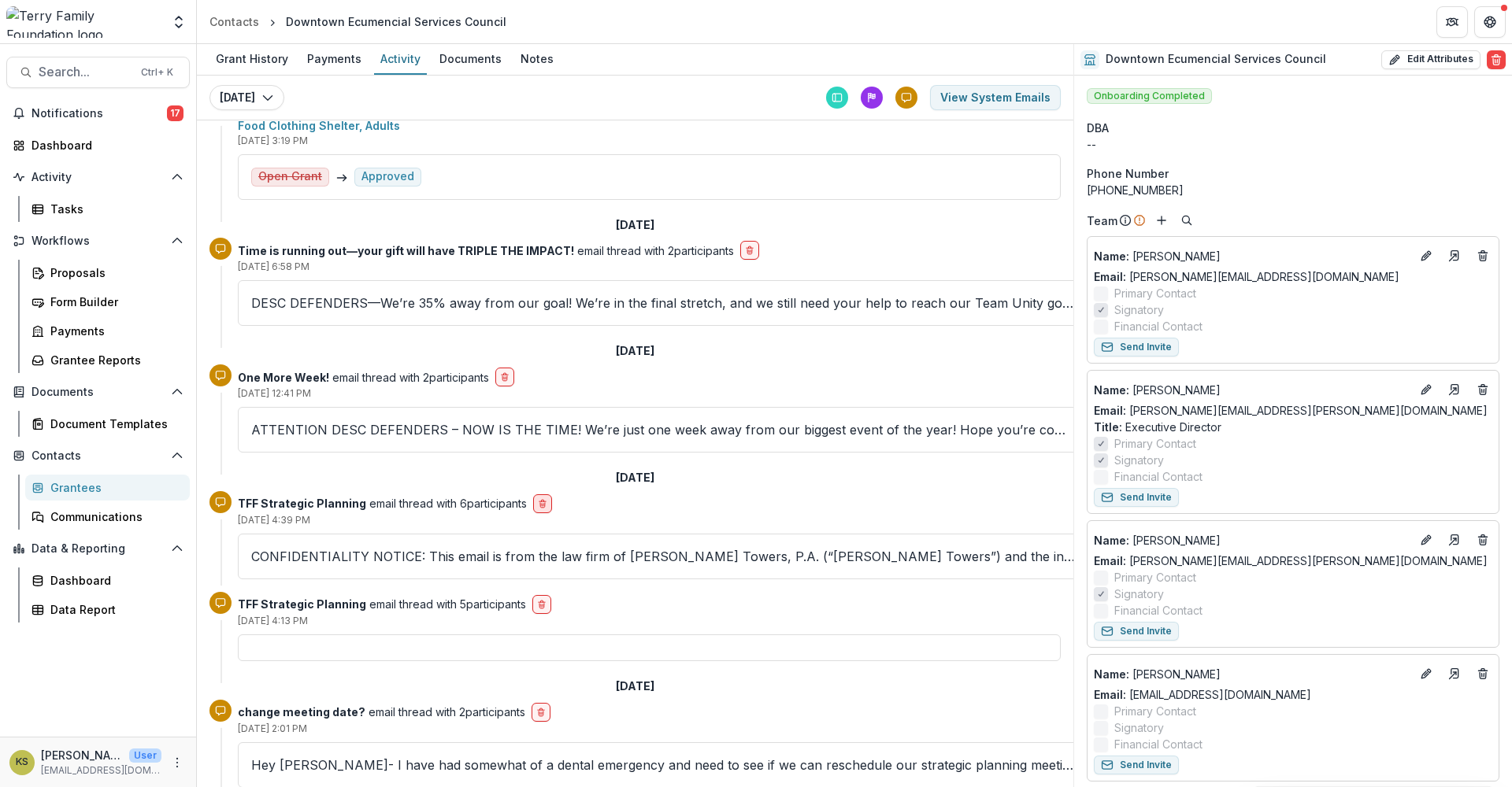
click at [541, 505] on line "delete-button" at bounding box center [541, 504] width 0 height 3
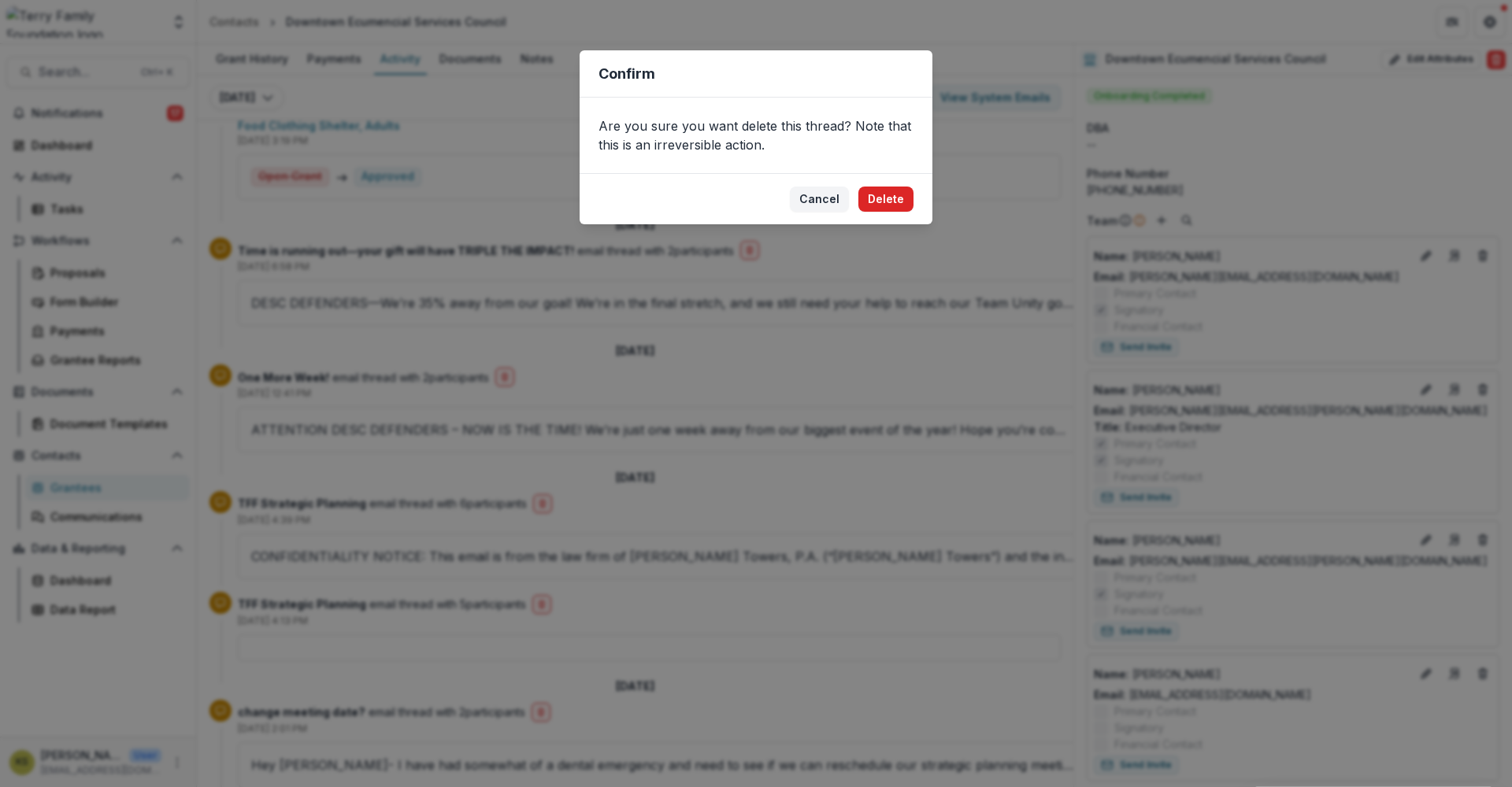
click at [898, 198] on button "Delete" at bounding box center [886, 199] width 55 height 25
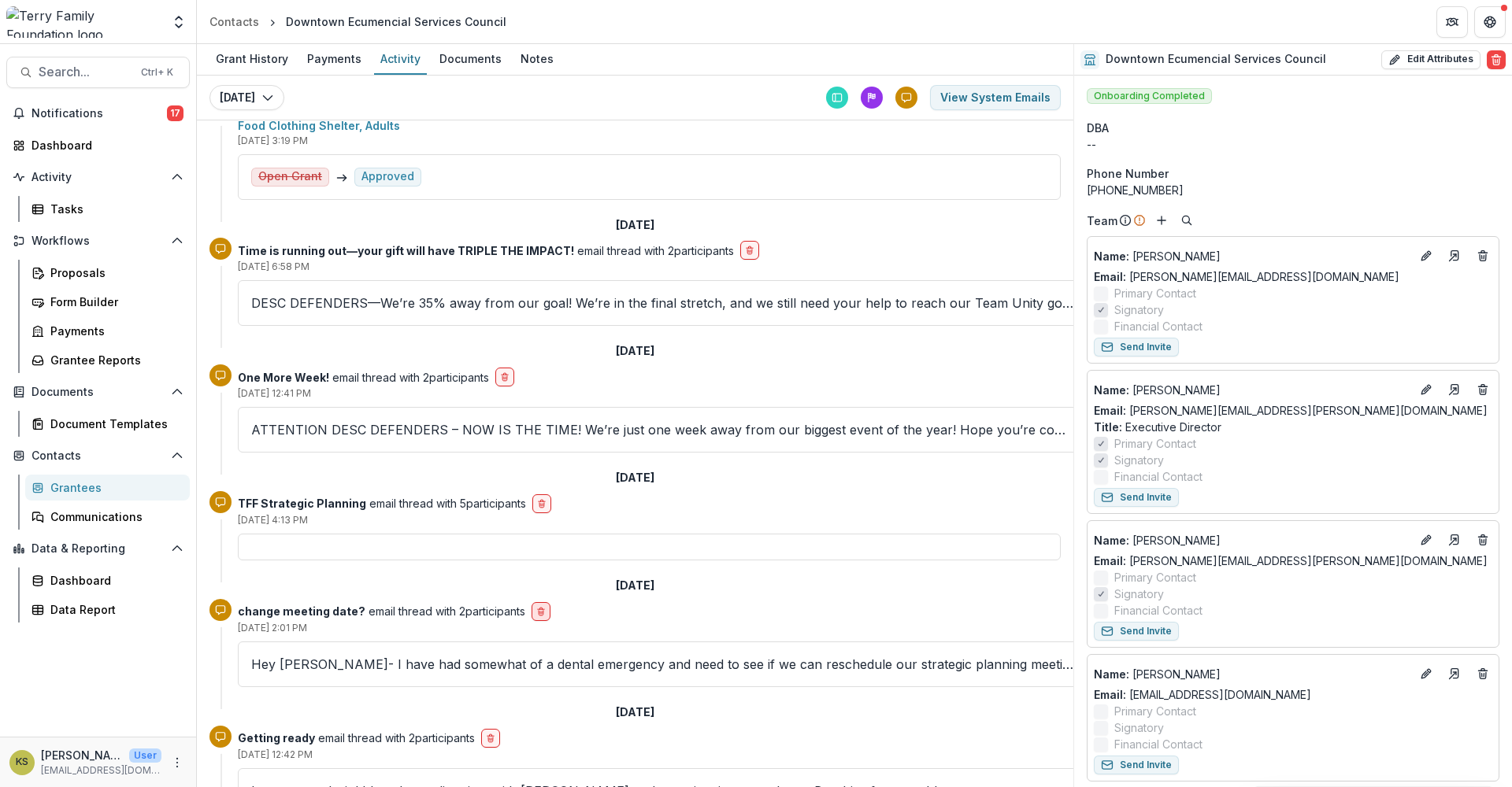
click at [539, 617] on button "delete-button" at bounding box center [541, 611] width 19 height 19
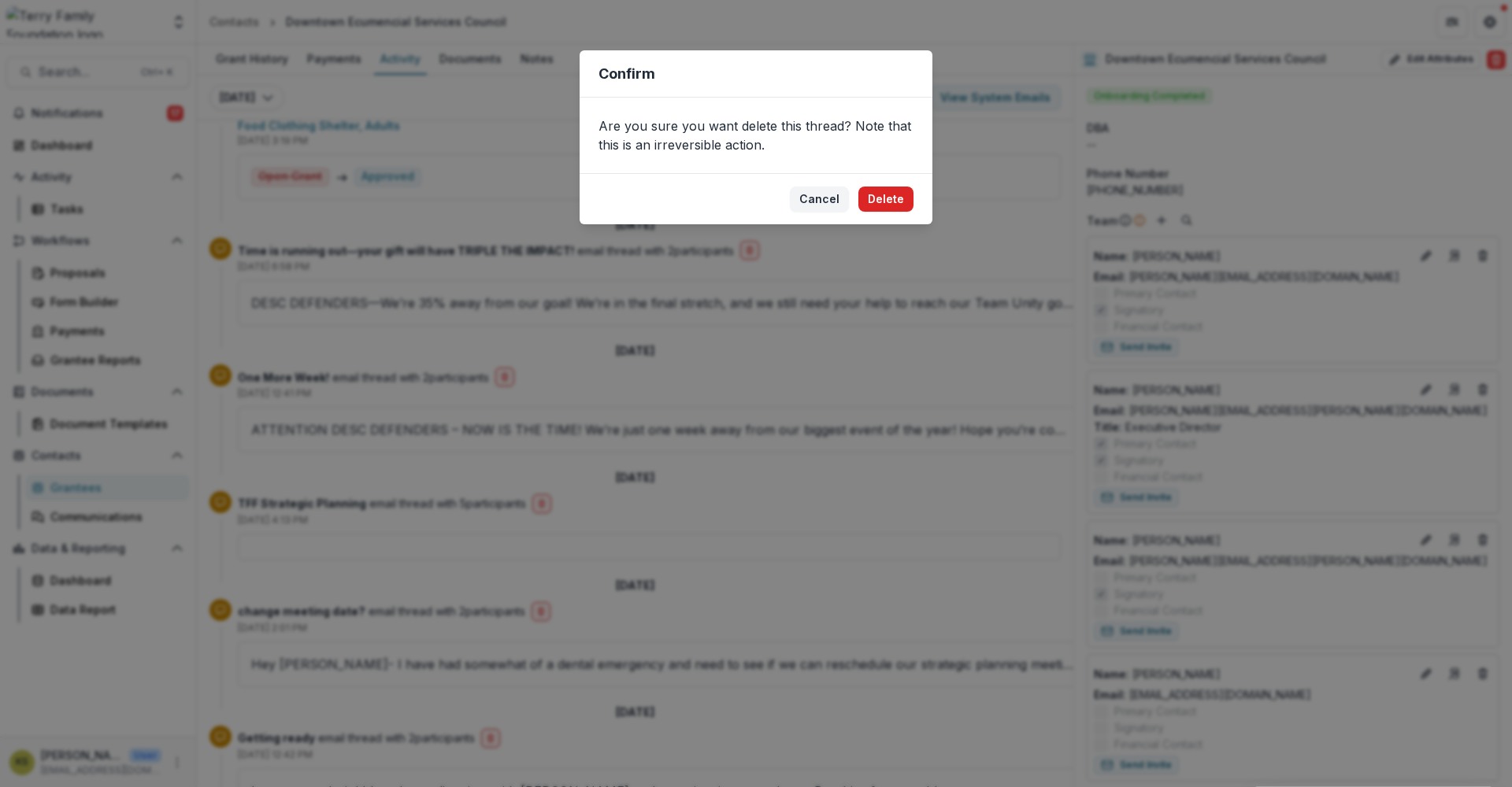
click at [889, 199] on button "Delete" at bounding box center [886, 199] width 55 height 25
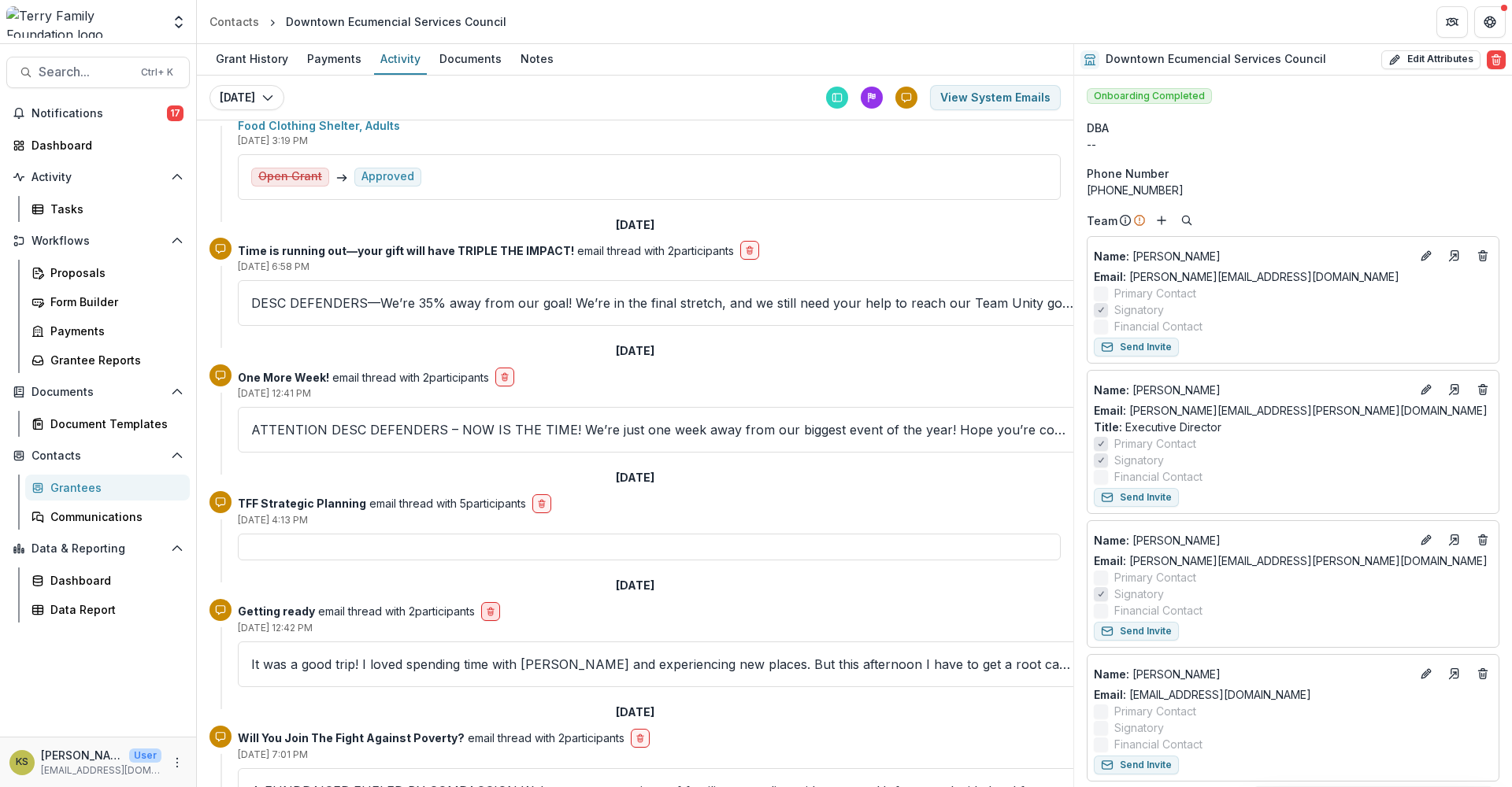
click at [492, 612] on icon "delete-button" at bounding box center [490, 611] width 9 height 9
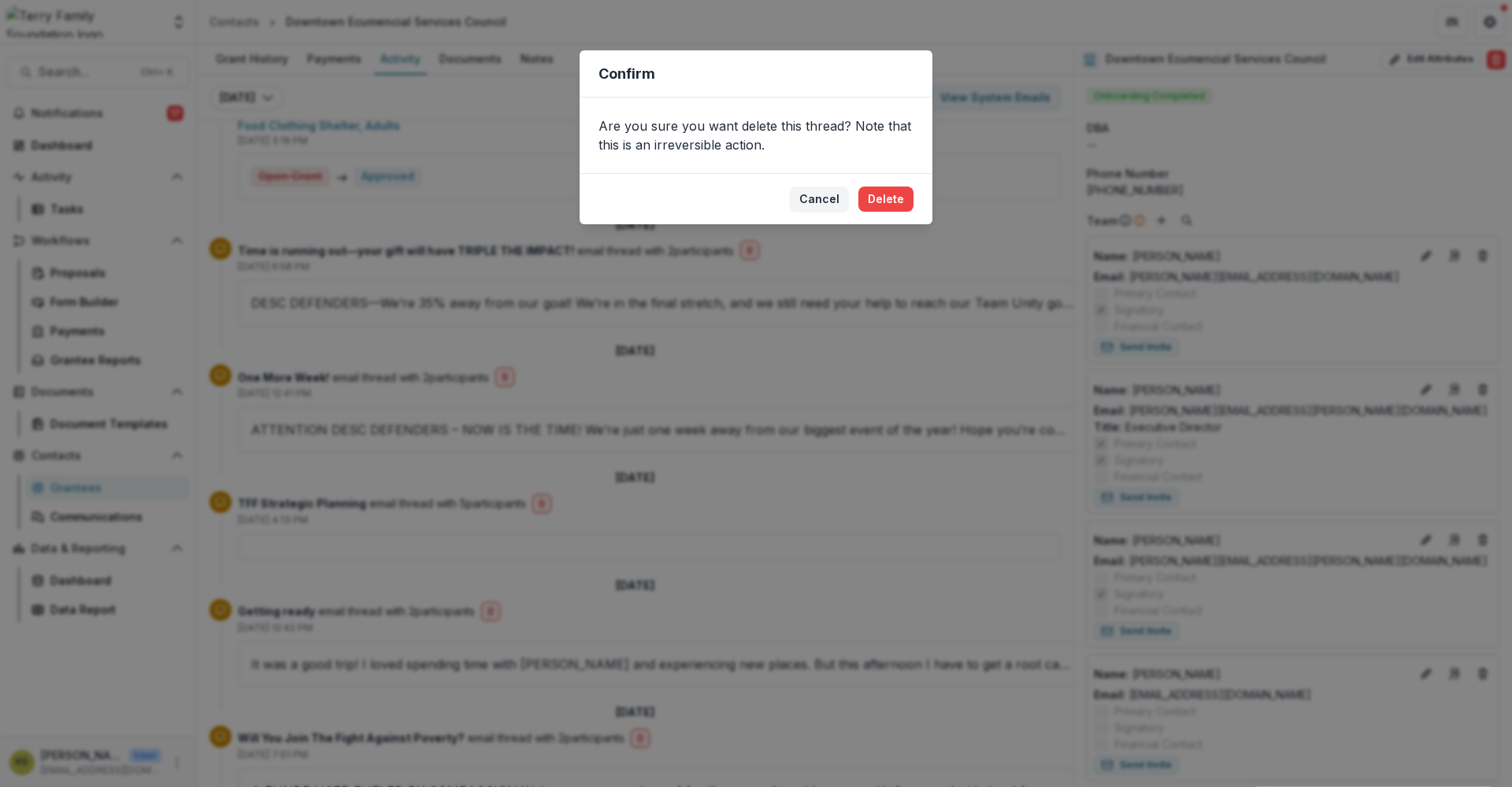
drag, startPoint x: 905, startPoint y: 201, endPoint x: 896, endPoint y: 214, distance: 15.8
click at [903, 206] on button "Delete" at bounding box center [886, 199] width 55 height 25
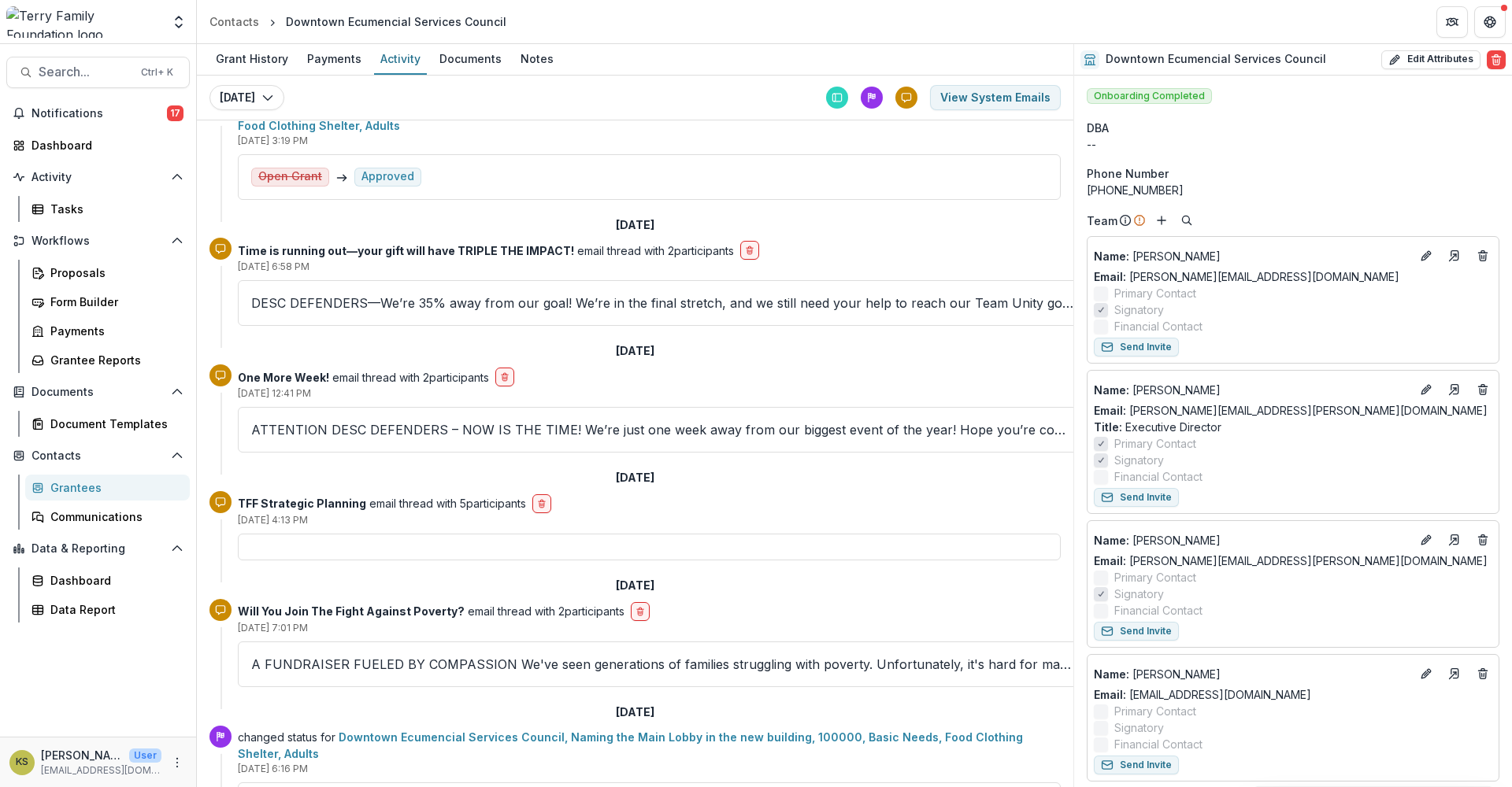
scroll to position [1124, 0]
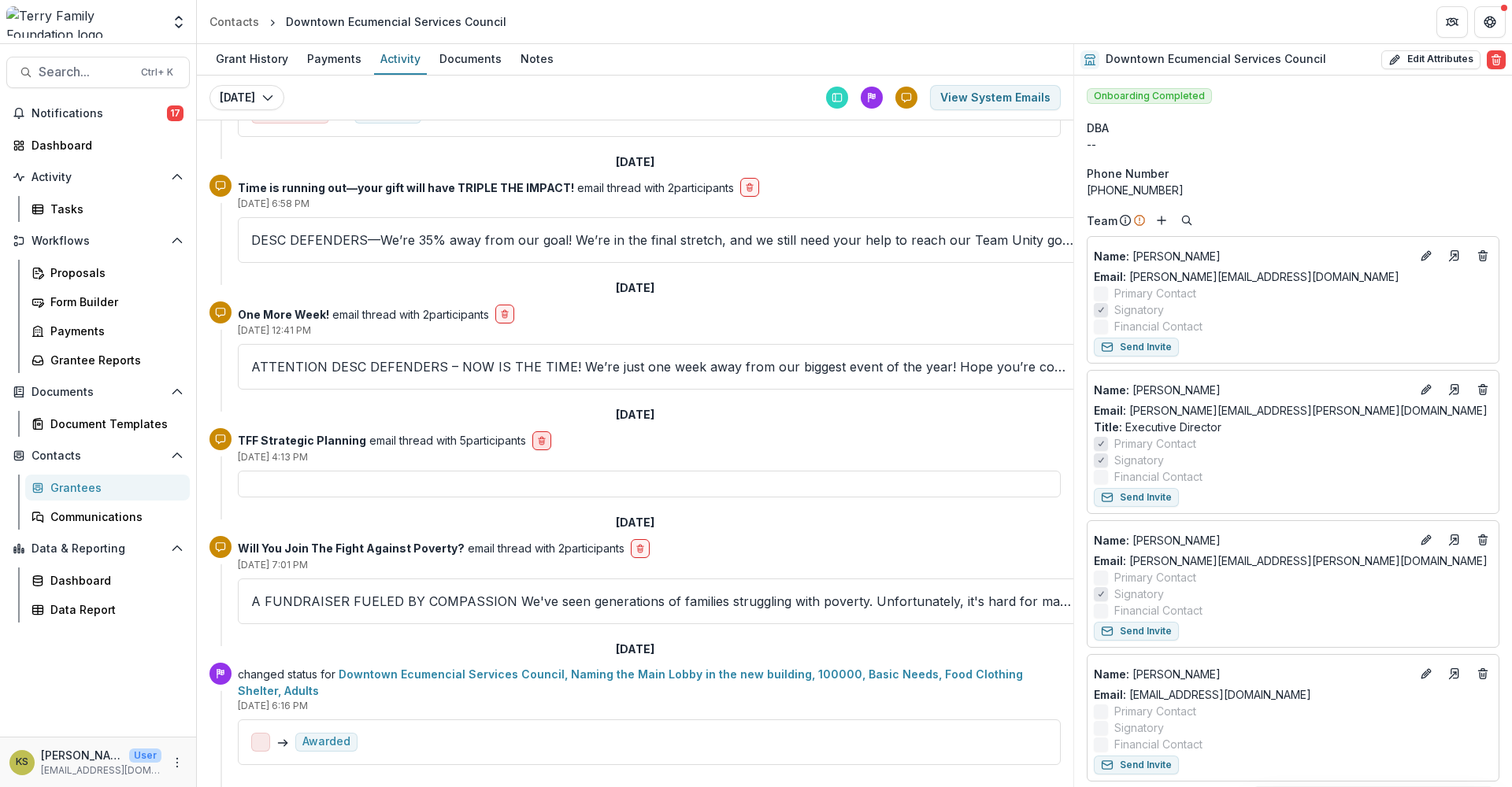
click at [538, 436] on icon "delete-button" at bounding box center [541, 440] width 9 height 9
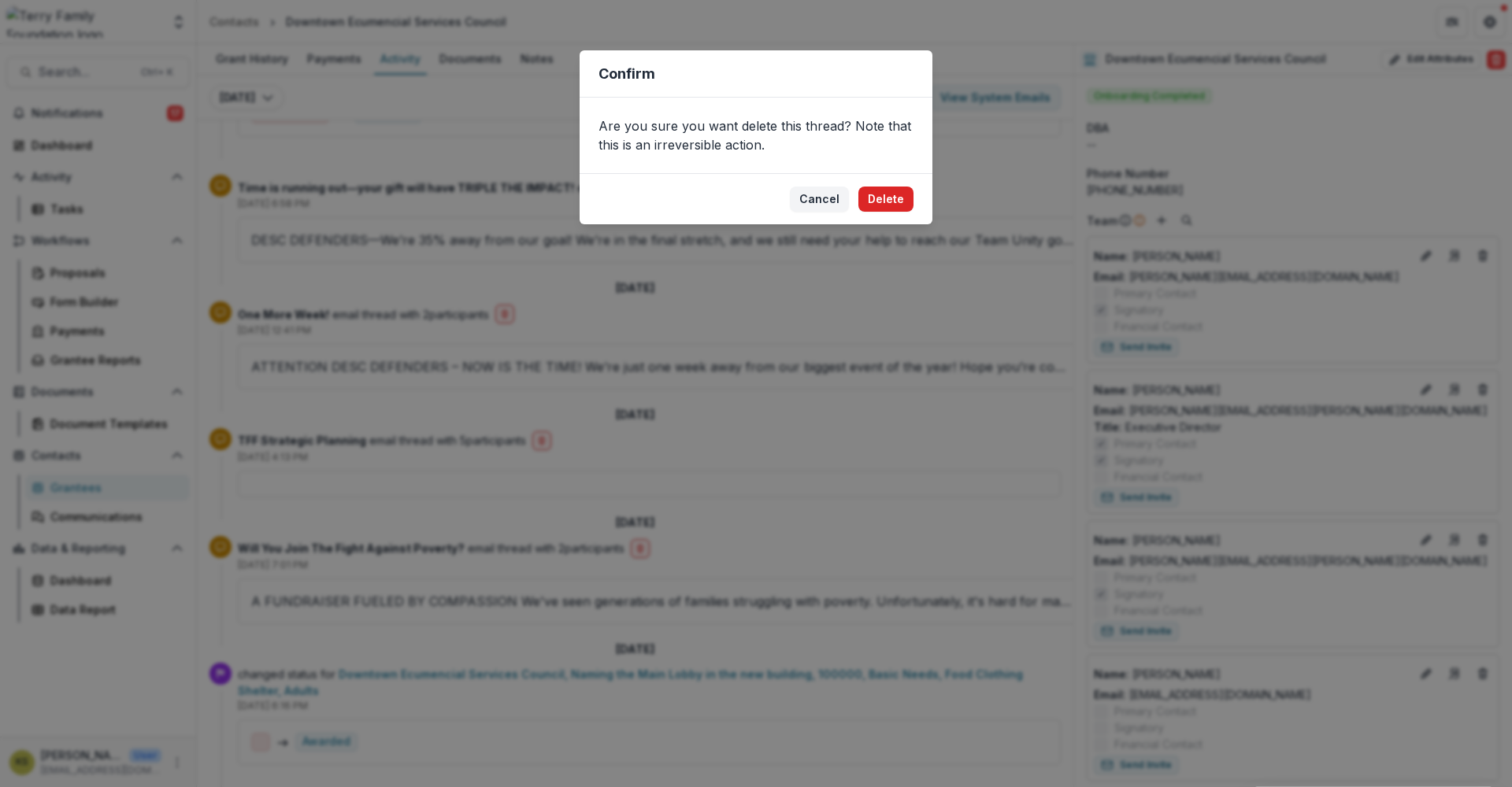
click at [892, 196] on button "Delete" at bounding box center [886, 199] width 55 height 25
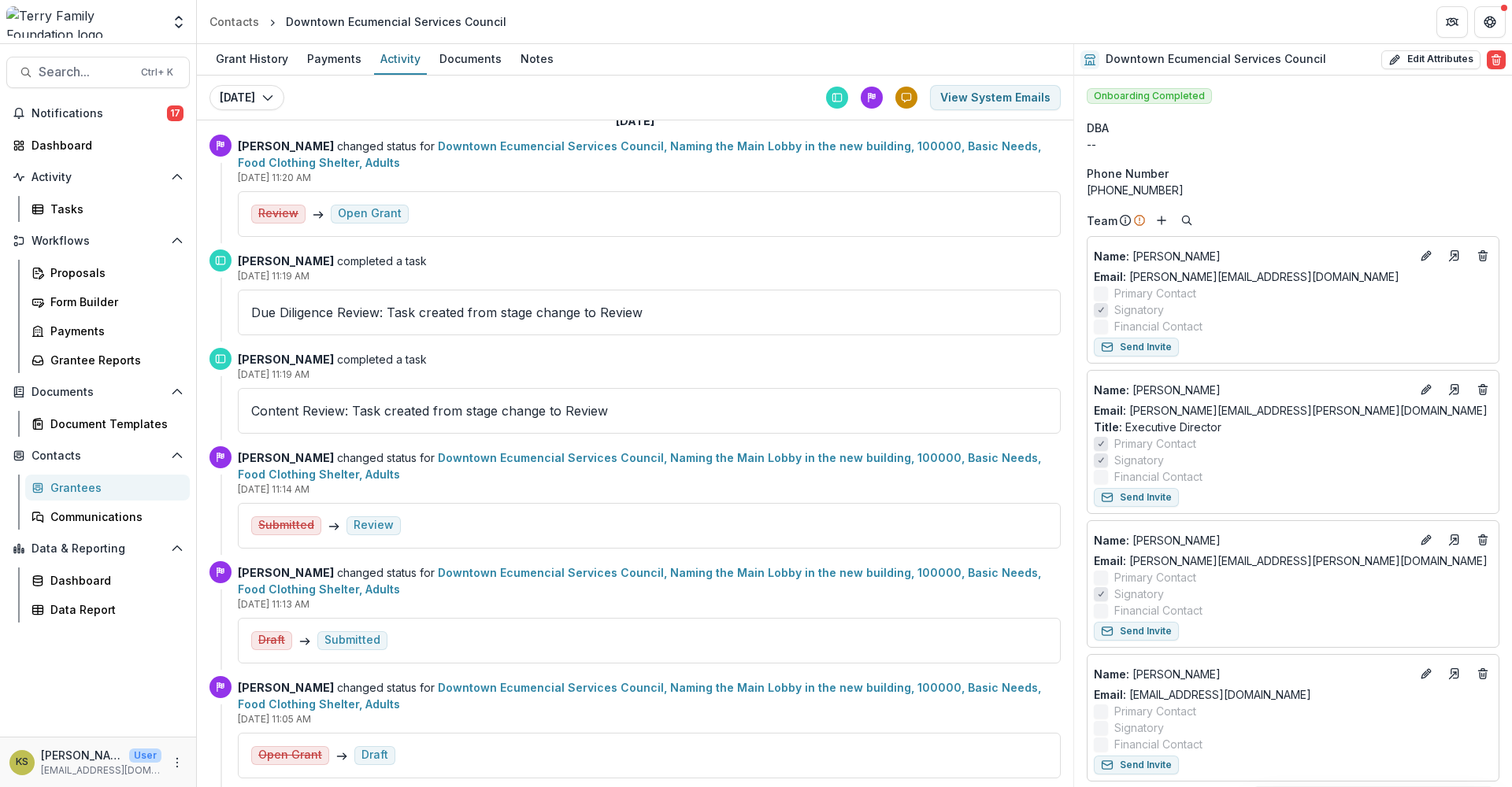
scroll to position [0, 0]
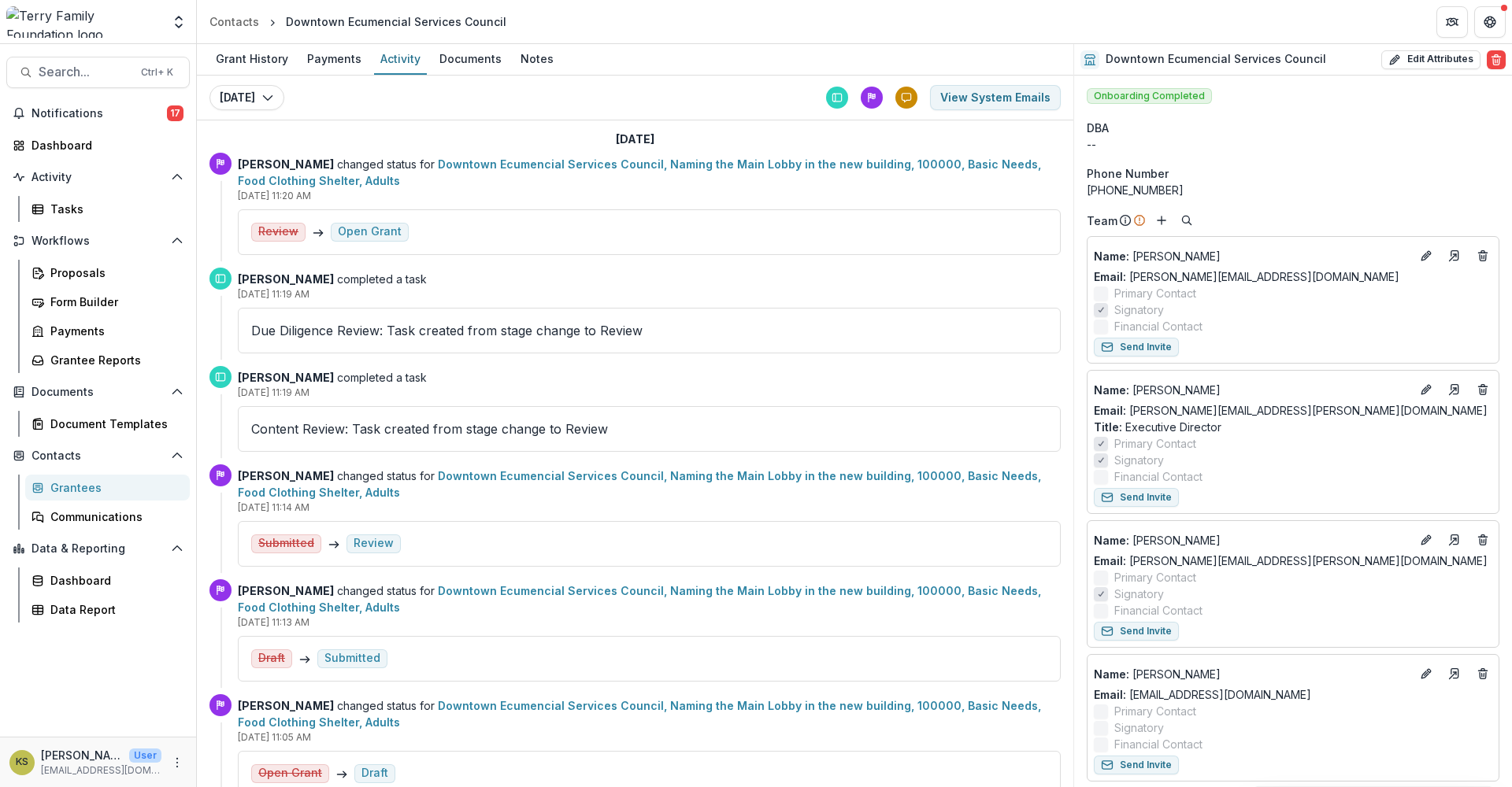
click at [79, 487] on div "Grantees" at bounding box center [114, 488] width 127 height 17
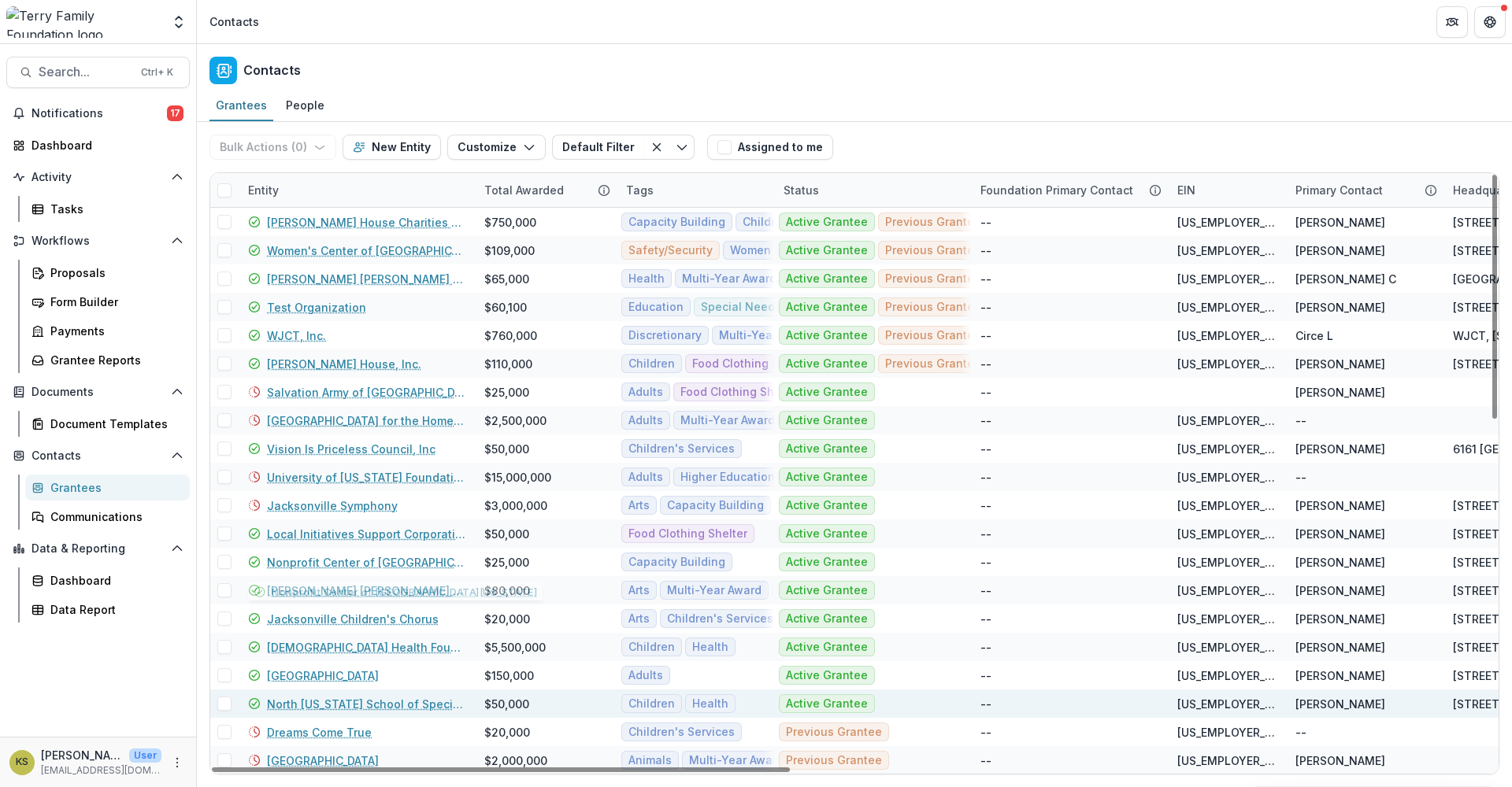
scroll to position [851, 0]
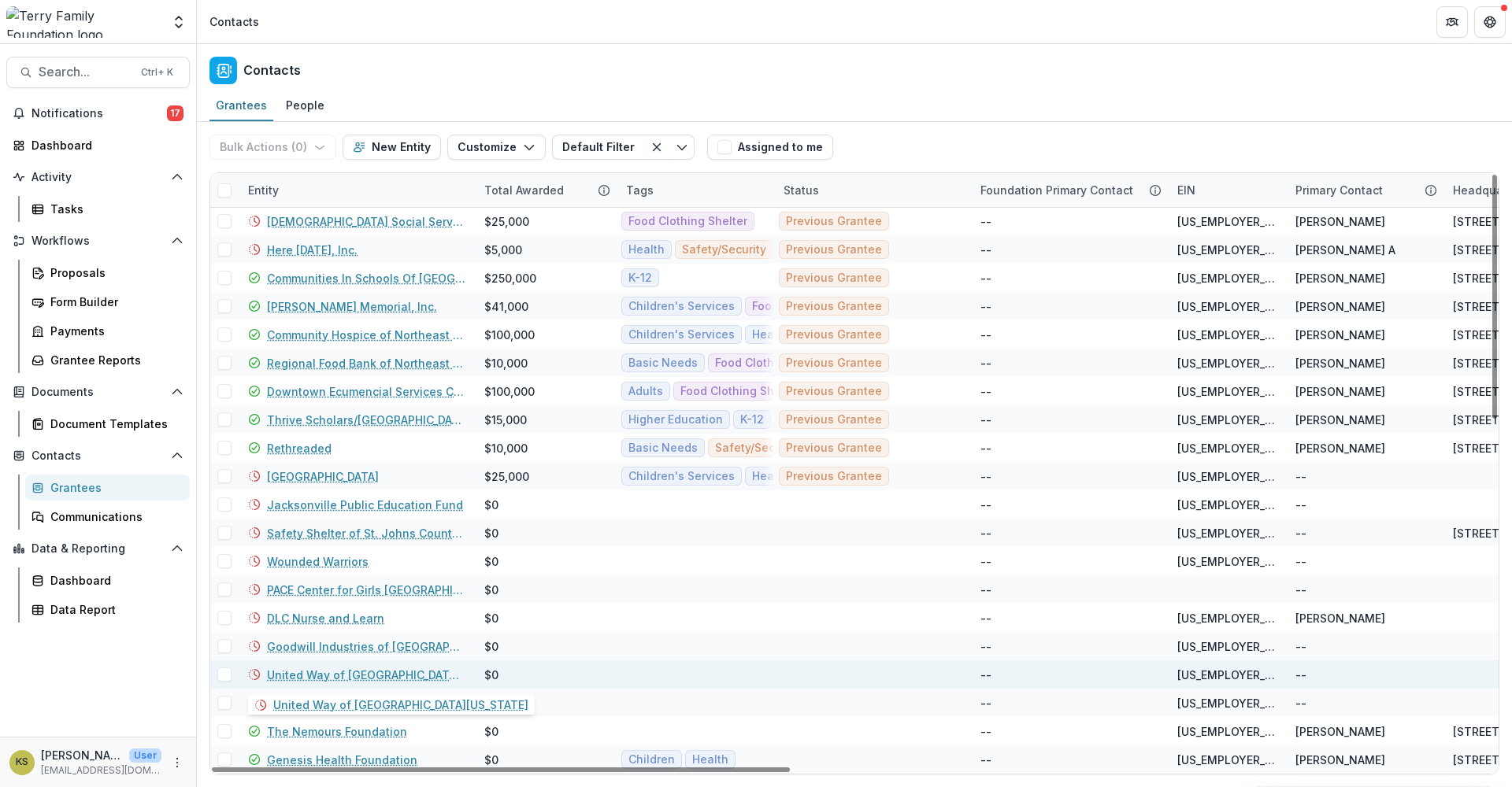
click at [311, 675] on link "United Way of Northeast Florida" at bounding box center [366, 675] width 198 height 17
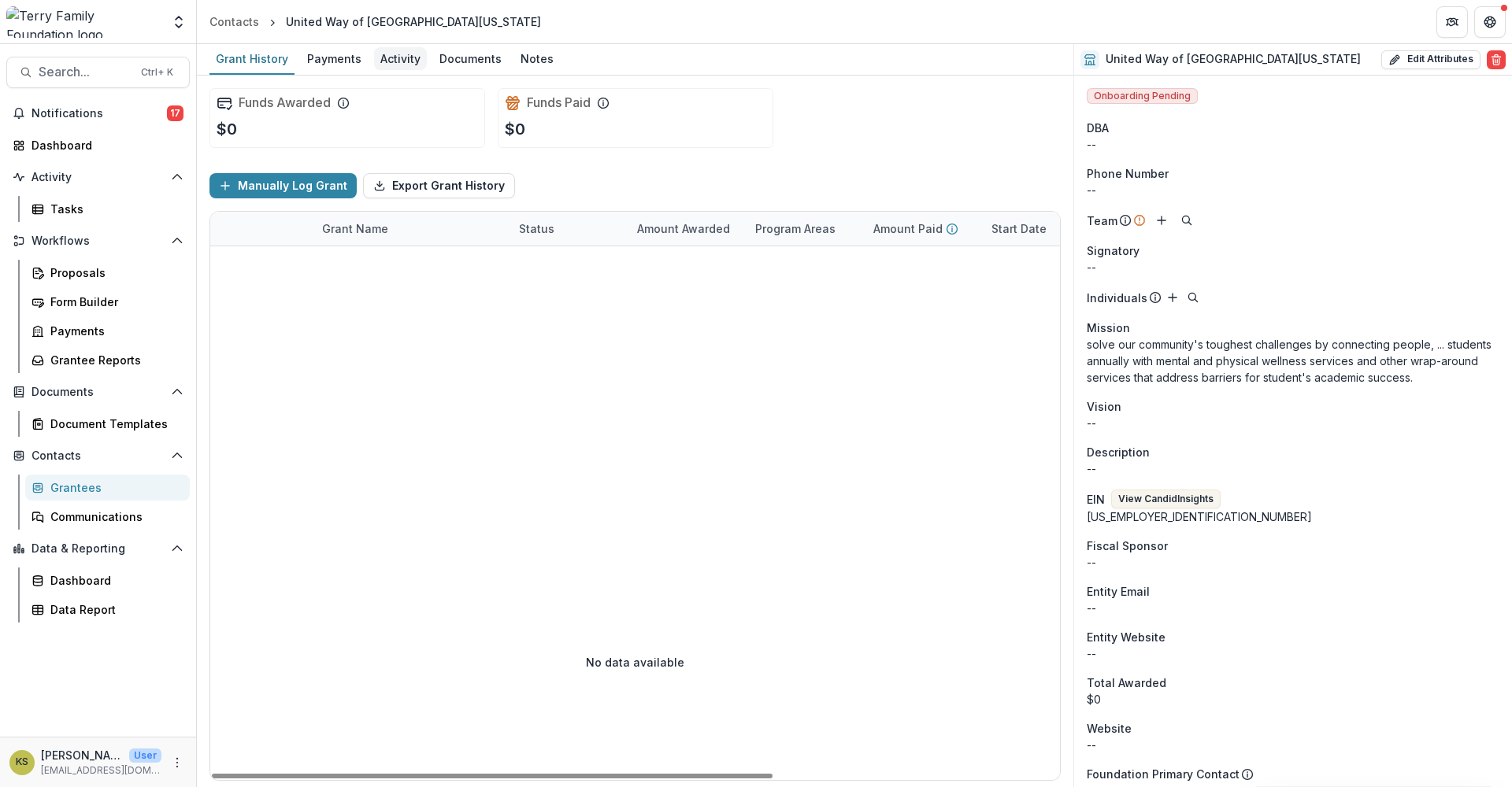
click at [401, 58] on div "Activity" at bounding box center [400, 58] width 53 height 23
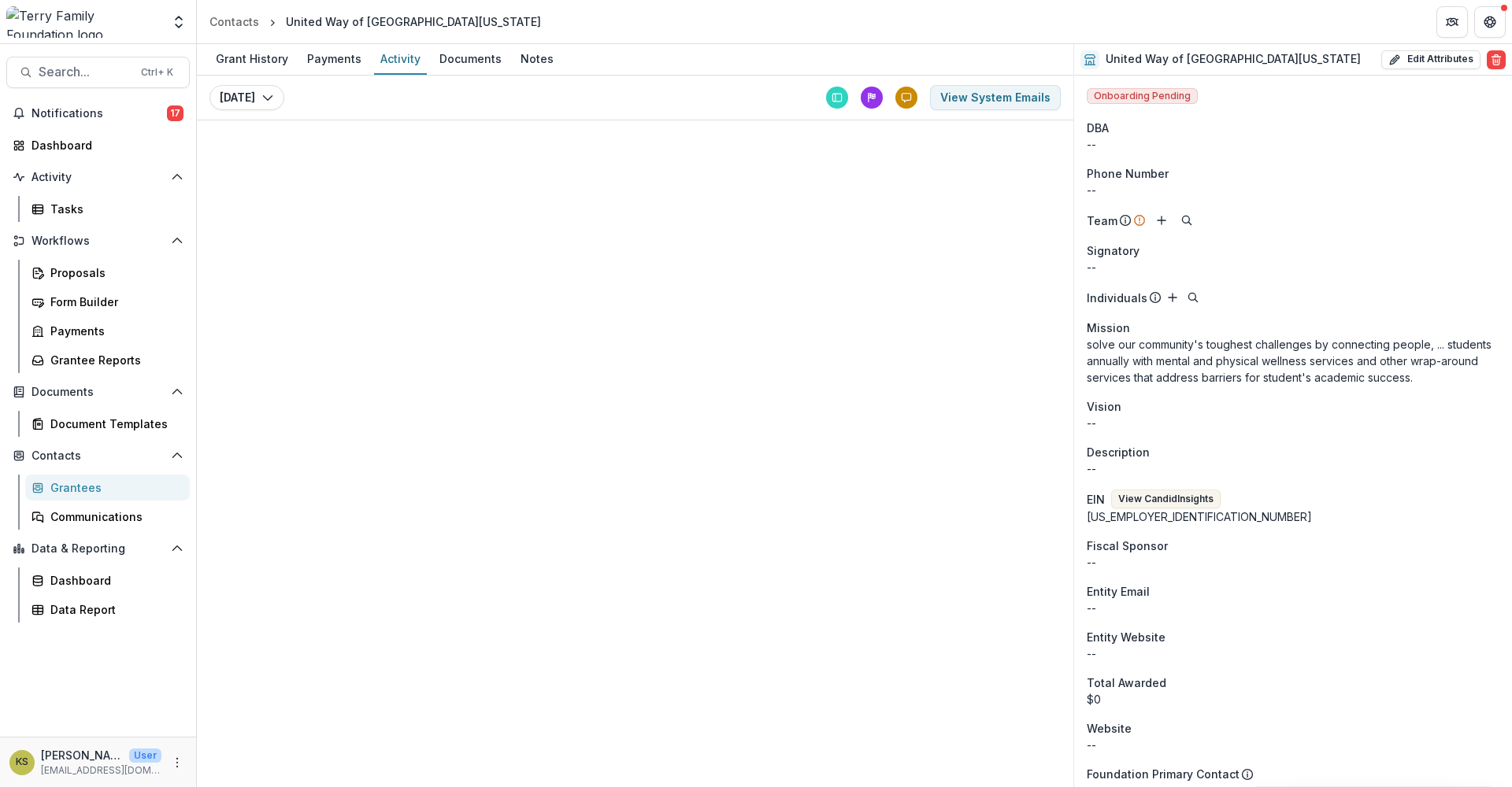
click at [79, 491] on div "Grantees" at bounding box center [114, 488] width 127 height 17
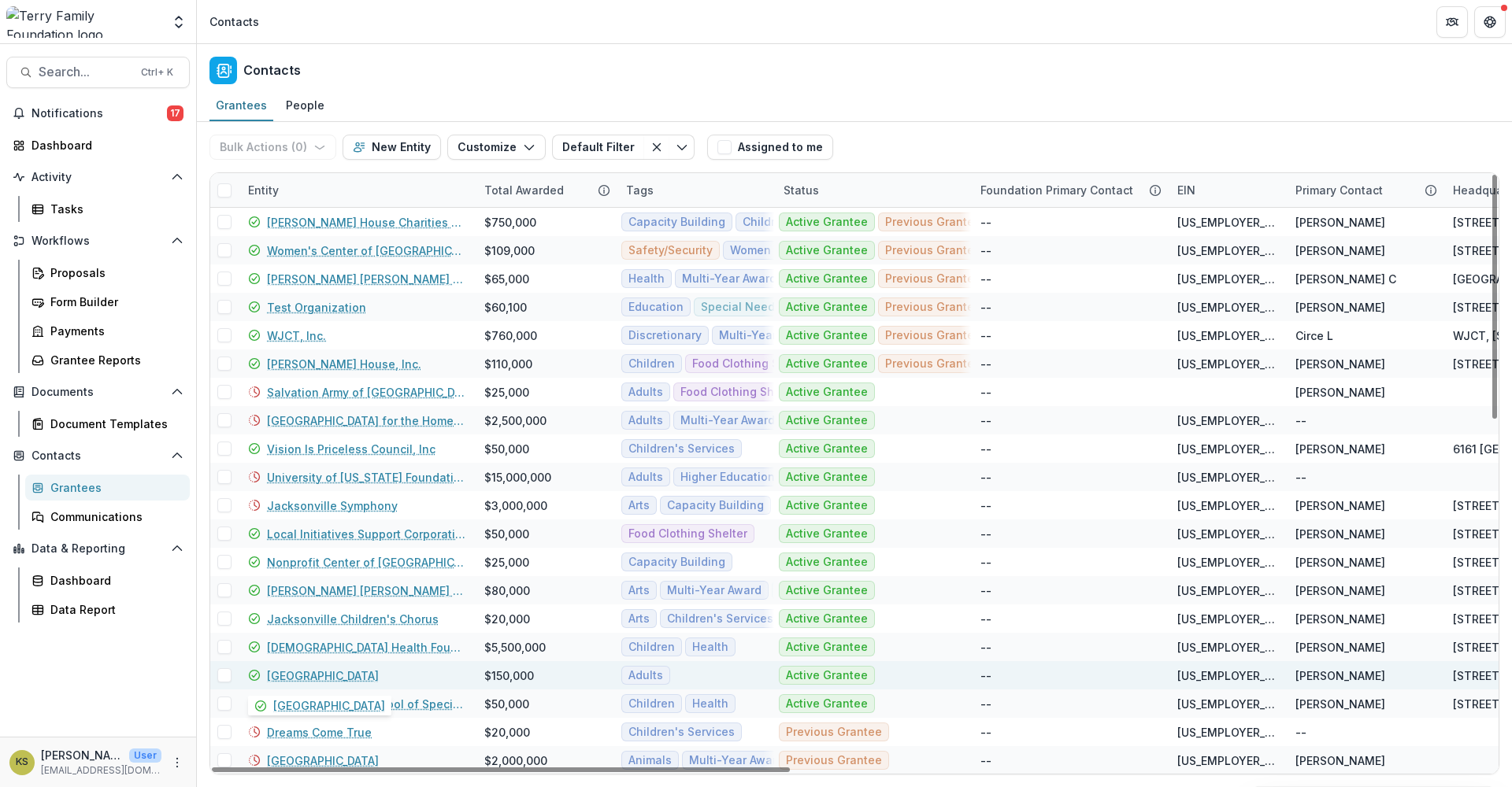
click at [357, 675] on link "[GEOGRAPHIC_DATA]" at bounding box center [323, 676] width 112 height 17
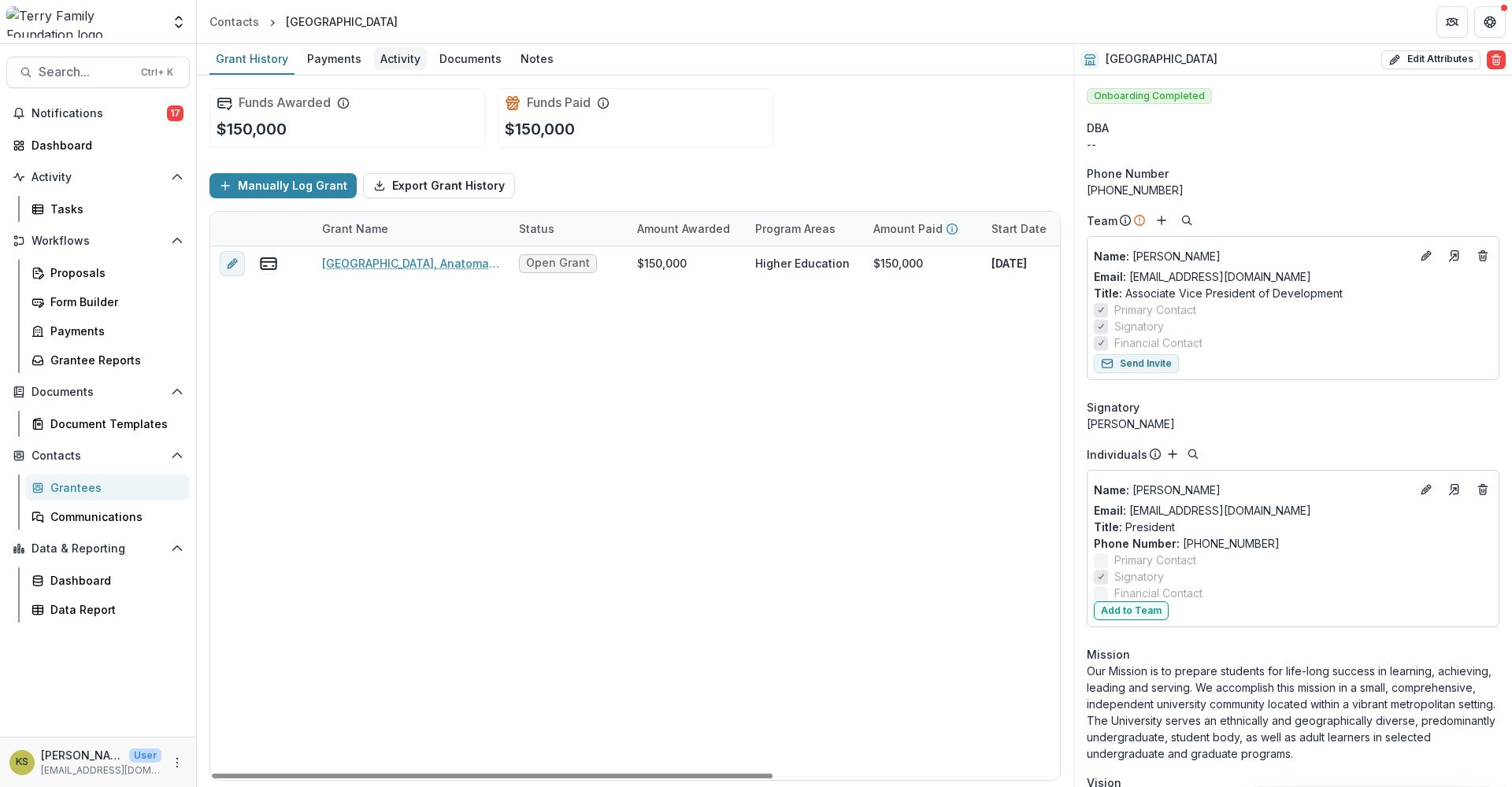
click at [392, 59] on div "Activity" at bounding box center [400, 58] width 53 height 23
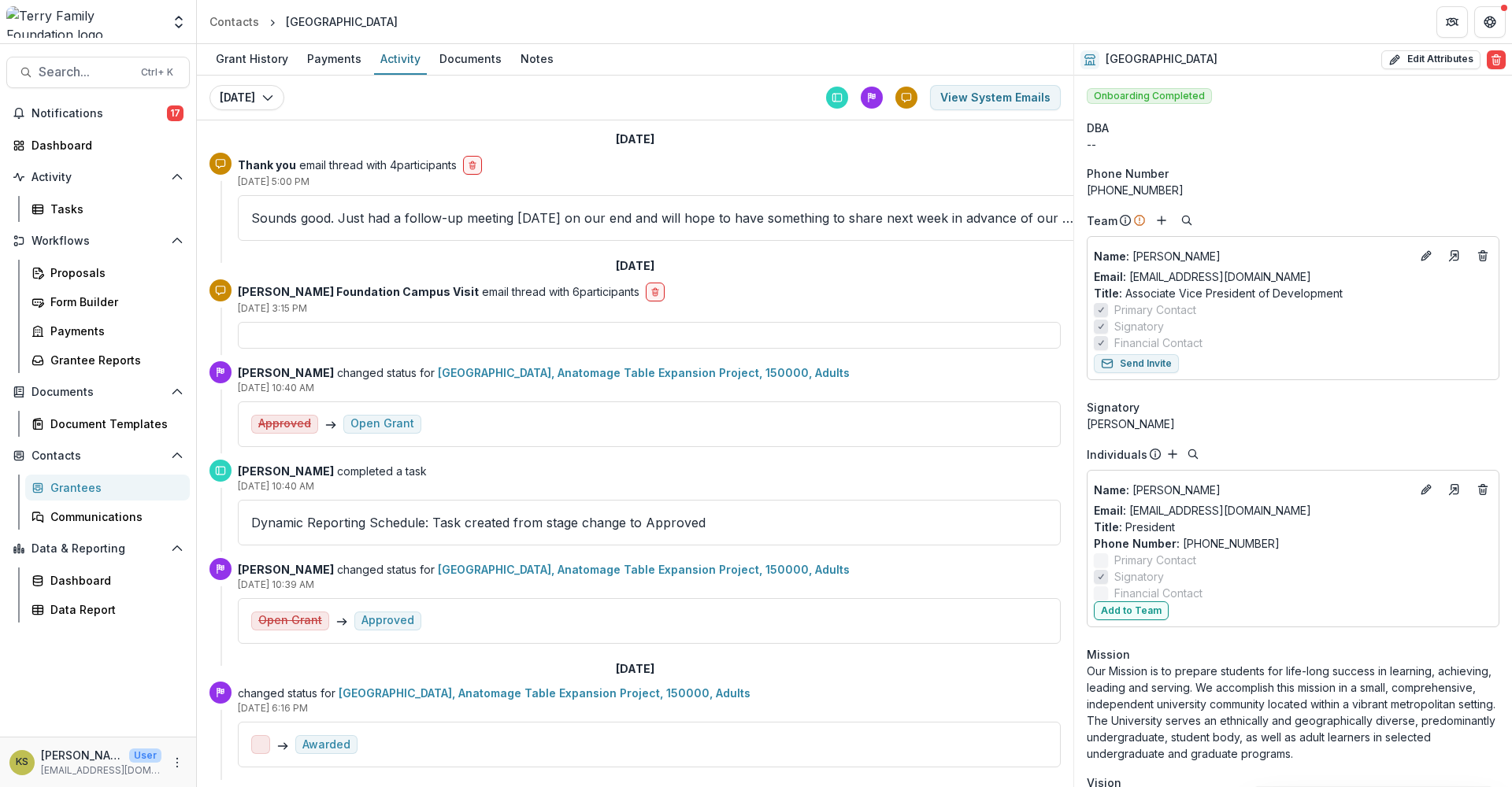
click at [65, 488] on div "Grantees" at bounding box center [114, 488] width 127 height 17
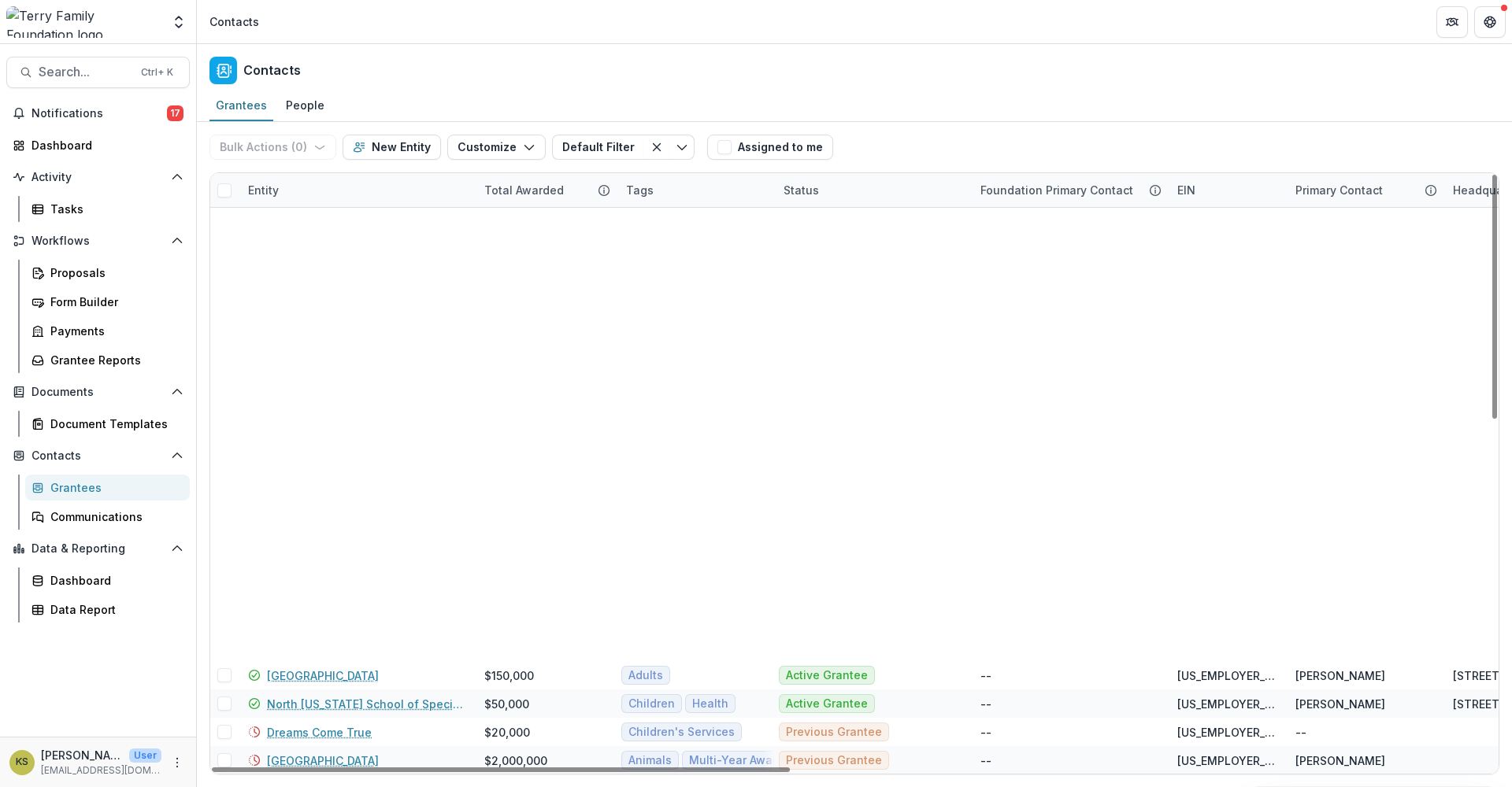
scroll to position [851, 0]
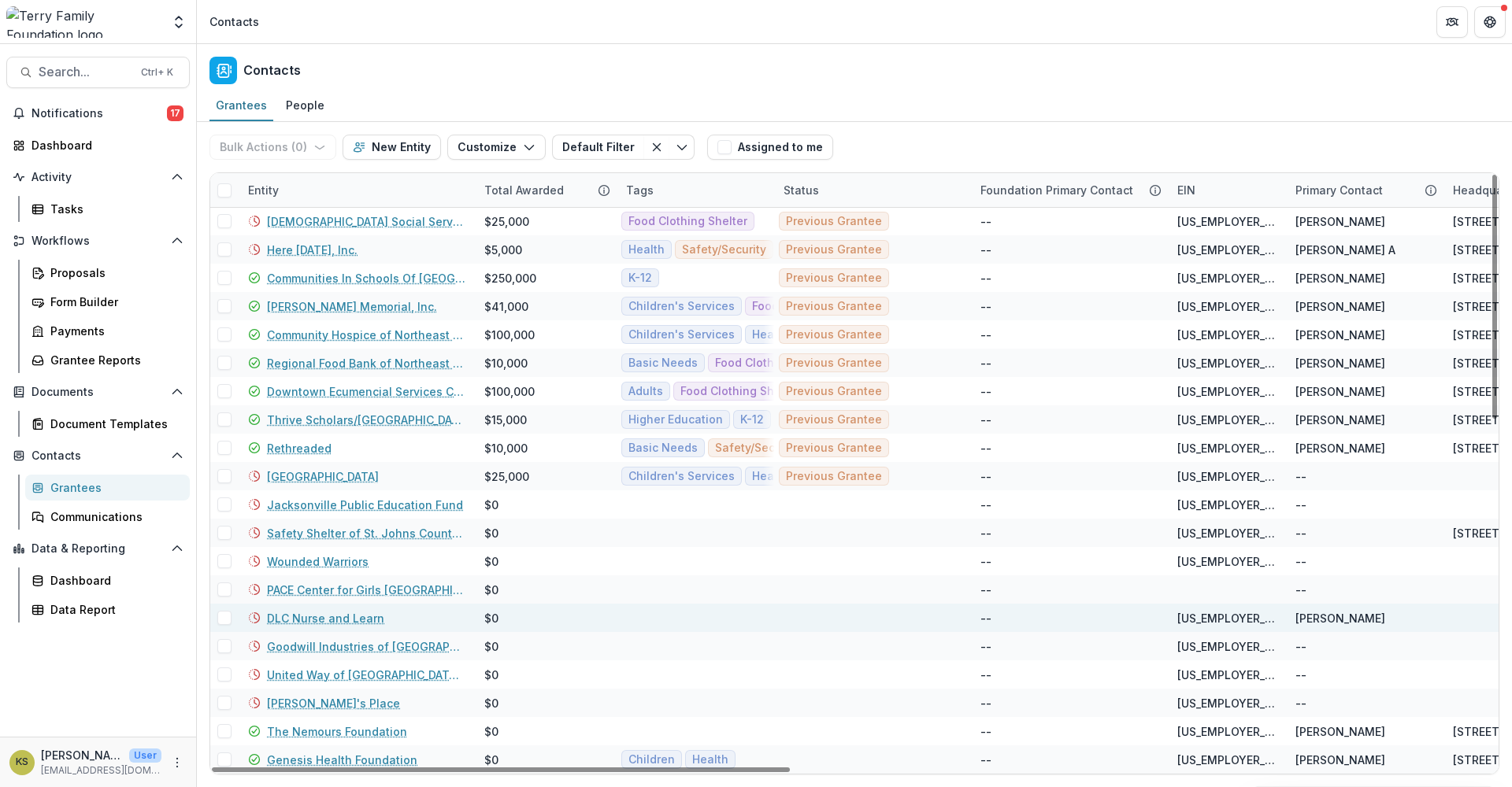
click at [300, 615] on link "DLC Nurse and Learn" at bounding box center [325, 618] width 117 height 17
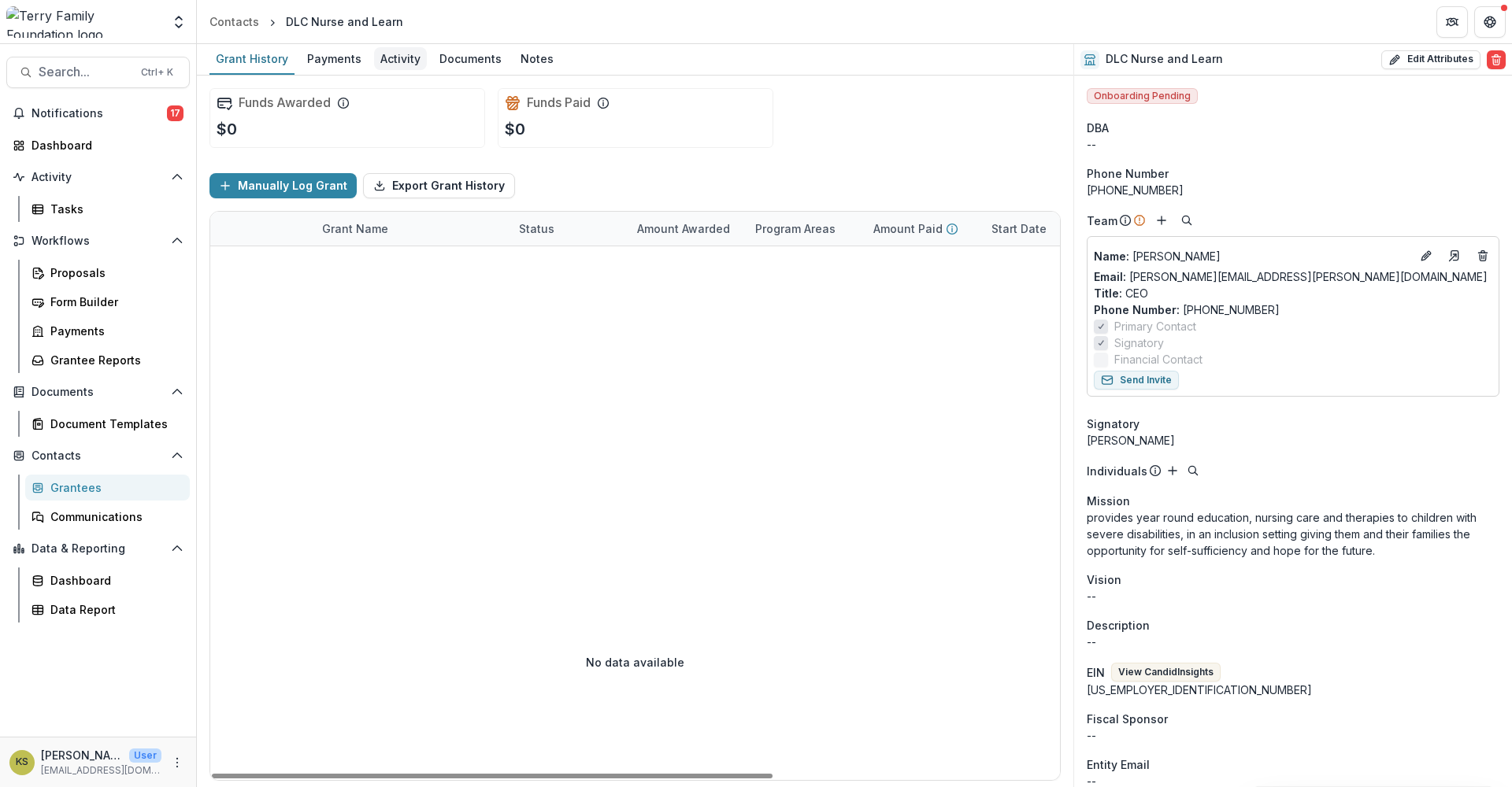
click at [394, 51] on div "Activity" at bounding box center [400, 58] width 53 height 23
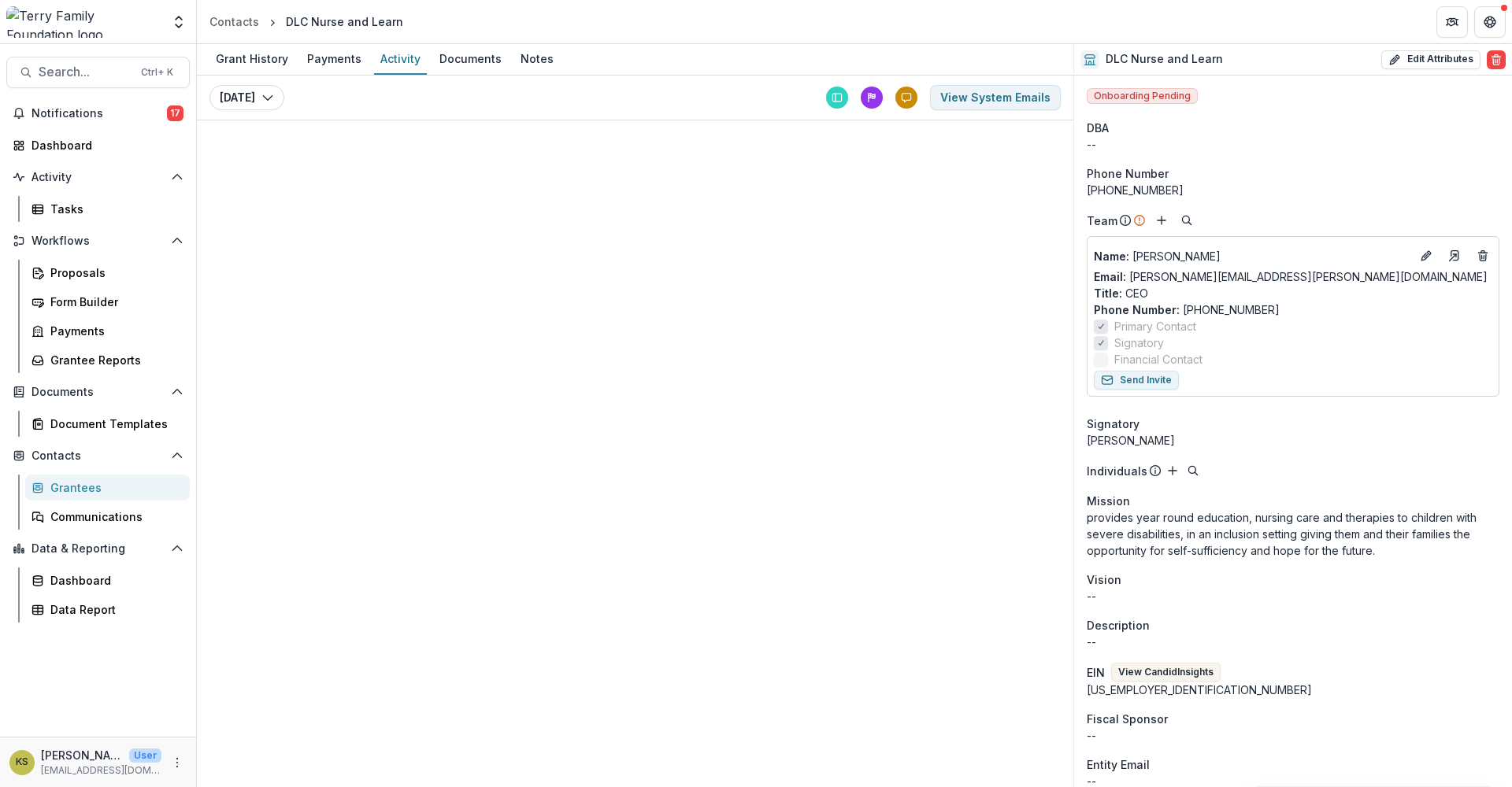
click at [74, 493] on div "Grantees" at bounding box center [114, 488] width 127 height 17
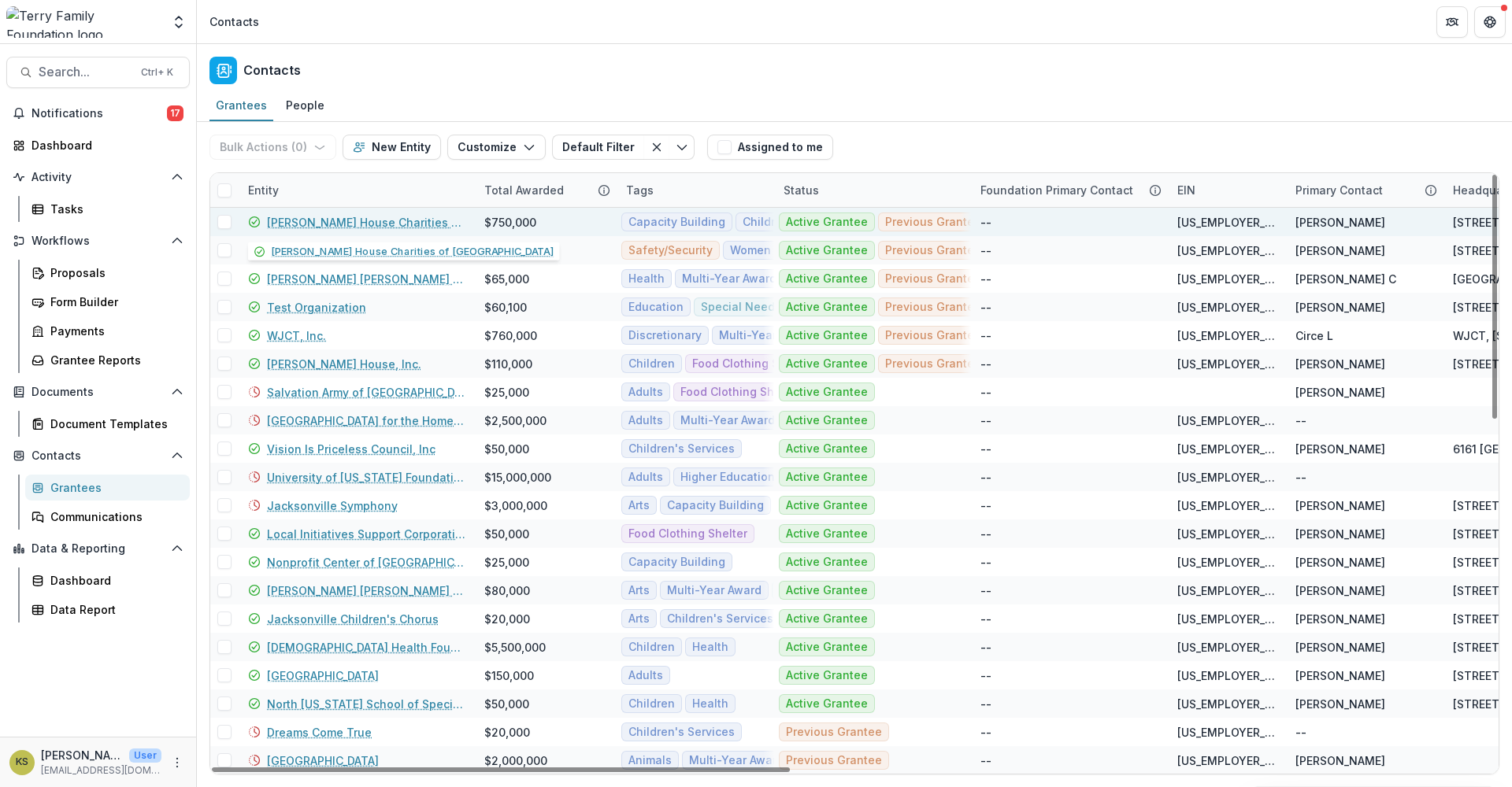
click at [337, 219] on link "[PERSON_NAME] House Charities of [GEOGRAPHIC_DATA]" at bounding box center [366, 222] width 198 height 17
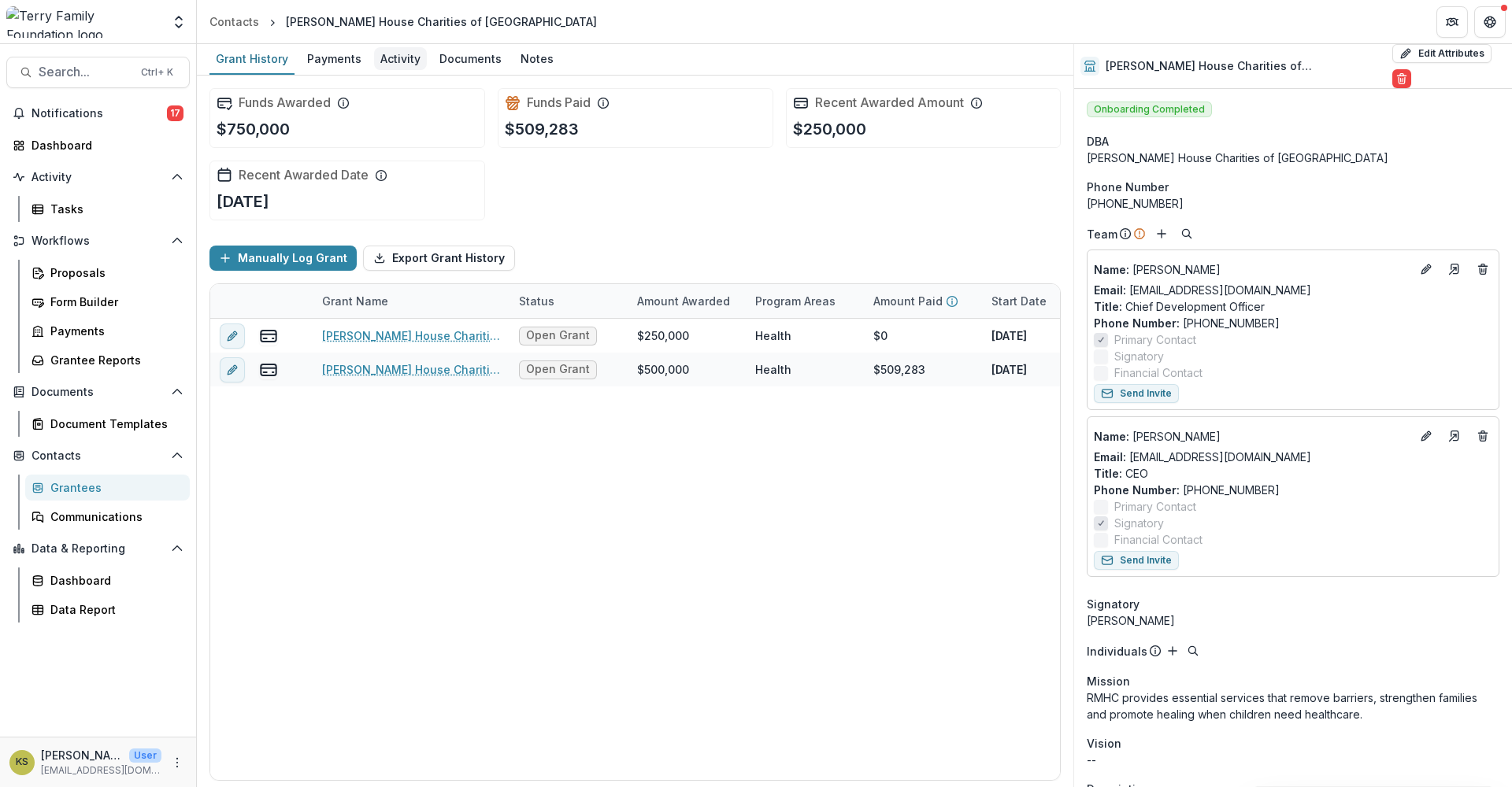
click at [388, 54] on div "Activity" at bounding box center [400, 58] width 53 height 23
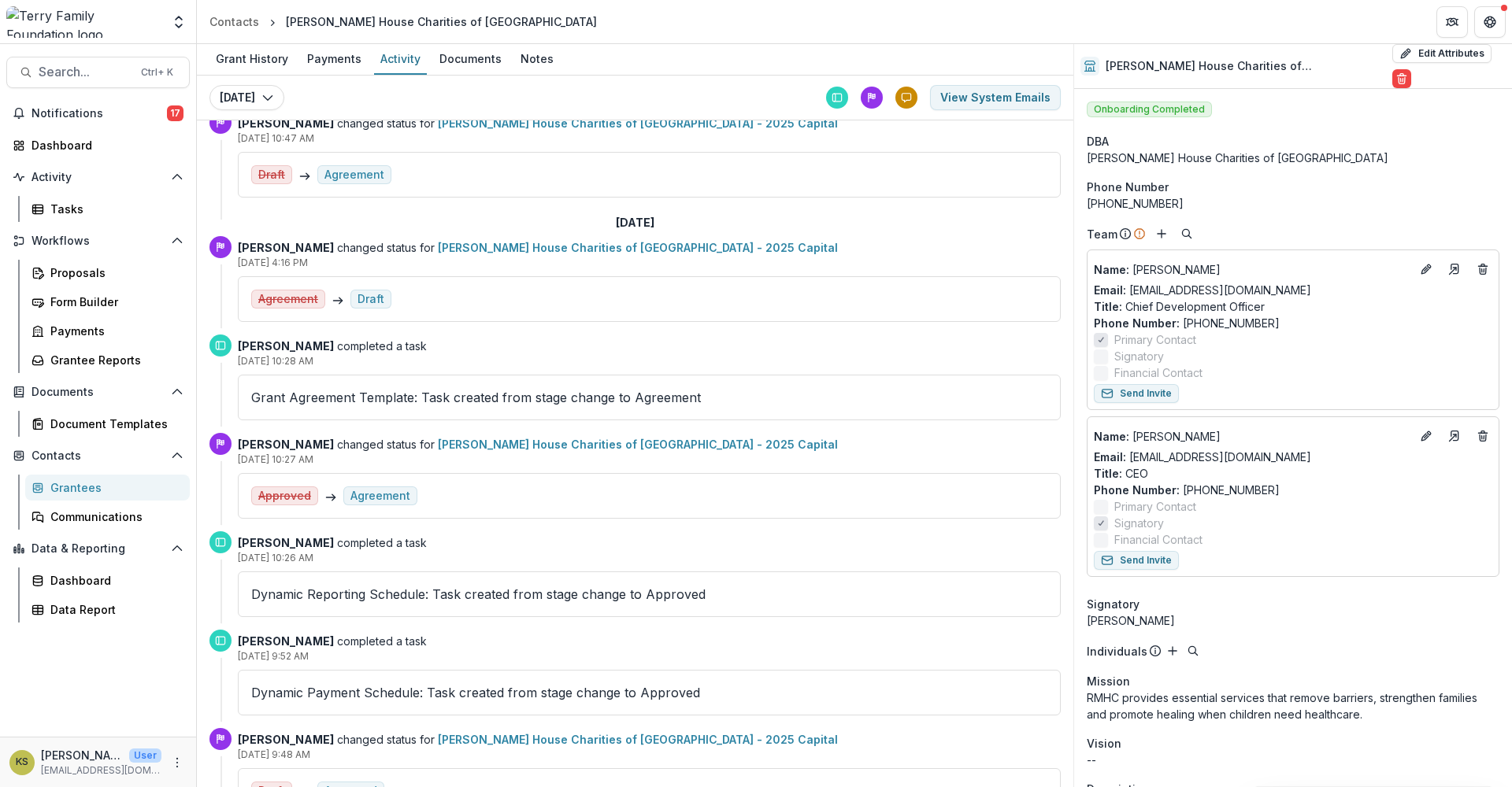
scroll to position [1418, 0]
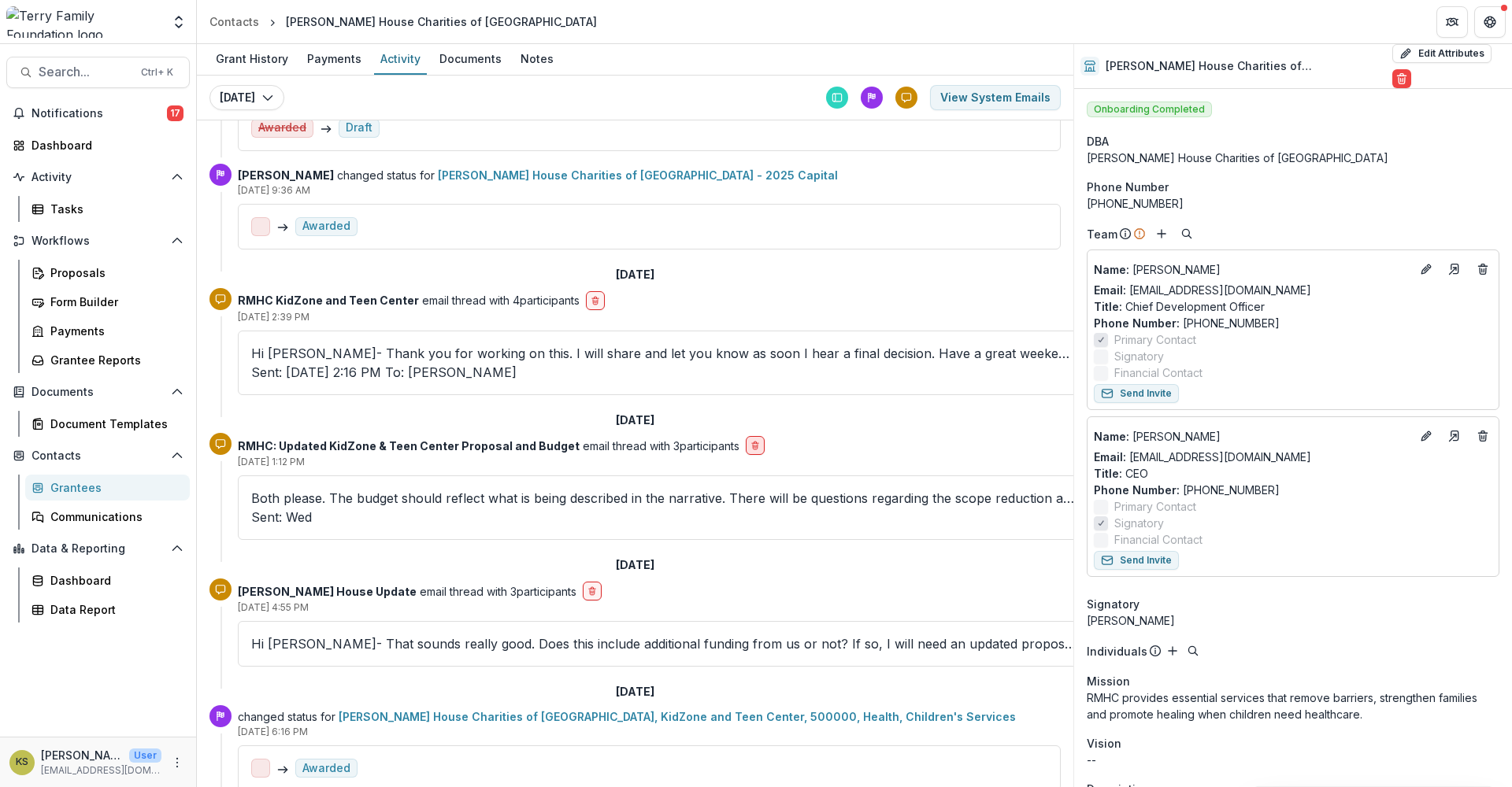
click at [746, 436] on button "delete-button" at bounding box center [755, 445] width 19 height 19
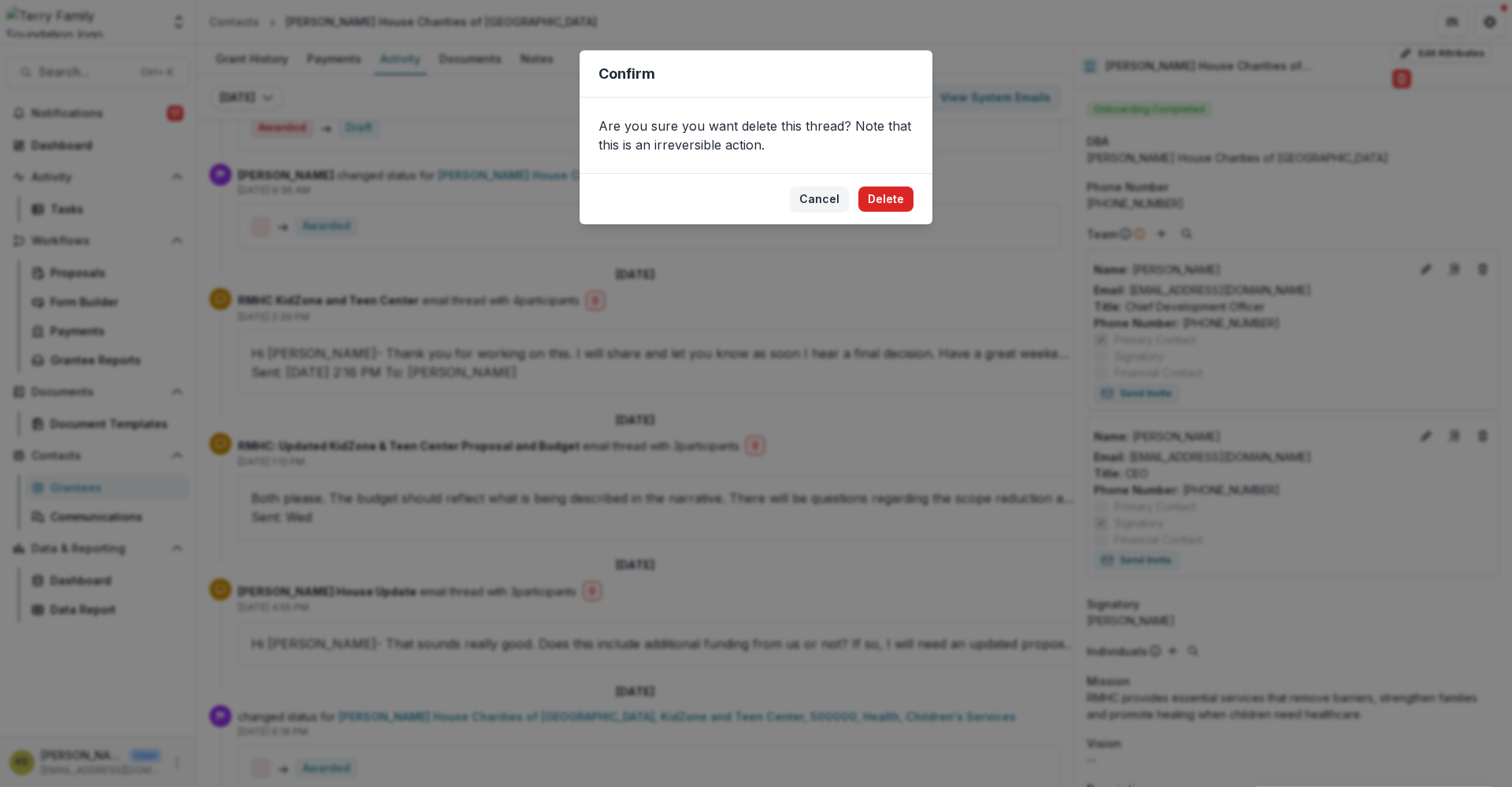
click at [889, 202] on button "Delete" at bounding box center [886, 199] width 55 height 25
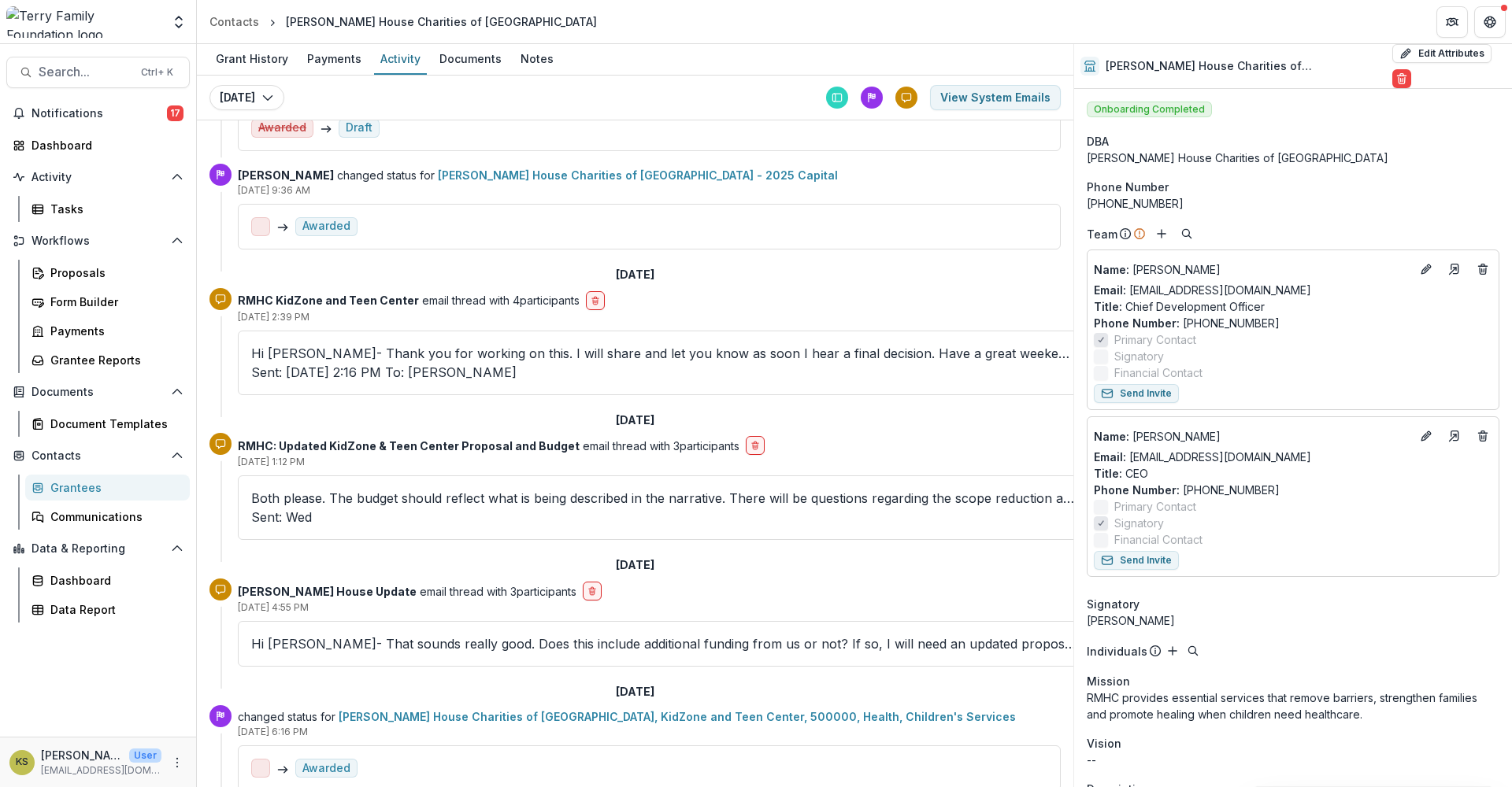
scroll to position [1291, 0]
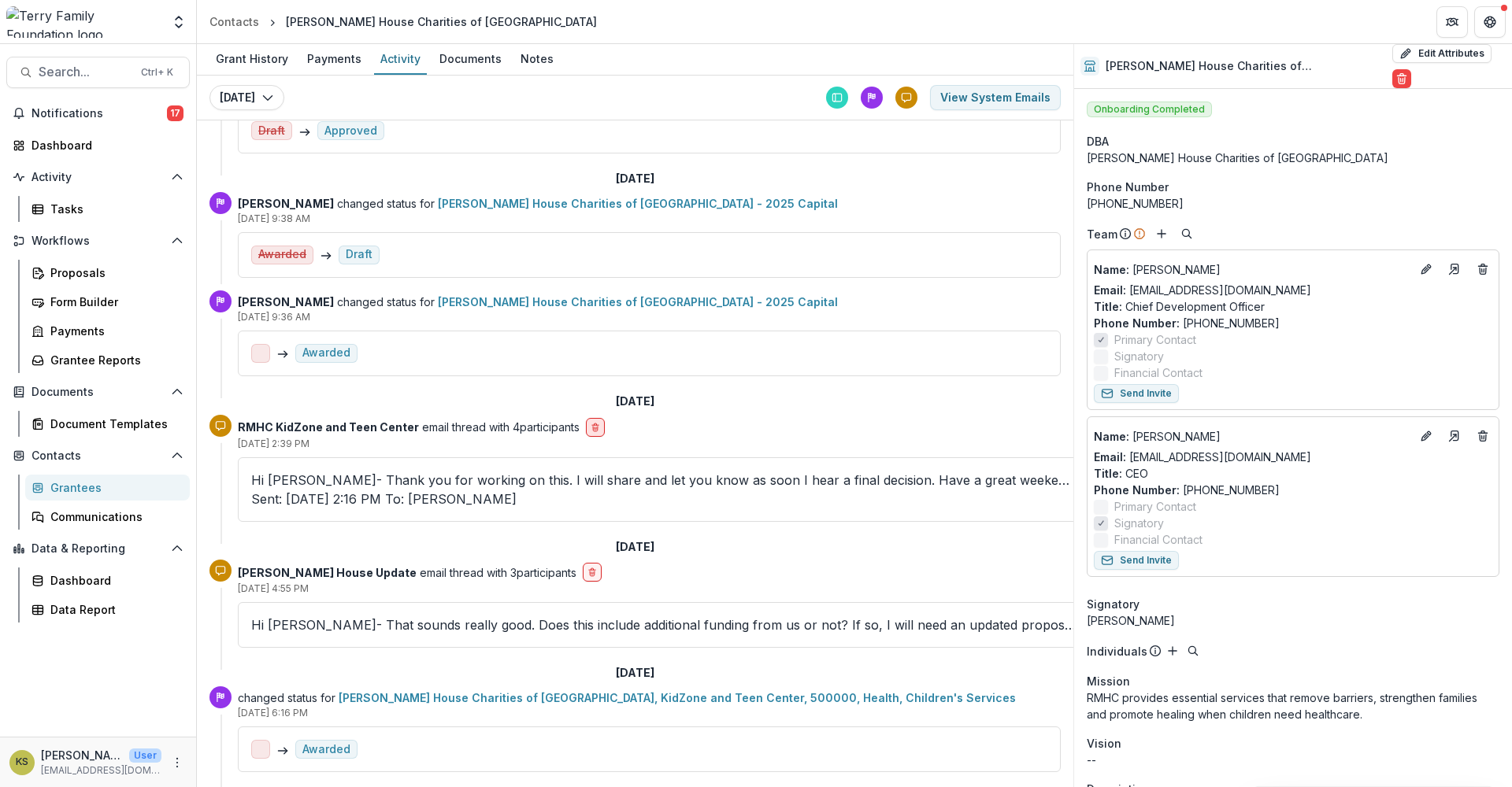
click at [596, 429] on icon "delete-button" at bounding box center [595, 427] width 9 height 9
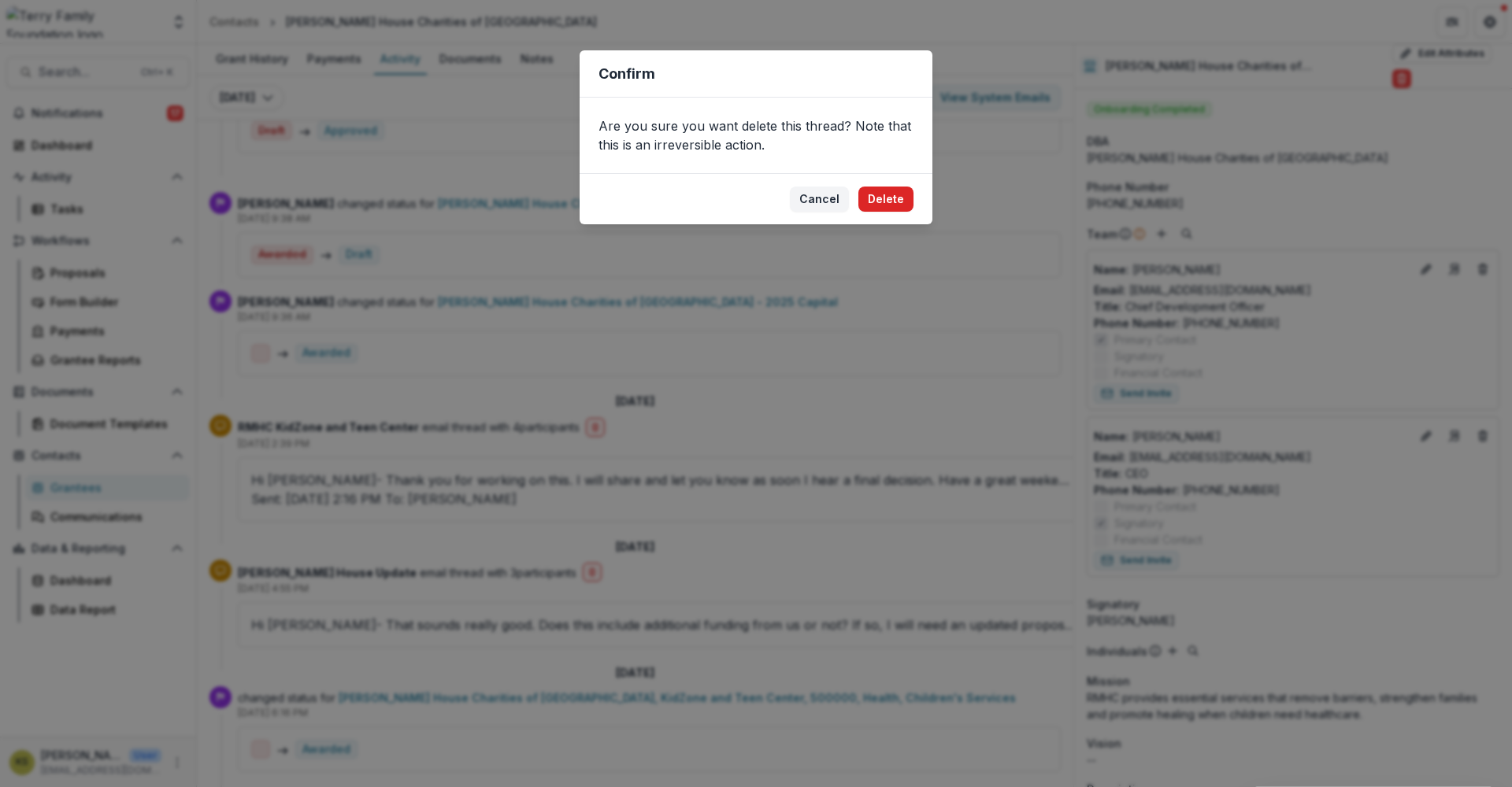
click at [871, 196] on button "Delete" at bounding box center [886, 199] width 55 height 25
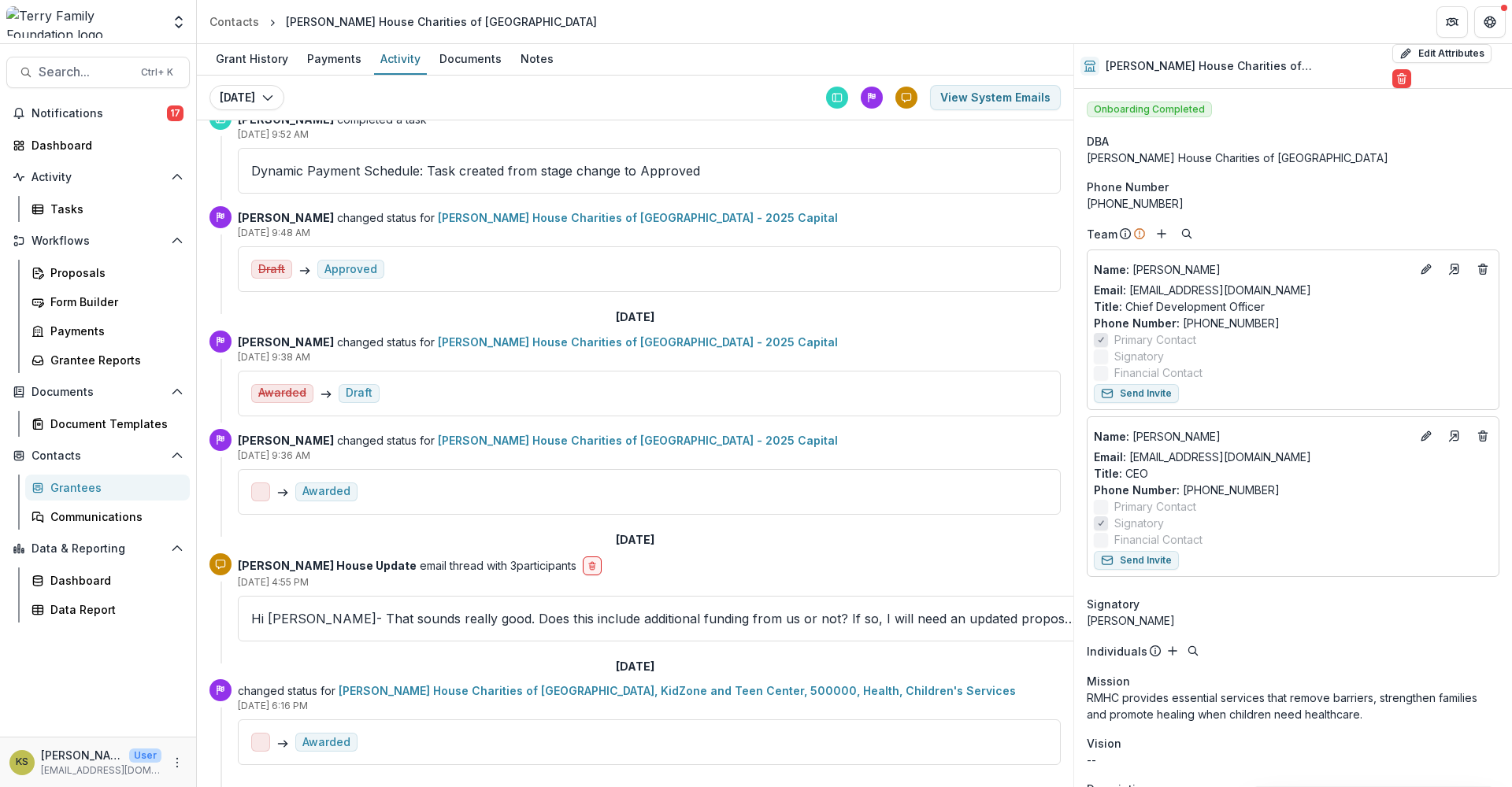
scroll to position [1165, 0]
click at [592, 561] on icon "delete-button" at bounding box center [592, 565] width 9 height 9
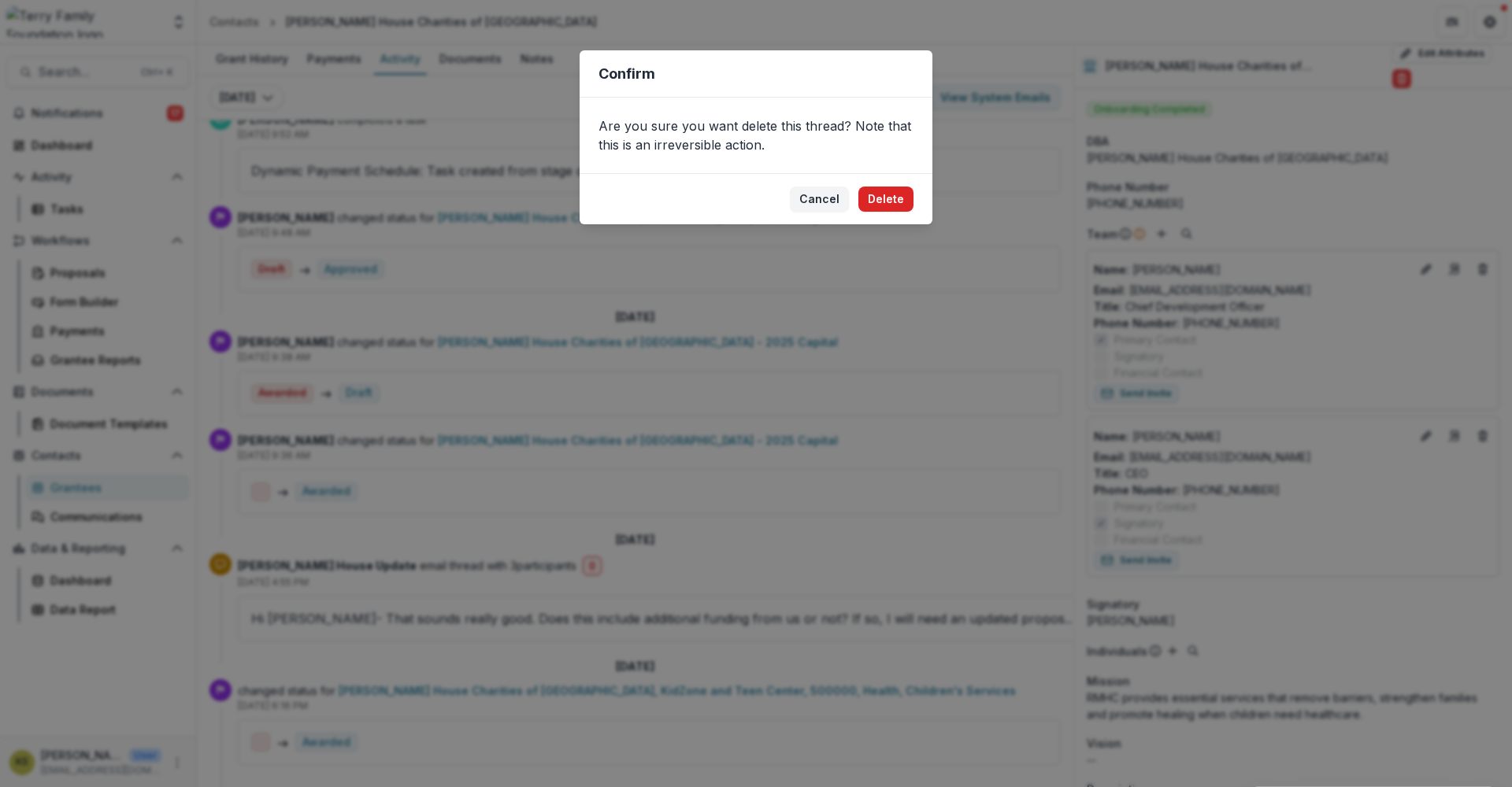
click at [875, 199] on button "Delete" at bounding box center [886, 199] width 55 height 25
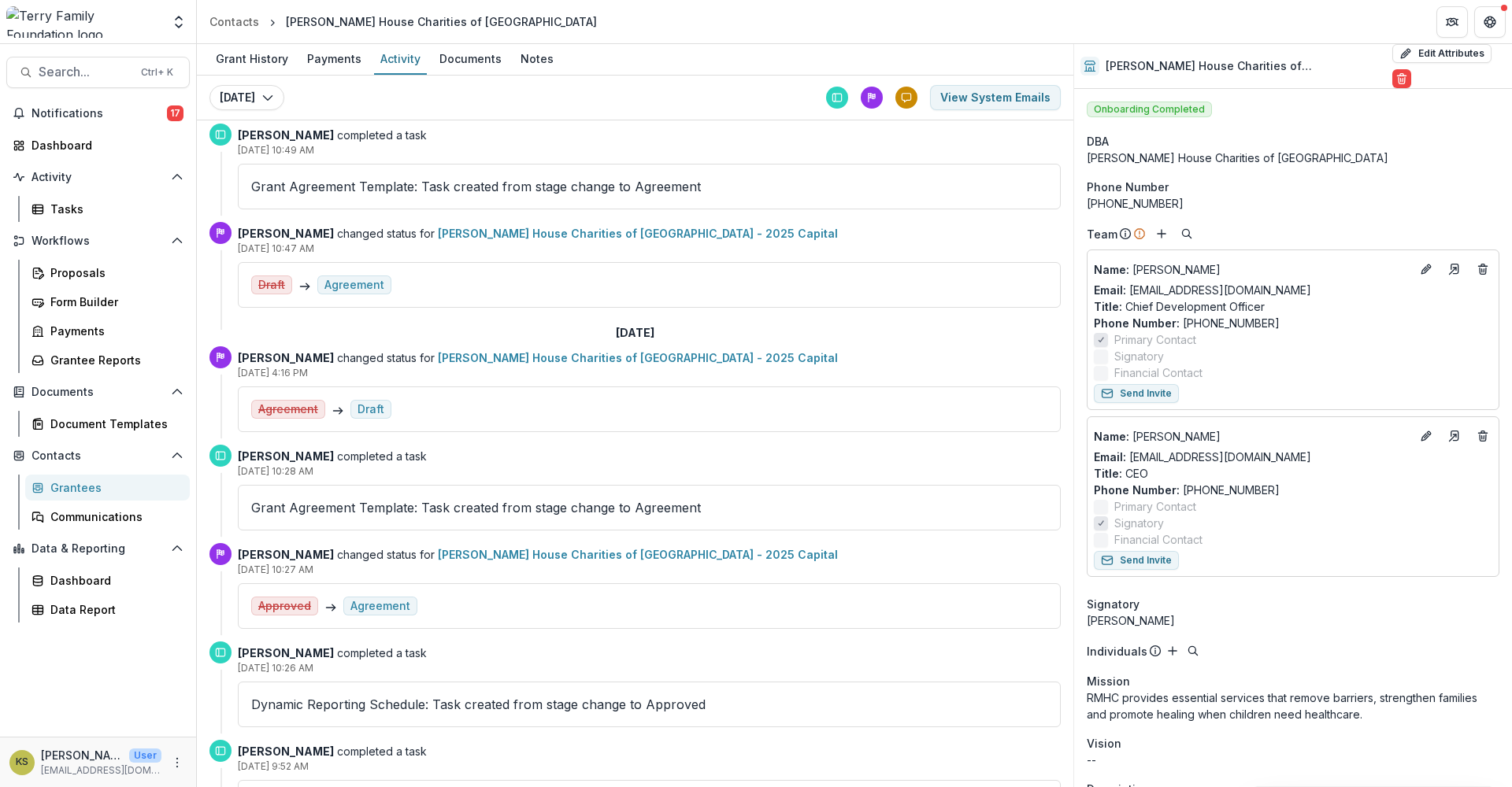
scroll to position [0, 0]
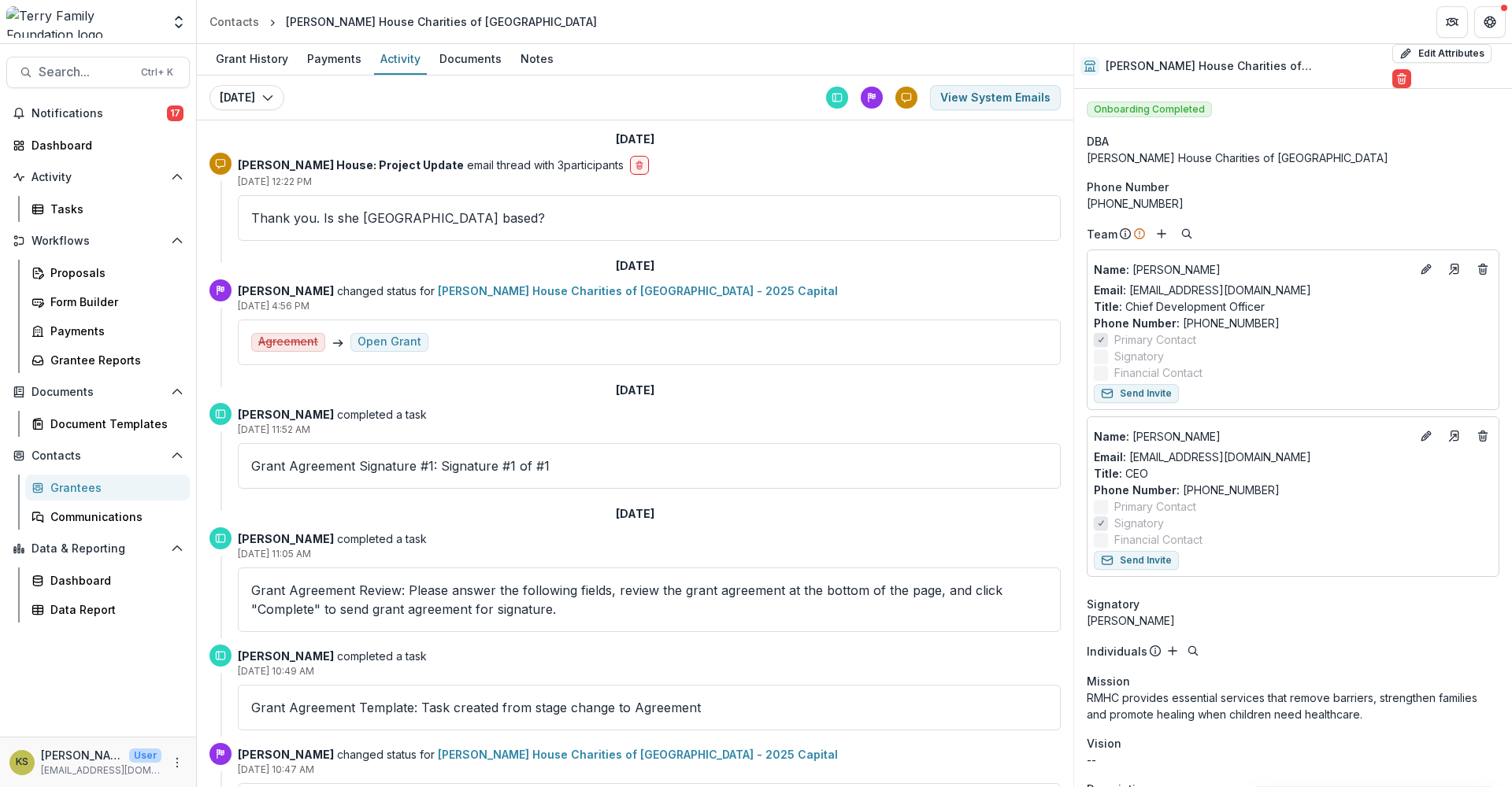
click at [90, 485] on div "Grantees" at bounding box center [114, 488] width 127 height 17
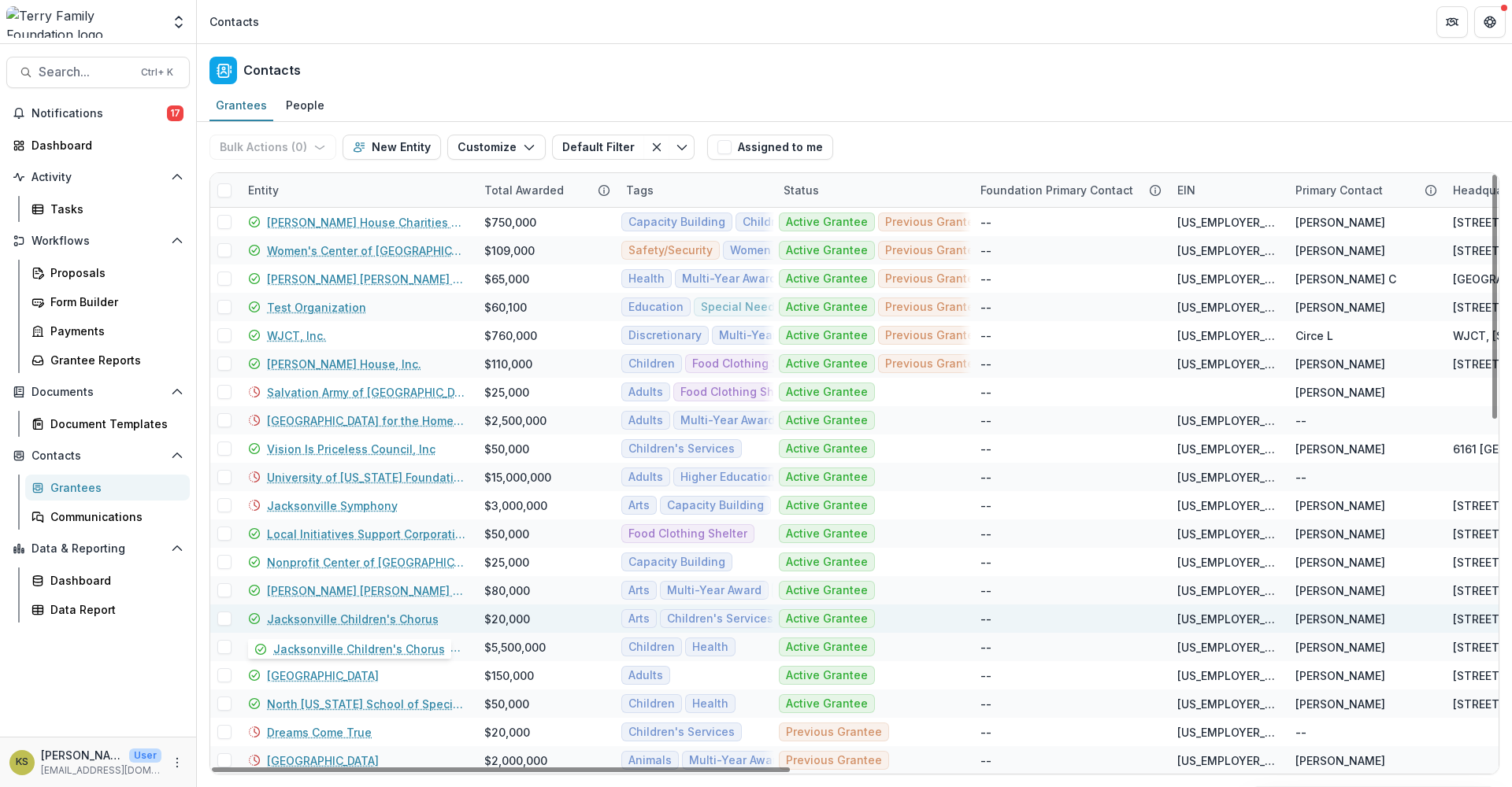
click at [314, 617] on link "Jacksonville Children's Chorus" at bounding box center [352, 619] width 172 height 17
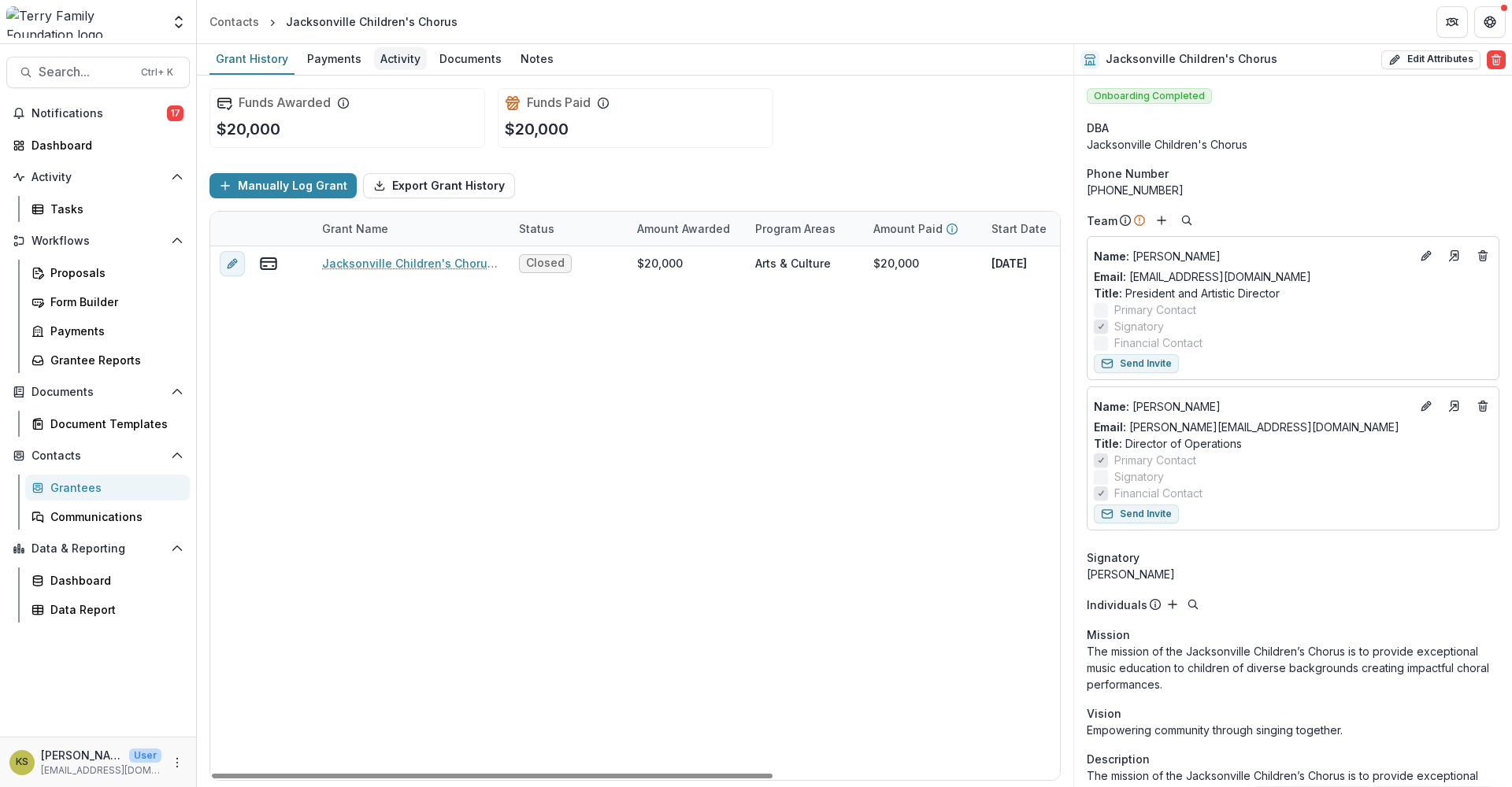
click at [392, 64] on div "Activity" at bounding box center [400, 58] width 53 height 23
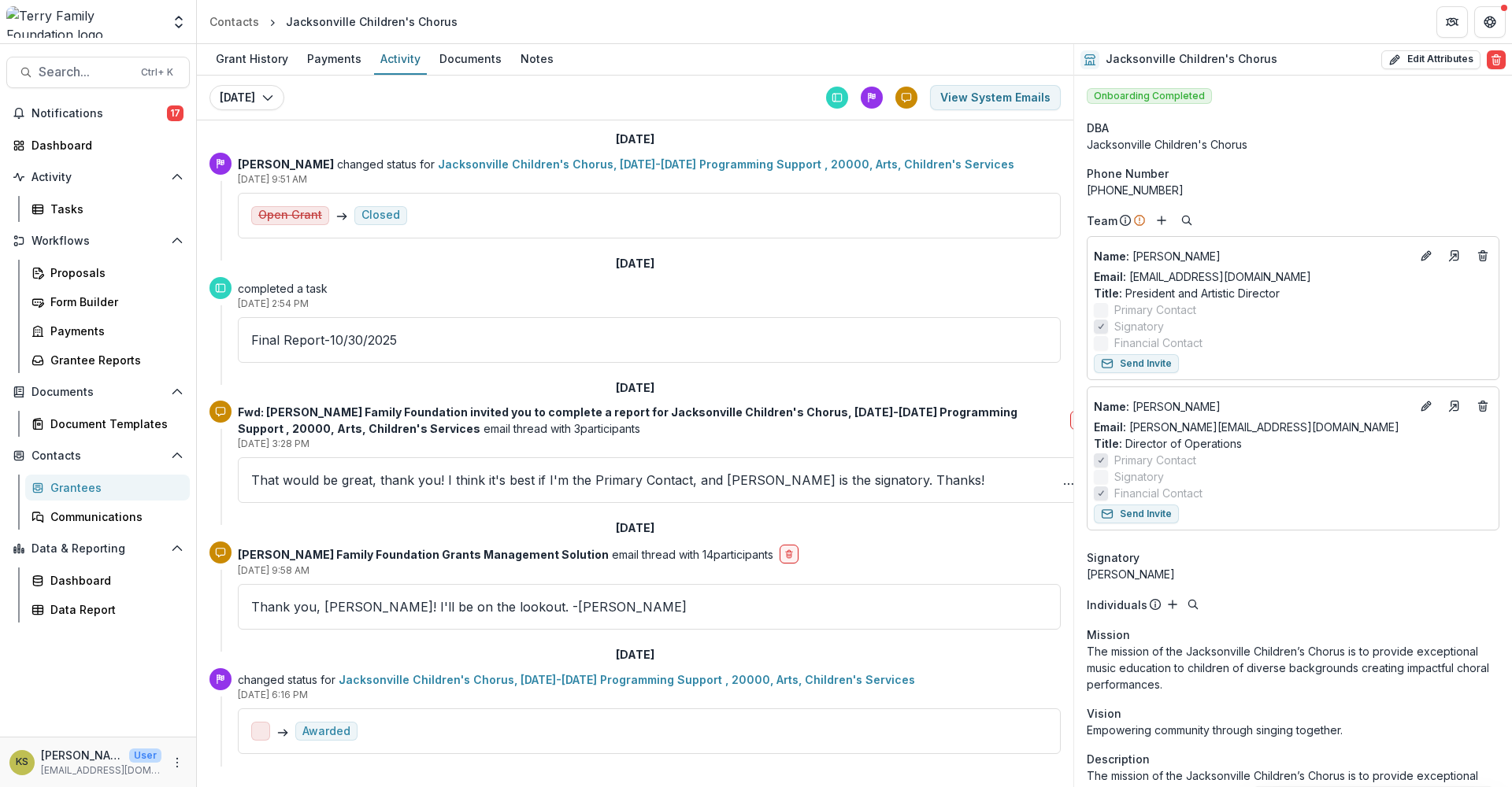
click at [92, 486] on div "Grantees" at bounding box center [114, 488] width 127 height 17
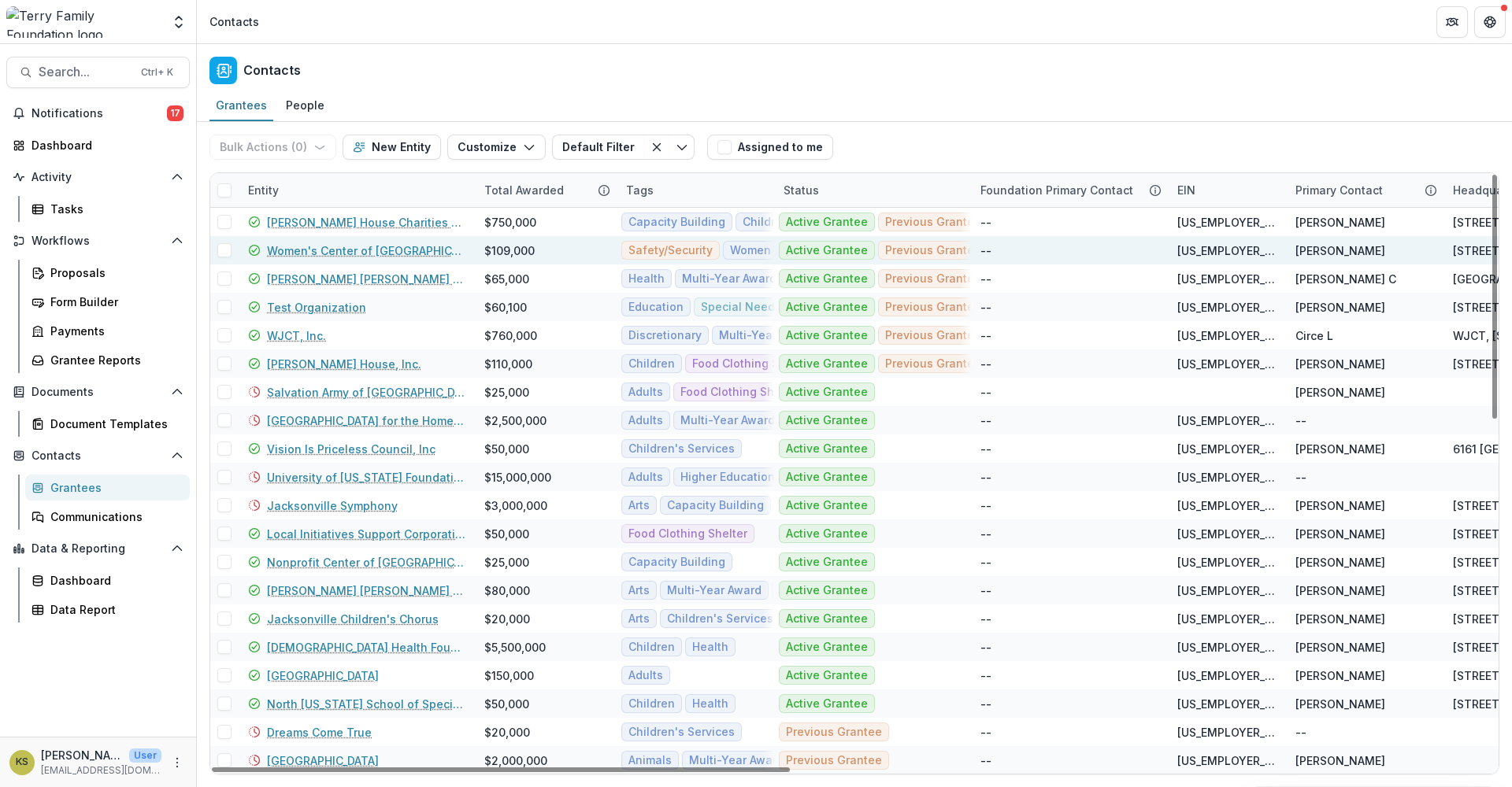
click at [418, 247] on link "Women's Center of [GEOGRAPHIC_DATA]" at bounding box center [366, 251] width 198 height 17
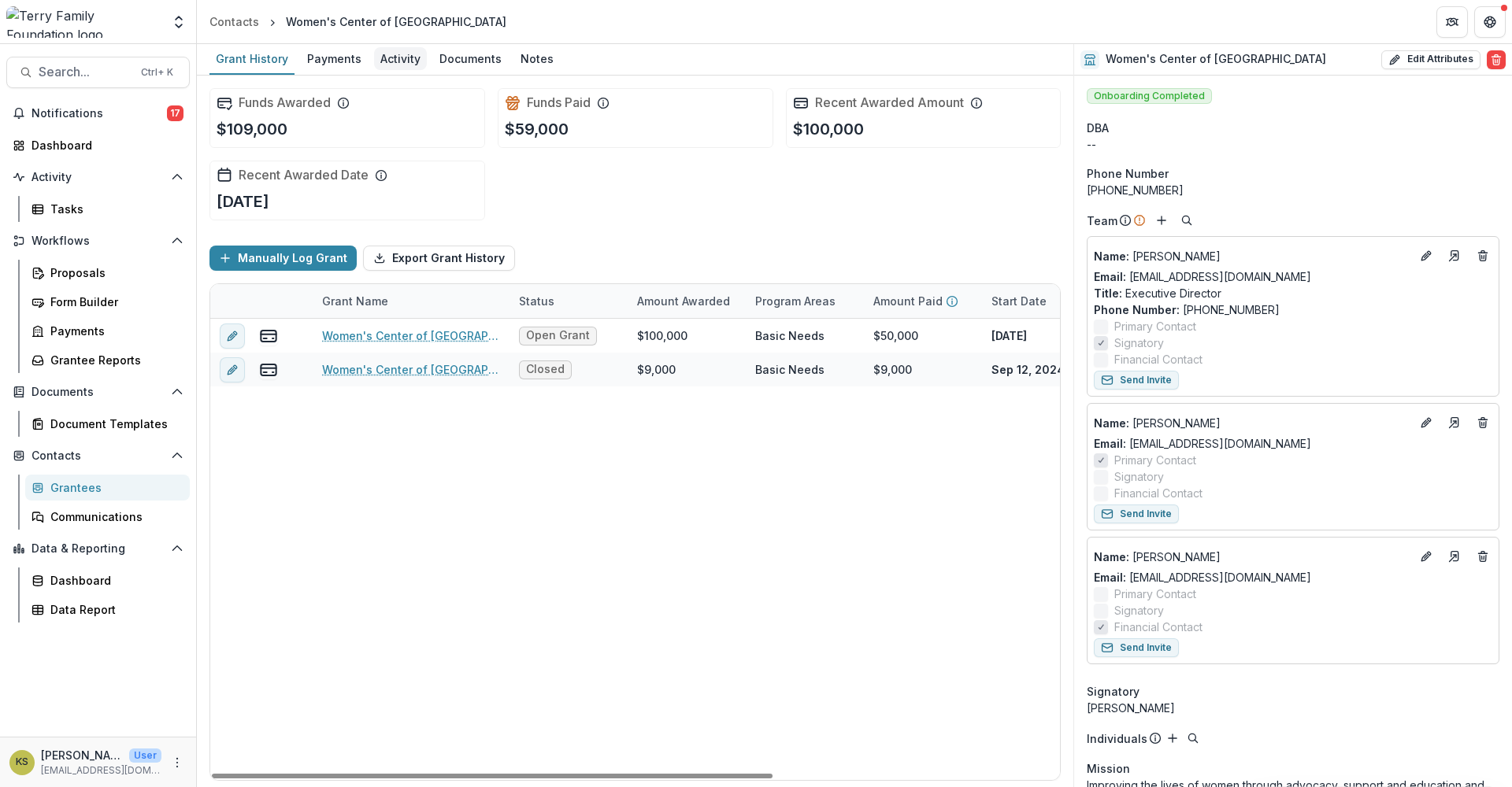
click at [395, 54] on div "Activity" at bounding box center [400, 58] width 53 height 23
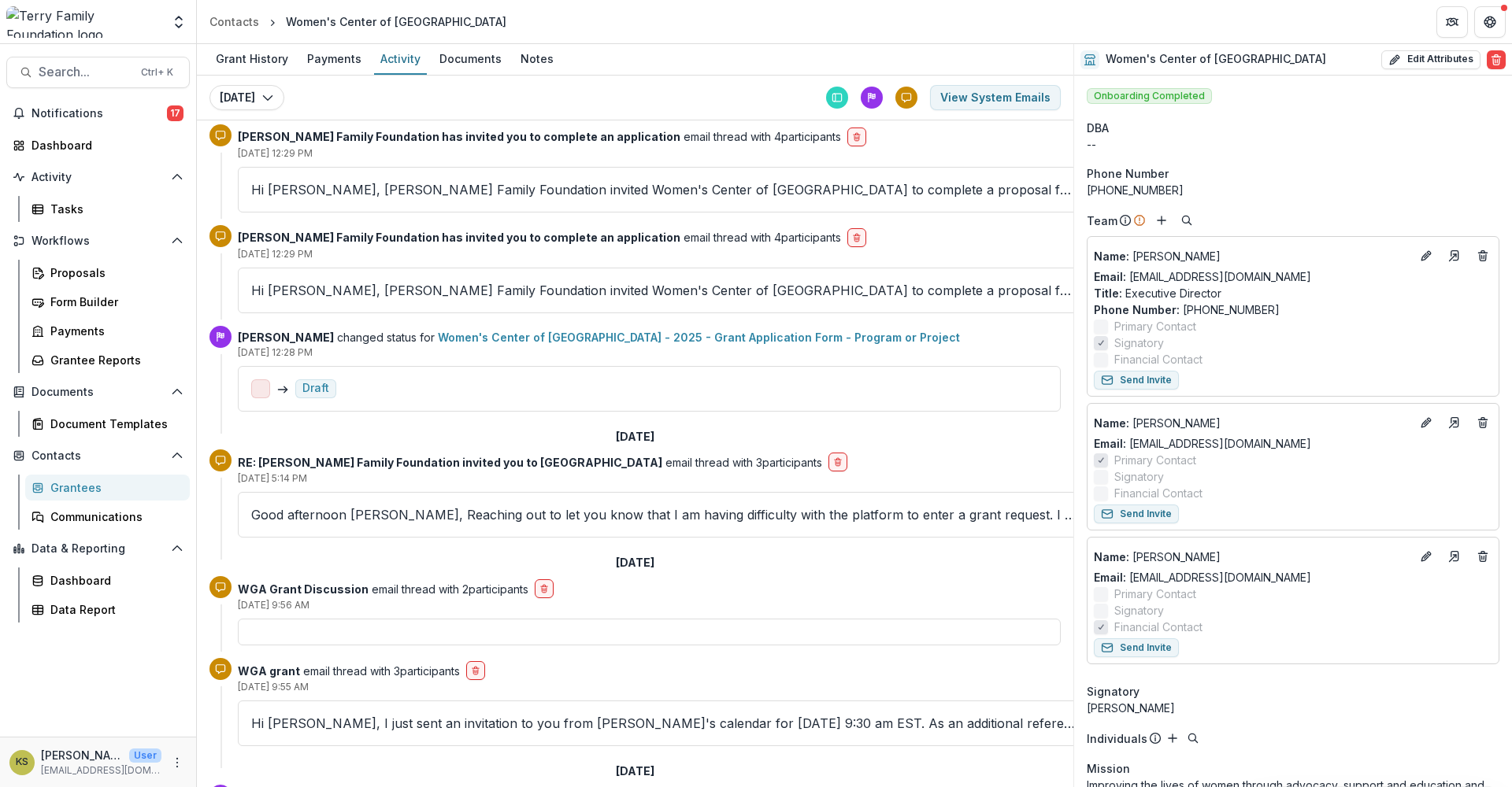
scroll to position [2800, 0]
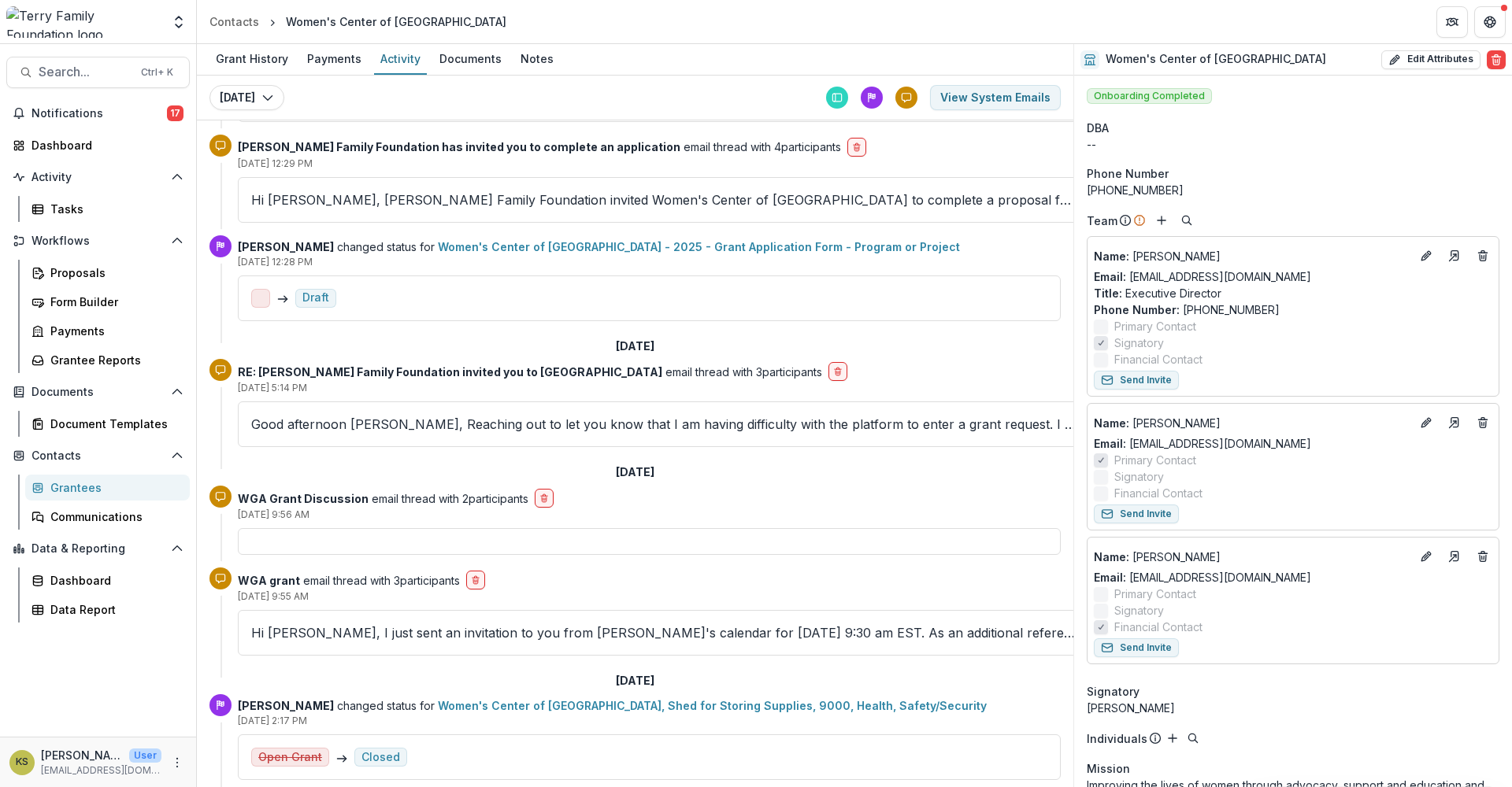
click at [101, 480] on div "Grantees" at bounding box center [114, 488] width 127 height 17
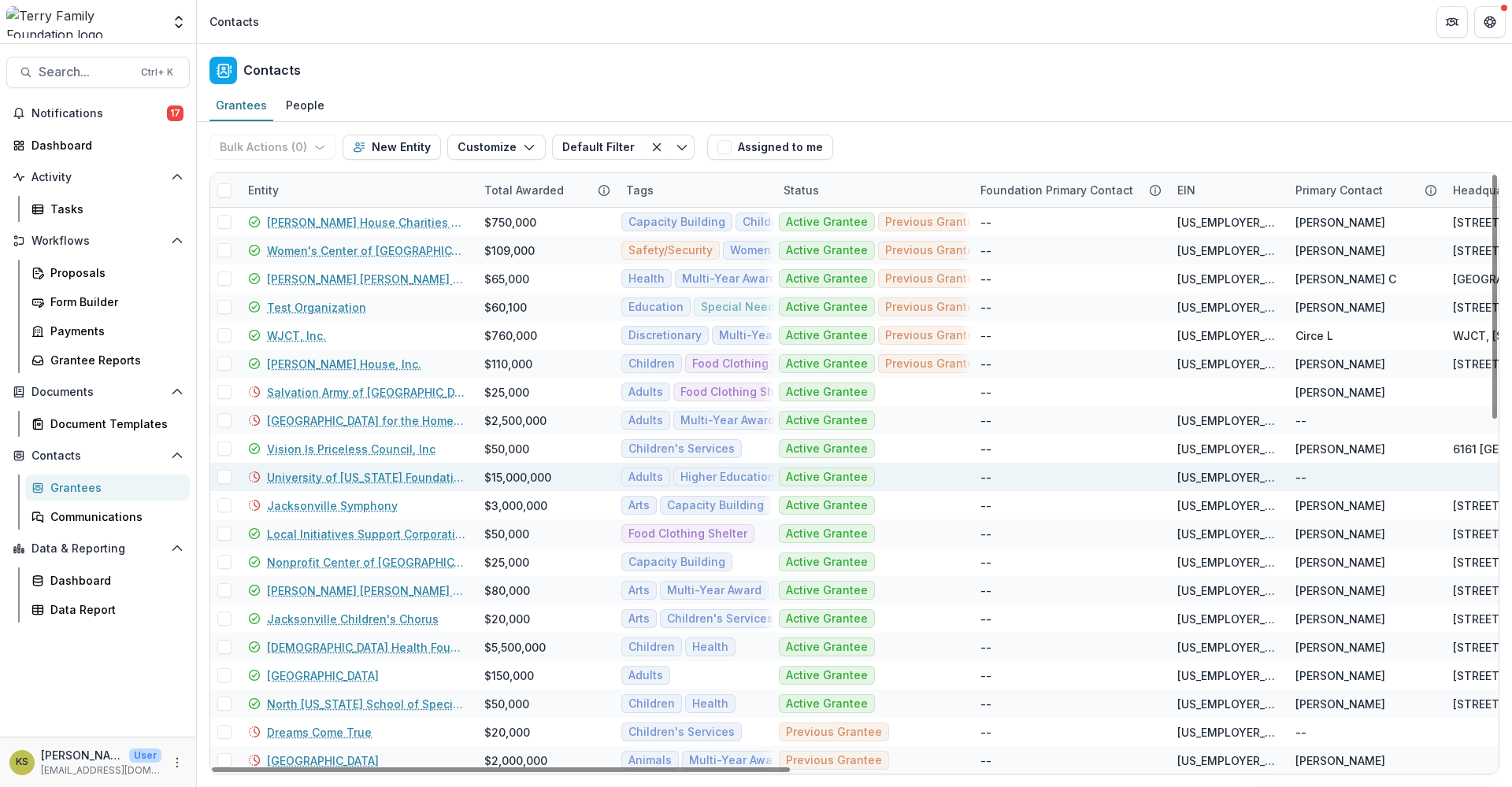
click at [297, 483] on link "University of [US_STATE] Foundation" at bounding box center [366, 478] width 198 height 17
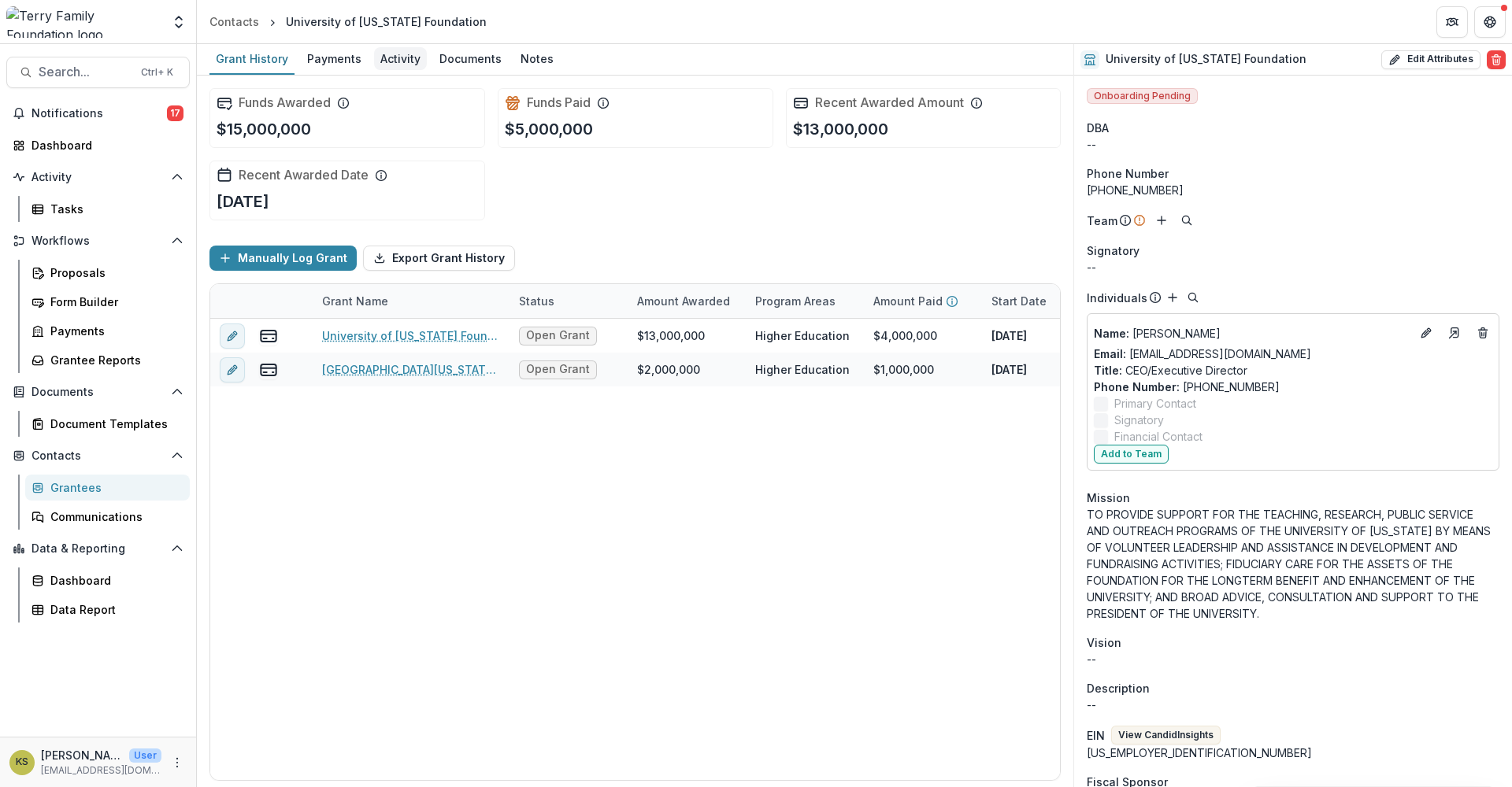
click at [389, 57] on div "Activity" at bounding box center [400, 58] width 53 height 23
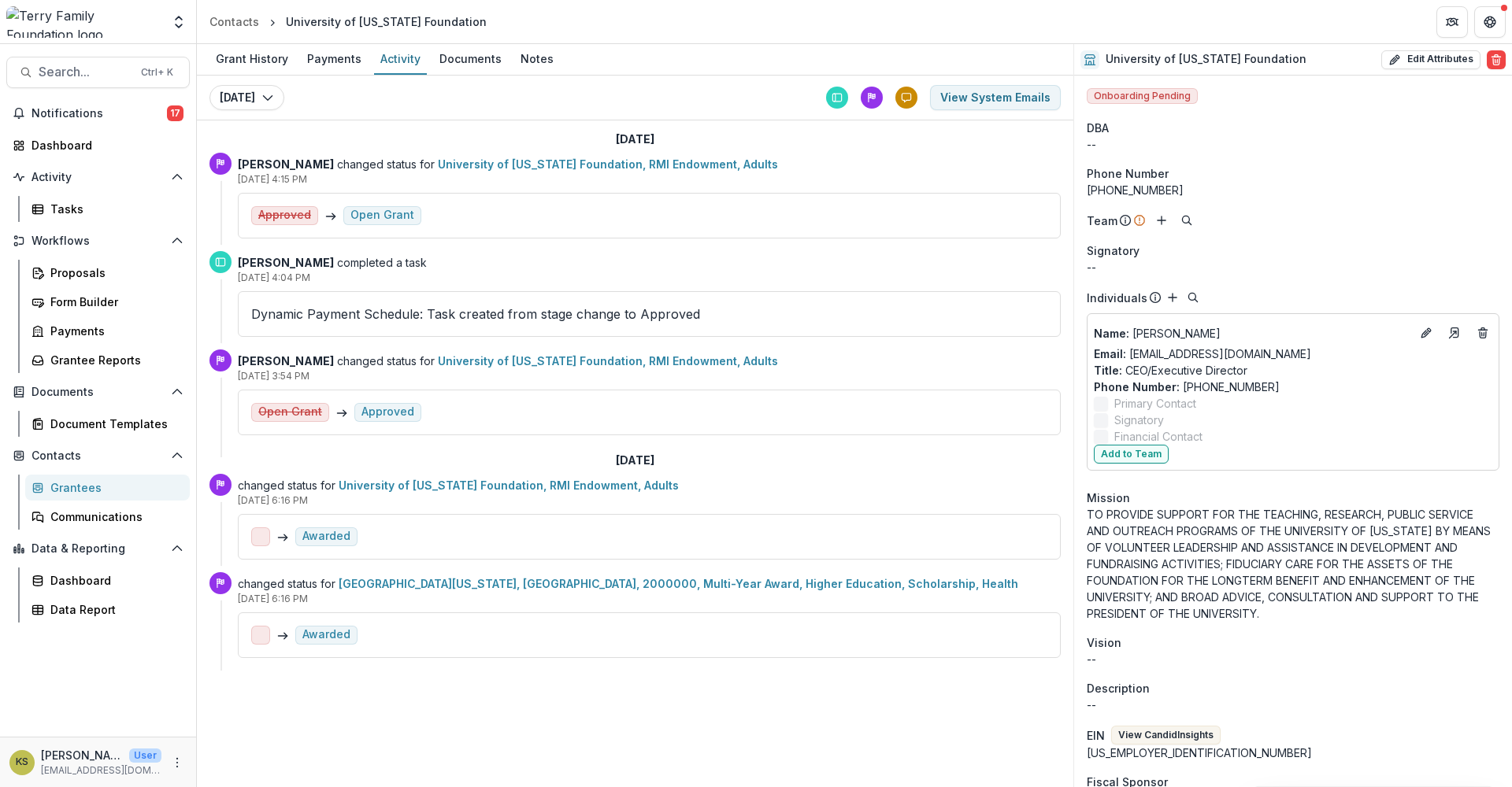
click at [85, 485] on div "Grantees" at bounding box center [114, 488] width 127 height 17
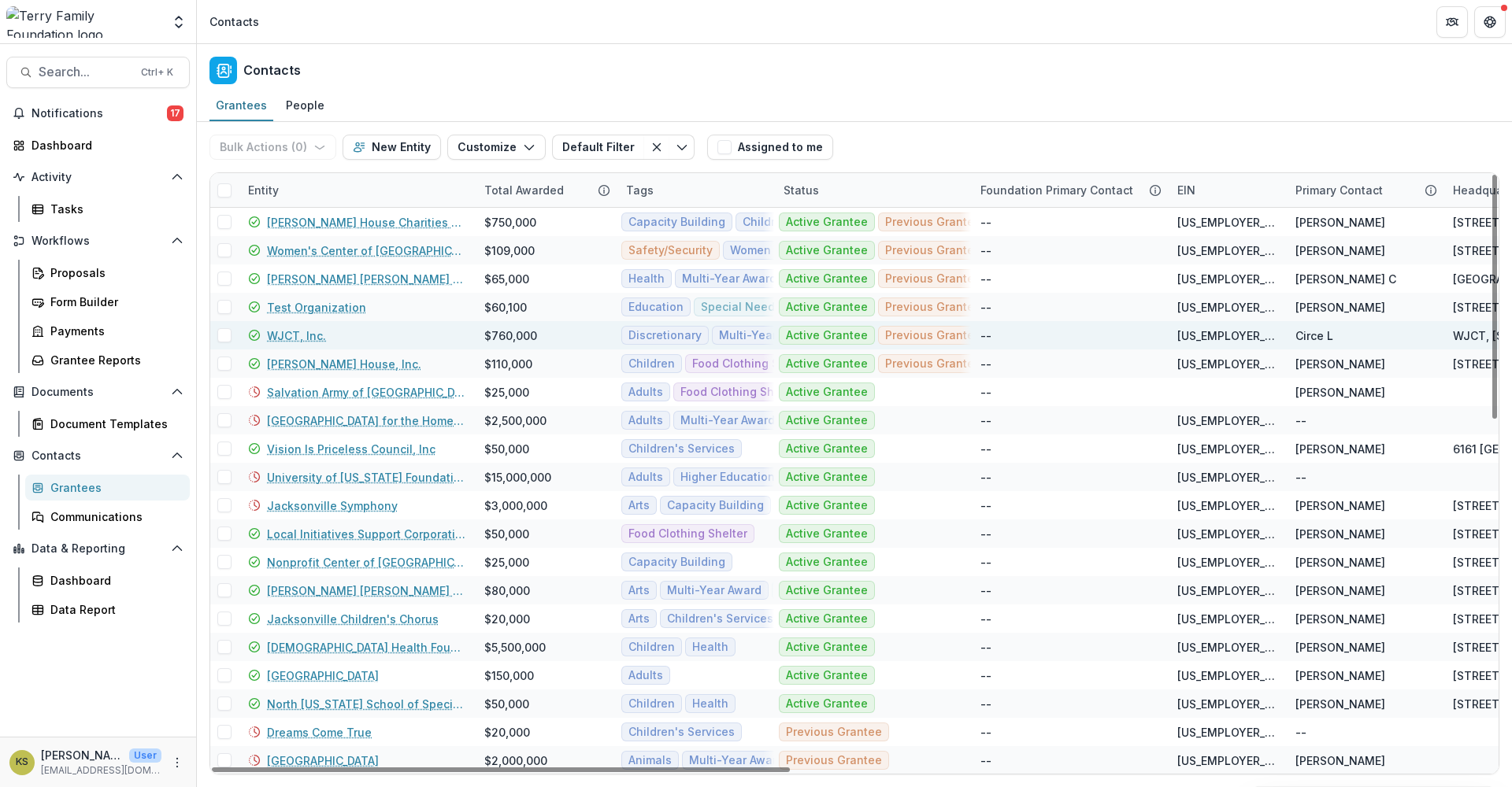
click at [303, 335] on link "WJCT, Inc." at bounding box center [296, 335] width 59 height 17
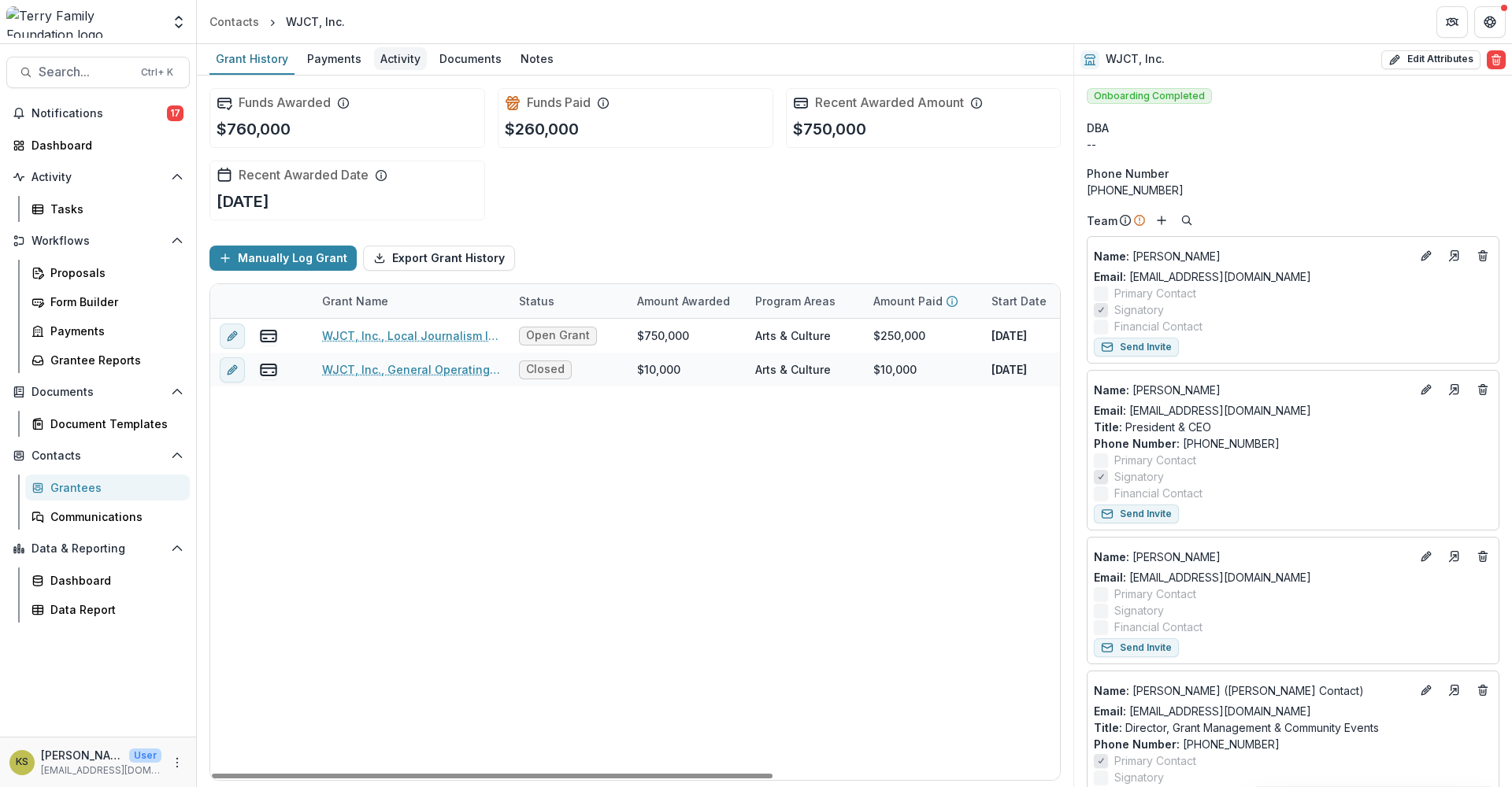
click at [390, 67] on div "Activity" at bounding box center [400, 58] width 53 height 23
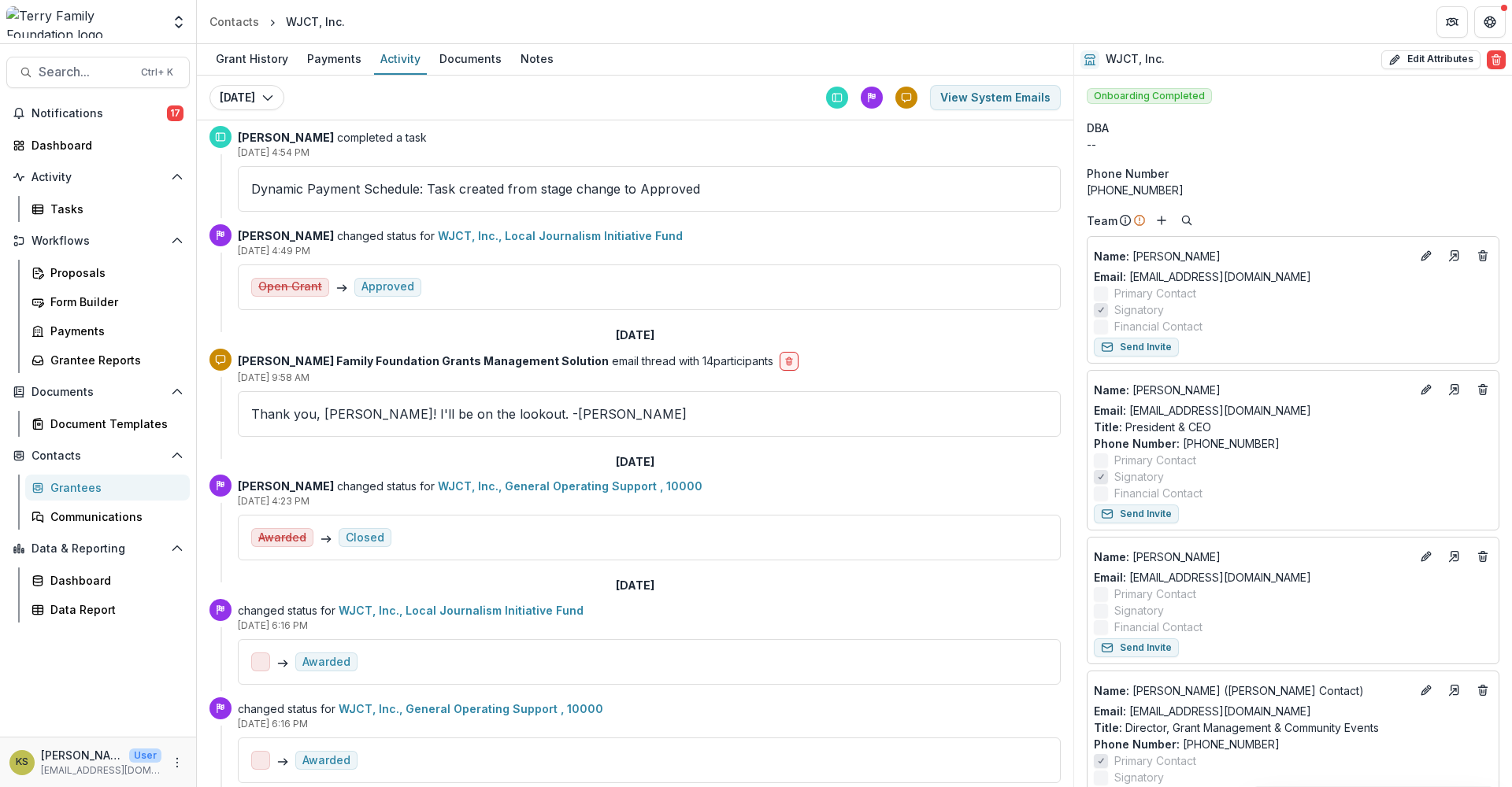
scroll to position [242, 0]
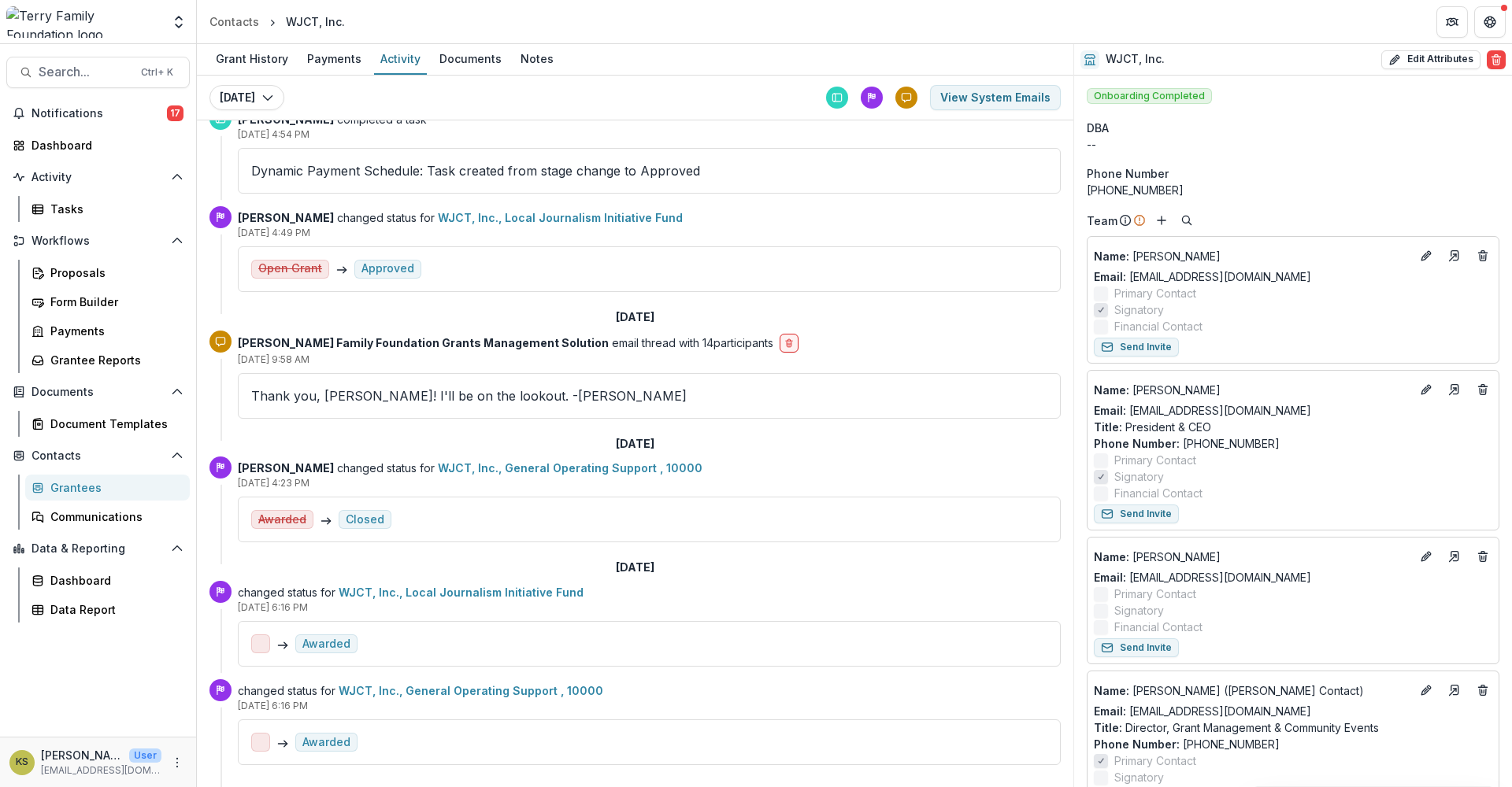
click at [60, 487] on div "Grantees" at bounding box center [114, 488] width 127 height 17
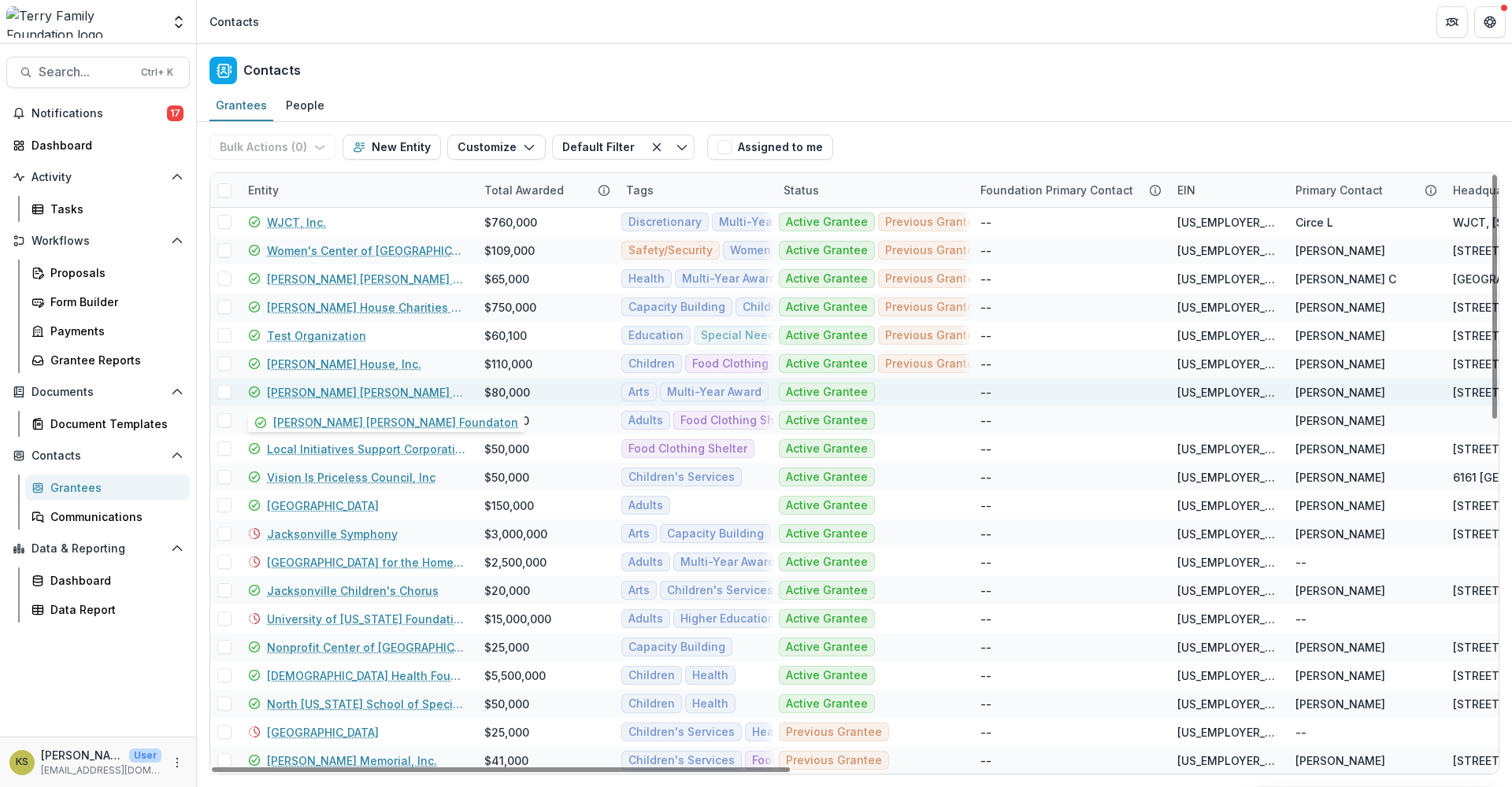
click at [374, 401] on div "[PERSON_NAME] [PERSON_NAME] Foundaton" at bounding box center [356, 392] width 218 height 28
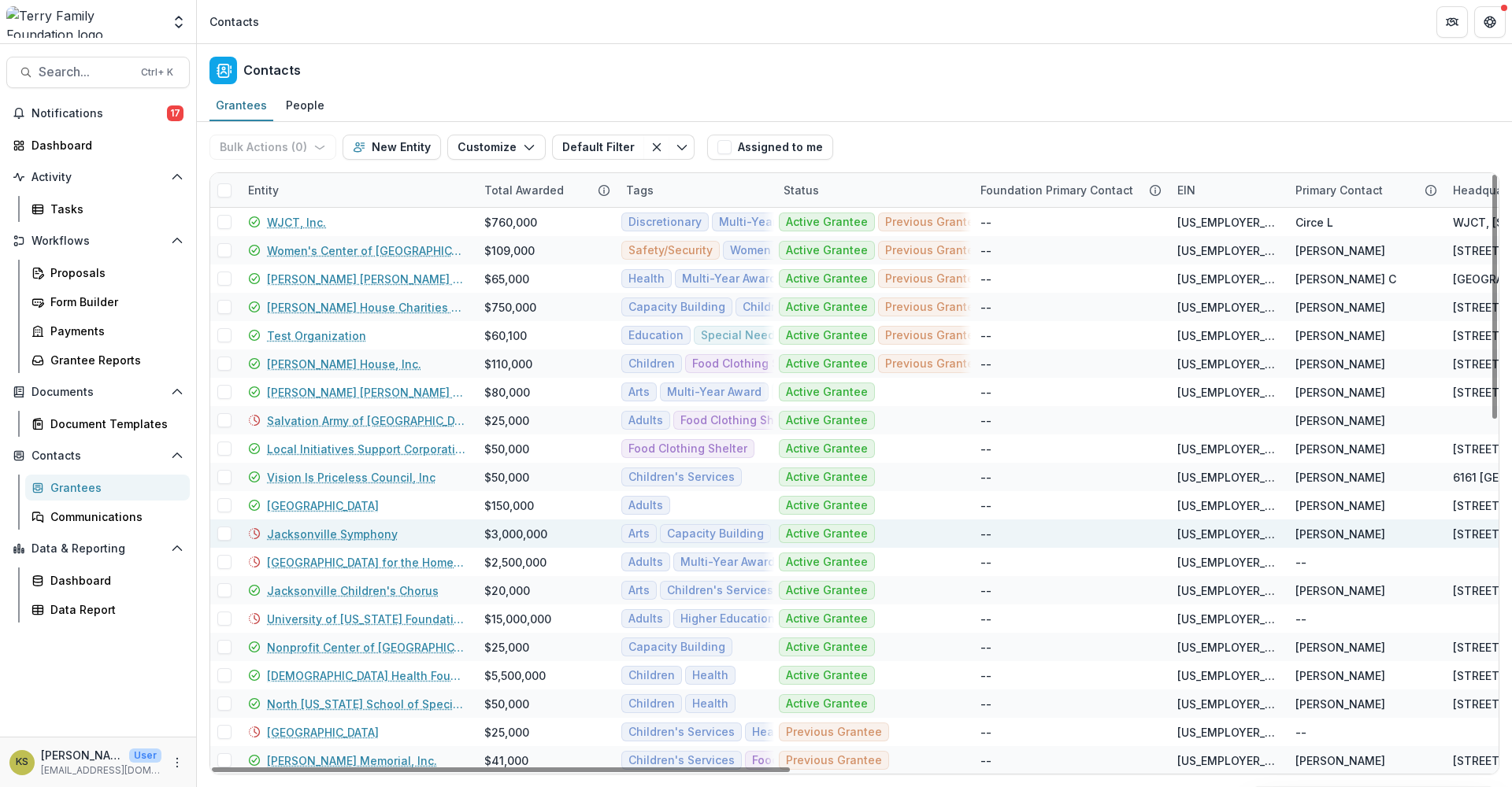
click at [344, 529] on link "Jacksonville Symphony" at bounding box center [332, 534] width 131 height 17
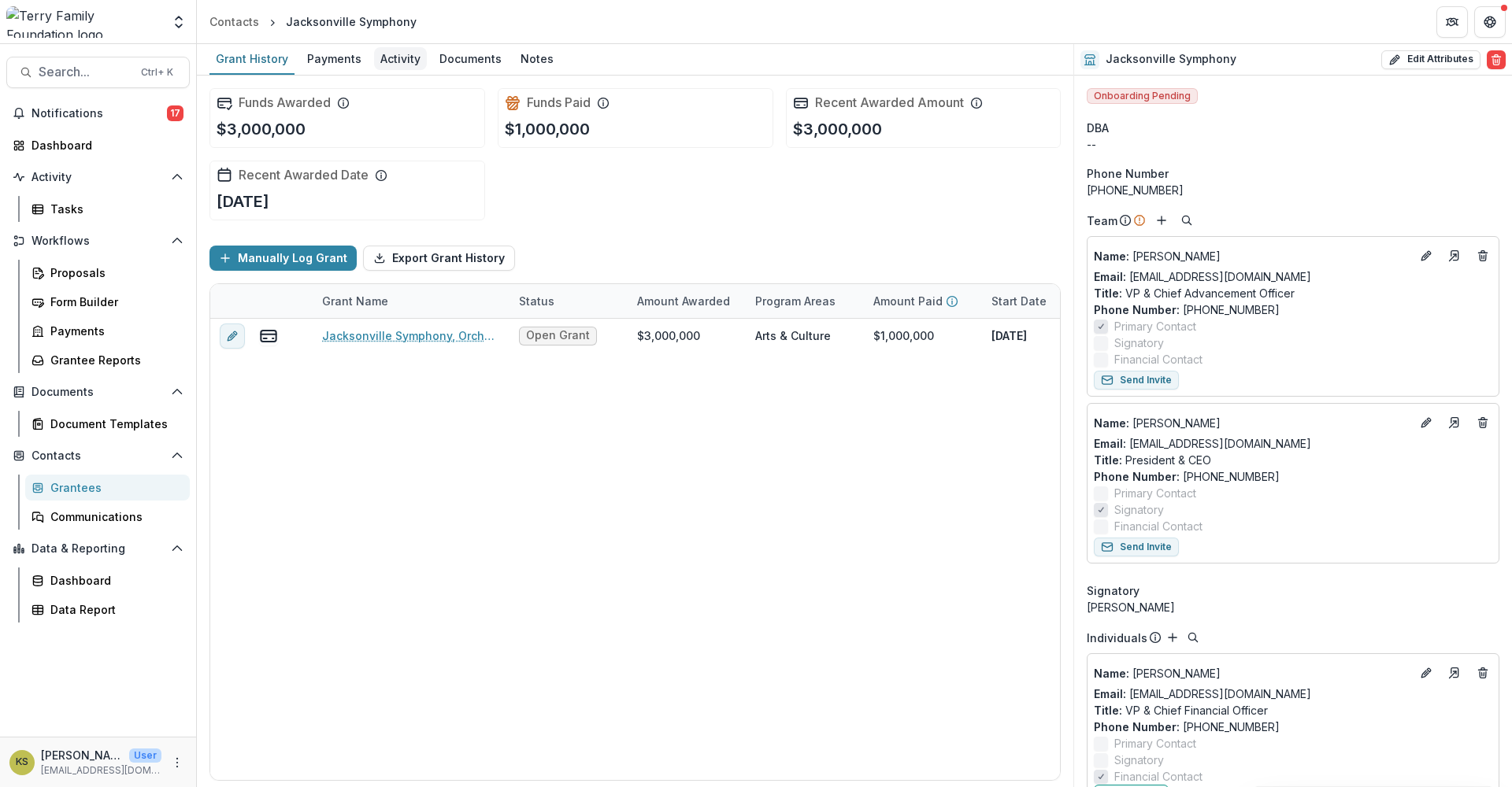
click at [393, 66] on div "Activity" at bounding box center [400, 58] width 53 height 23
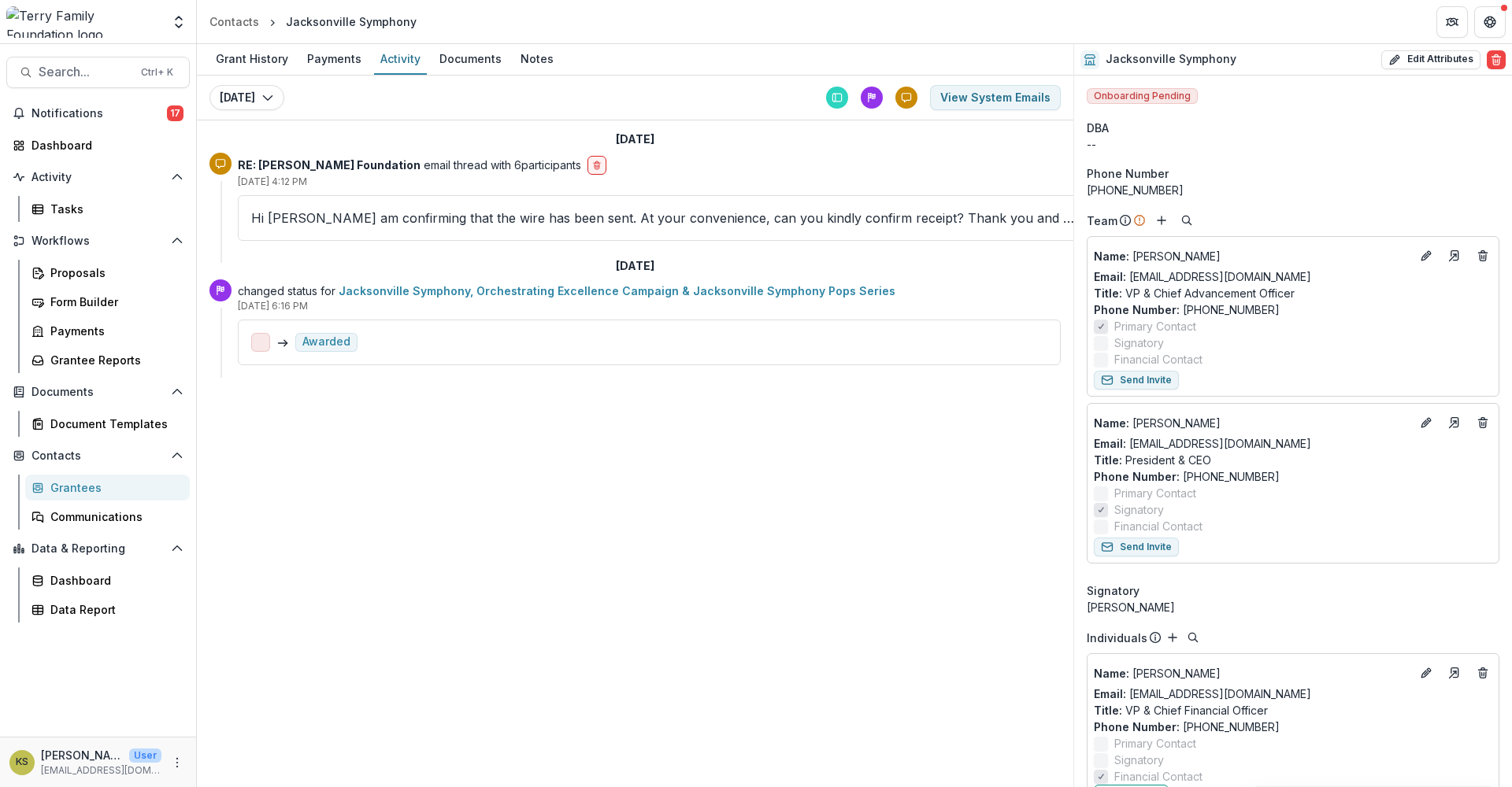
click at [98, 484] on div "Grantees" at bounding box center [114, 488] width 127 height 17
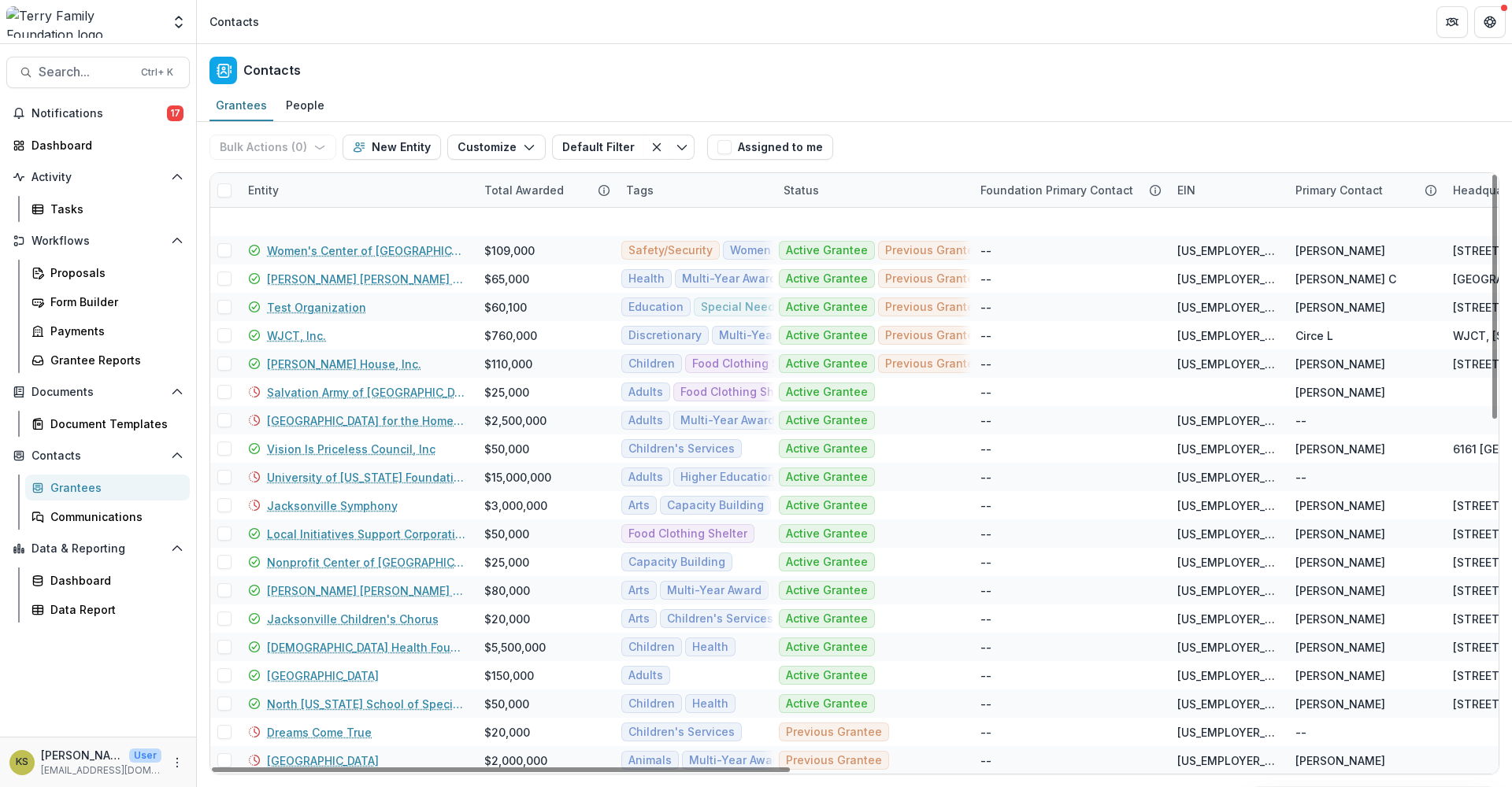
scroll to position [525, 0]
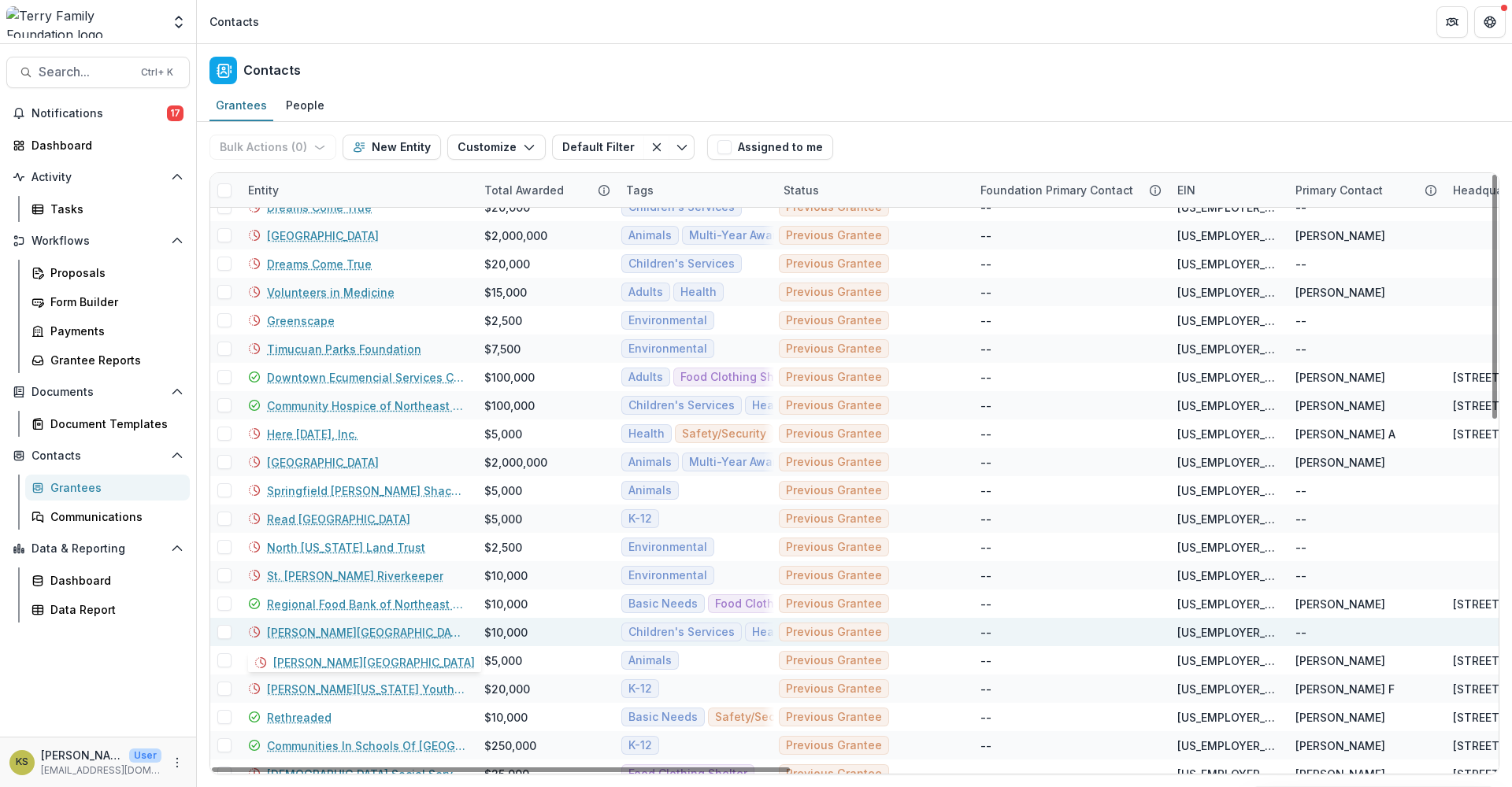
click at [345, 639] on link "[PERSON_NAME][GEOGRAPHIC_DATA]" at bounding box center [366, 632] width 198 height 17
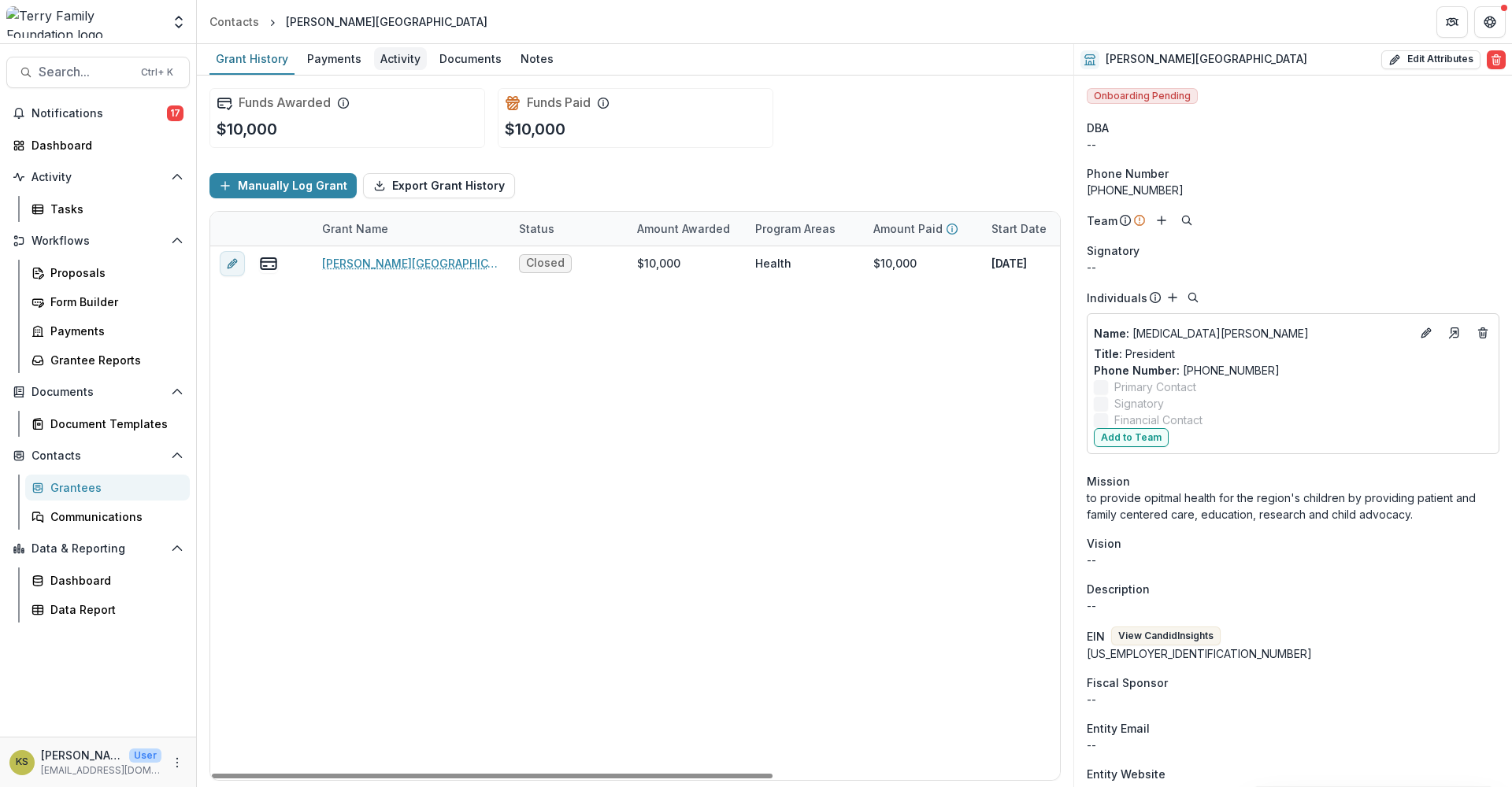
click at [399, 54] on div "Activity" at bounding box center [400, 58] width 53 height 23
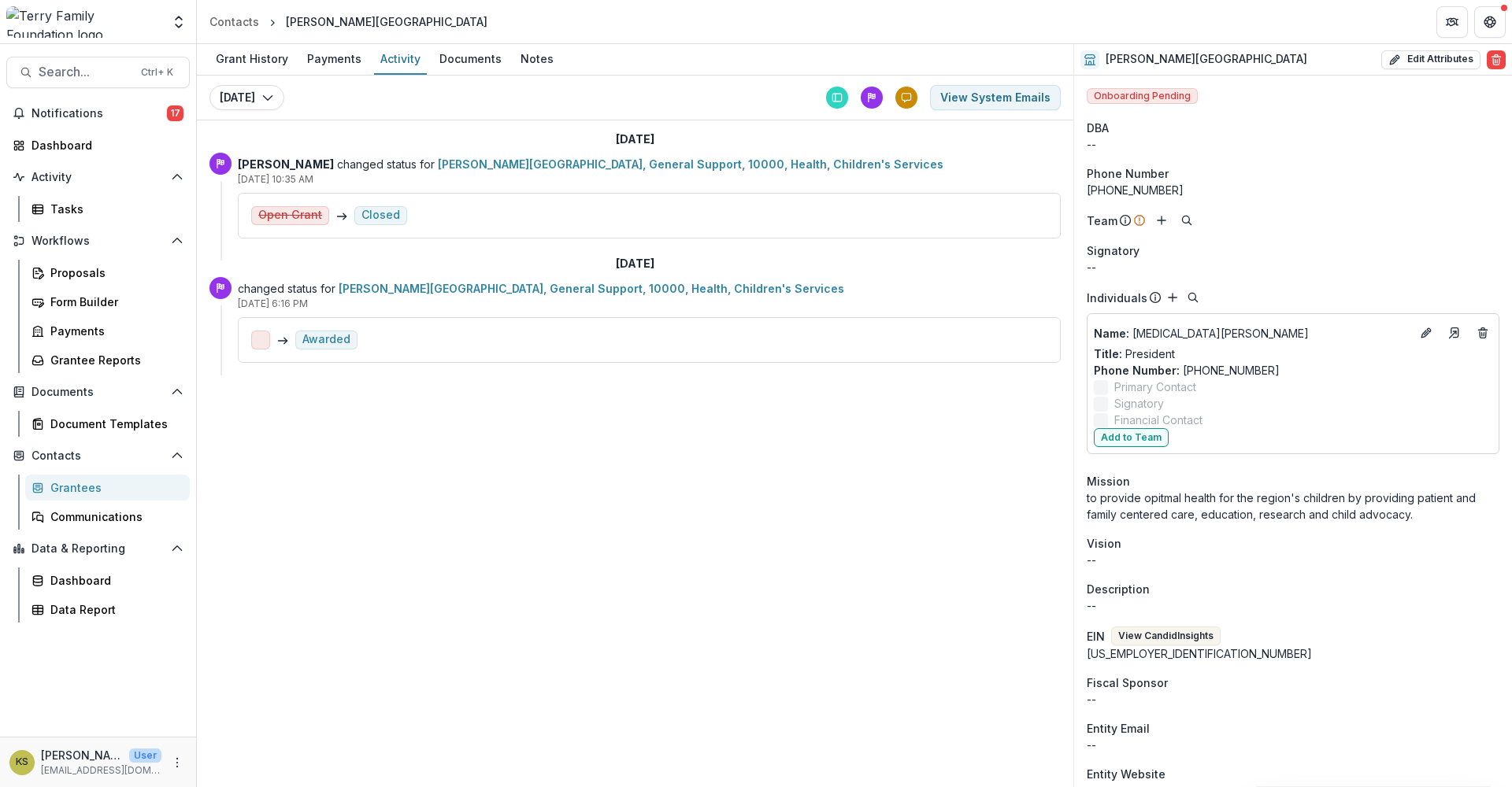
click at [76, 480] on div "Grantees" at bounding box center [114, 488] width 127 height 17
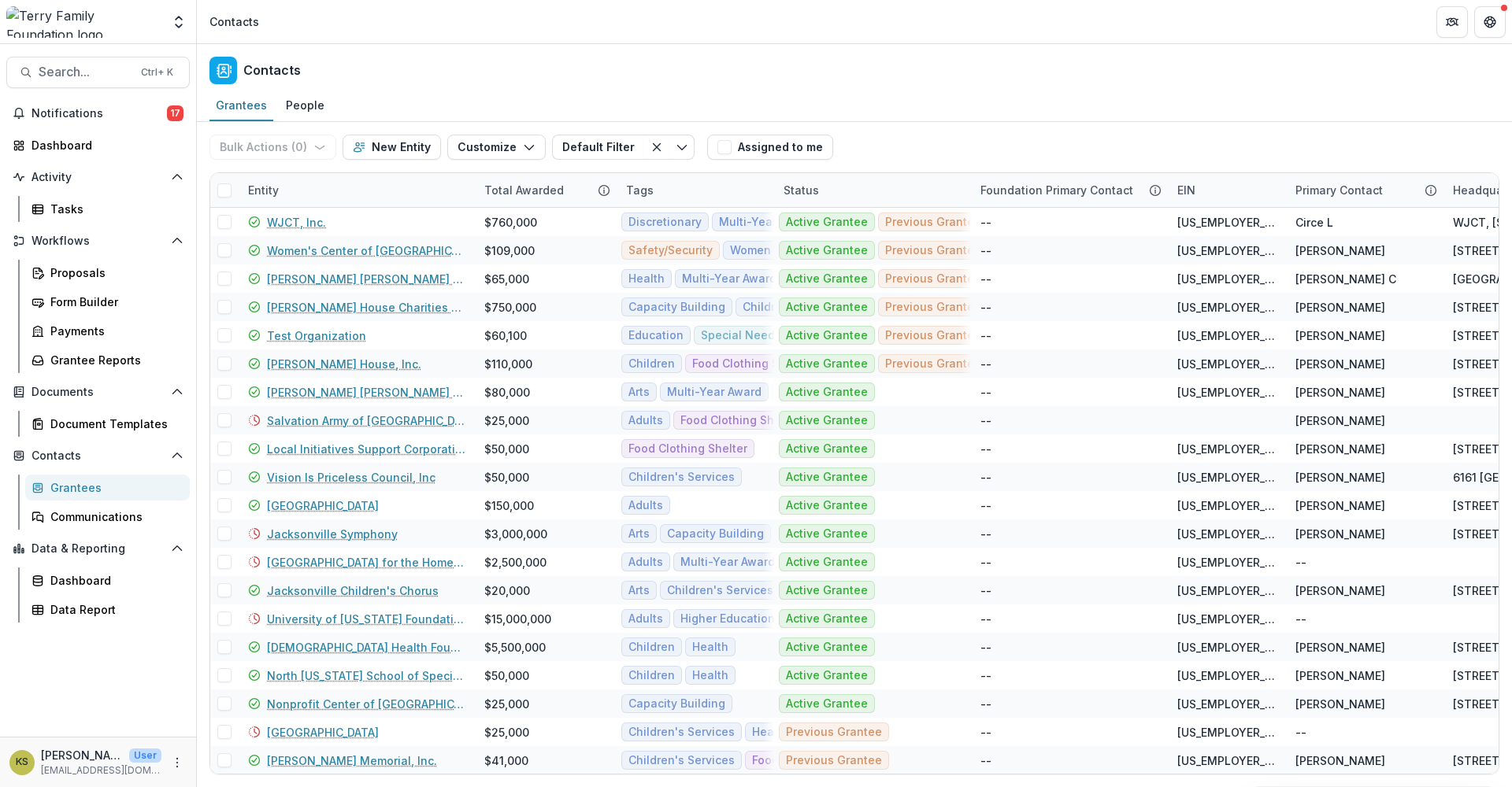
click at [95, 769] on p "[EMAIL_ADDRESS][DOMAIN_NAME]" at bounding box center [101, 770] width 120 height 14
click at [178, 758] on circle "More" at bounding box center [177, 758] width 1 height 1
click at [259, 731] on link "User Settings" at bounding box center [280, 728] width 168 height 26
select select "****"
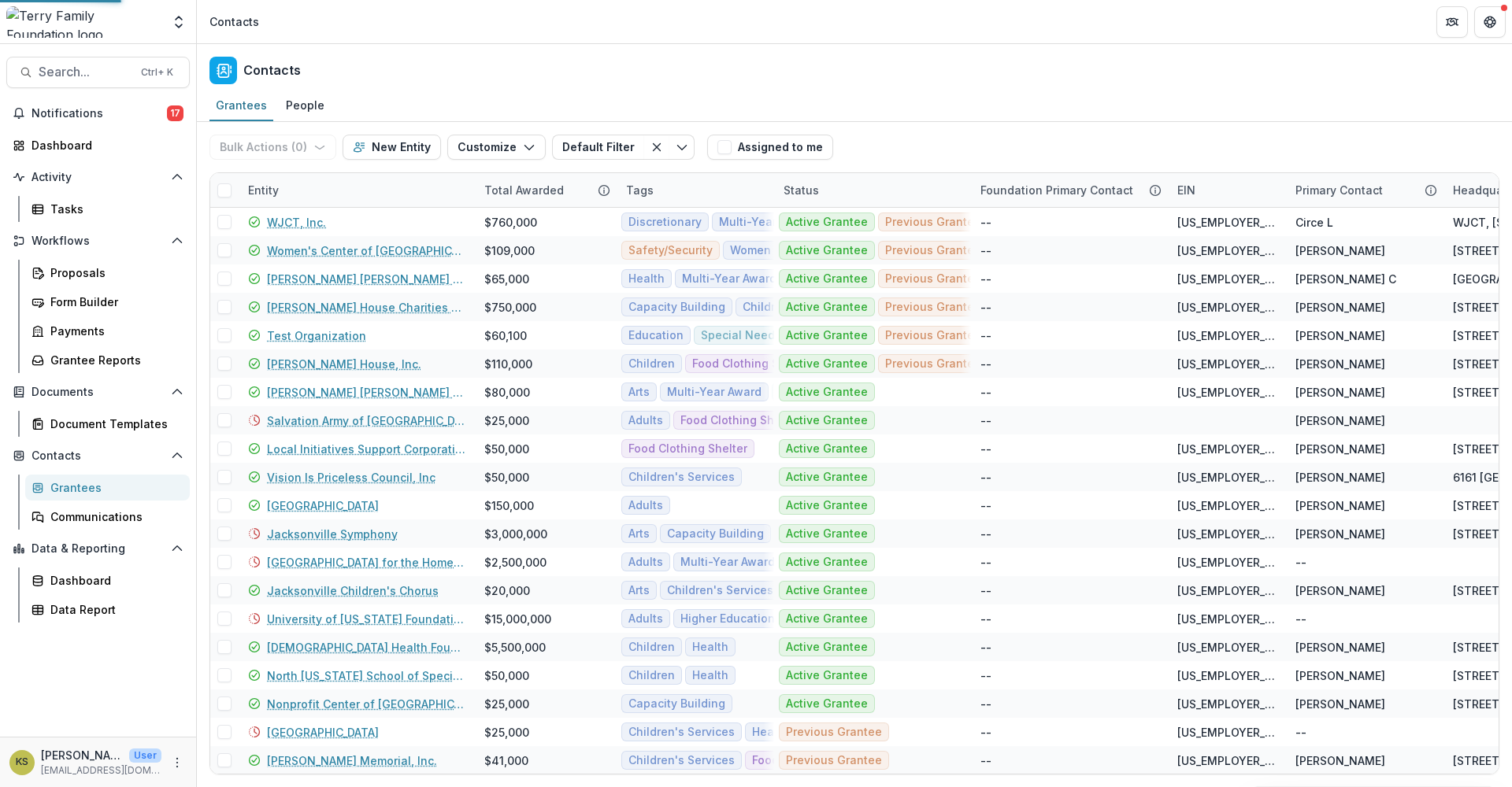
select select "****"
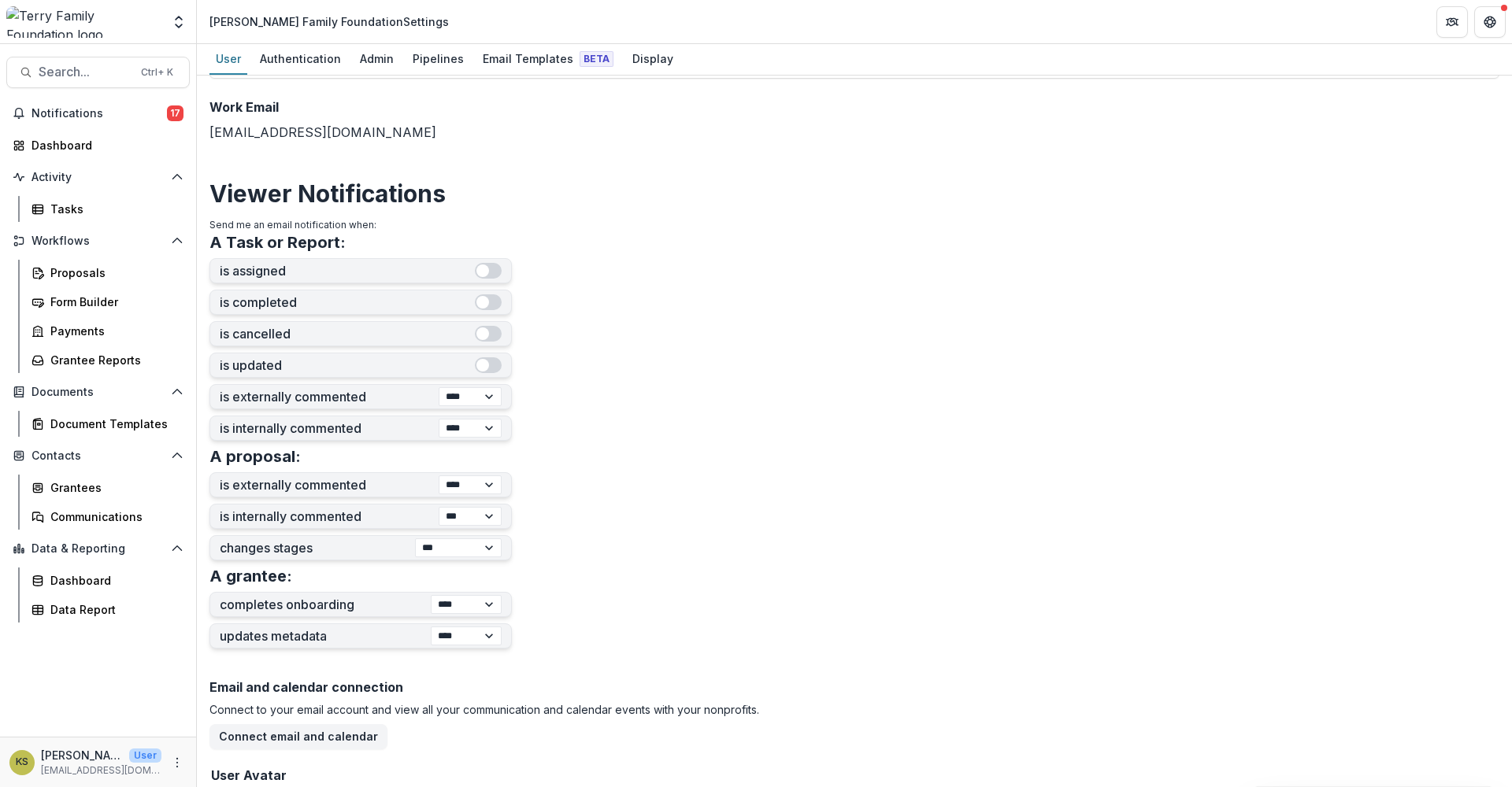
scroll to position [262, 0]
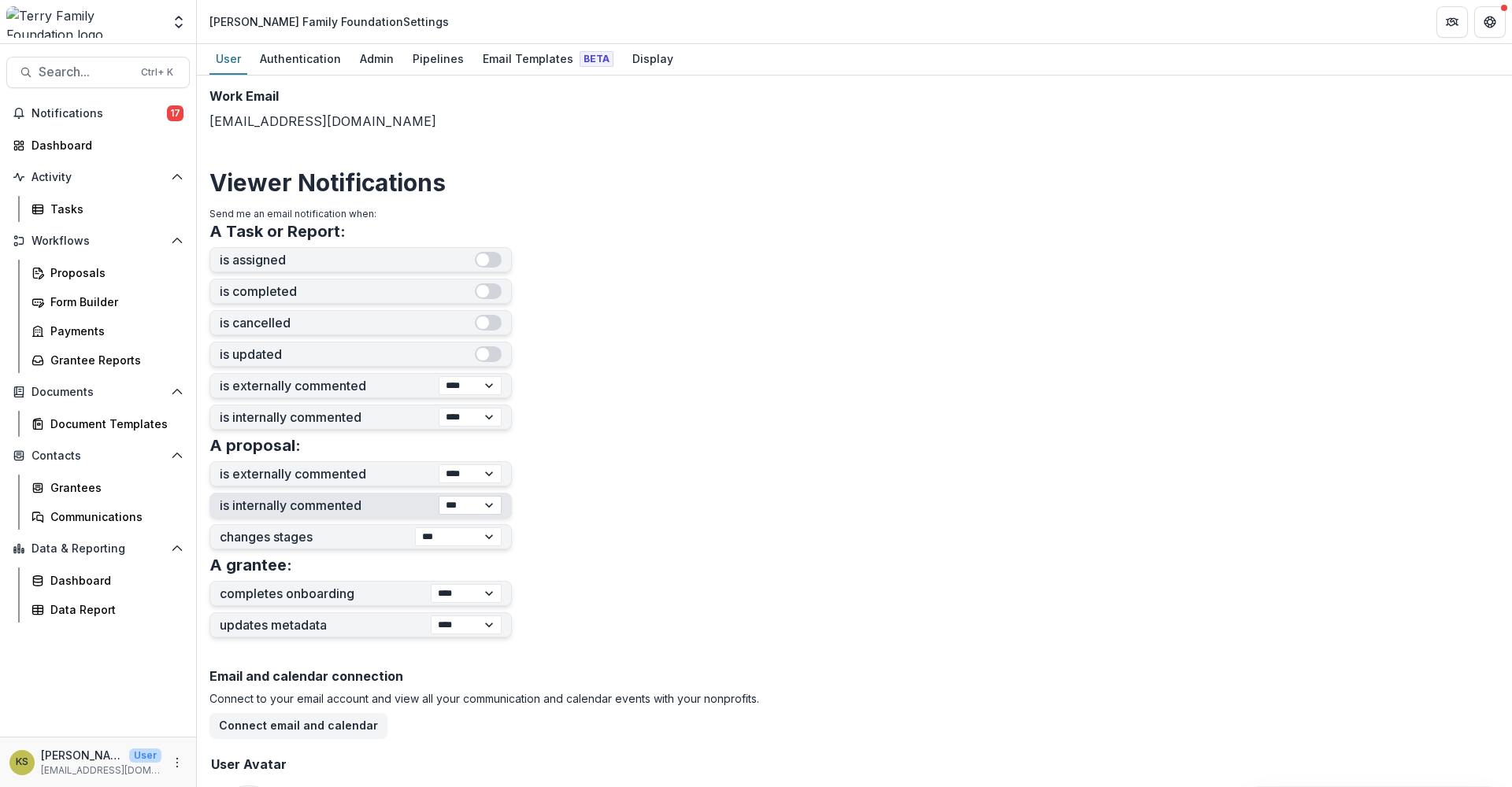
click at [489, 507] on select "*** ******** ****" at bounding box center [469, 505] width 63 height 19
select select "****"
click at [438, 496] on select "*** ******** ****" at bounding box center [469, 505] width 63 height 19
click at [488, 534] on select "**********" at bounding box center [459, 537] width 87 height 19
select select "****"
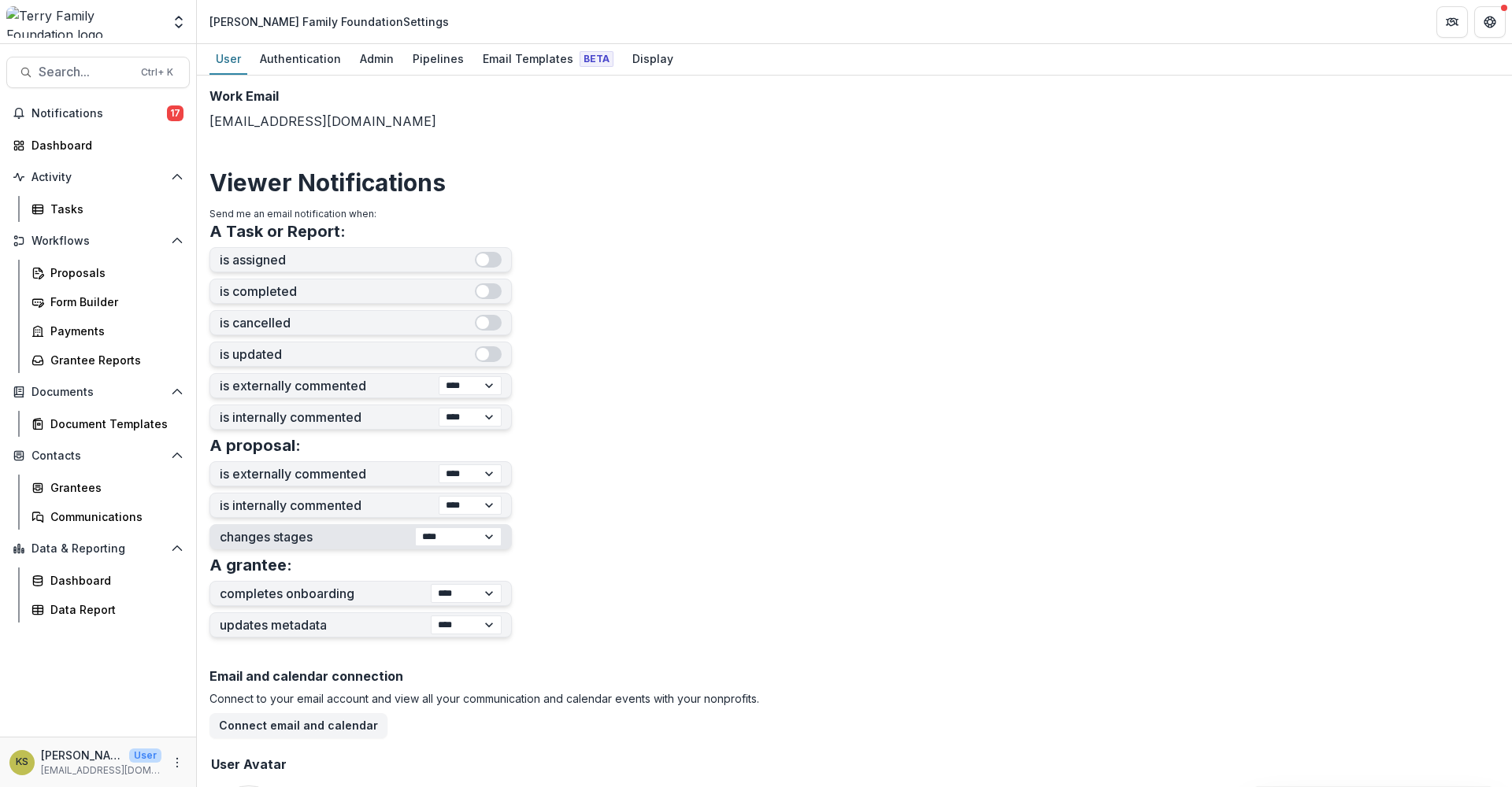
click at [415, 528] on select "**********" at bounding box center [459, 537] width 87 height 19
click at [491, 597] on select "**********" at bounding box center [466, 593] width 71 height 19
click at [578, 619] on form "**********" at bounding box center [853, 351] width 1289 height 1050
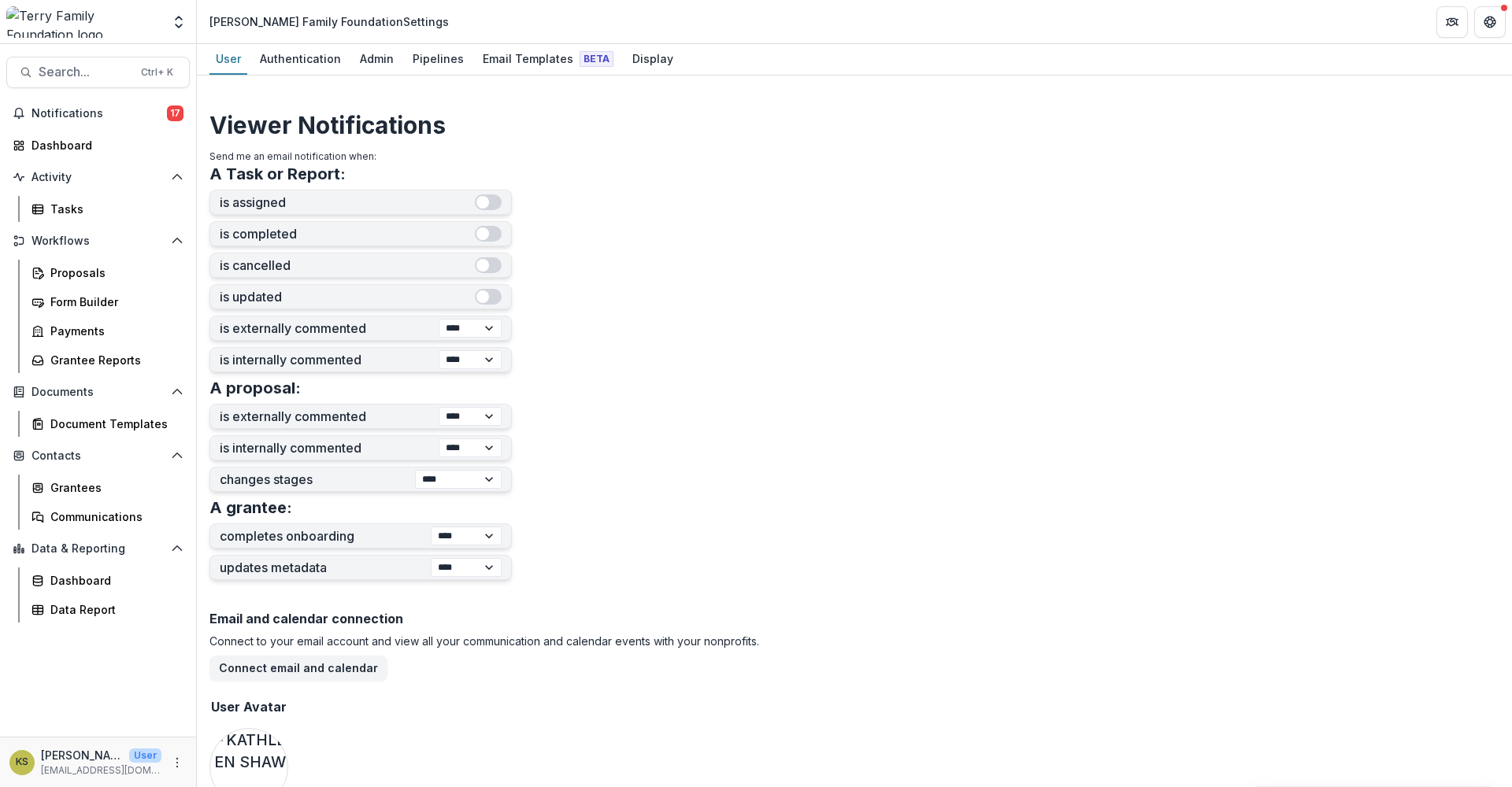
scroll to position [365, 0]
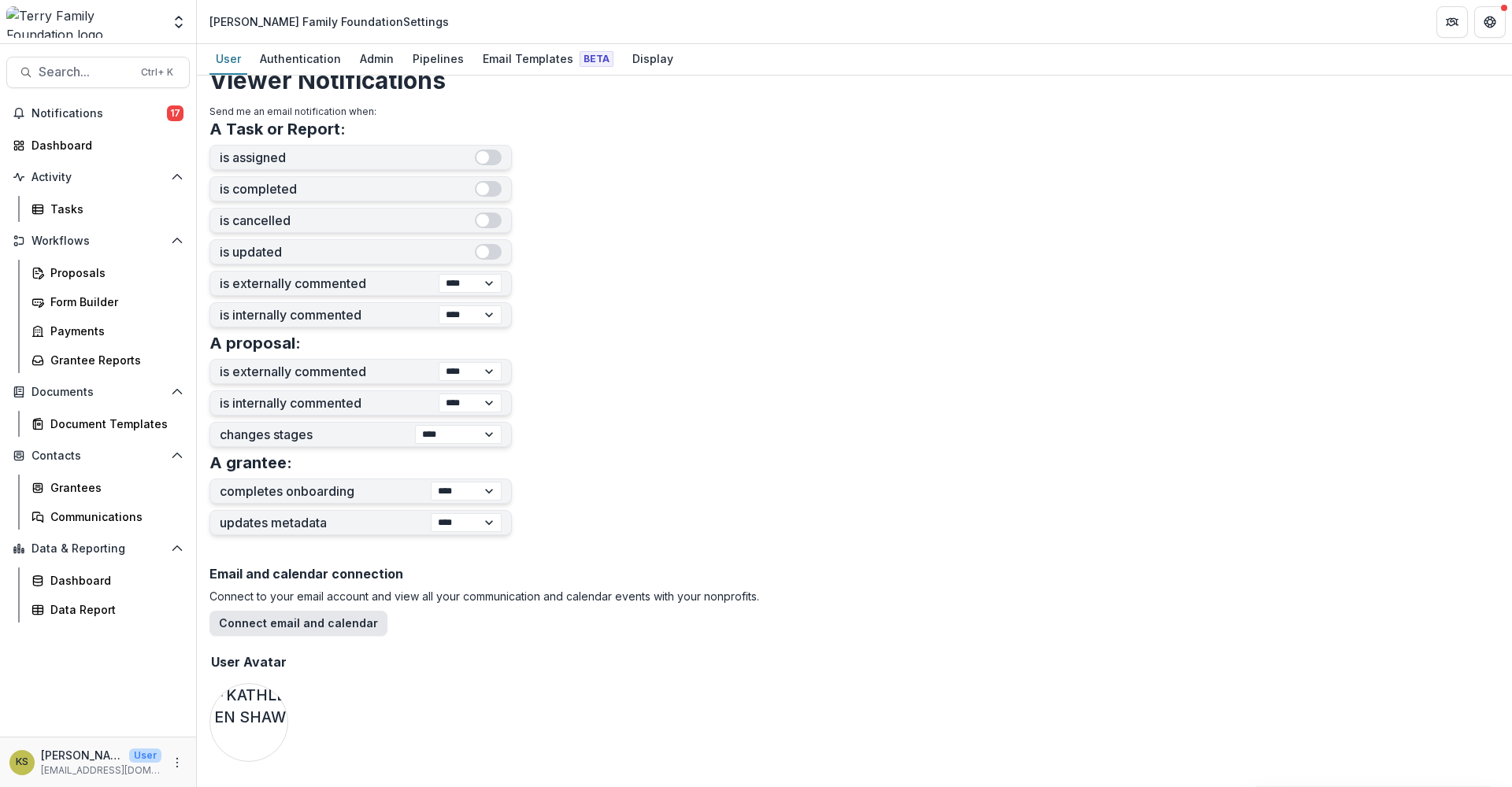
click at [324, 628] on button "Connect email and calendar" at bounding box center [298, 623] width 178 height 25
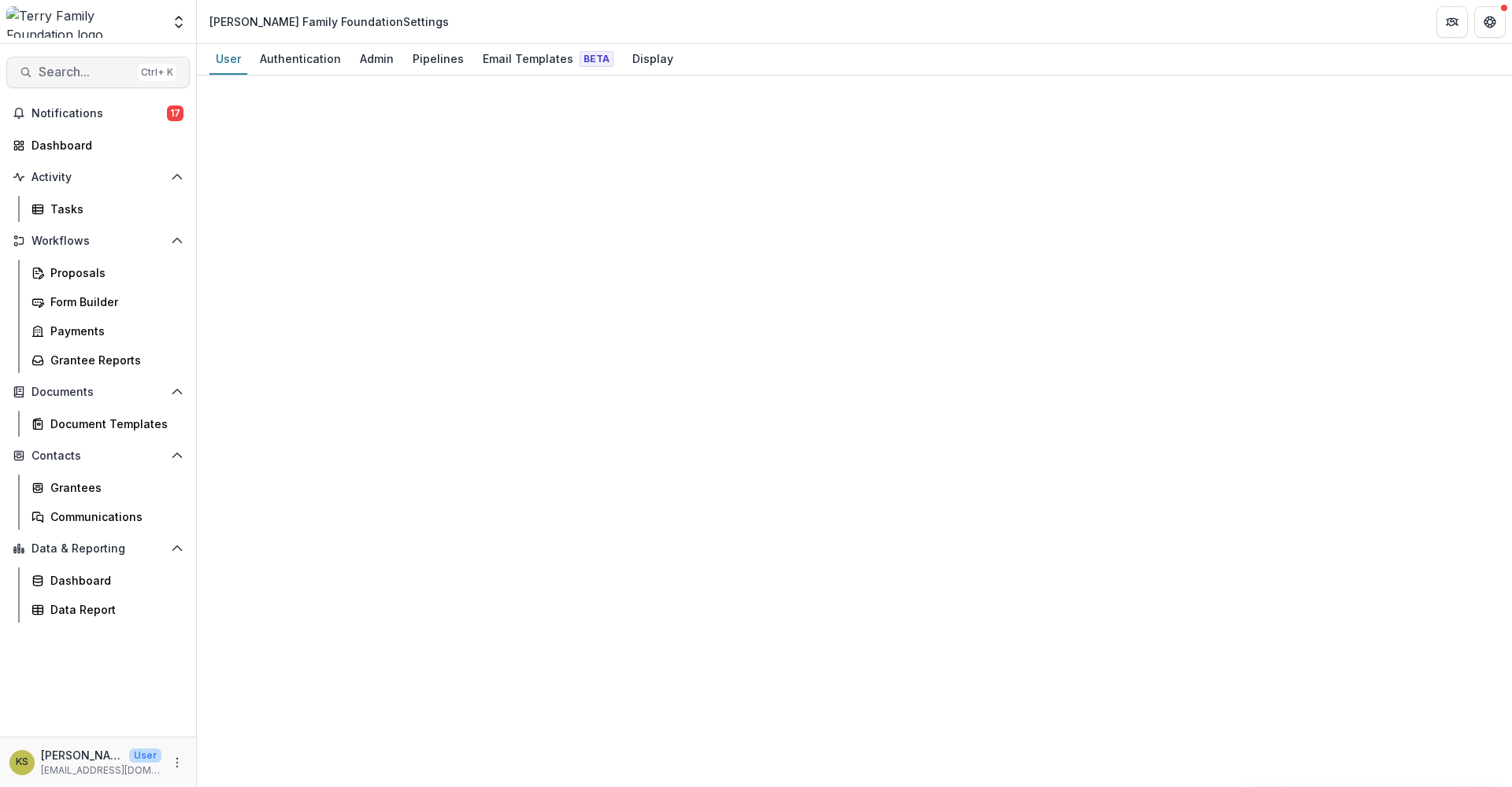
select select "****"
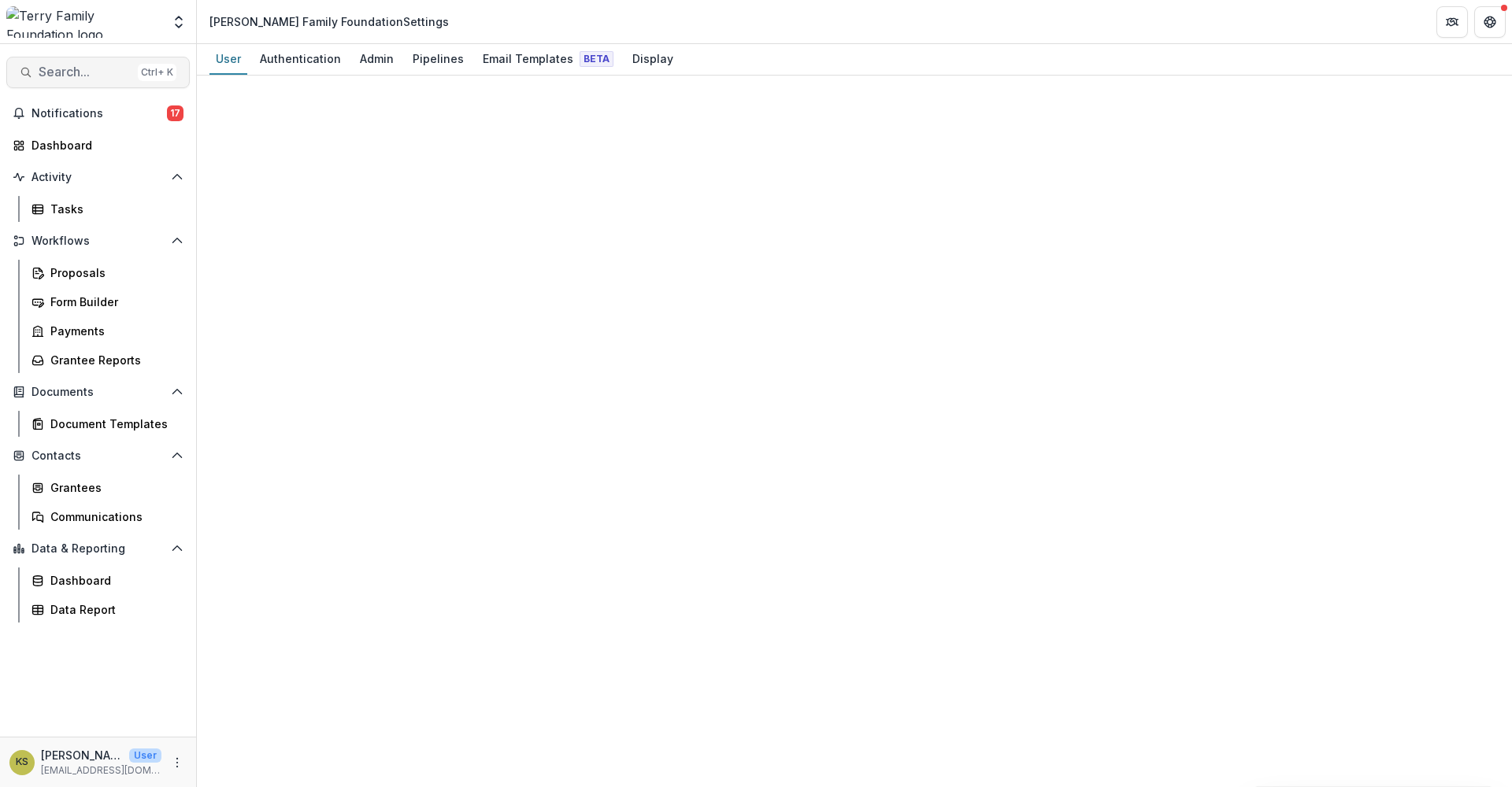
select select "****"
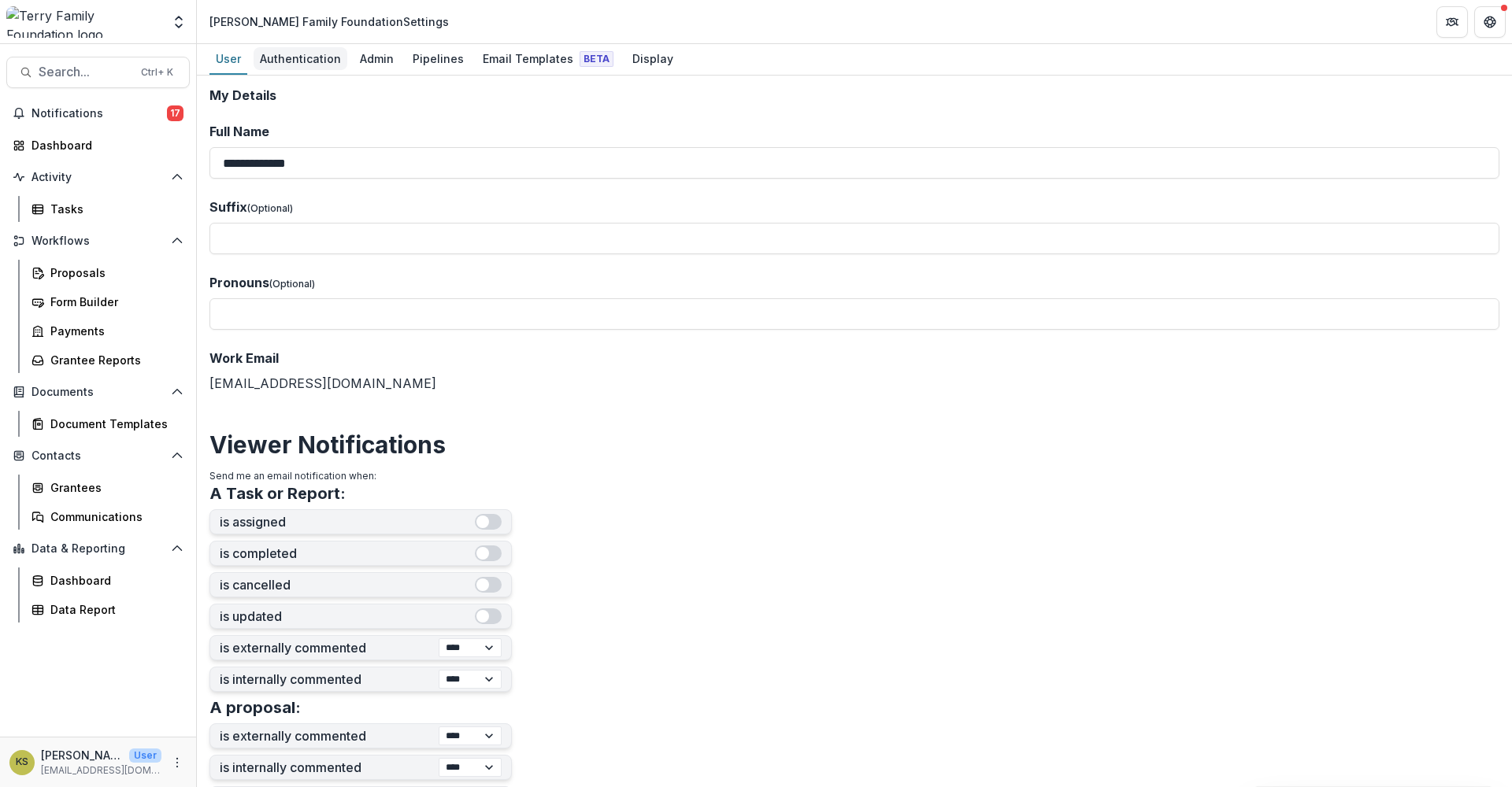
click at [300, 64] on div "Authentication" at bounding box center [300, 58] width 94 height 23
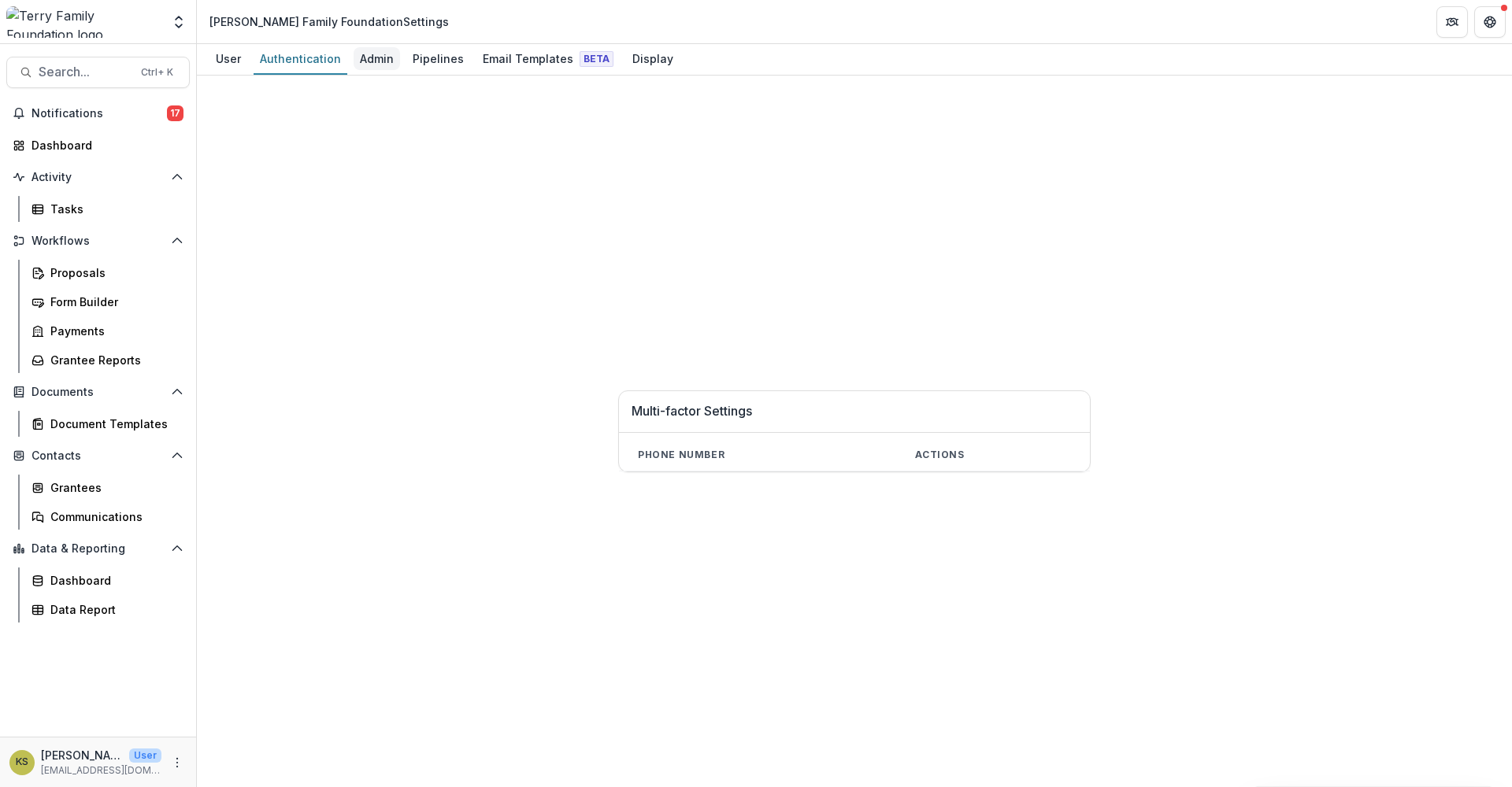
click at [382, 63] on div "Admin" at bounding box center [377, 58] width 47 height 23
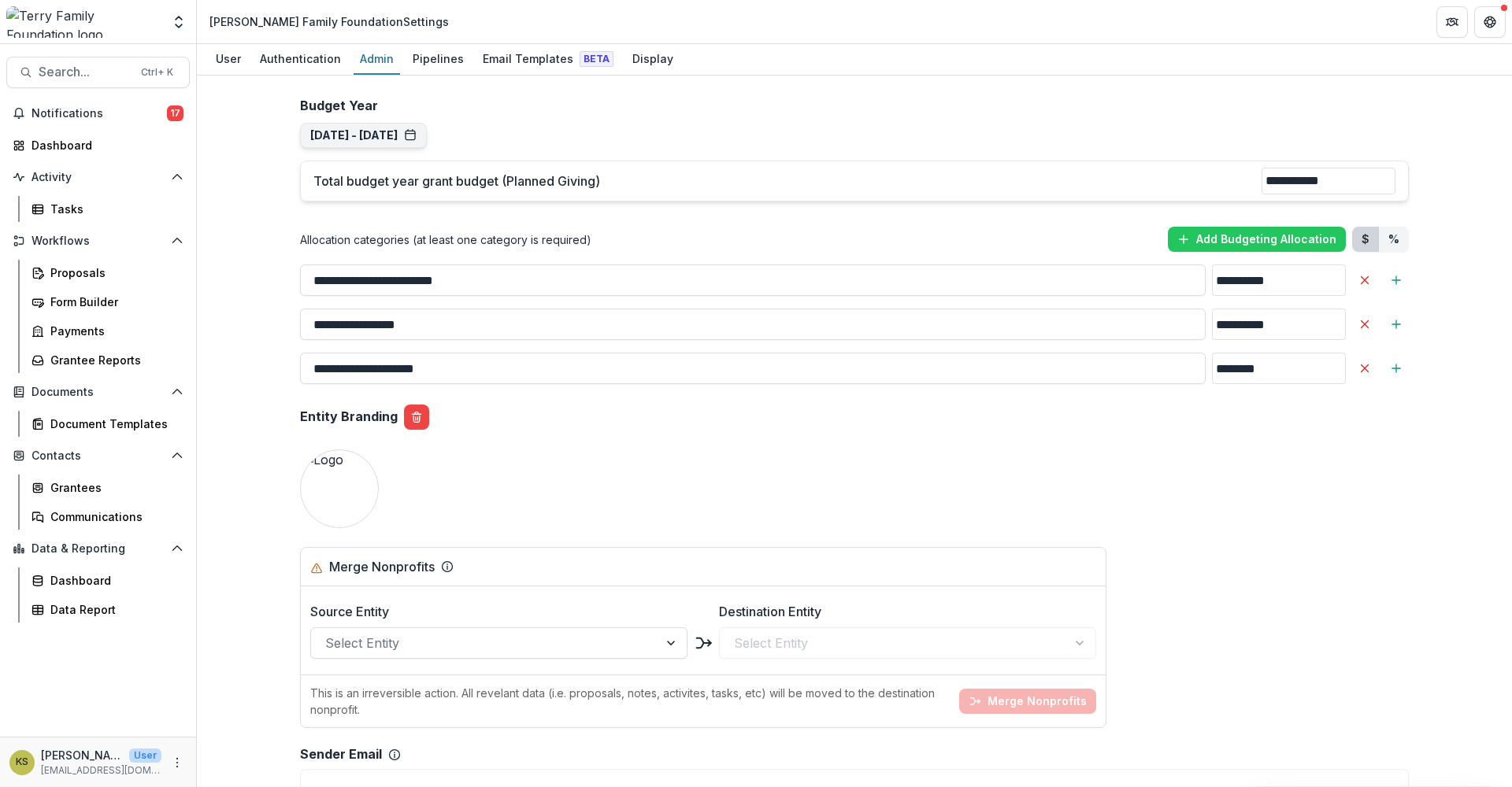
scroll to position [1574, 0]
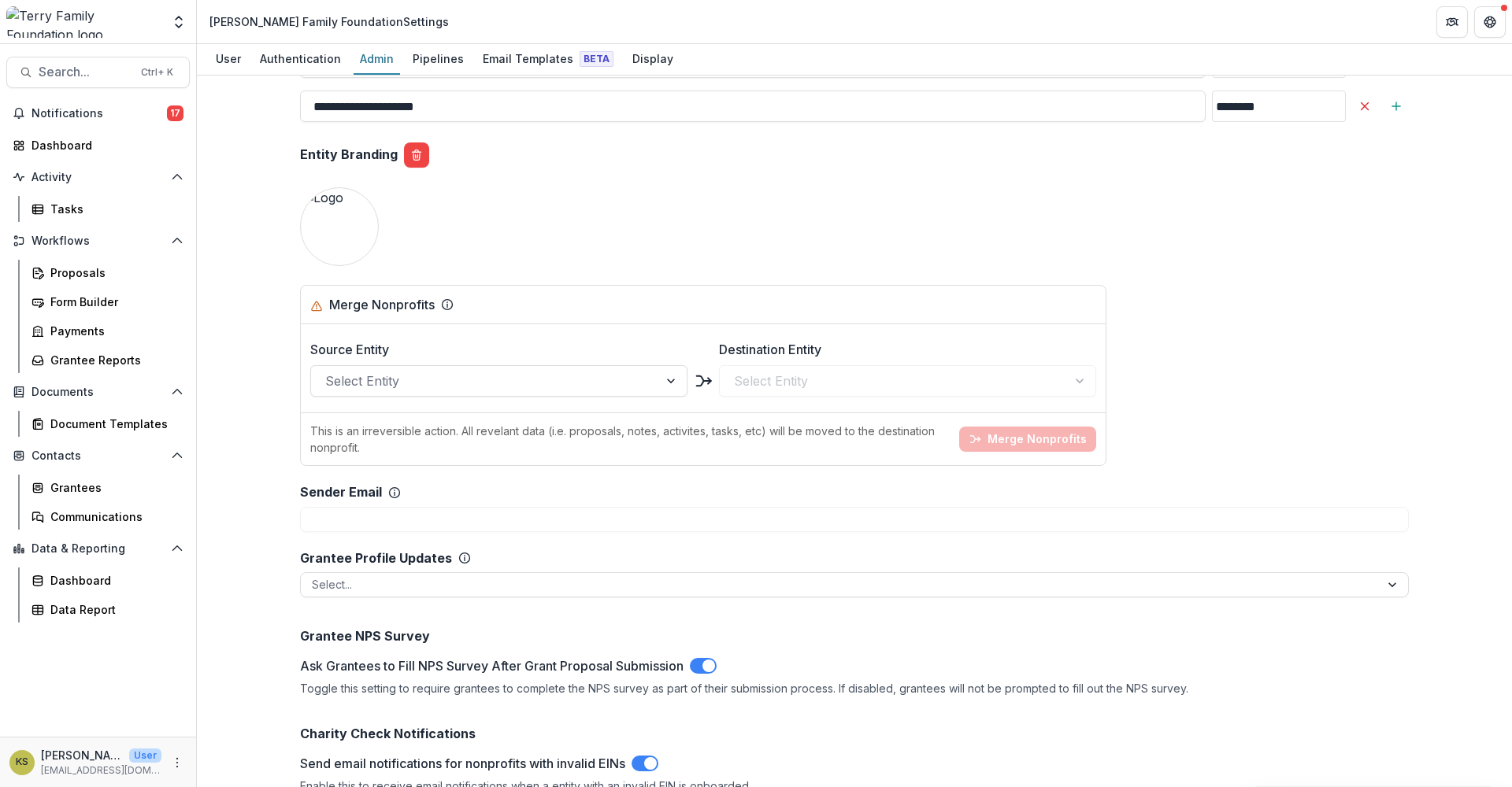
click at [701, 662] on span at bounding box center [703, 666] width 27 height 16
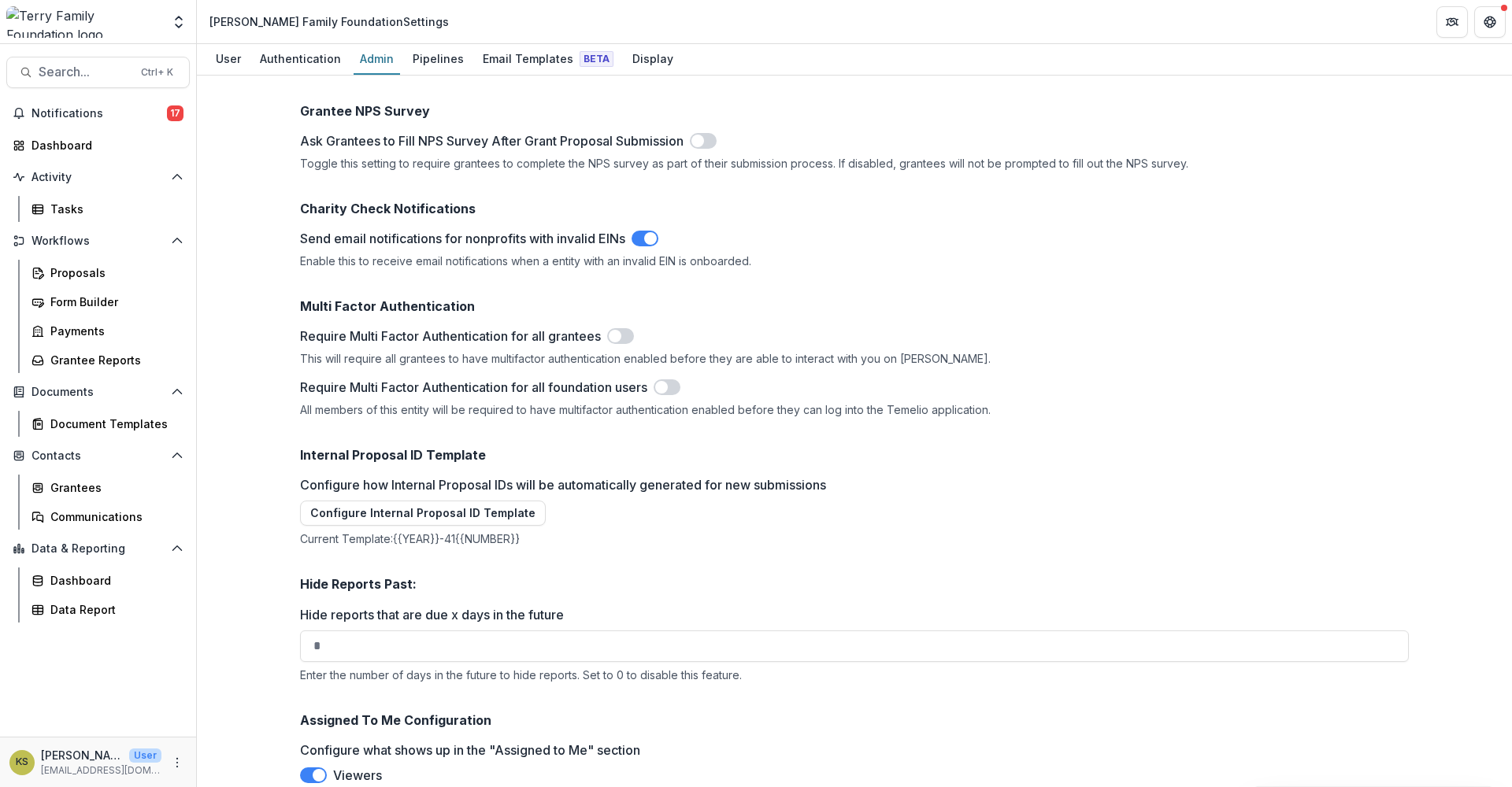
scroll to position [2180, 0]
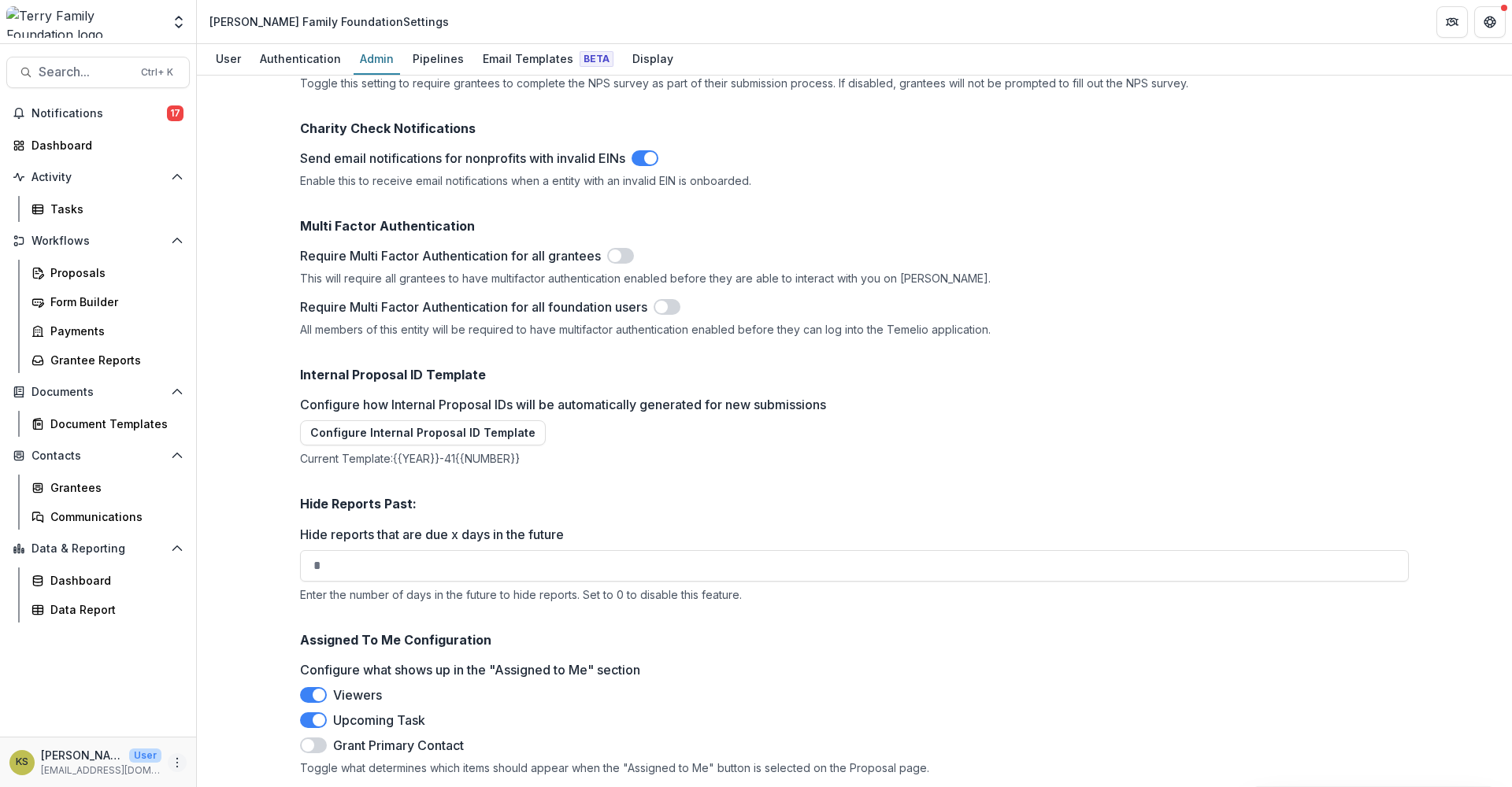
click at [174, 763] on icon "More" at bounding box center [177, 762] width 13 height 13
click at [260, 728] on link "User Settings" at bounding box center [280, 728] width 168 height 26
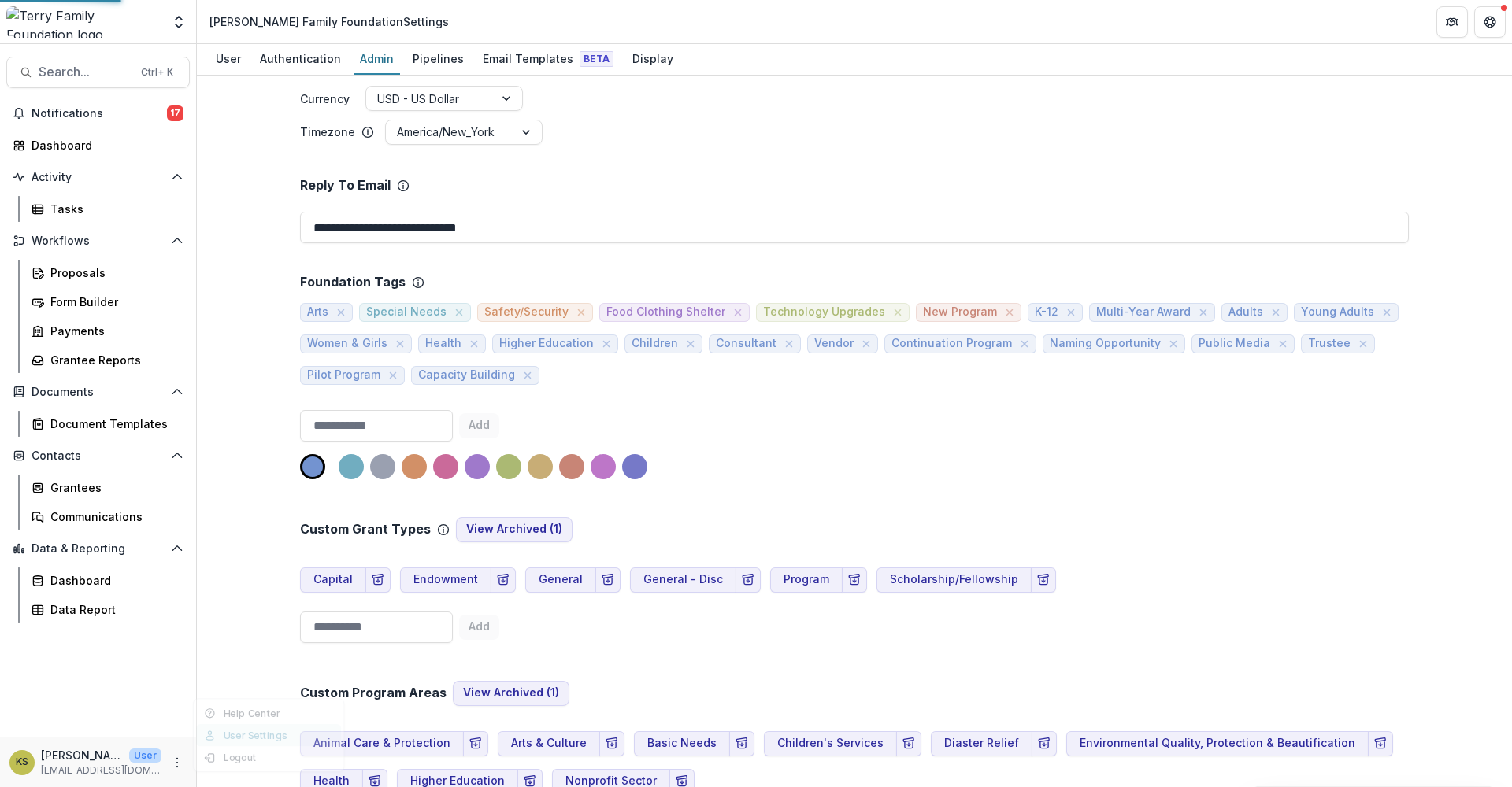
select select "****"
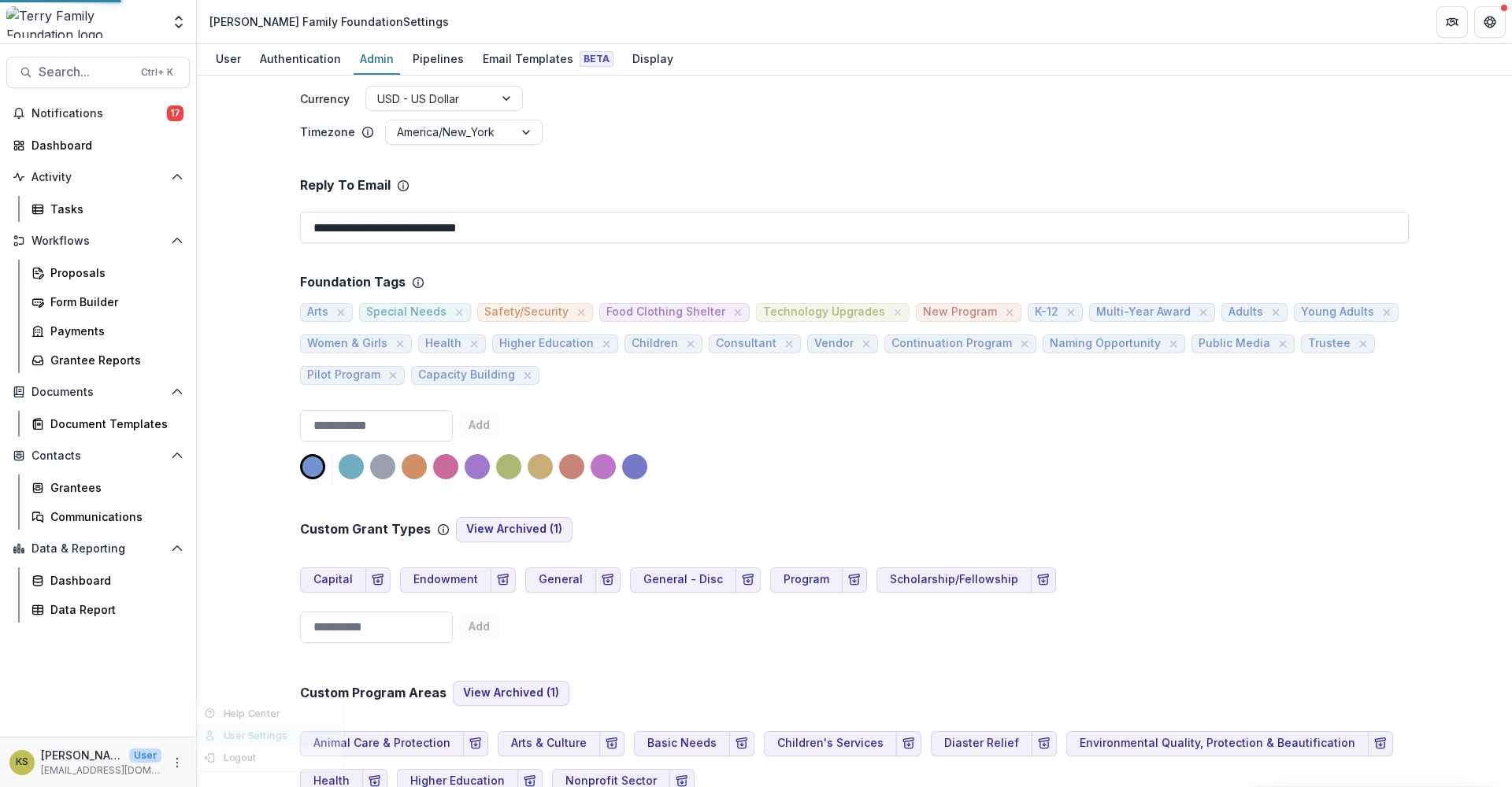
select select "****"
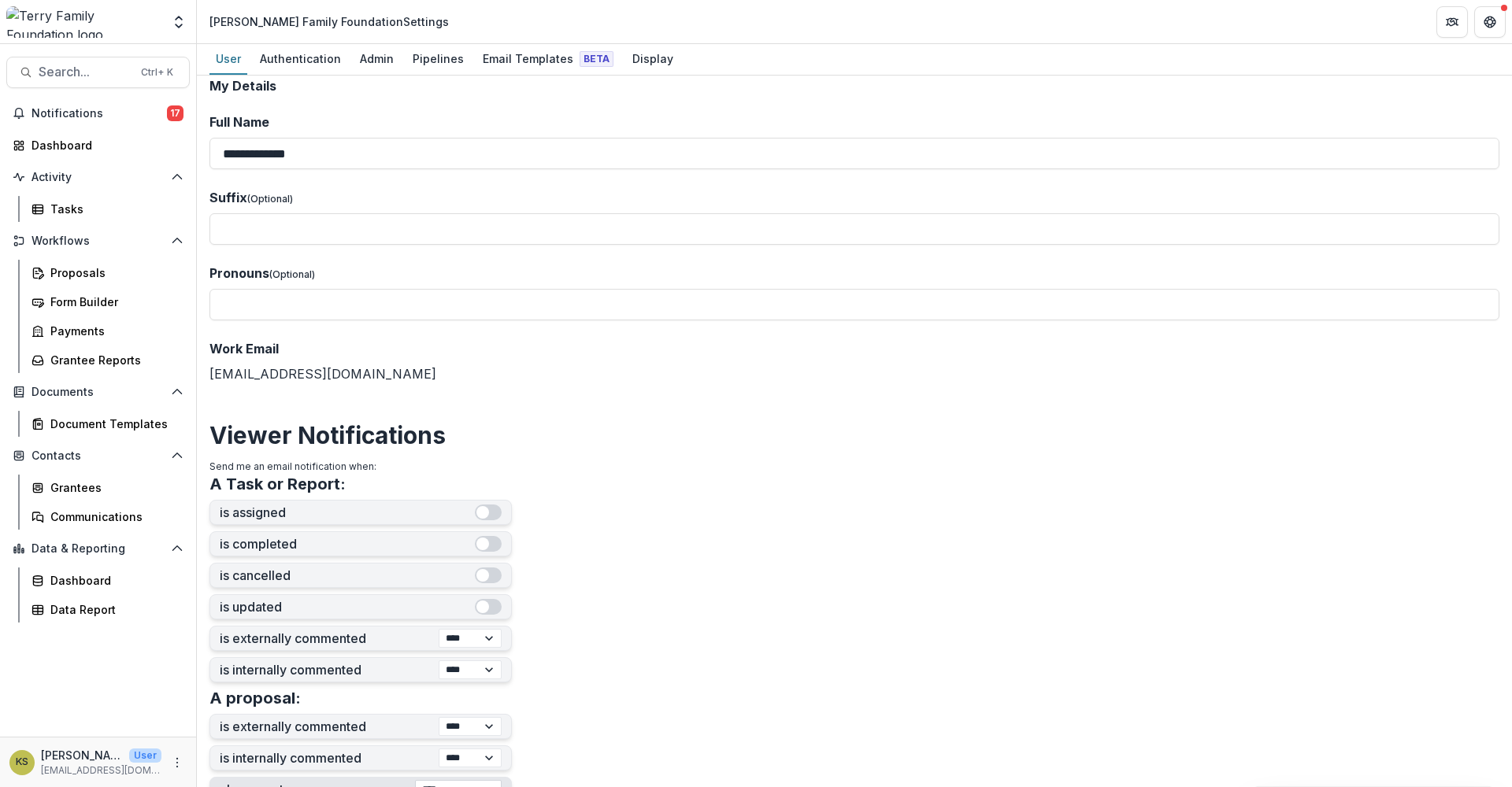
scroll to position [0, 0]
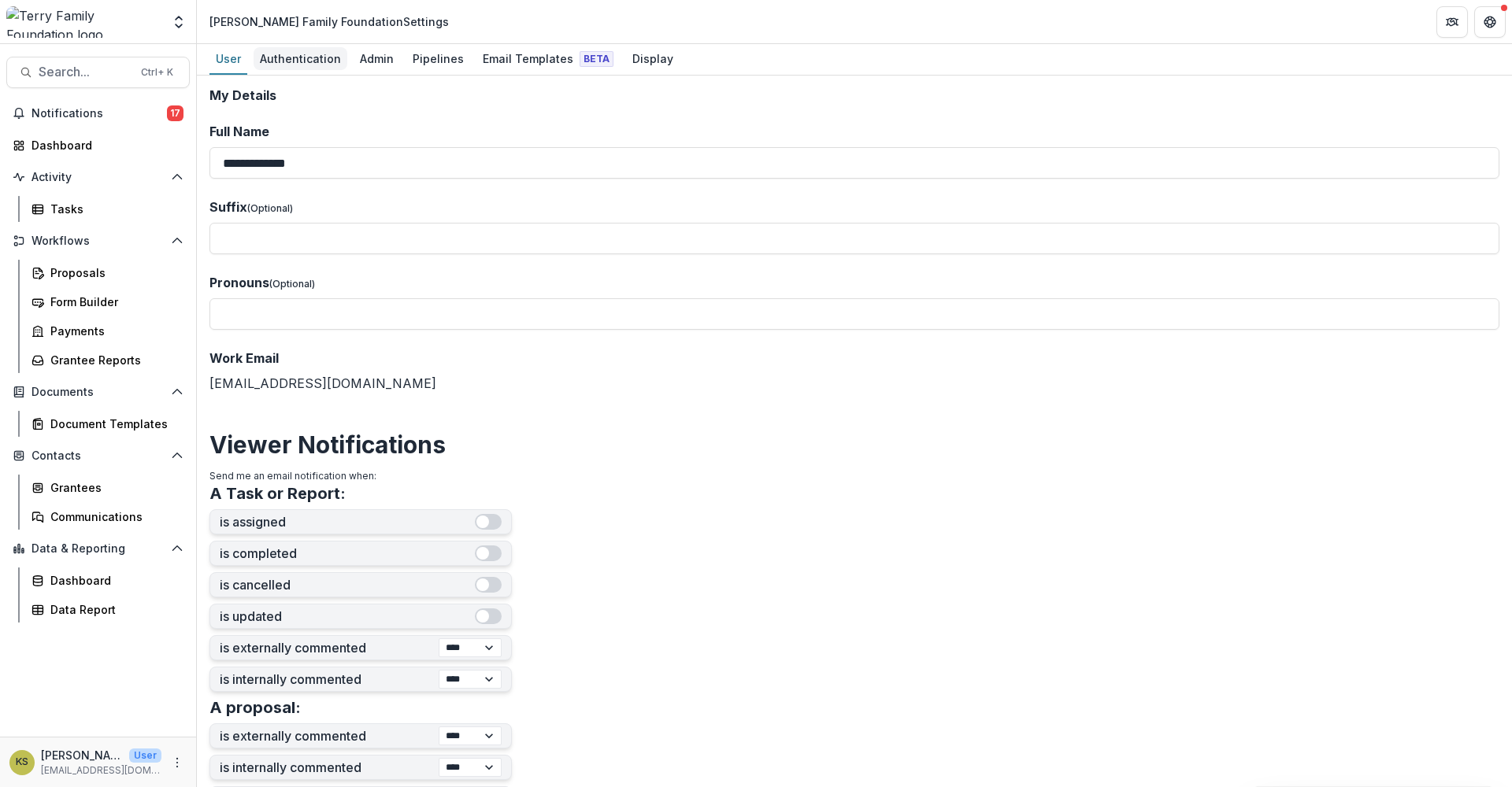
click at [302, 57] on div "Authentication" at bounding box center [300, 58] width 94 height 23
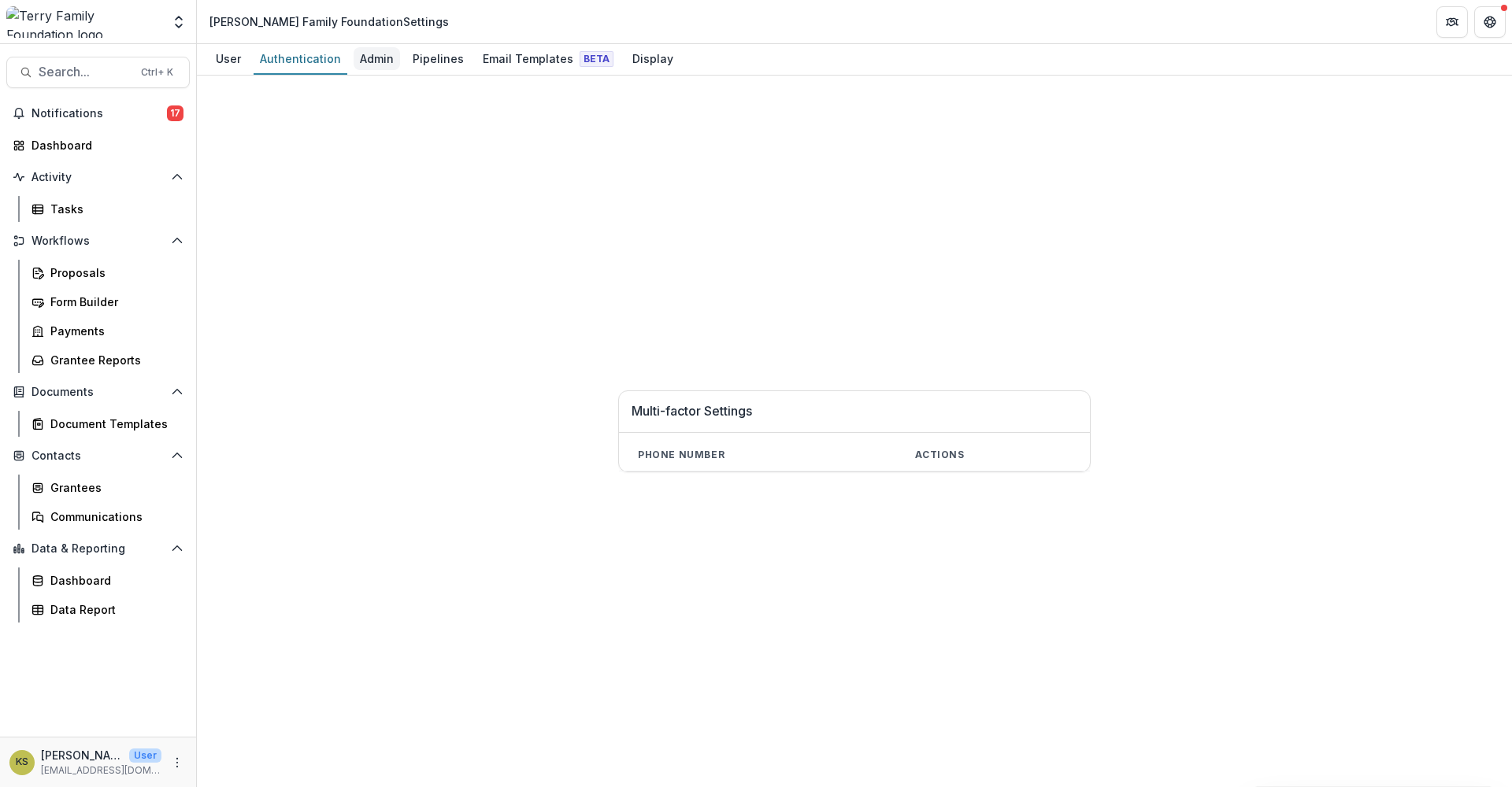
click at [359, 57] on div "Admin" at bounding box center [377, 58] width 47 height 23
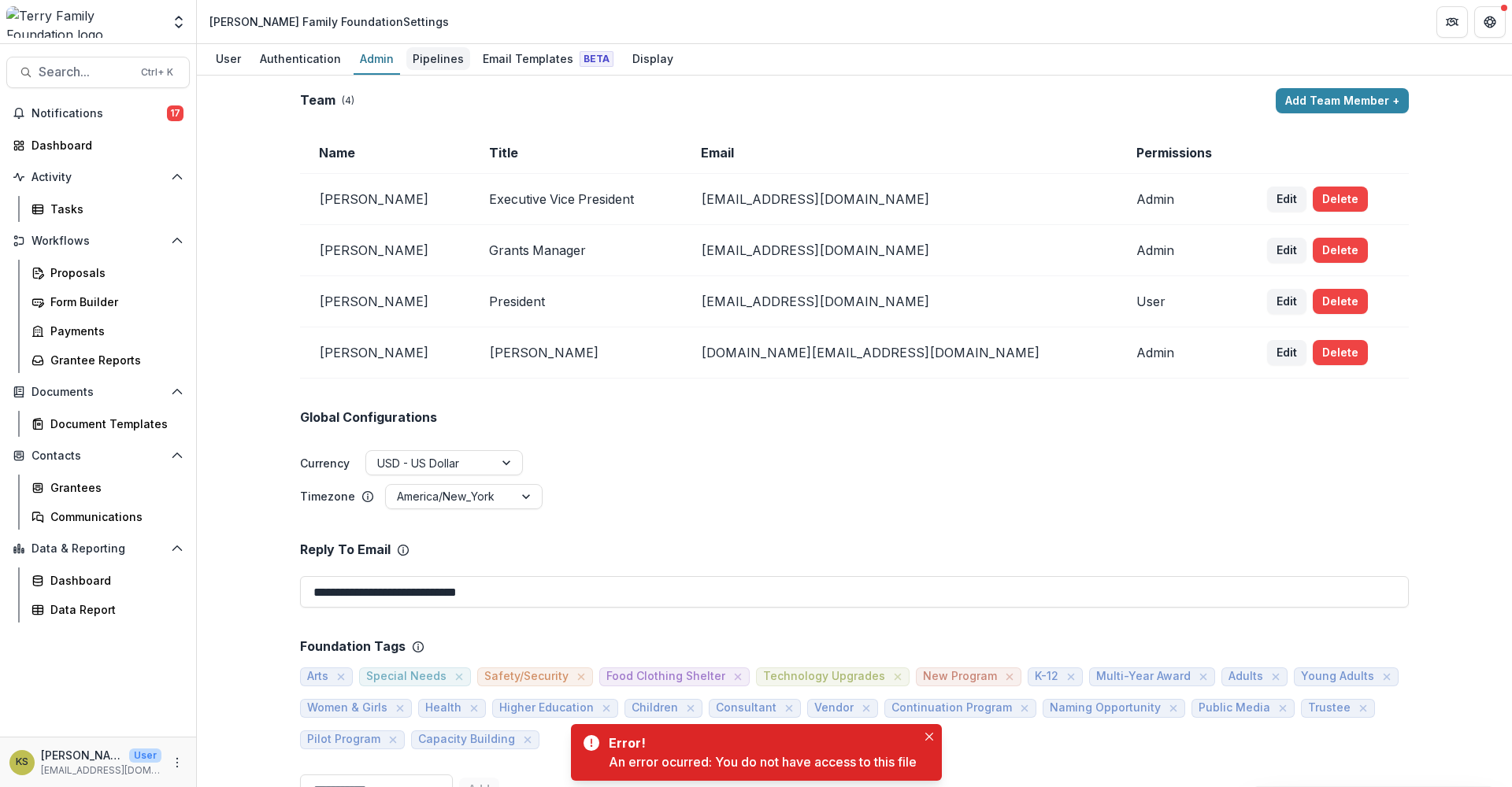
click at [436, 62] on div "Pipelines" at bounding box center [438, 58] width 64 height 23
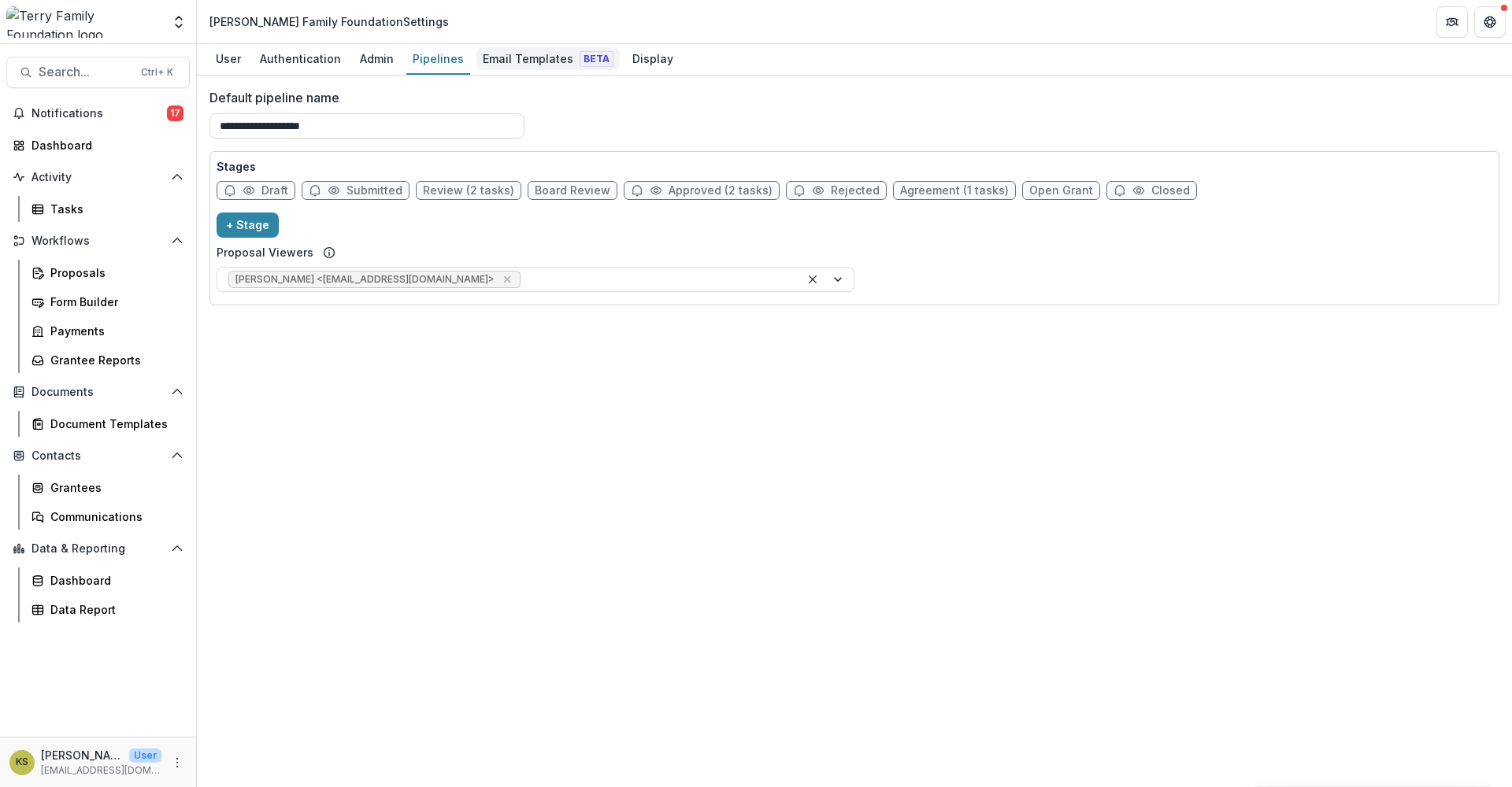
click at [480, 59] on div "Email Templates Beta" at bounding box center [547, 58] width 143 height 23
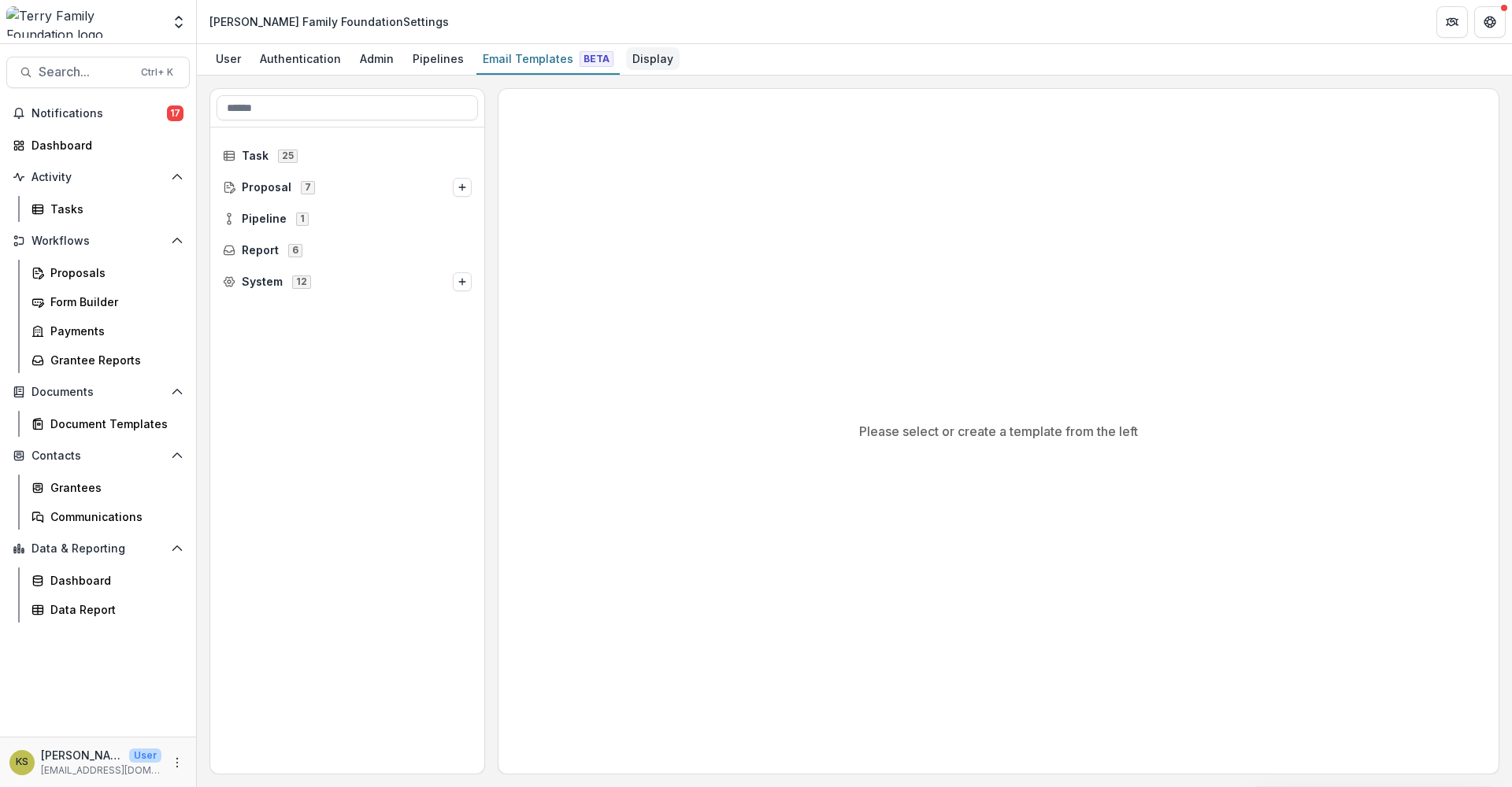
click at [644, 67] on div "Display" at bounding box center [653, 58] width 54 height 23
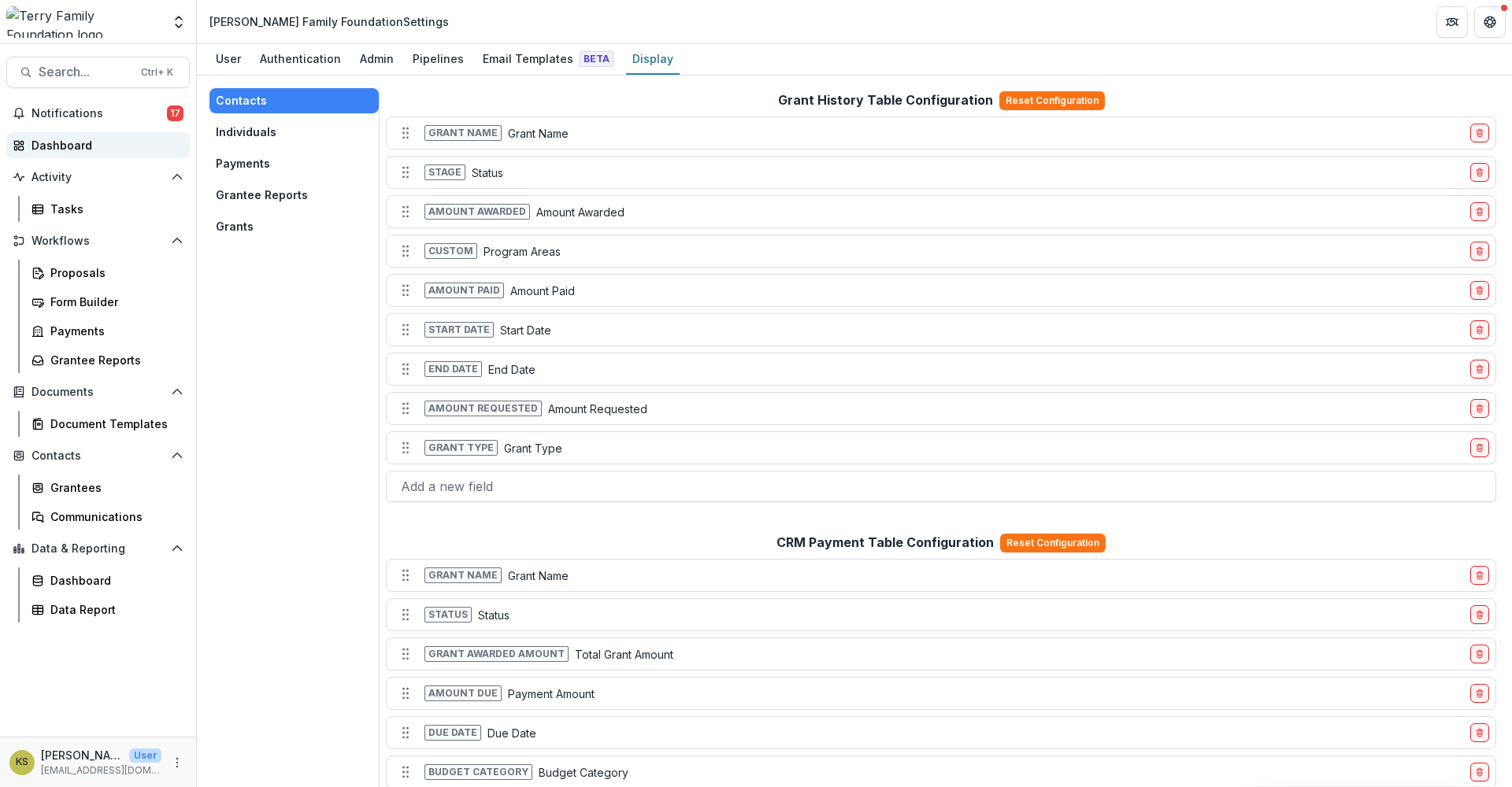
click at [44, 150] on div "Dashboard" at bounding box center [105, 146] width 146 height 17
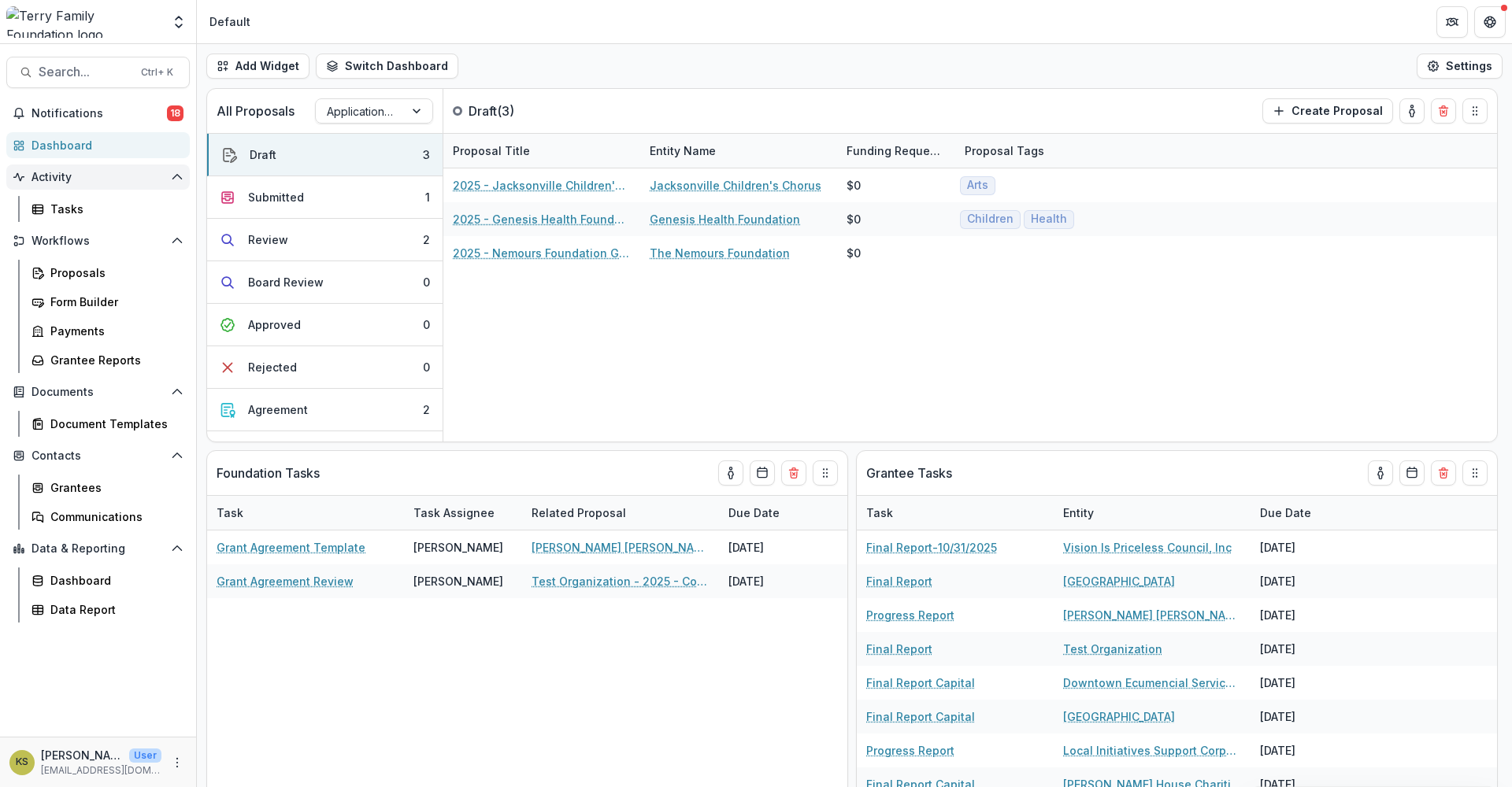
click at [64, 173] on span "Activity" at bounding box center [98, 177] width 133 height 13
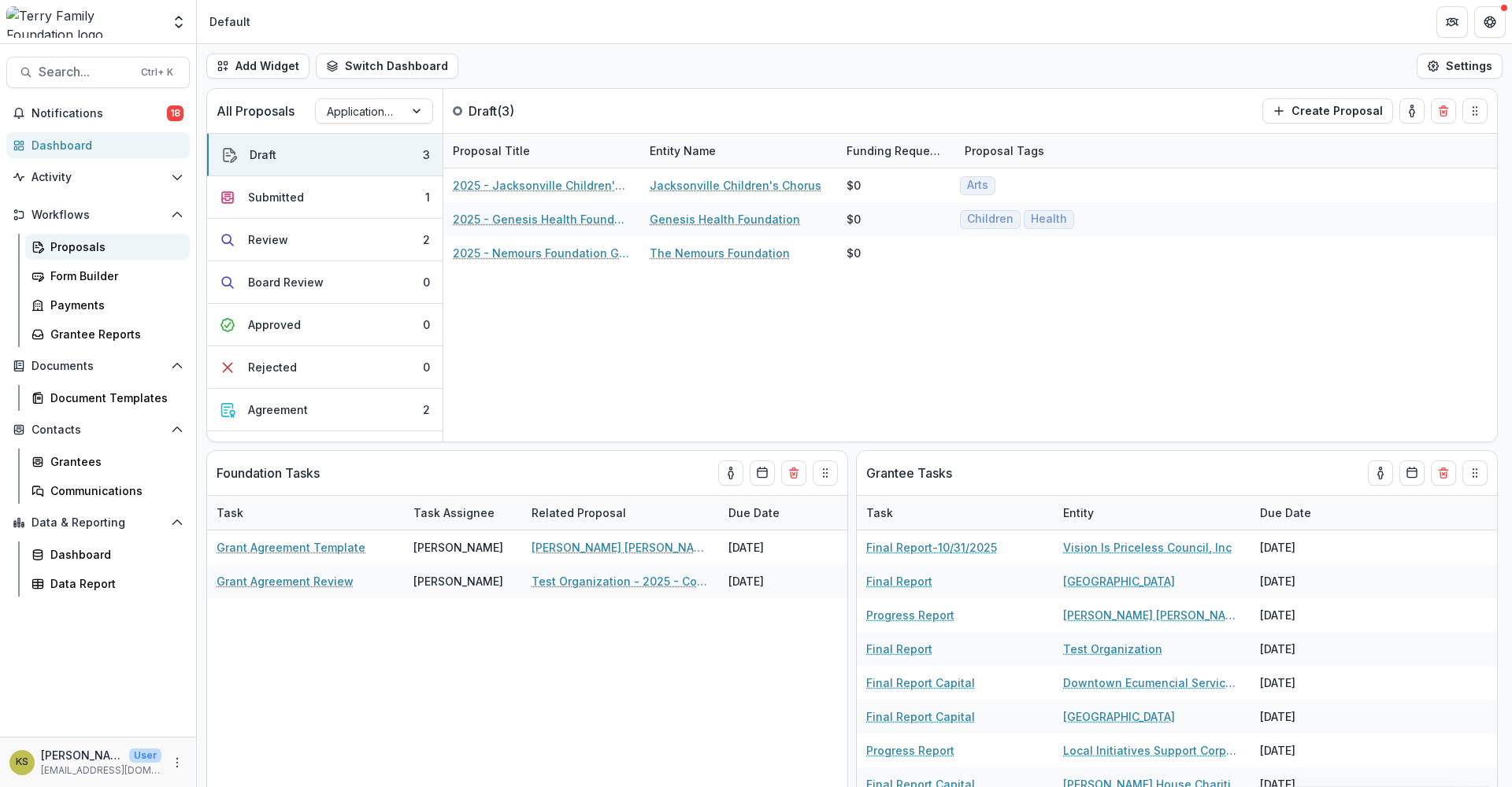
click at [63, 243] on div "Proposals" at bounding box center [114, 247] width 127 height 17
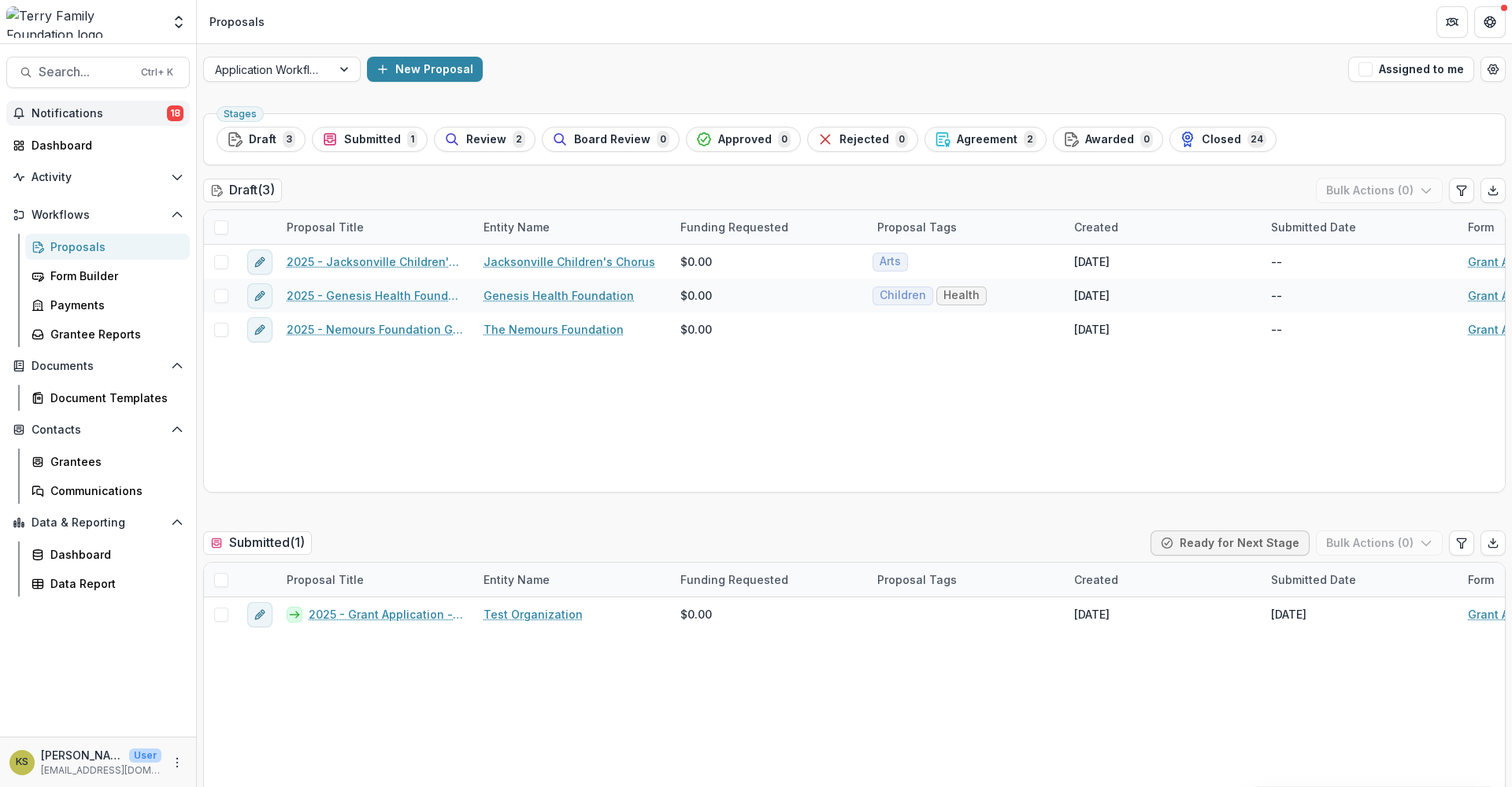
click at [74, 110] on span "Notifications" at bounding box center [100, 114] width 136 height 13
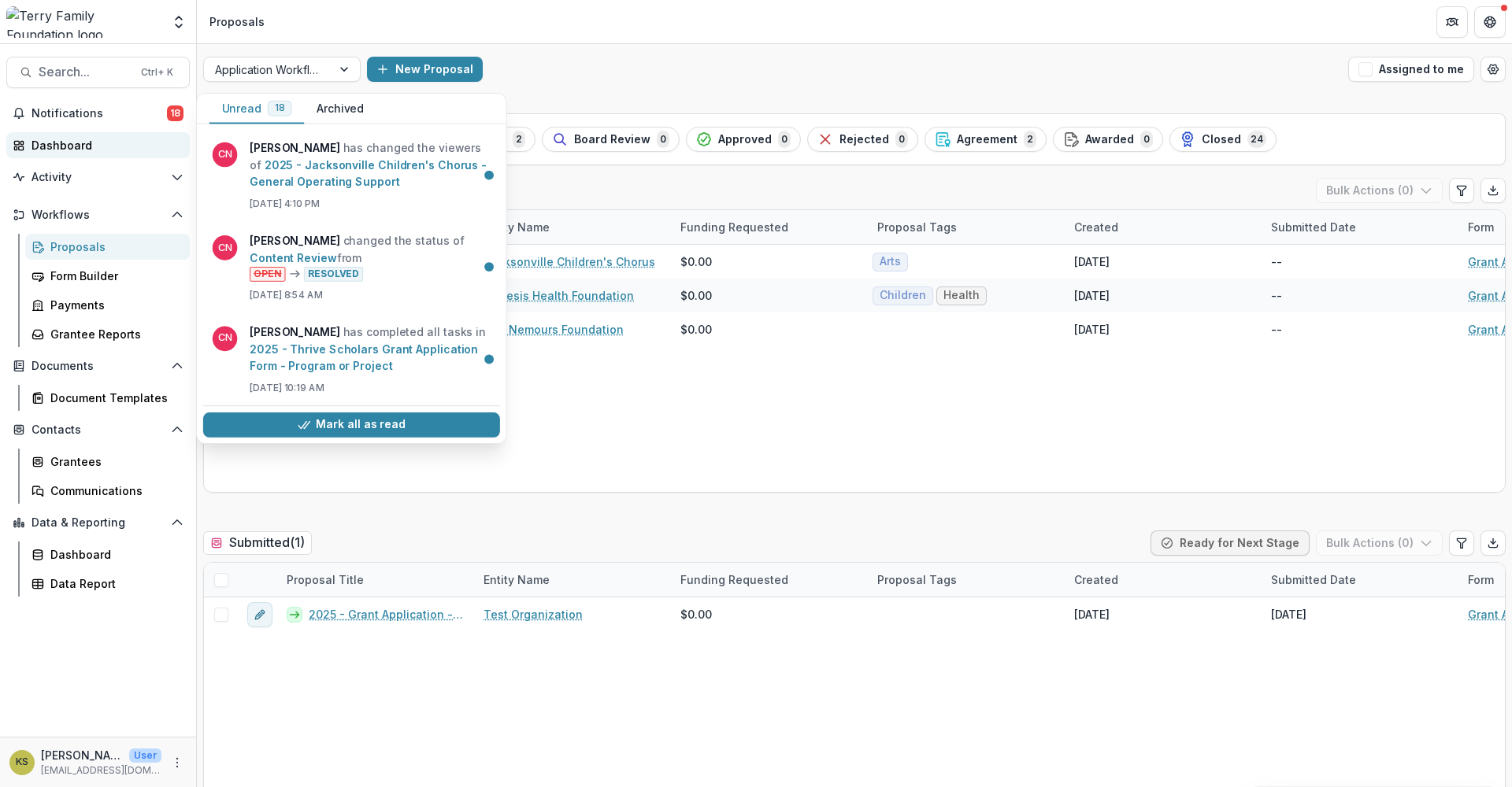
click at [59, 146] on div "Dashboard" at bounding box center [105, 146] width 146 height 17
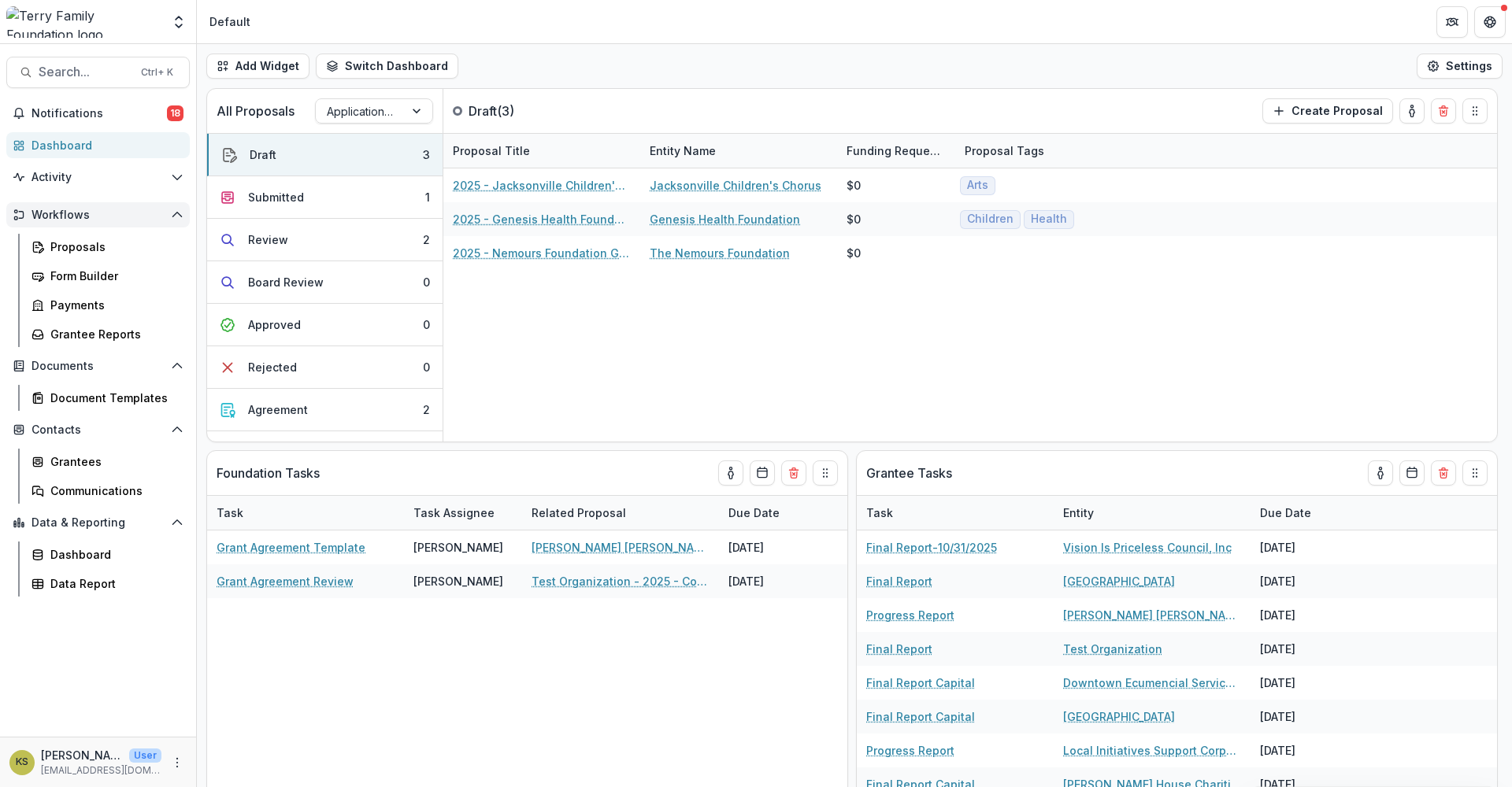
click at [58, 215] on span "Workflows" at bounding box center [98, 215] width 133 height 13
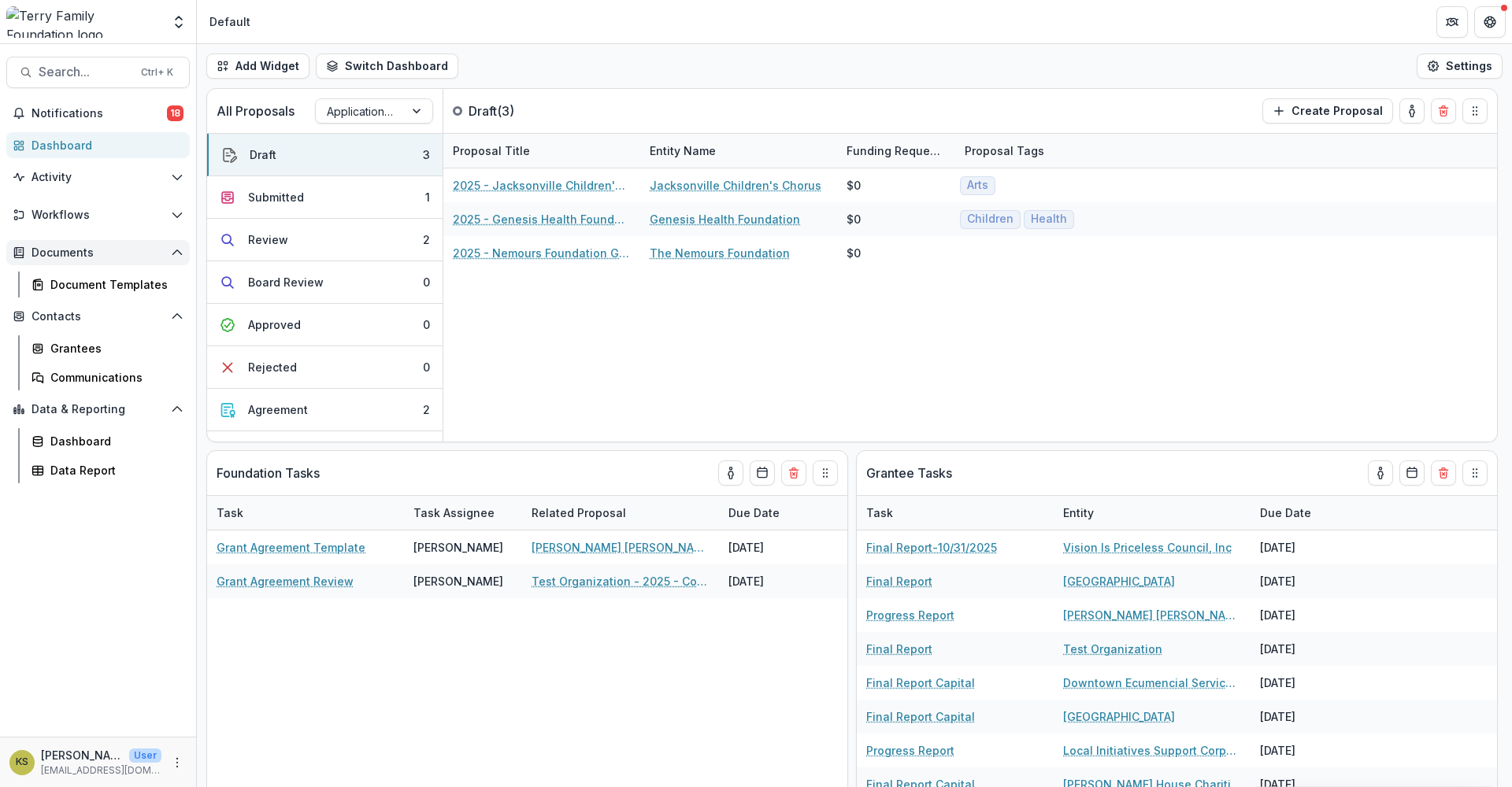
click at [51, 253] on span "Documents" at bounding box center [98, 253] width 133 height 13
click at [52, 250] on span "Documents" at bounding box center [98, 253] width 133 height 13
click at [59, 281] on div "Document Templates" at bounding box center [114, 284] width 127 height 17
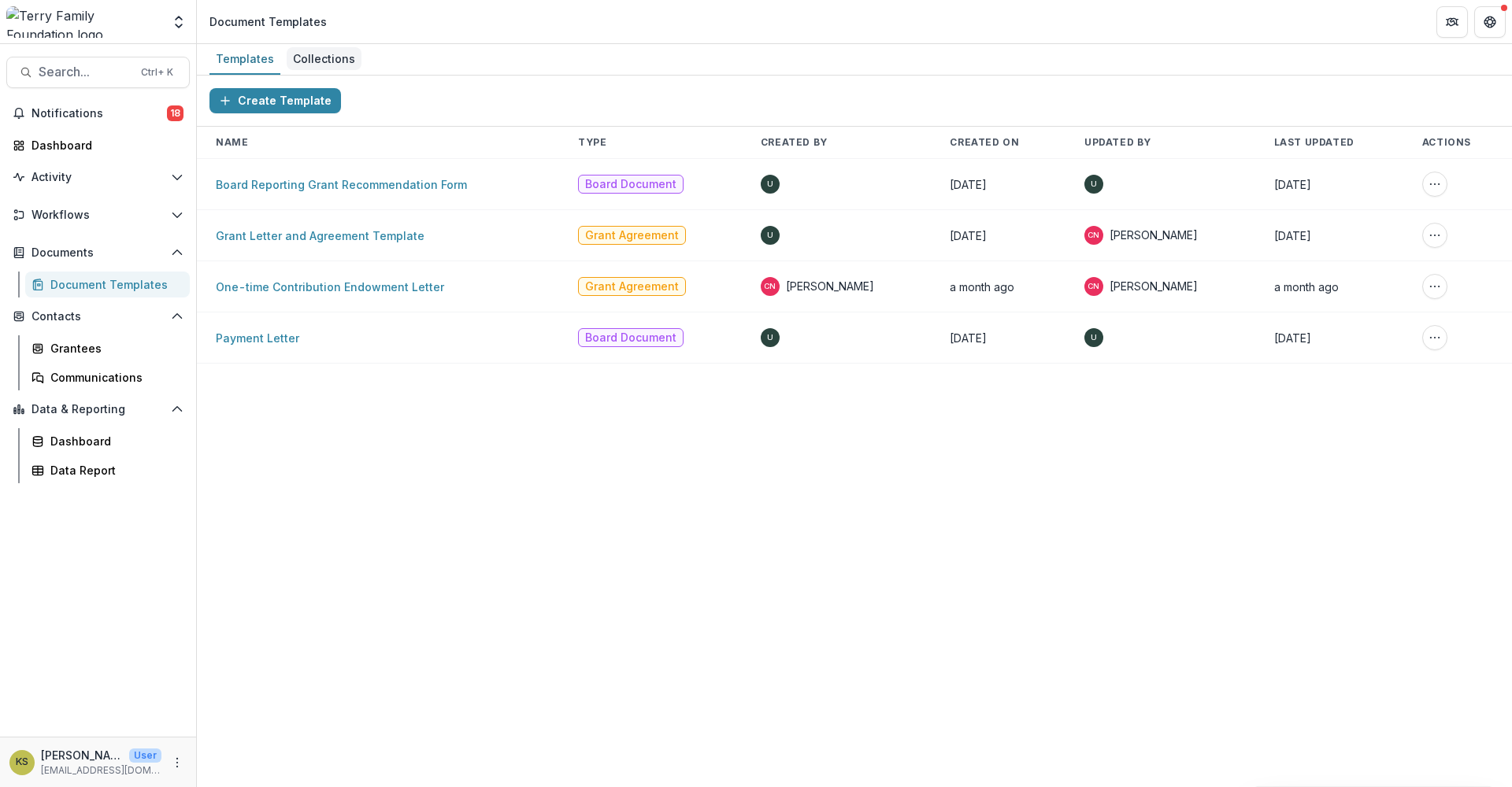
click at [329, 58] on div "Collections" at bounding box center [324, 58] width 74 height 23
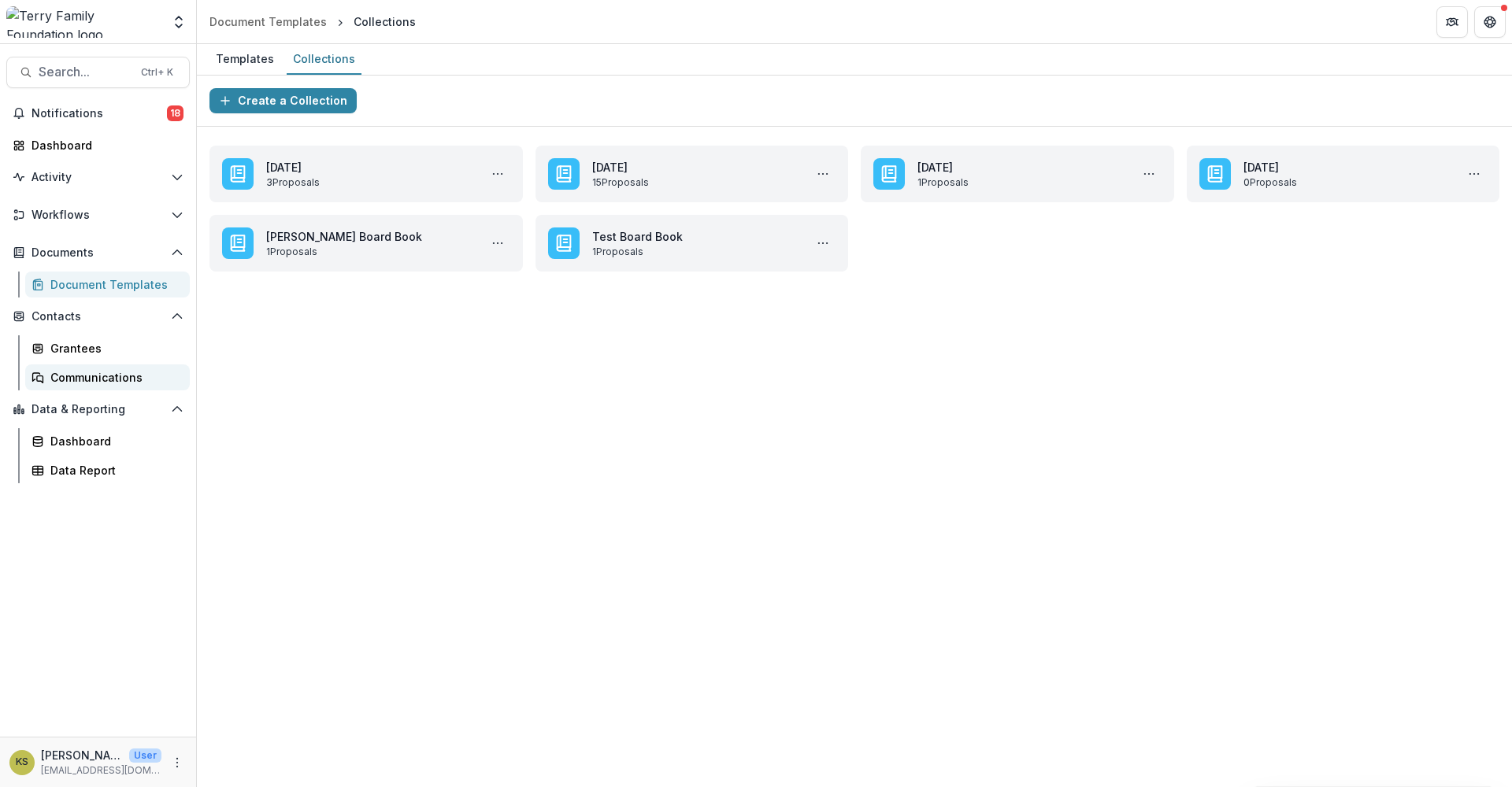
click at [85, 376] on div "Communications" at bounding box center [114, 377] width 127 height 17
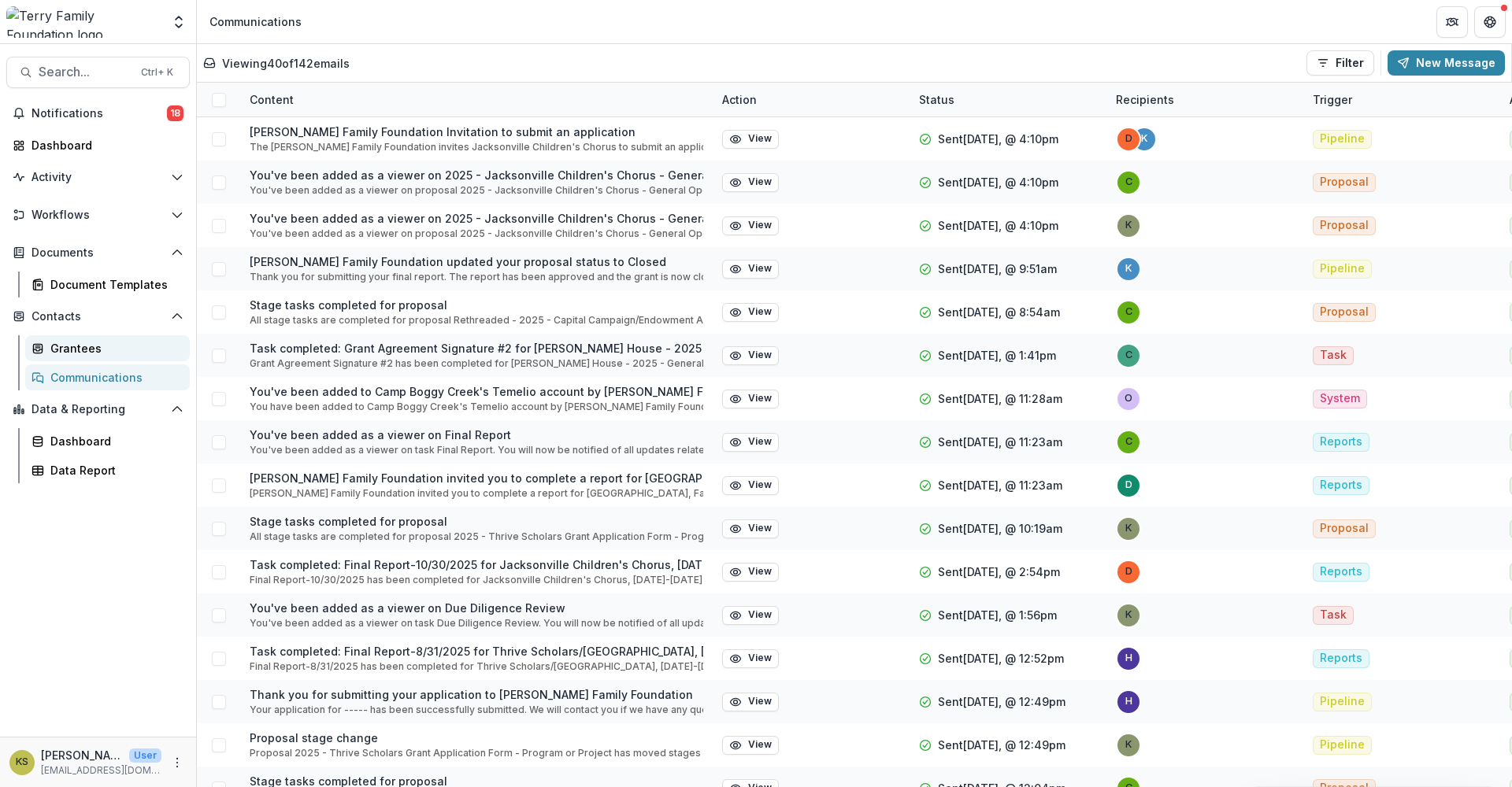
click at [98, 345] on div "Grantees" at bounding box center [114, 349] width 127 height 17
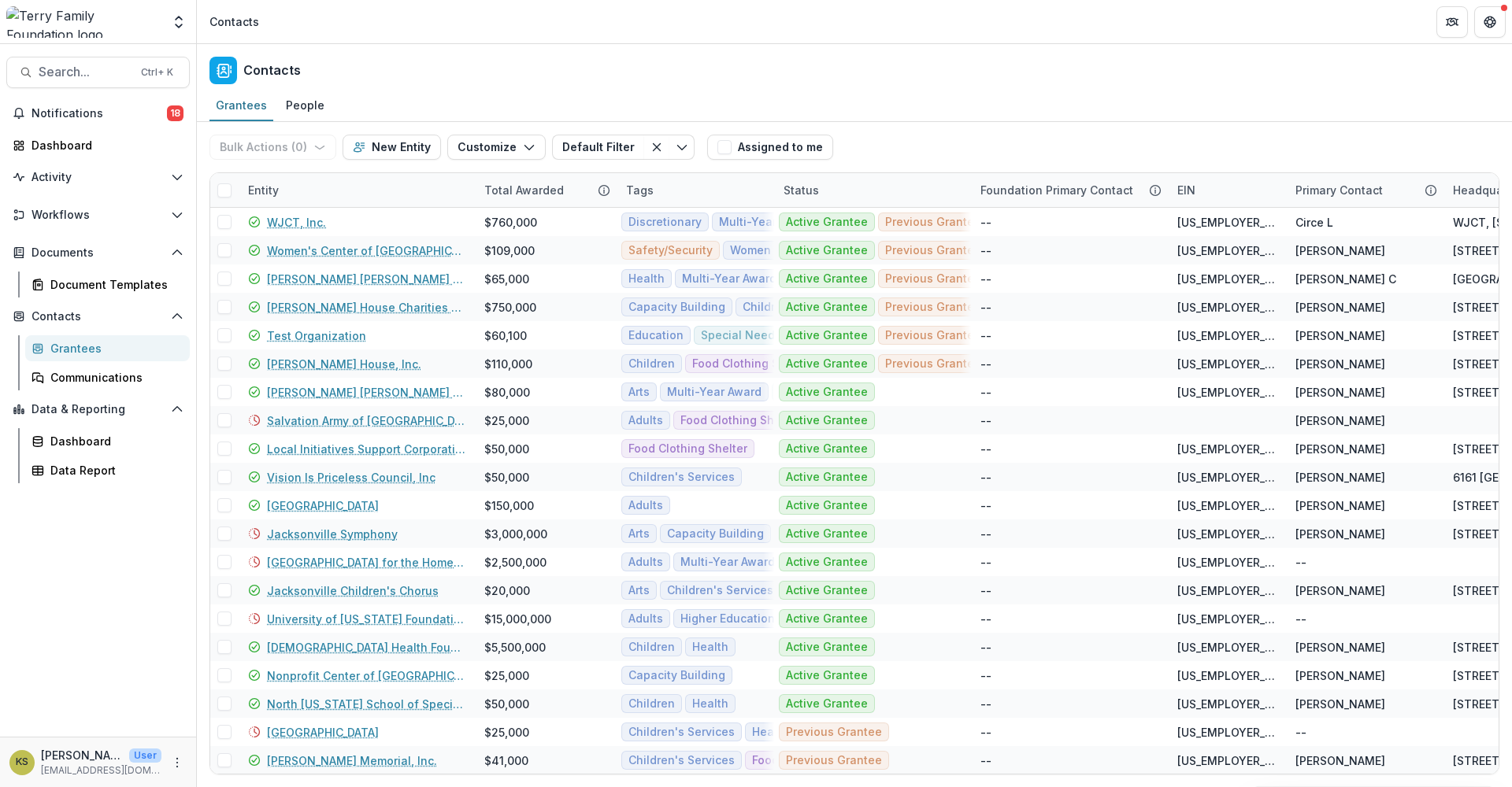
click at [95, 345] on div "Grantees" at bounding box center [114, 349] width 127 height 17
click at [174, 211] on icon "Open Workflows" at bounding box center [177, 214] width 13 height 13
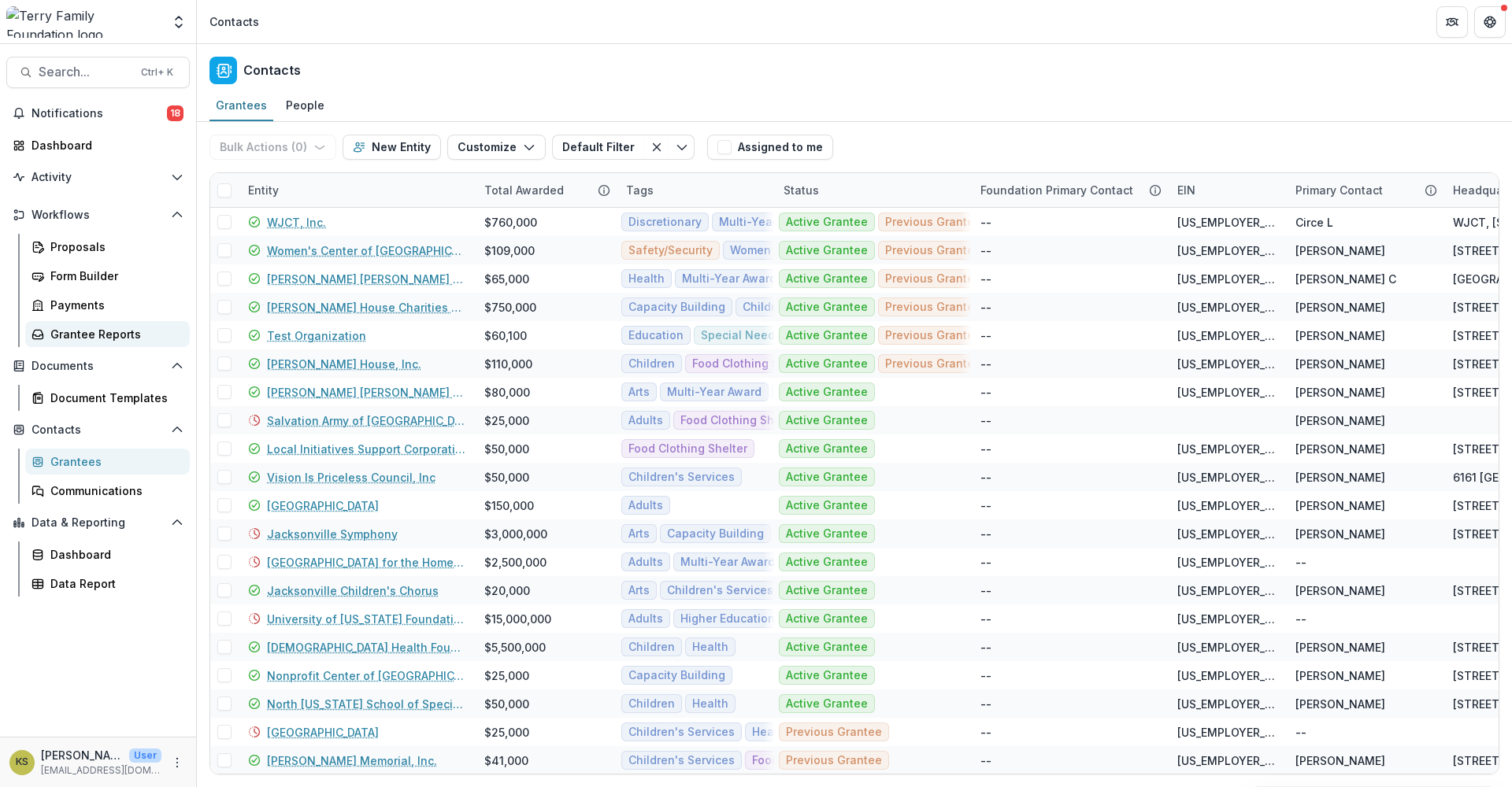
click at [77, 339] on div "Grantee Reports" at bounding box center [114, 335] width 127 height 17
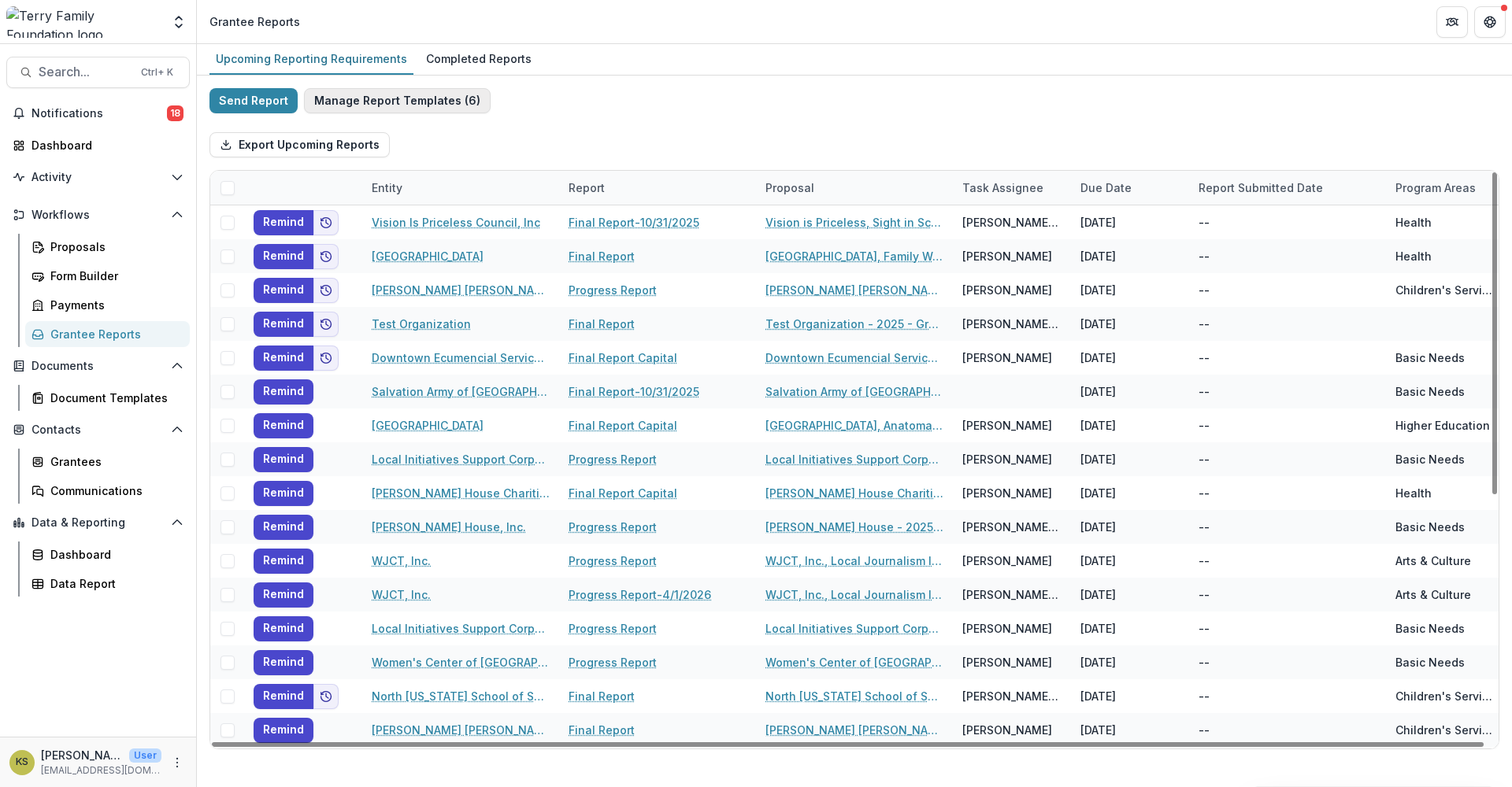
click at [409, 97] on button "Manage Report Templates ( 6 )" at bounding box center [397, 100] width 187 height 25
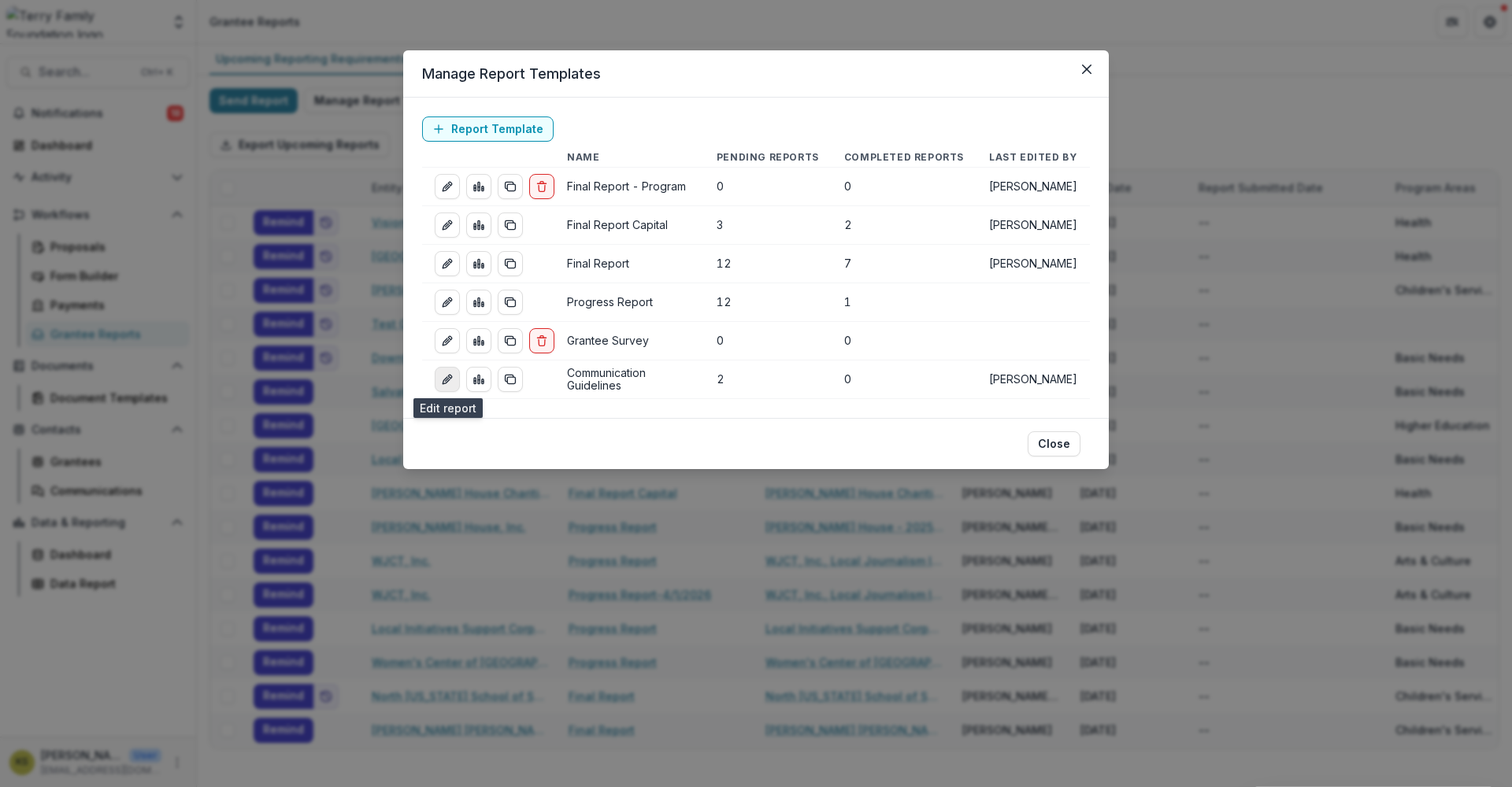
click at [443, 381] on icon "edit-report" at bounding box center [446, 381] width 7 height 7
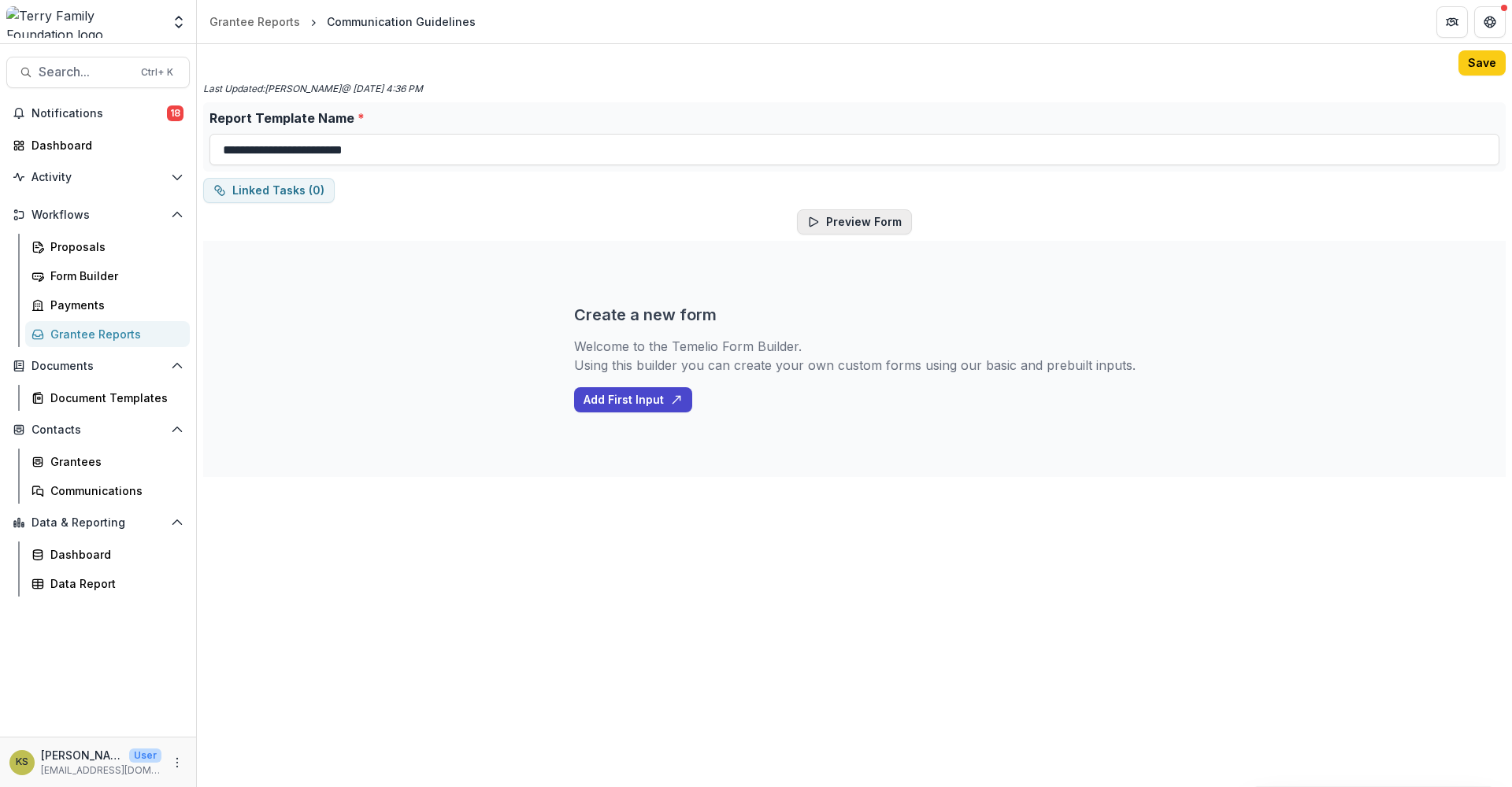
click at [848, 225] on button "Preview Form" at bounding box center [853, 222] width 115 height 25
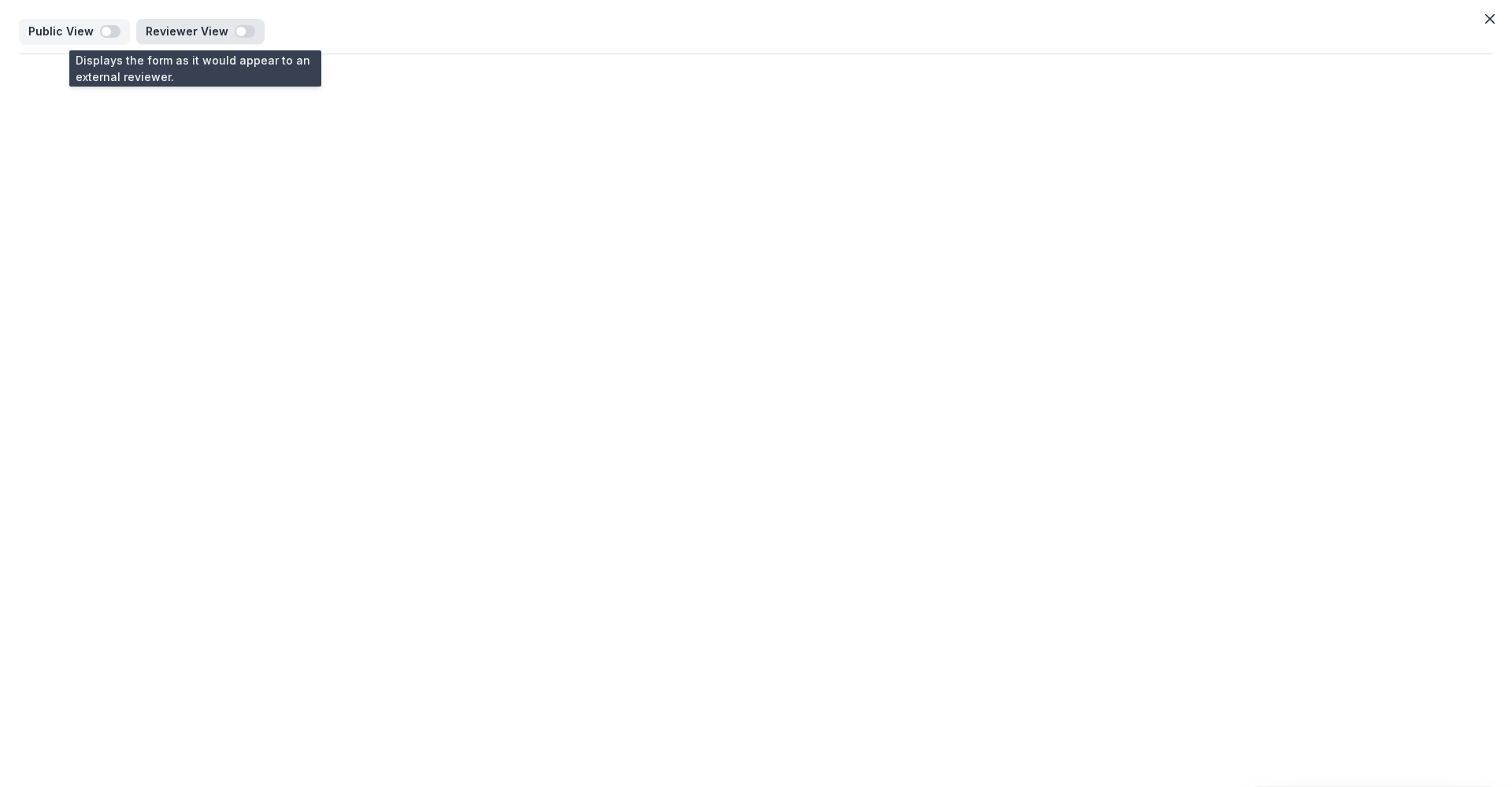
click at [236, 28] on span "button" at bounding box center [240, 31] width 9 height 9
click at [224, 31] on p "Reviewer View" at bounding box center [190, 32] width 89 height 13
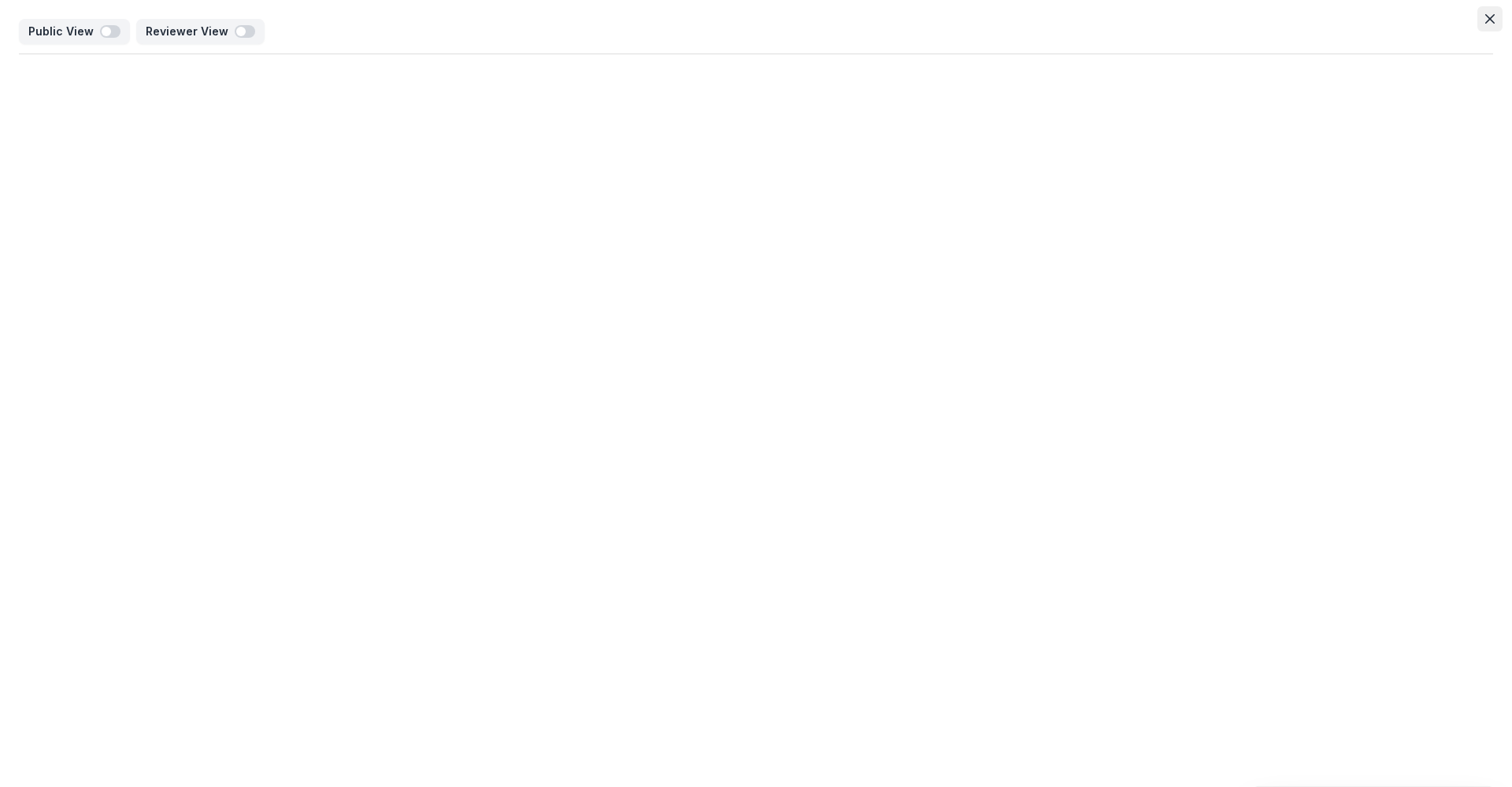
click at [1489, 17] on icon "Close" at bounding box center [1489, 18] width 9 height 9
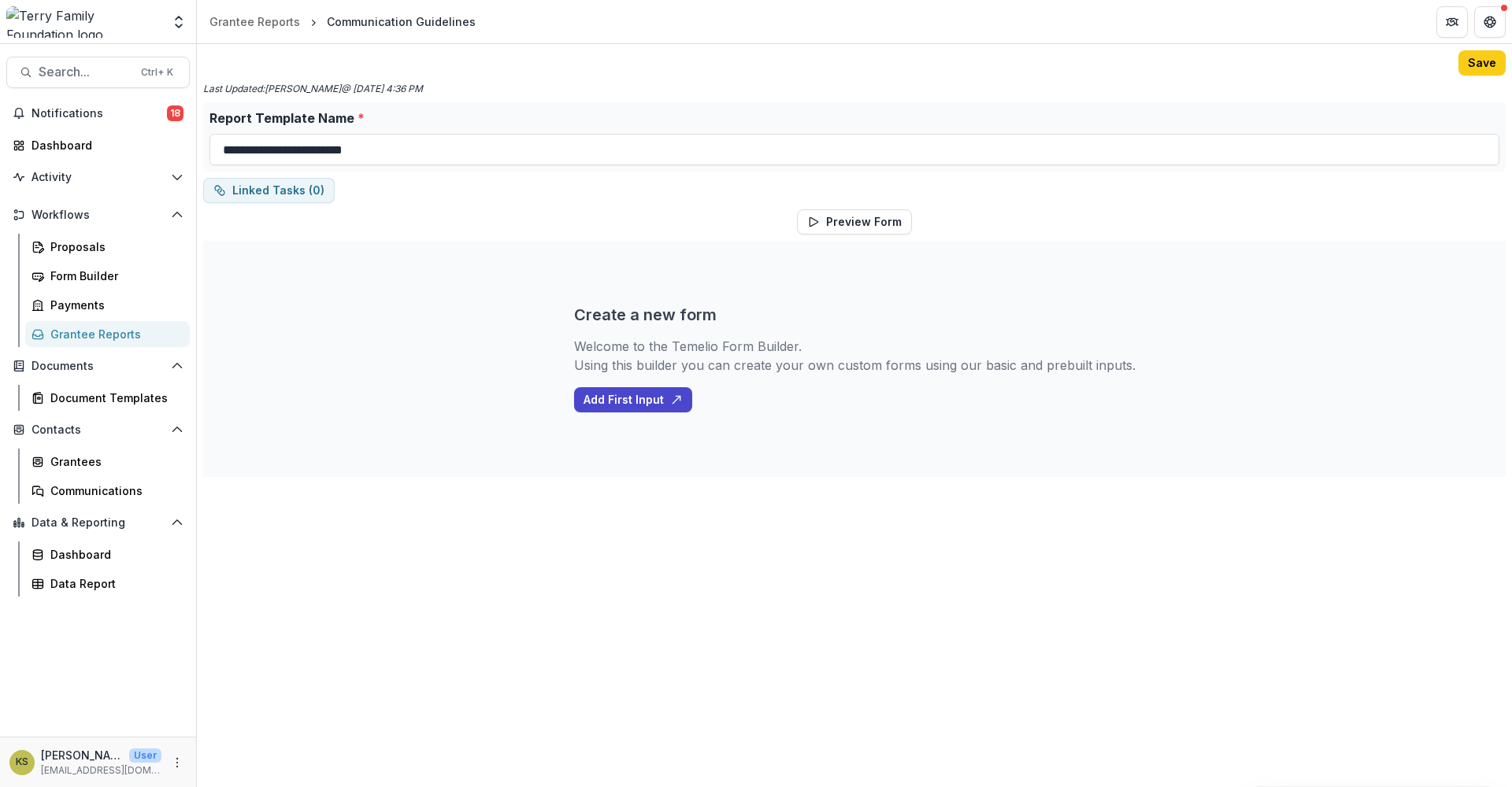
click at [114, 338] on div "Grantee Reports" at bounding box center [114, 335] width 127 height 17
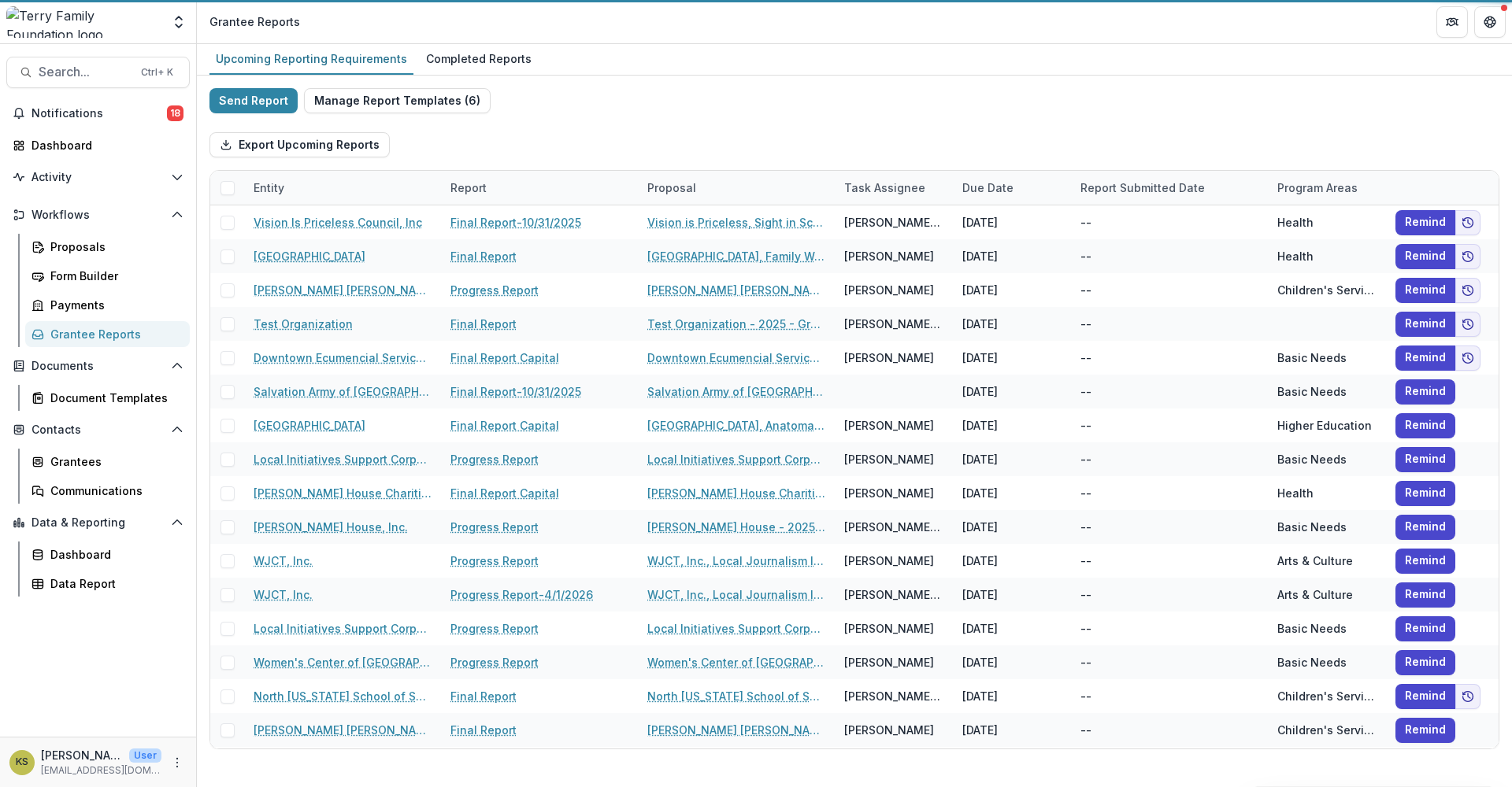
click at [114, 339] on div "Grantee Reports" at bounding box center [114, 335] width 127 height 17
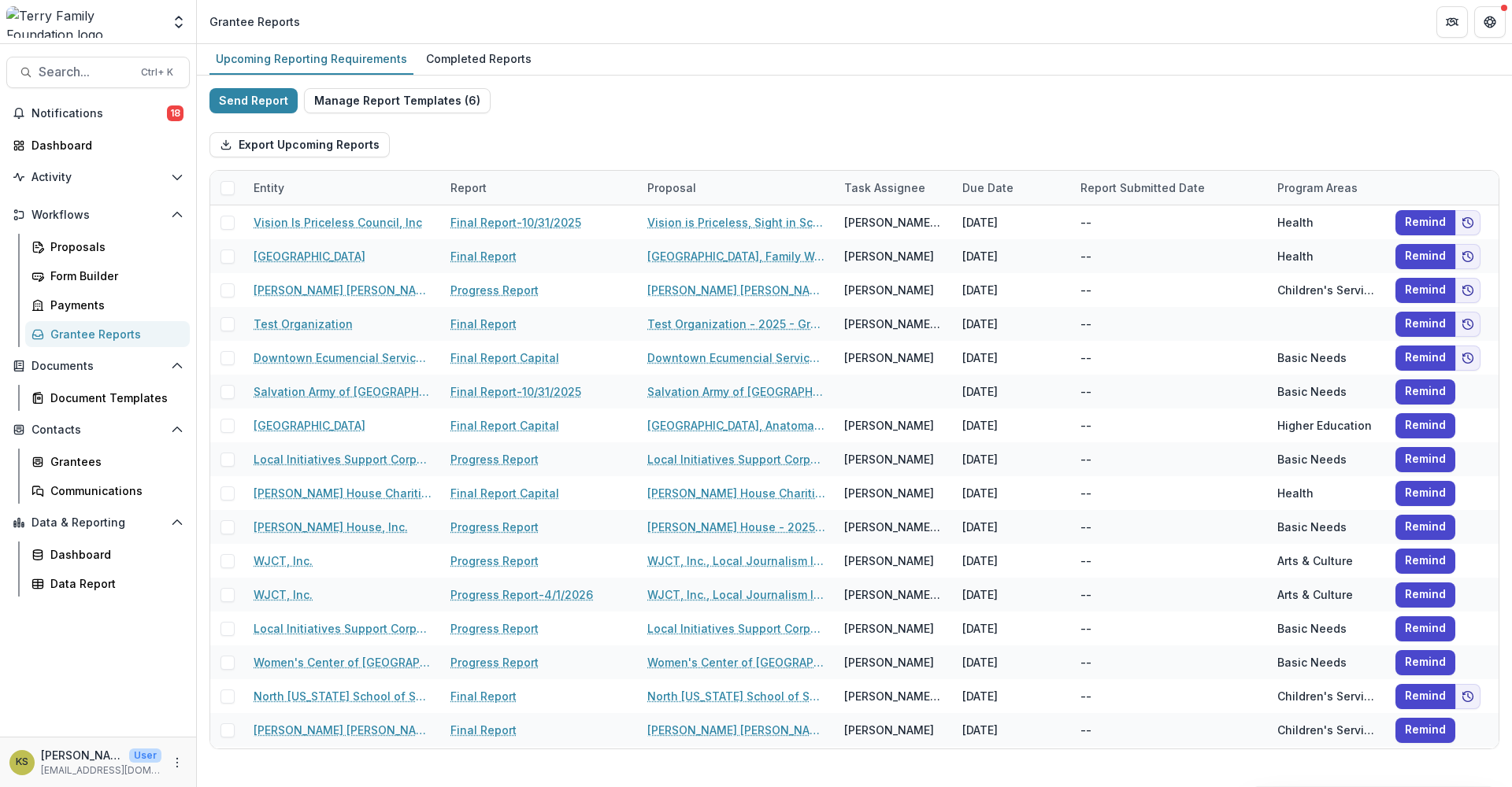
click at [114, 339] on div "Grantee Reports" at bounding box center [114, 335] width 127 height 17
click at [341, 98] on button "Manage Report Templates ( 6 )" at bounding box center [397, 100] width 187 height 25
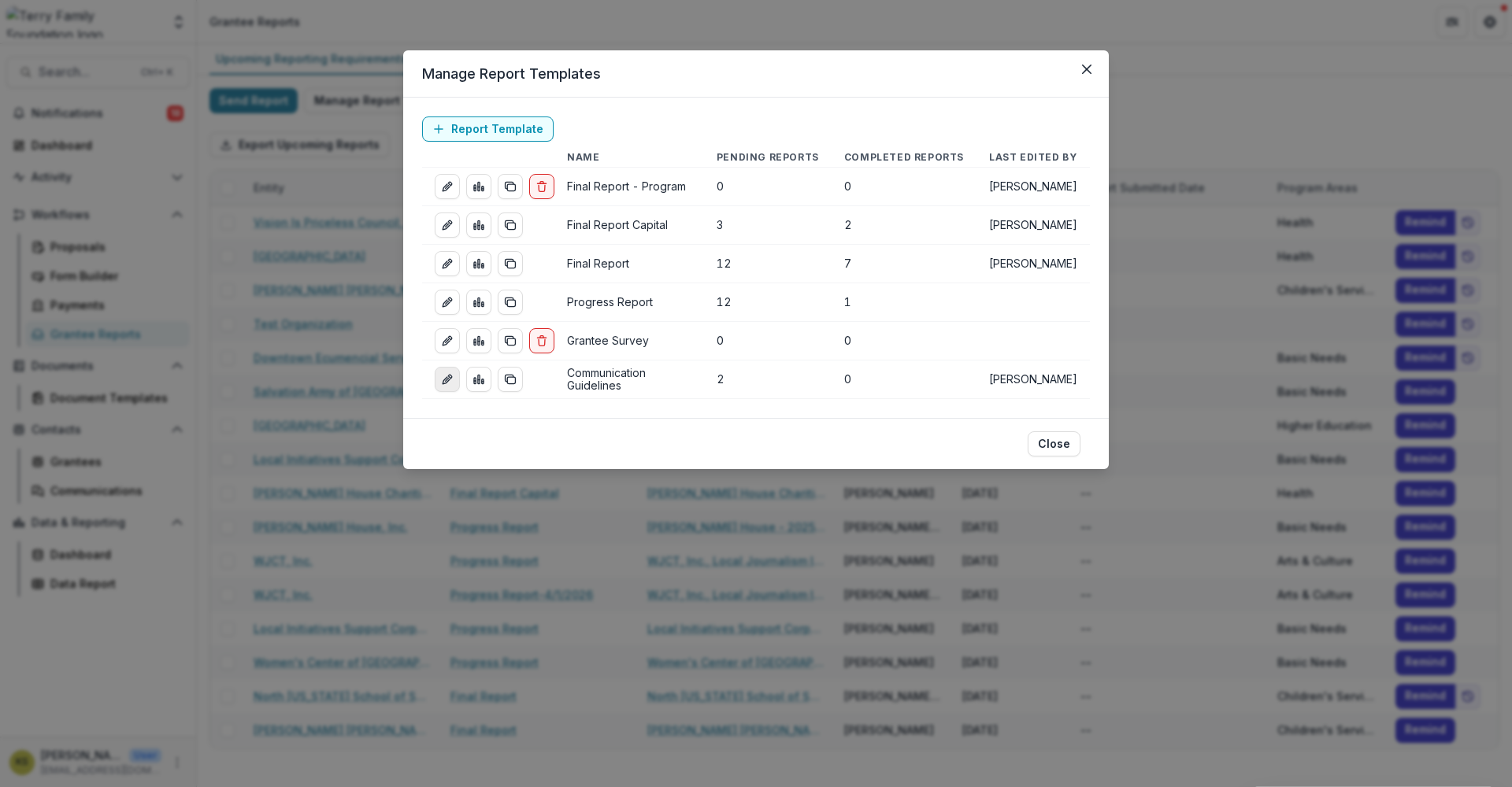
click at [451, 376] on icon "edit-report" at bounding box center [449, 376] width 4 height 4
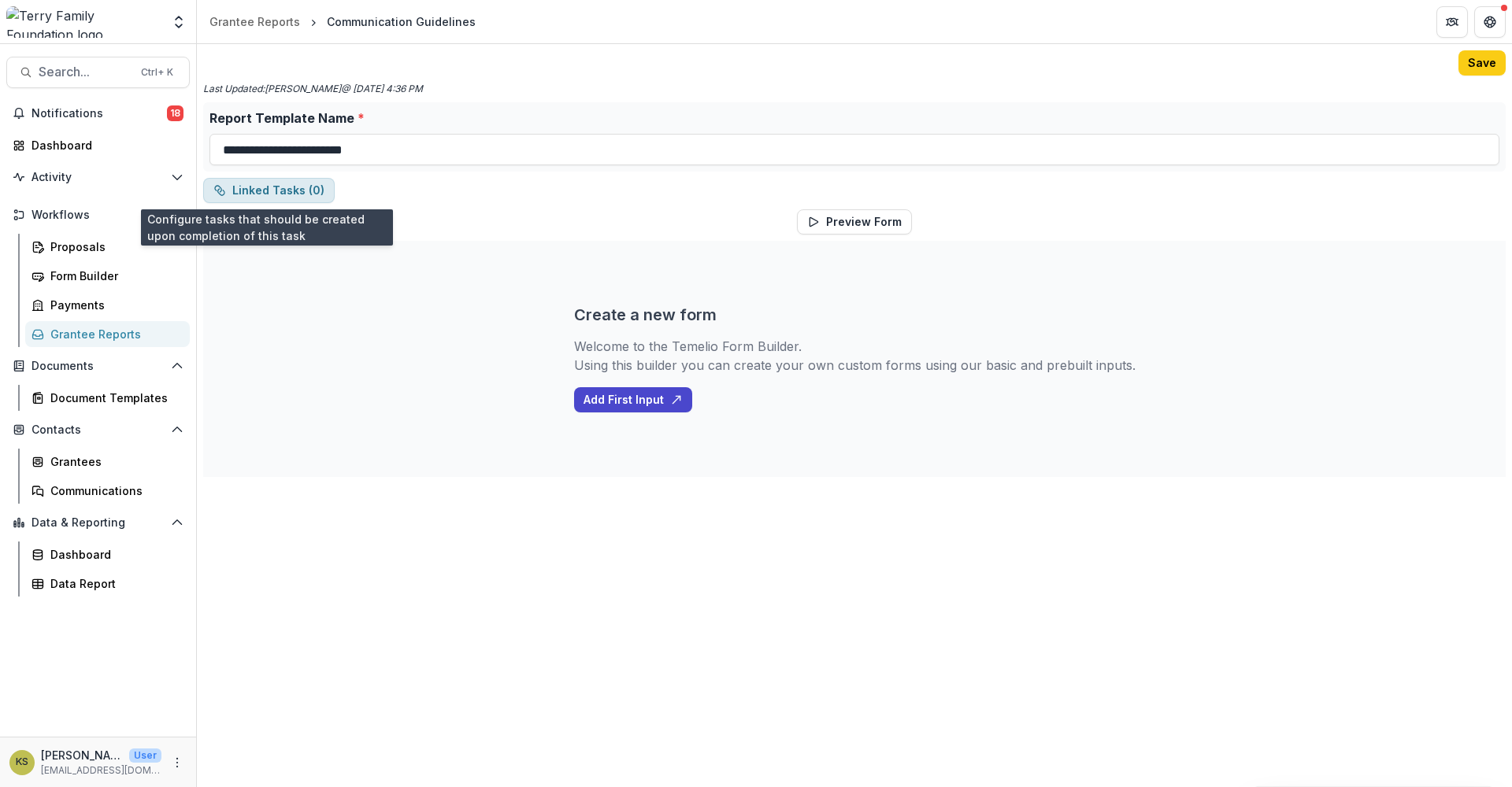
click at [294, 193] on button "Linked Tasks ( 0 )" at bounding box center [269, 191] width 131 height 25
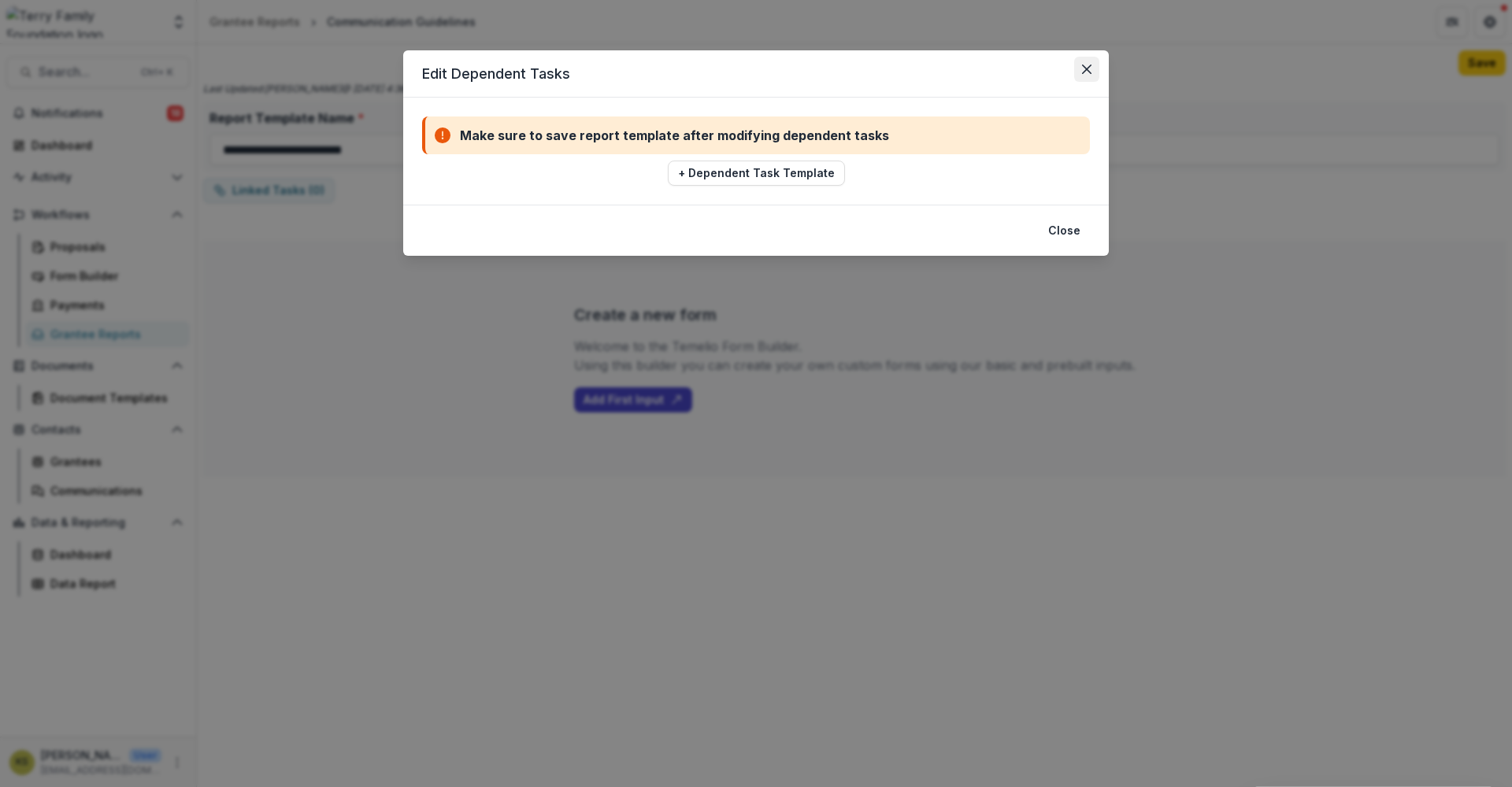
click at [1089, 66] on icon "Close" at bounding box center [1086, 69] width 9 height 9
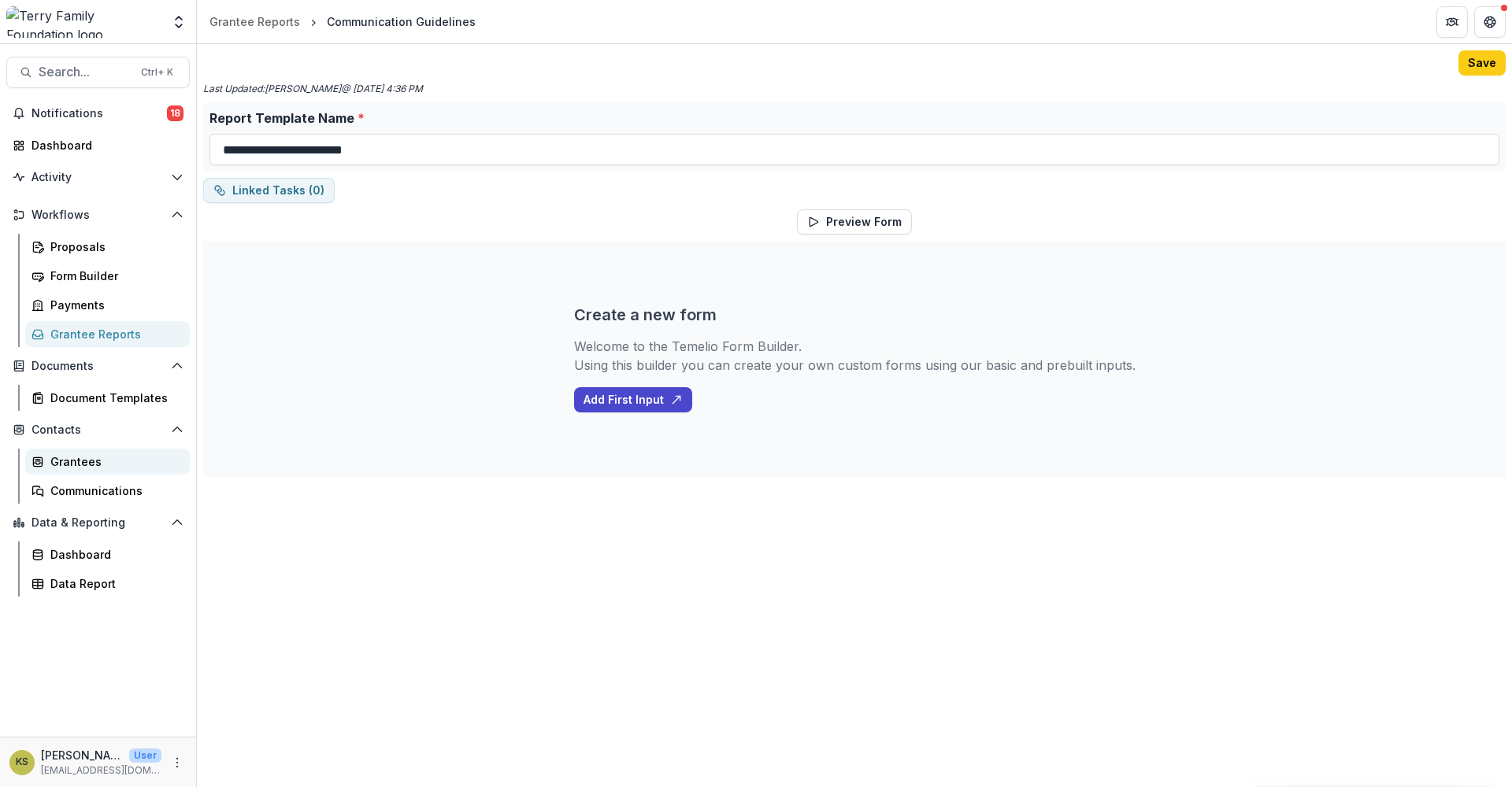
click at [80, 460] on div "Grantees" at bounding box center [114, 462] width 127 height 17
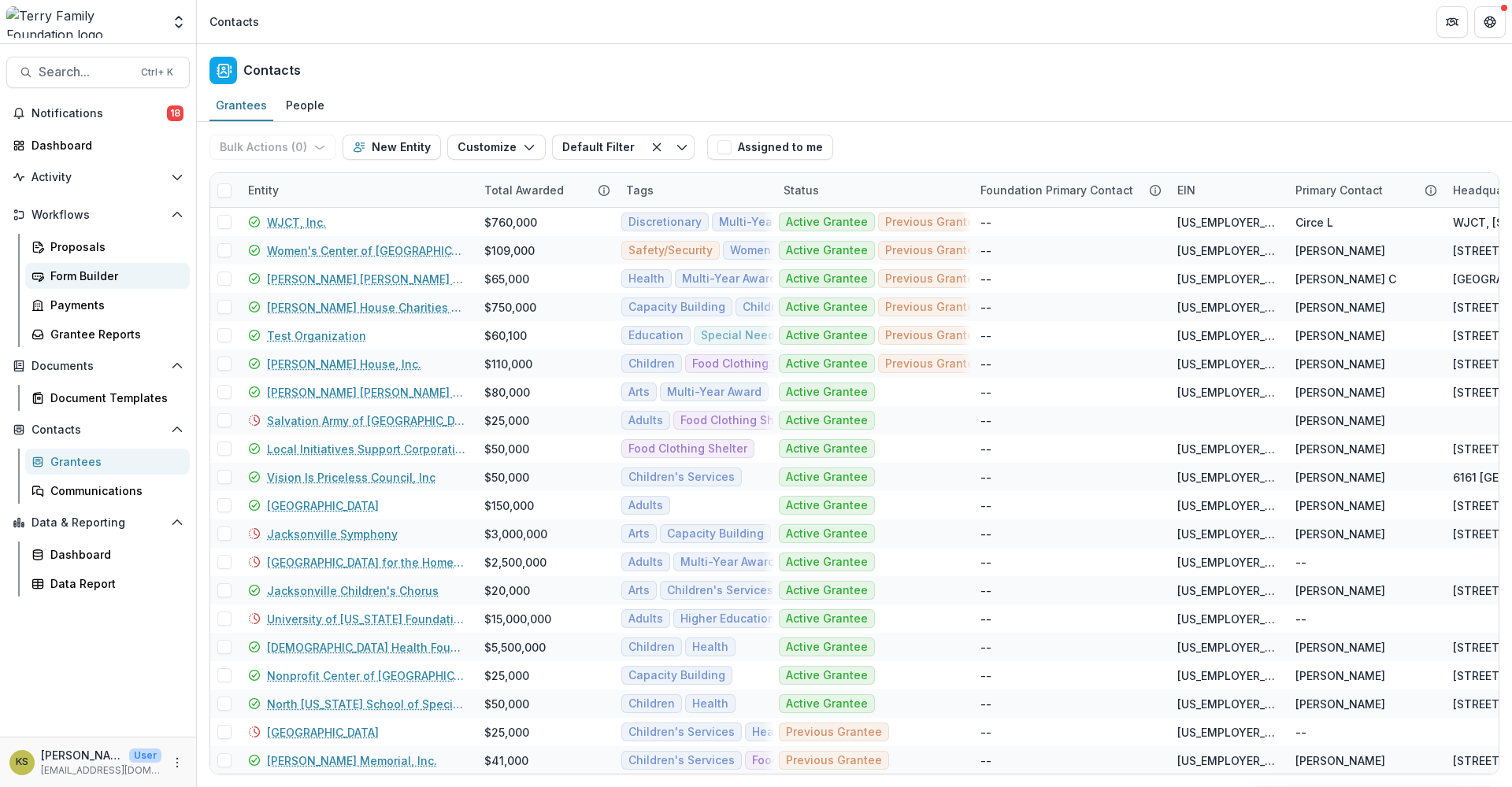
click at [87, 279] on div "Form Builder" at bounding box center [114, 276] width 127 height 17
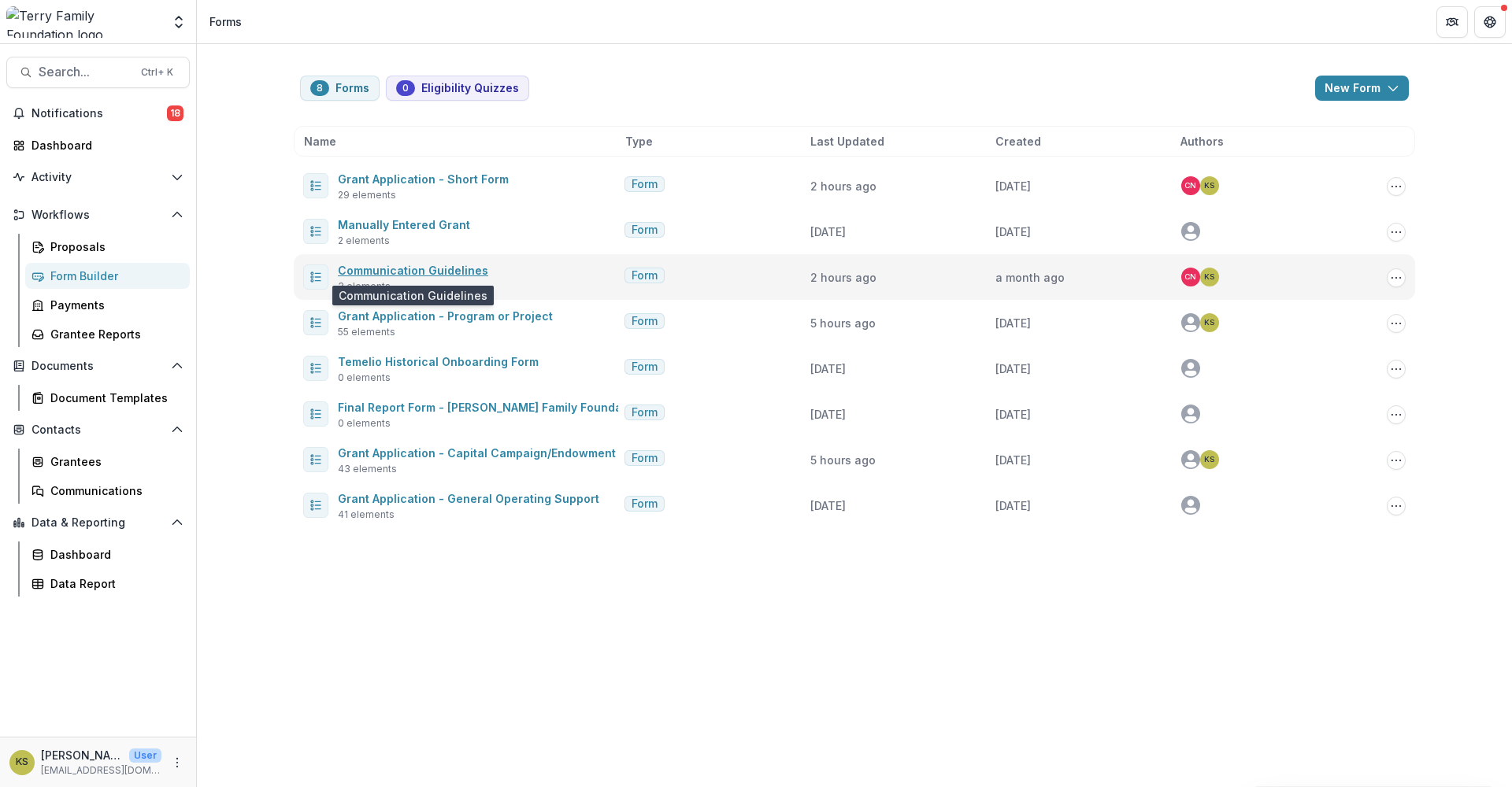
click at [421, 268] on link "Communication Guidelines" at bounding box center [413, 270] width 151 height 13
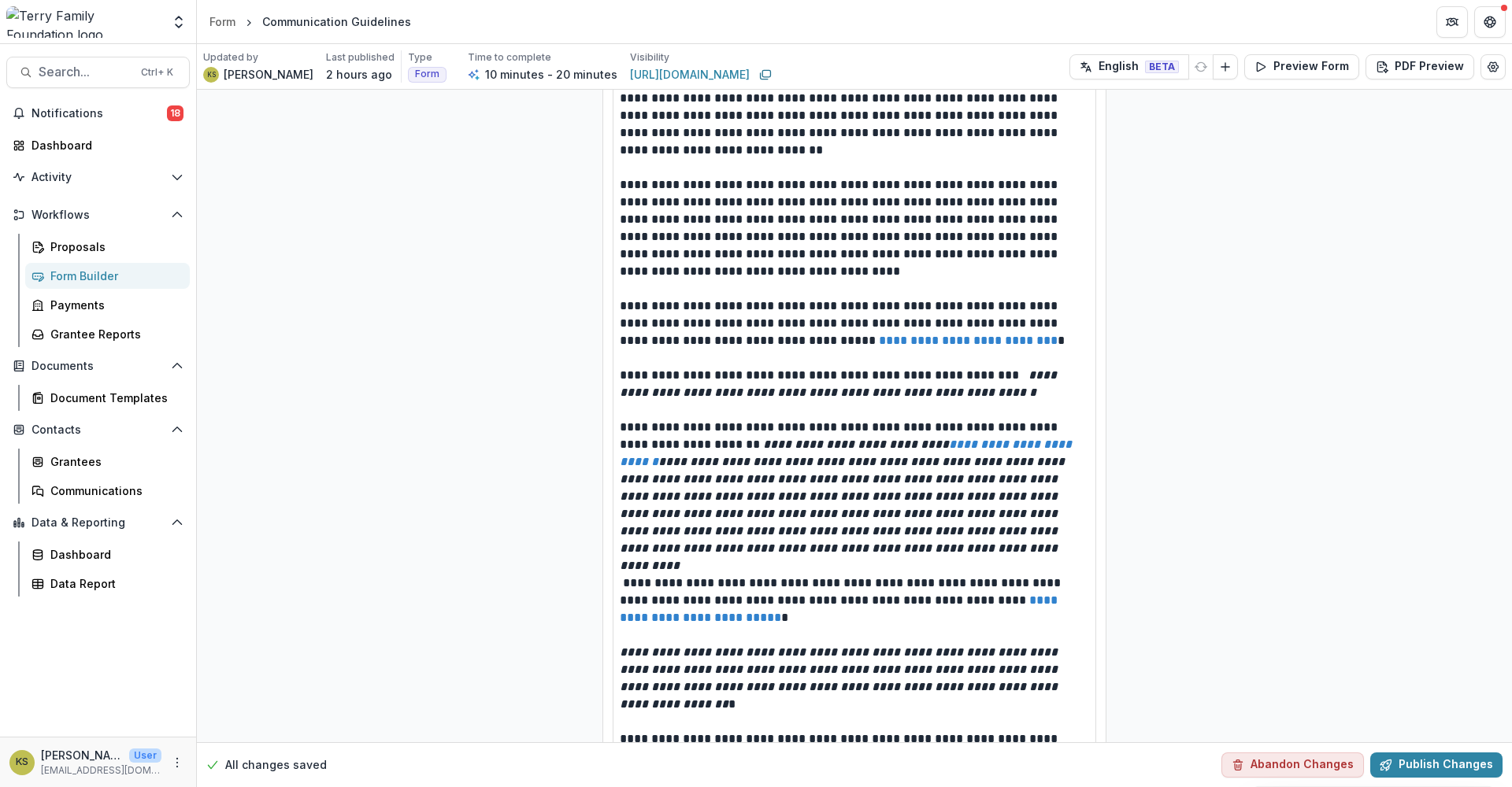
scroll to position [525, 0]
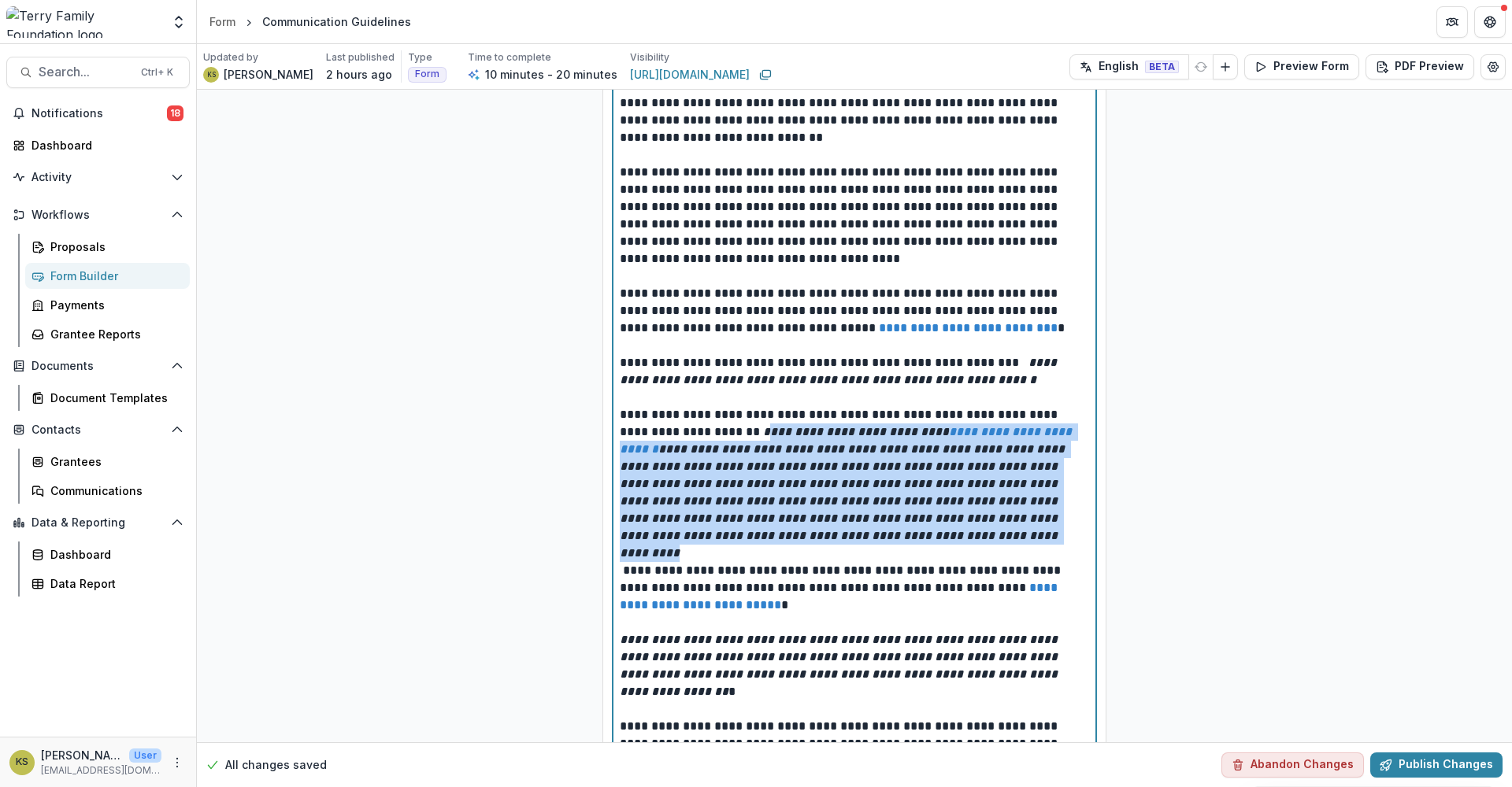
drag, startPoint x: 748, startPoint y: 436, endPoint x: 1006, endPoint y: 528, distance: 273.9
click at [1066, 540] on p "**********" at bounding box center [854, 476] width 469 height 139
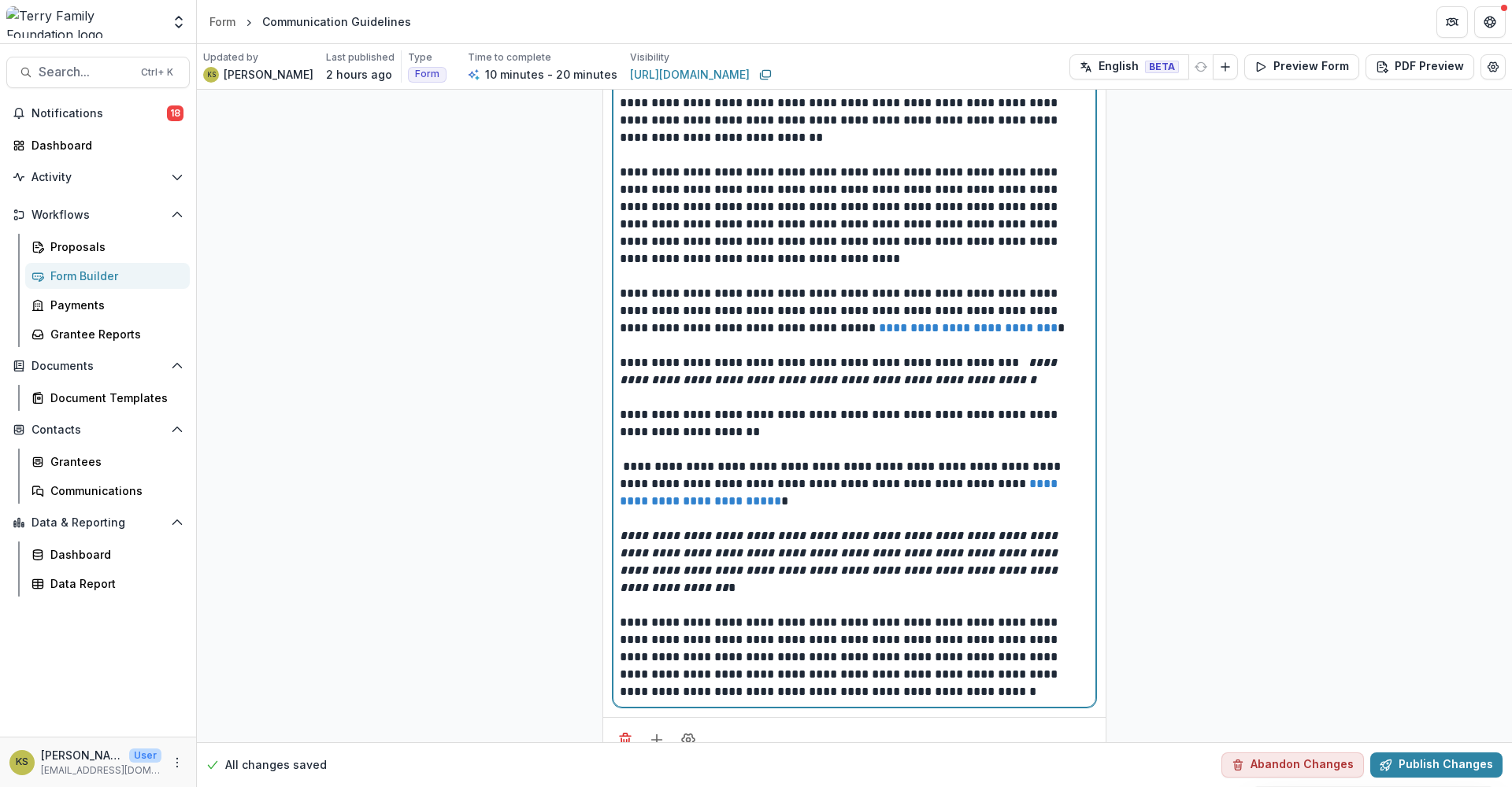
click at [756, 437] on p "**********" at bounding box center [854, 423] width 469 height 34
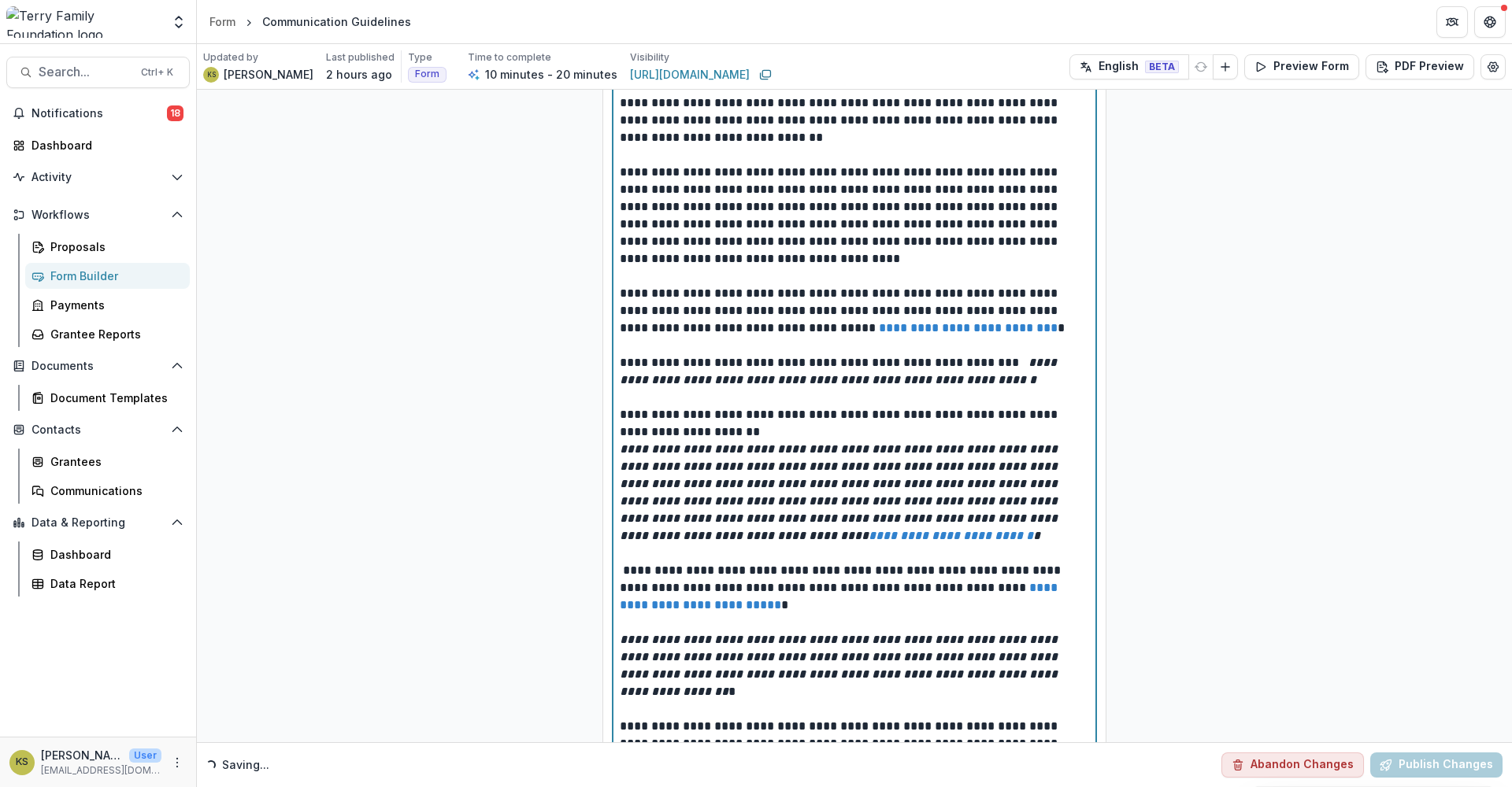
click at [780, 437] on p "**********" at bounding box center [854, 423] width 469 height 34
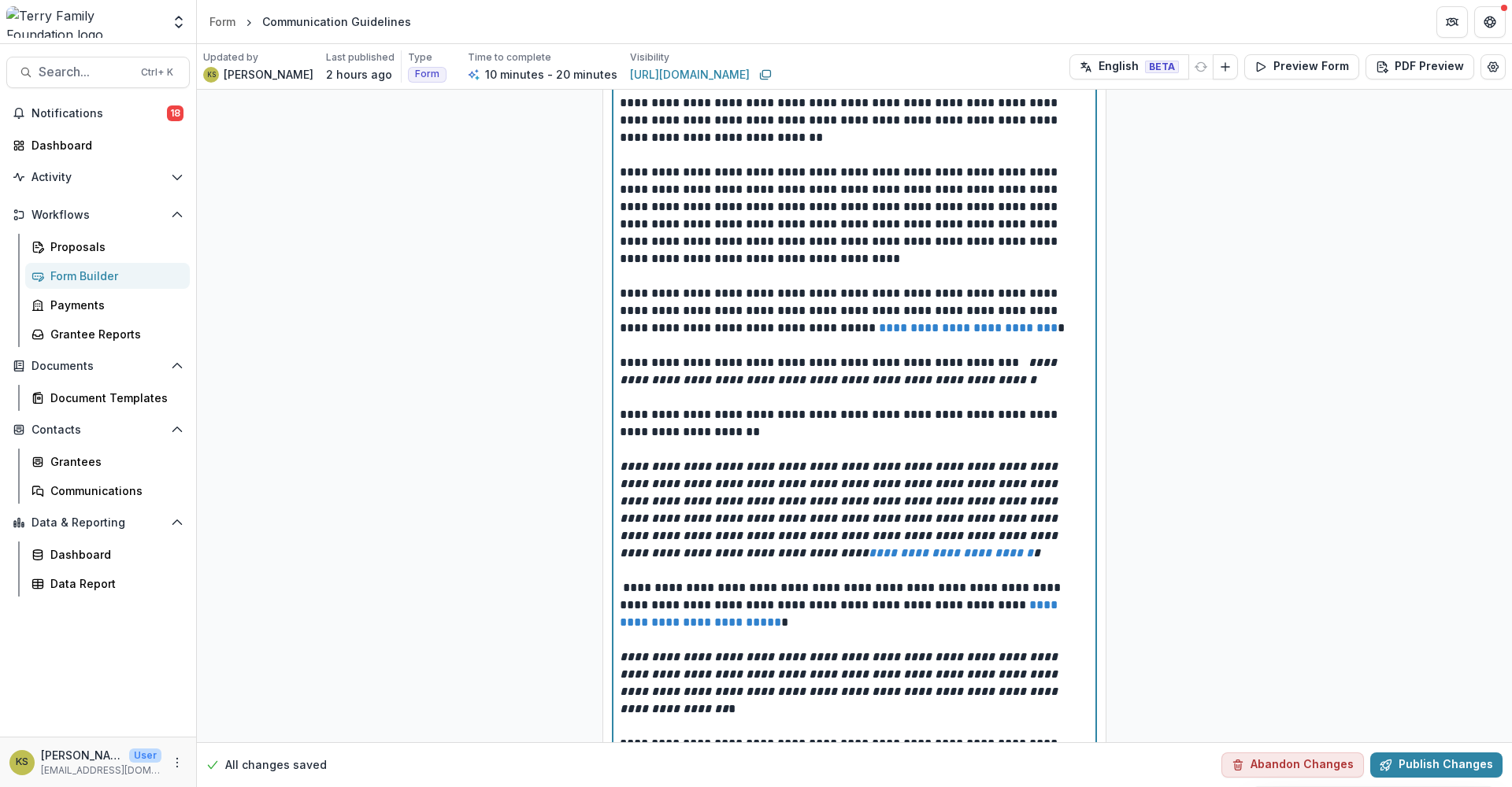
click at [761, 440] on p "**********" at bounding box center [854, 423] width 469 height 34
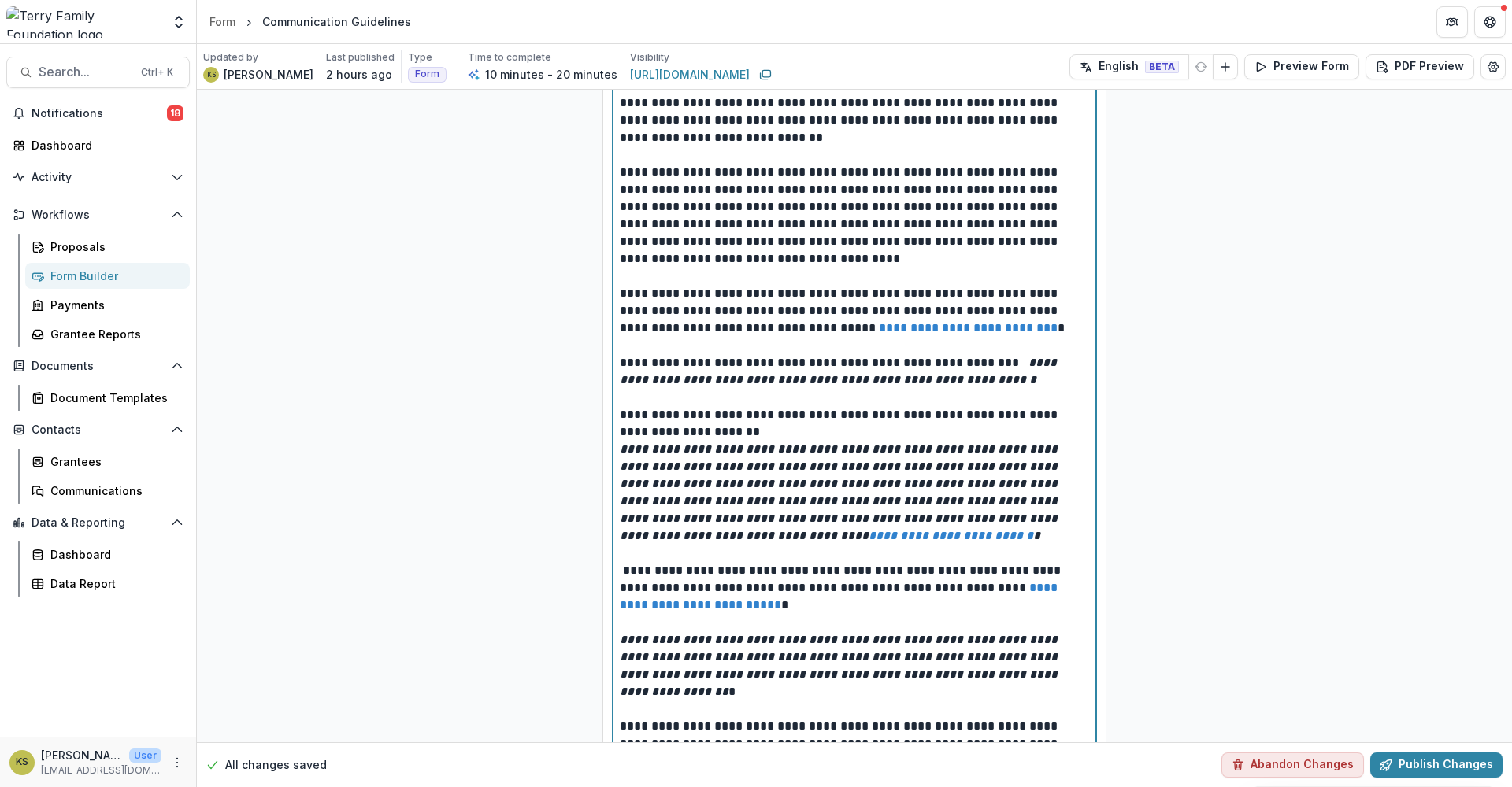
click at [722, 483] on em "**********" at bounding box center [840, 493] width 441 height 99
click at [620, 452] on em "**********" at bounding box center [840, 493] width 441 height 99
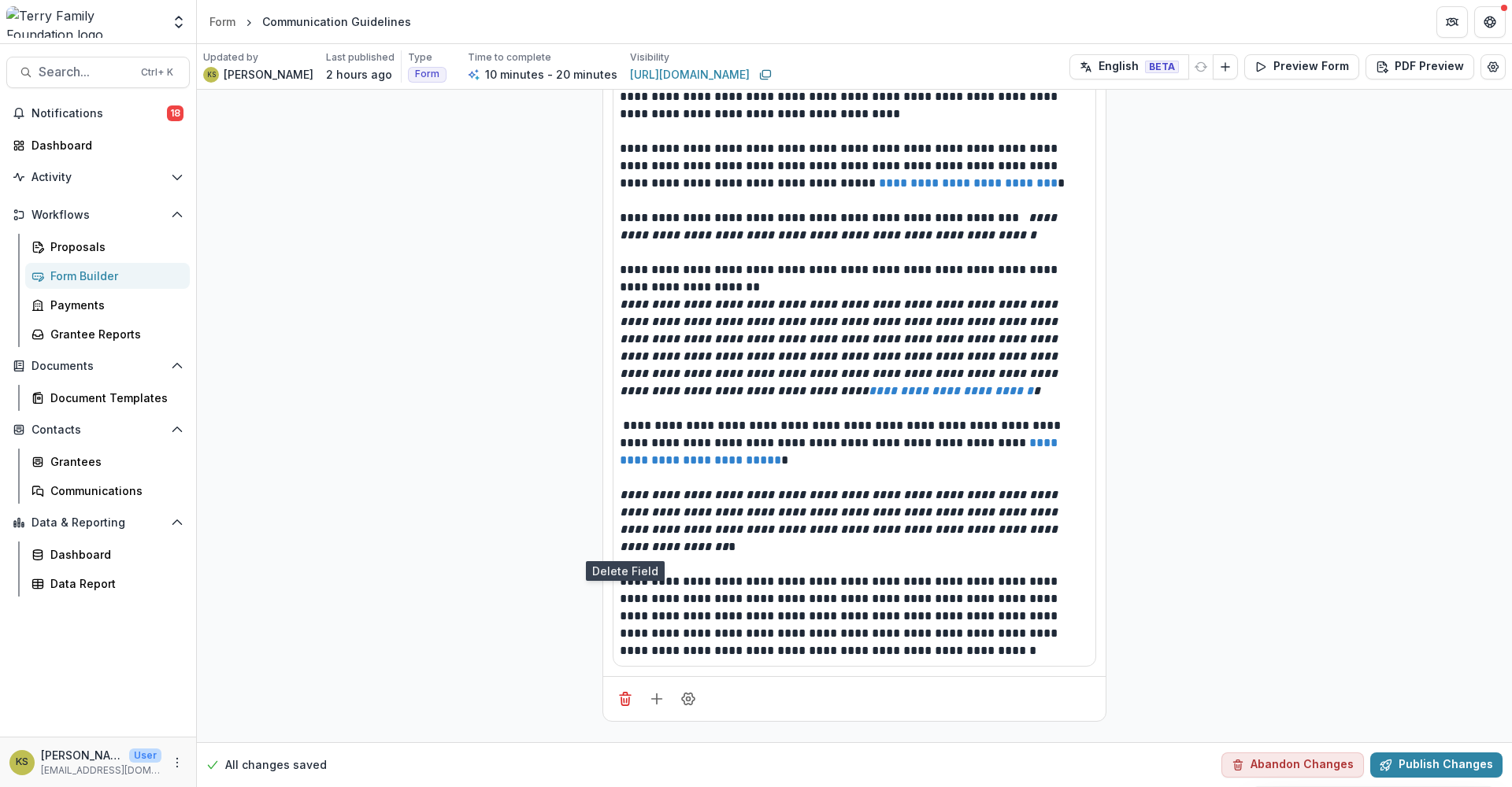
scroll to position [428, 0]
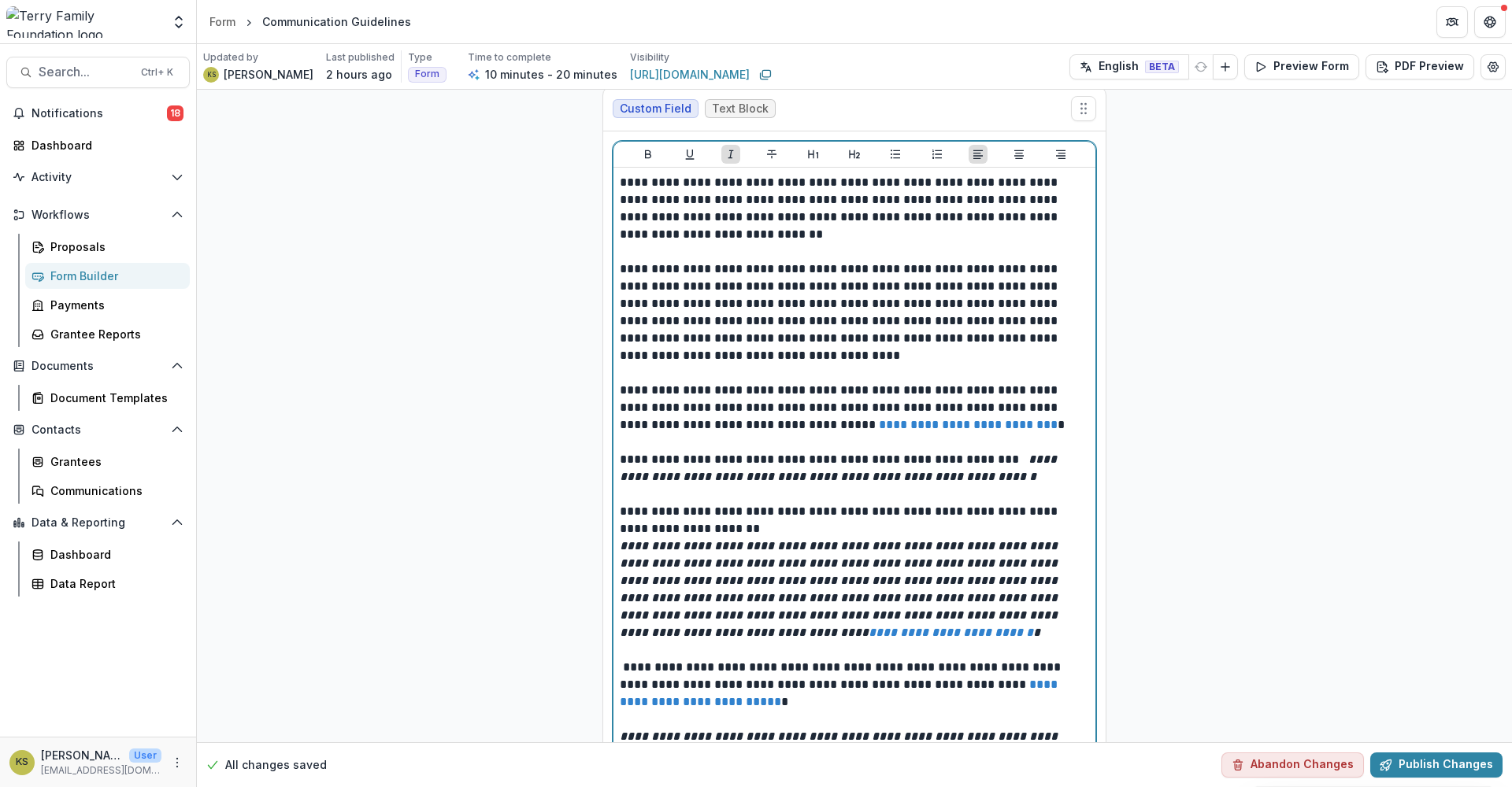
click at [756, 532] on p "**********" at bounding box center [854, 519] width 469 height 34
click at [753, 531] on p "**********" at bounding box center [854, 519] width 469 height 34
click at [750, 551] on em "**********" at bounding box center [840, 590] width 441 height 99
click at [720, 515] on p "**********" at bounding box center [854, 519] width 469 height 34
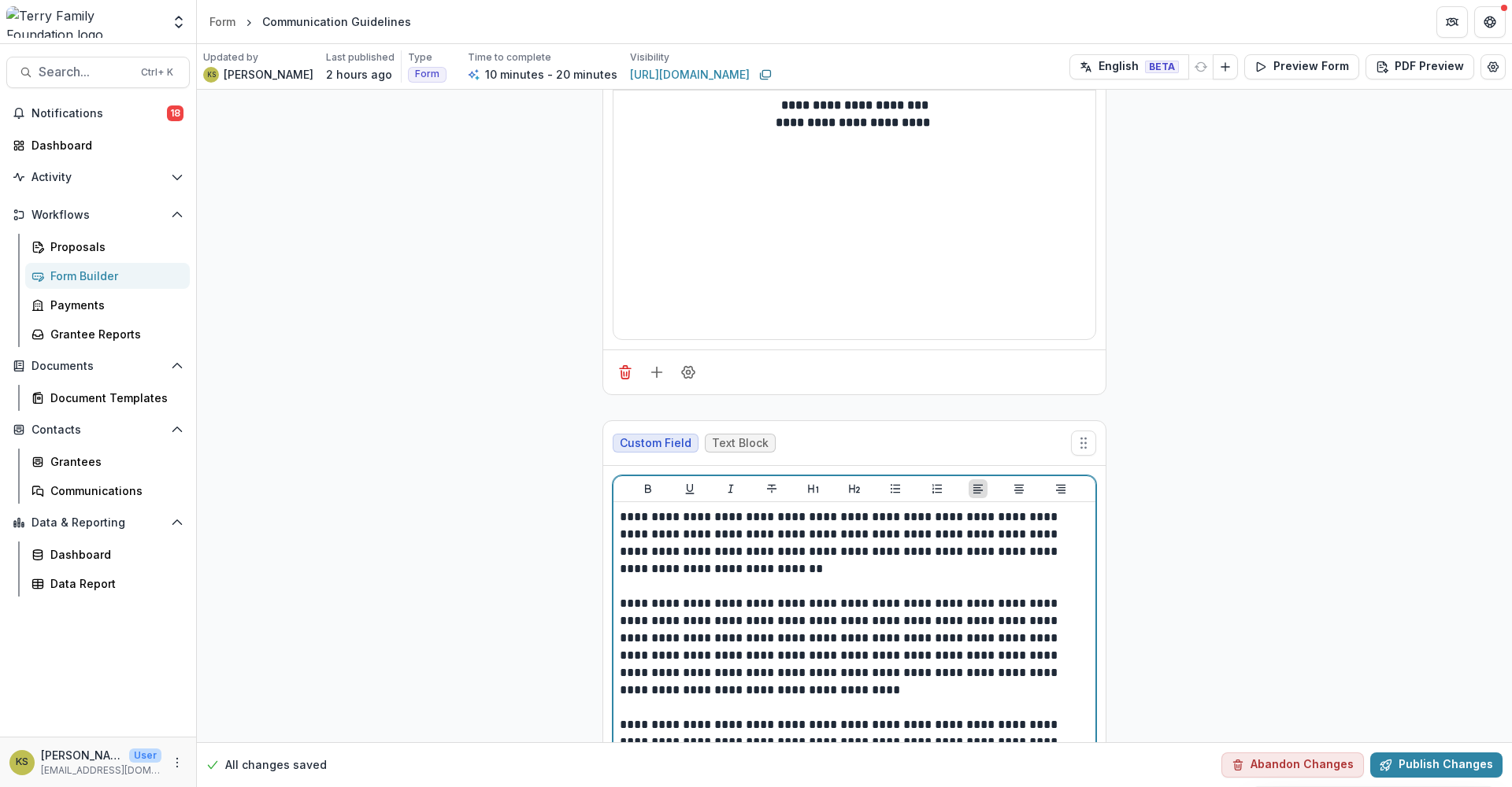
scroll to position [0, 0]
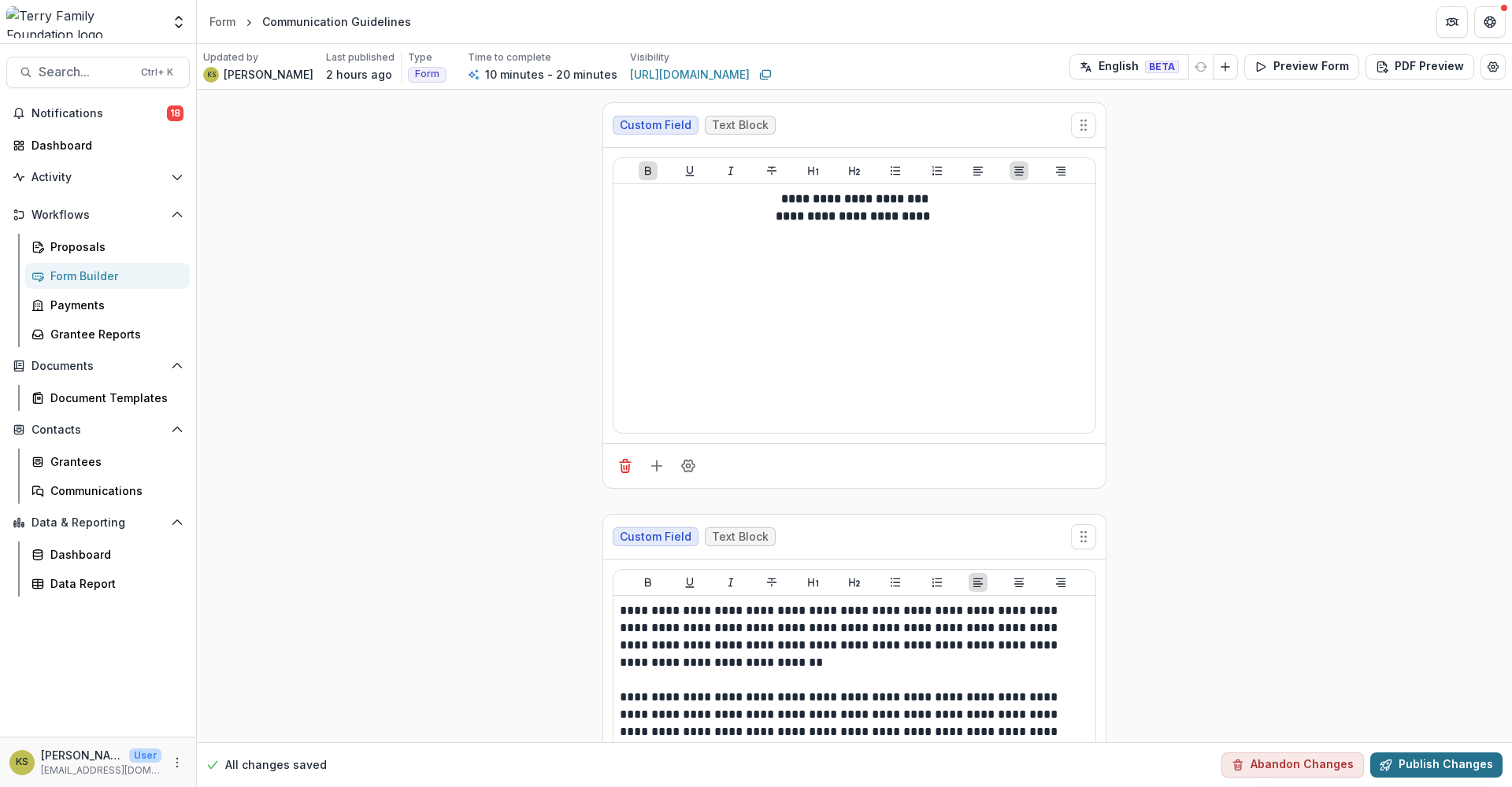
click at [1442, 769] on button "Publish Changes" at bounding box center [1436, 765] width 132 height 25
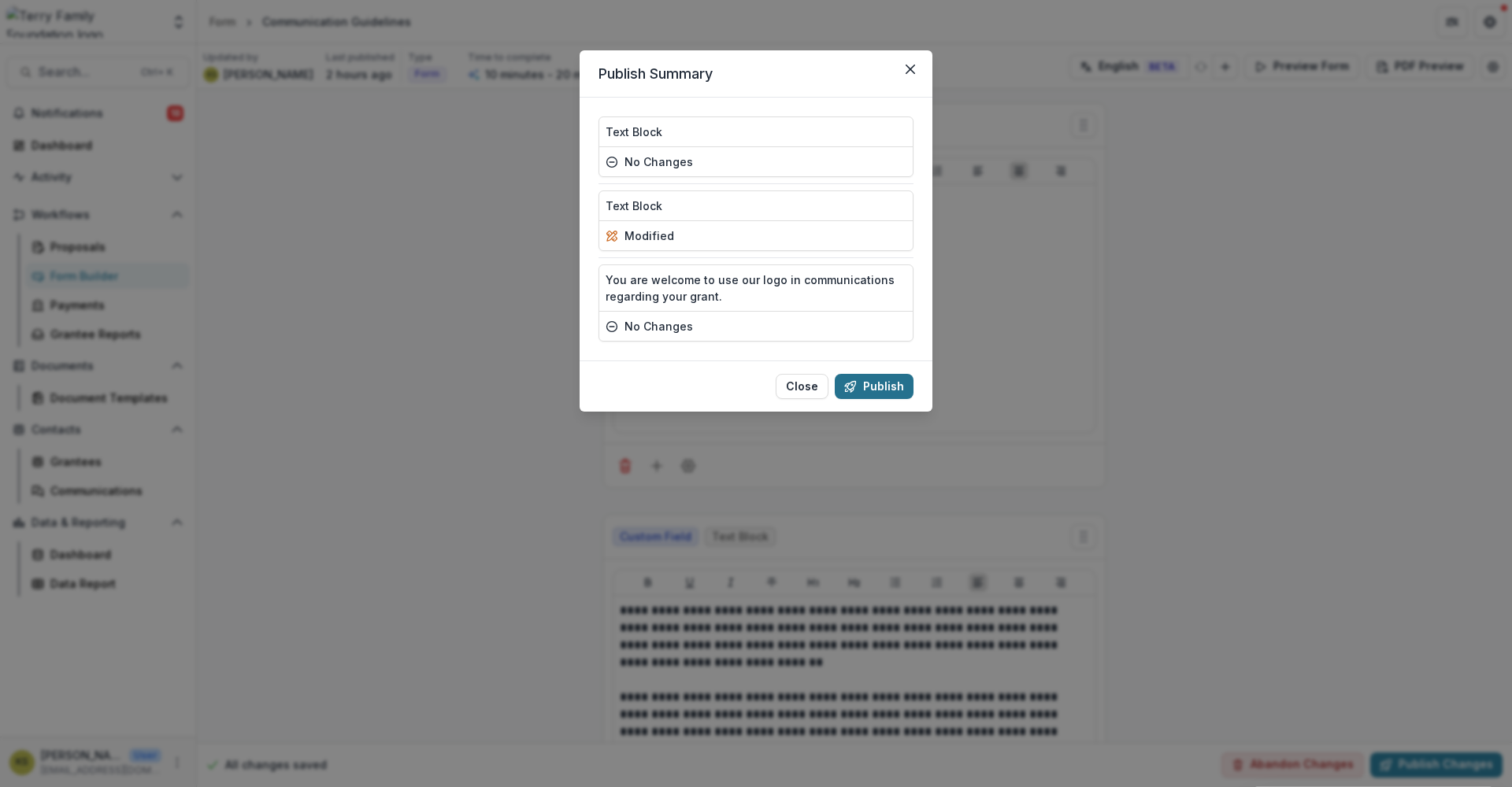
click at [888, 386] on button "Publish" at bounding box center [874, 386] width 79 height 25
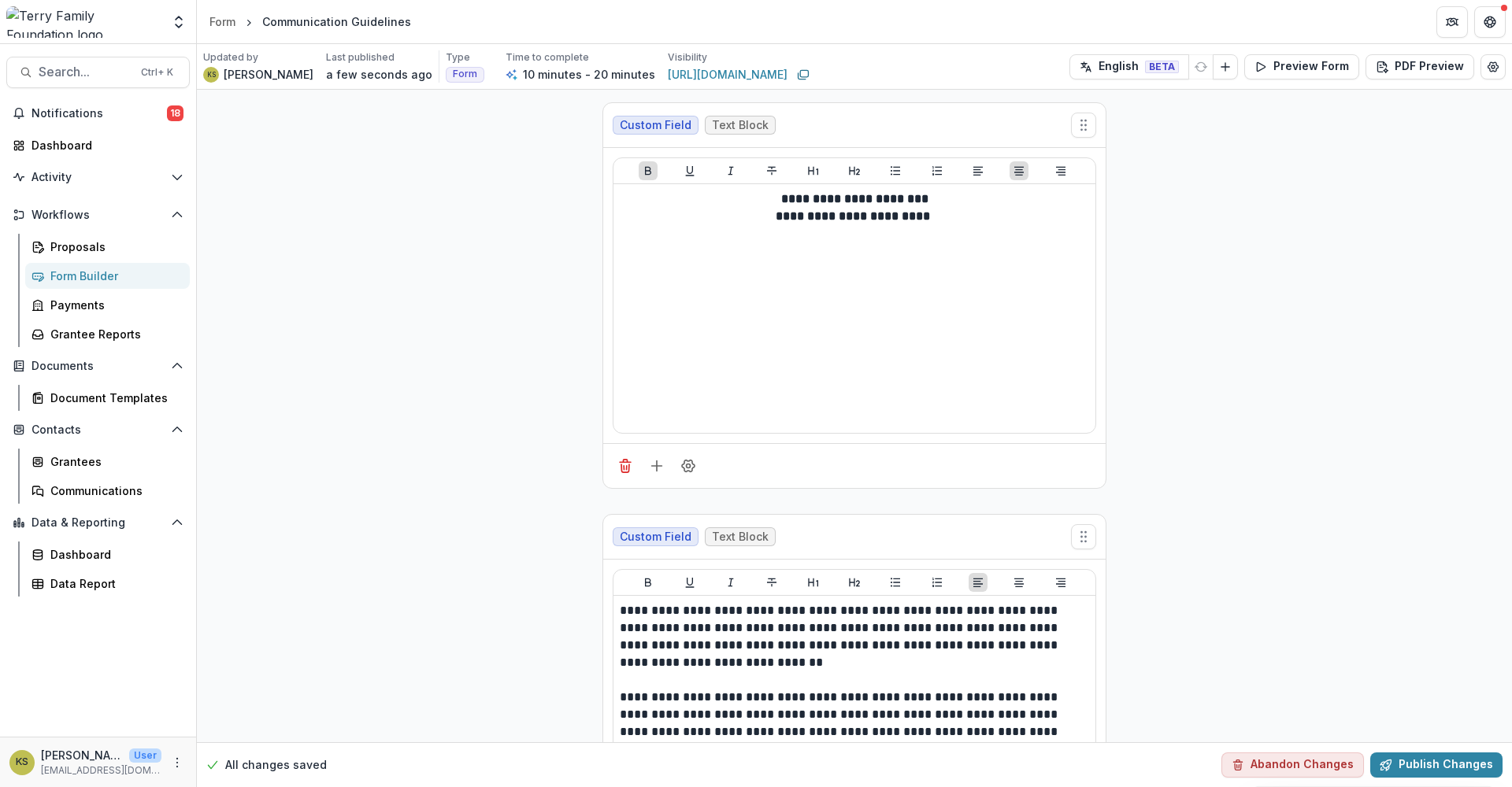
click at [1299, 66] on button "Preview Form" at bounding box center [1301, 67] width 115 height 25
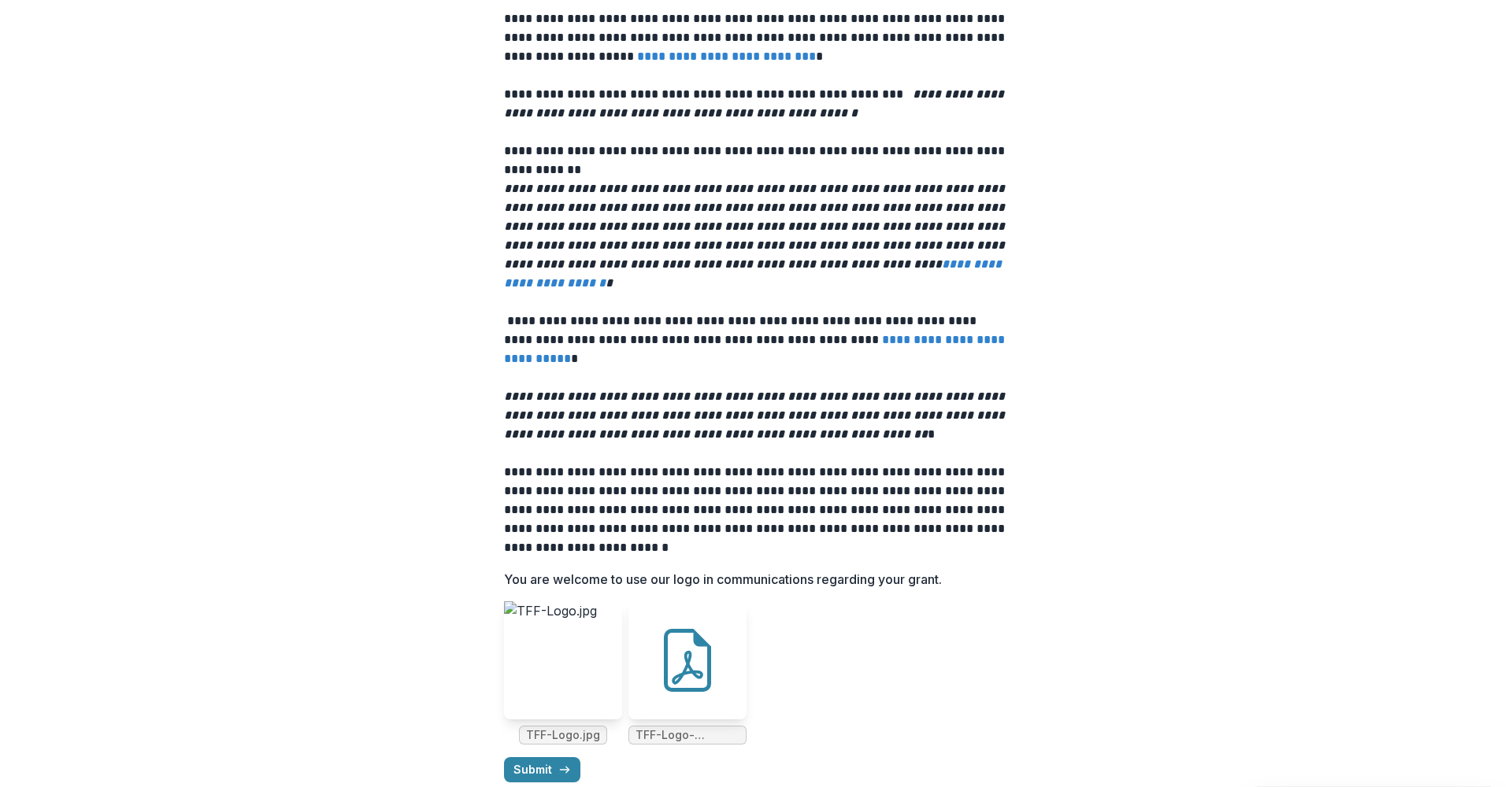
scroll to position [342, 0]
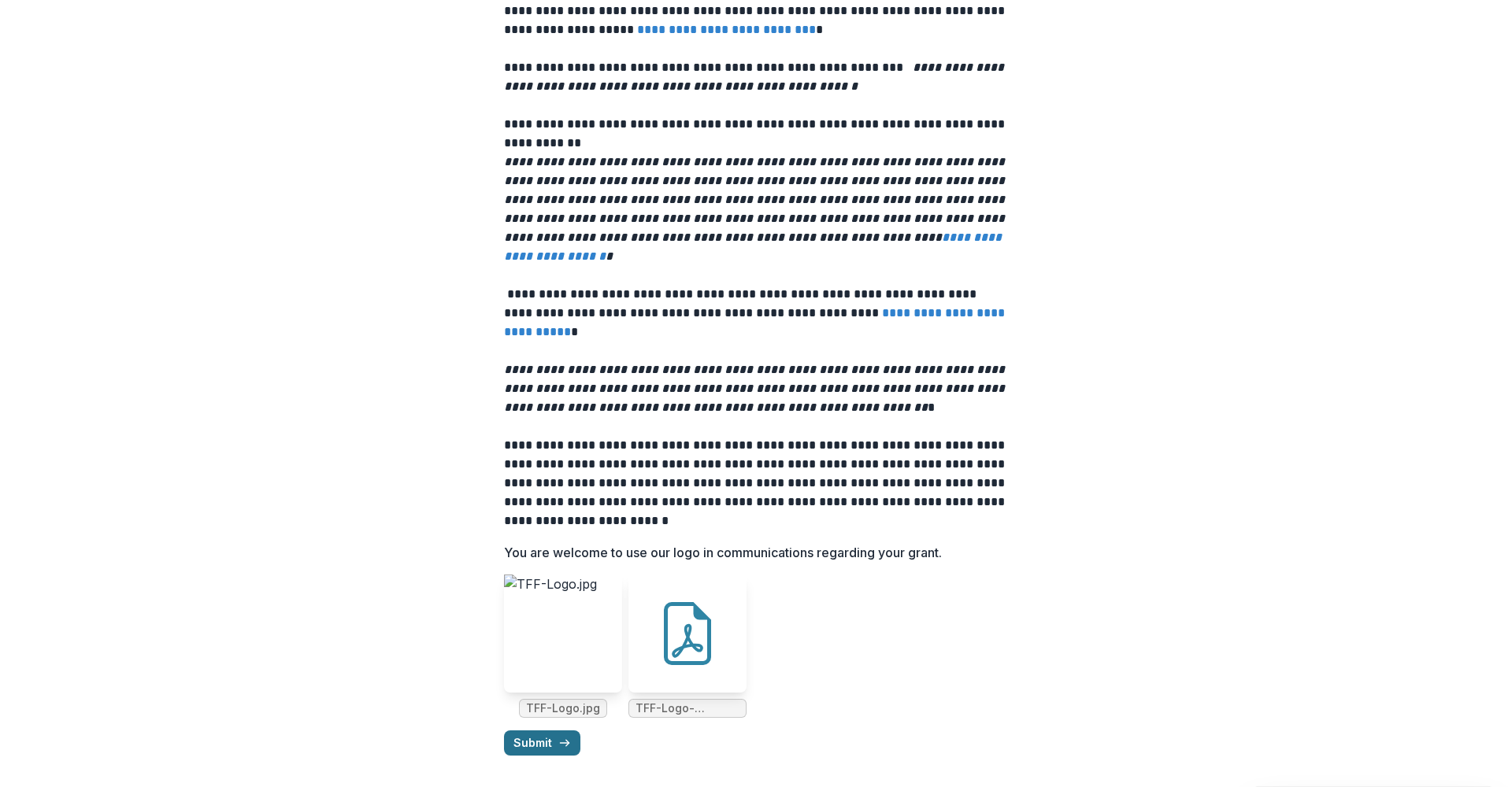
click at [530, 742] on button "Submit" at bounding box center [541, 743] width 76 height 25
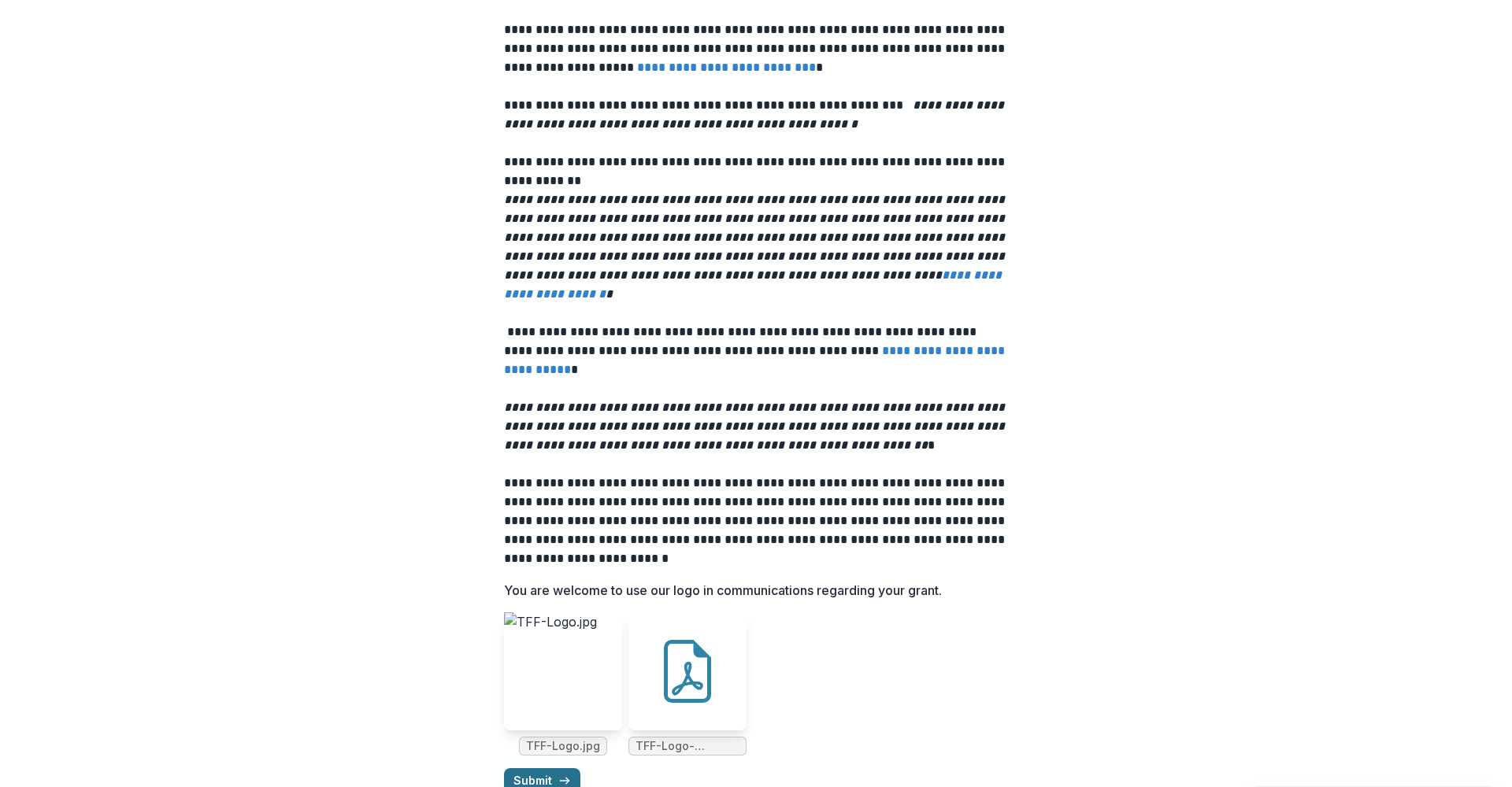
scroll to position [381, 0]
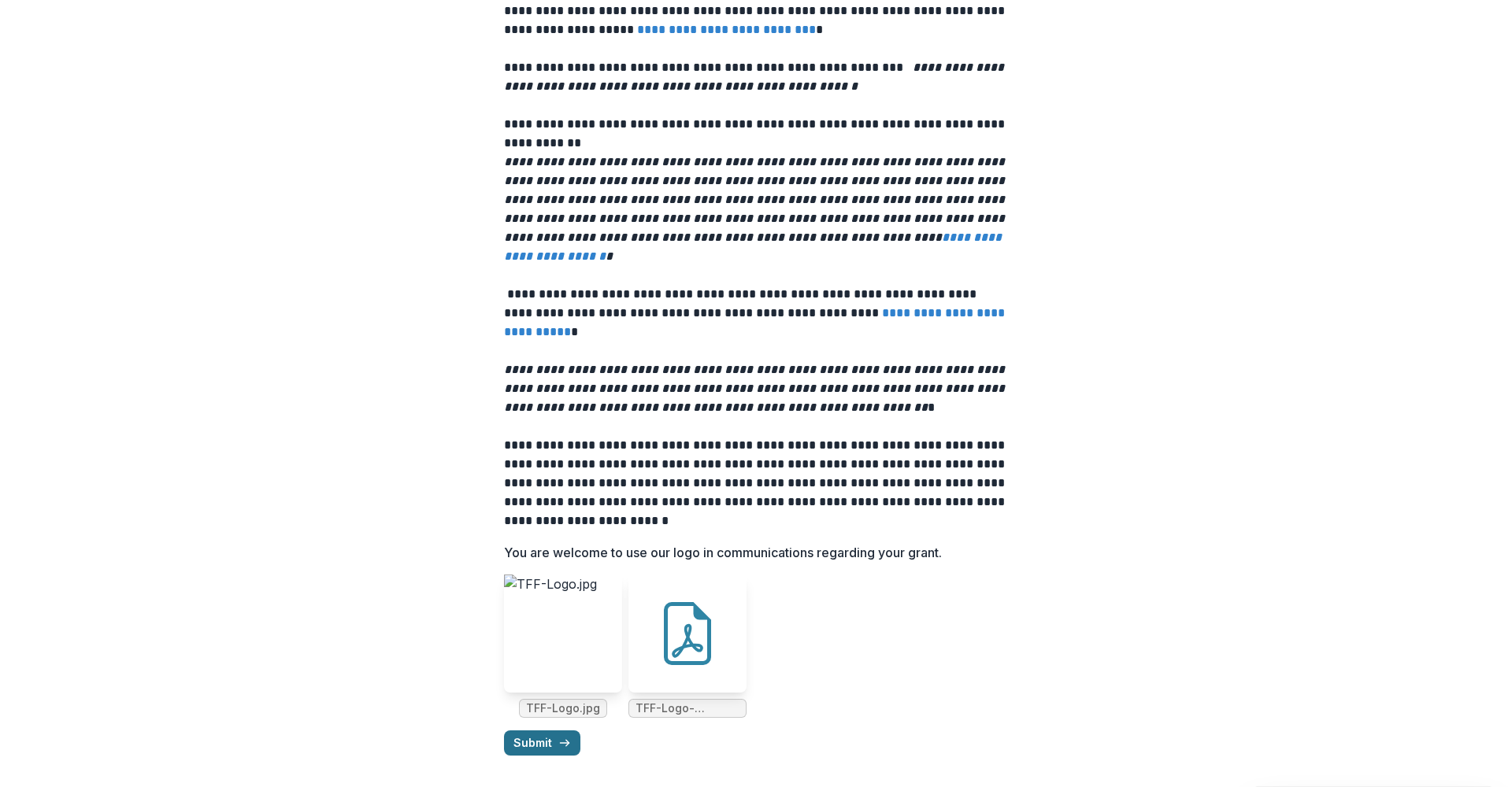
click at [561, 741] on icon "submit" at bounding box center [564, 743] width 13 height 13
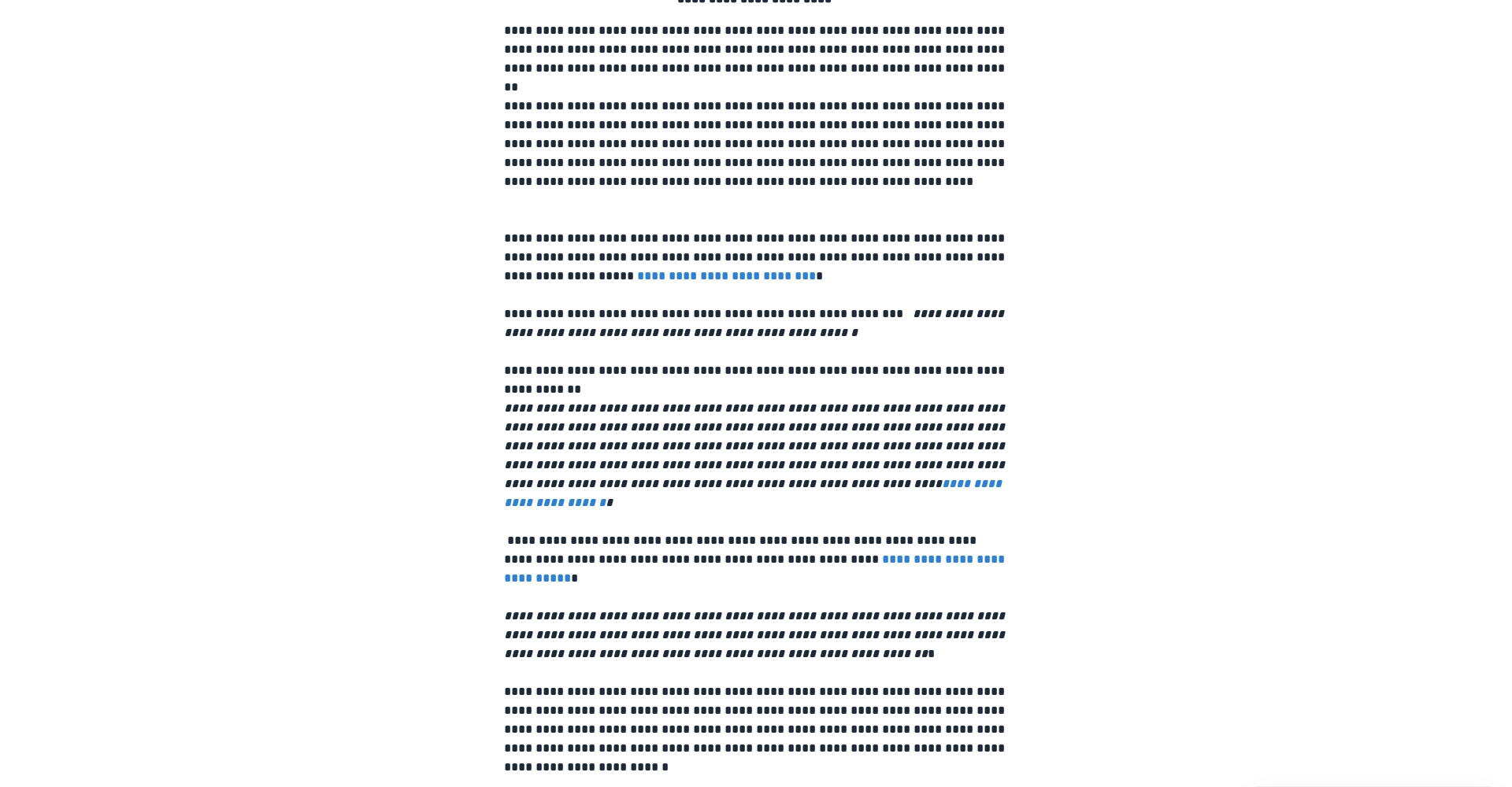
scroll to position [0, 0]
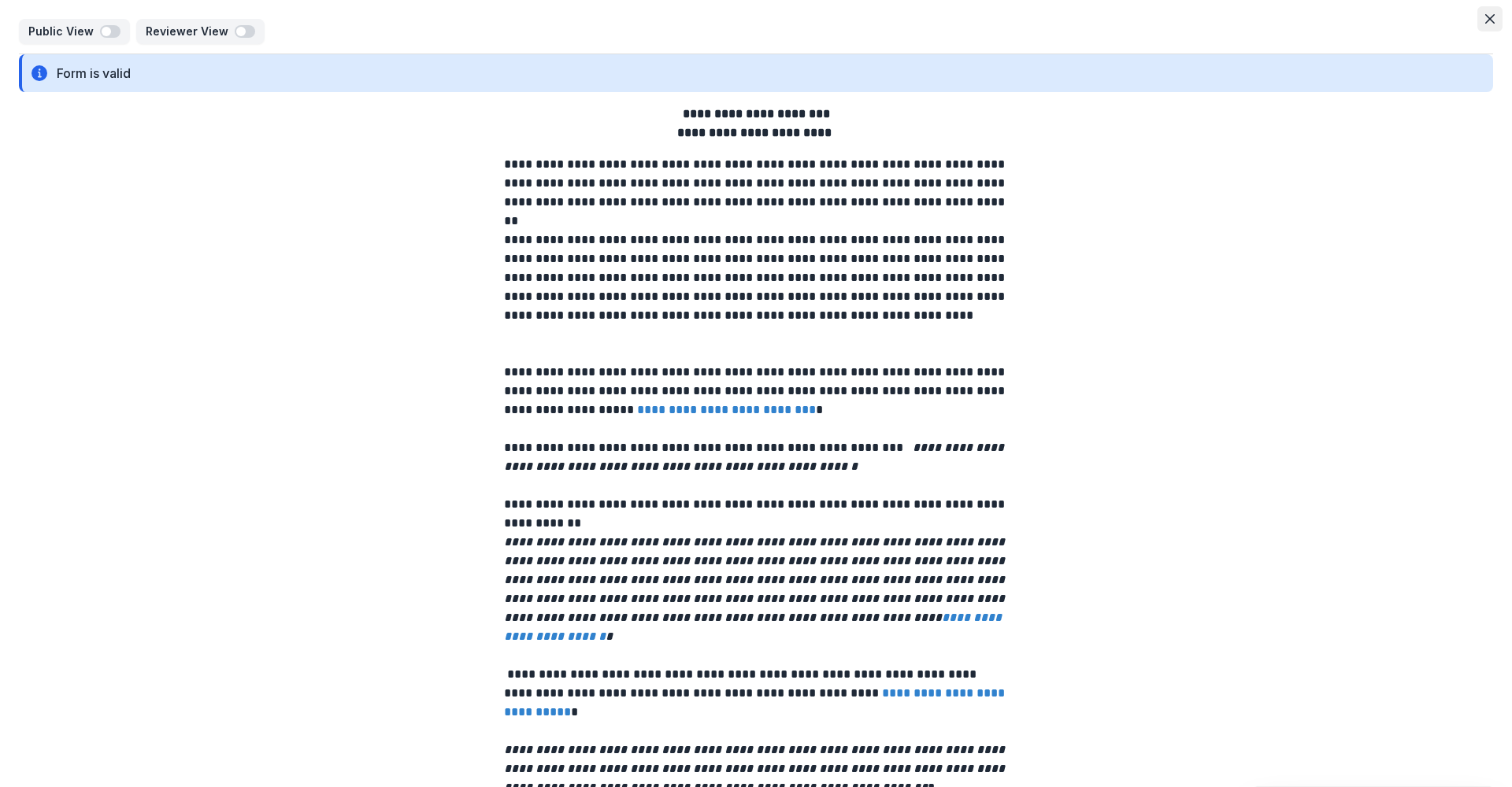
click at [1489, 20] on icon "Close" at bounding box center [1489, 18] width 9 height 9
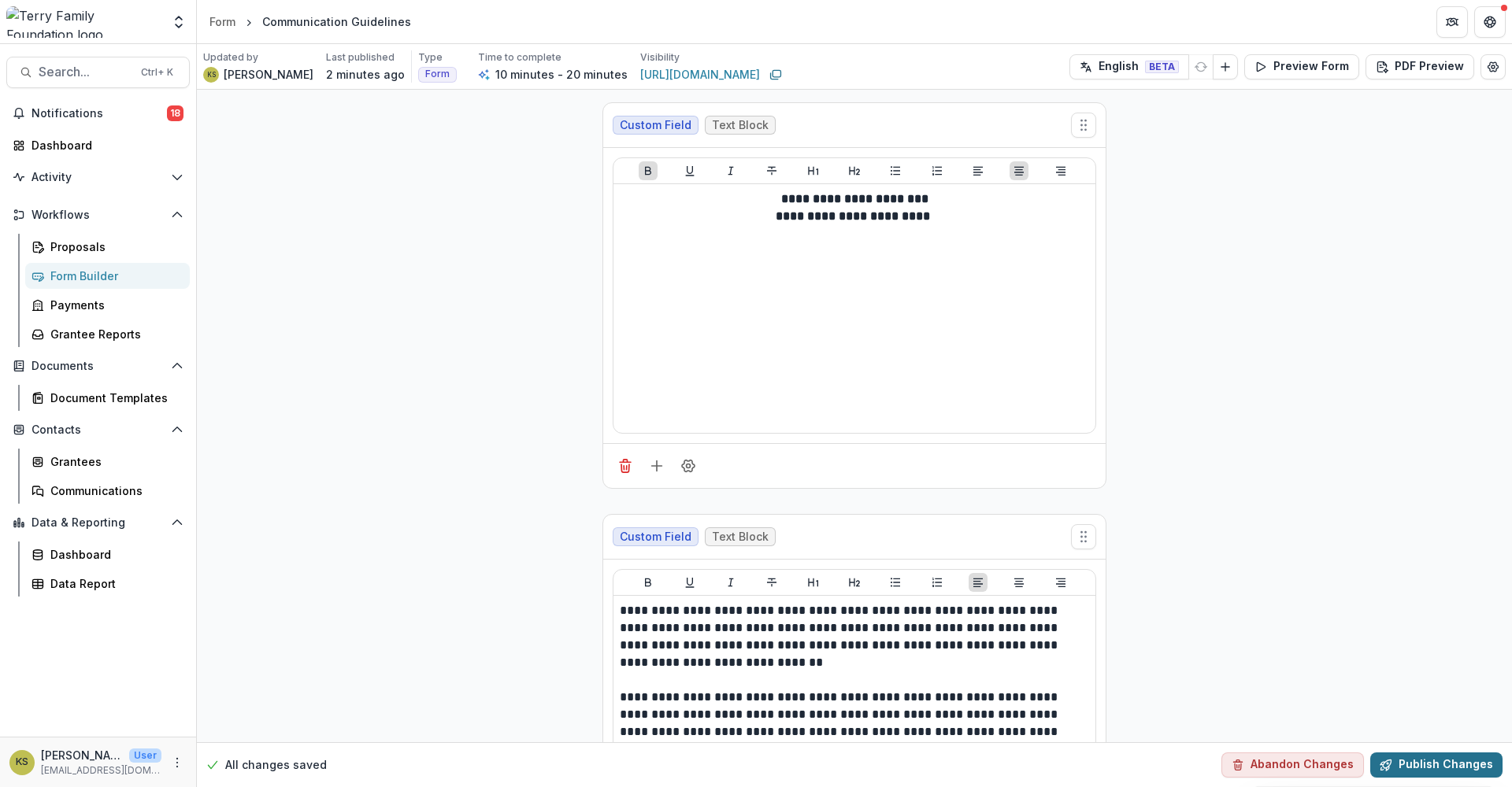
click at [1480, 765] on button "Publish Changes" at bounding box center [1436, 765] width 132 height 25
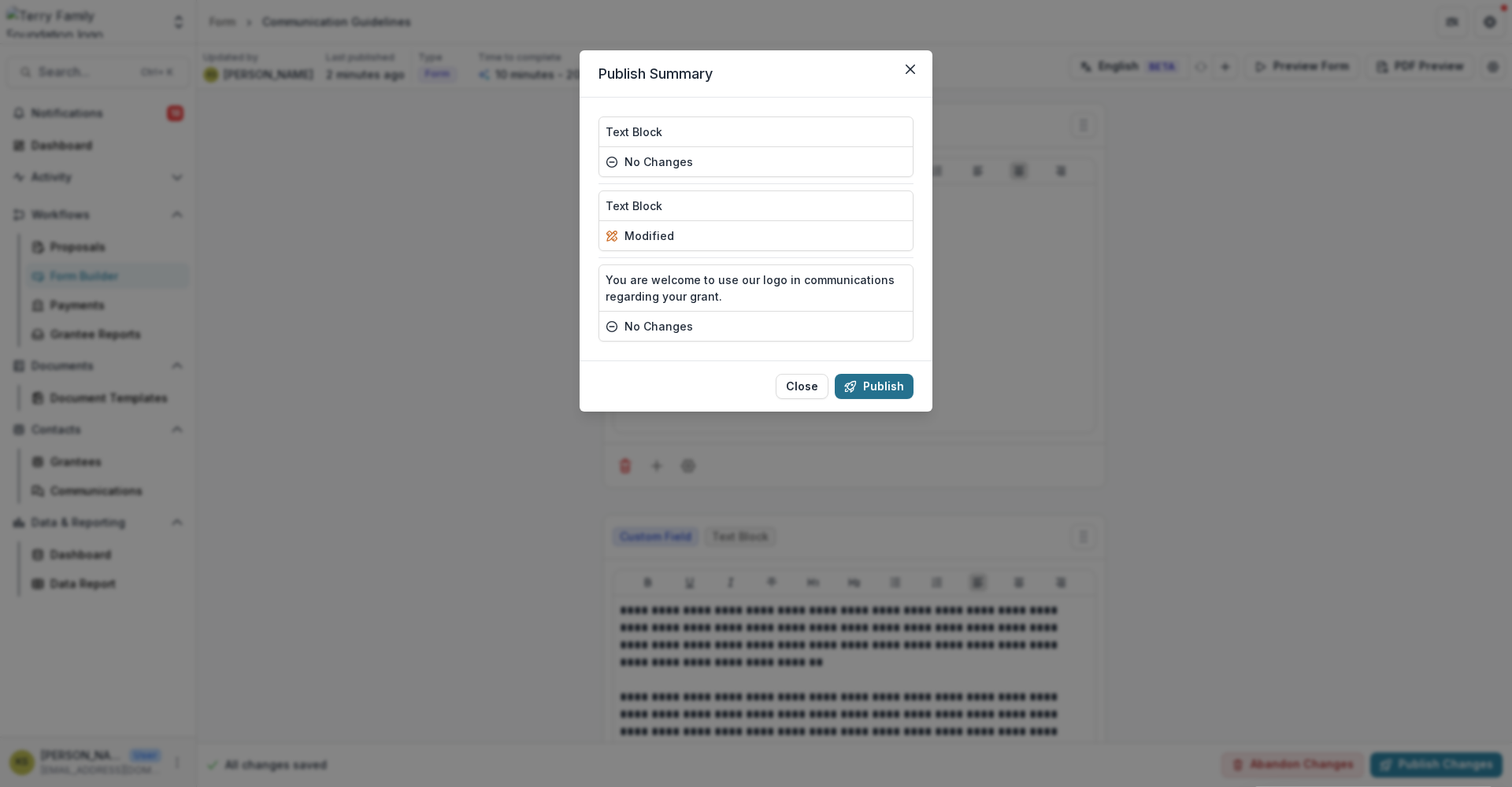
click at [884, 385] on button "Publish" at bounding box center [874, 386] width 79 height 25
